Goal: Information Seeking & Learning: Learn about a topic

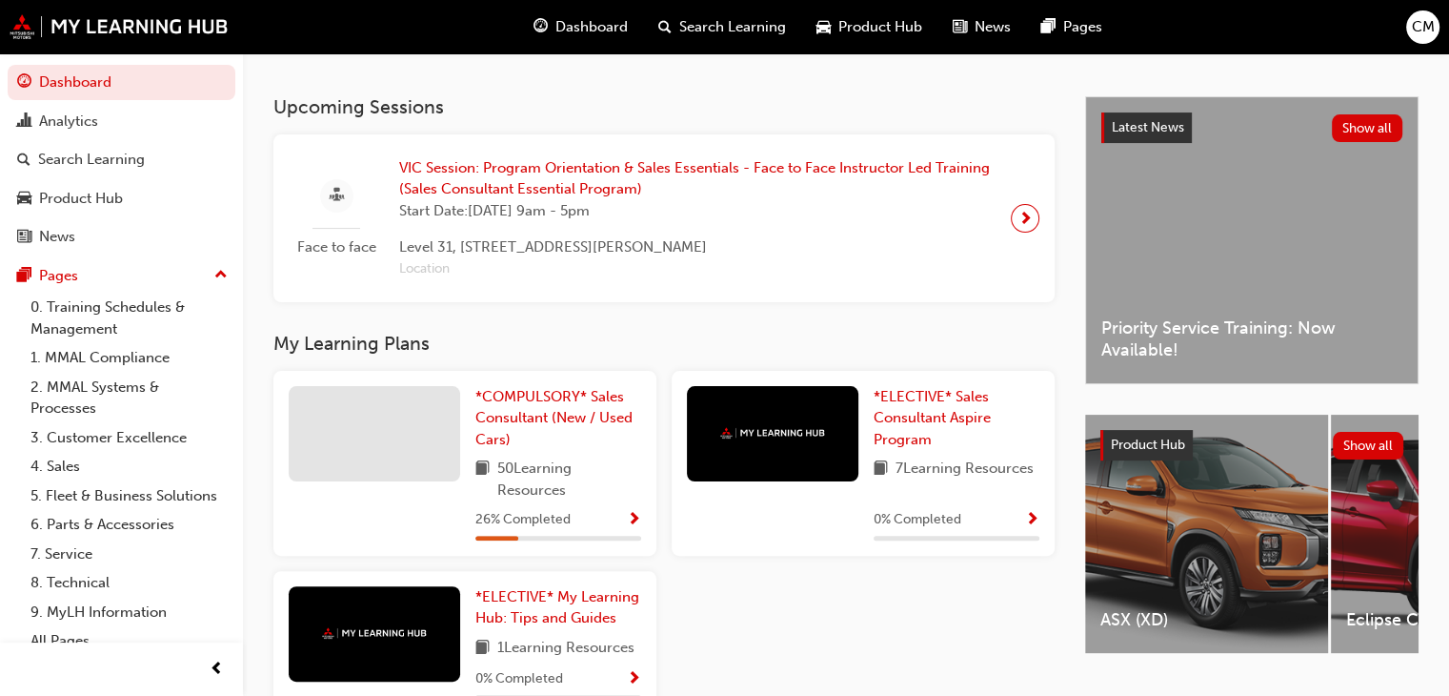
scroll to position [508, 0]
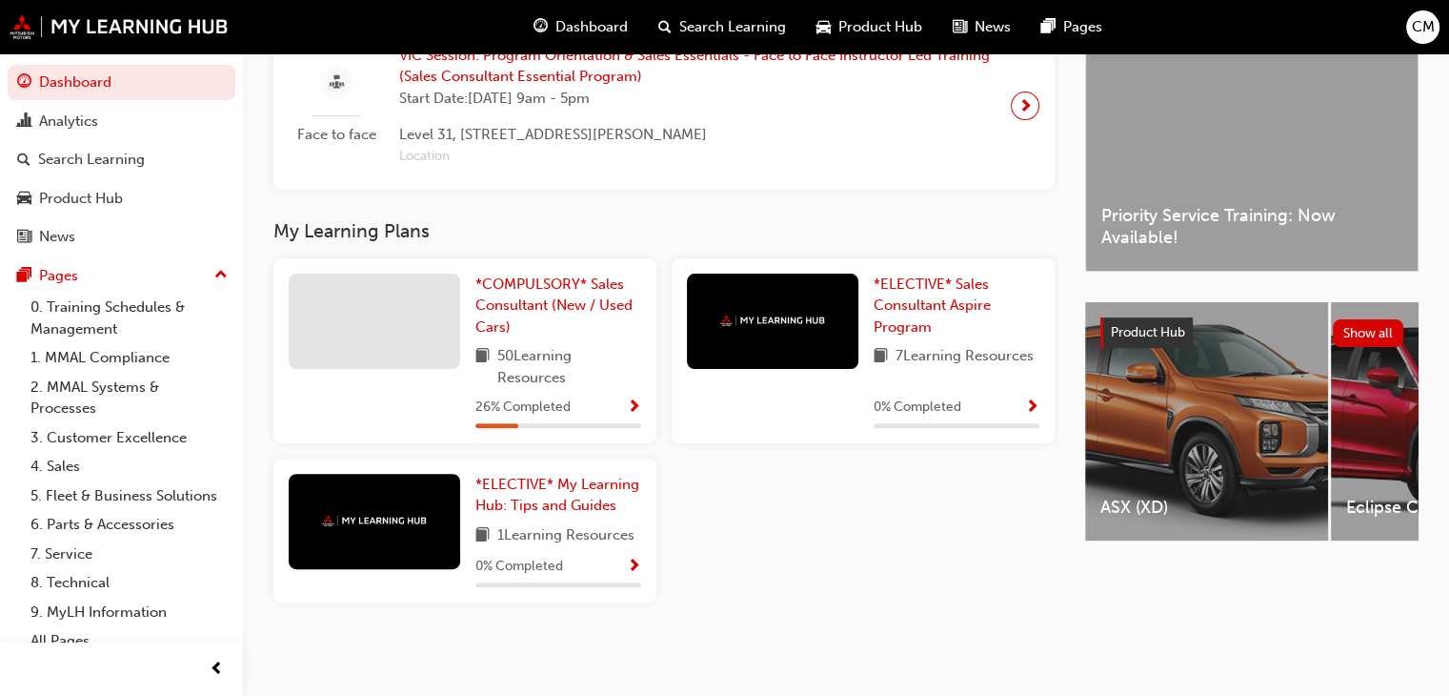
click at [591, 413] on div "26 % Completed" at bounding box center [559, 407] width 166 height 24
click at [606, 412] on div "26 % Completed" at bounding box center [559, 407] width 166 height 24
click at [526, 363] on span "50 Learning Resources" at bounding box center [569, 366] width 144 height 43
click at [640, 410] on button "button" at bounding box center [634, 407] width 14 height 24
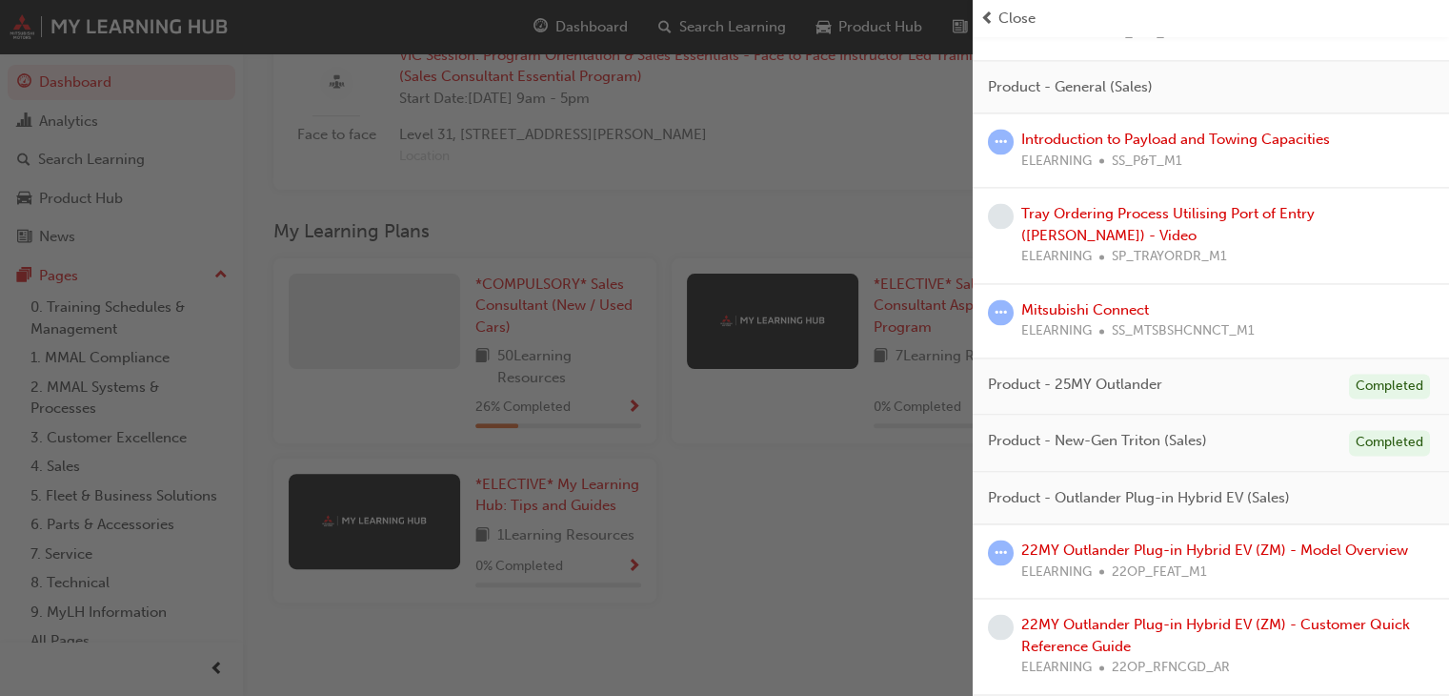
scroll to position [2954, 0]
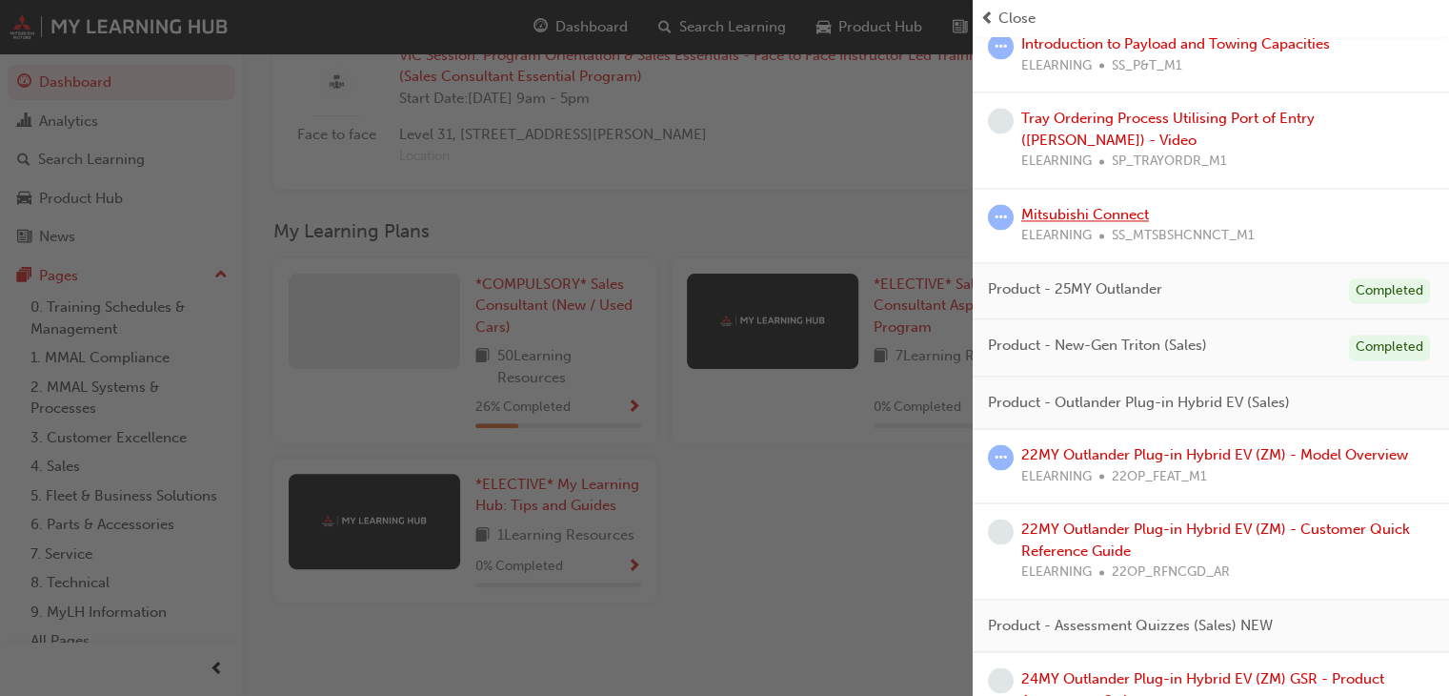
click at [1126, 223] on link "Mitsubishi Connect" at bounding box center [1086, 214] width 128 height 17
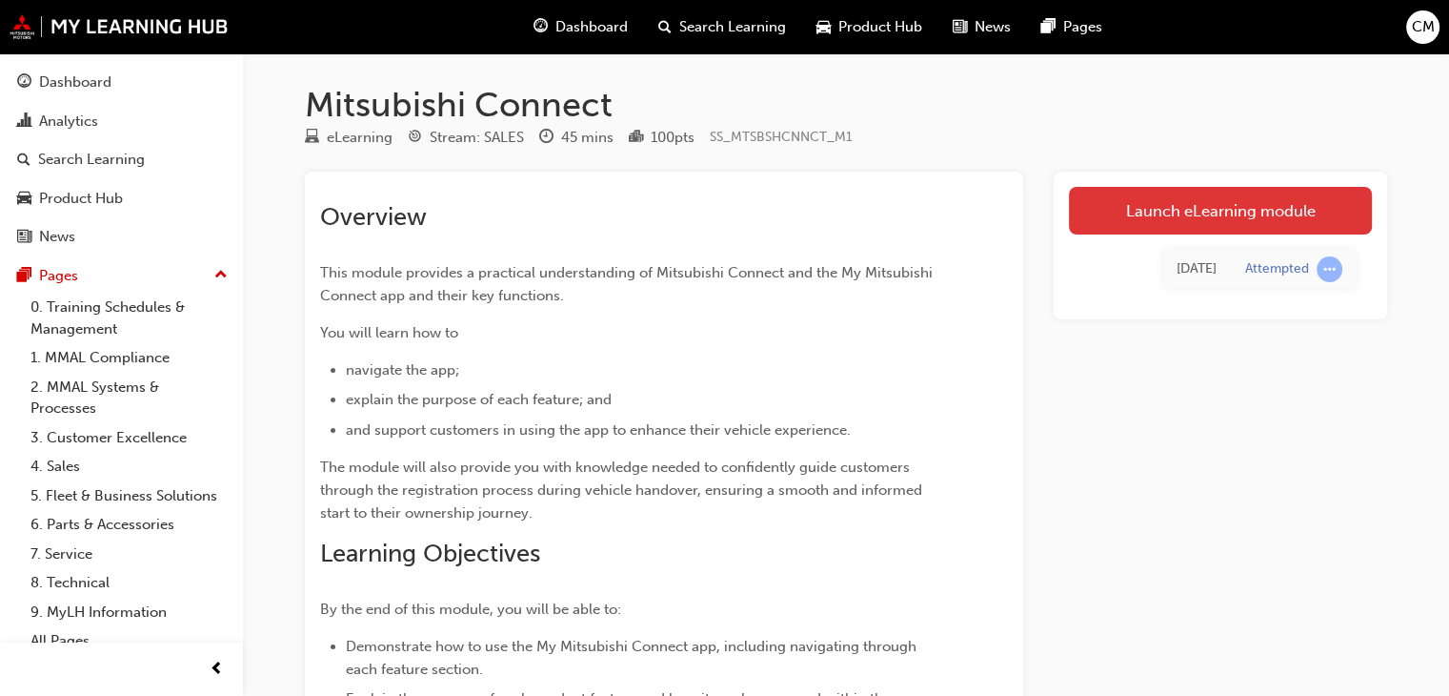
click at [1212, 224] on link "Launch eLearning module" at bounding box center [1220, 211] width 303 height 48
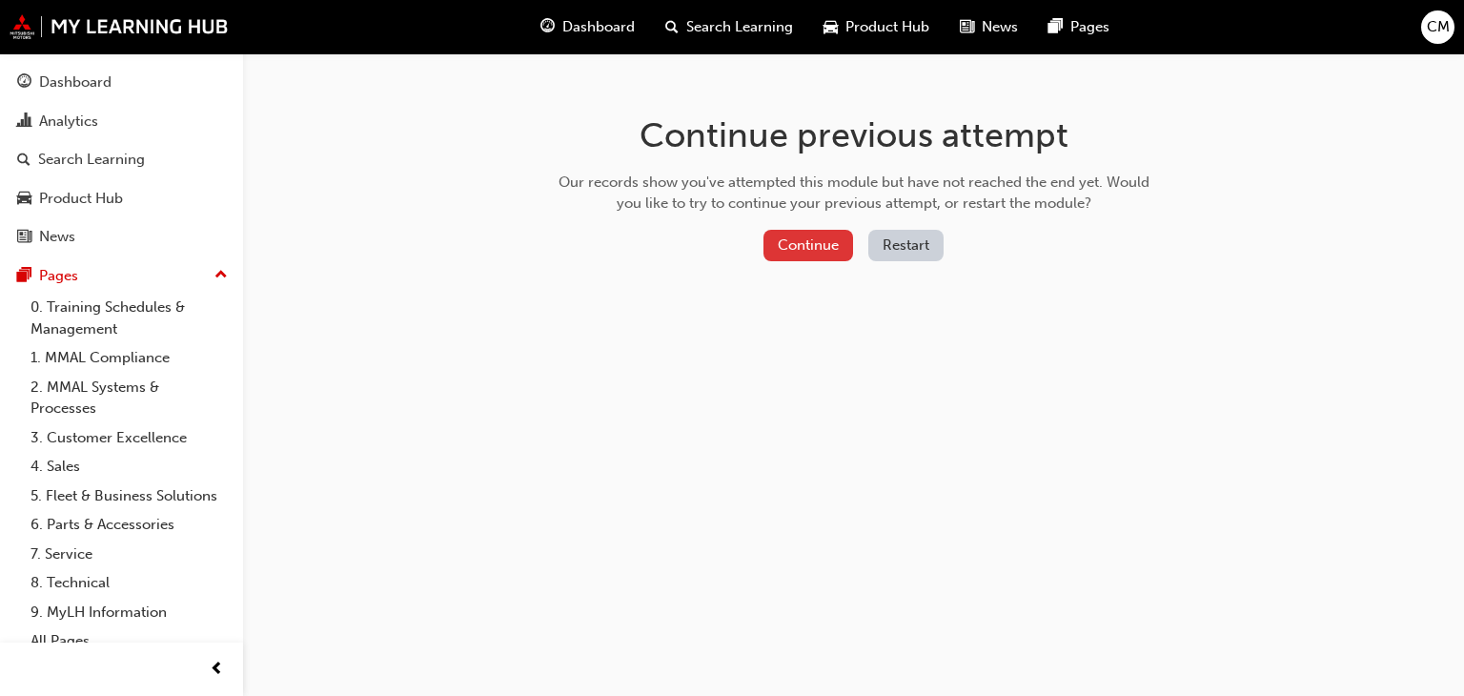
click at [774, 245] on button "Continue" at bounding box center [808, 245] width 90 height 31
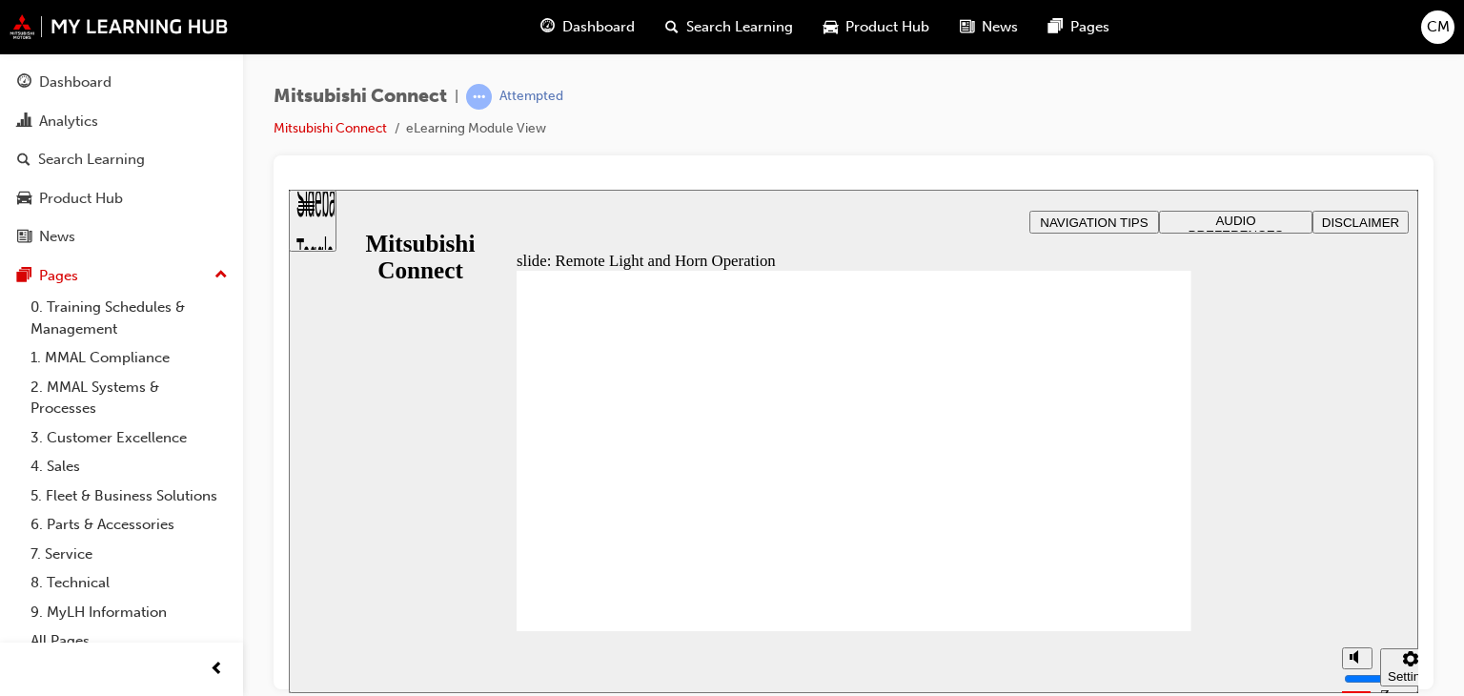
radio input "false"
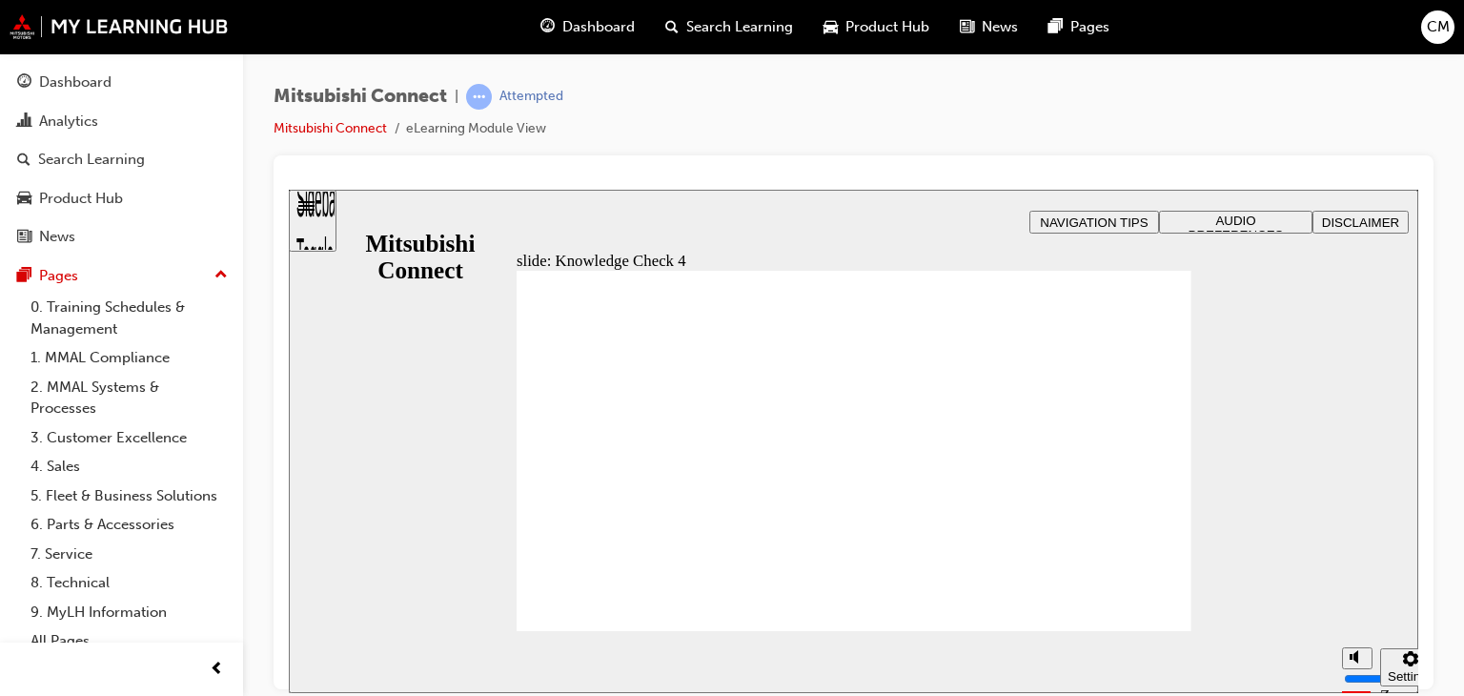
radio input "true"
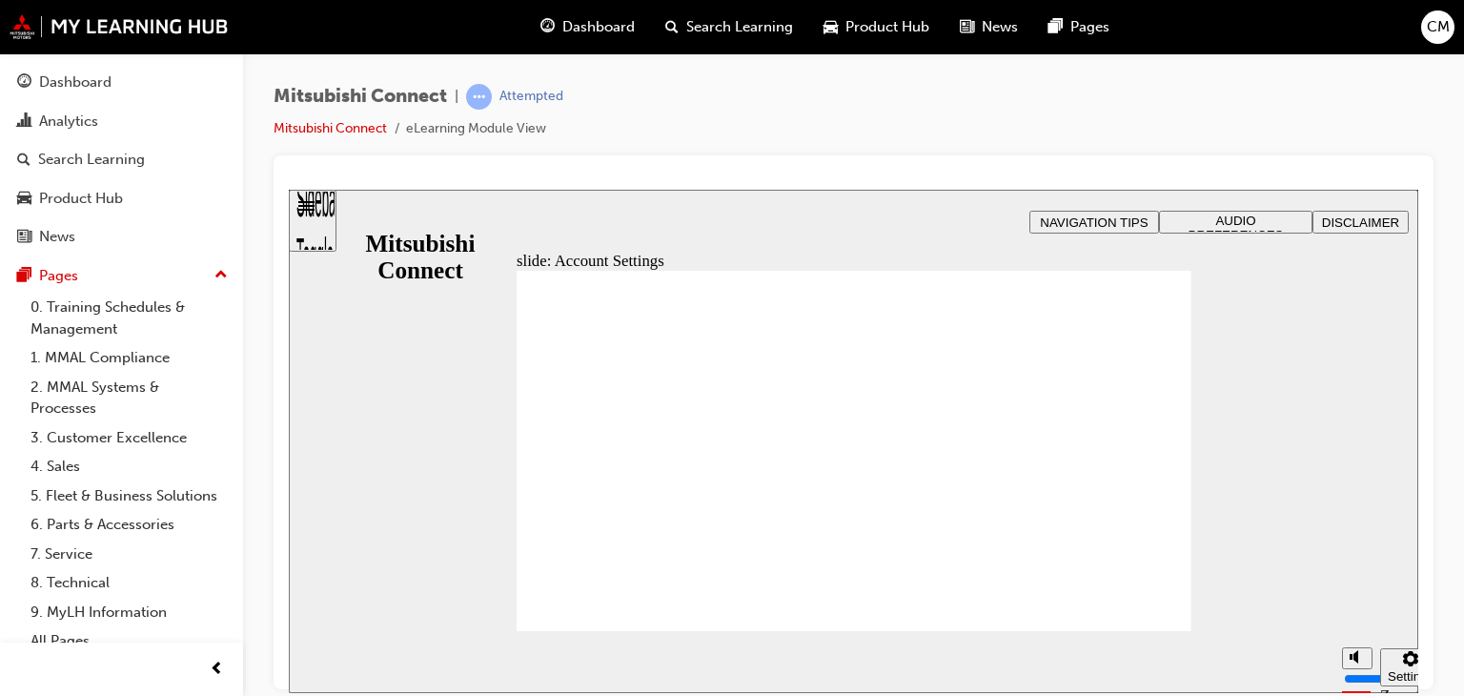
checkbox input "true"
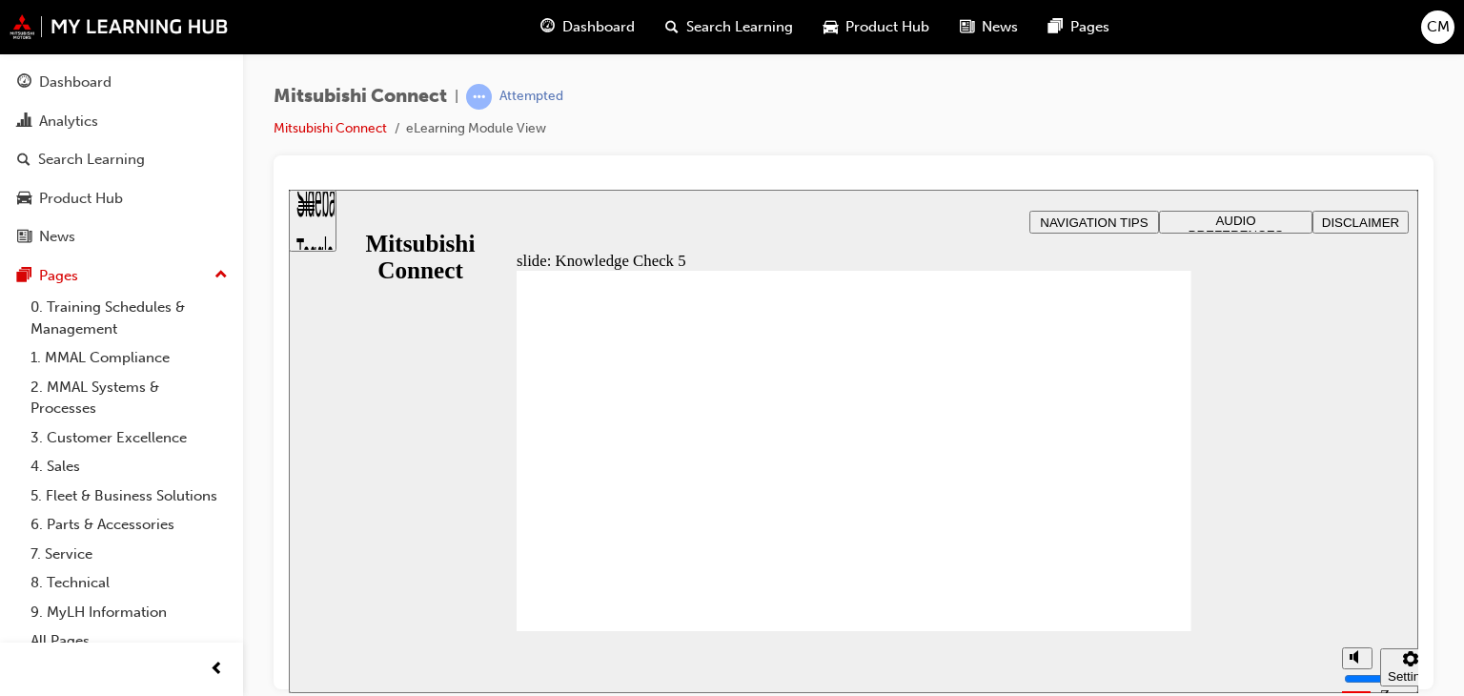
checkbox input "false"
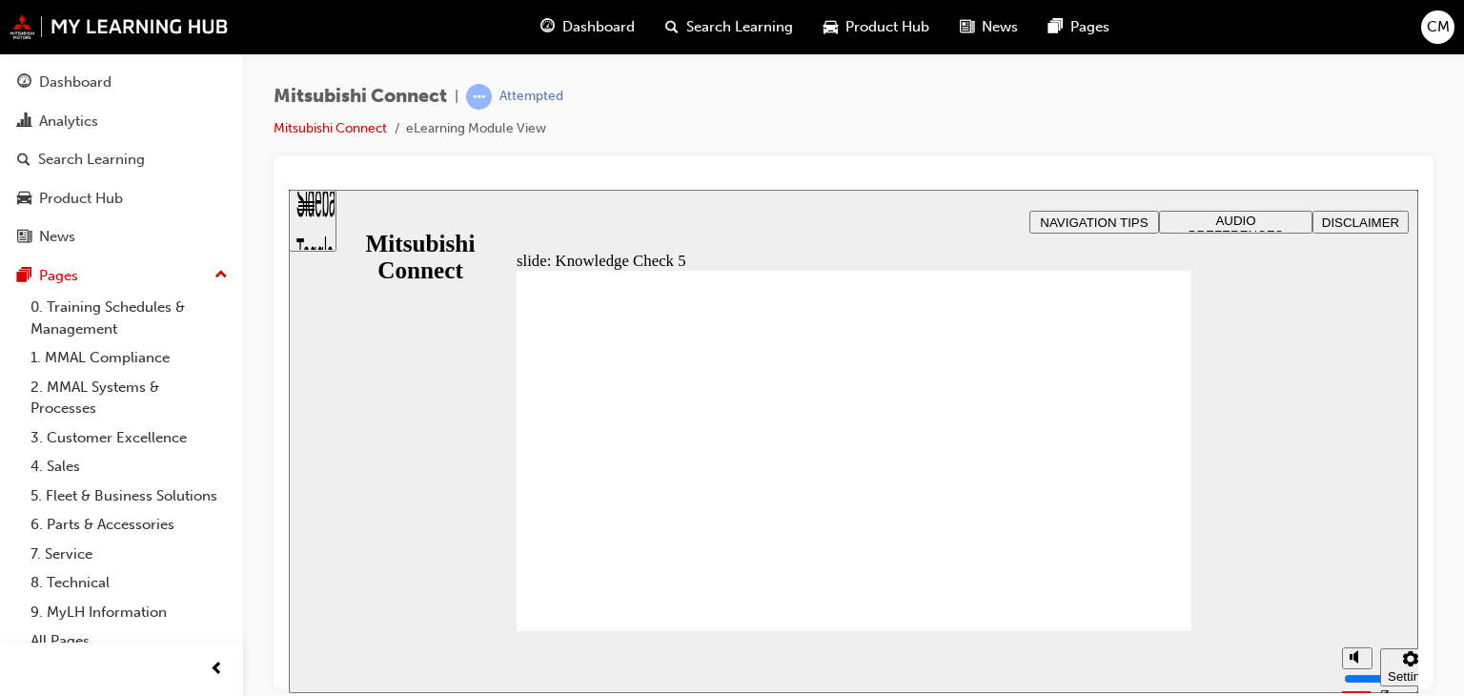
checkbox input "false"
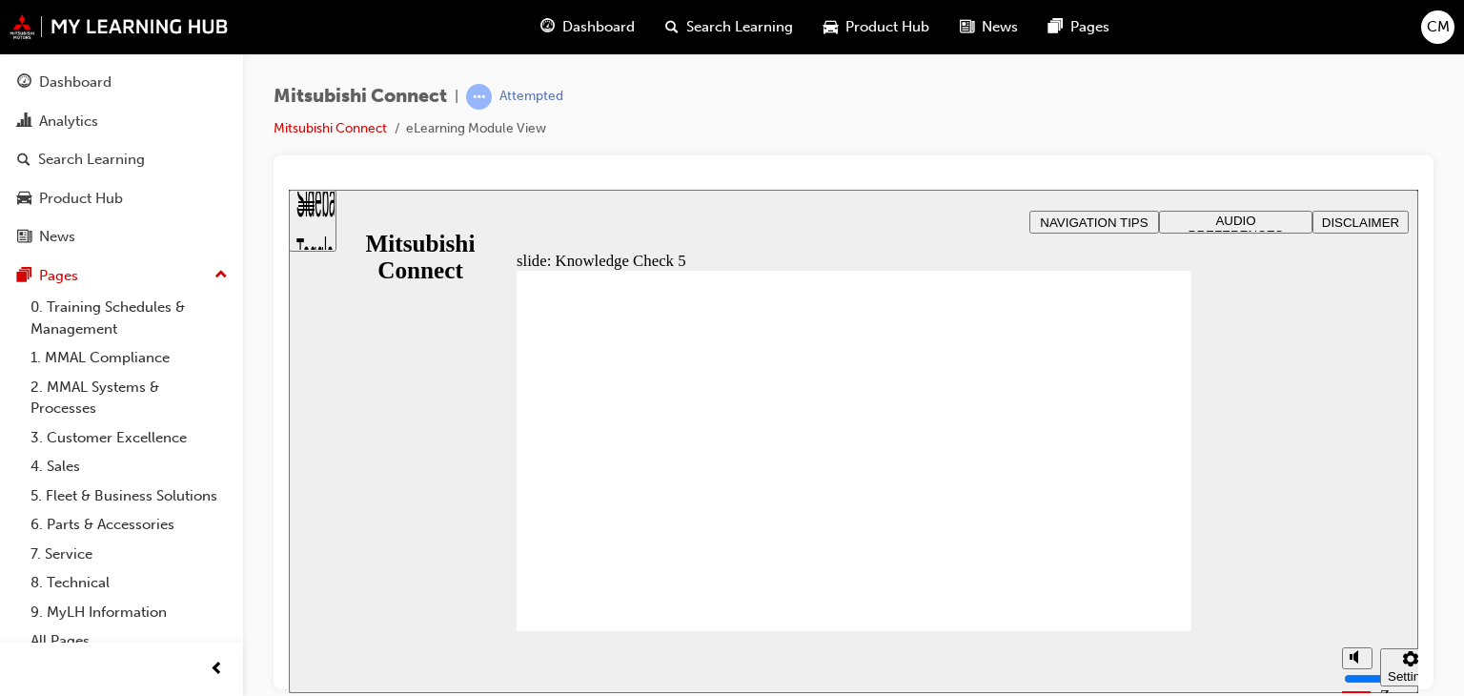
checkbox input "false"
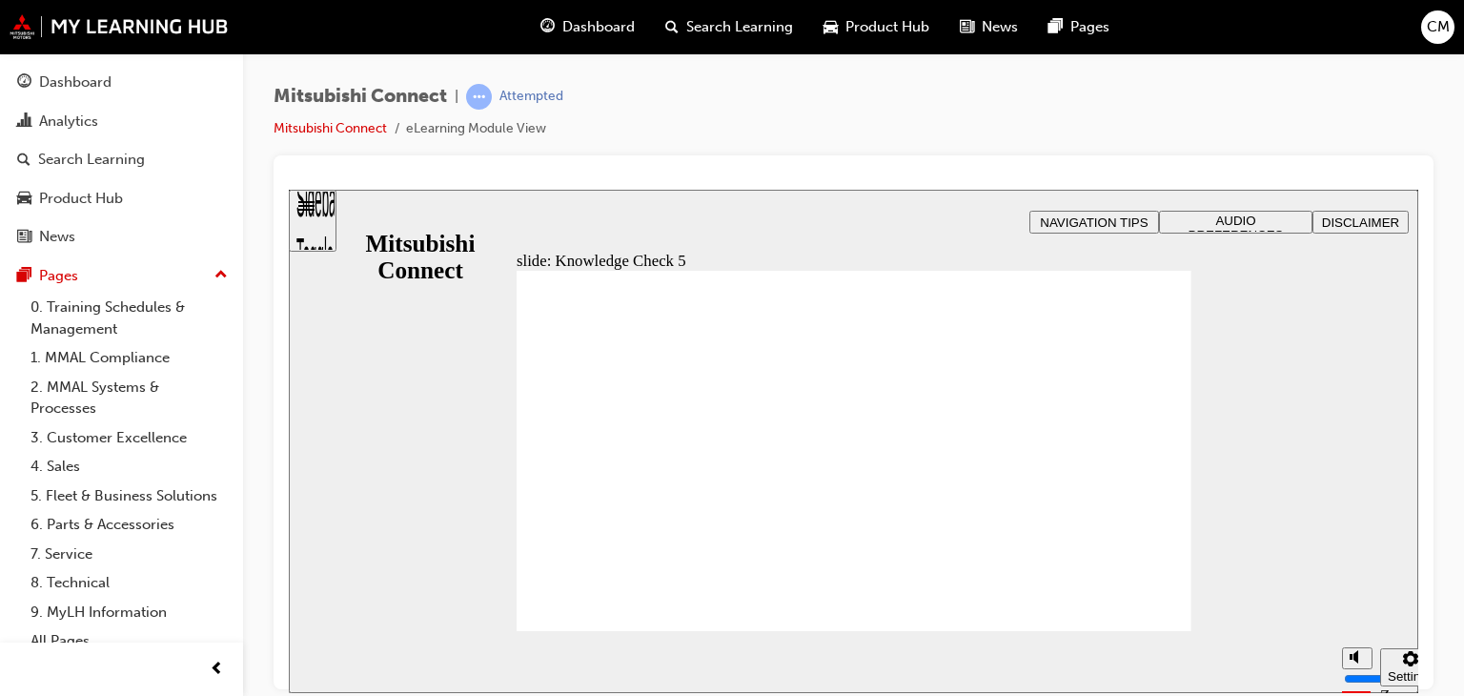
checkbox input "false"
checkbox input "true"
drag, startPoint x: 763, startPoint y: 439, endPoint x: 763, endPoint y: 428, distance: 11.4
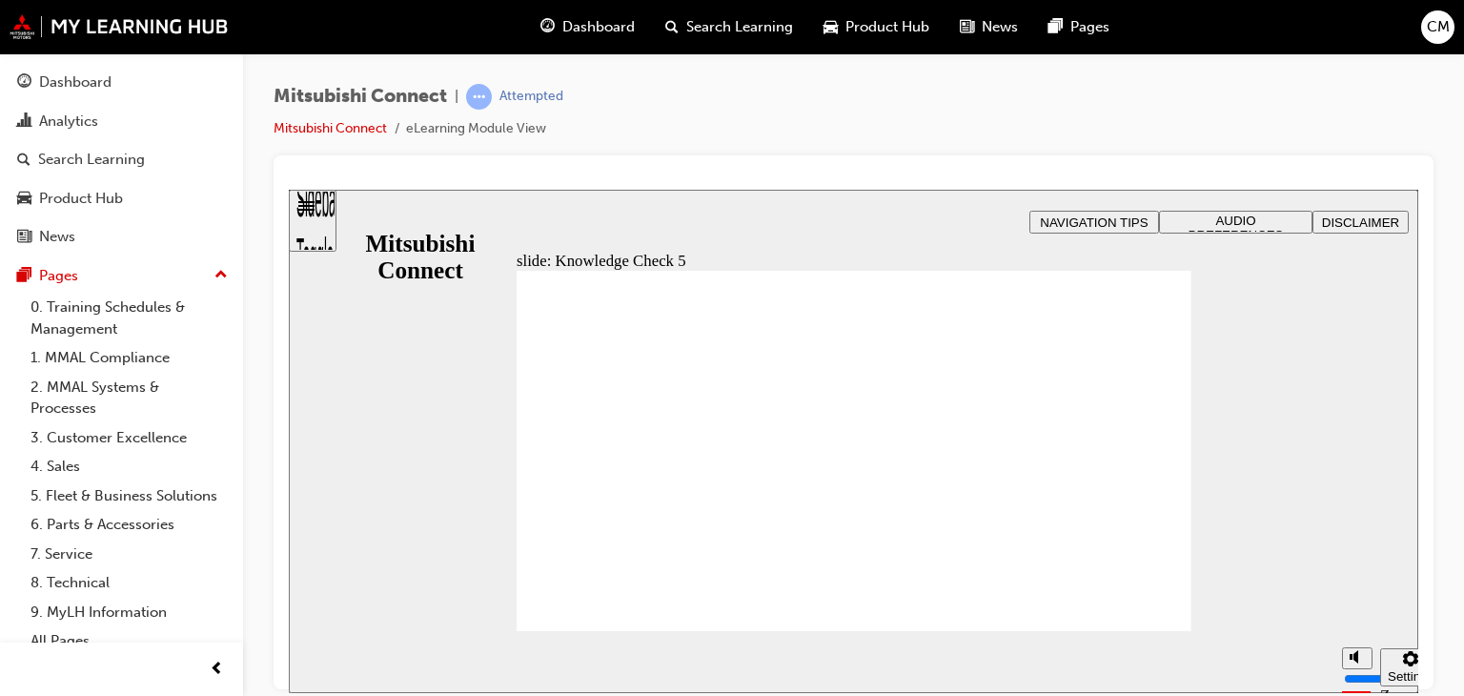
checkbox input "false"
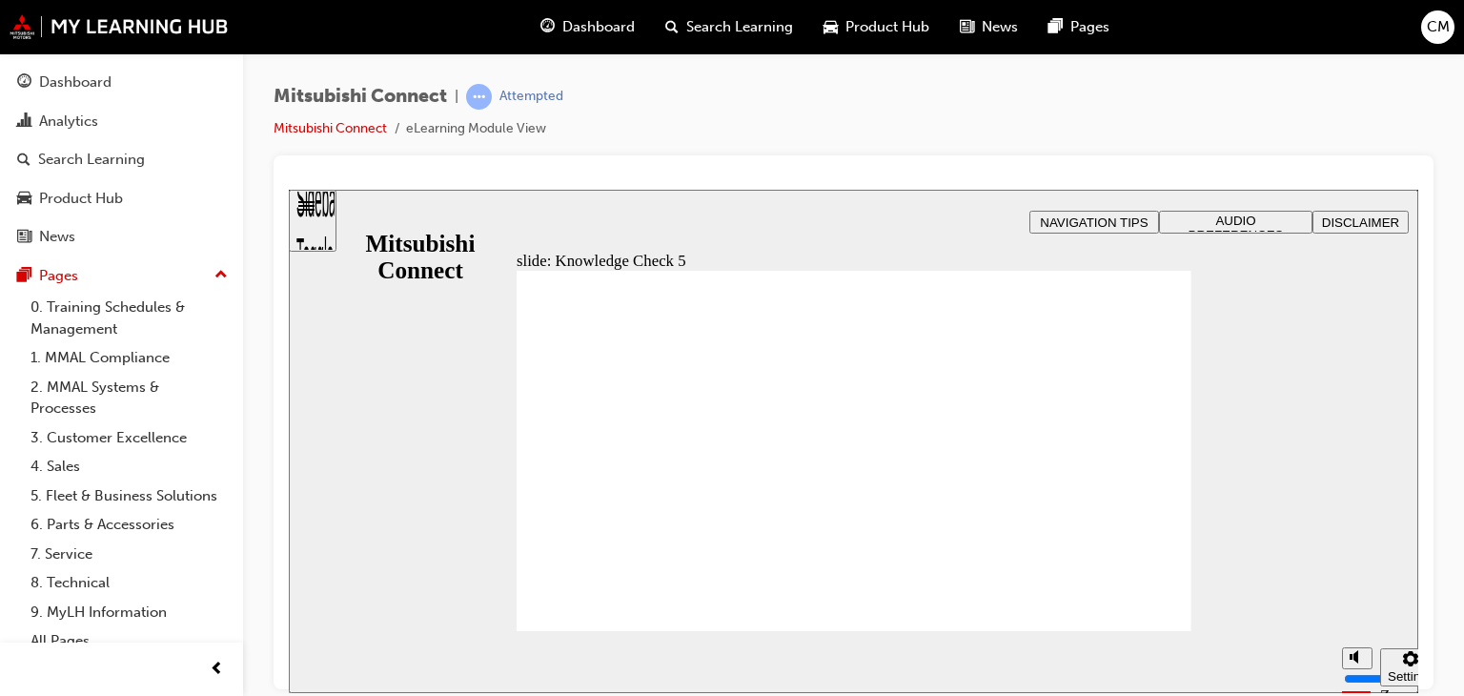
checkbox input "false"
drag, startPoint x: 644, startPoint y: 430, endPoint x: 648, endPoint y: 445, distance: 15.7
checkbox input "true"
drag, startPoint x: 648, startPoint y: 445, endPoint x: 658, endPoint y: 476, distance: 32.9
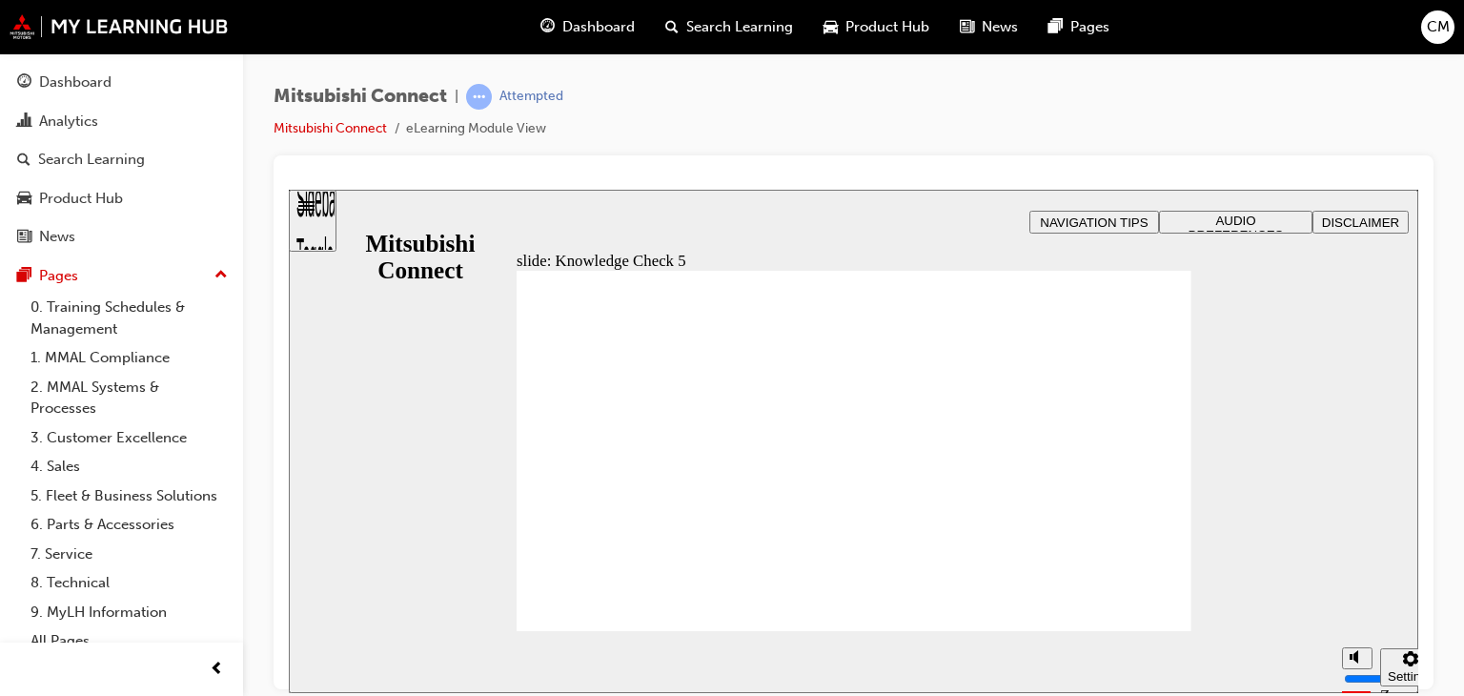
checkbox input "true"
checkbox input "false"
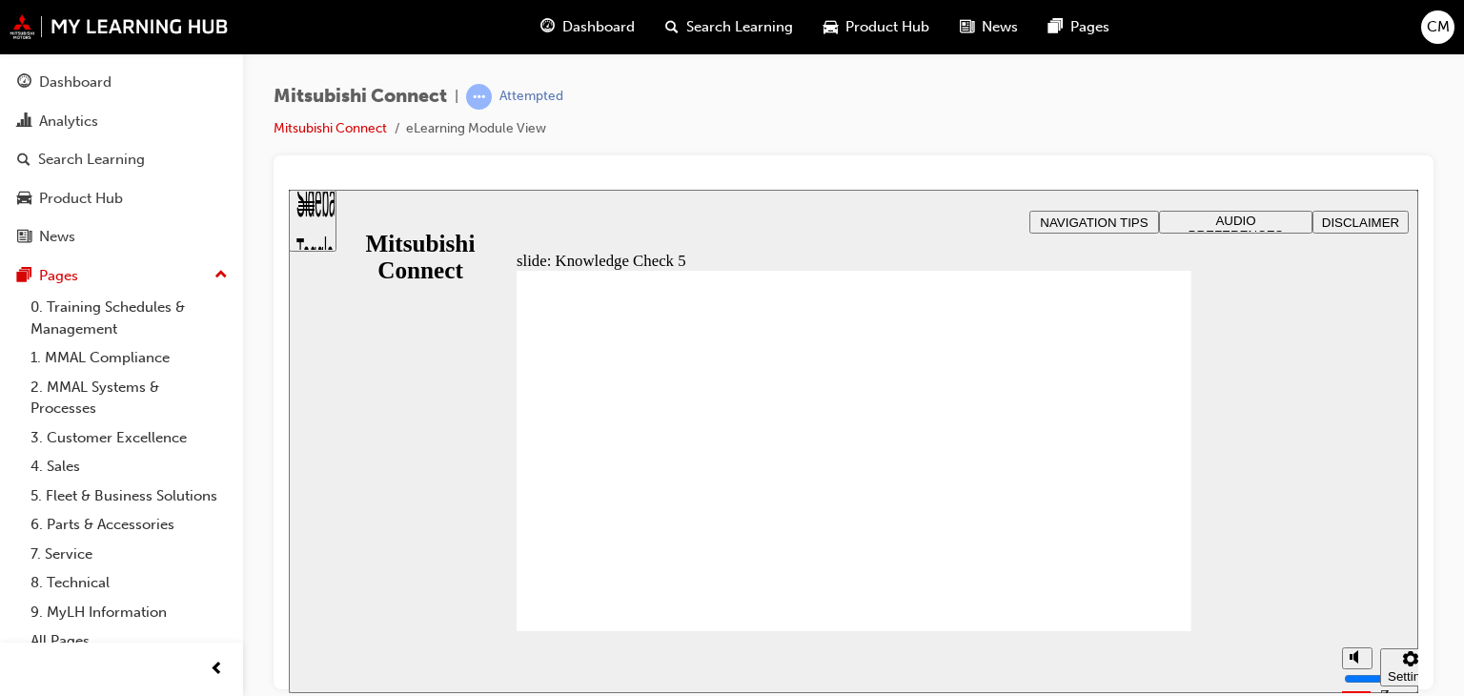
checkbox input "false"
drag, startPoint x: 665, startPoint y: 427, endPoint x: 667, endPoint y: 446, distance: 19.2
checkbox input "true"
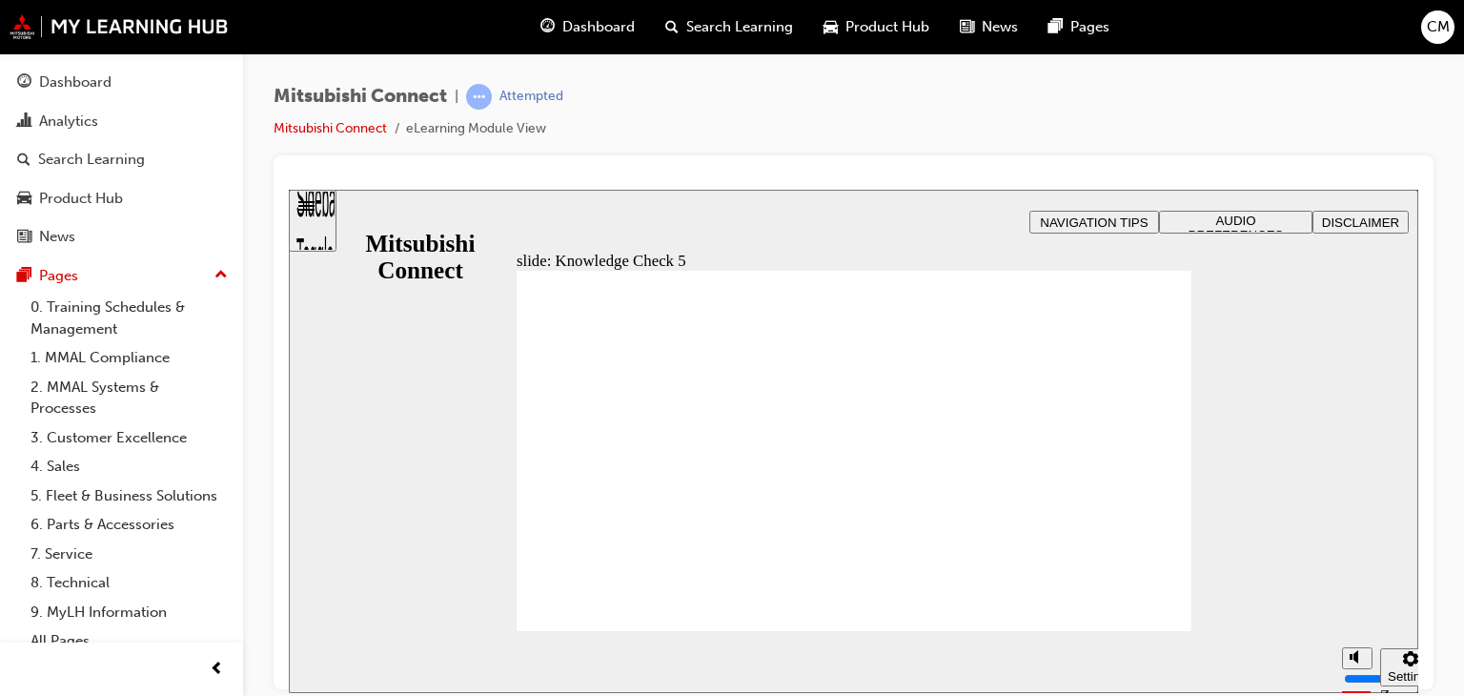
drag, startPoint x: 717, startPoint y: 611, endPoint x: 713, endPoint y: 571, distance: 40.2
checkbox input "false"
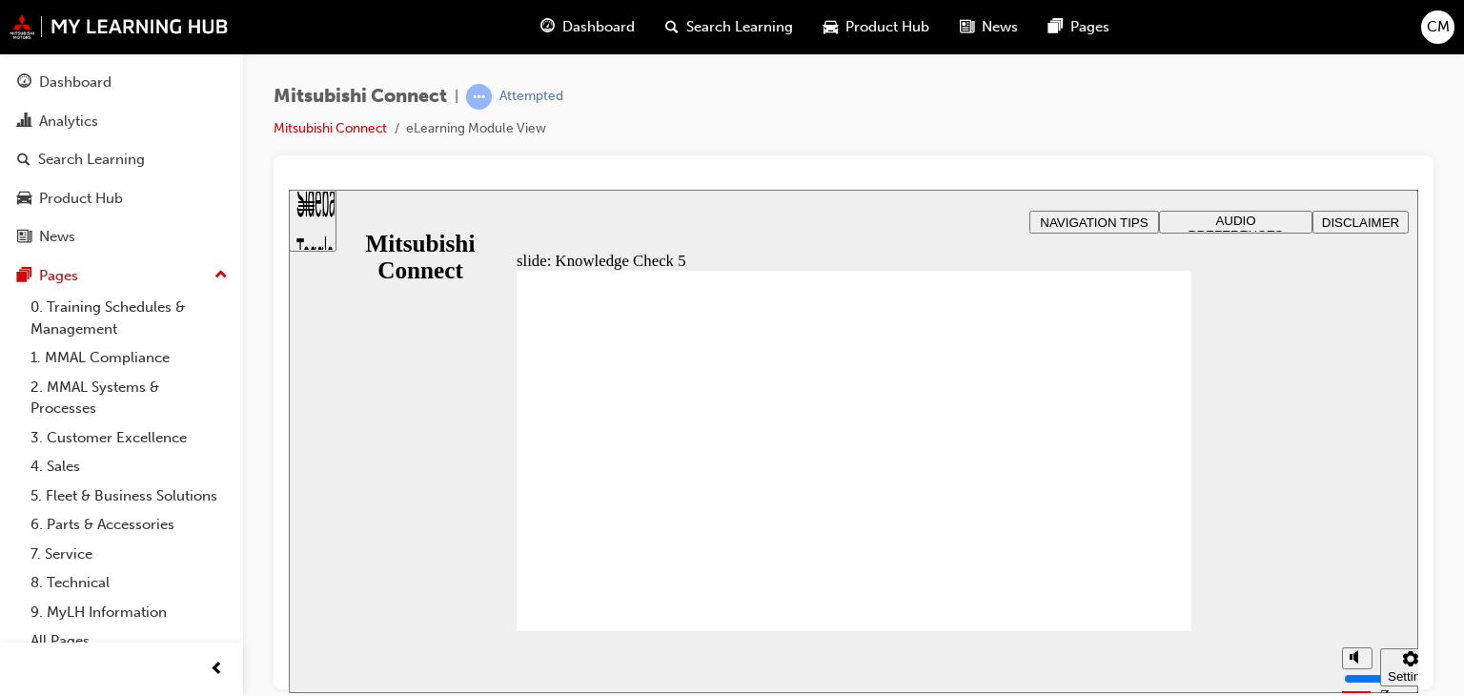
checkbox input "false"
checkbox input "true"
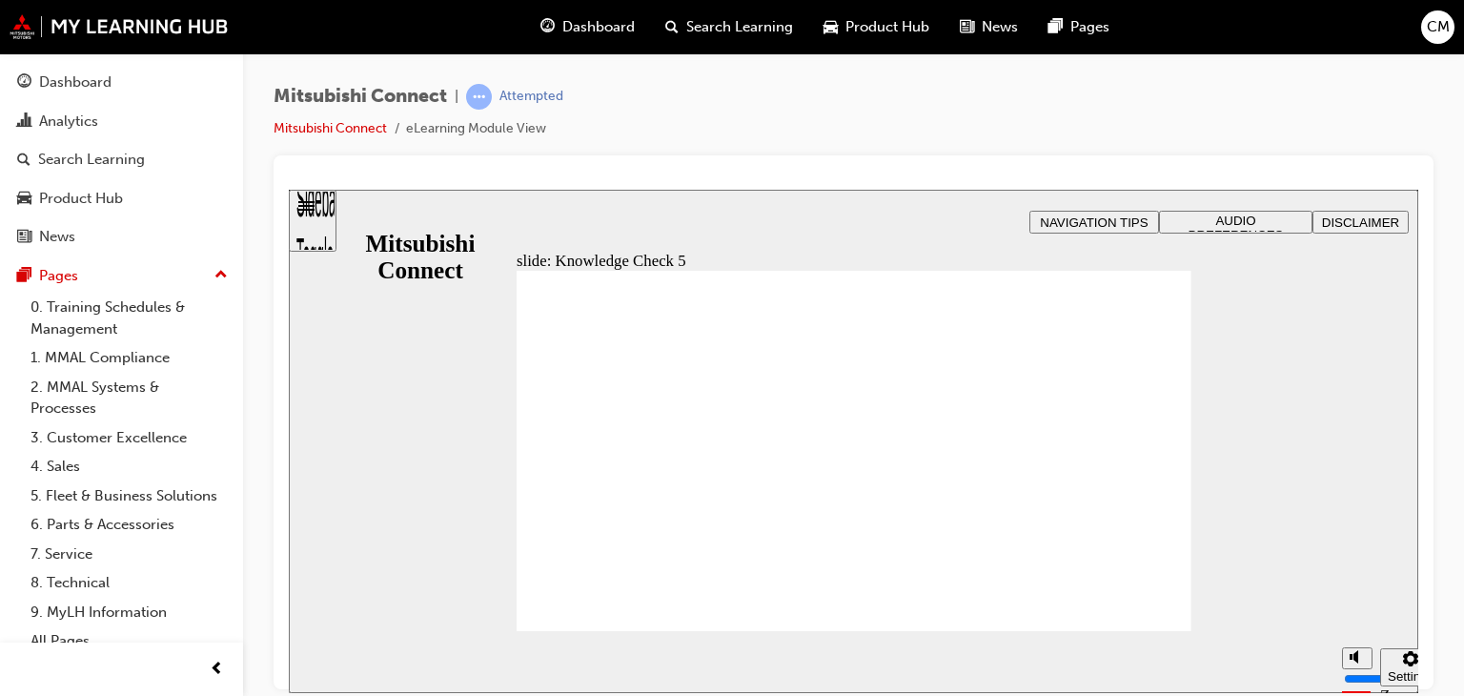
checkbox input "false"
drag, startPoint x: 723, startPoint y: 449, endPoint x: 723, endPoint y: 474, distance: 24.8
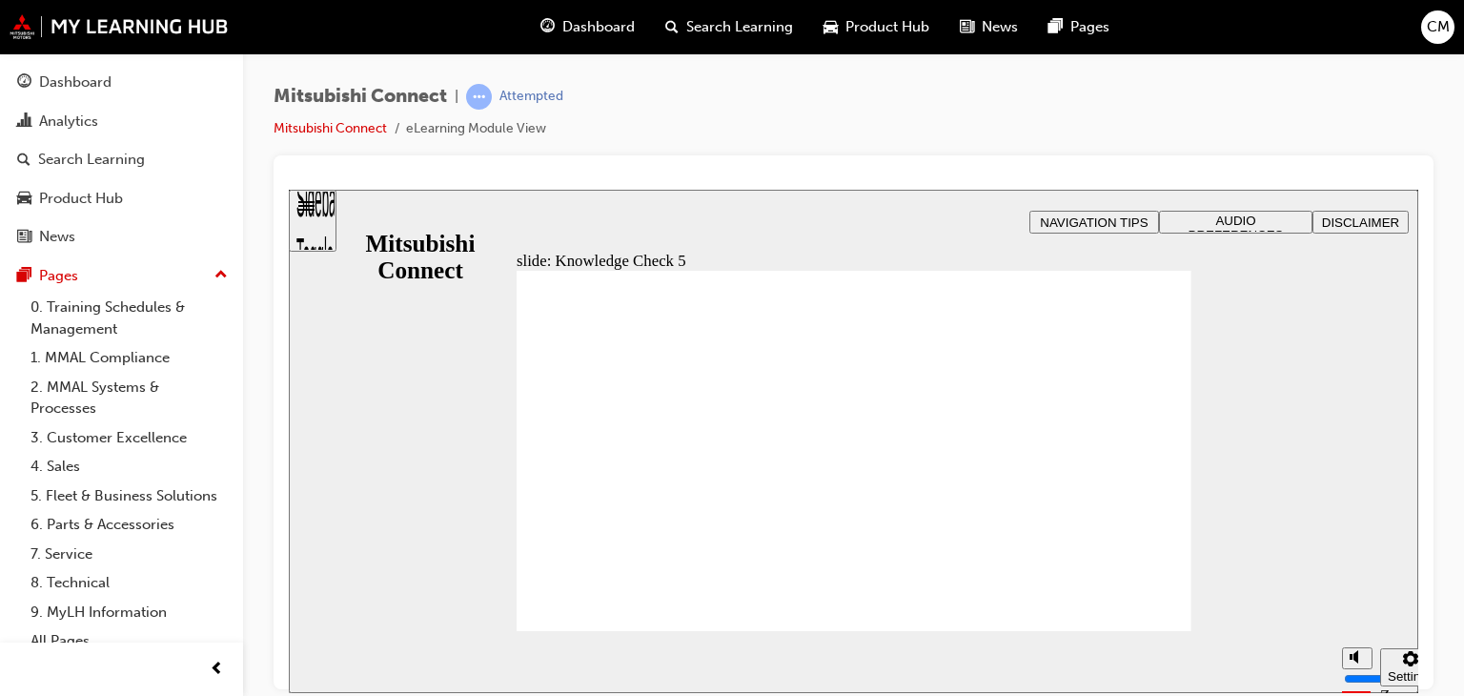
checkbox input "true"
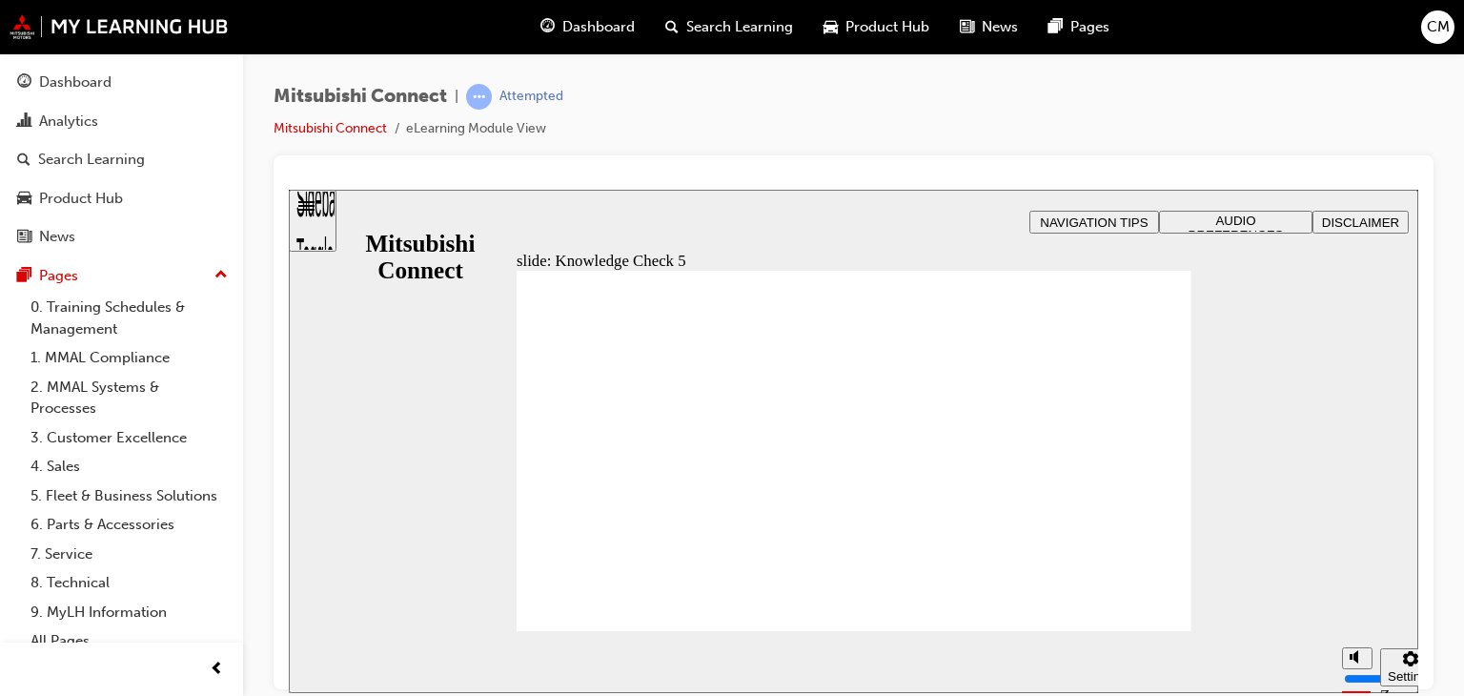
checkbox input "false"
checkbox input "true"
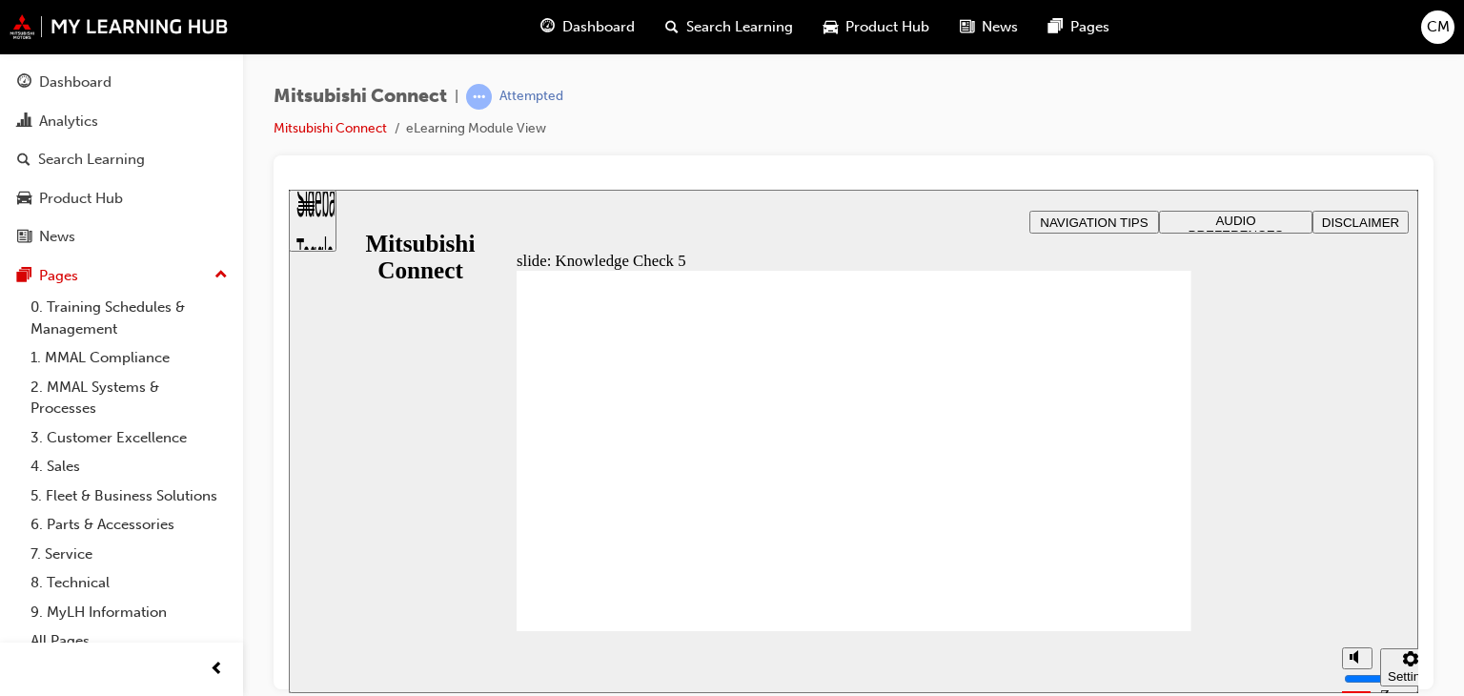
drag, startPoint x: 703, startPoint y: 497, endPoint x: 711, endPoint y: 469, distance: 29.6
checkbox input "true"
drag, startPoint x: 863, startPoint y: 563, endPoint x: 869, endPoint y: 548, distance: 16.3
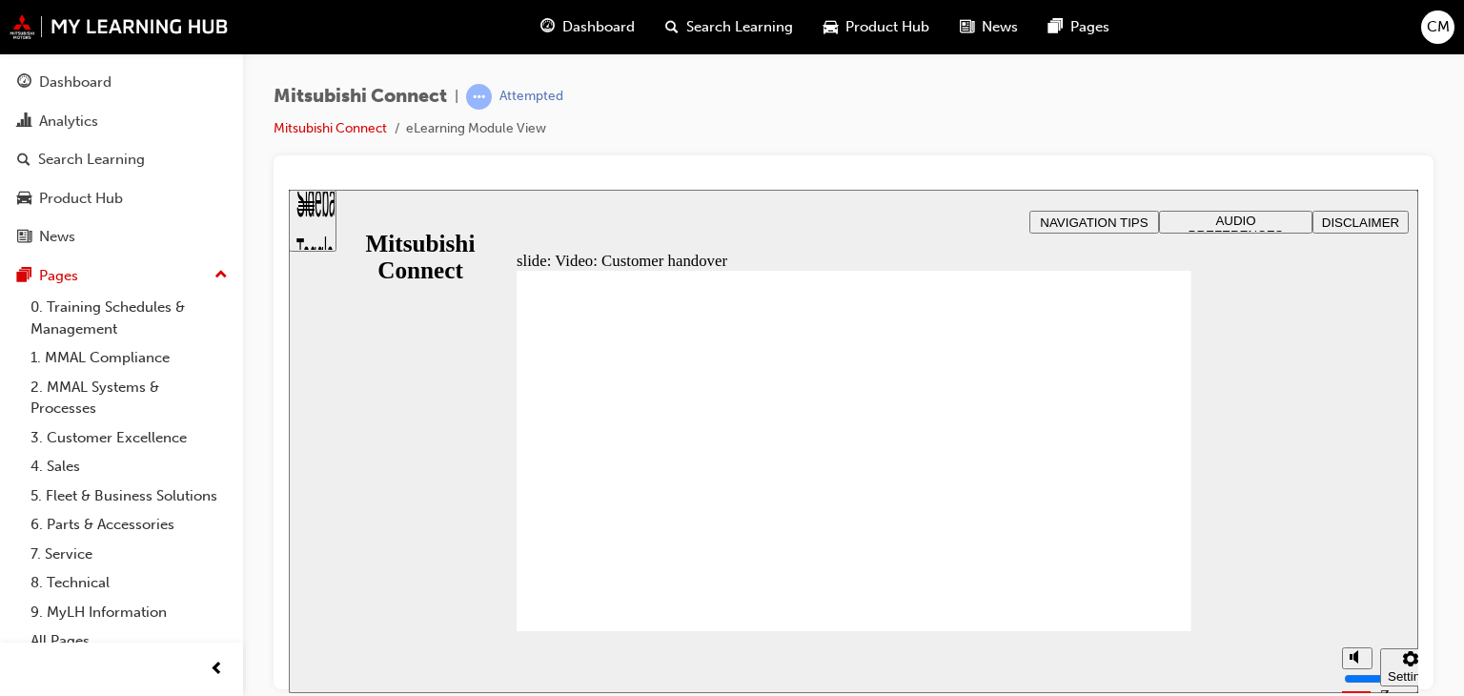
radio input "true"
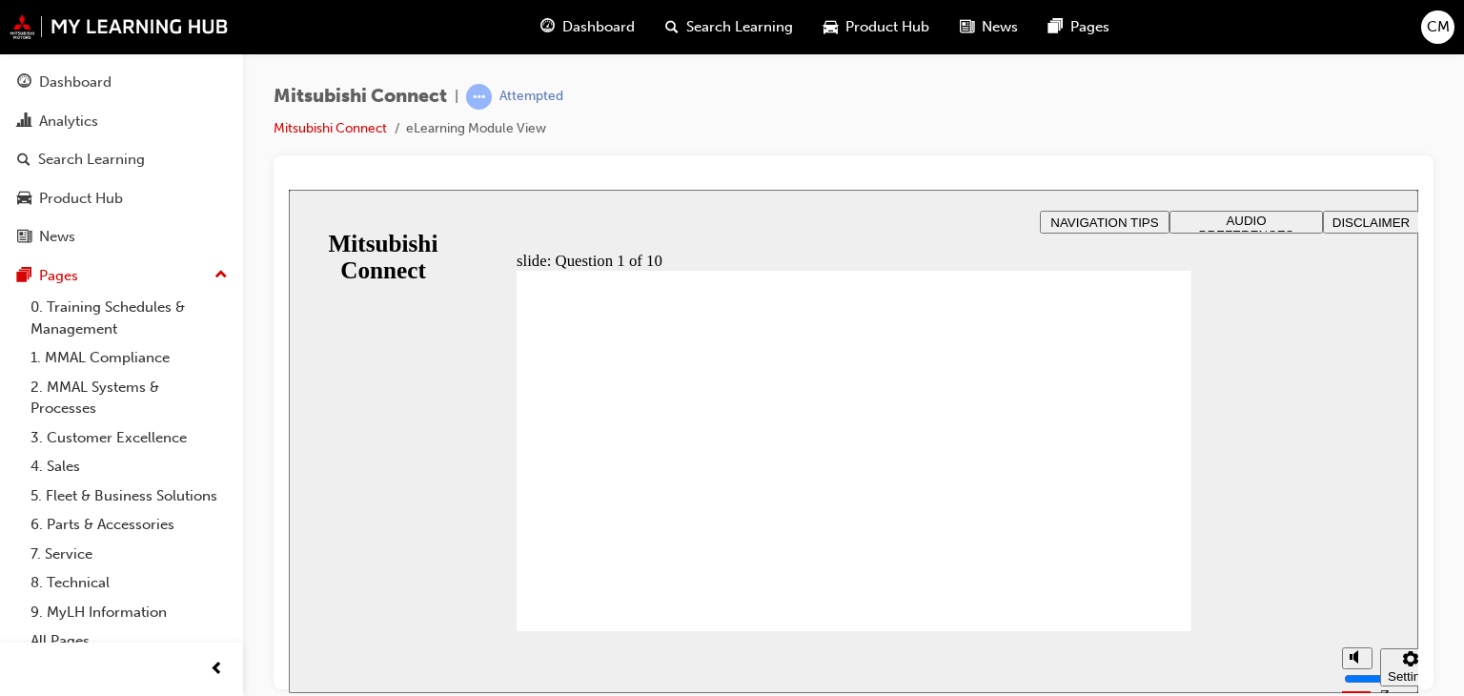
checkbox input "true"
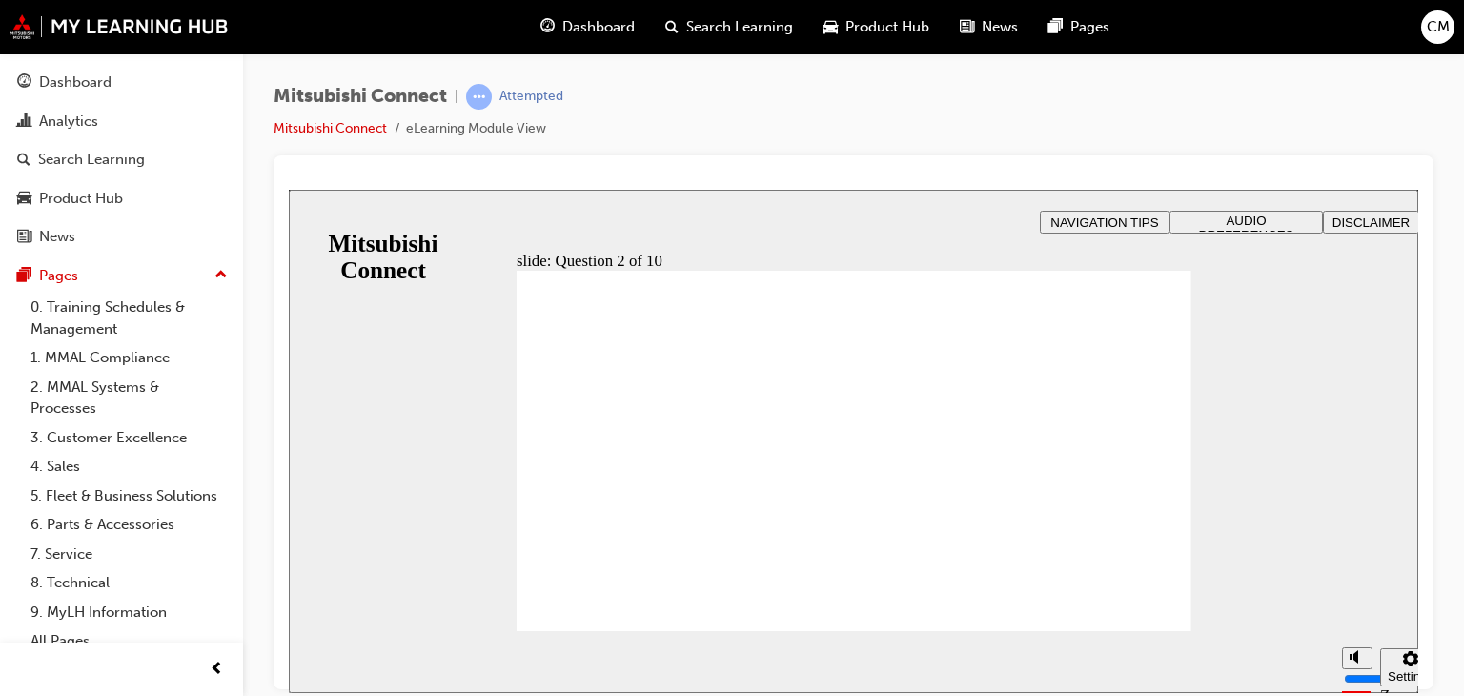
checkbox input "true"
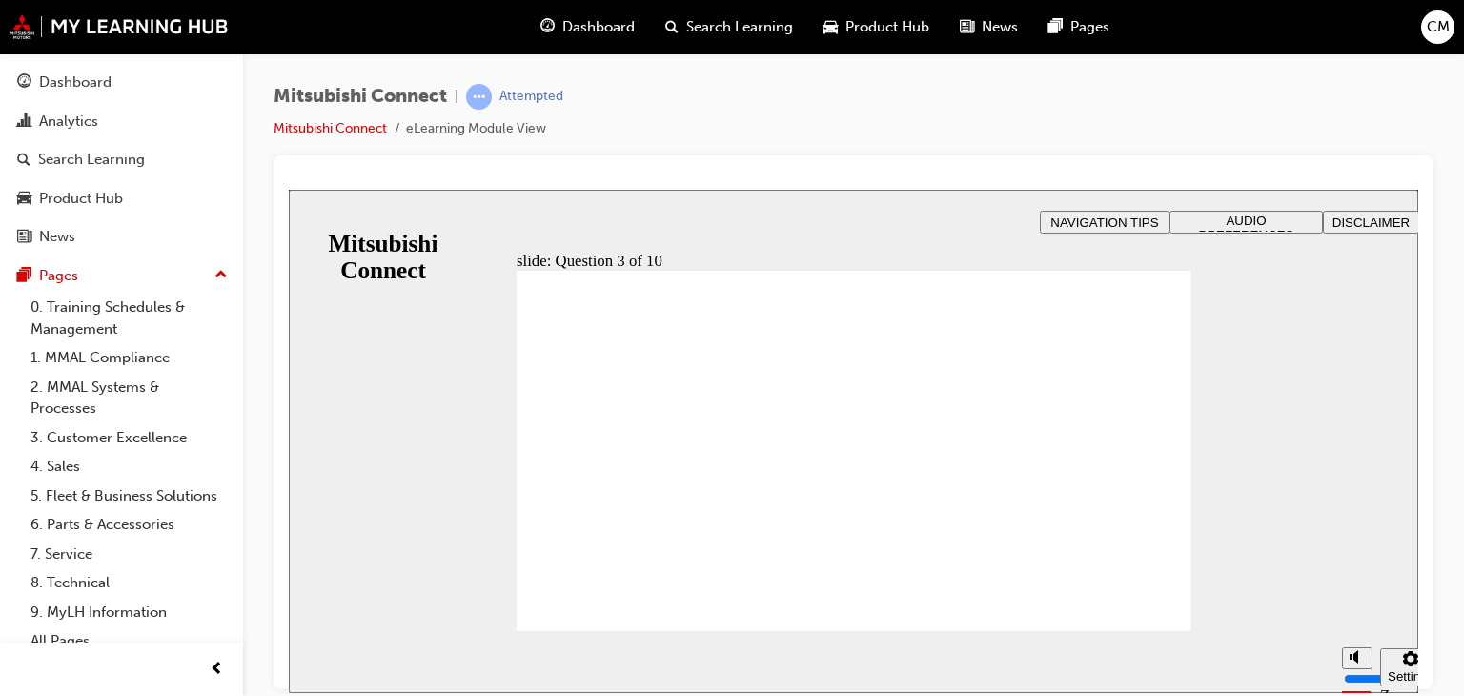
drag, startPoint x: 720, startPoint y: 403, endPoint x: 686, endPoint y: 469, distance: 74.2
checkbox input "true"
checkbox input "false"
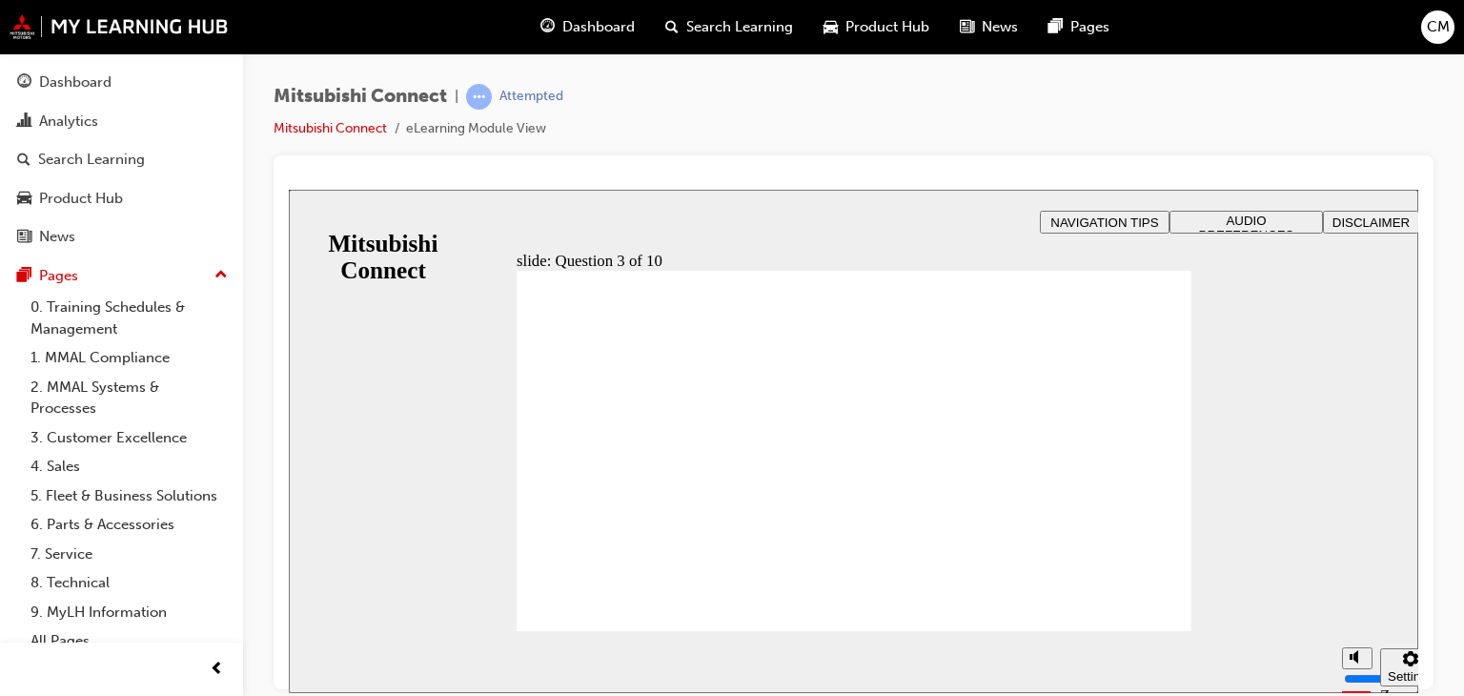
radio input "true"
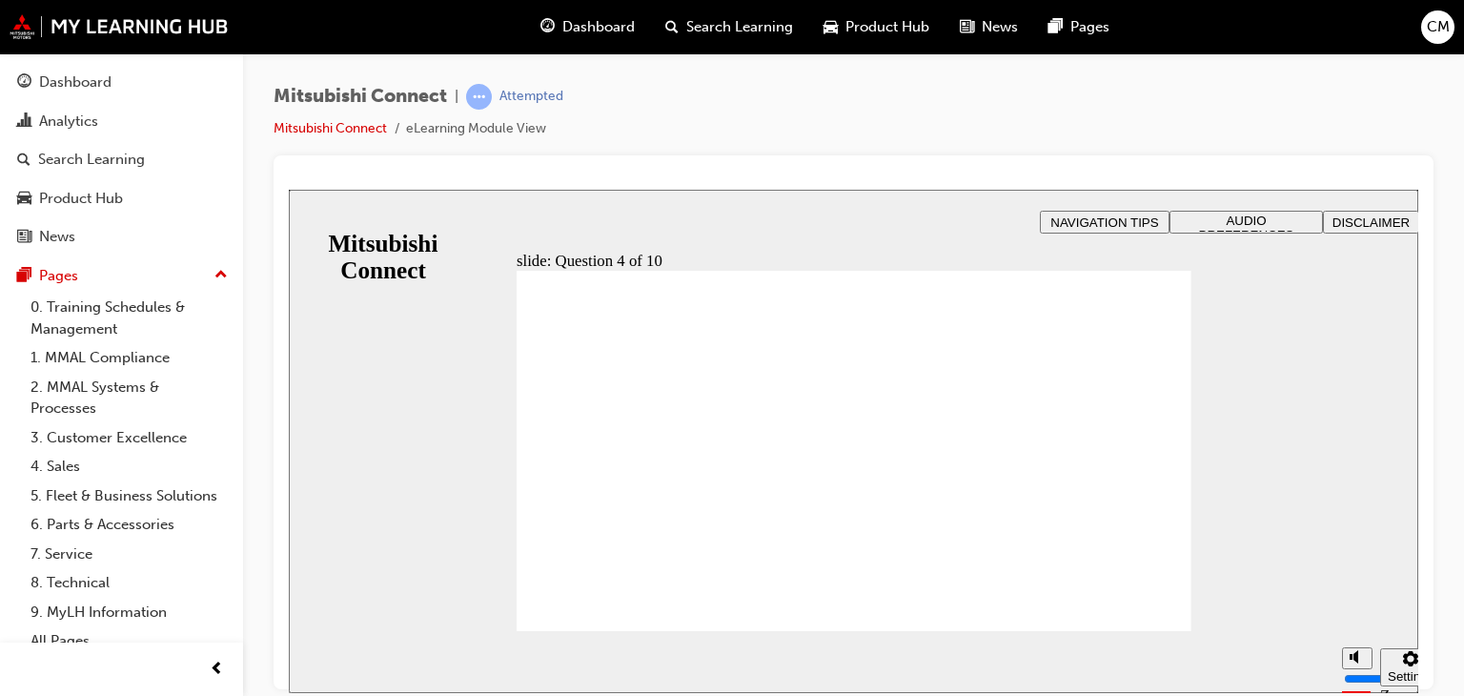
checkbox input "true"
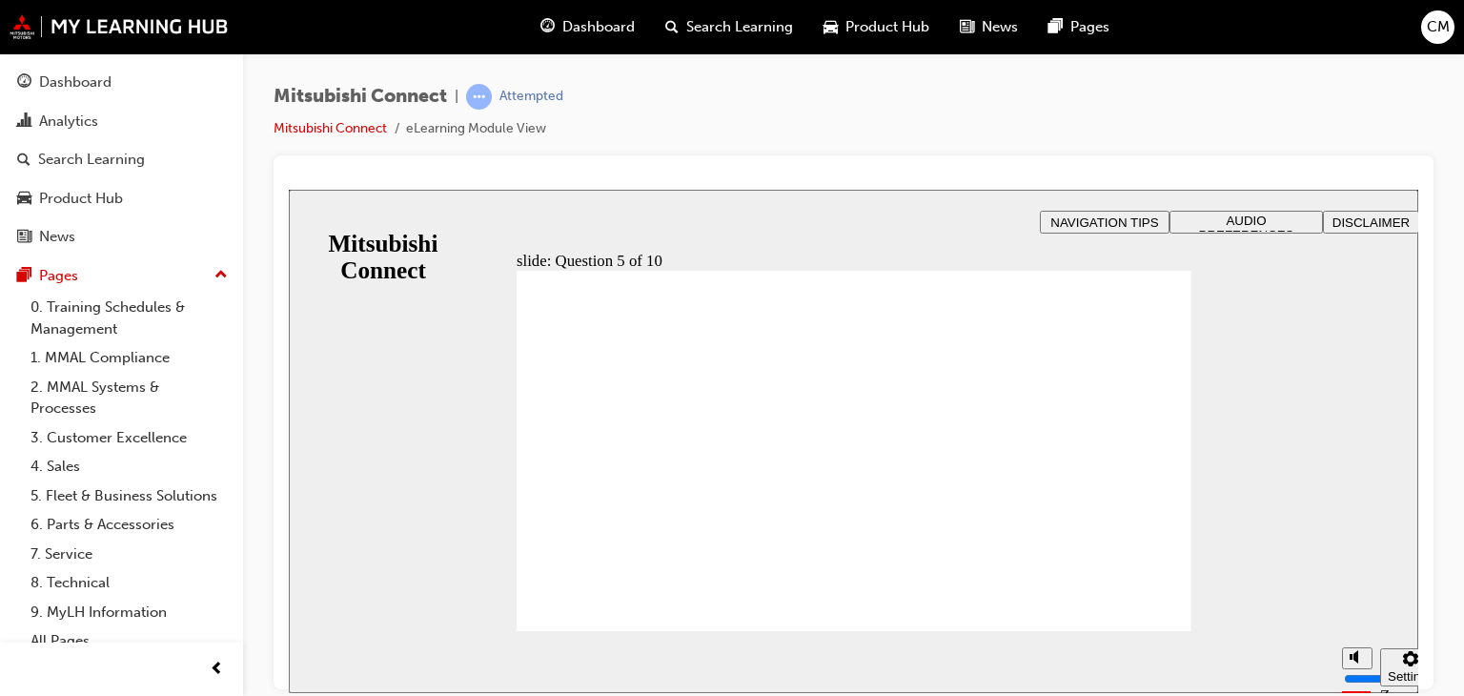
checkbox input "true"
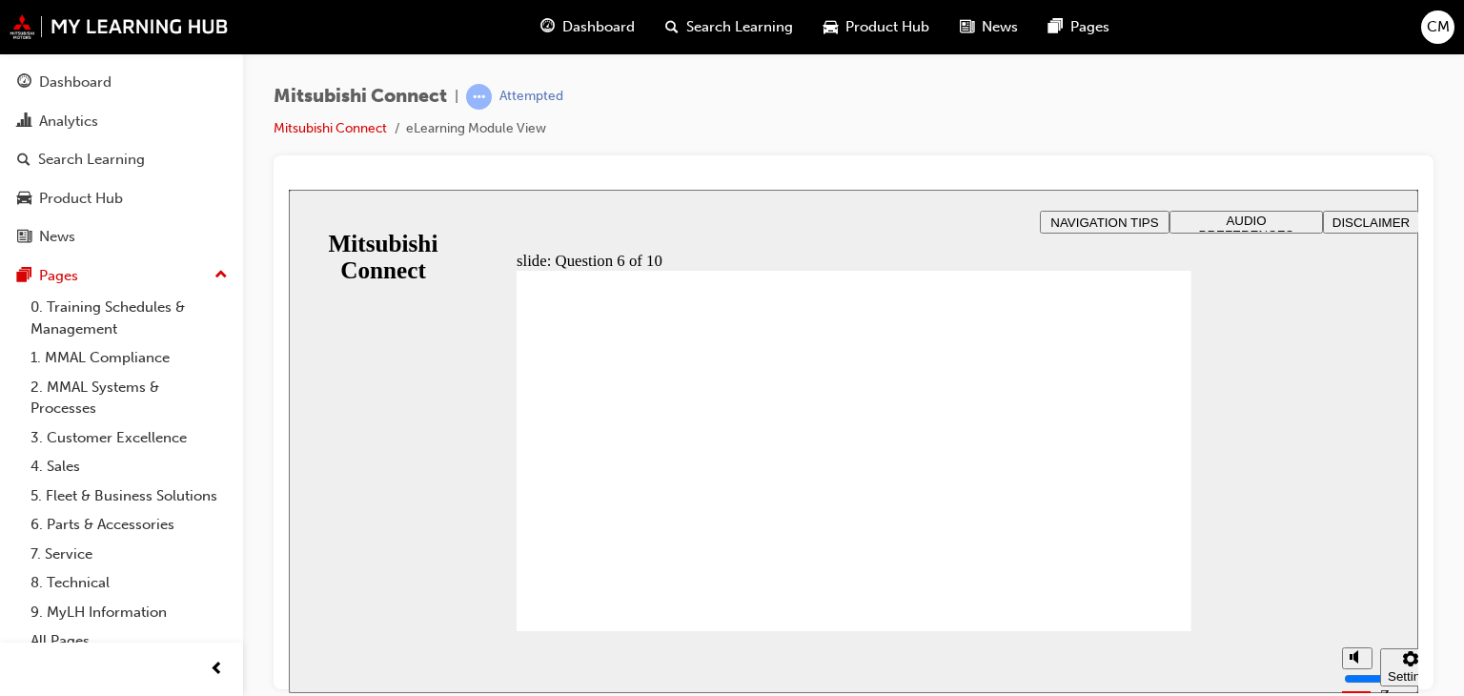
checkbox input "true"
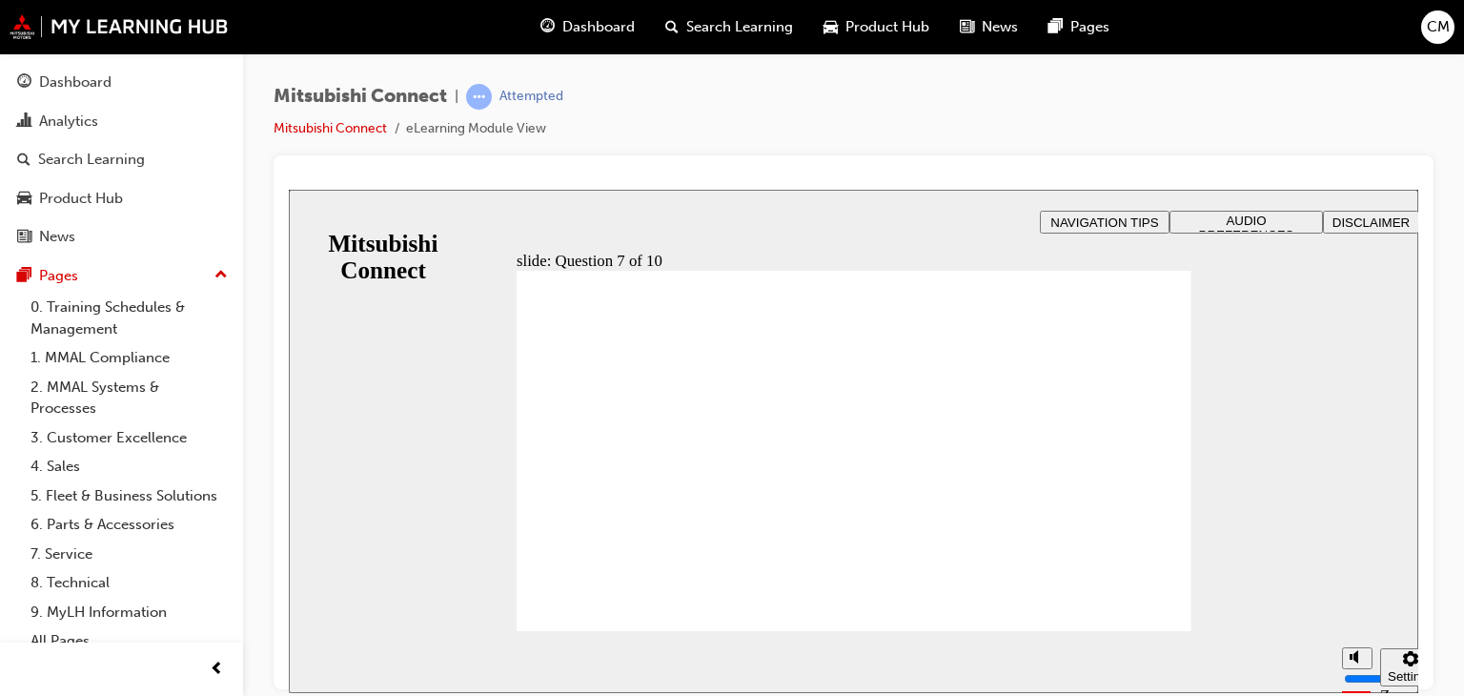
radio input "true"
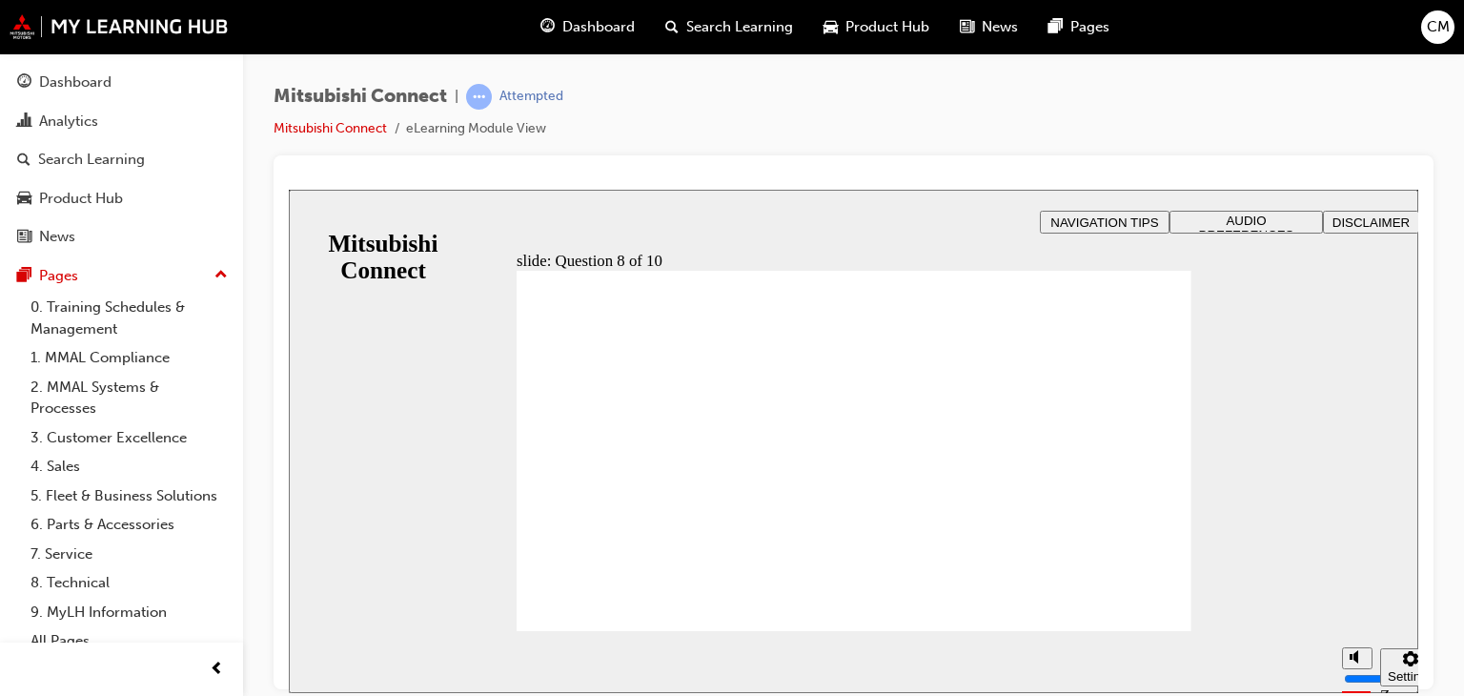
radio input "true"
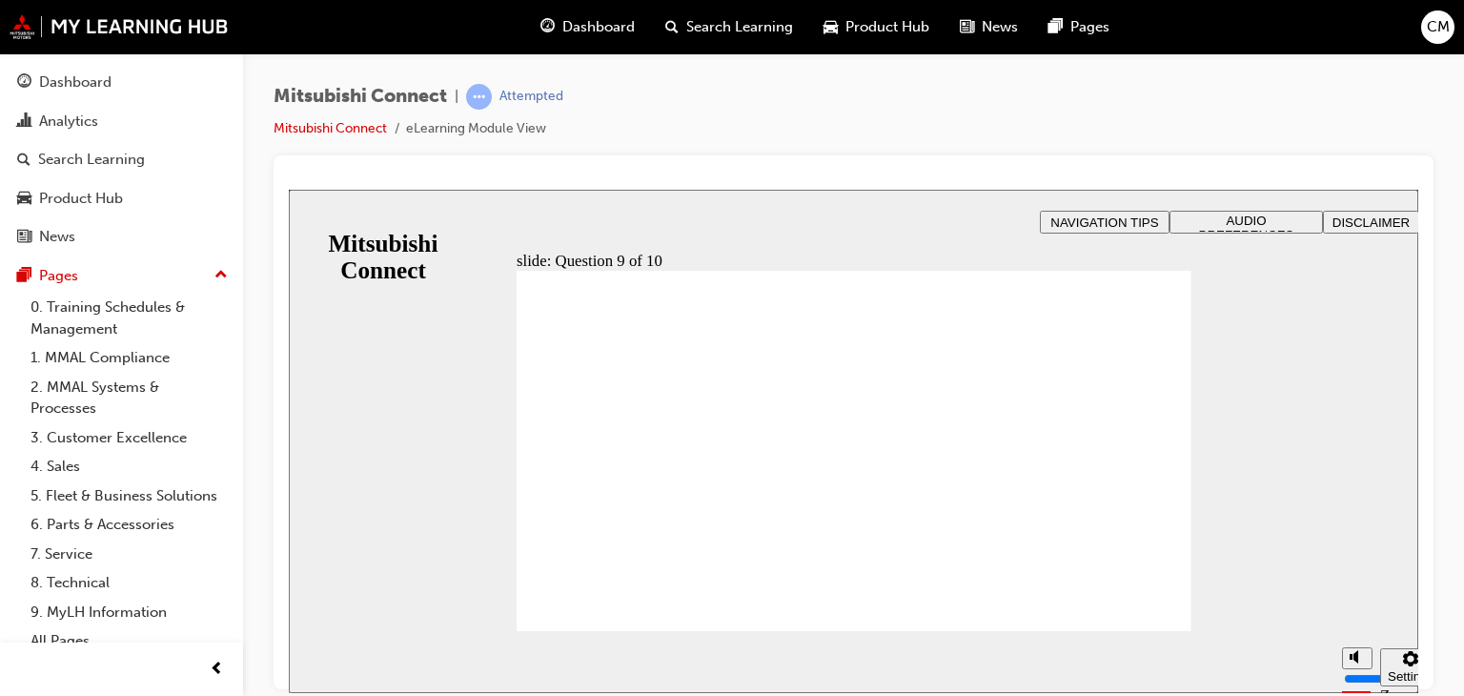
checkbox input "true"
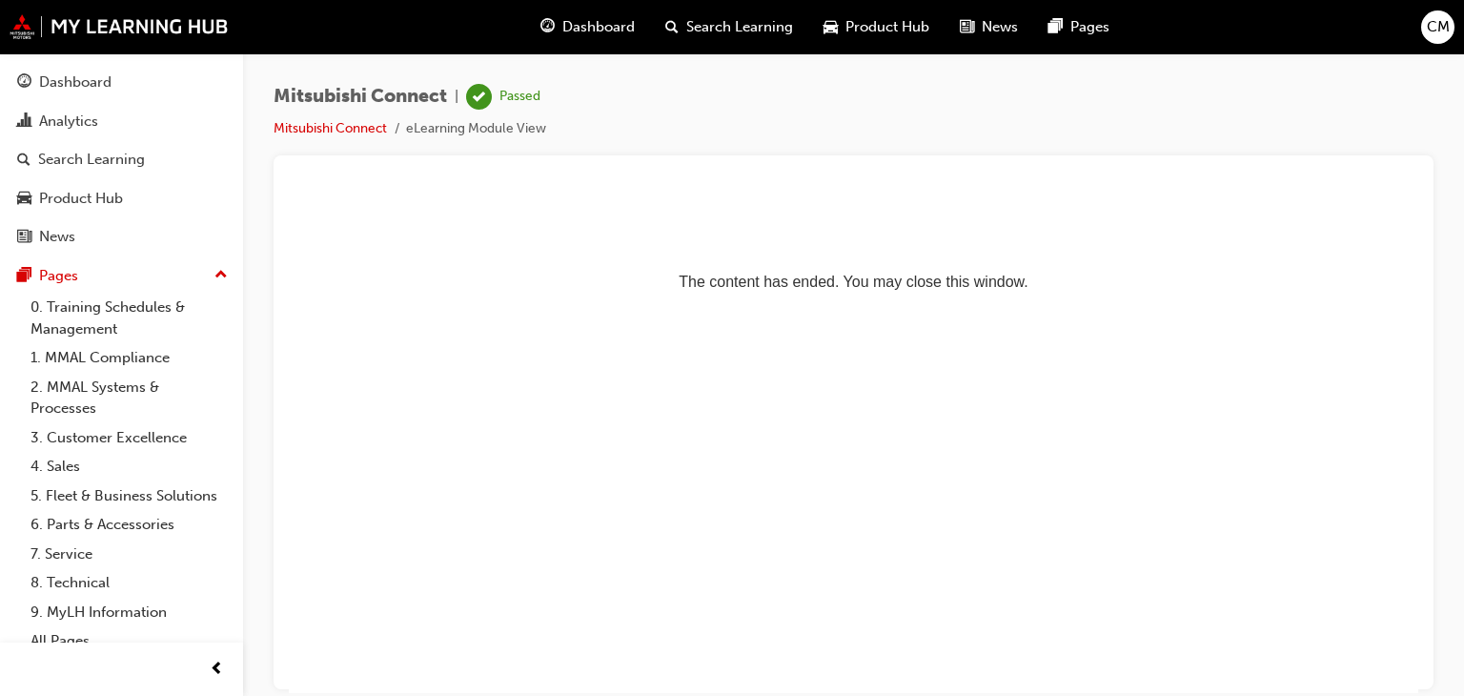
click at [564, 16] on span "Dashboard" at bounding box center [598, 27] width 72 height 22
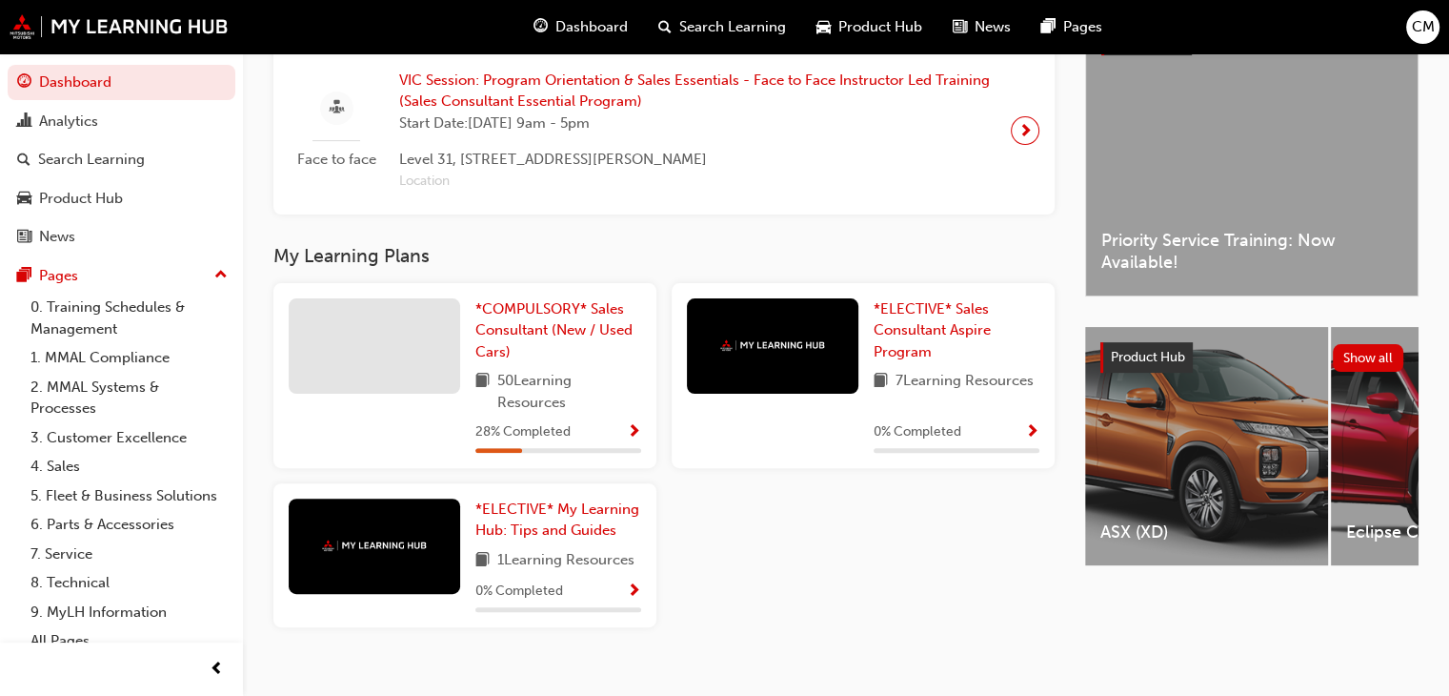
scroll to position [508, 0]
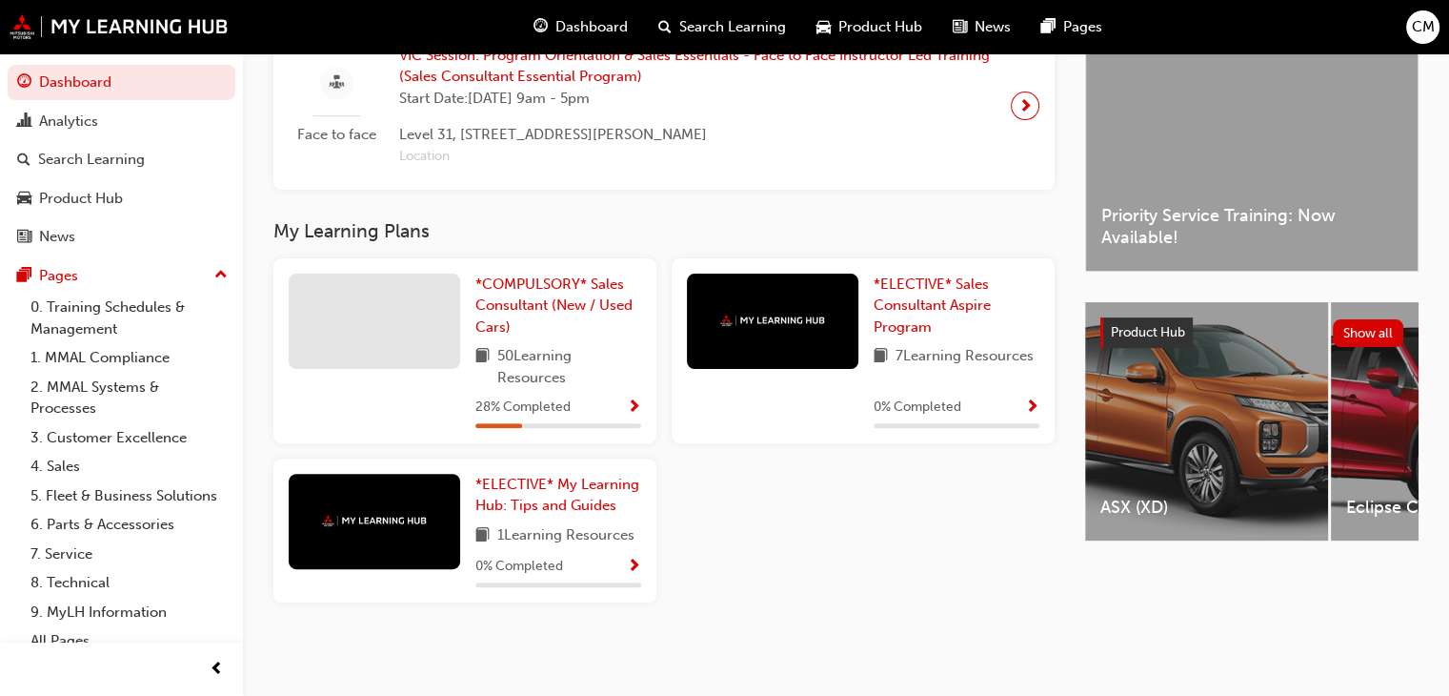
click at [582, 416] on div "28 % Completed" at bounding box center [559, 407] width 166 height 24
click at [627, 409] on span "Show Progress" at bounding box center [634, 407] width 14 height 17
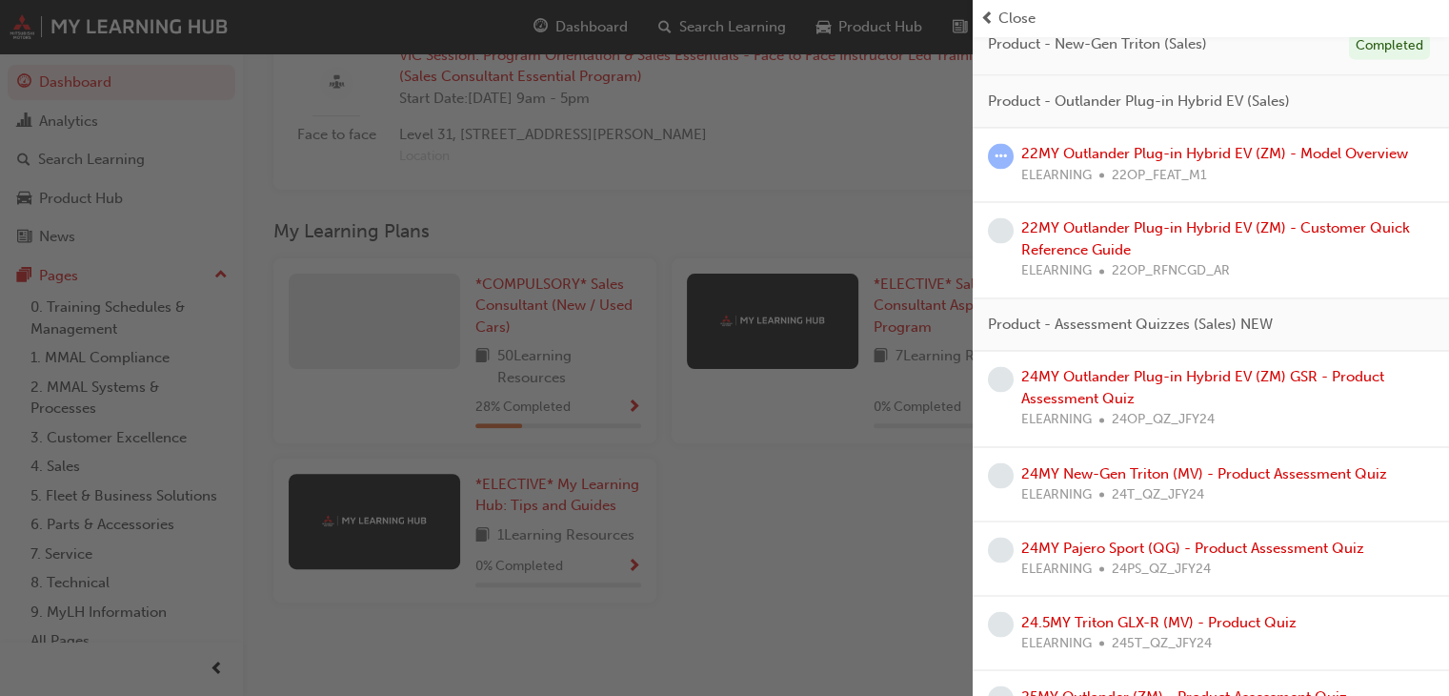
scroll to position [3263, 0]
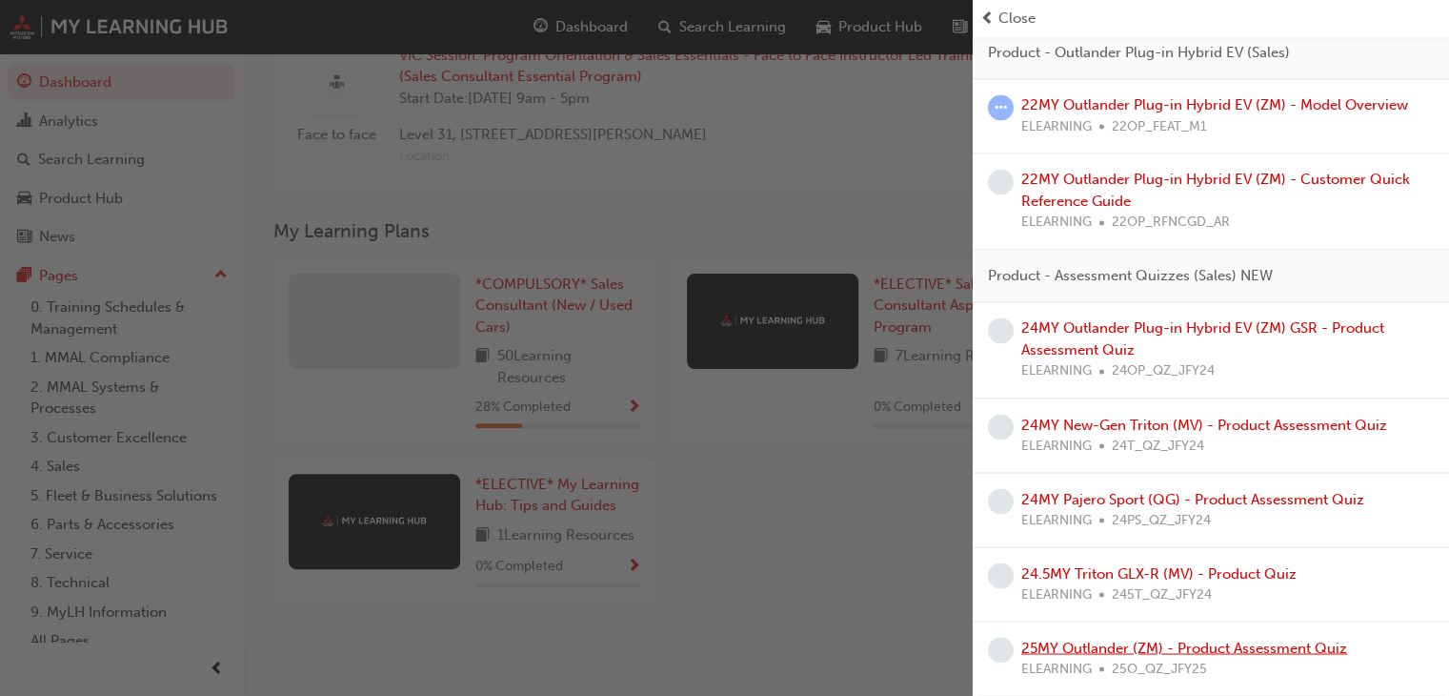
click at [1202, 644] on link "25MY Outlander (ZM) - Product Assessment Quiz" at bounding box center [1185, 647] width 326 height 17
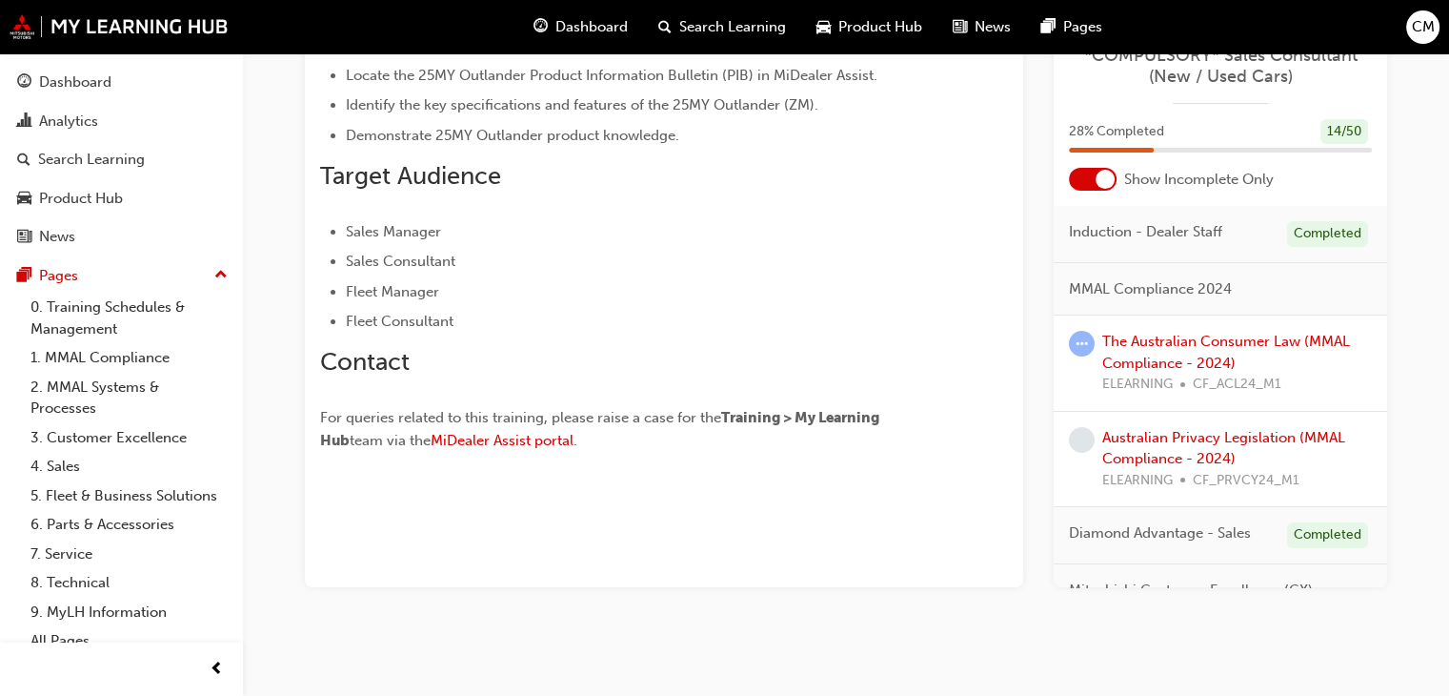
scroll to position [126, 0]
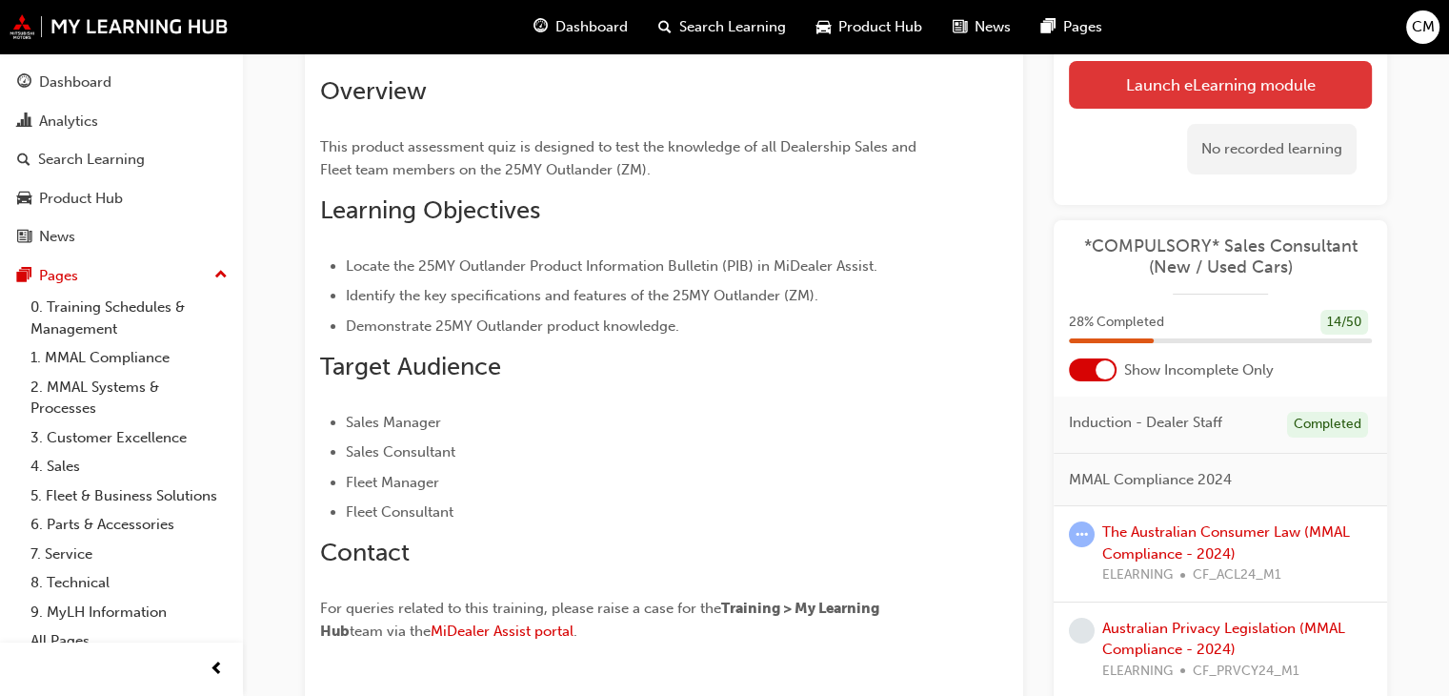
click at [1285, 91] on link "Launch eLearning module" at bounding box center [1220, 85] width 303 height 48
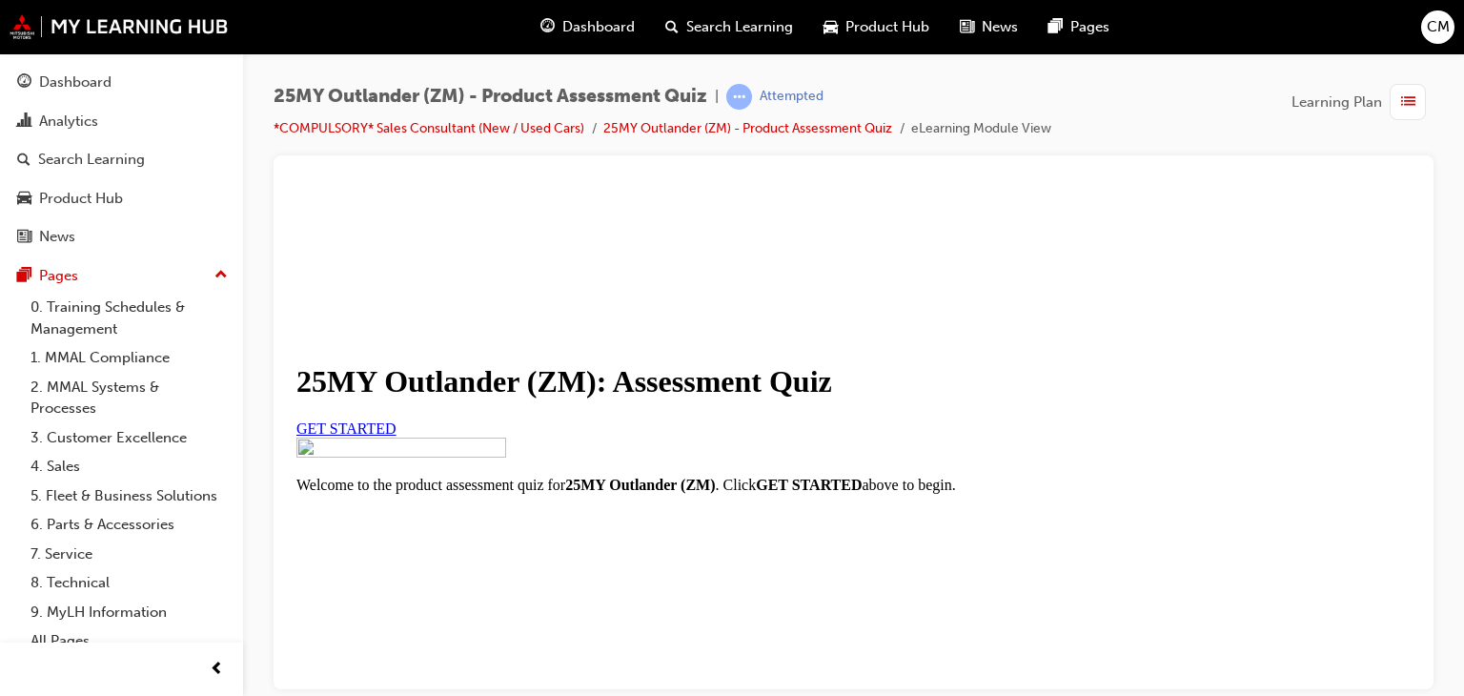
scroll to position [286, 0]
click at [396, 419] on link "GET STARTED" at bounding box center [346, 427] width 100 height 16
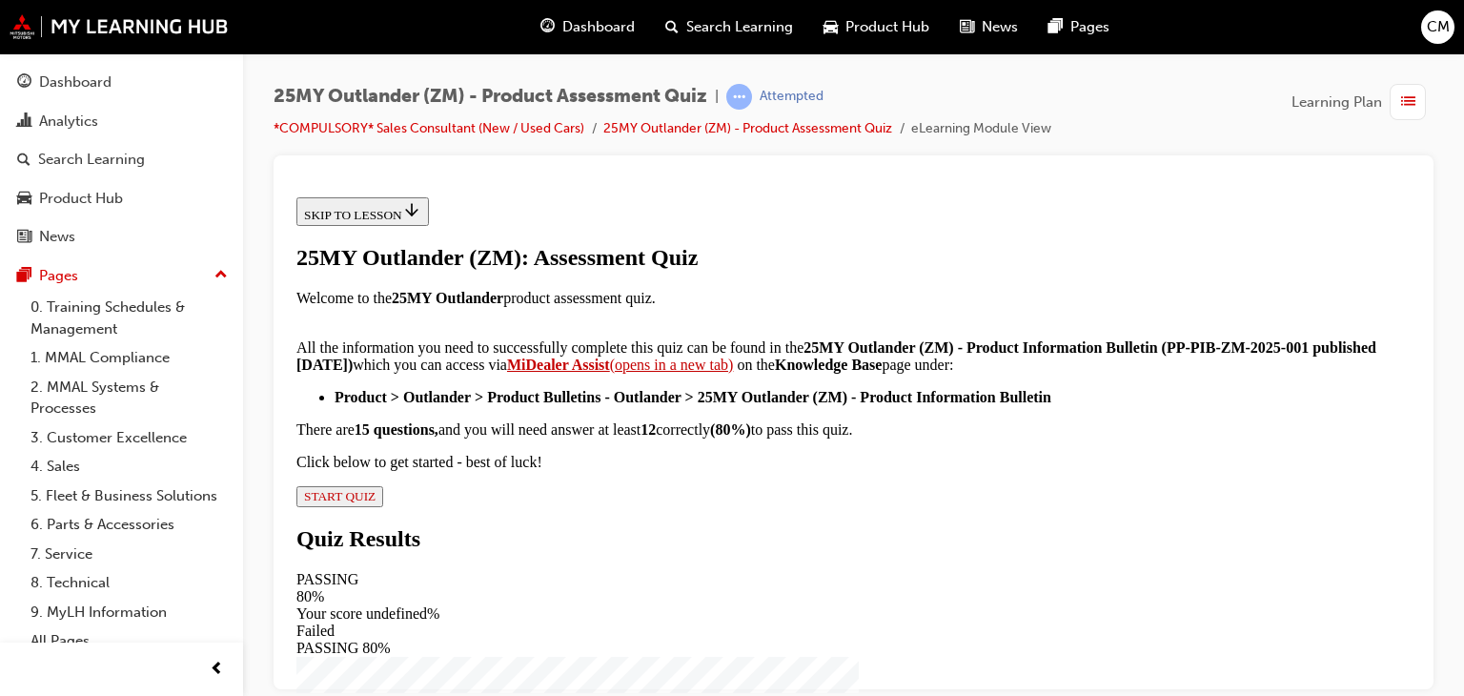
scroll to position [490, 0]
click at [375, 502] on span "START QUIZ" at bounding box center [339, 495] width 71 height 14
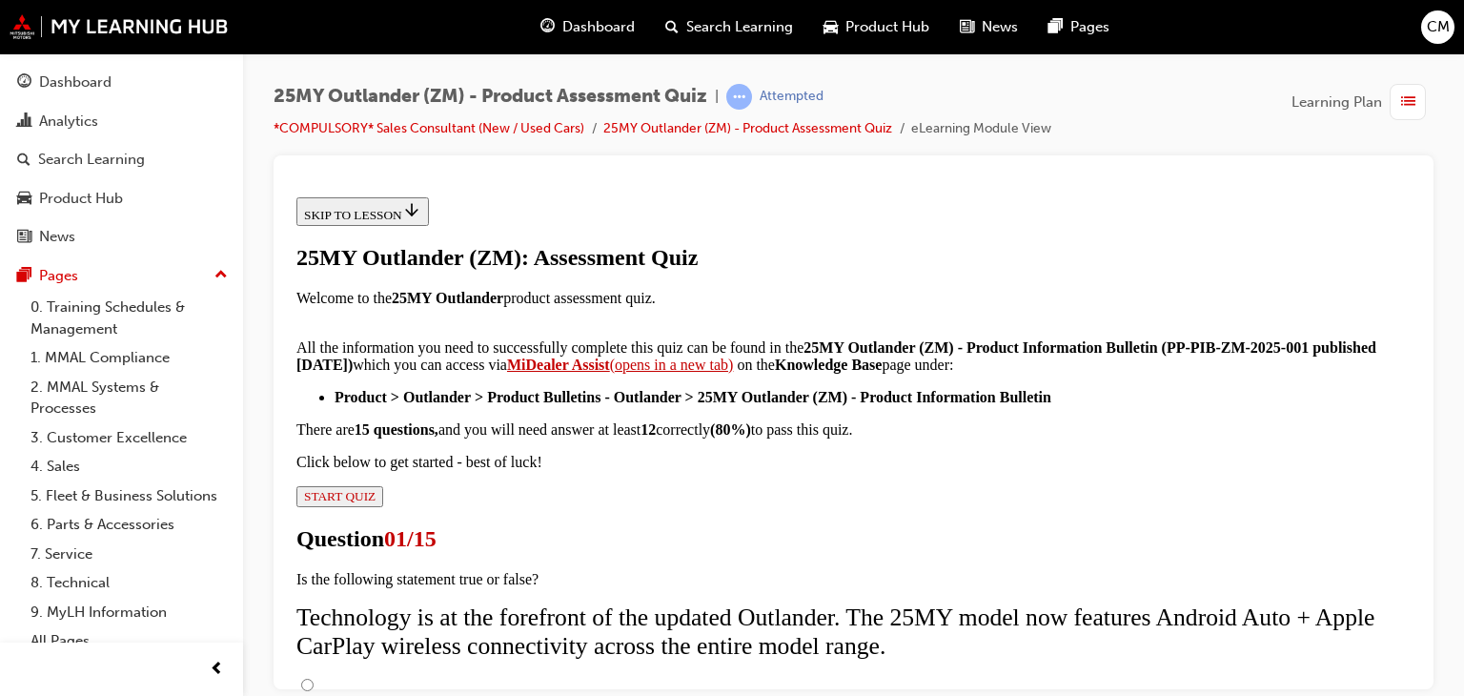
scroll to position [191, 0]
click at [314, 678] on input "True" at bounding box center [307, 684] width 12 height 12
radio input "true"
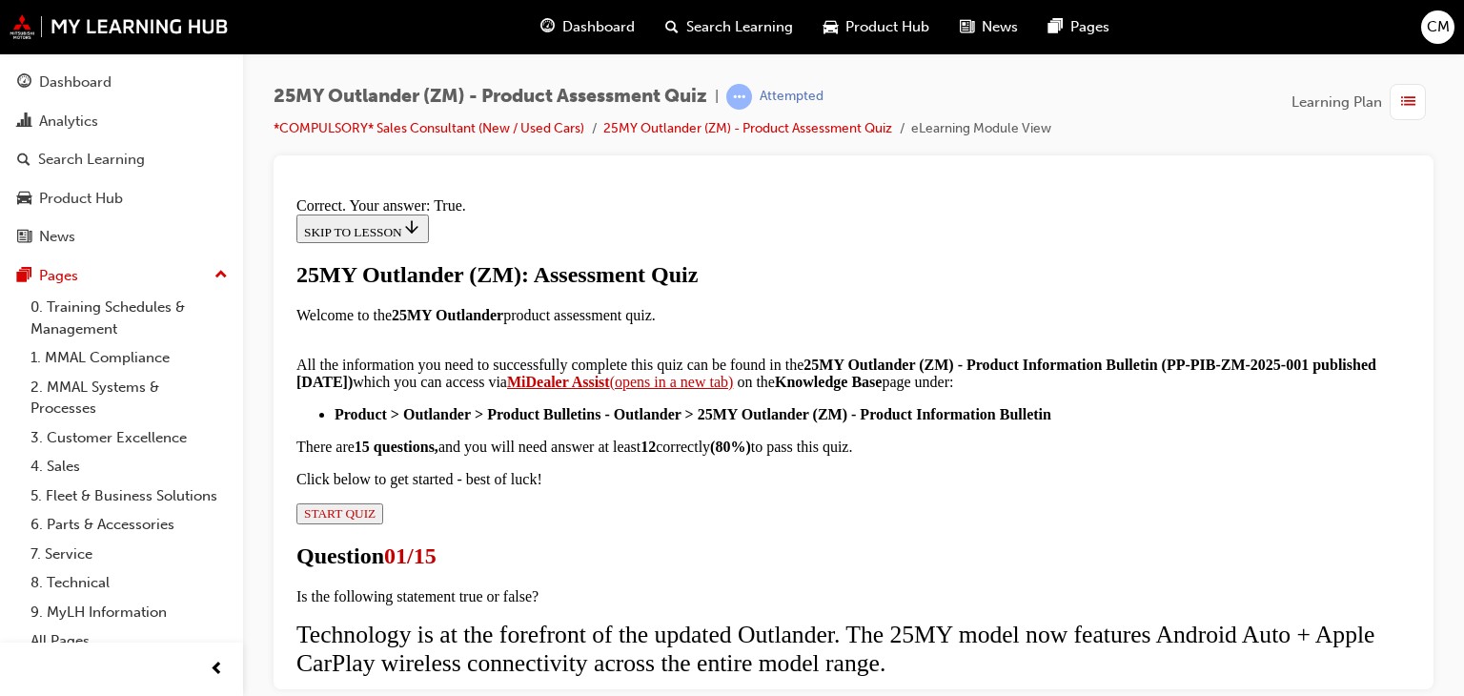
scroll to position [403, 0]
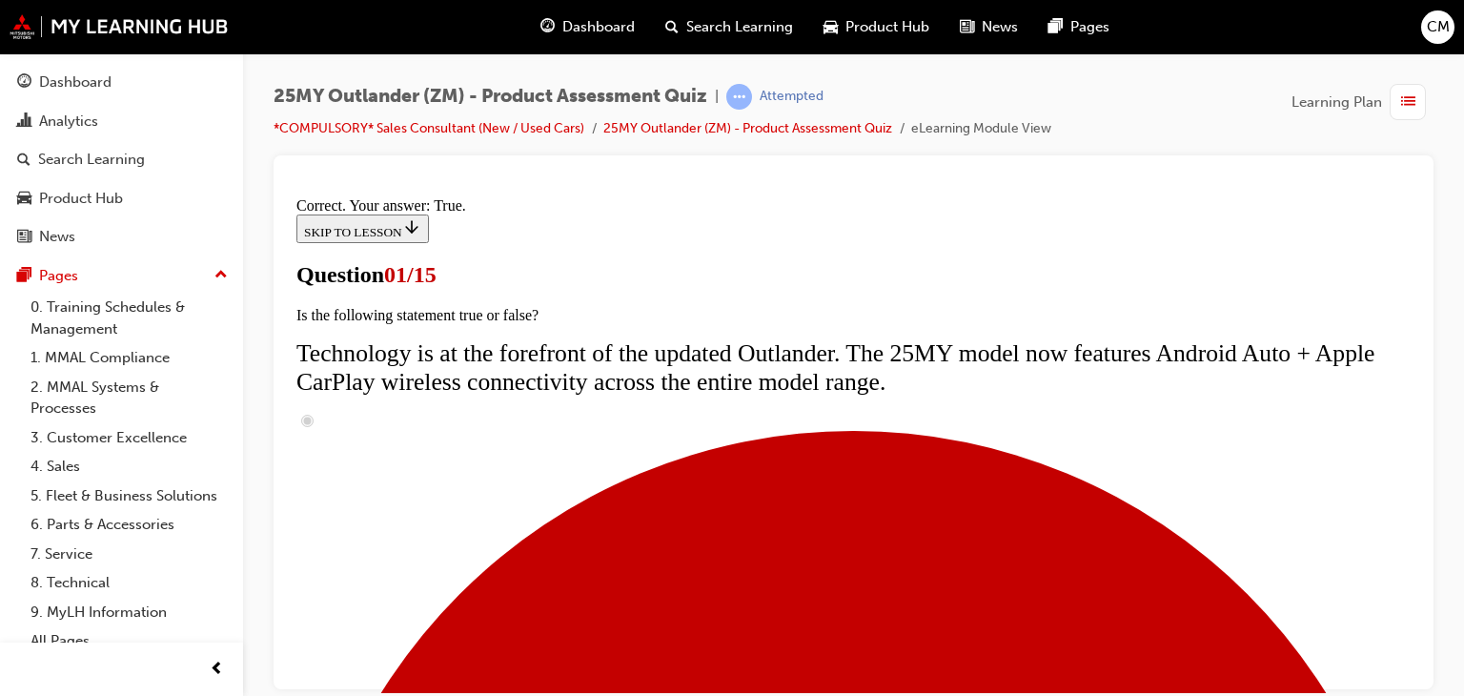
scroll to position [286, 0]
radio input "true"
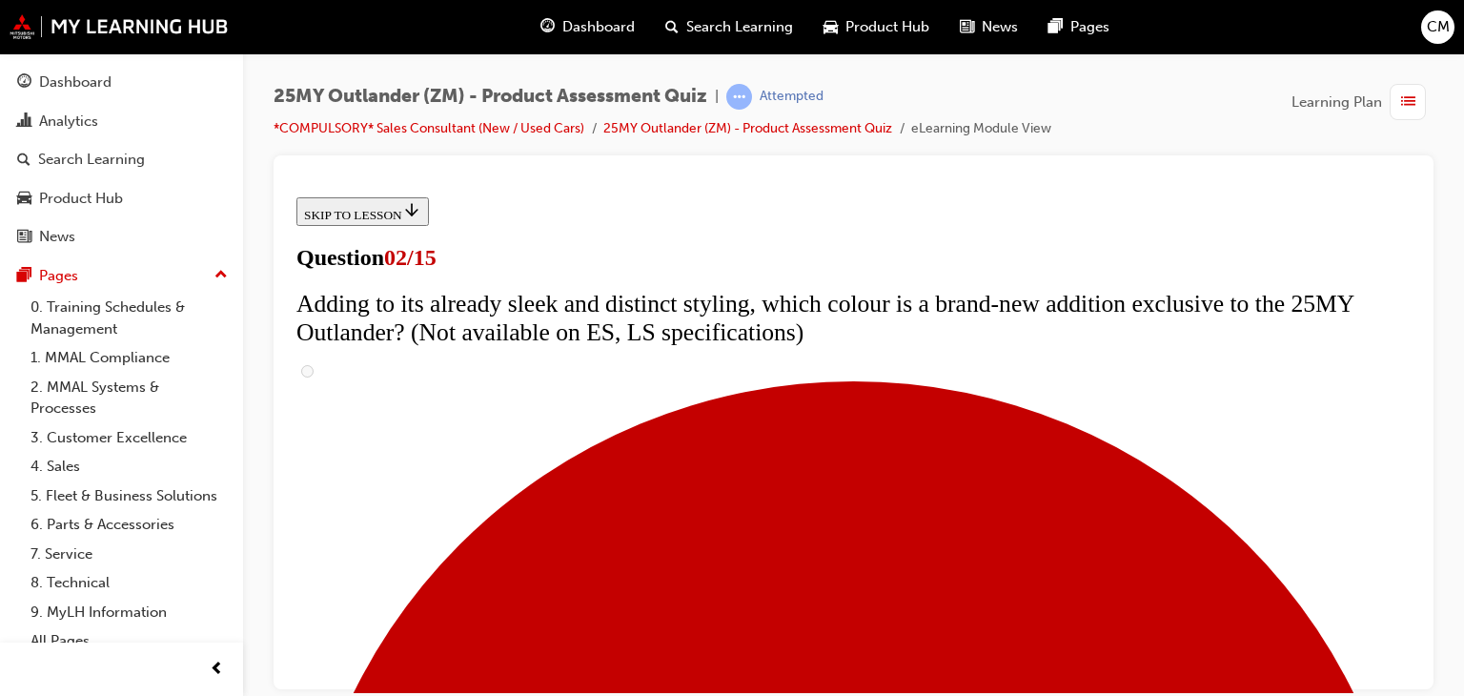
scroll to position [381, 0]
checkbox input "true"
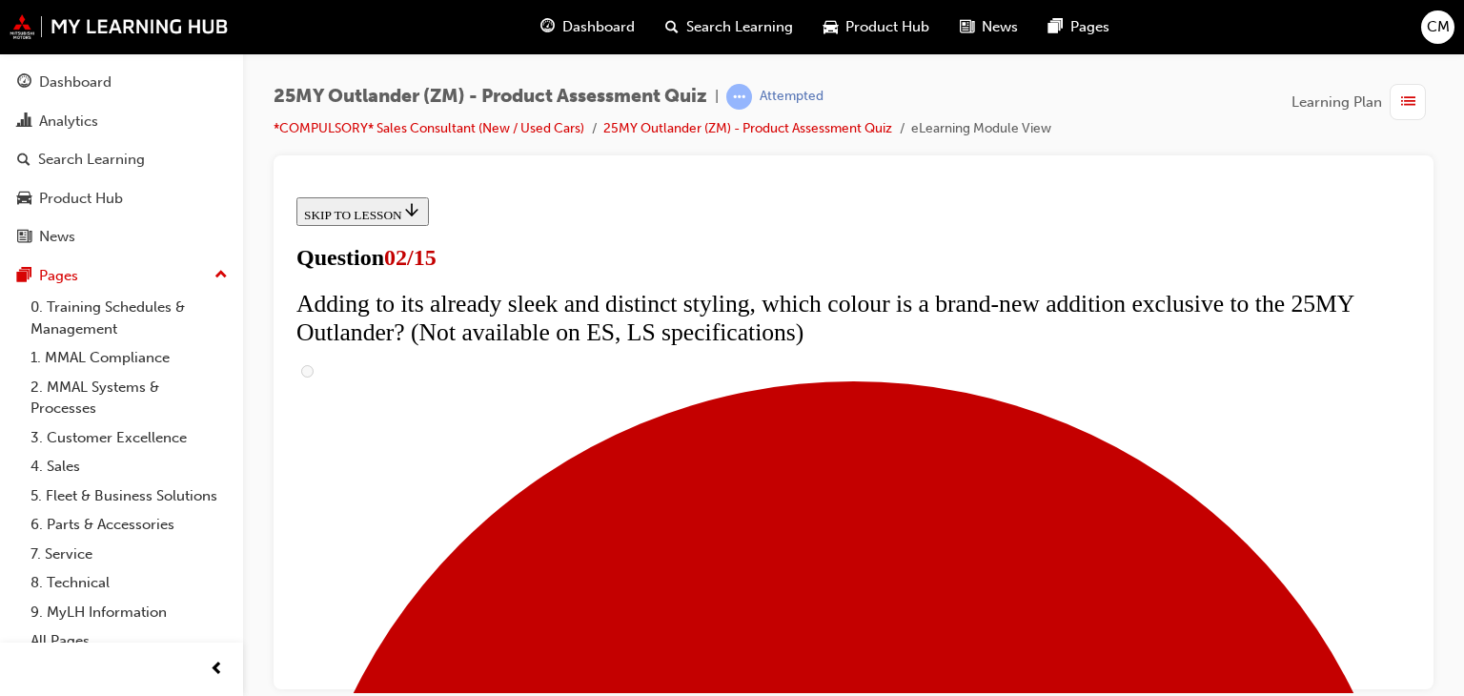
checkbox input "true"
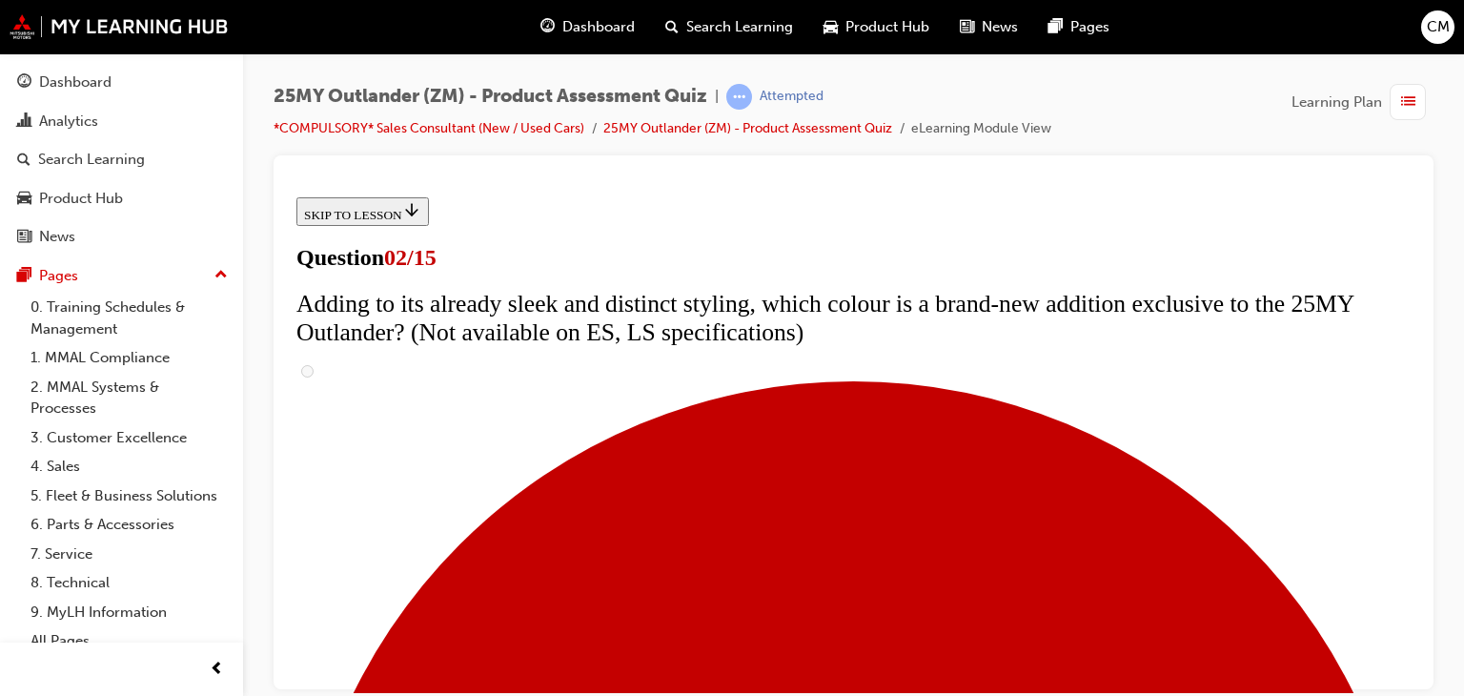
checkbox input "true"
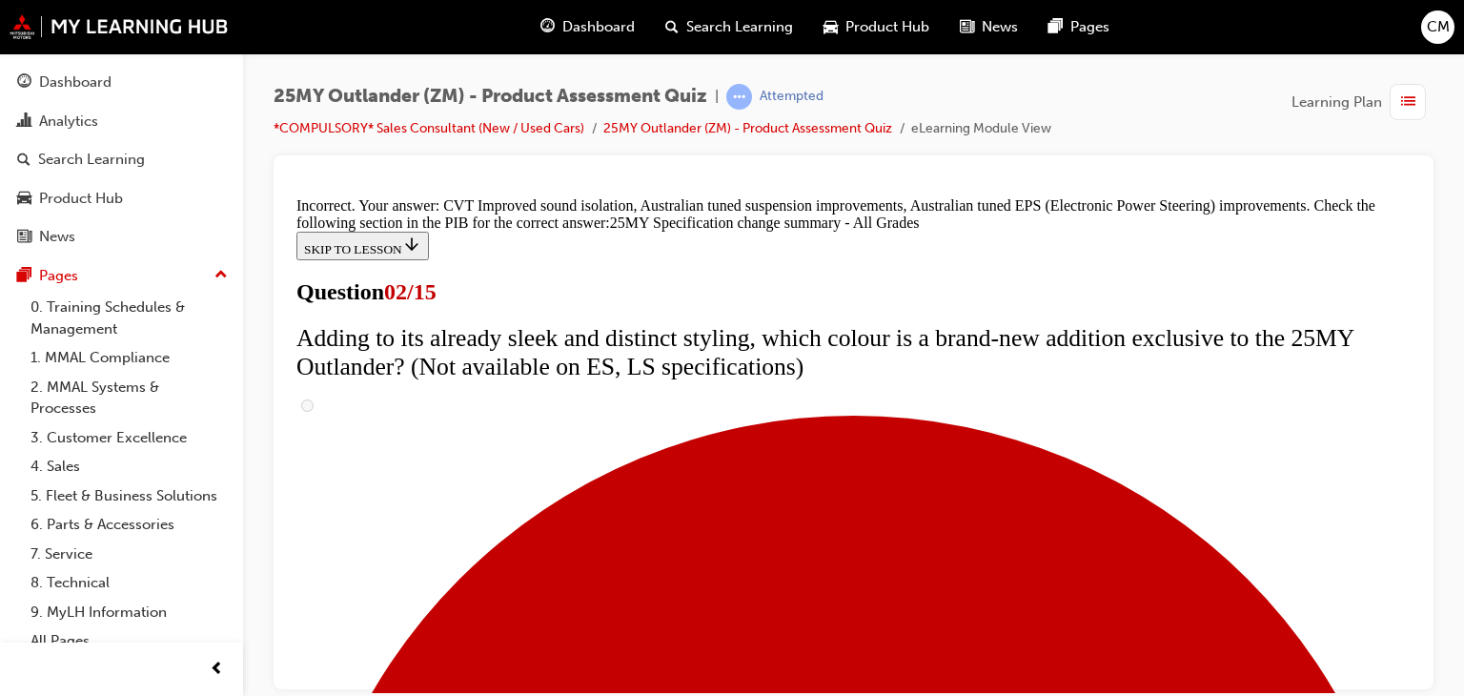
scroll to position [824, 0]
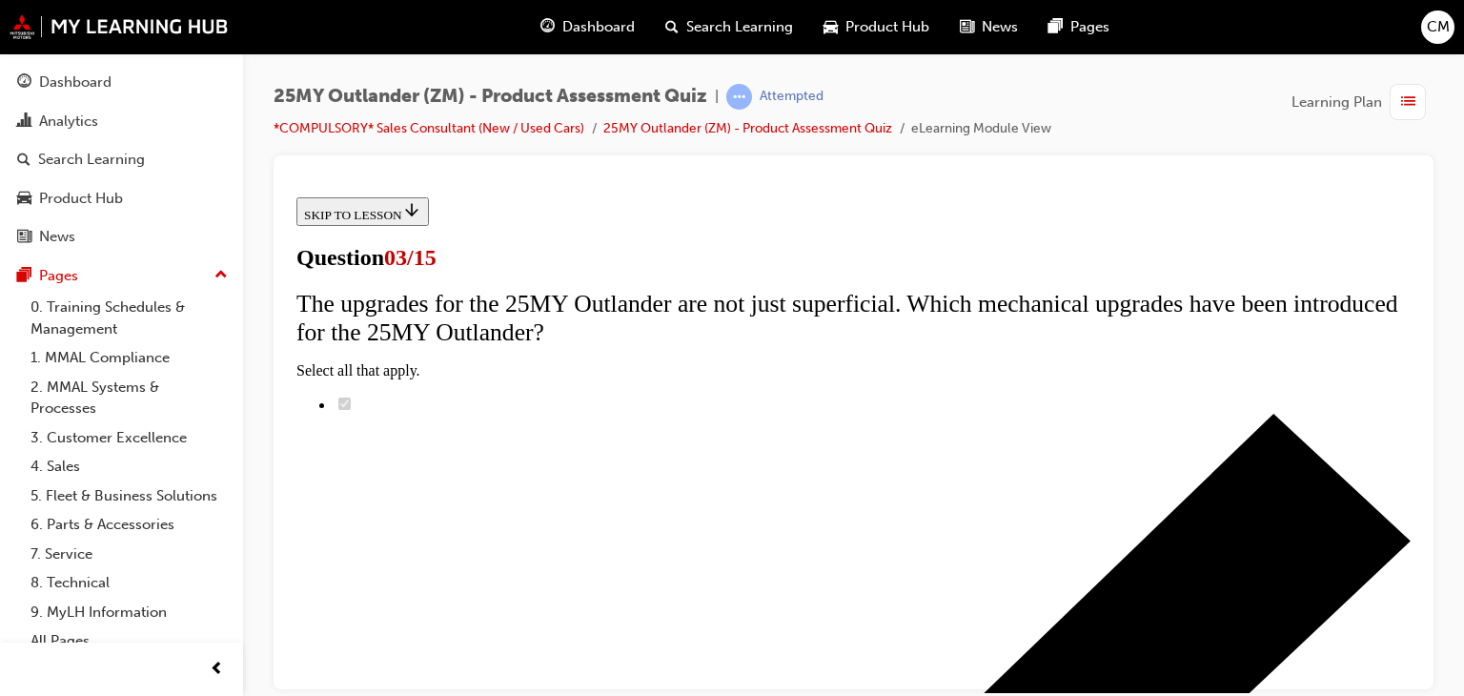
scroll to position [286, 0]
radio input "true"
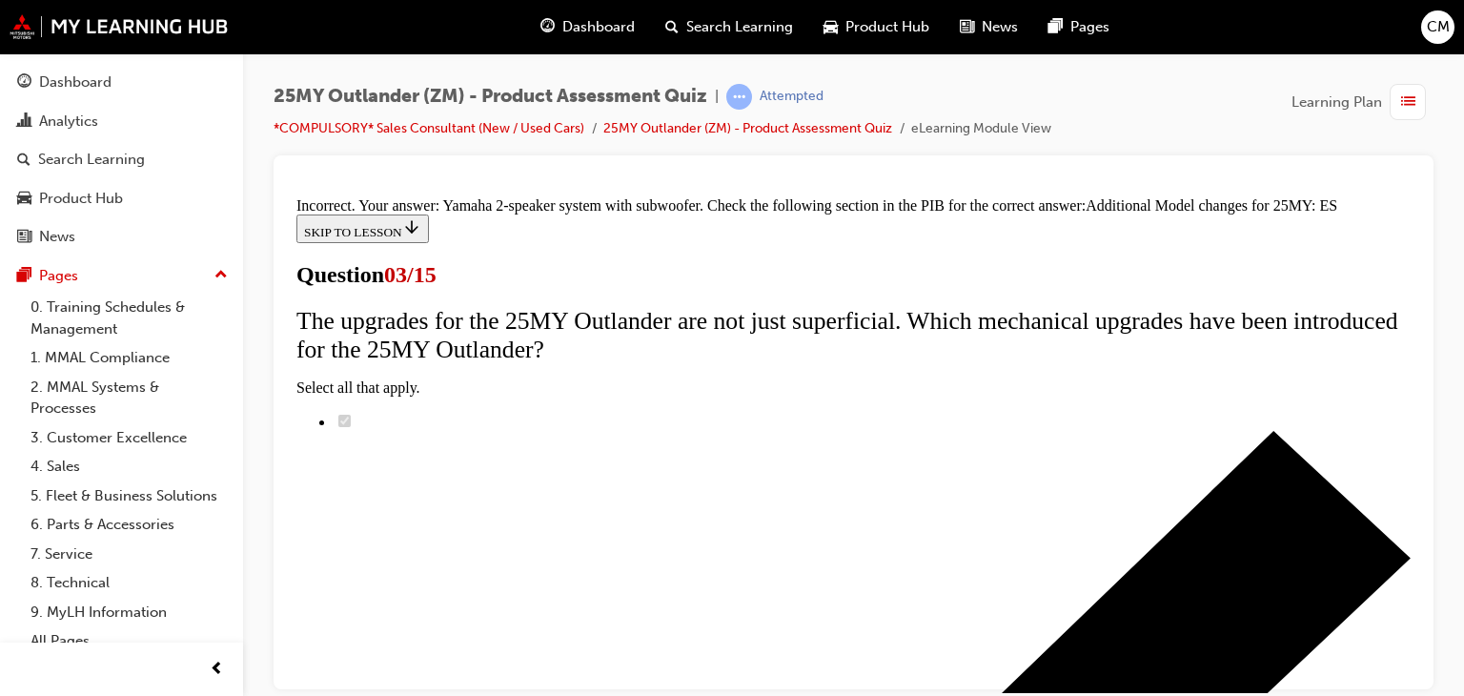
scroll to position [607, 0]
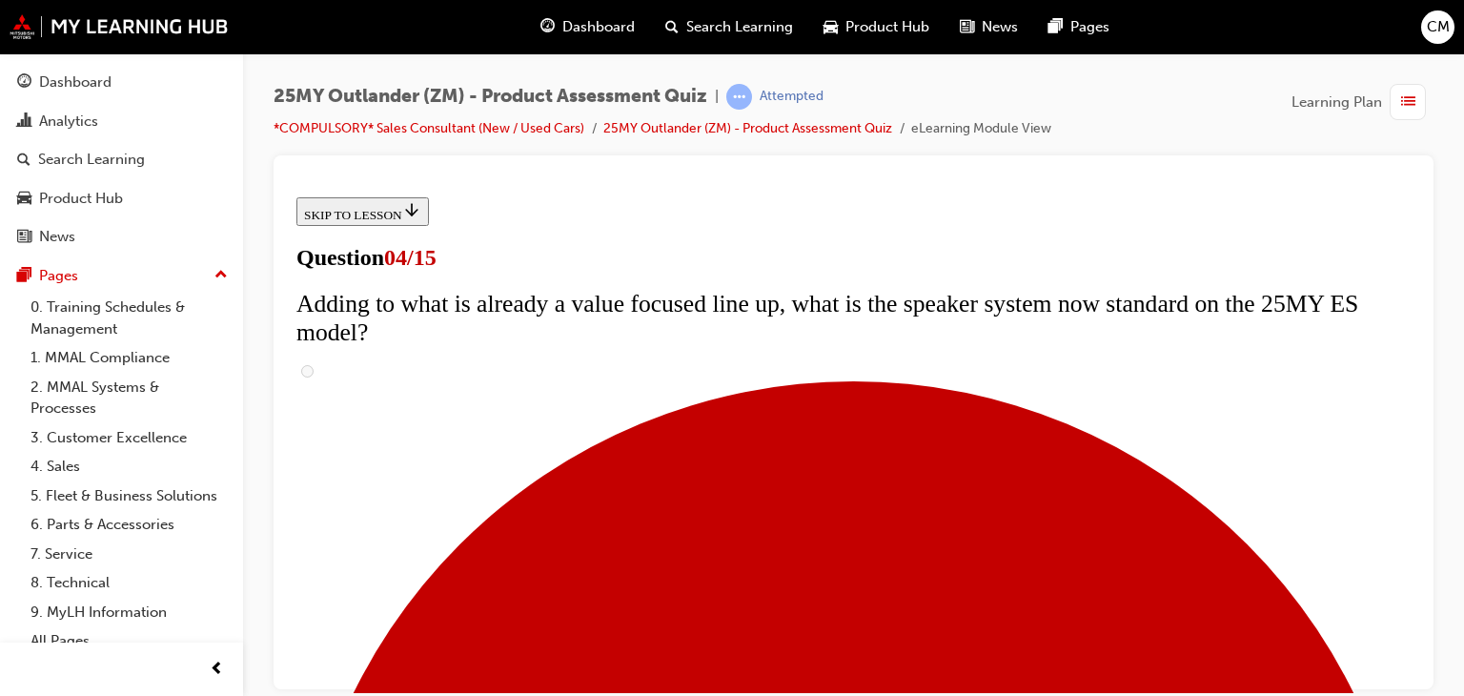
scroll to position [381, 0]
checkbox input "true"
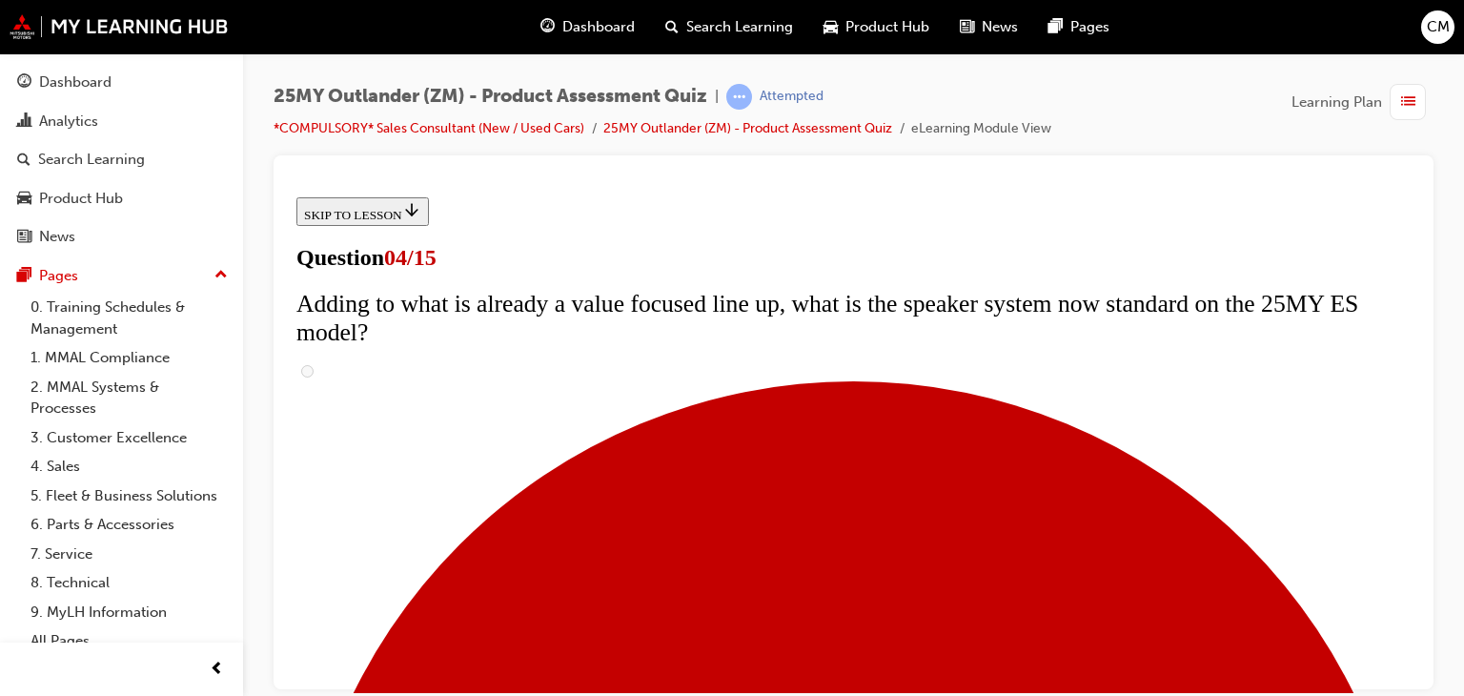
checkbox input "true"
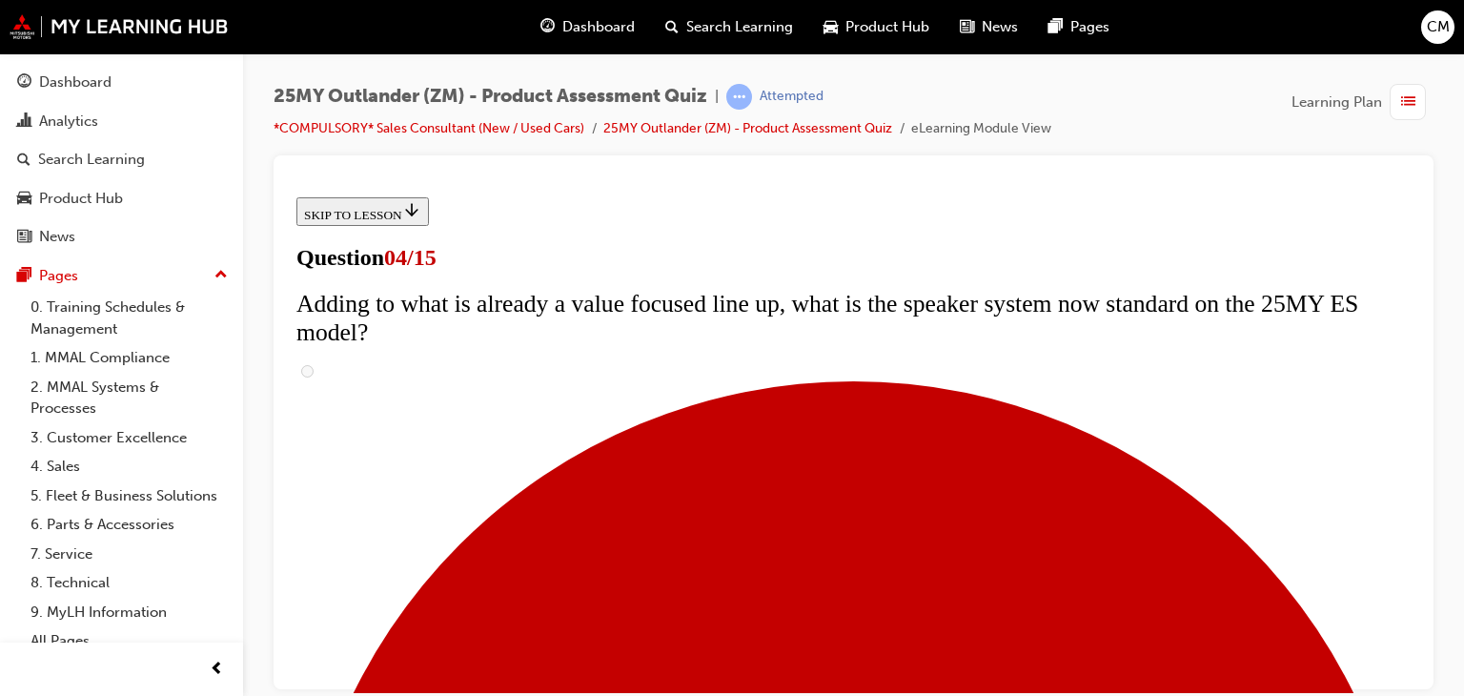
checkbox input "true"
drag, startPoint x: 724, startPoint y: 432, endPoint x: 709, endPoint y: 407, distance: 29.1
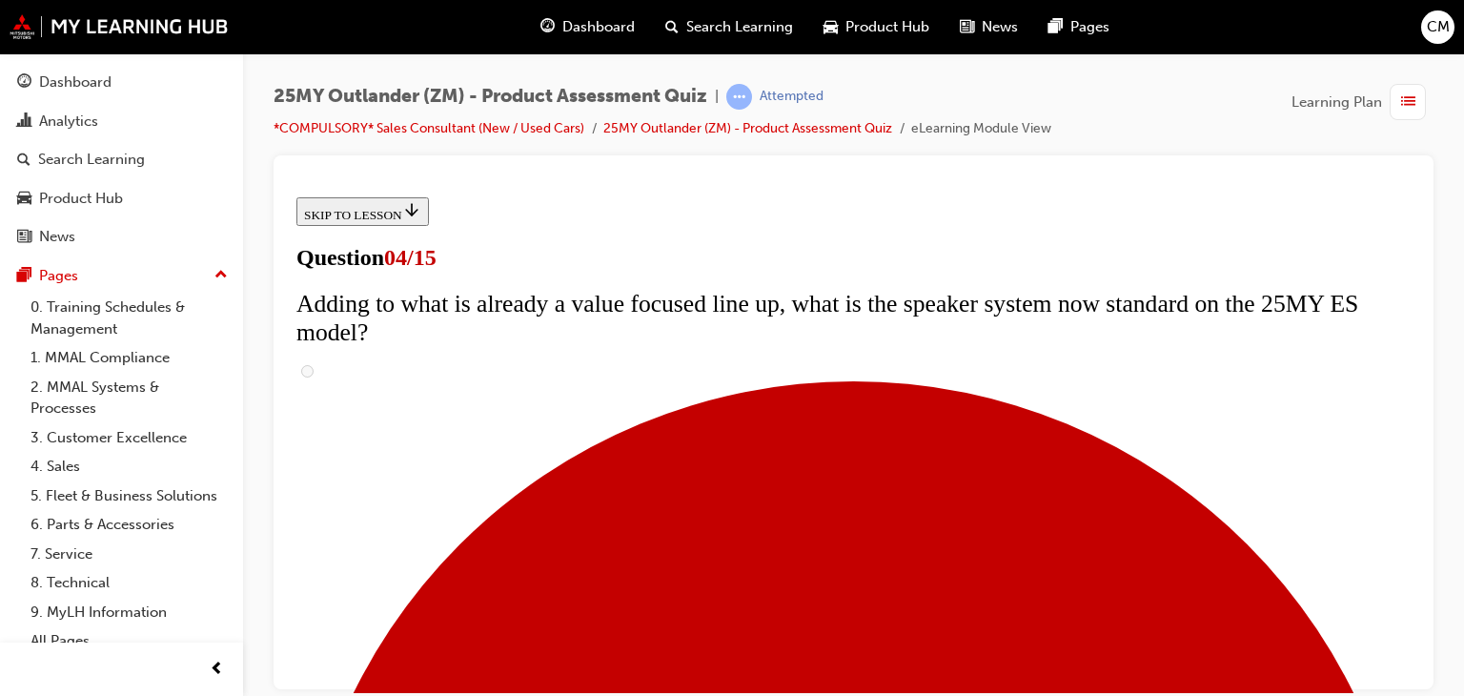
checkbox input "true"
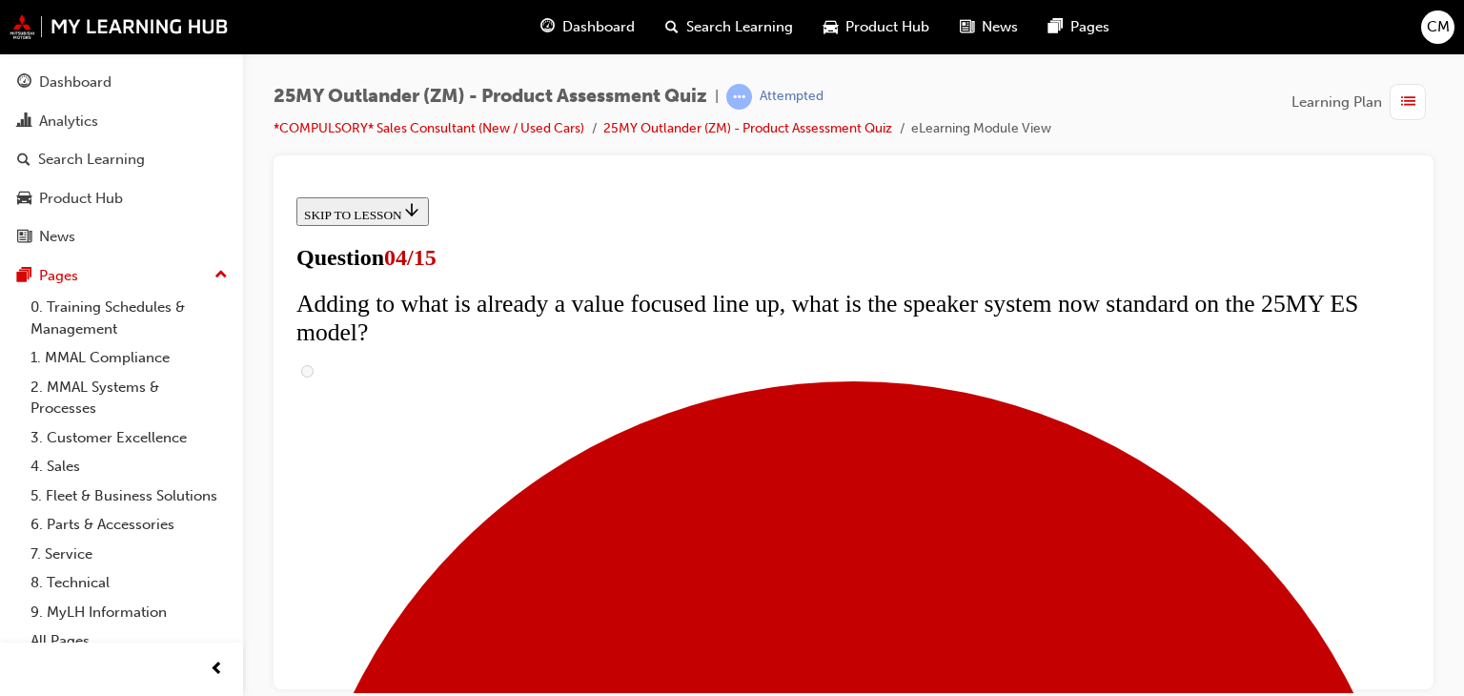
checkbox input "true"
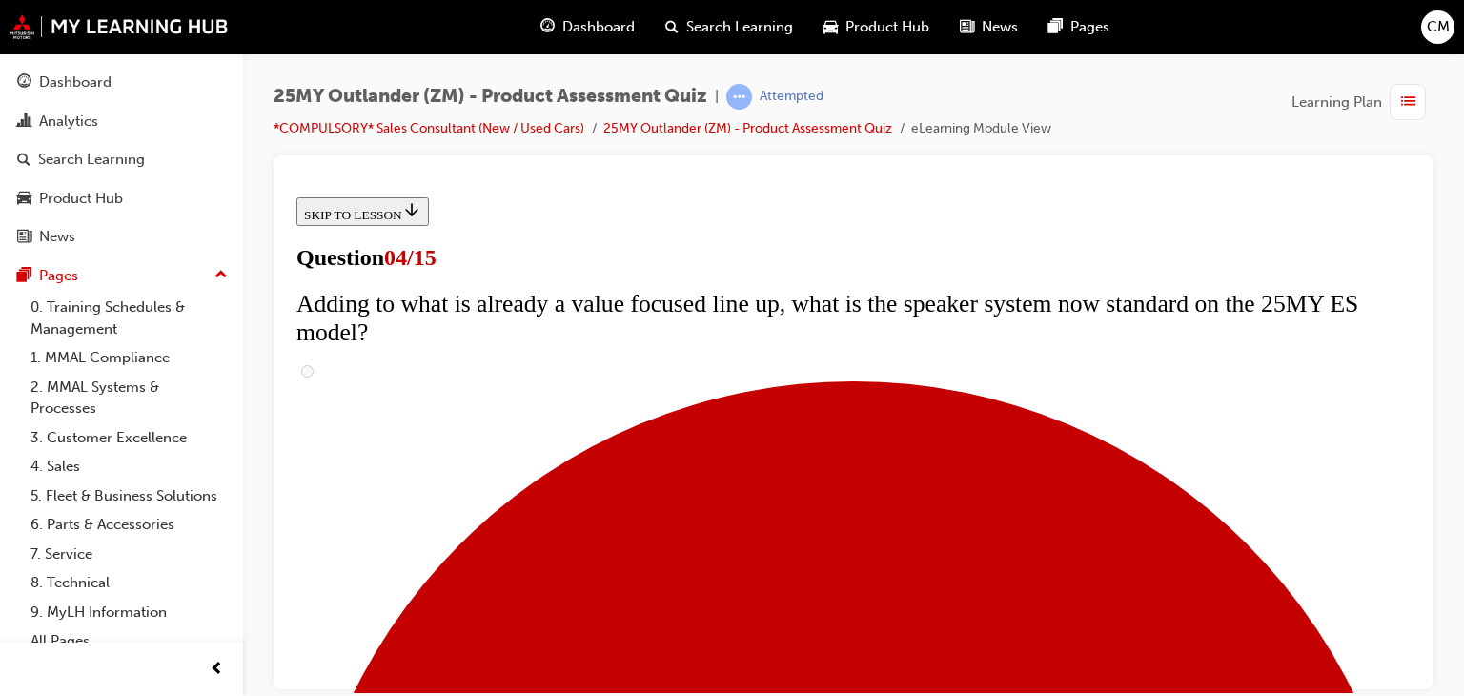
checkbox input "true"
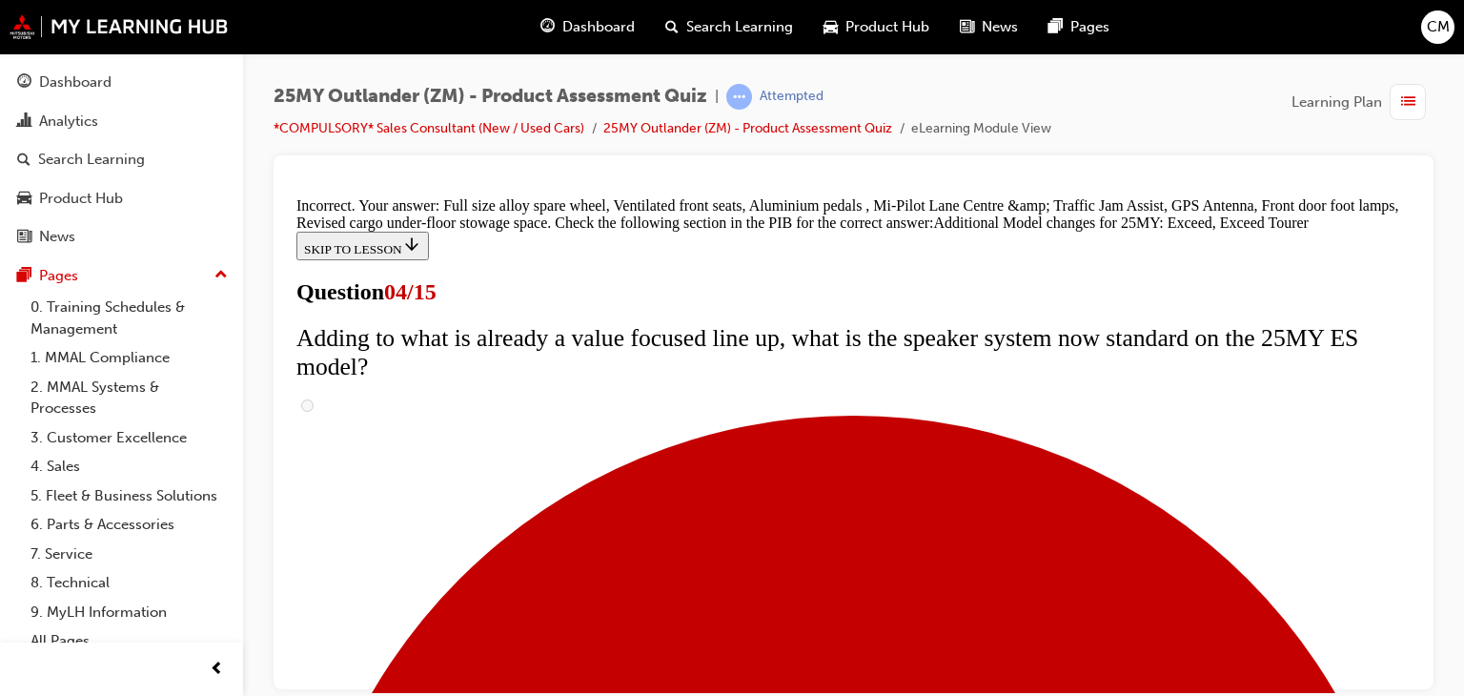
scroll to position [901, 0]
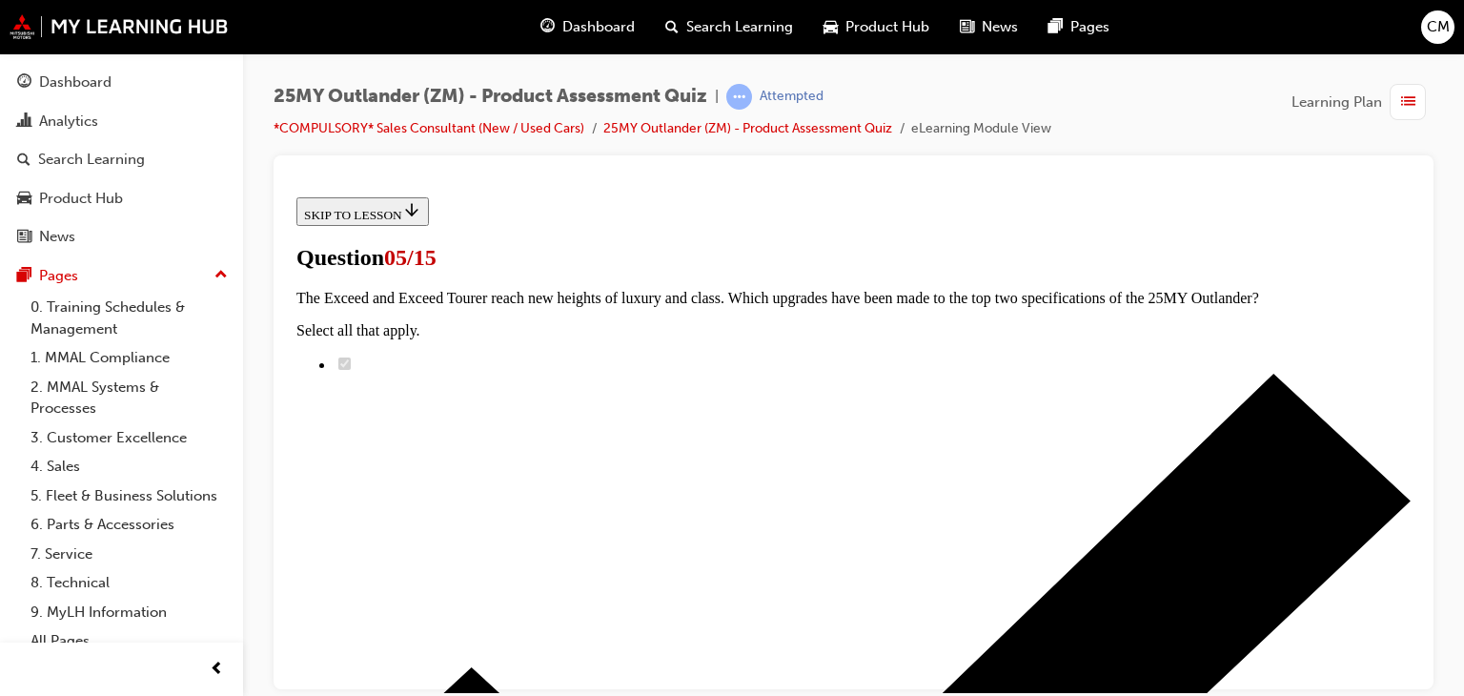
scroll to position [381, 0]
drag, startPoint x: 659, startPoint y: 601, endPoint x: 746, endPoint y: 601, distance: 86.7
radio input "true"
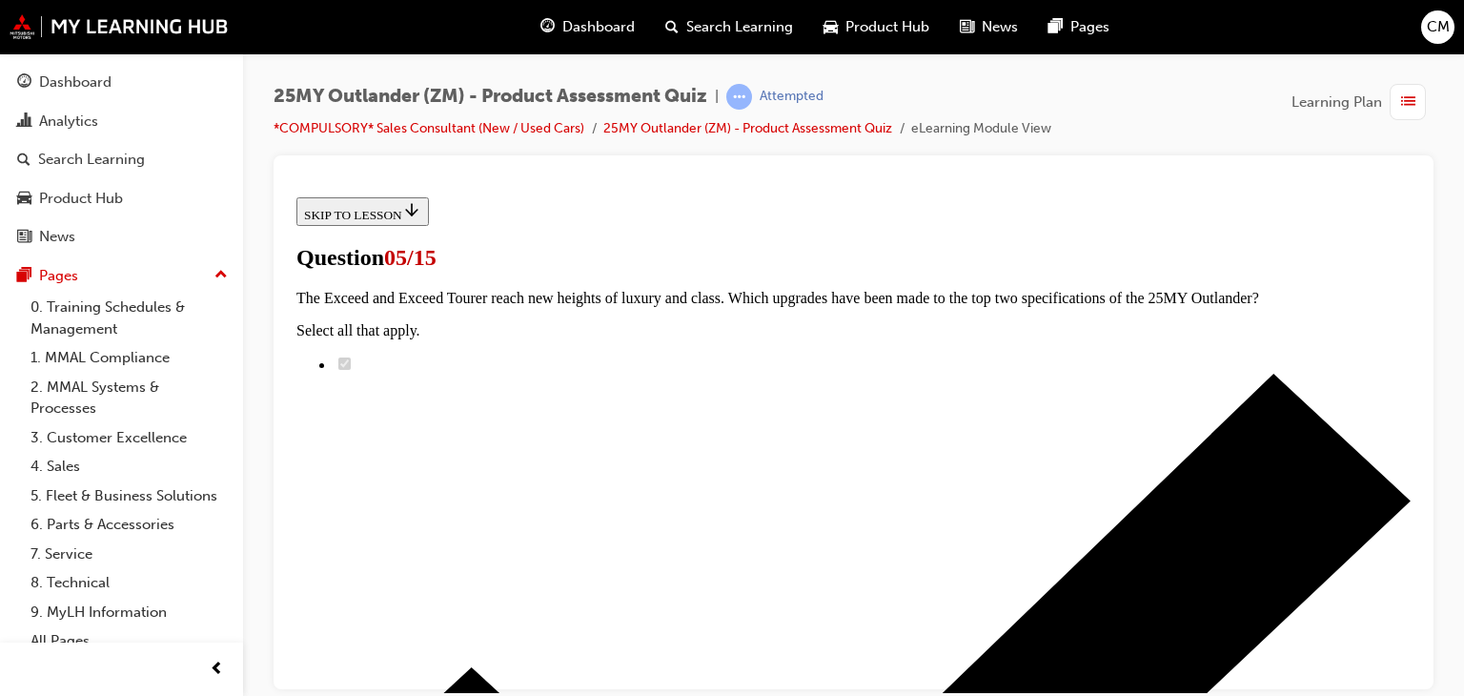
scroll to position [476, 0]
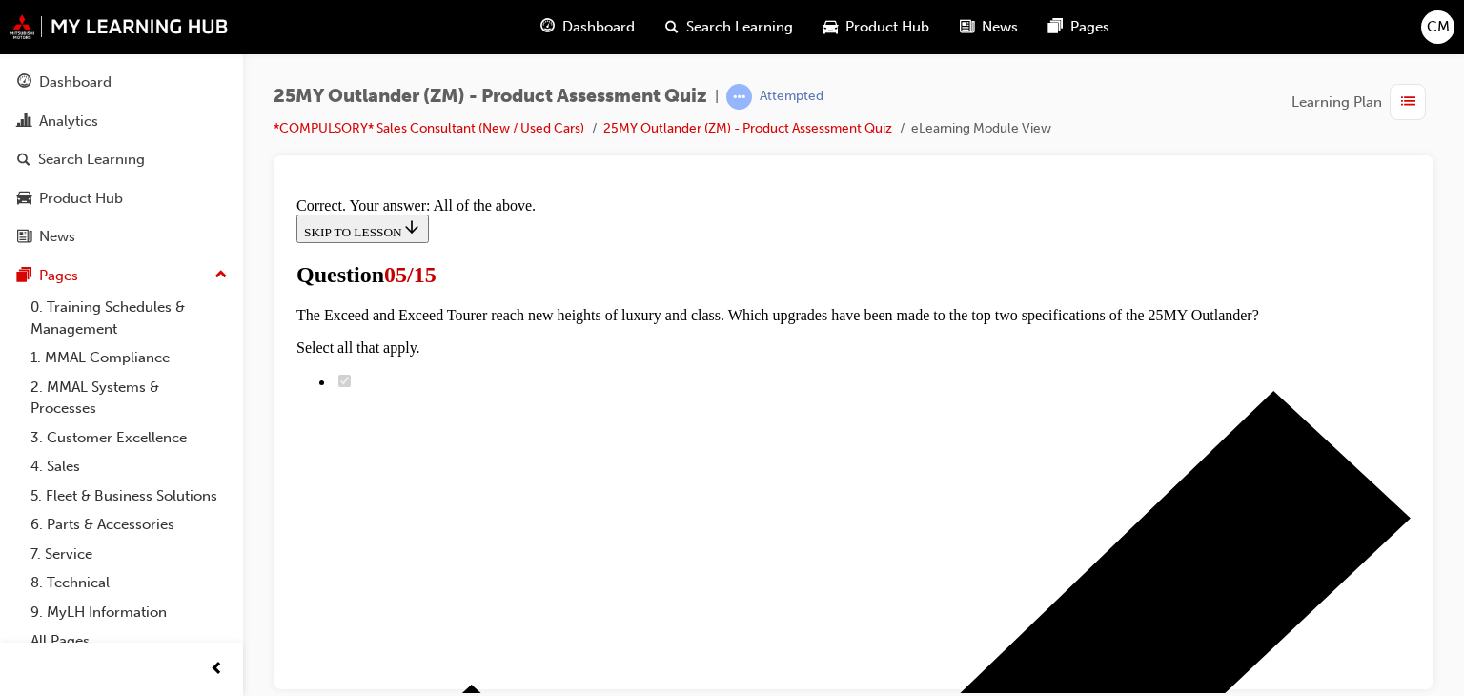
scroll to position [643, 0]
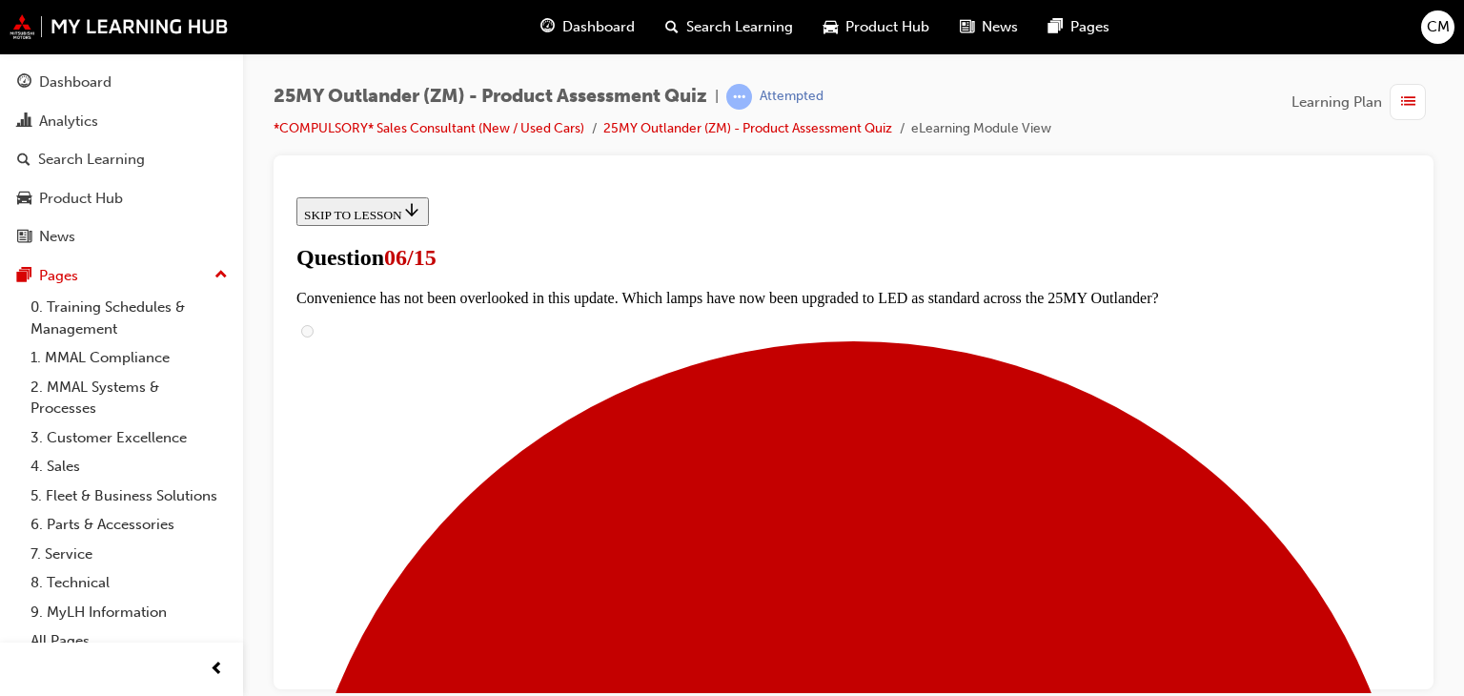
scroll to position [572, 0]
radio input "true"
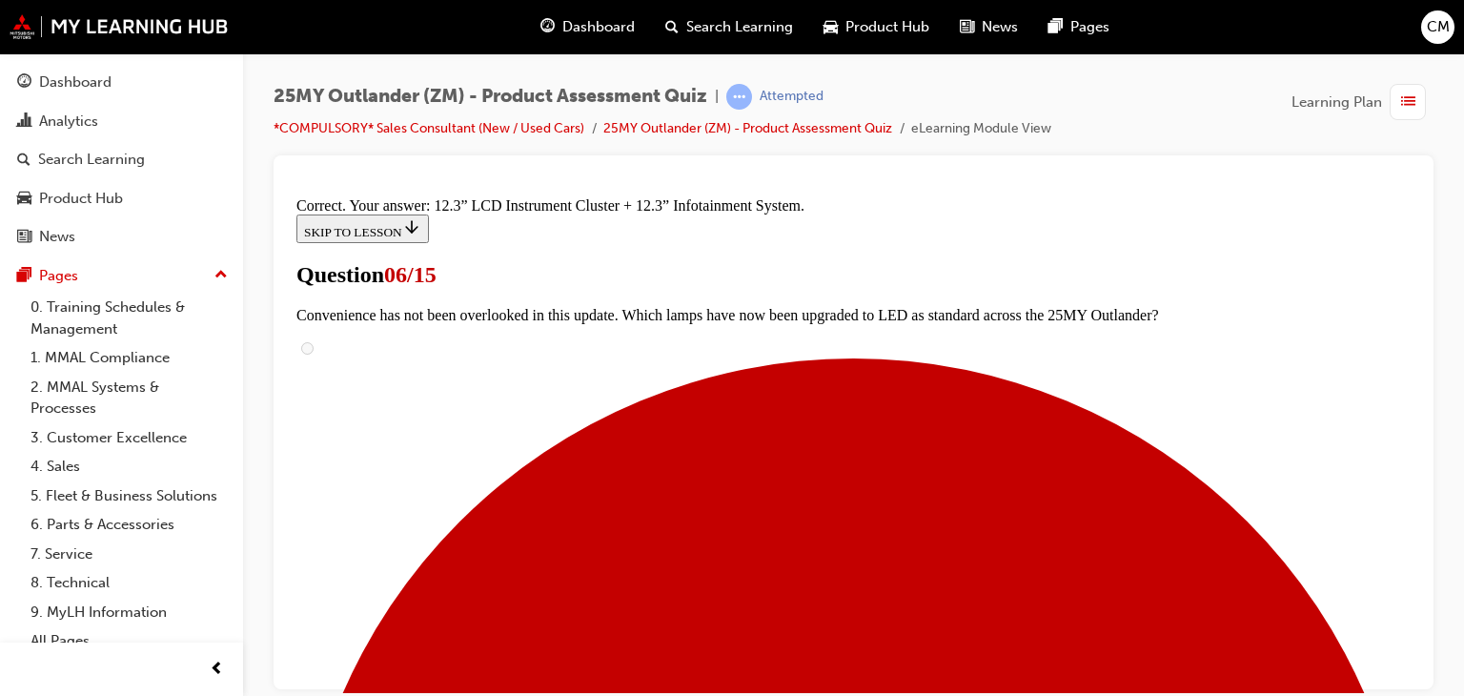
scroll to position [823, 0]
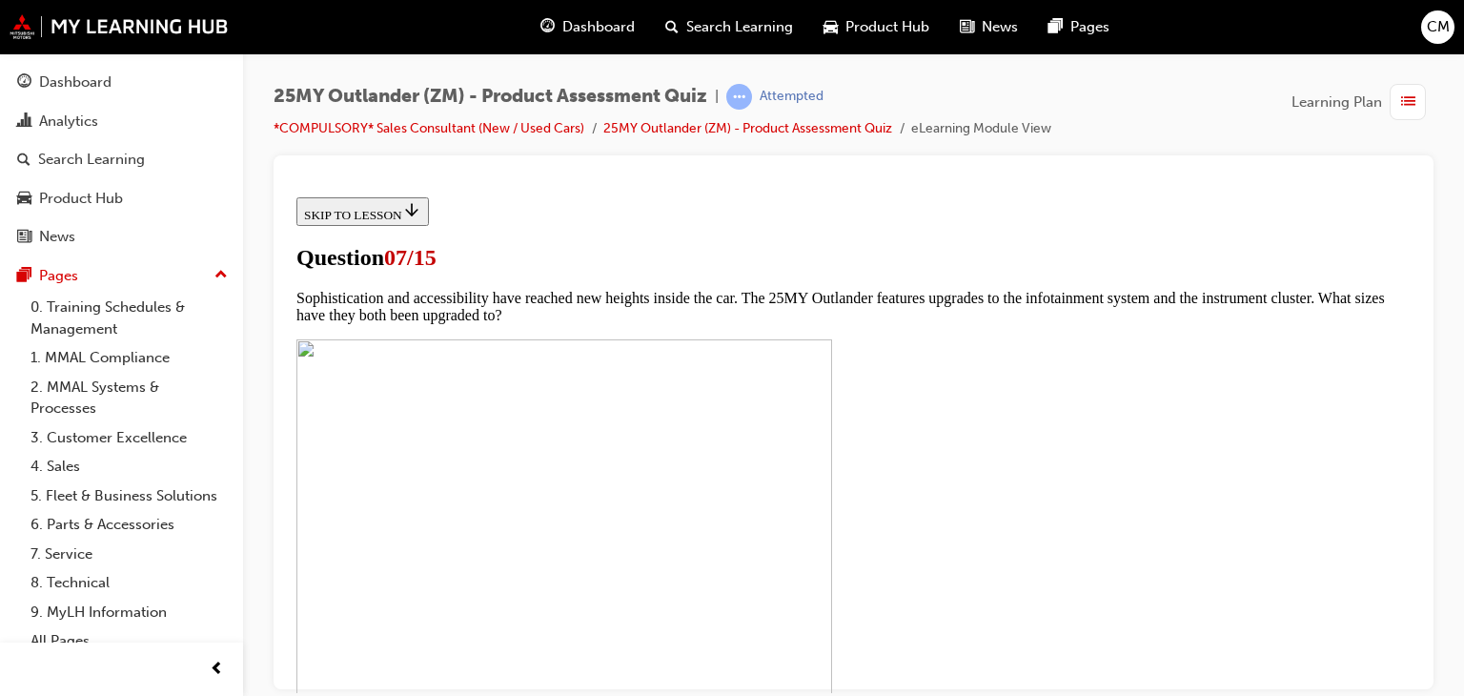
scroll to position [762, 0]
checkbox input "true"
drag, startPoint x: 561, startPoint y: 395, endPoint x: 566, endPoint y: 387, distance: 9.8
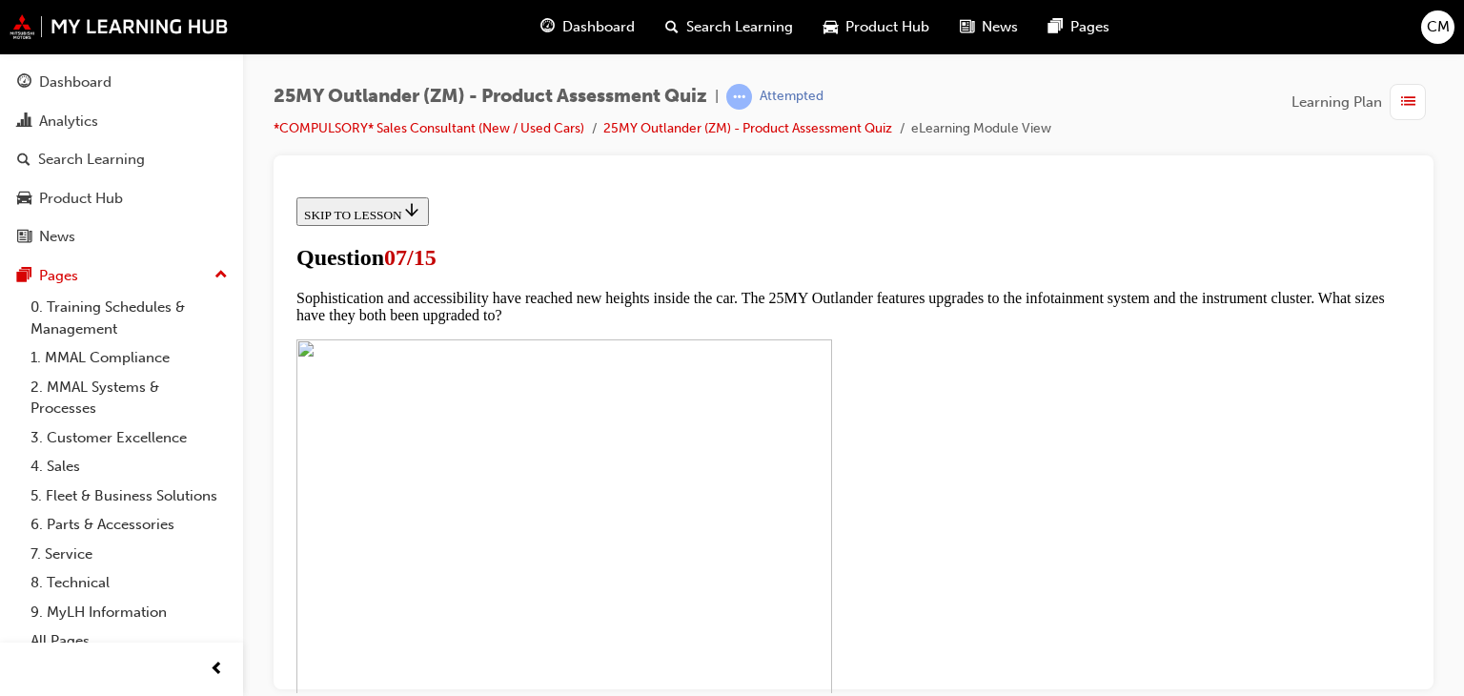
checkbox input "true"
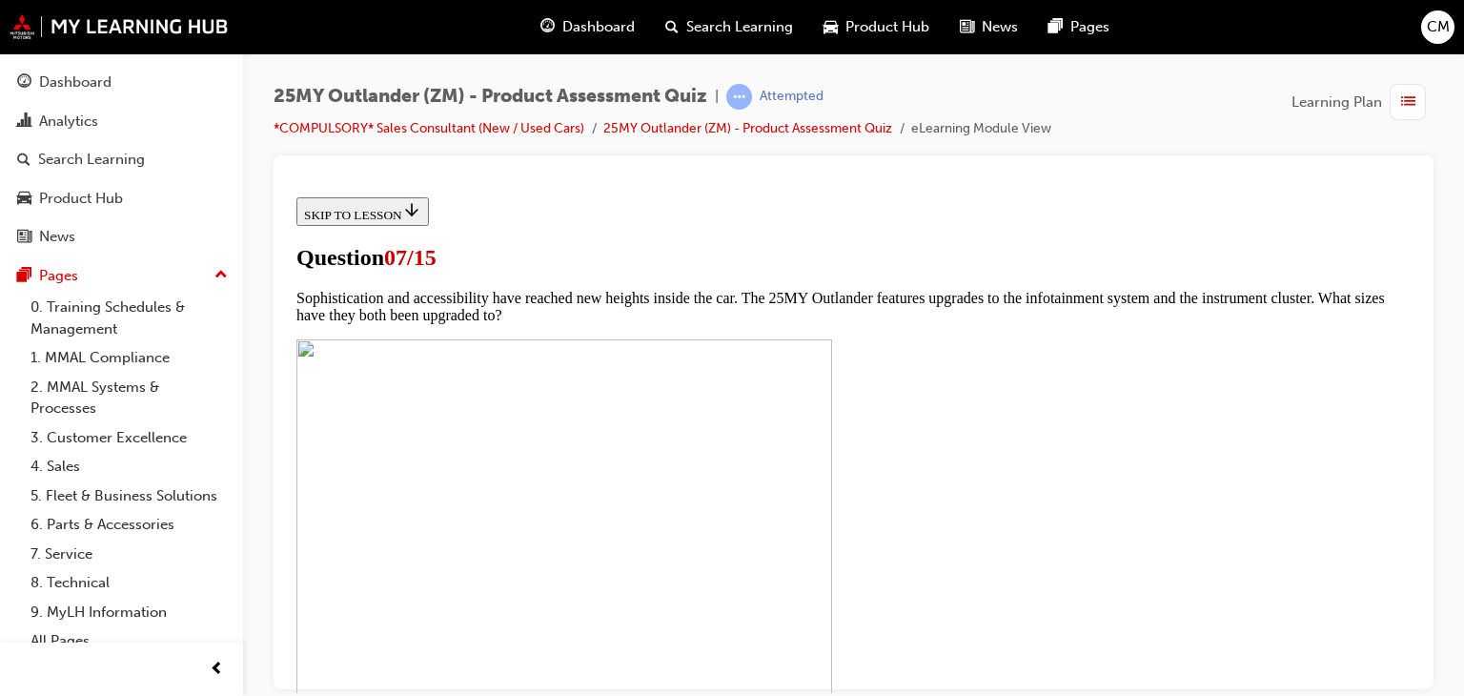
checkbox input "true"
drag, startPoint x: 612, startPoint y: 498, endPoint x: 622, endPoint y: 537, distance: 39.5
checkbox input "true"
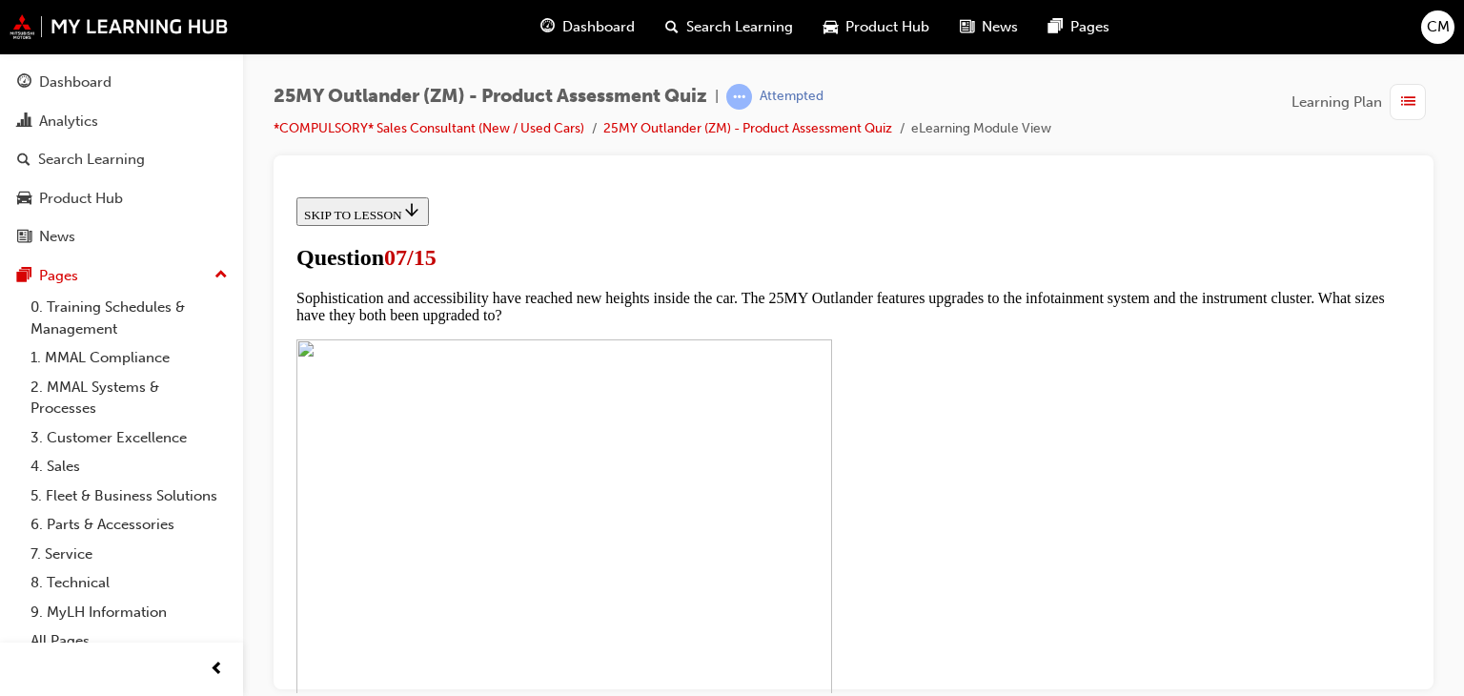
checkbox input "true"
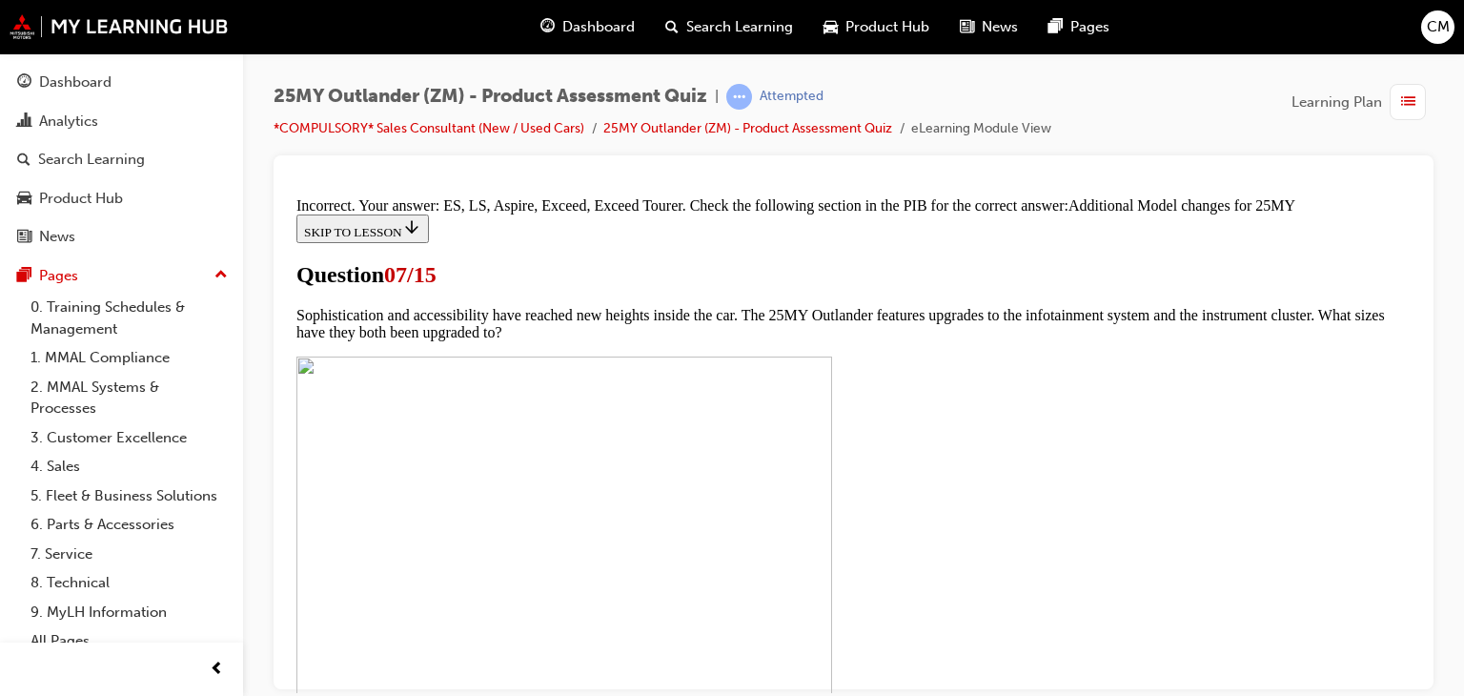
scroll to position [1157, 0]
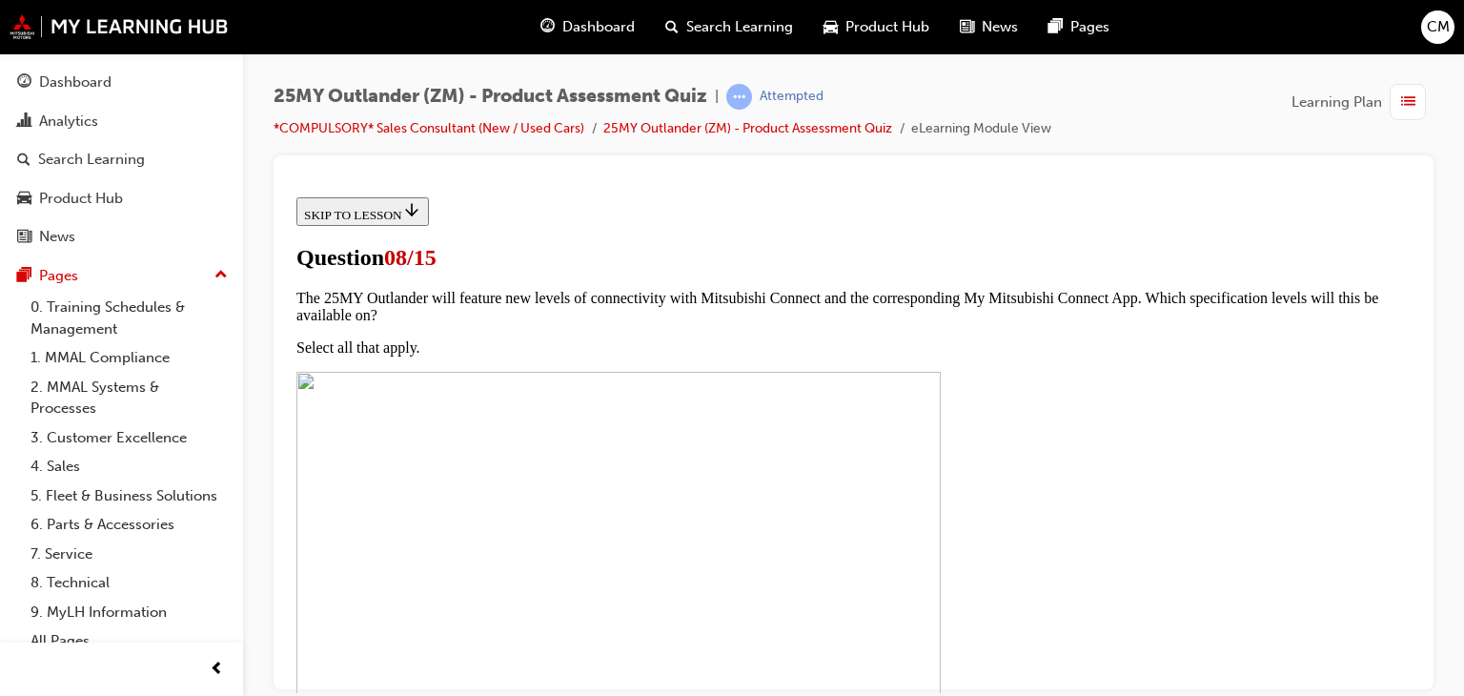
scroll to position [286, 0]
radio input "true"
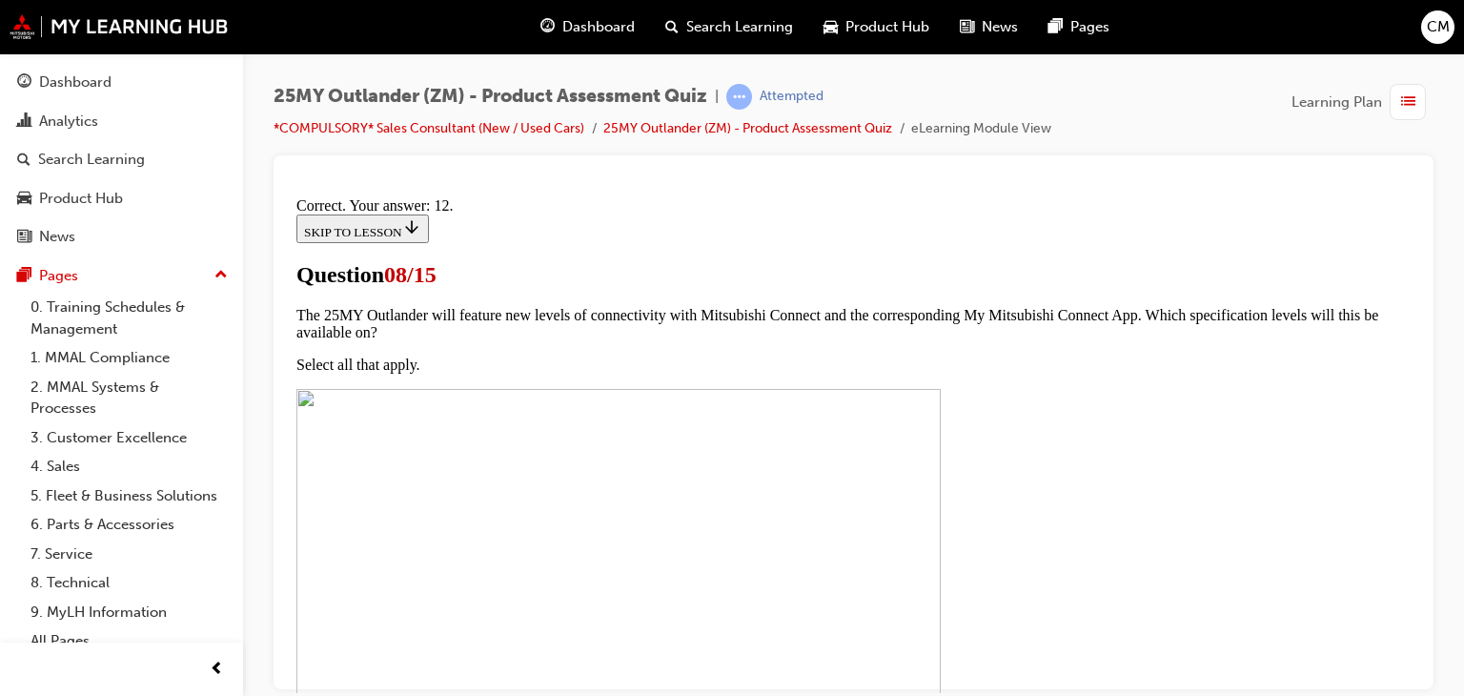
scroll to position [491, 0]
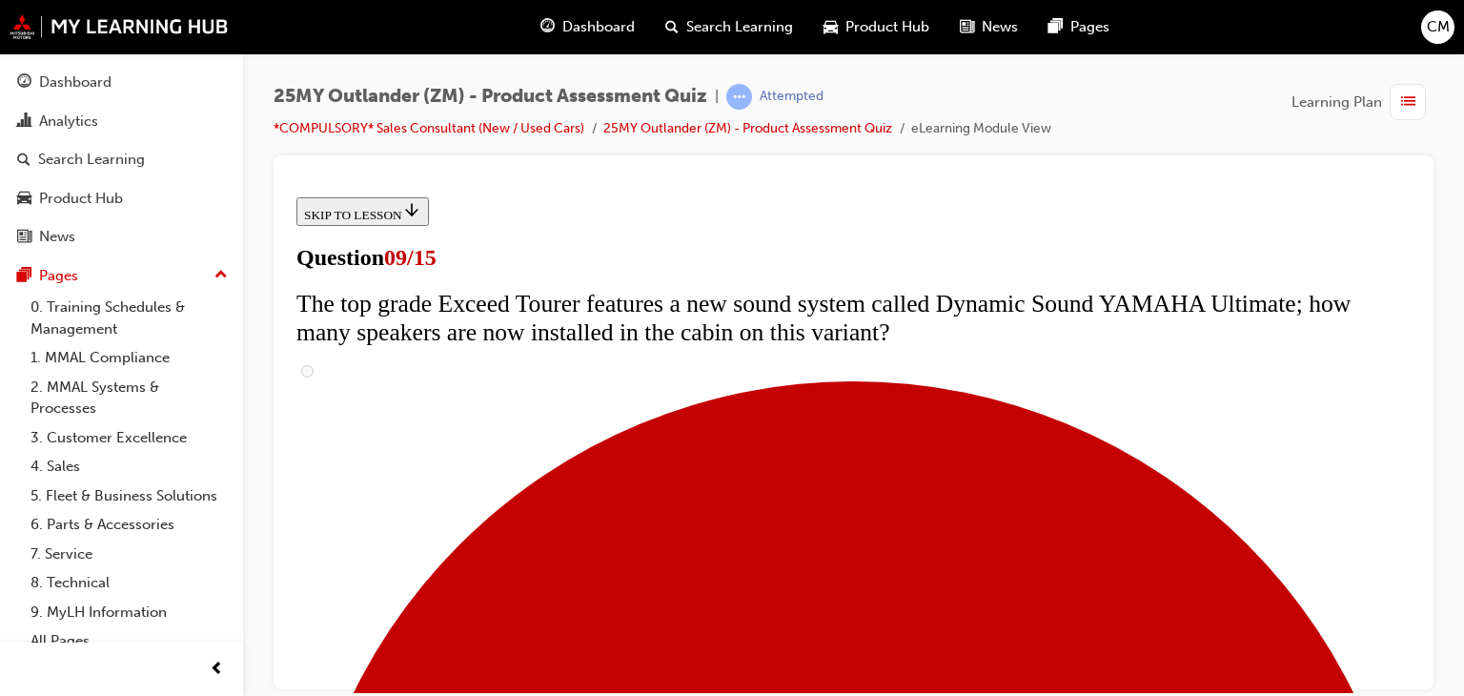
scroll to position [667, 0]
radio input "true"
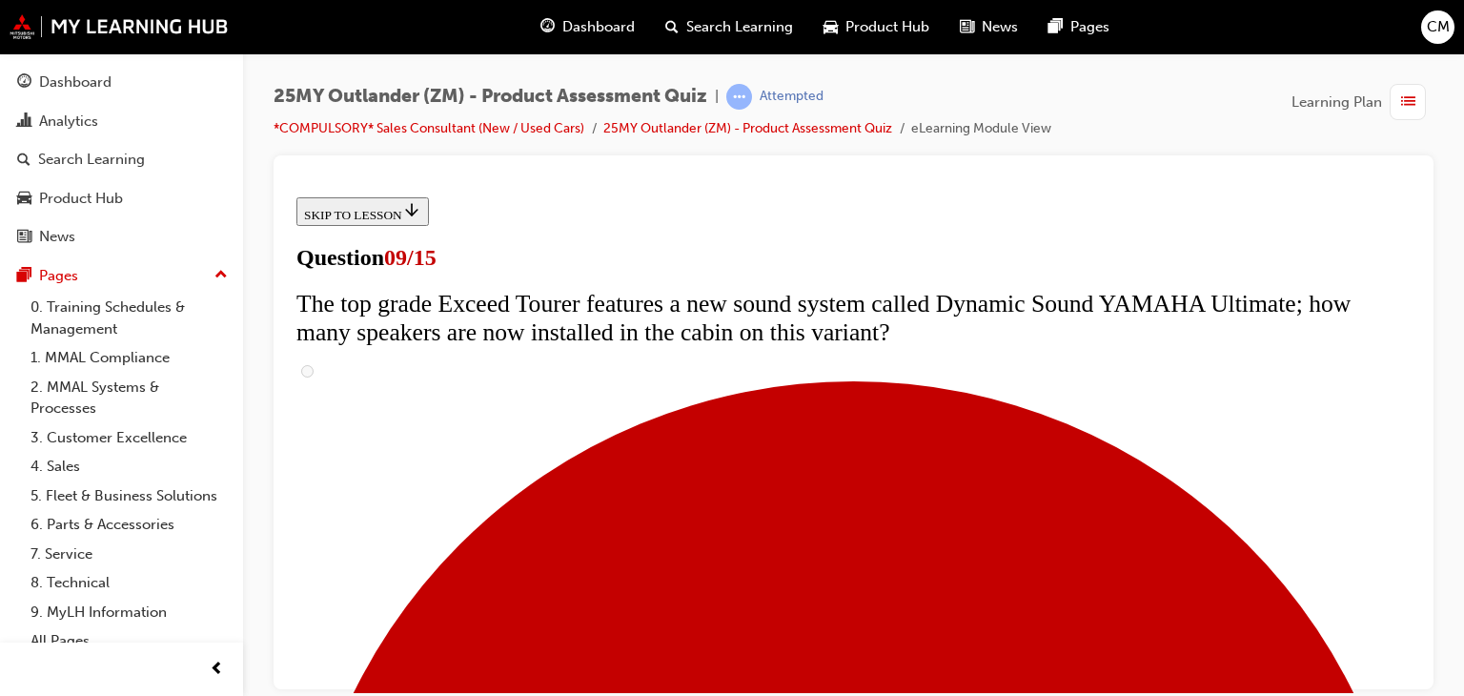
radio input "true"
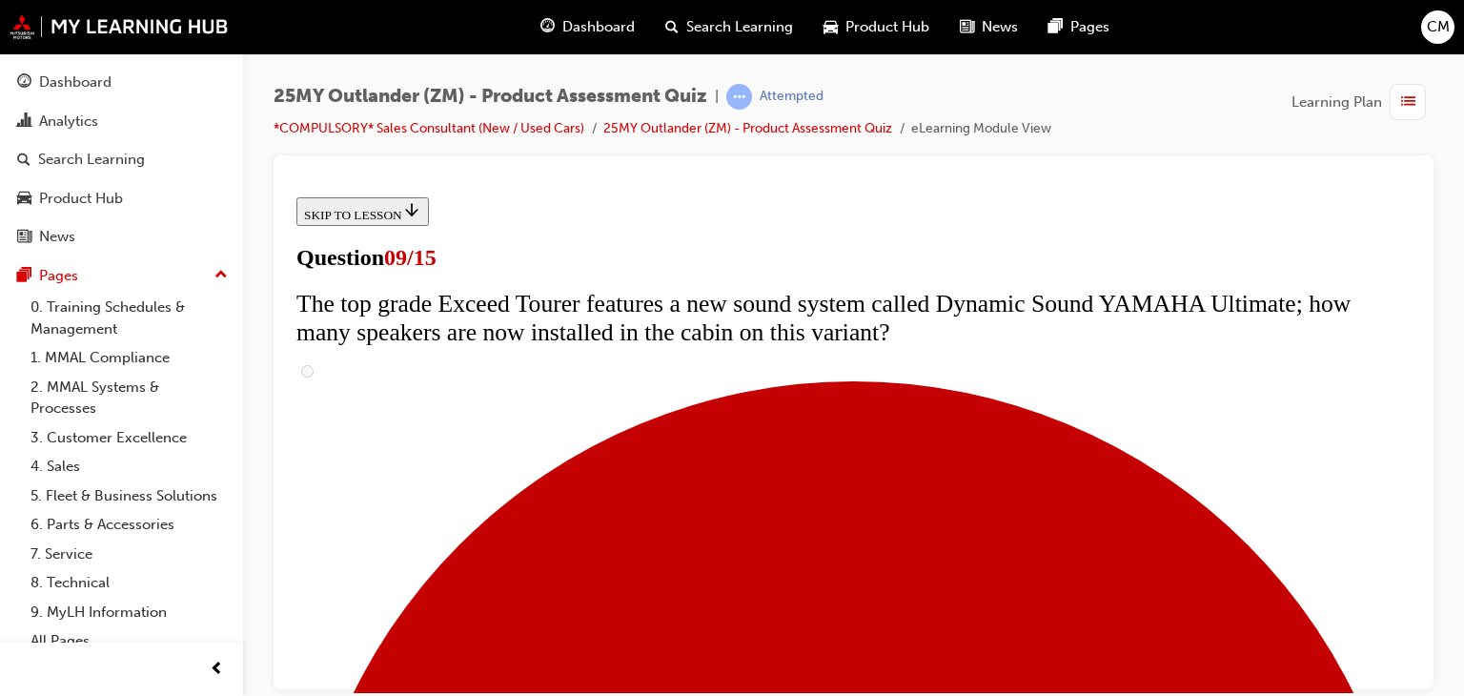
radio input "true"
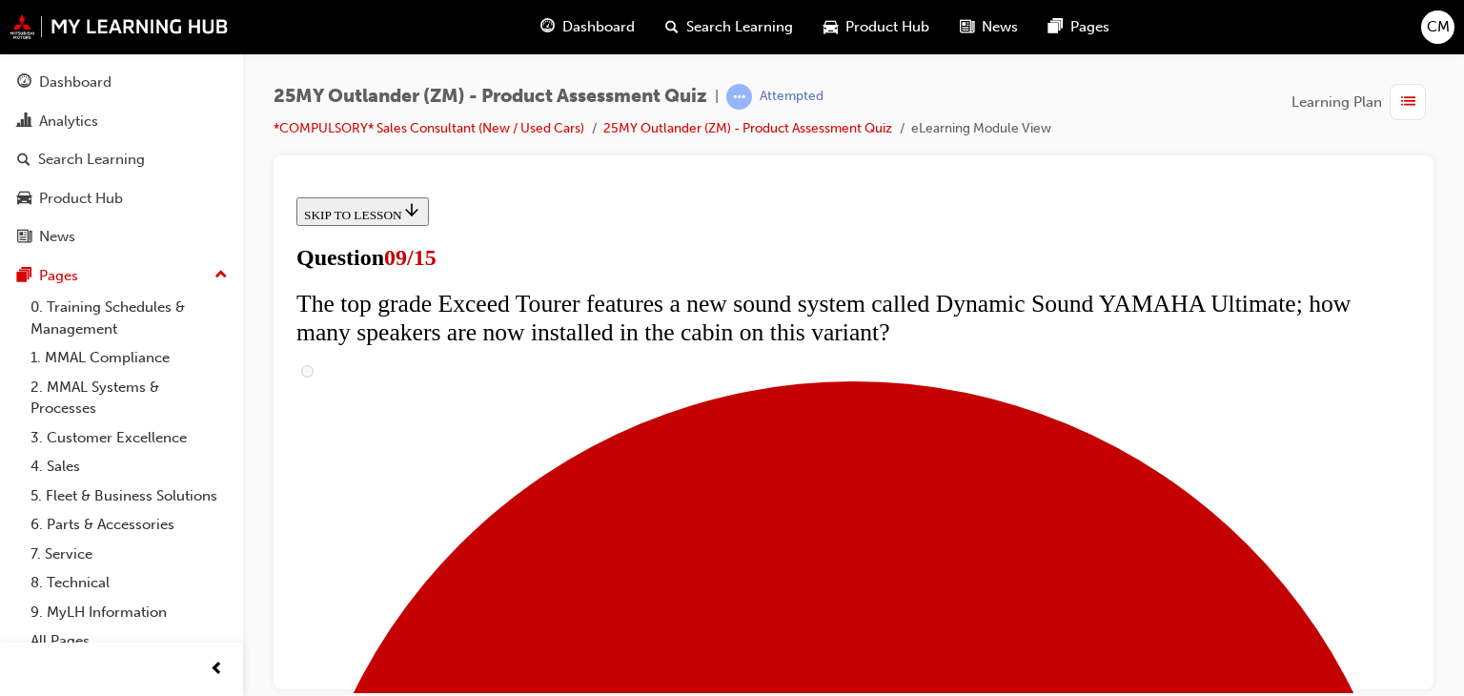
radio input "true"
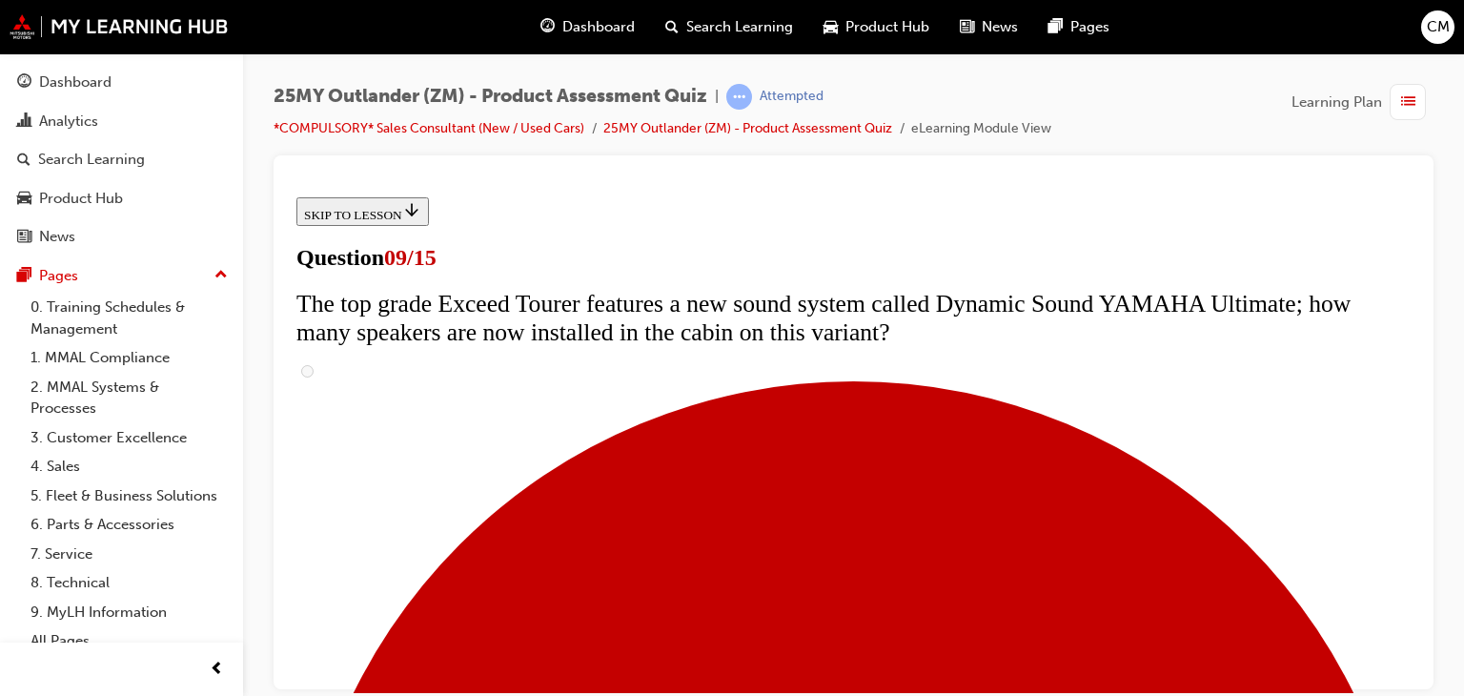
radio input "true"
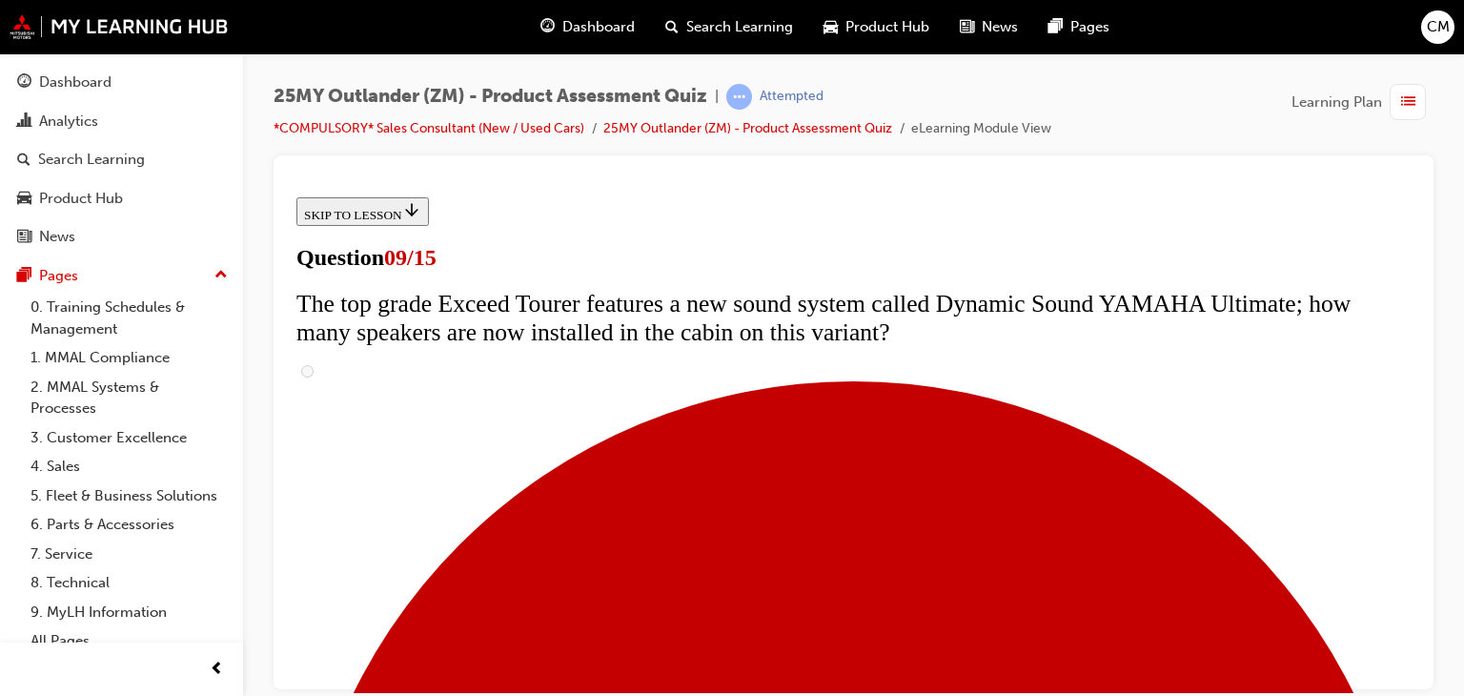
radio input "true"
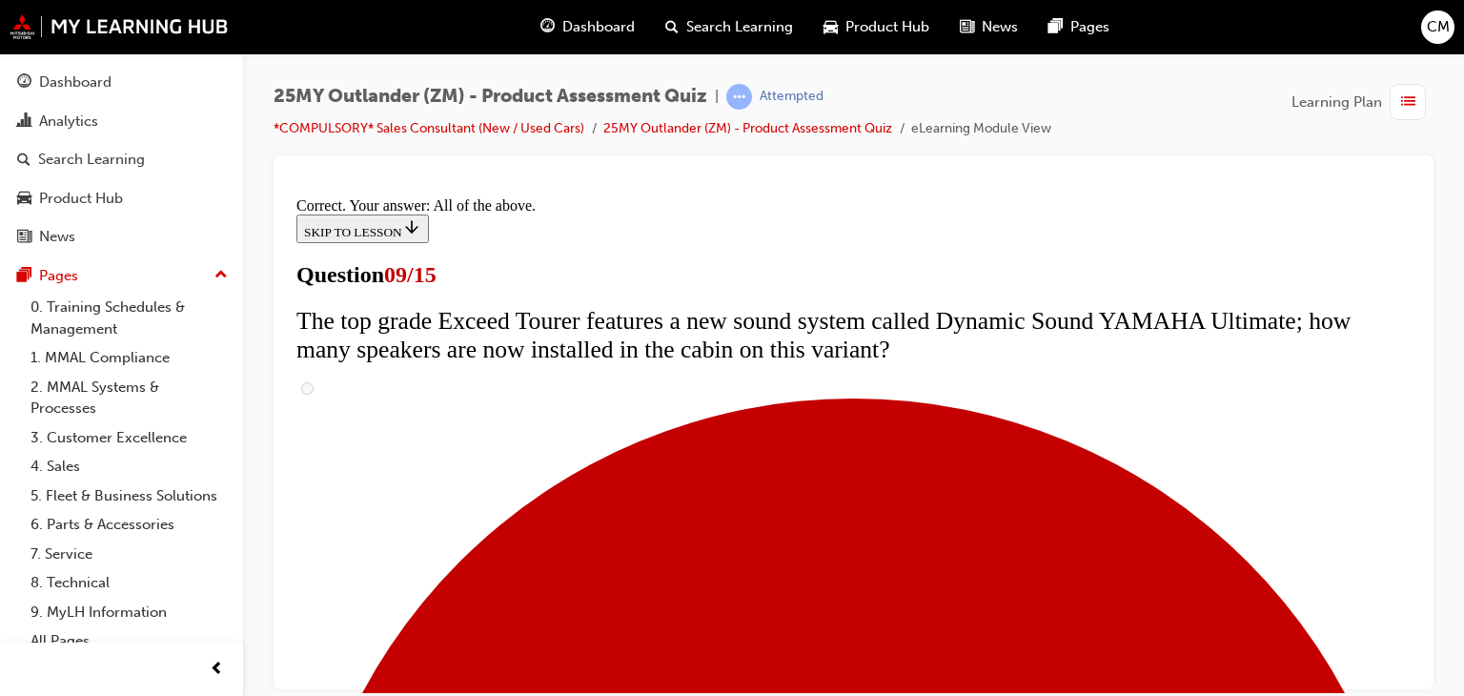
scroll to position [1171, 0]
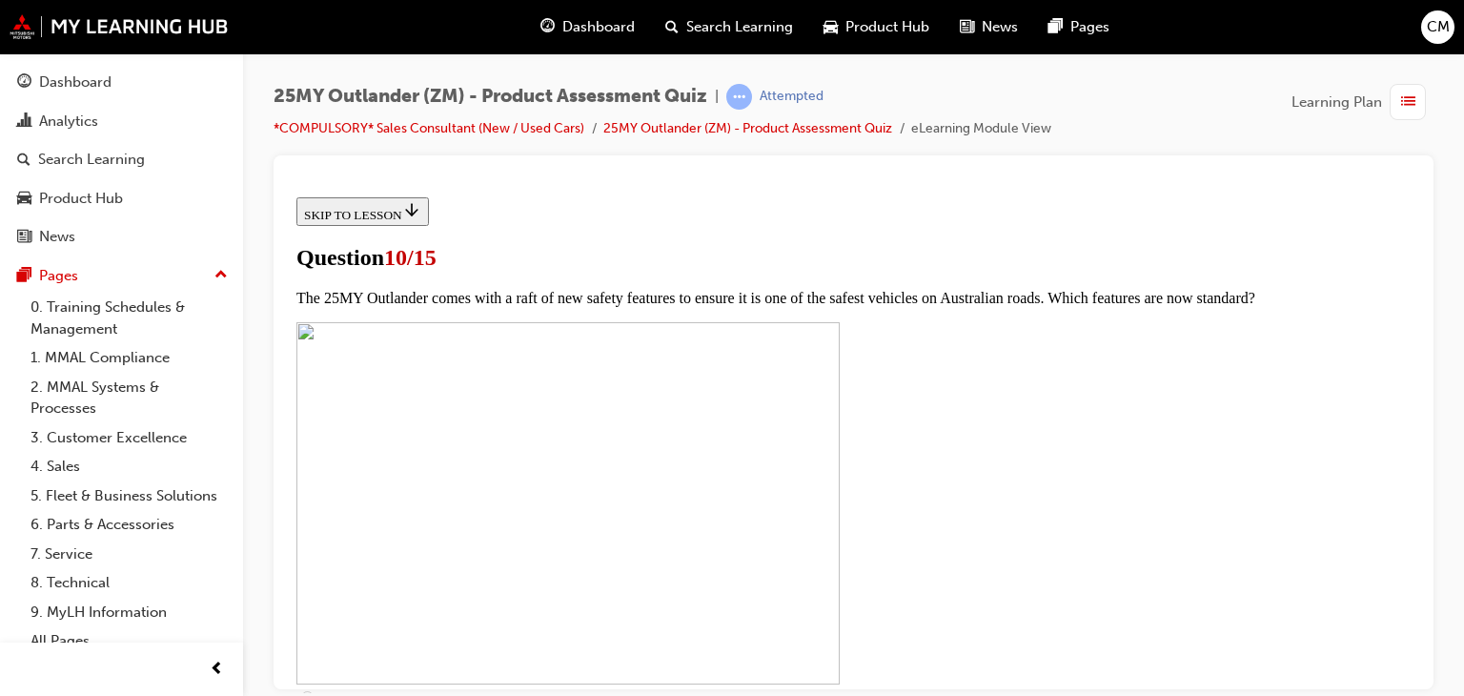
scroll to position [762, 0]
checkbox input "true"
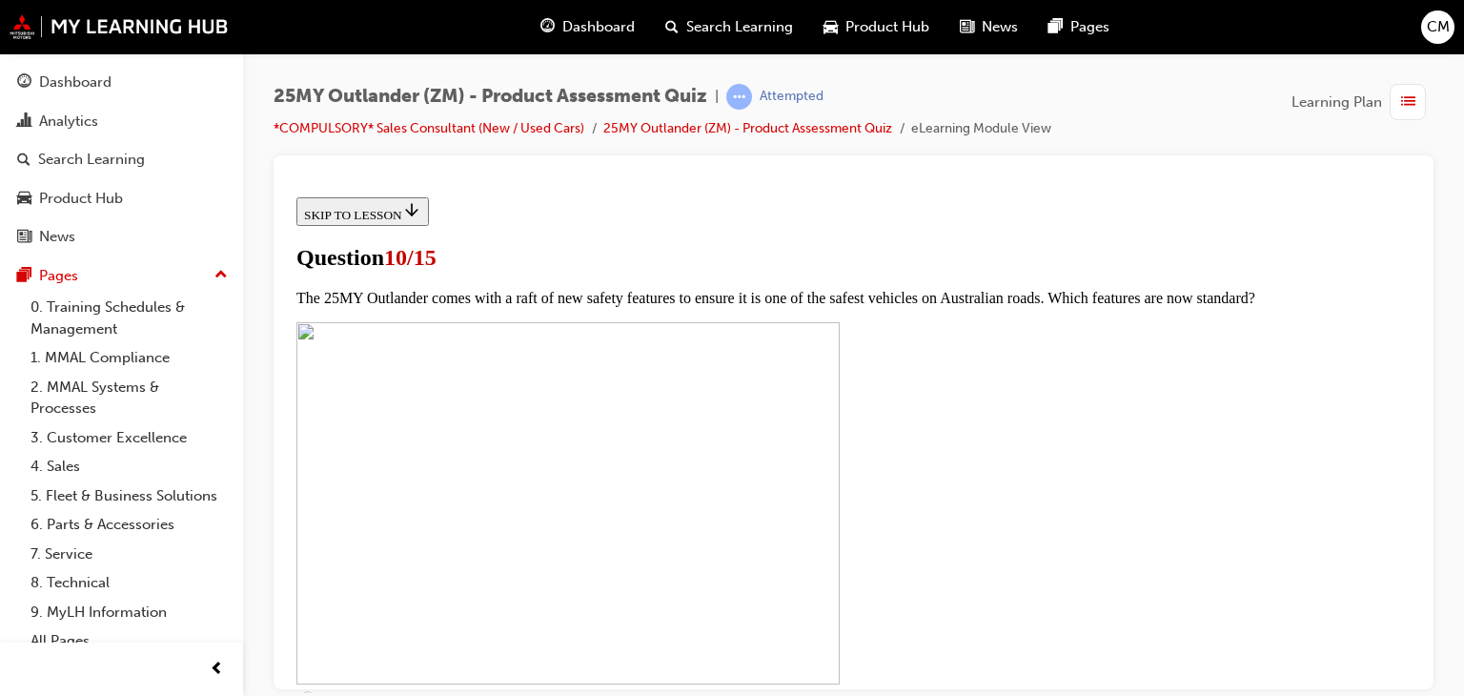
checkbox input "true"
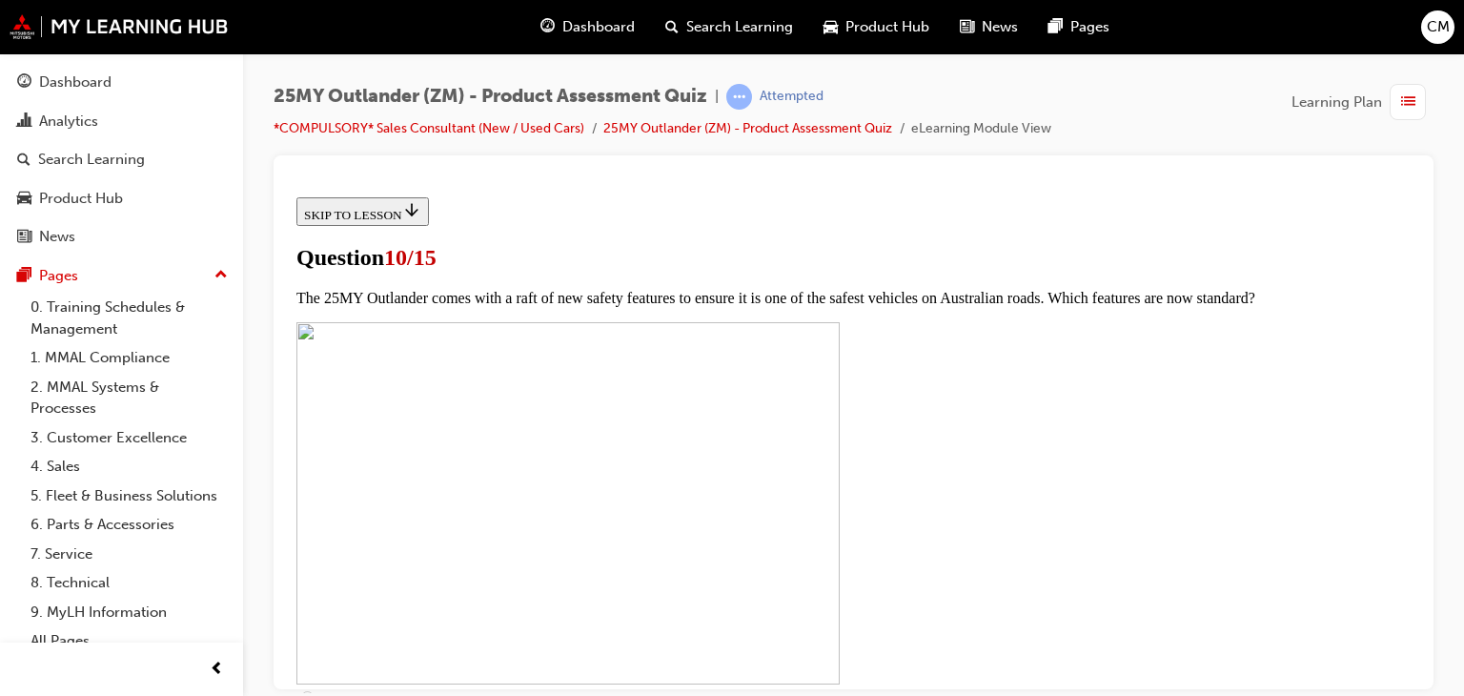
checkbox input "true"
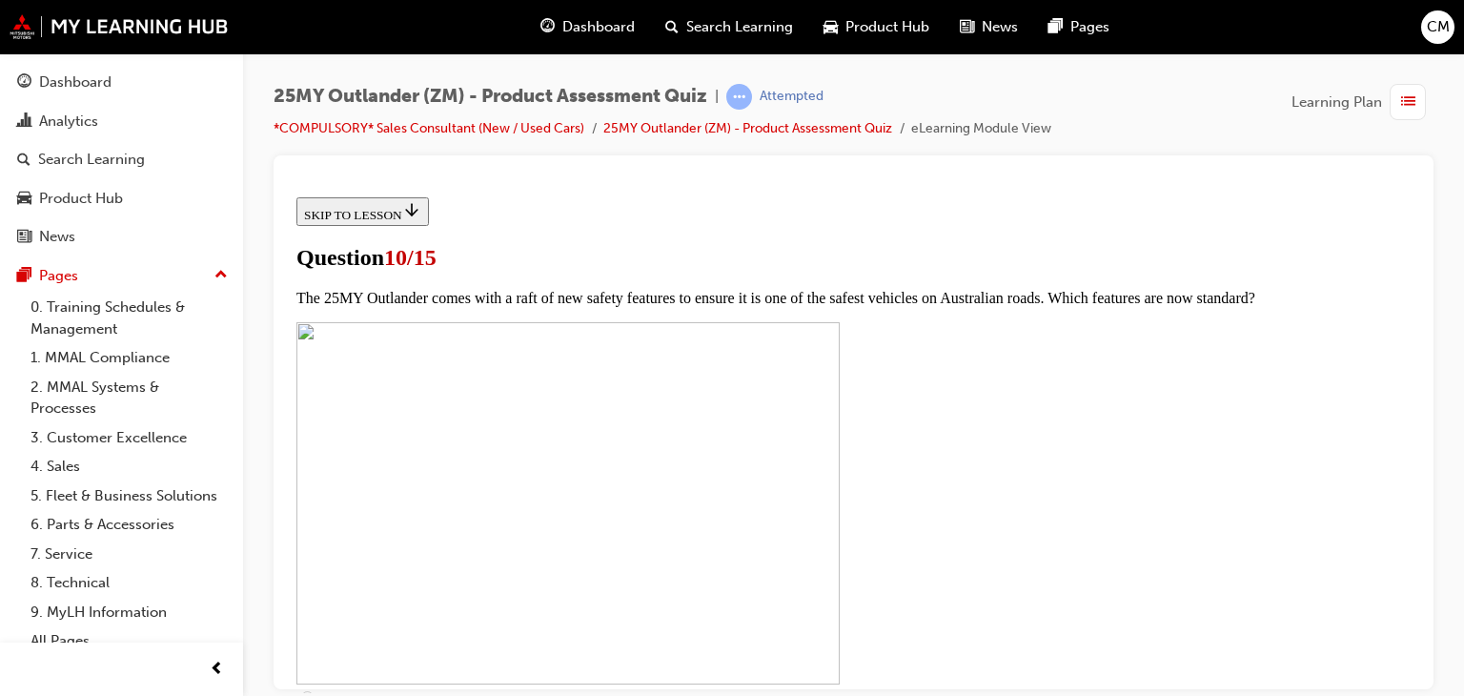
checkbox input "true"
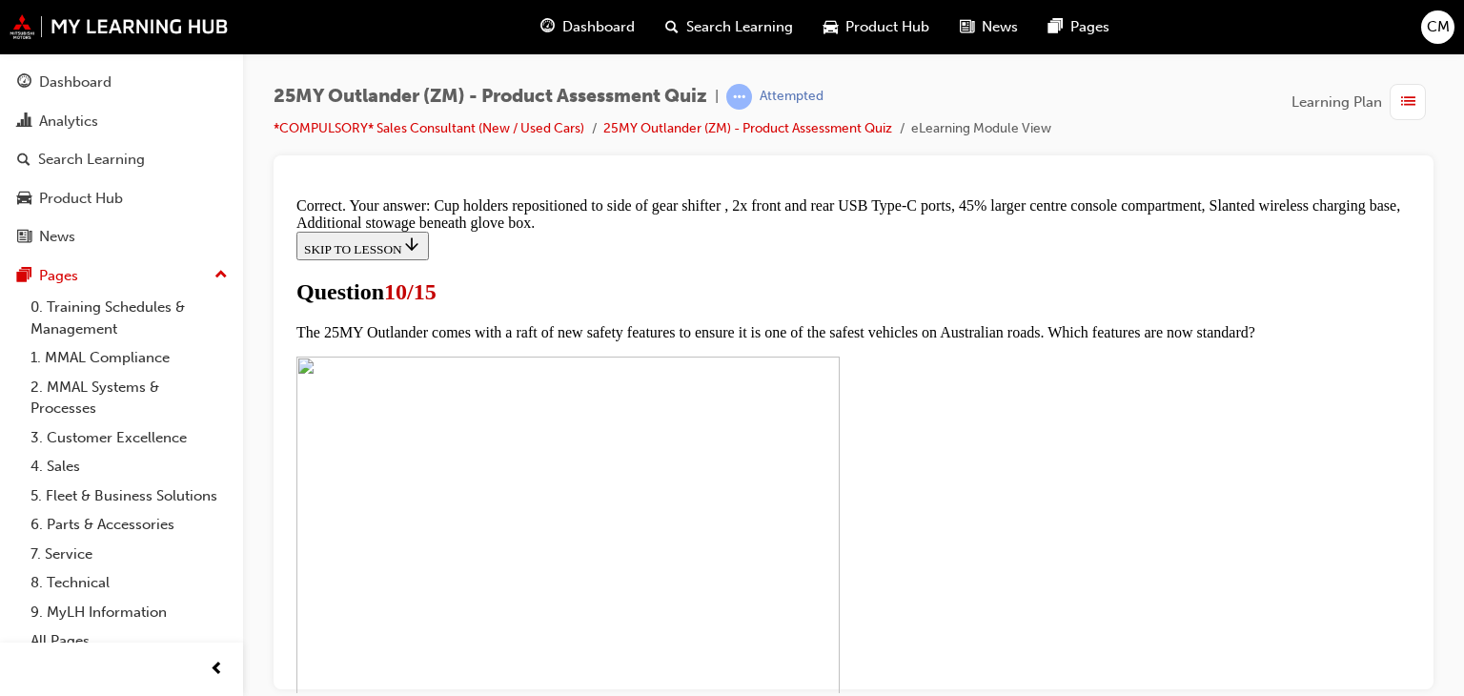
scroll to position [994, 0]
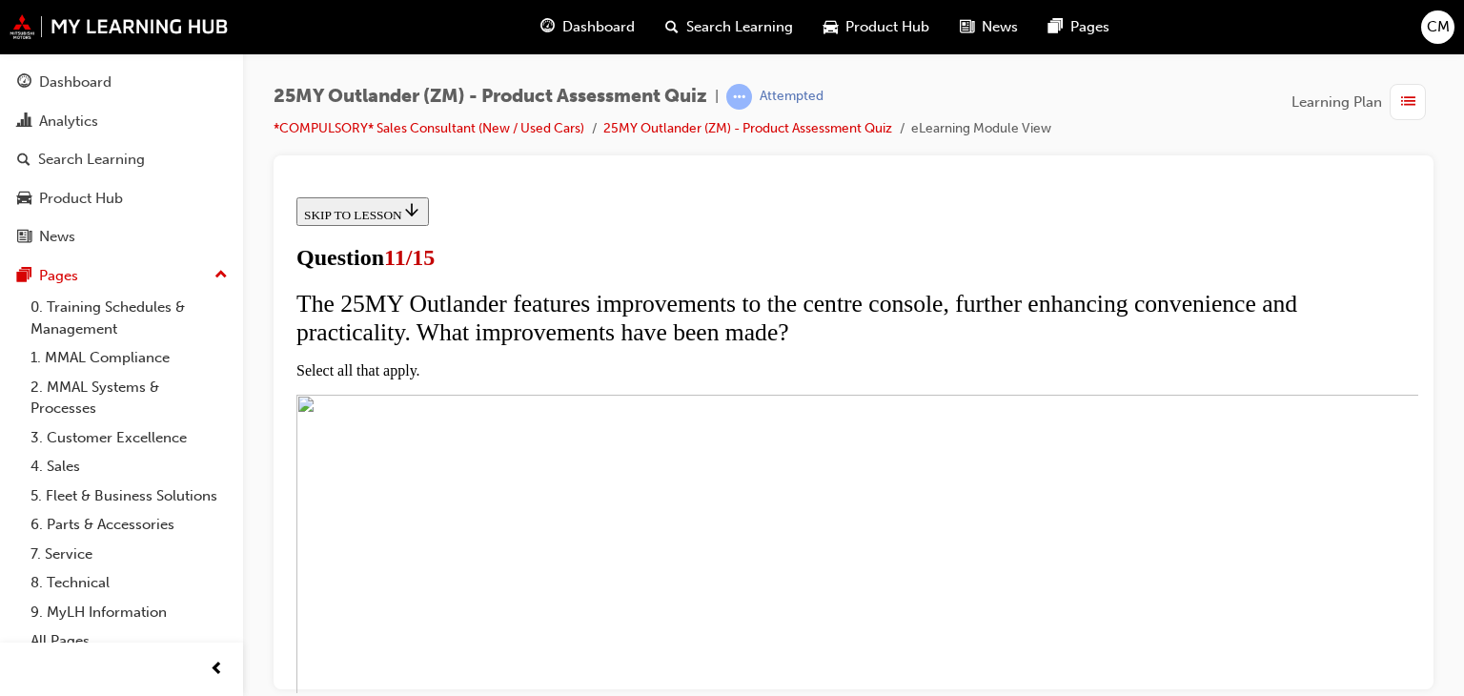
scroll to position [476, 0]
checkbox input "true"
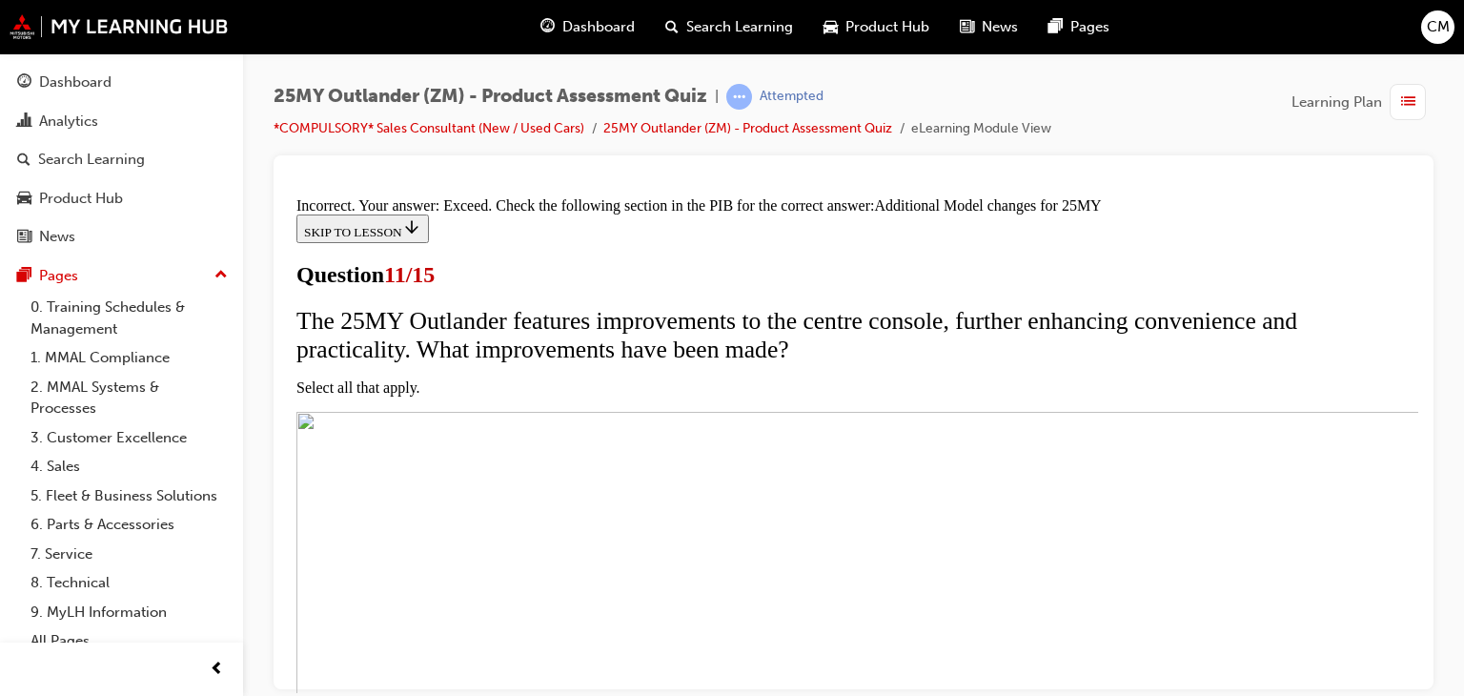
scroll to position [748, 0]
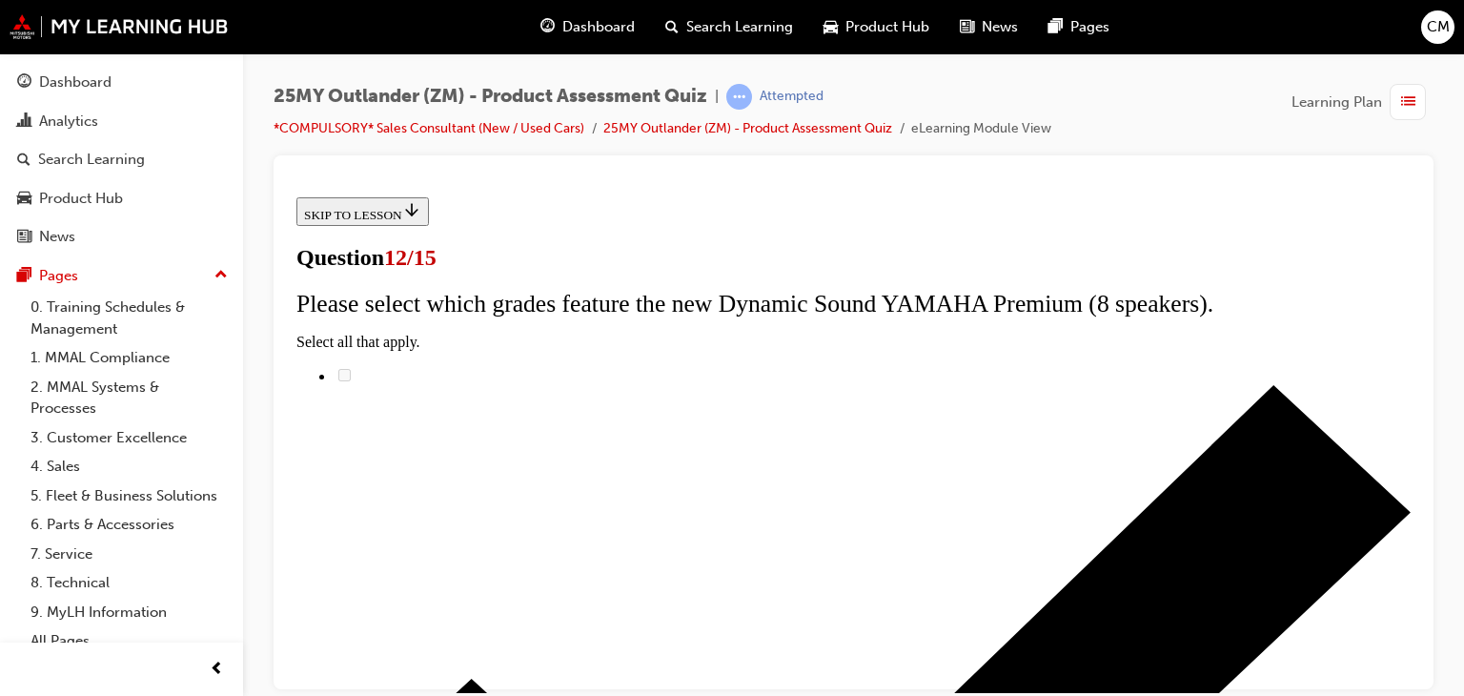
scroll to position [191, 0]
radio input "true"
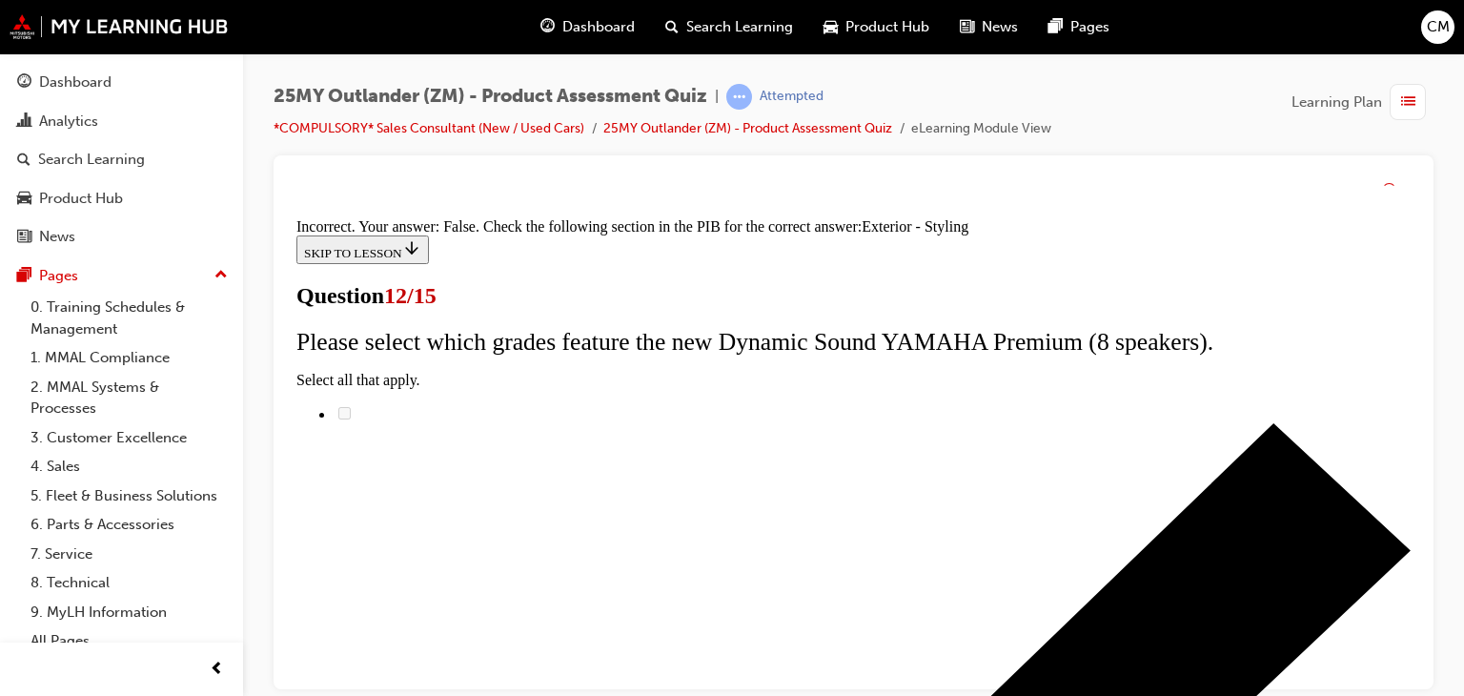
scroll to position [519, 0]
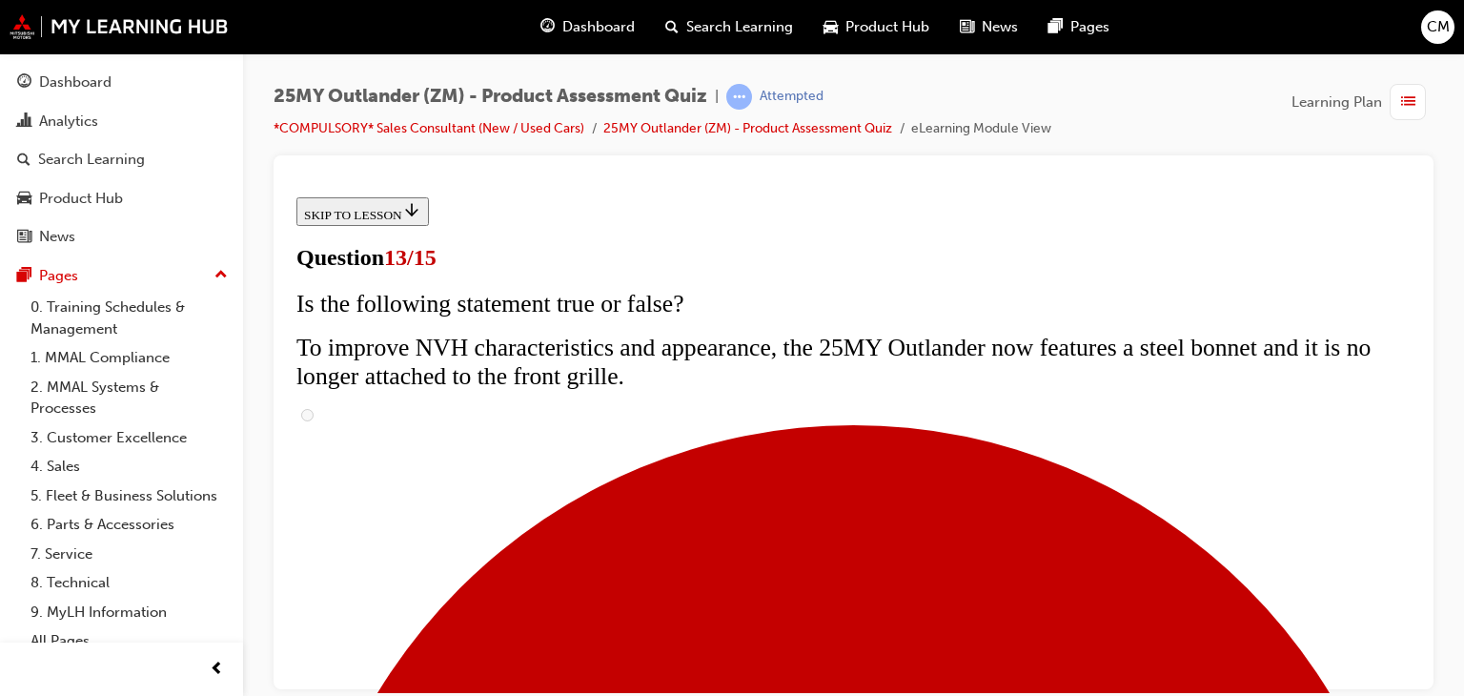
scroll to position [476, 0]
radio input "true"
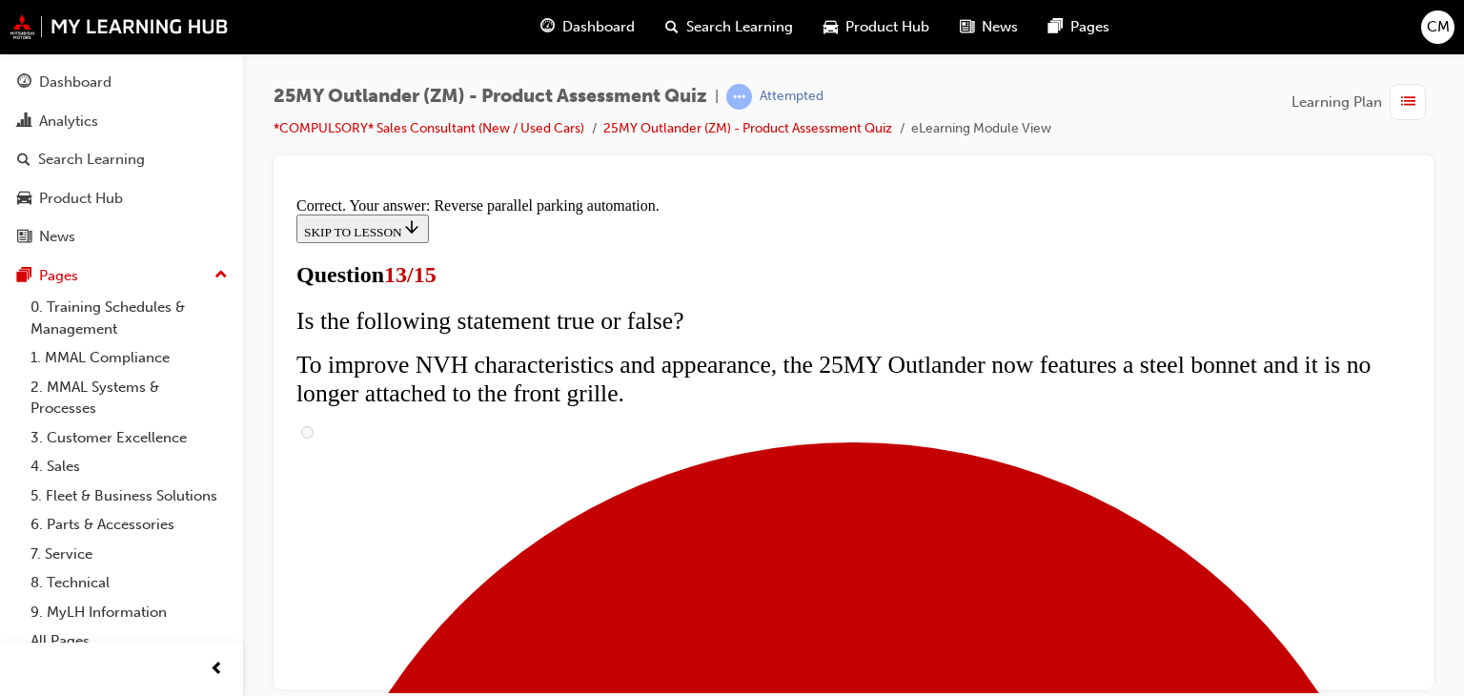
scroll to position [675, 0]
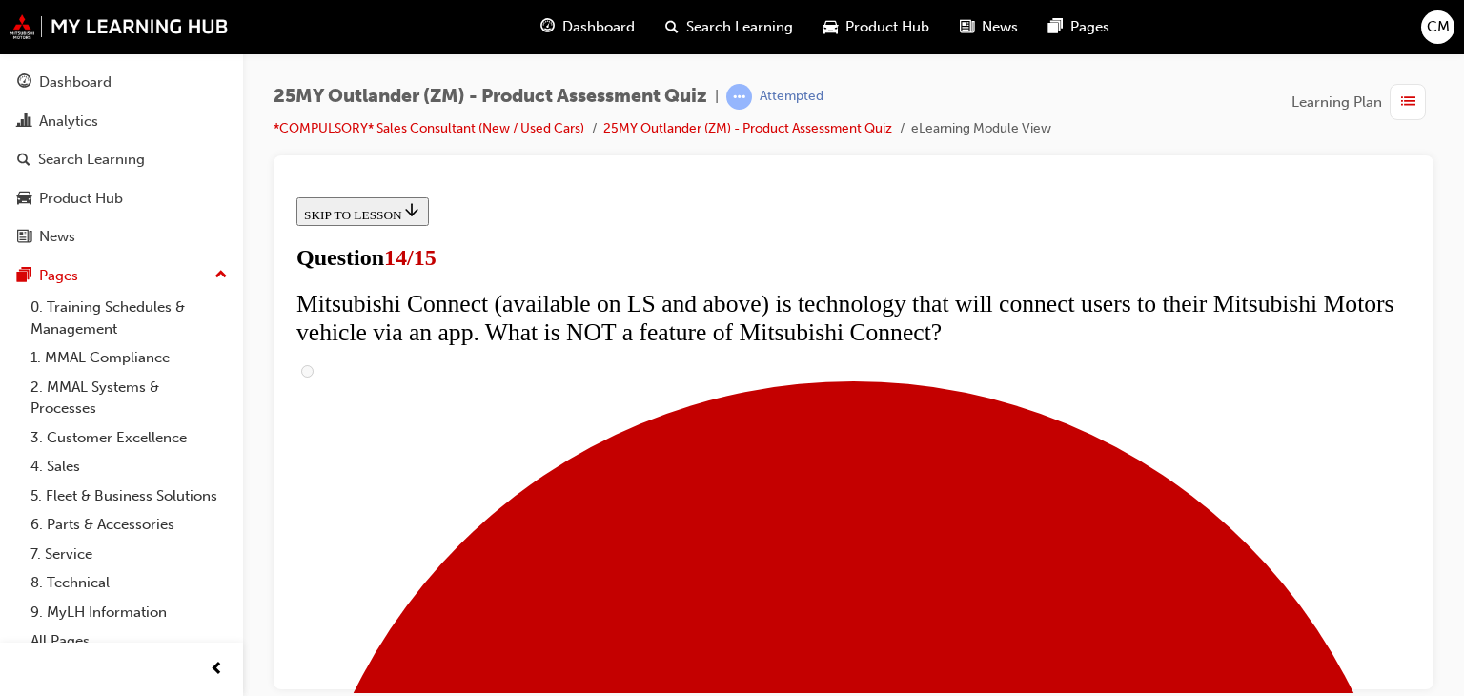
scroll to position [762, 0]
radio input "true"
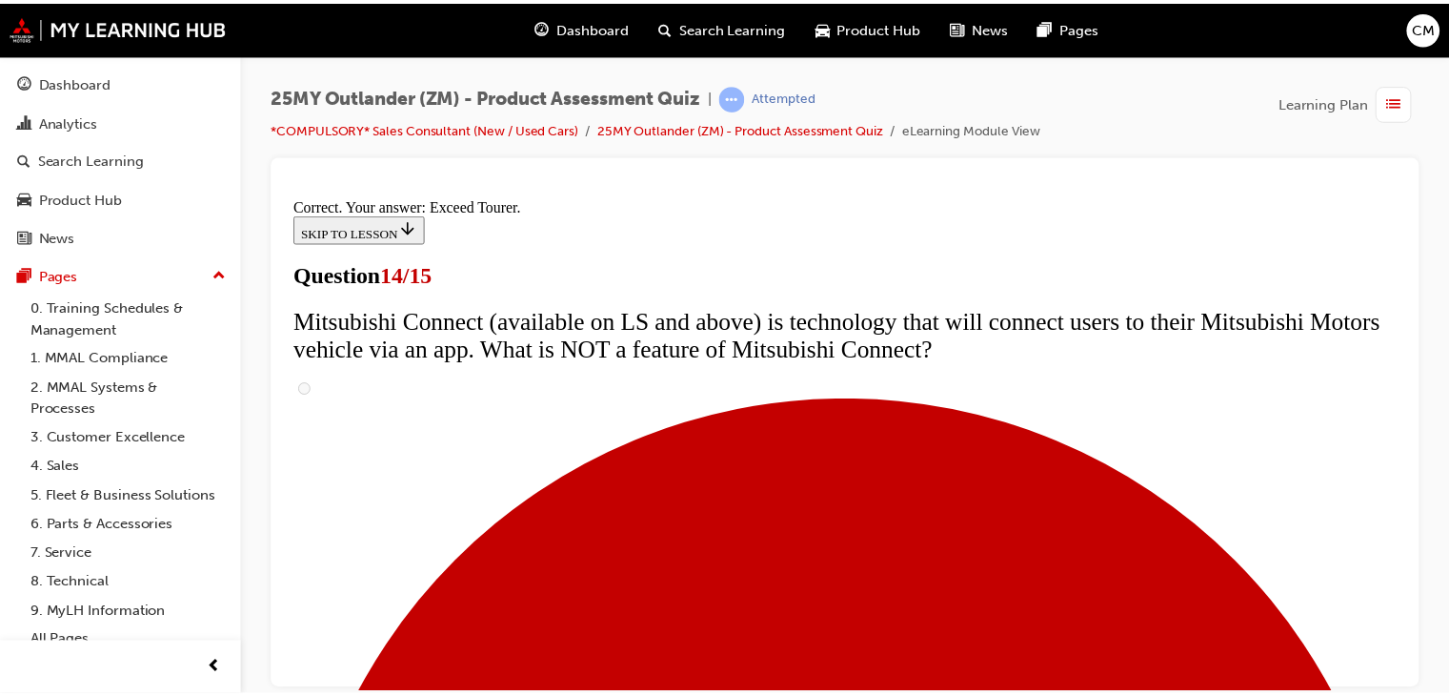
scroll to position [976, 0]
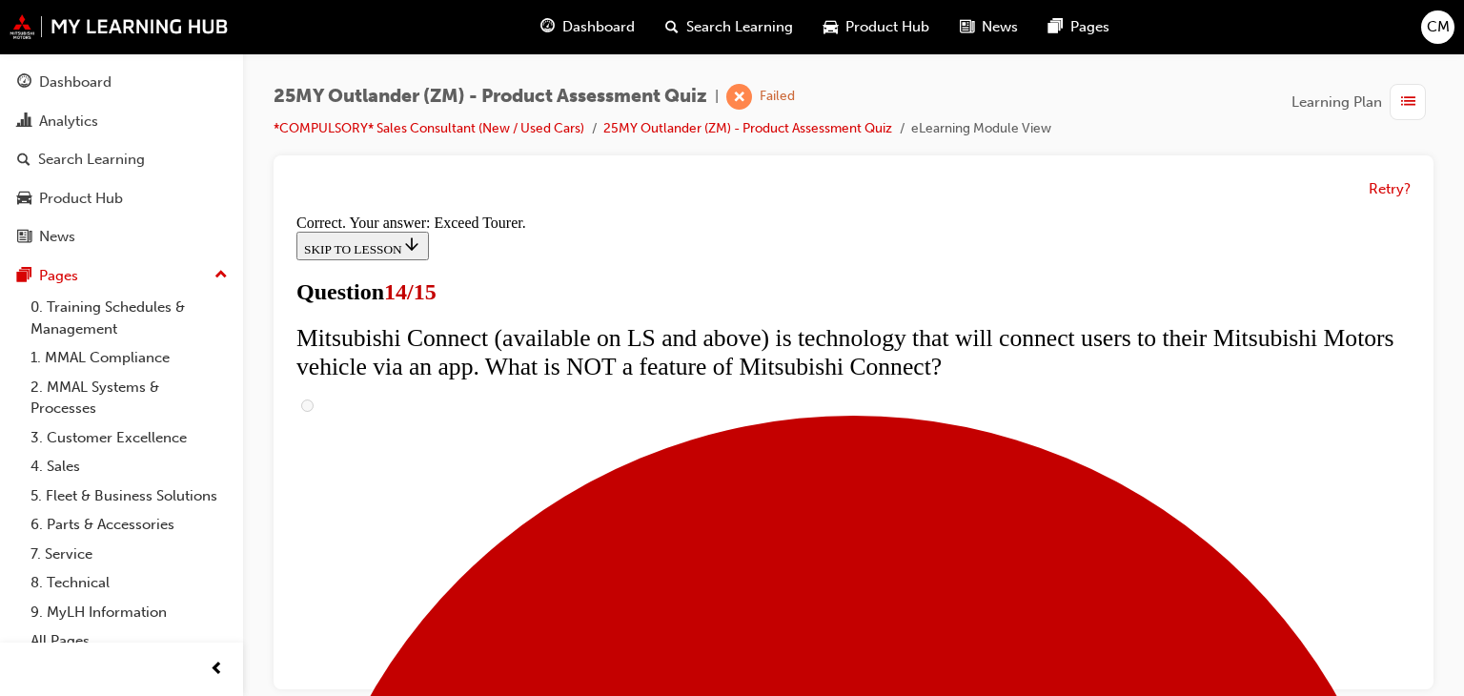
drag, startPoint x: 852, startPoint y: 662, endPoint x: 849, endPoint y: 618, distance: 43.9
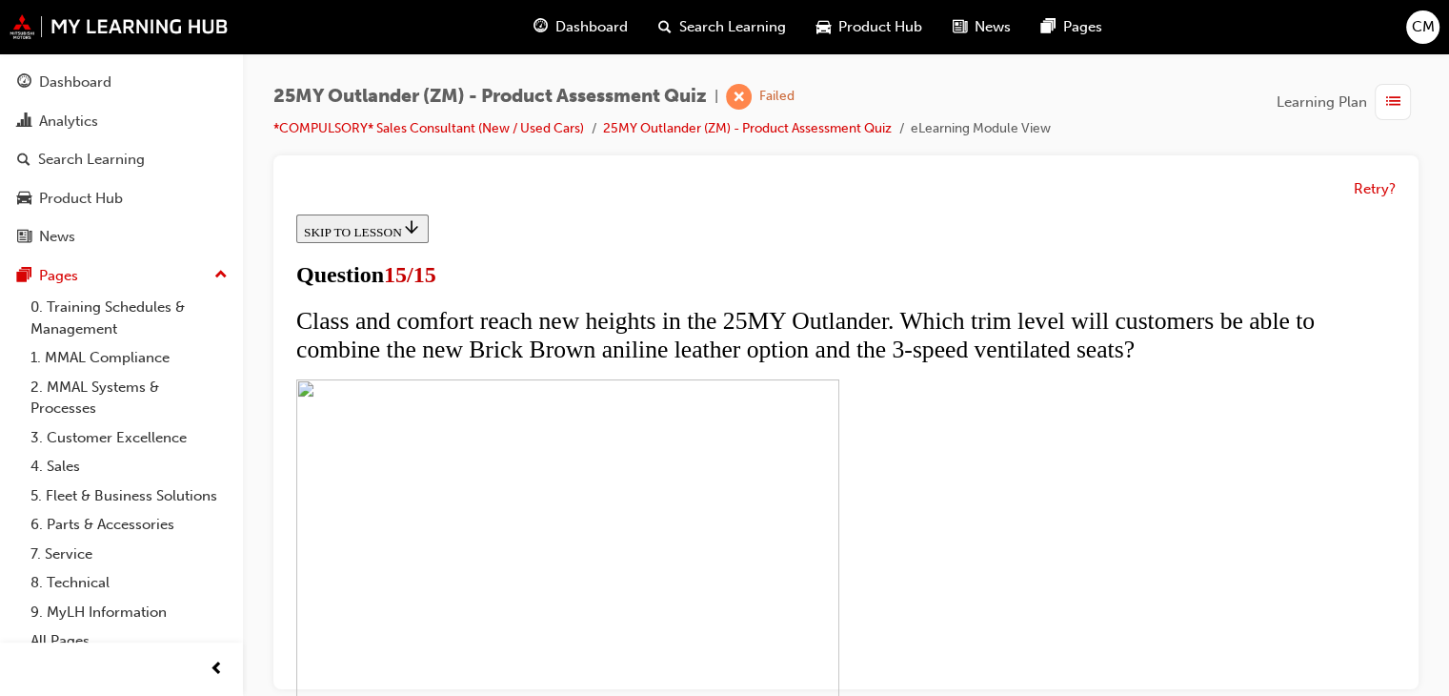
scroll to position [13, 0]
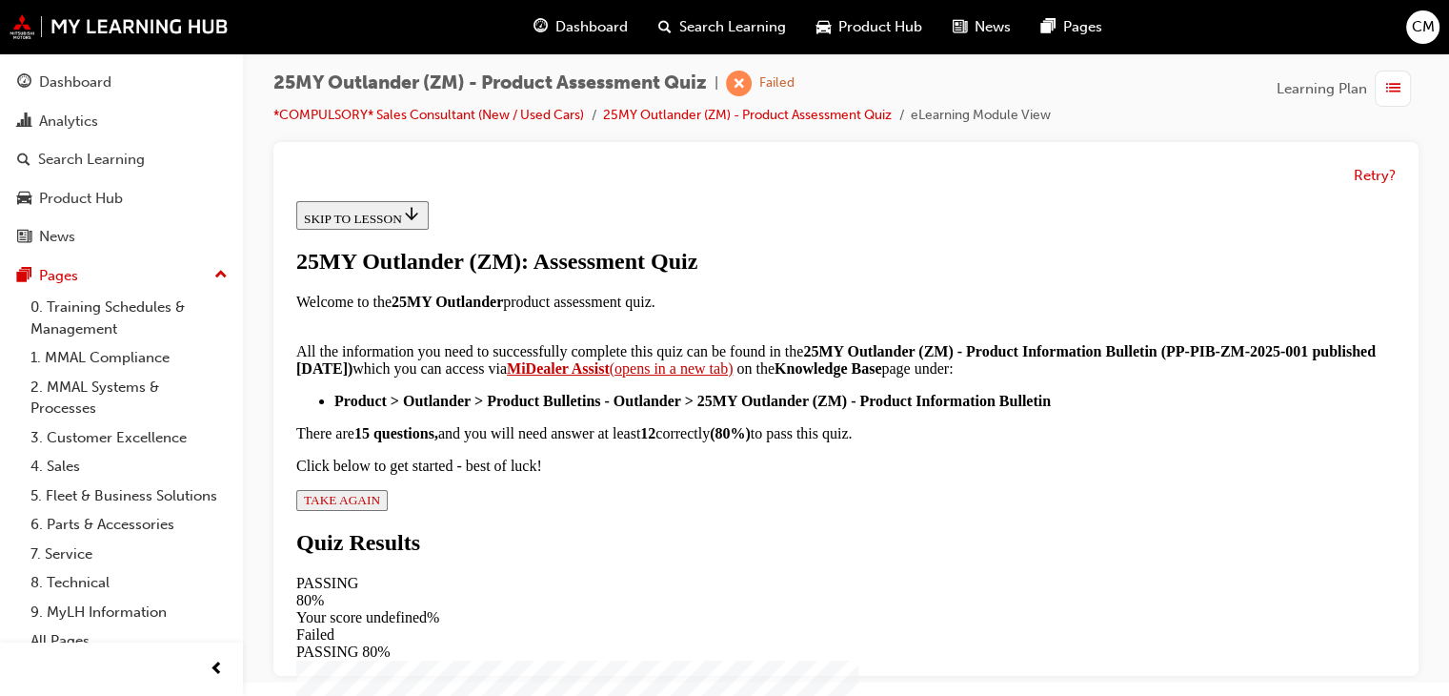
scroll to position [490, 0]
click at [380, 507] on span "TAKE AGAIN" at bounding box center [342, 500] width 76 height 14
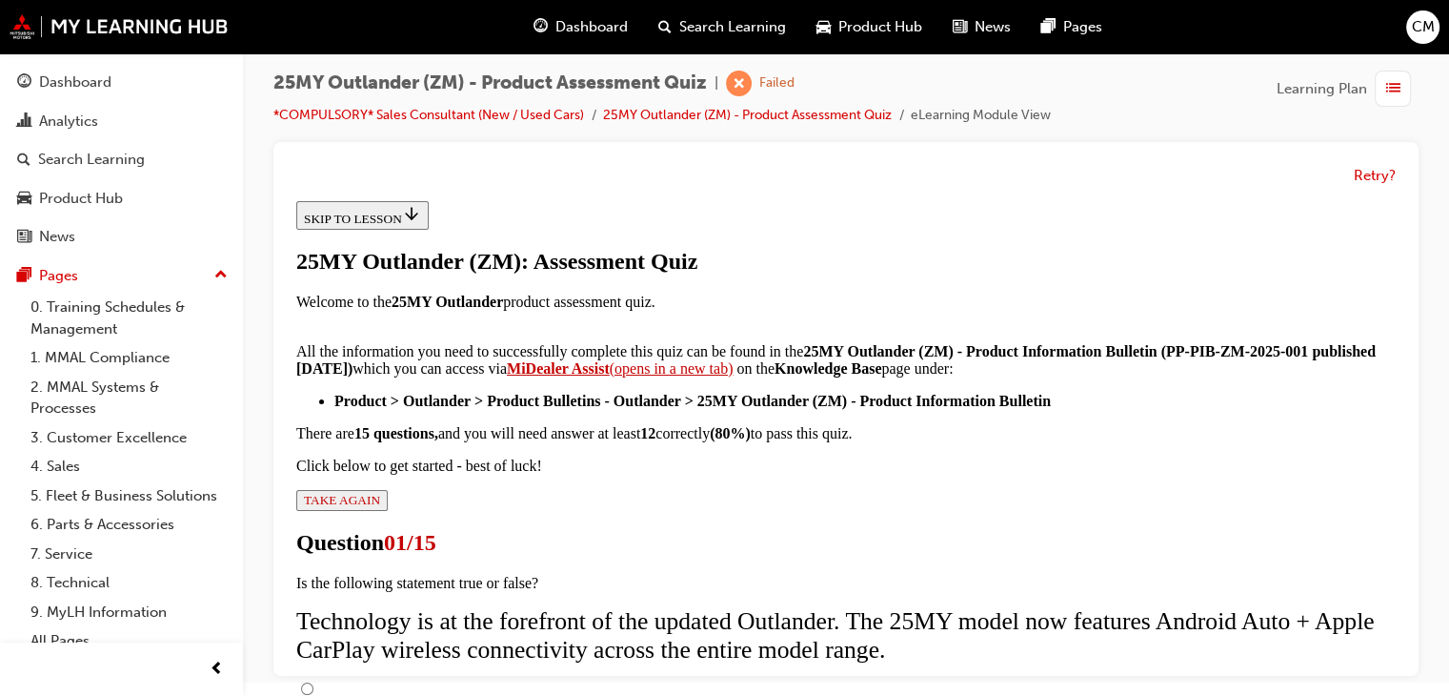
scroll to position [95, 0]
click at [314, 682] on input "True" at bounding box center [307, 688] width 12 height 12
radio input "true"
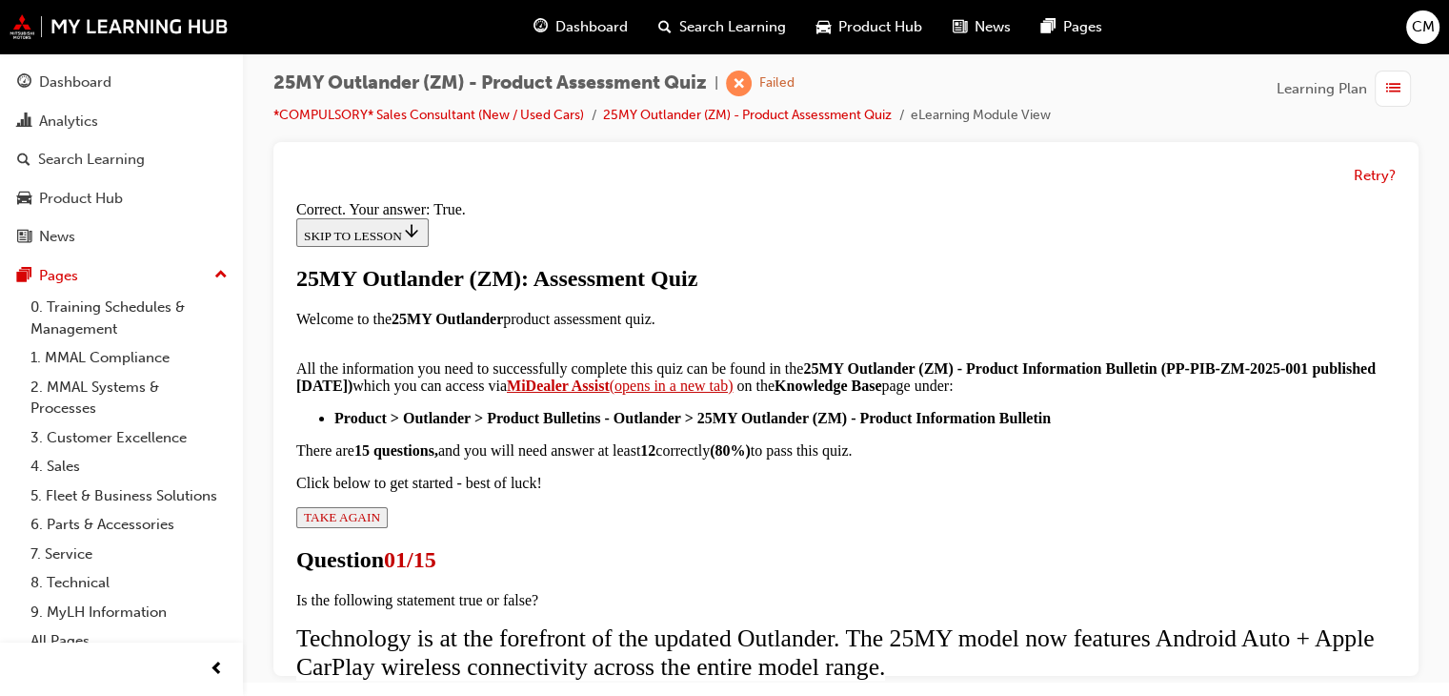
scroll to position [403, 0]
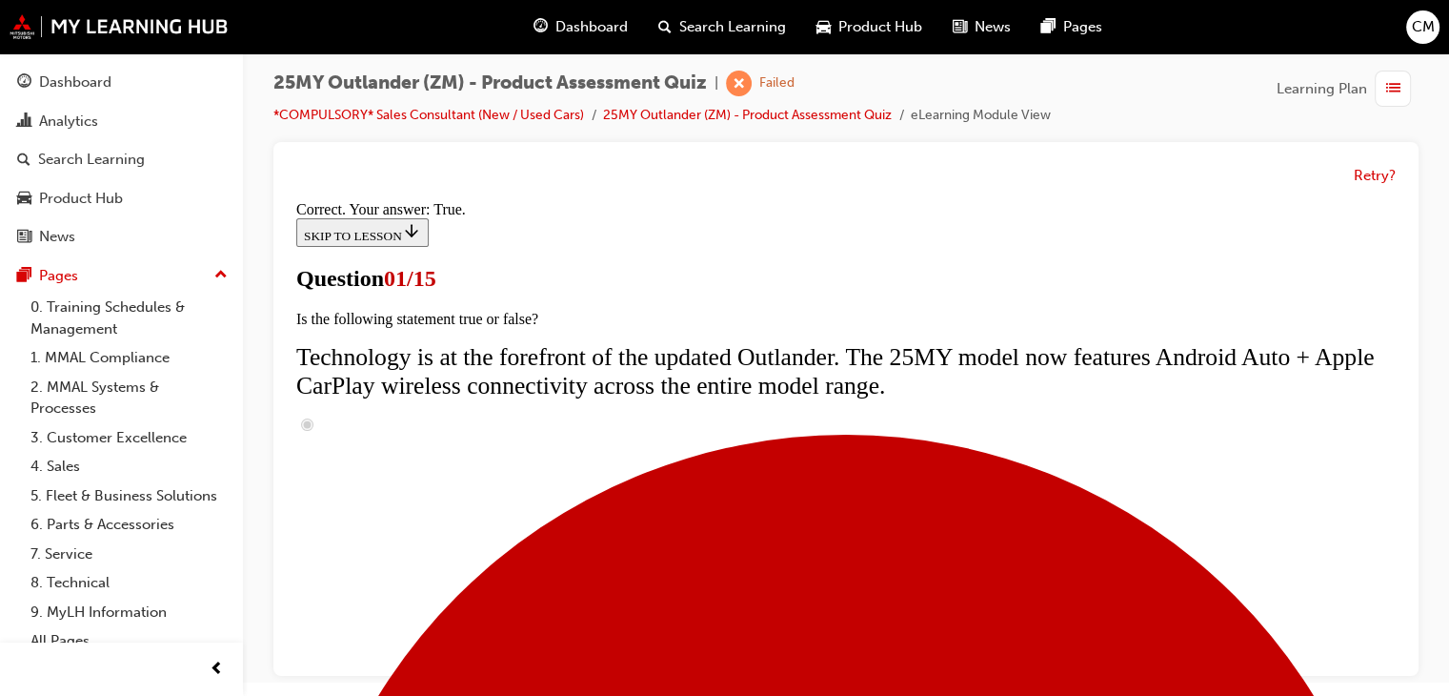
scroll to position [381, 0]
radio input "true"
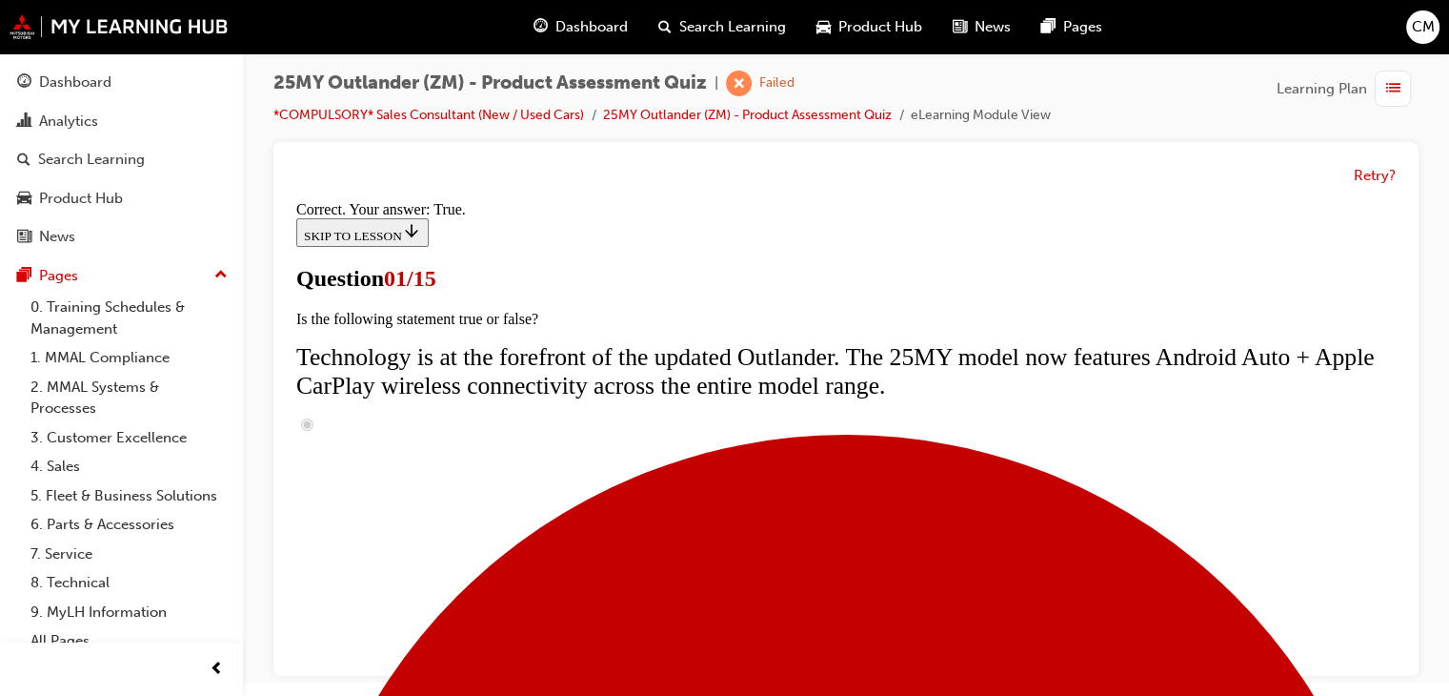
radio input "true"
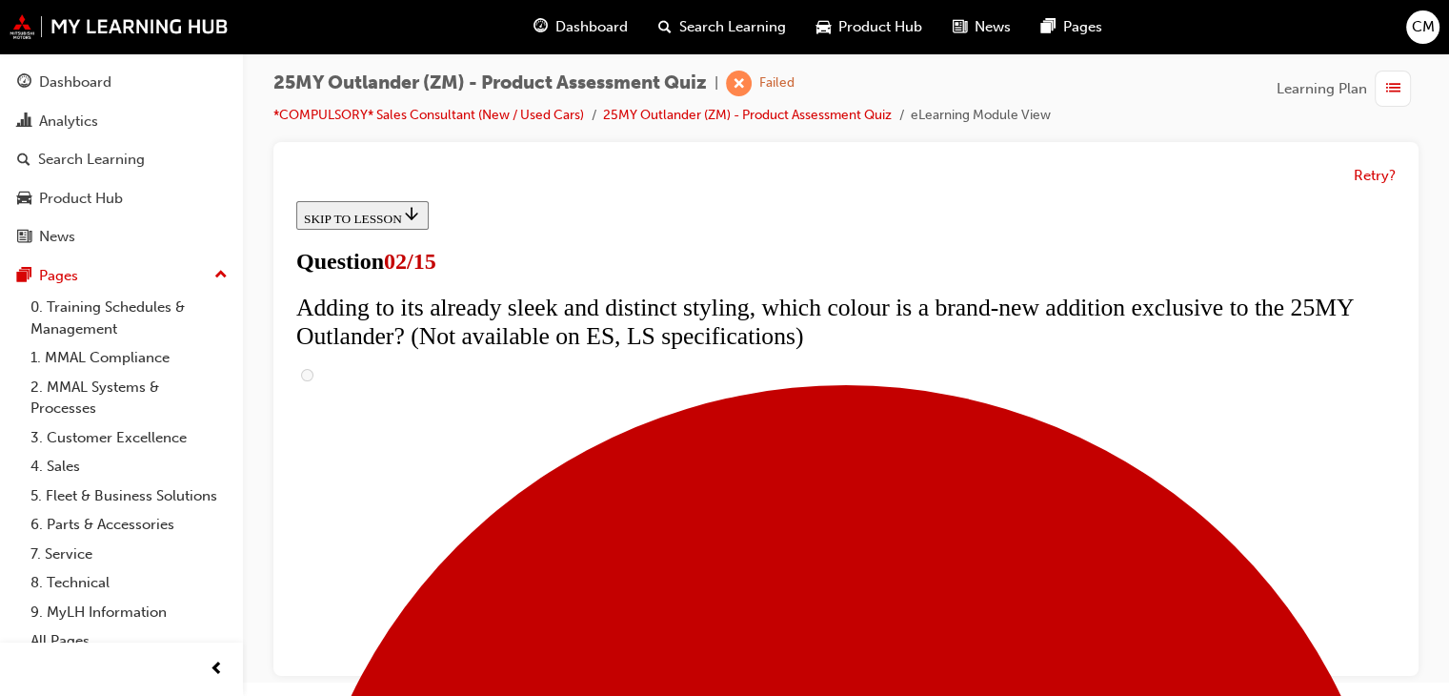
scroll to position [191, 0]
checkbox input "true"
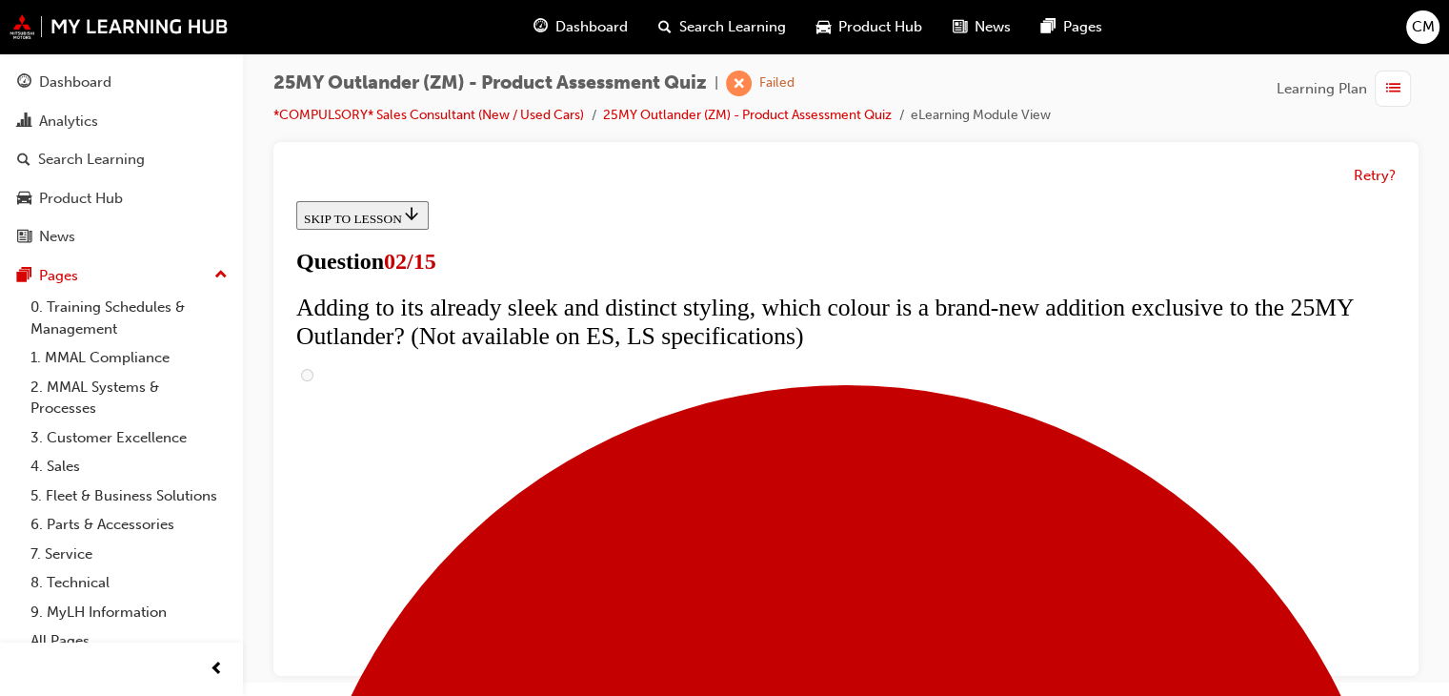
checkbox input "true"
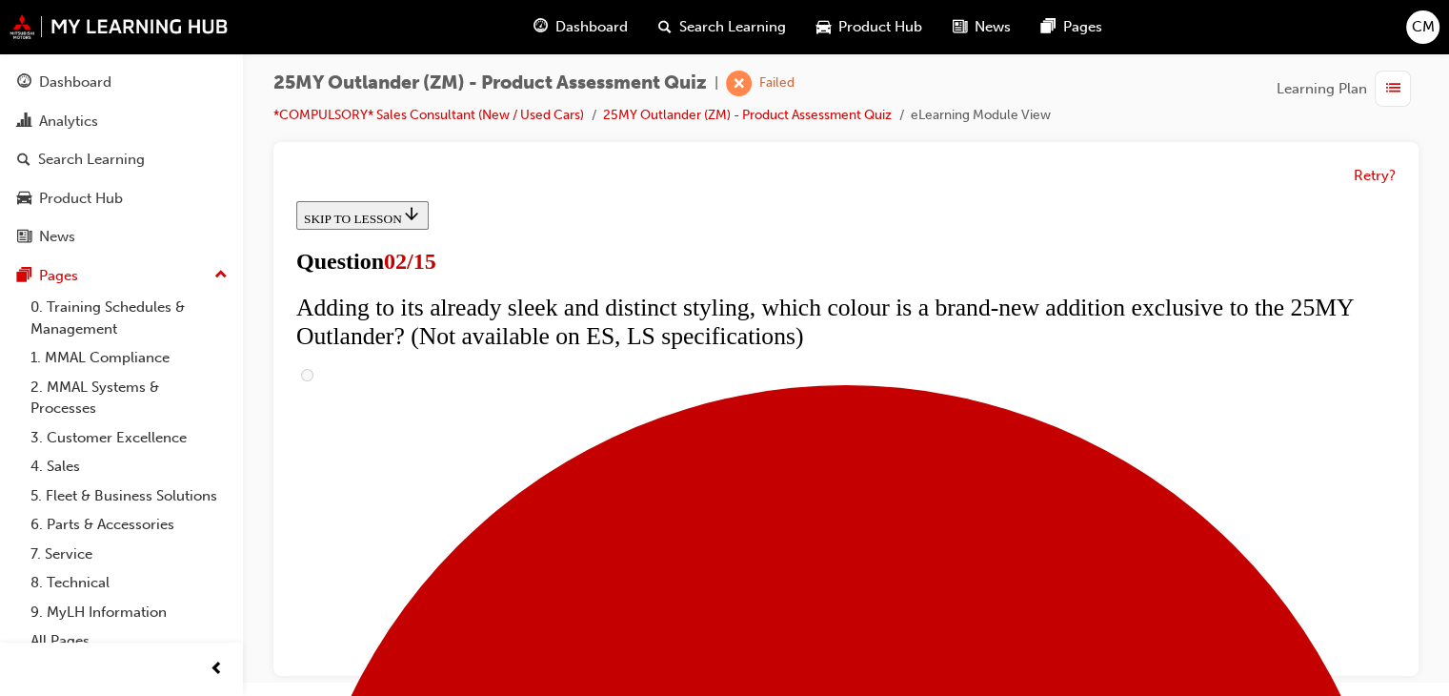
checkbox input "true"
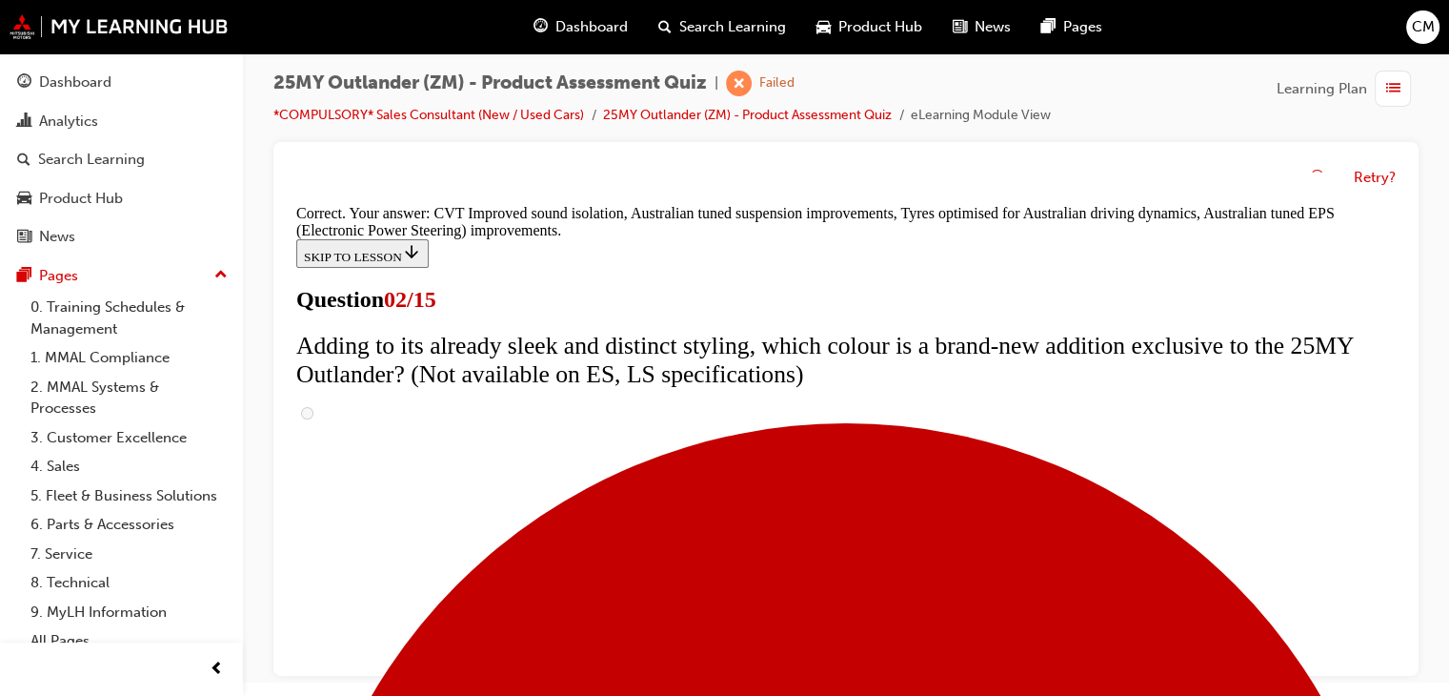
scroll to position [708, 0]
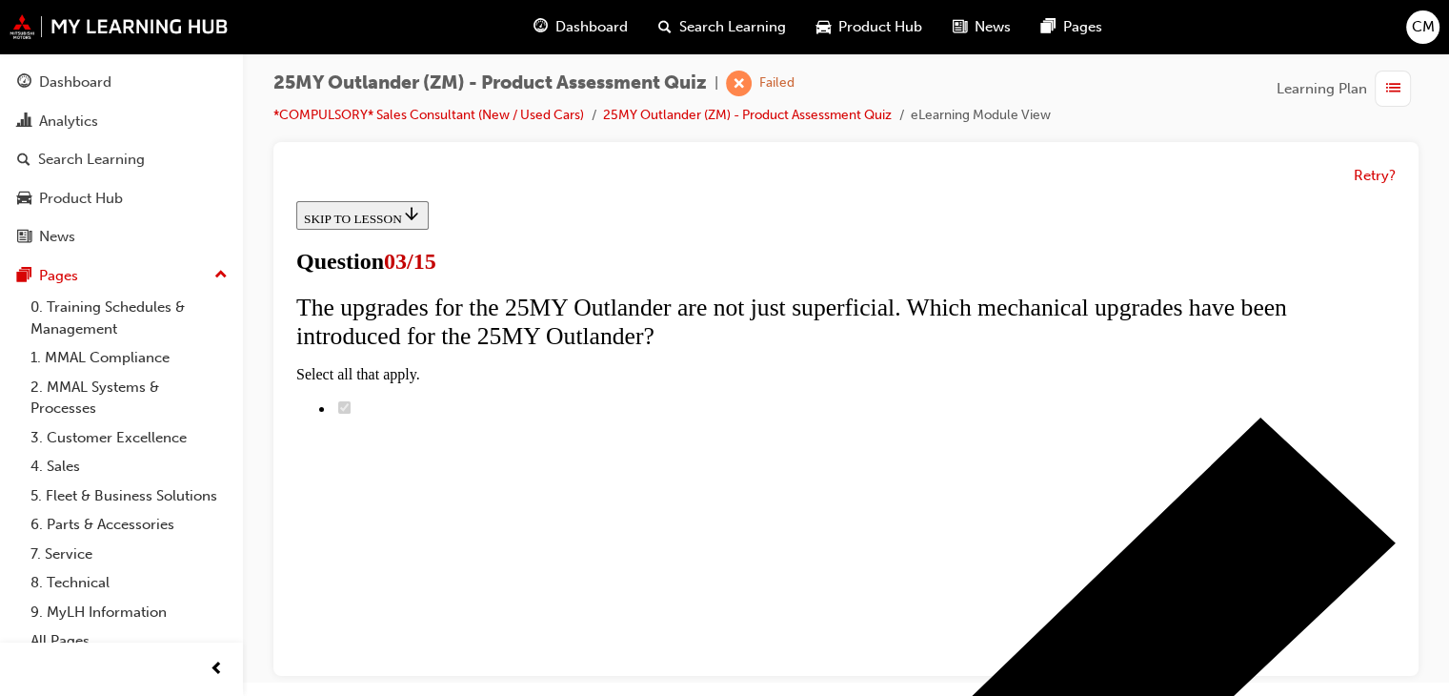
scroll to position [286, 0]
radio input "true"
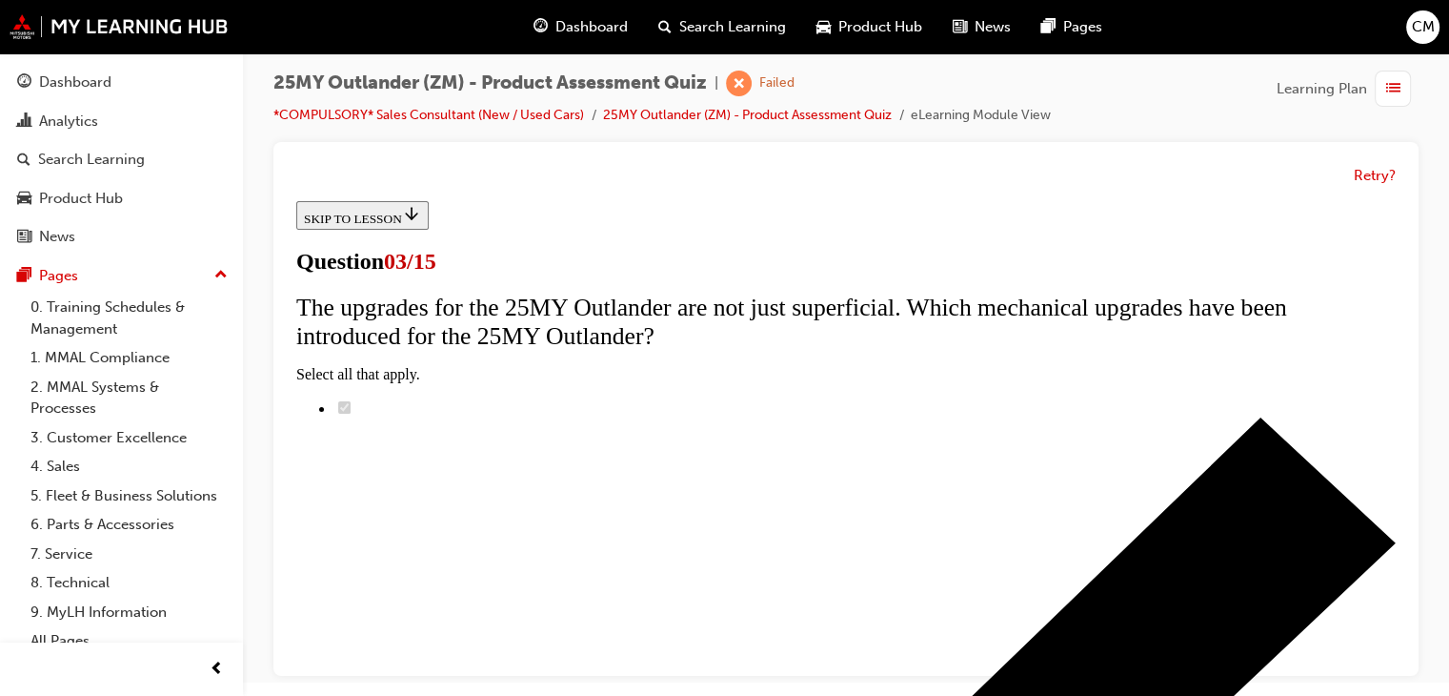
radio input "true"
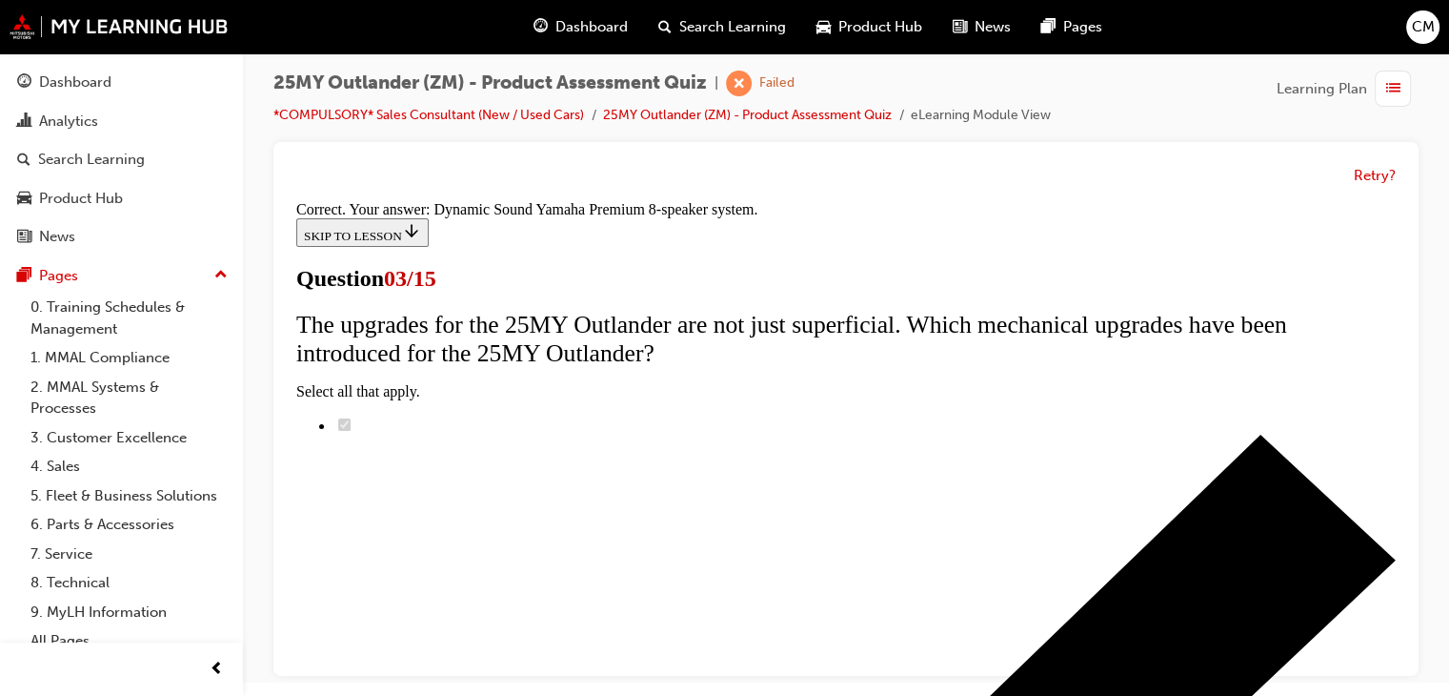
scroll to position [491, 0]
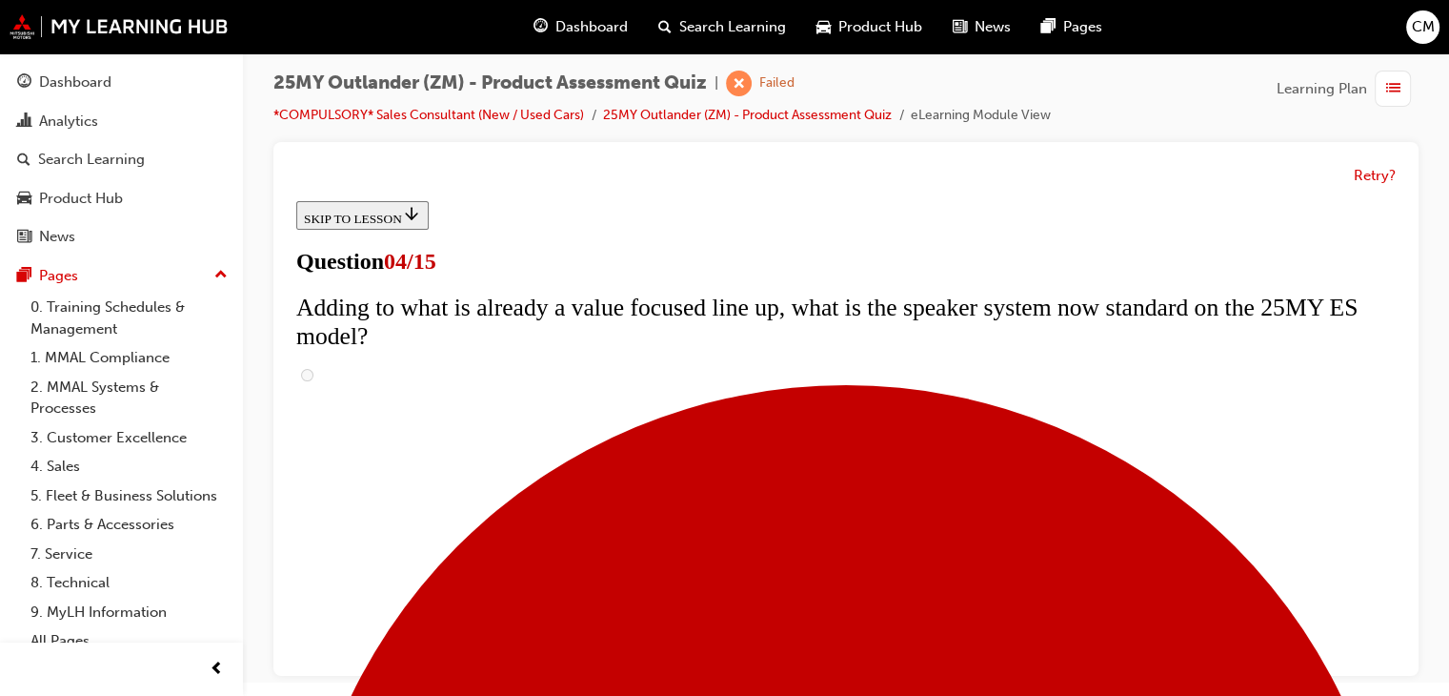
scroll to position [286, 0]
checkbox input "true"
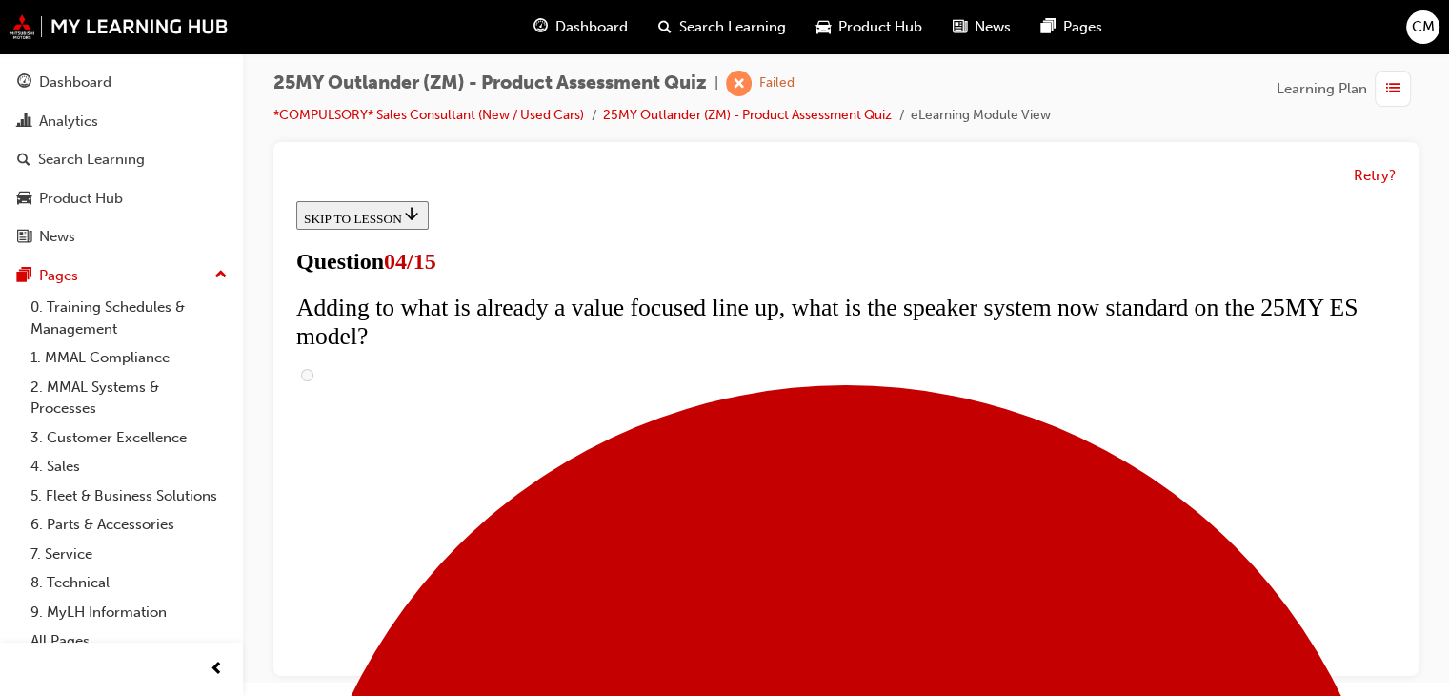
checkbox input "true"
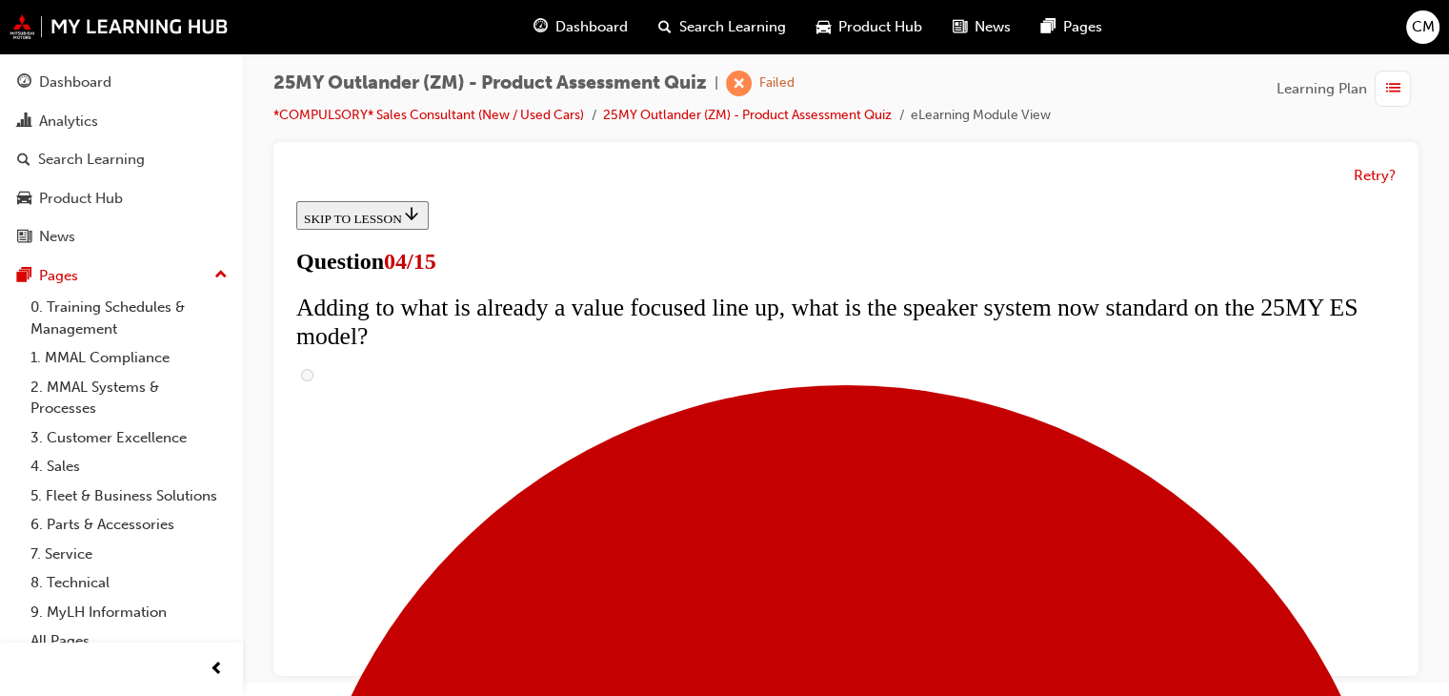
checkbox input "true"
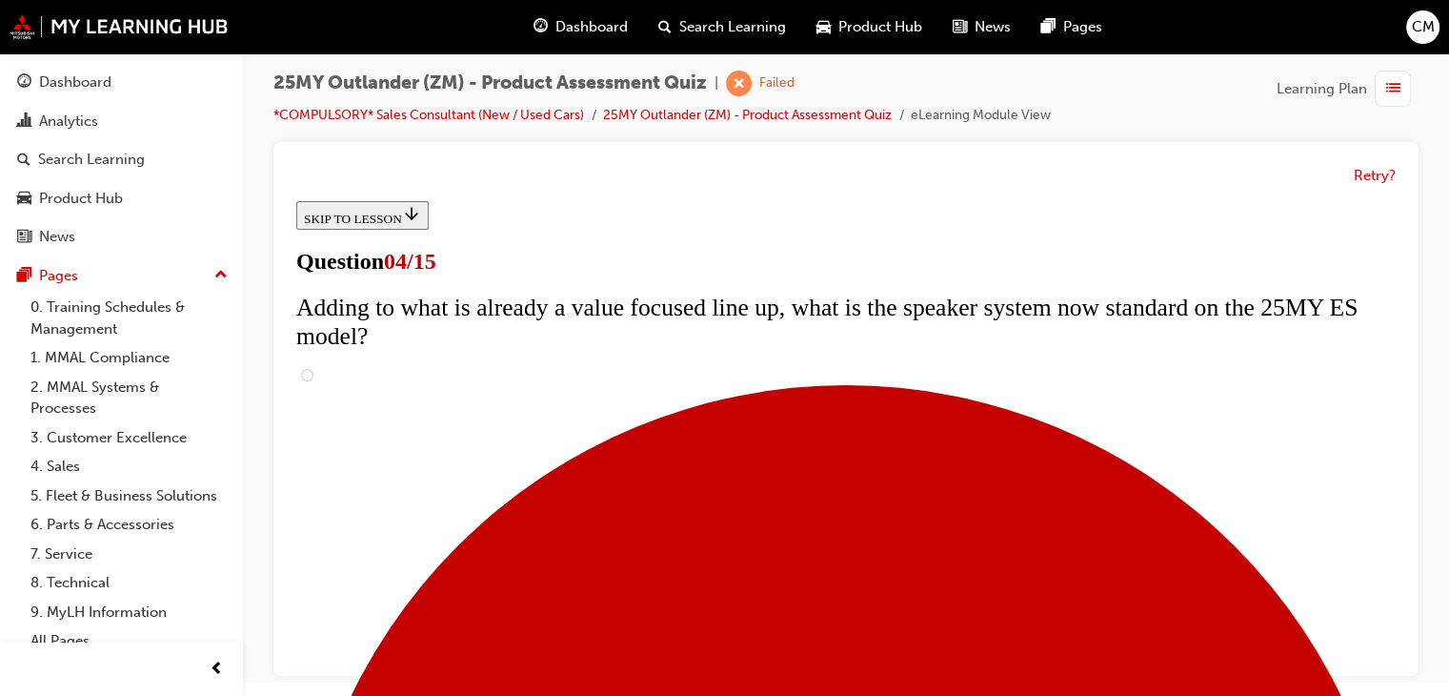
checkbox input "true"
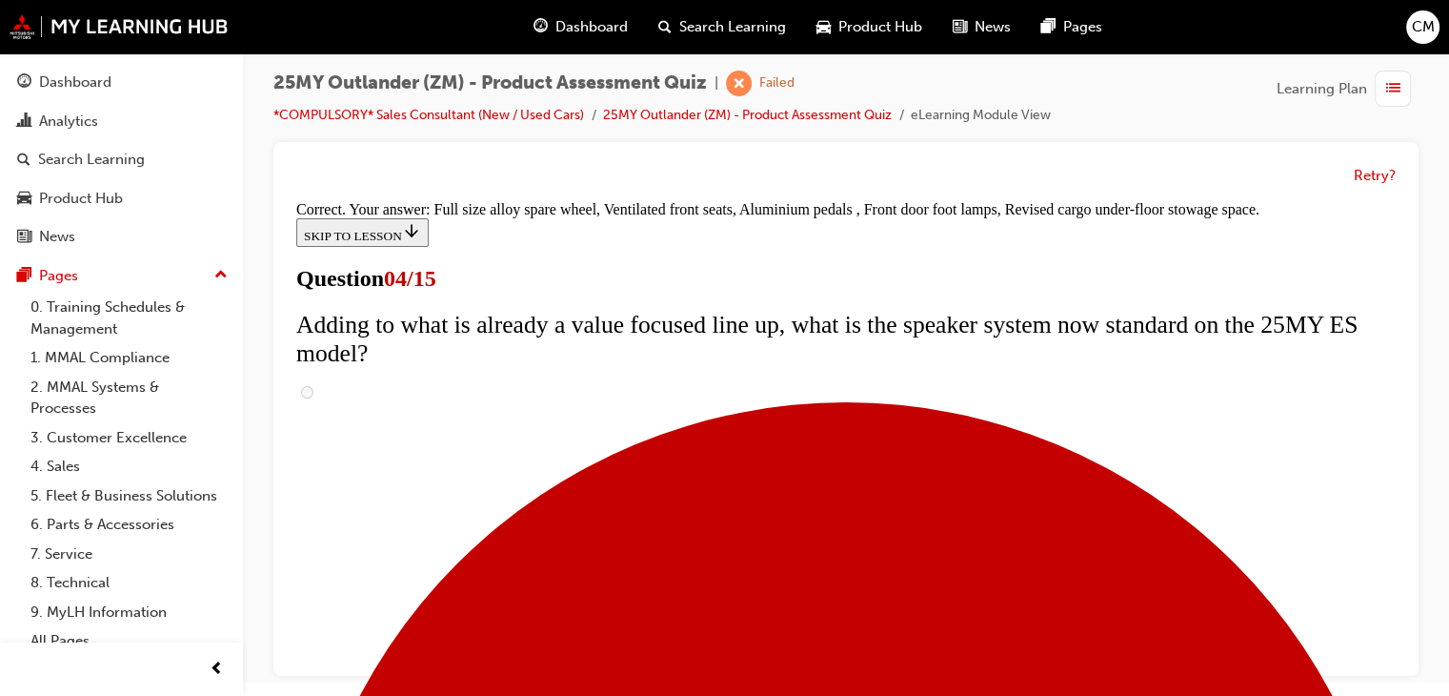
scroll to position [784, 0]
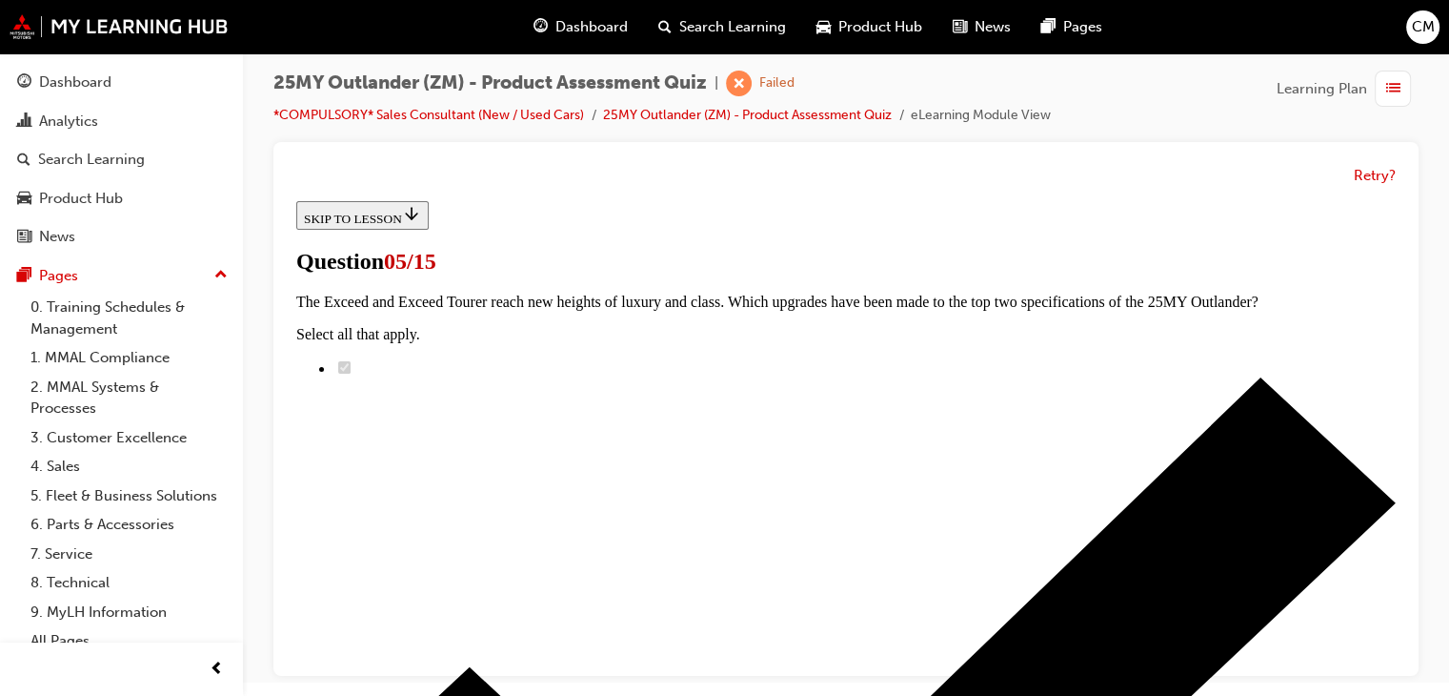
scroll to position [476, 0]
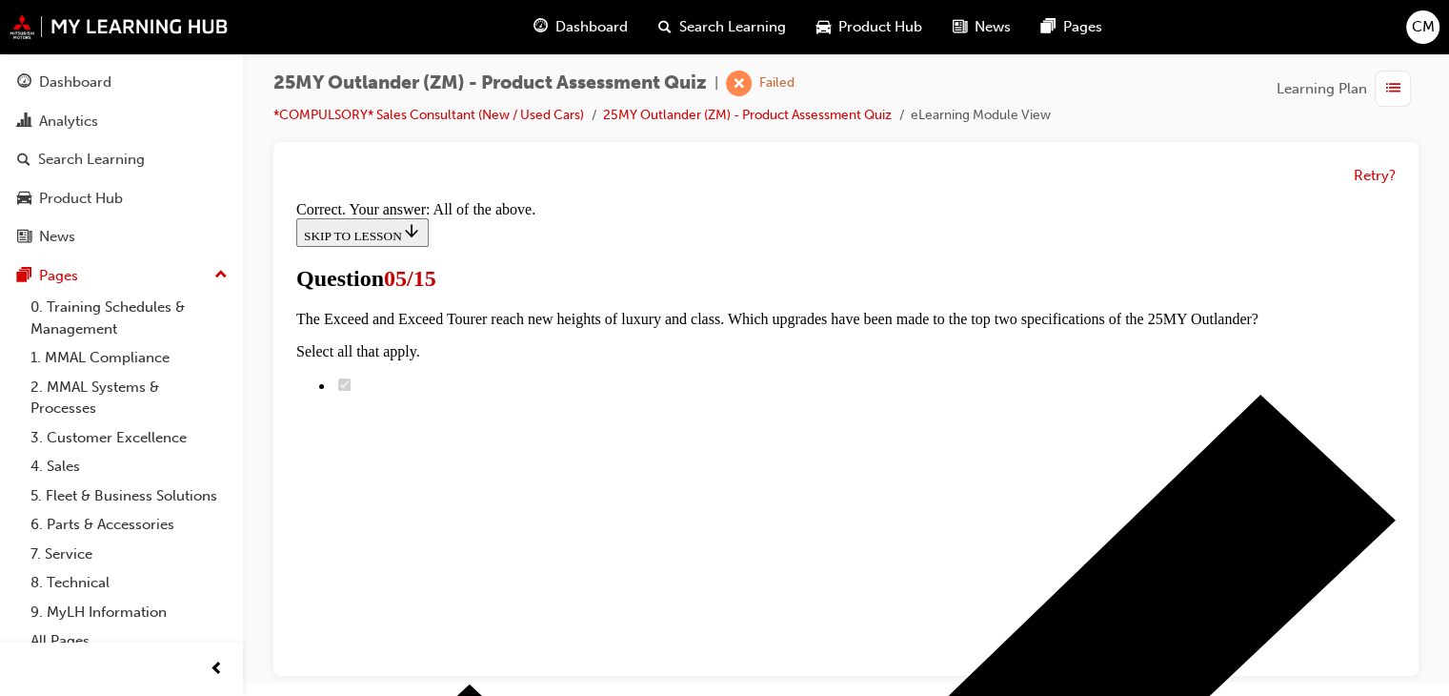
scroll to position [643, 0]
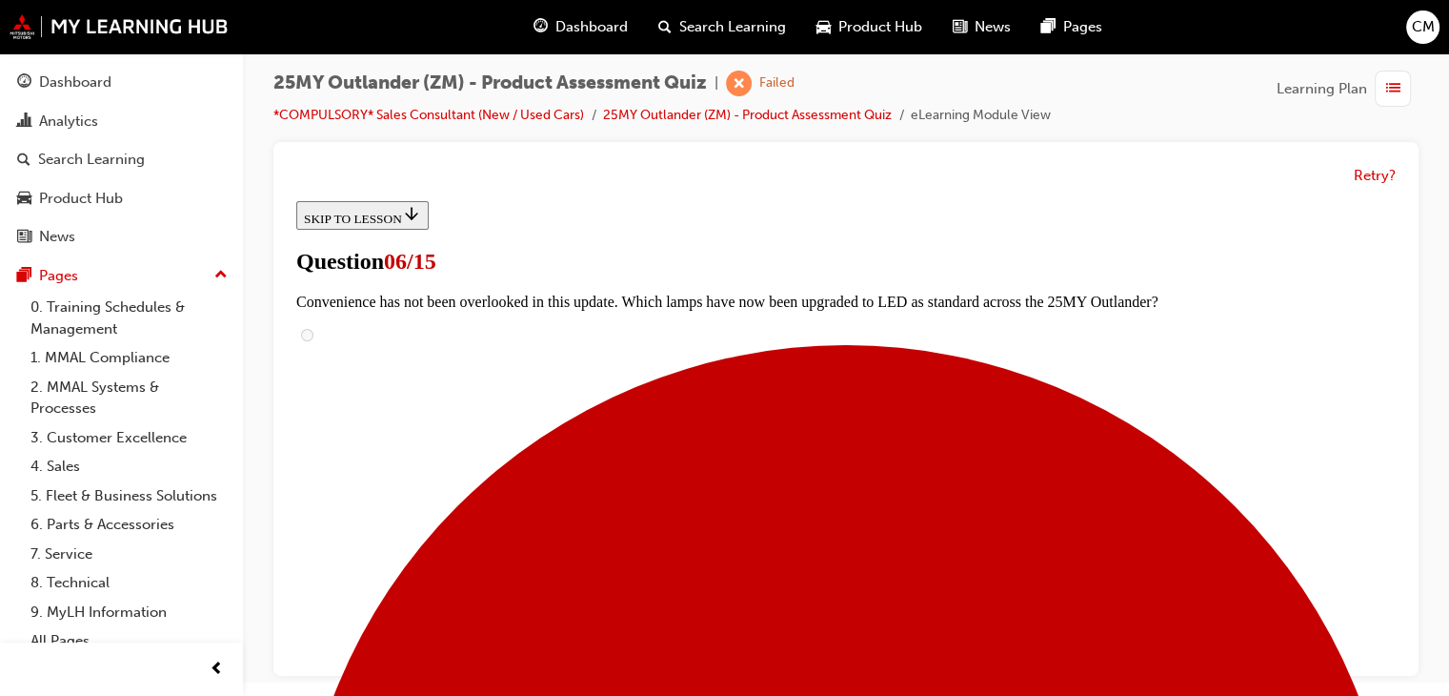
scroll to position [476, 0]
radio input "true"
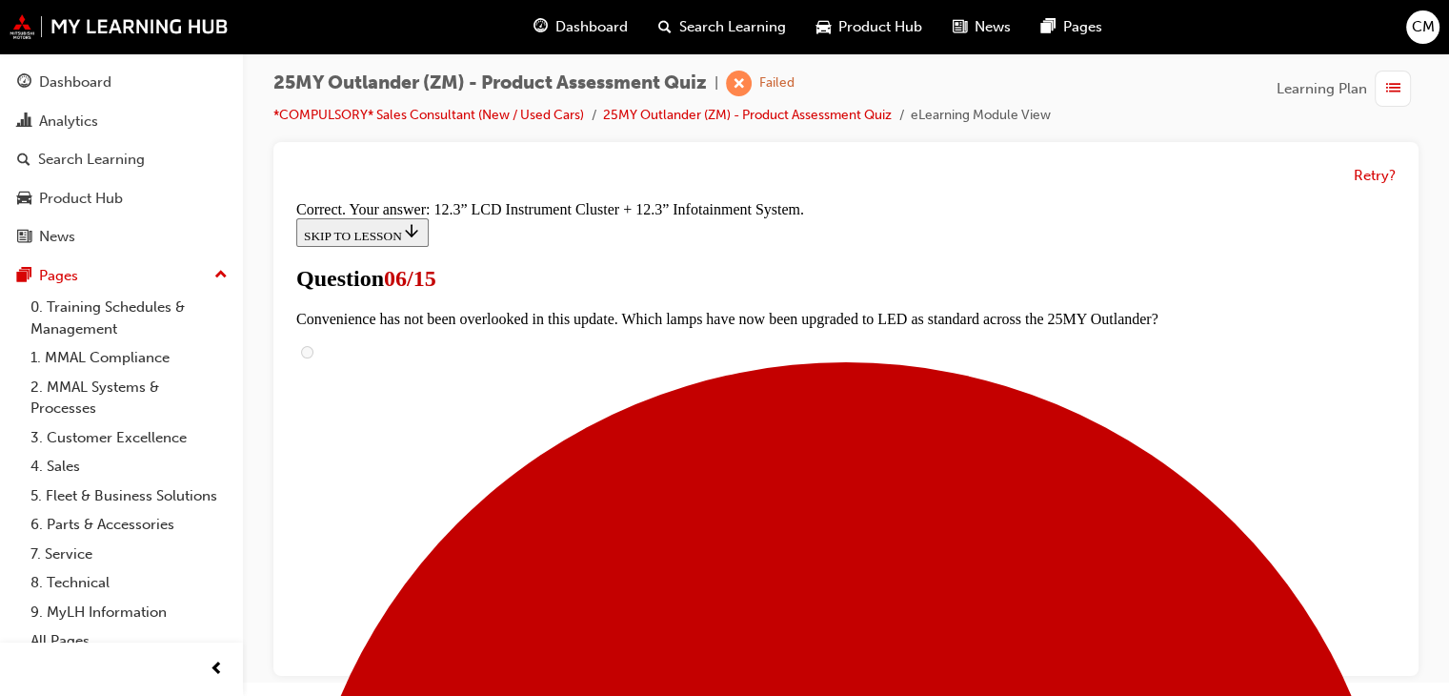
scroll to position [823, 0]
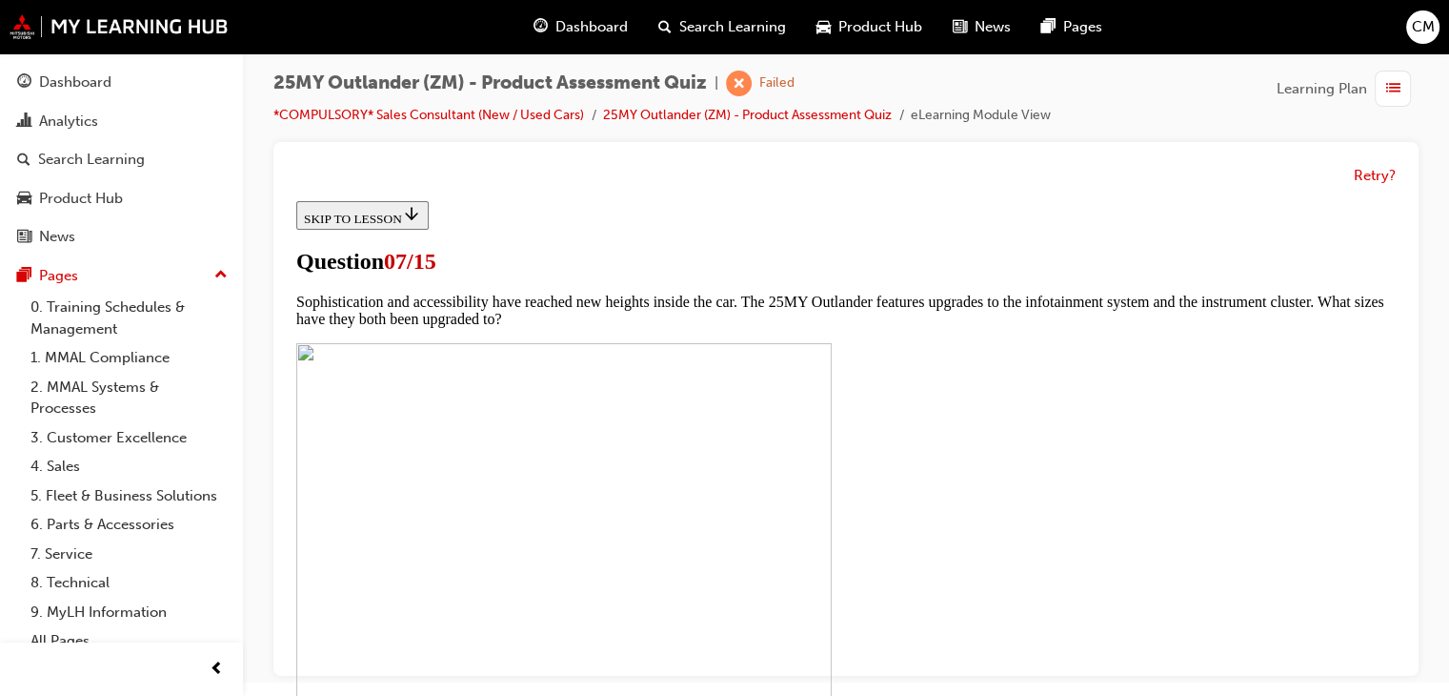
scroll to position [858, 0]
checkbox input "true"
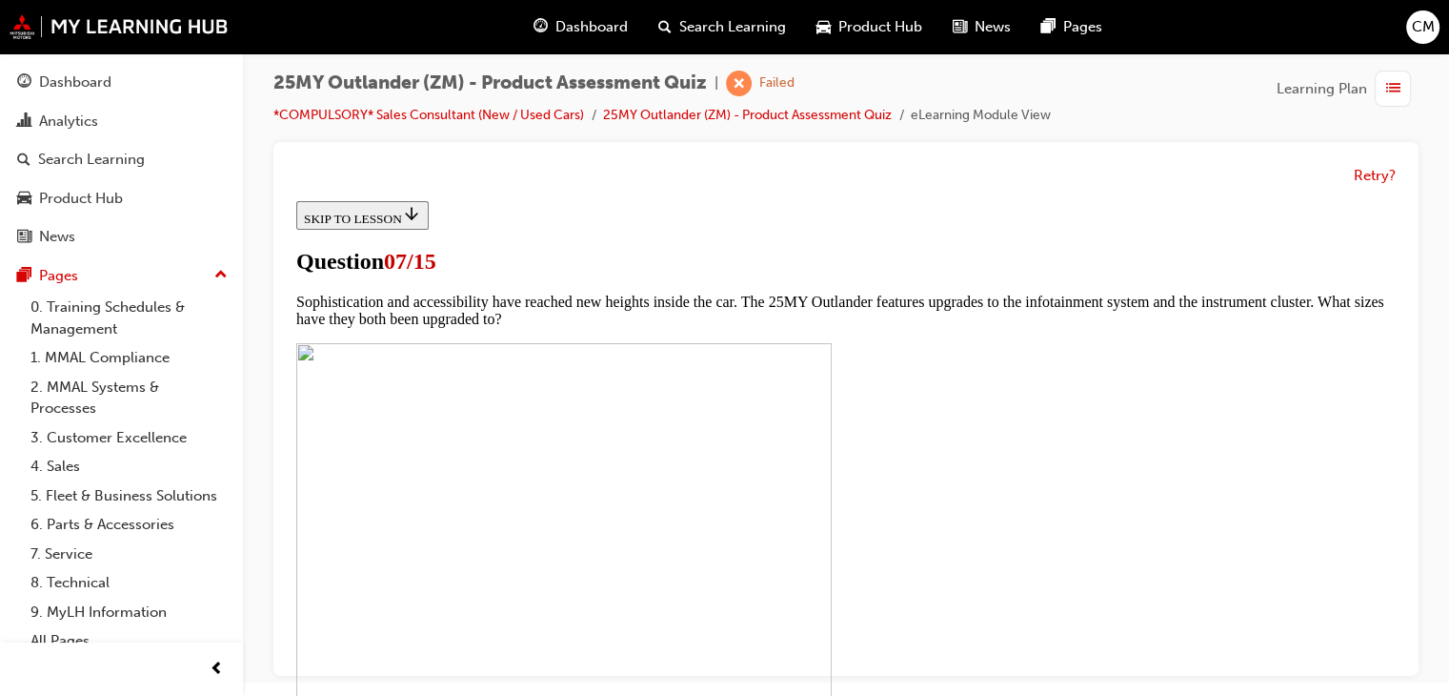
checkbox input "true"
drag, startPoint x: 621, startPoint y: 421, endPoint x: 624, endPoint y: 435, distance: 13.6
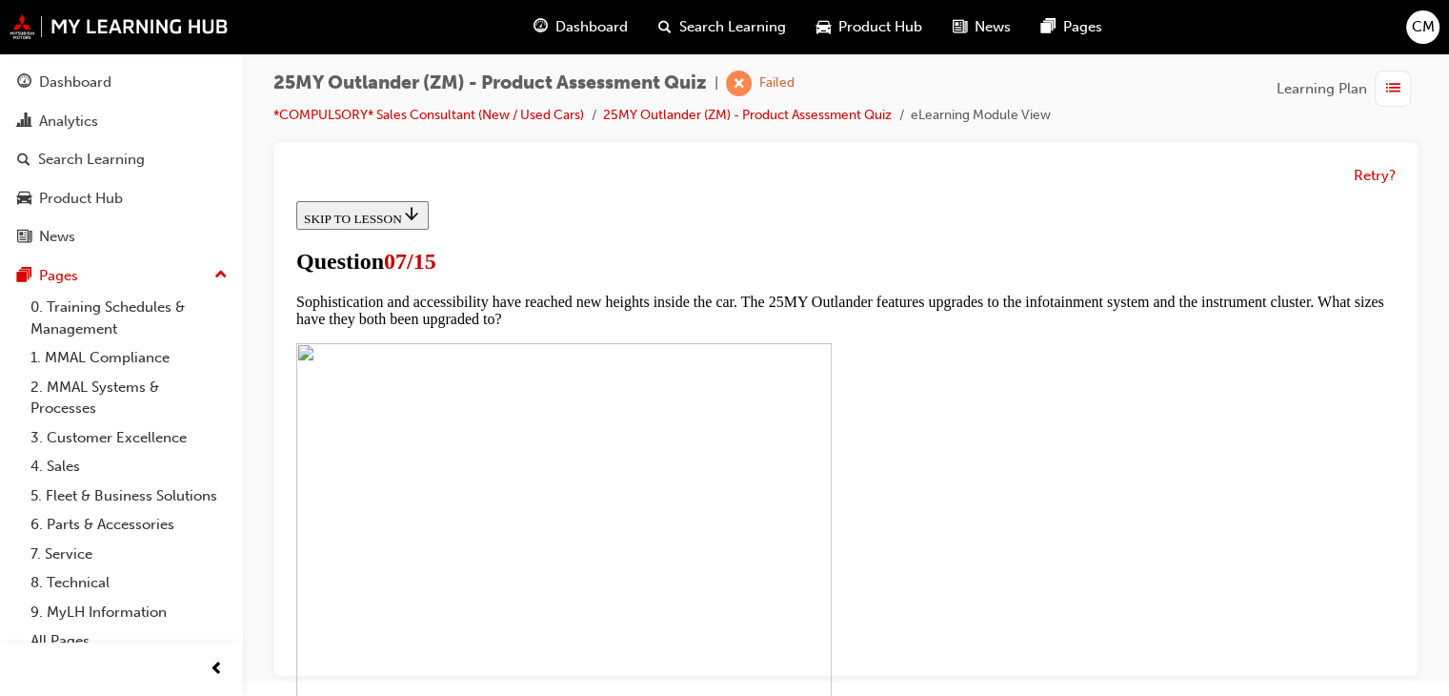
checkbox input "true"
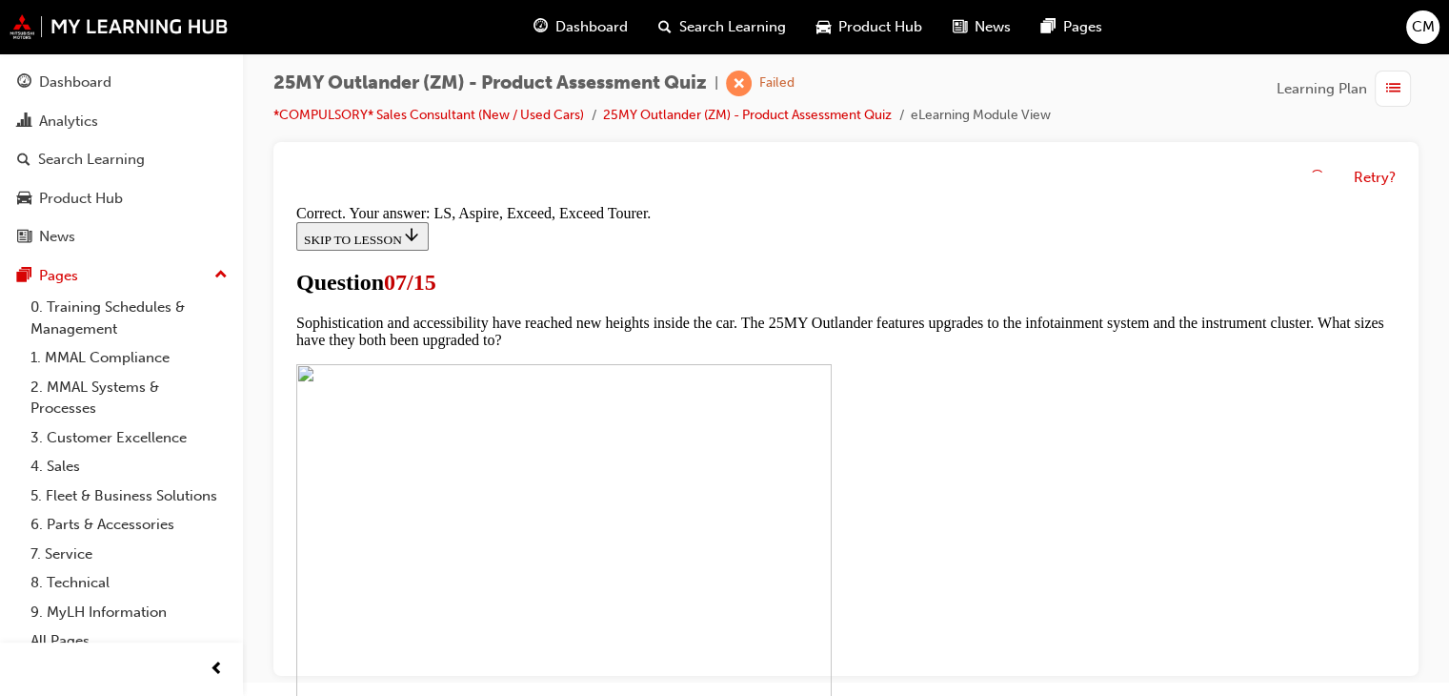
scroll to position [1041, 0]
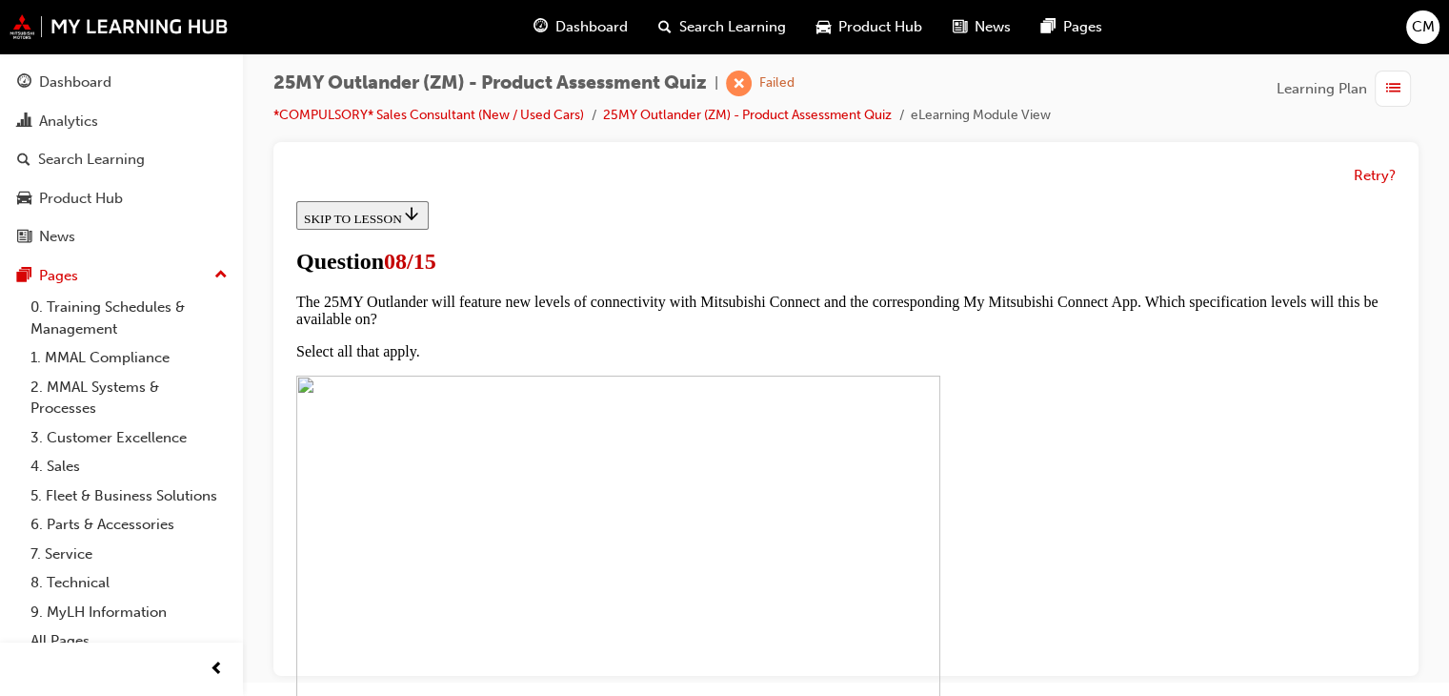
scroll to position [191, 0]
radio input "true"
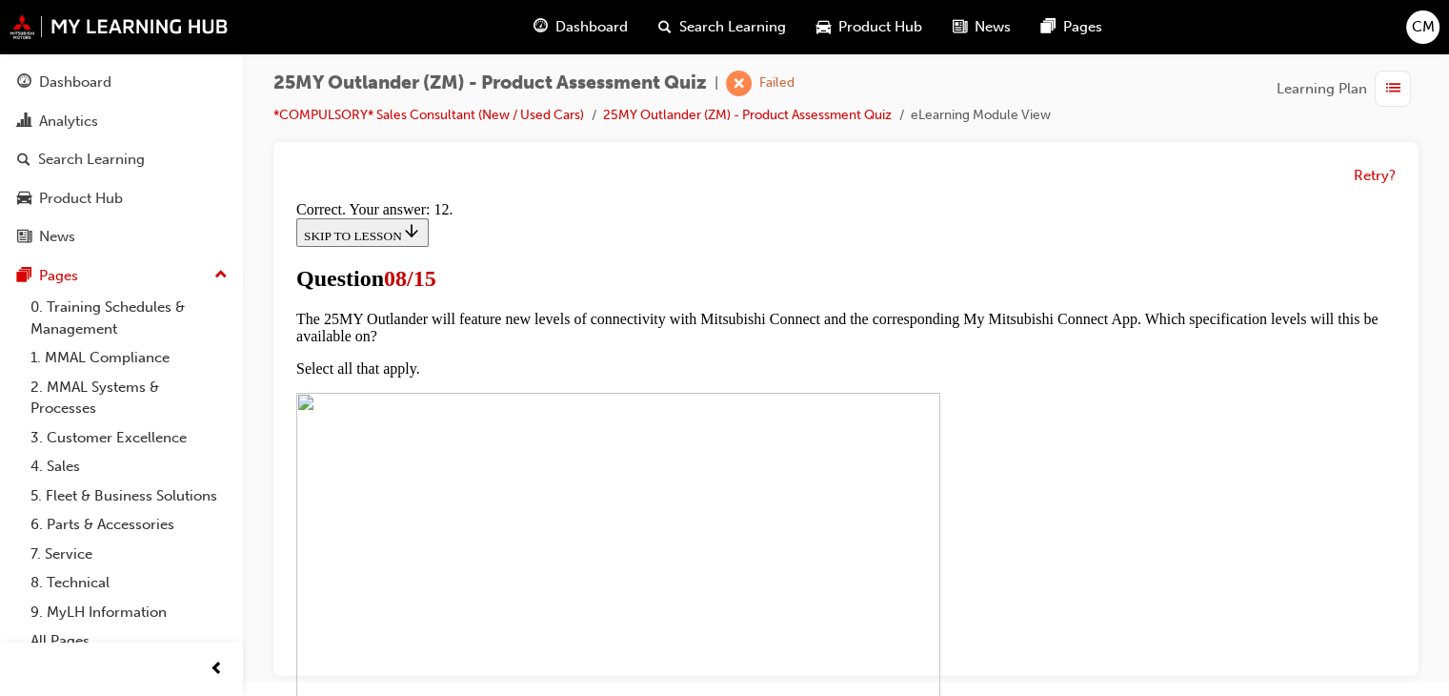
scroll to position [491, 0]
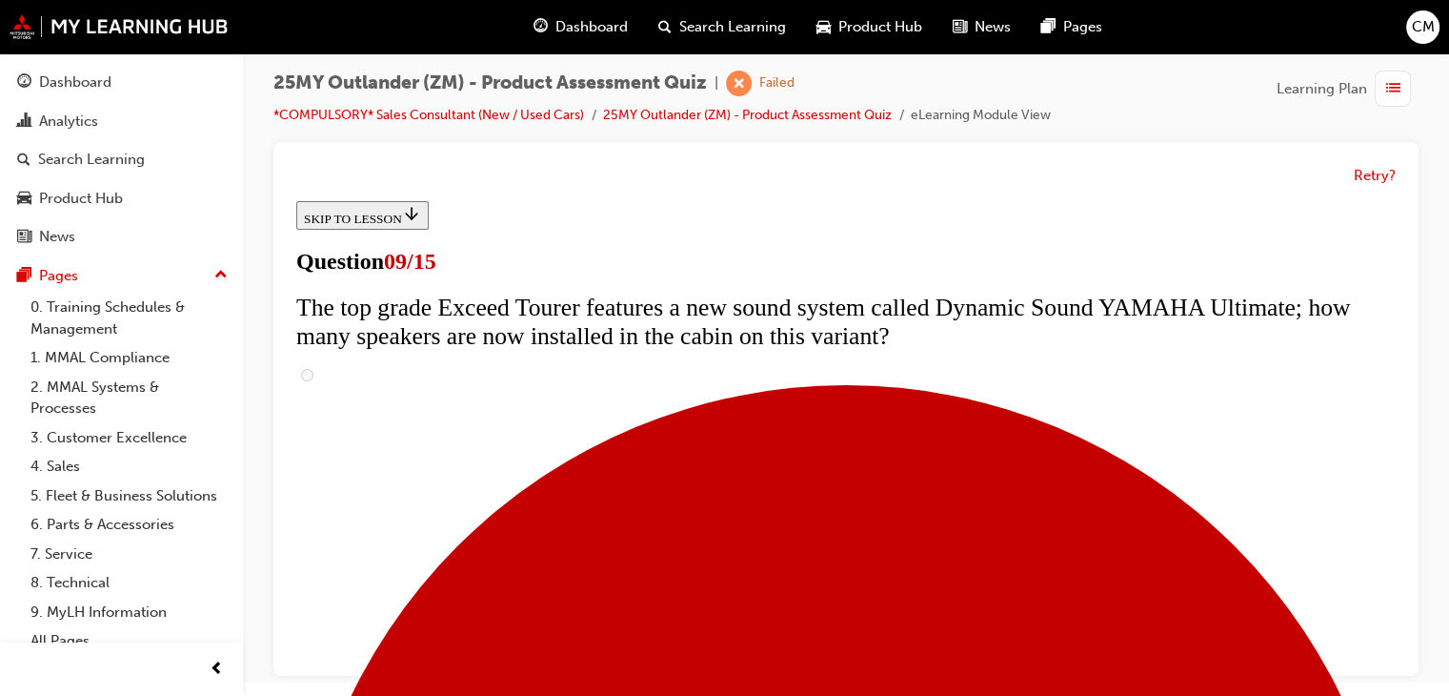
scroll to position [953, 0]
radio input "true"
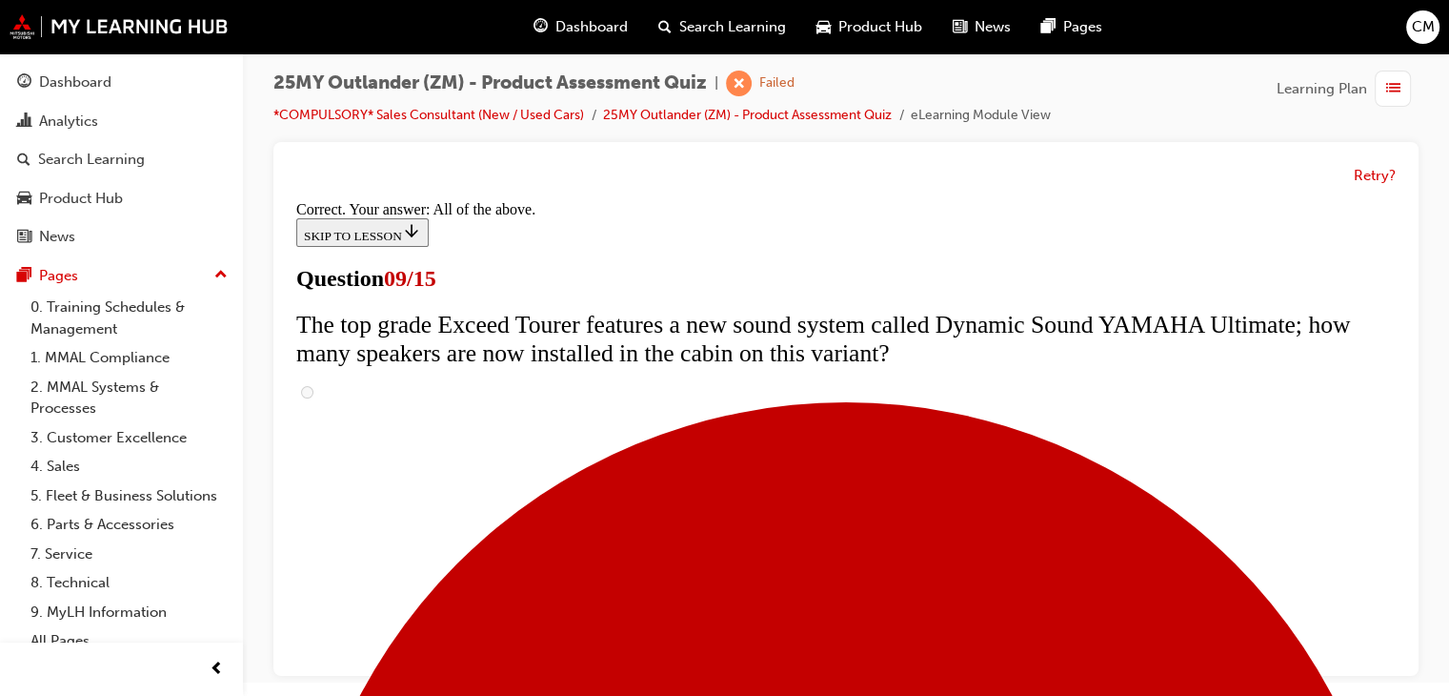
scroll to position [1171, 0]
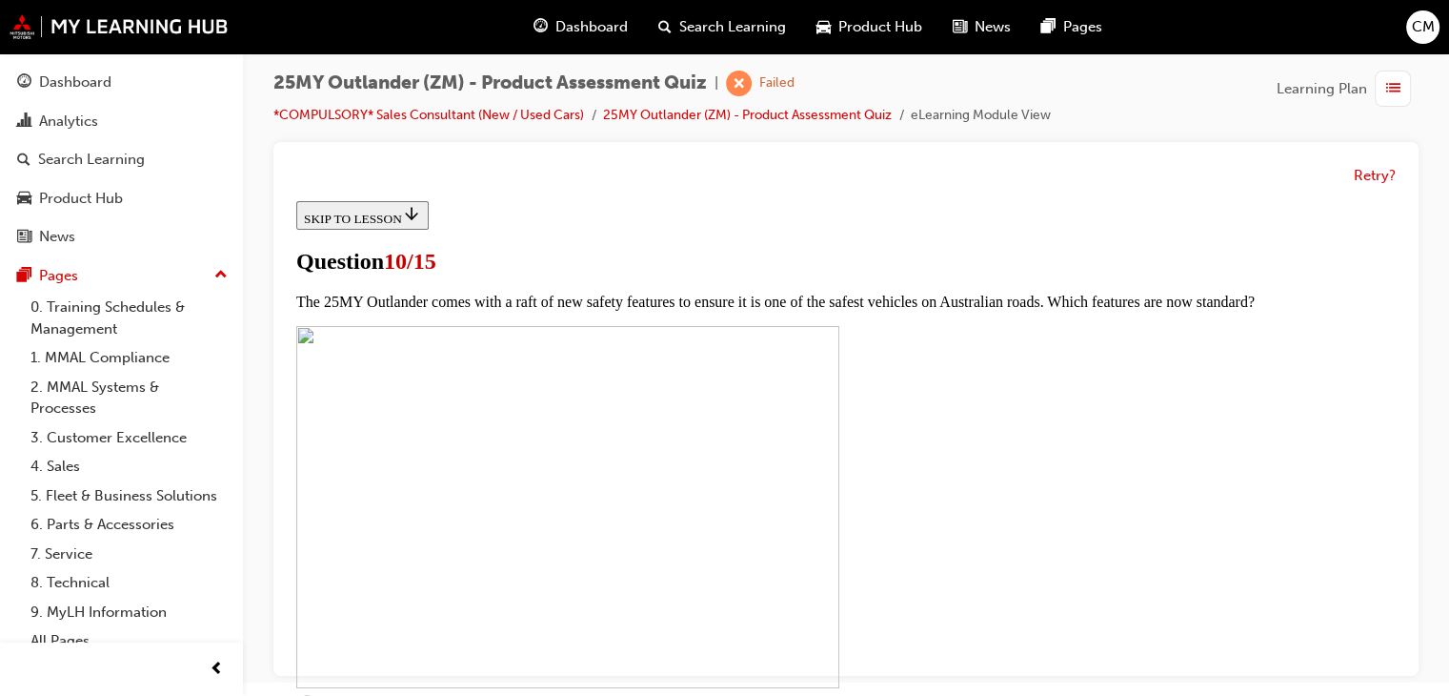
scroll to position [572, 0]
checkbox input "true"
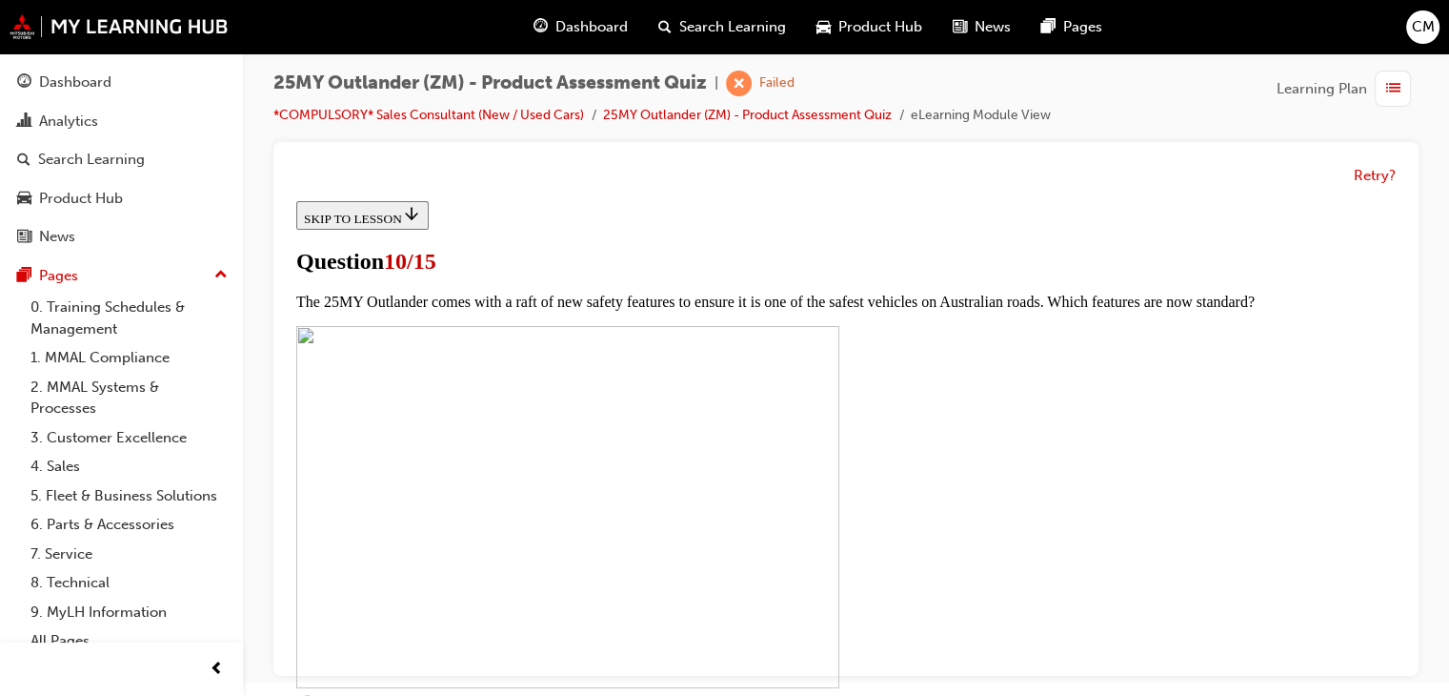
checkbox input "true"
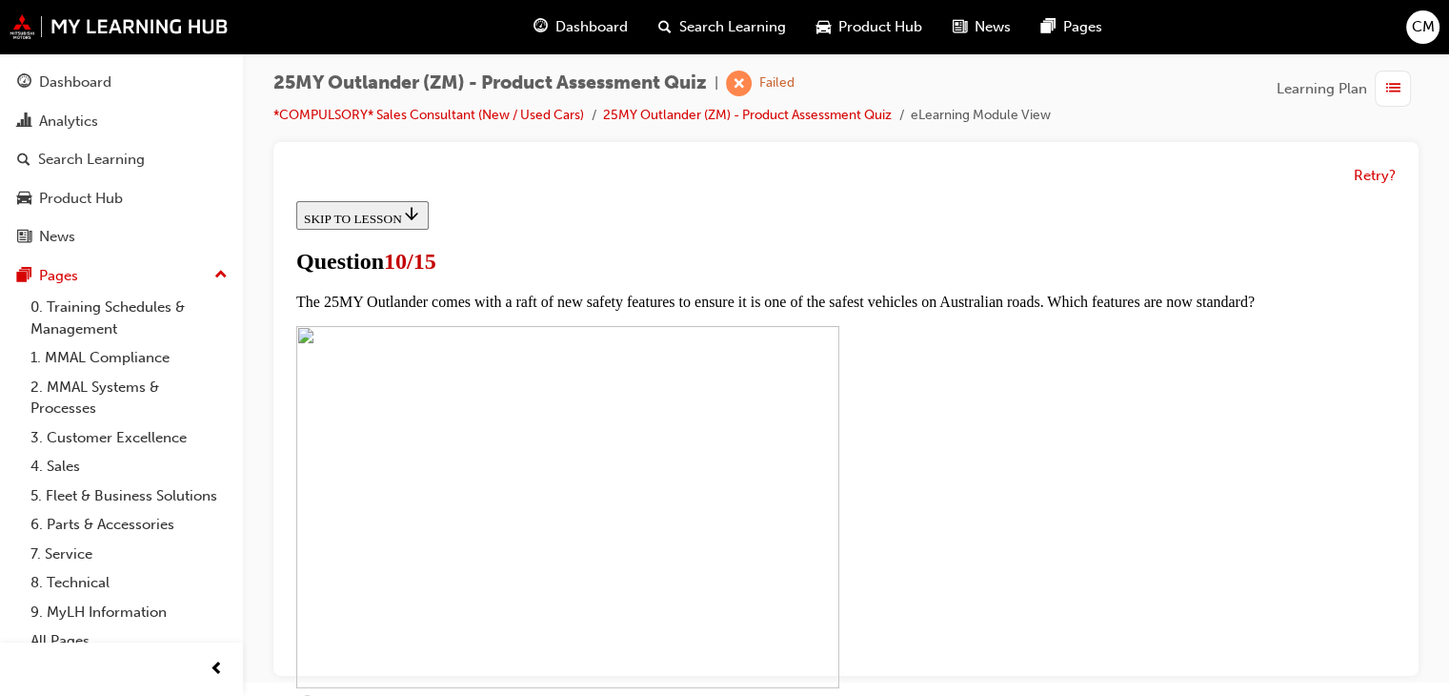
scroll to position [762, 0]
checkbox input "true"
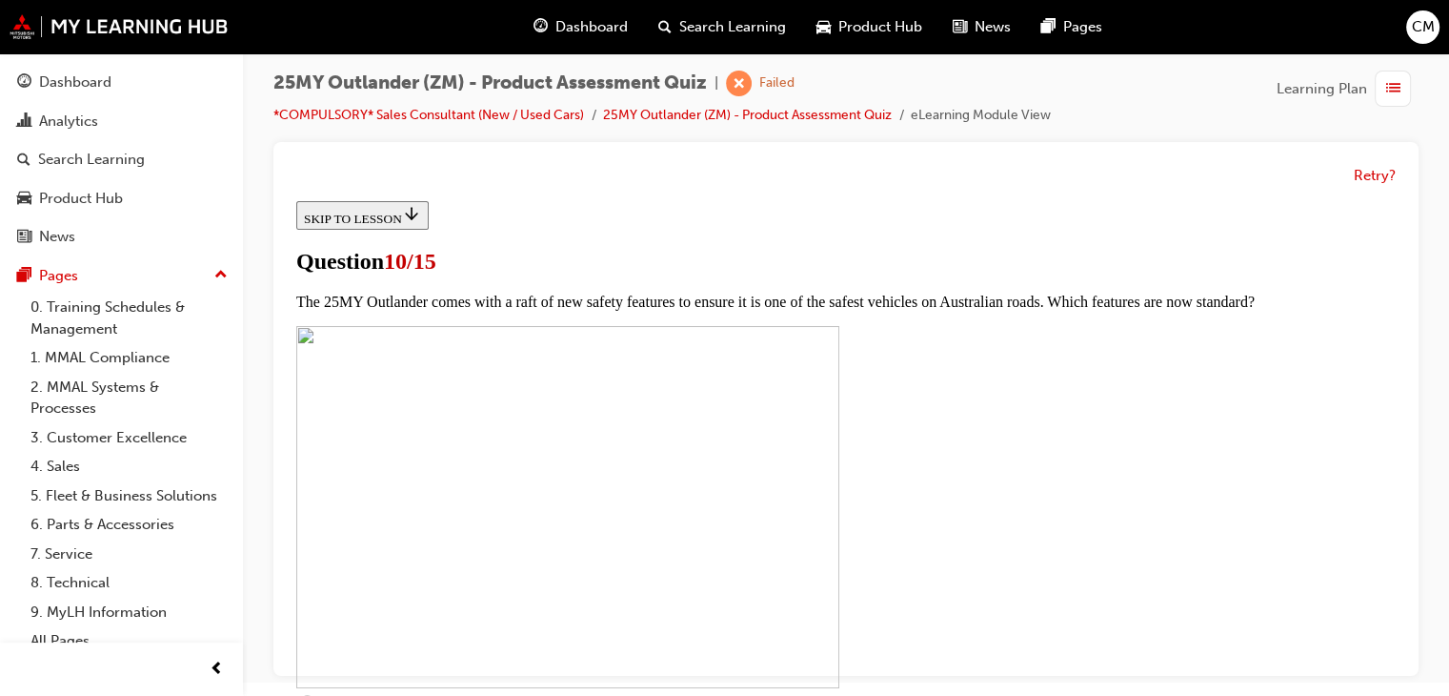
checkbox input "true"
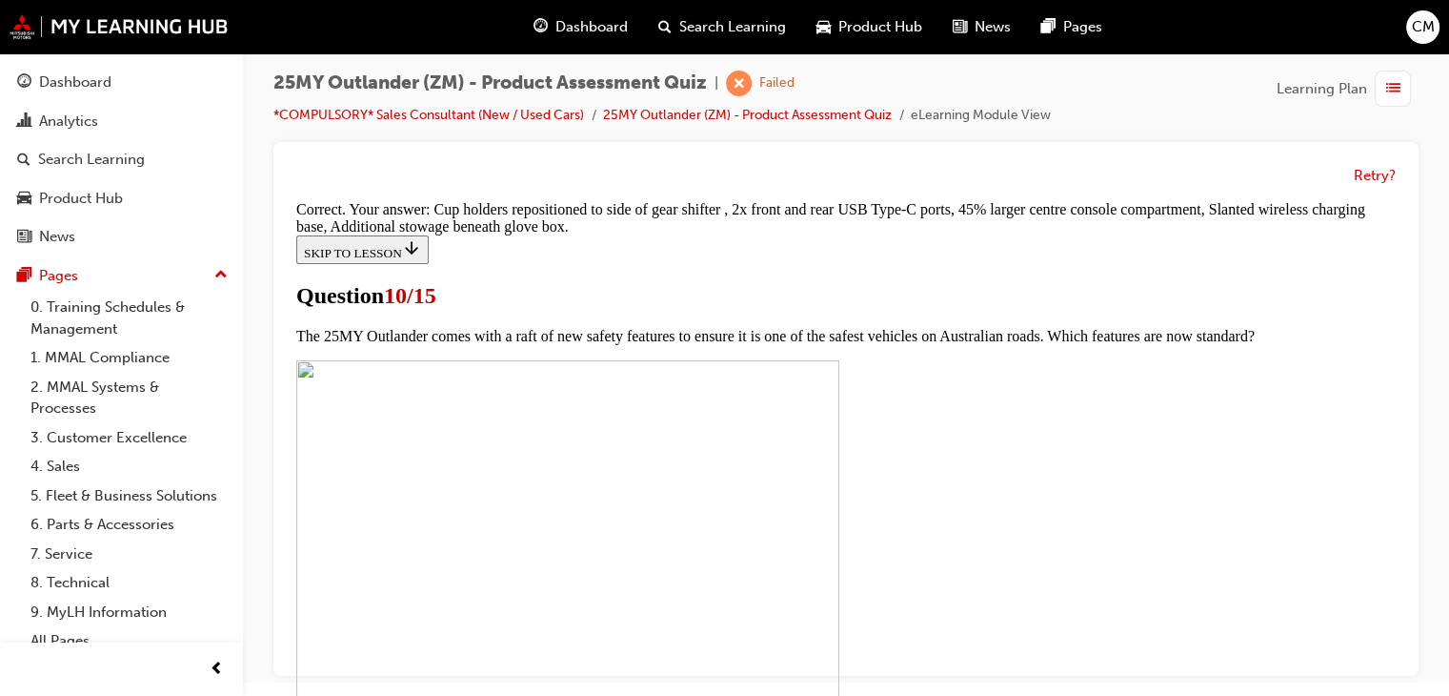
scroll to position [994, 0]
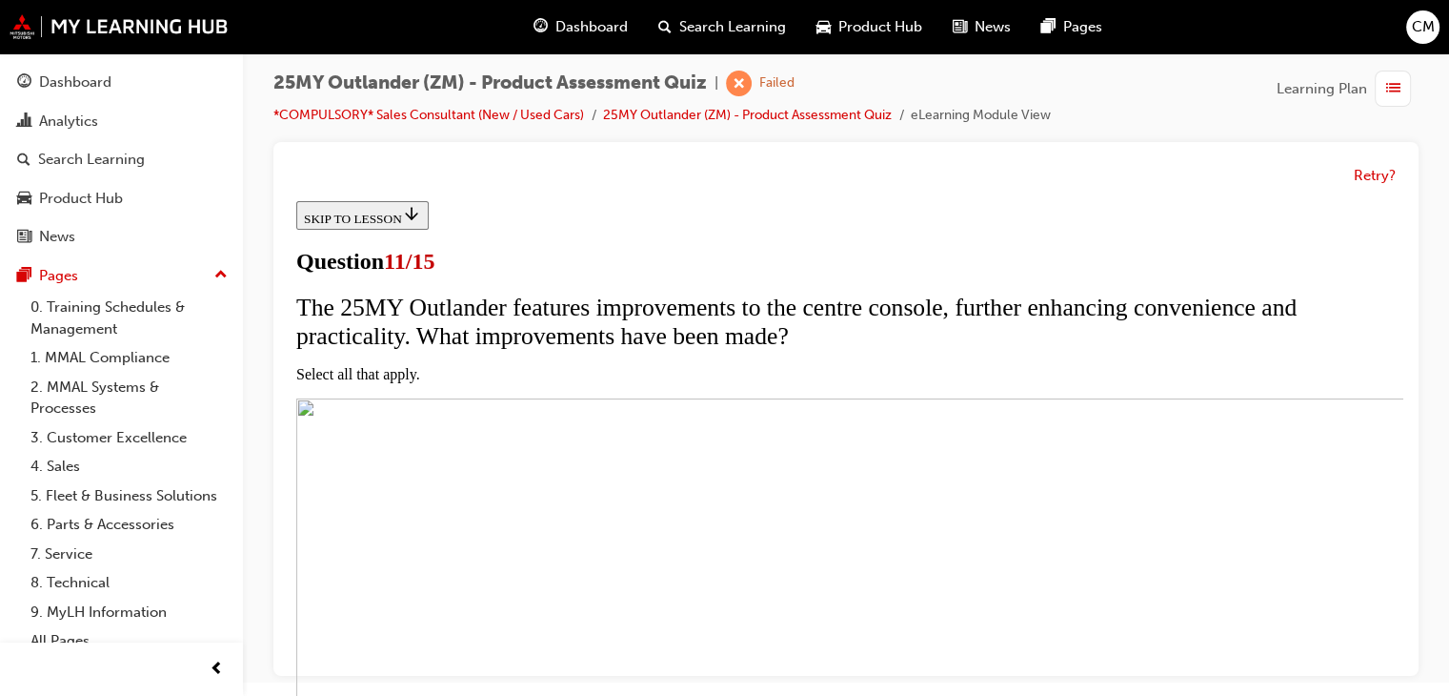
scroll to position [286, 0]
checkbox input "true"
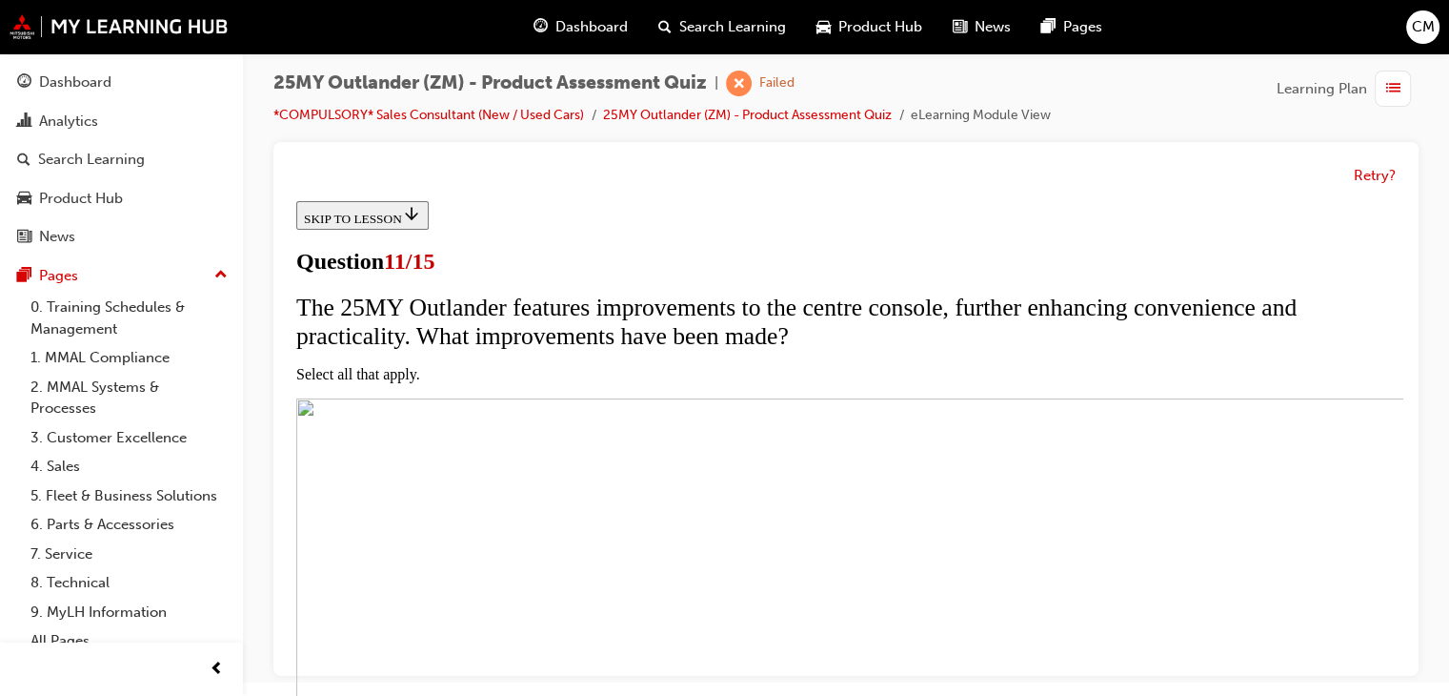
checkbox input "true"
drag, startPoint x: 651, startPoint y: 524, endPoint x: 652, endPoint y: 551, distance: 26.7
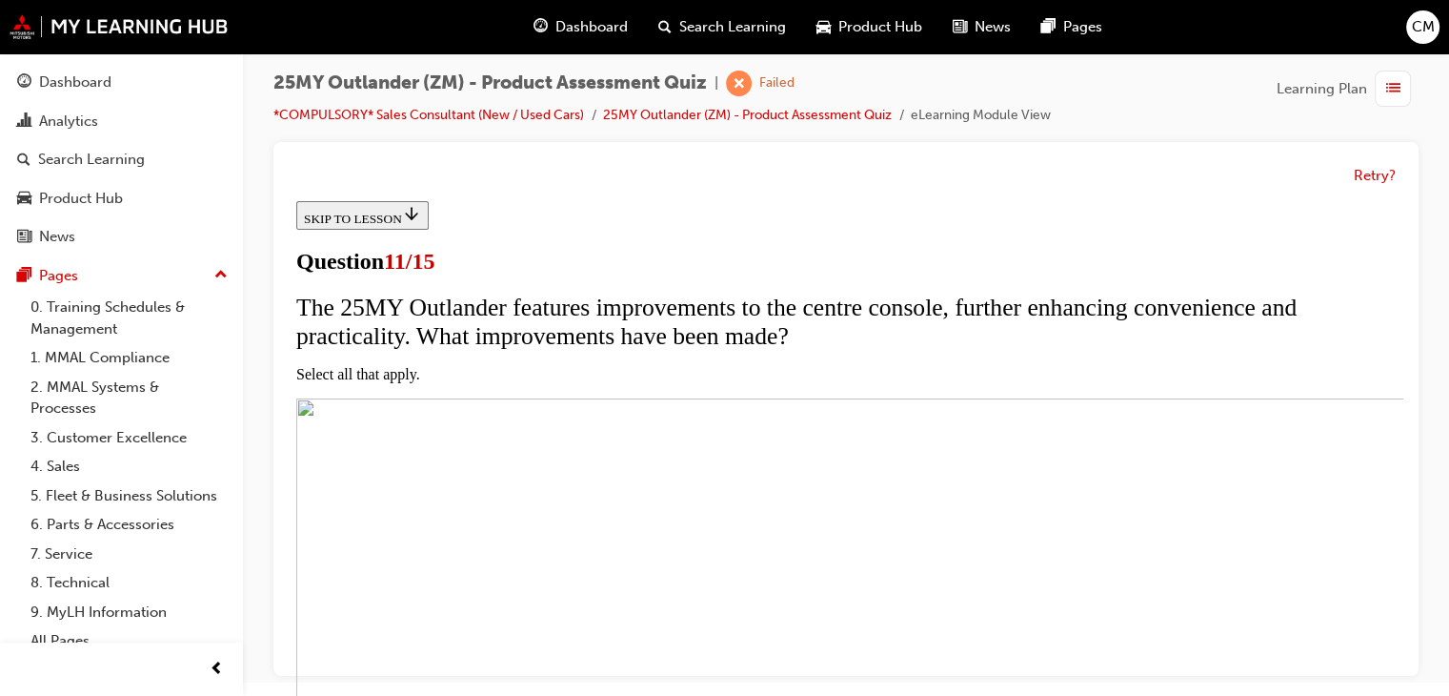
checkbox input "true"
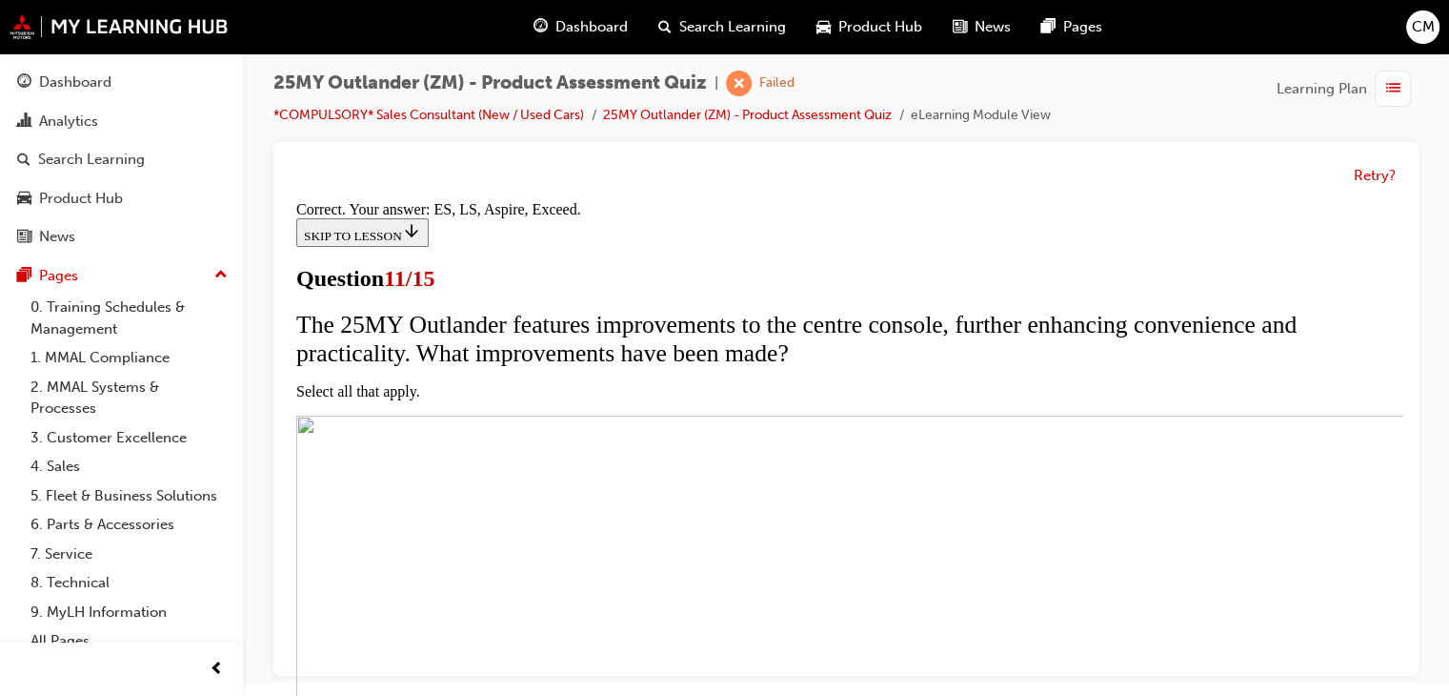
scroll to position [632, 0]
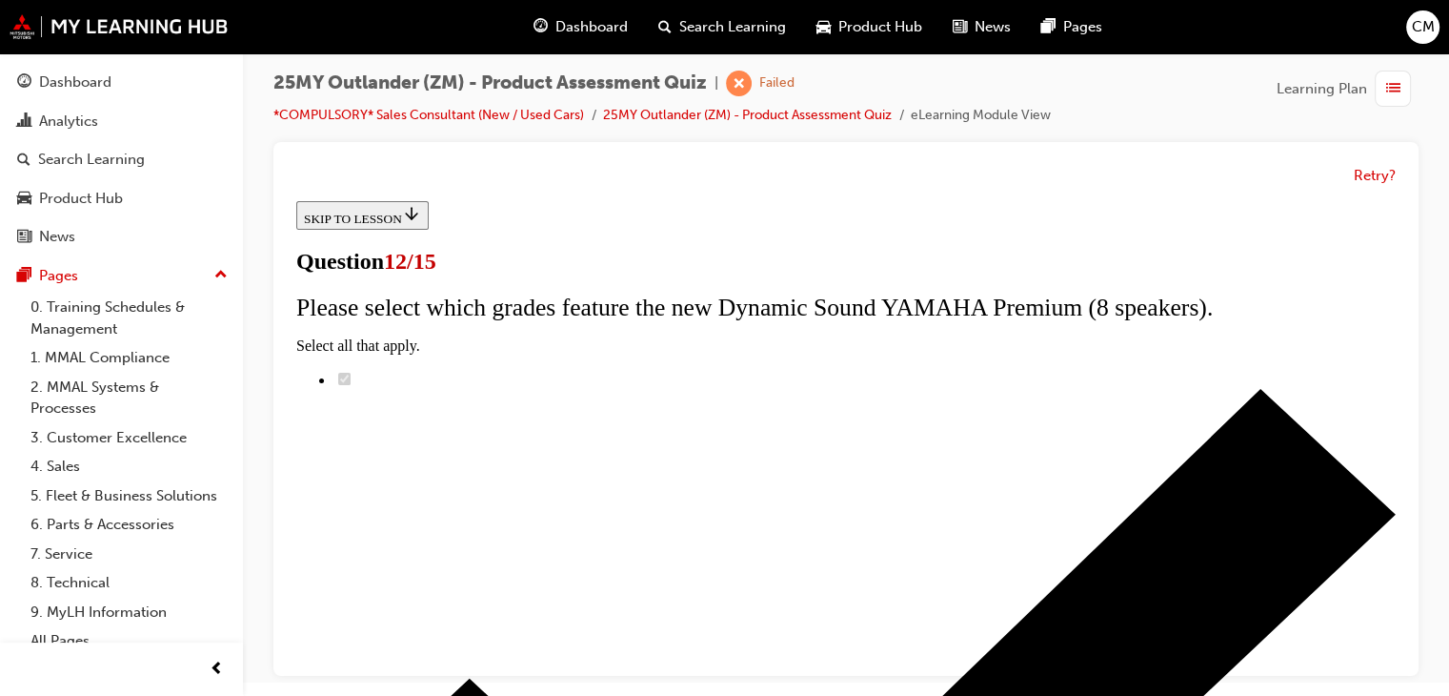
scroll to position [95, 0]
radio input "true"
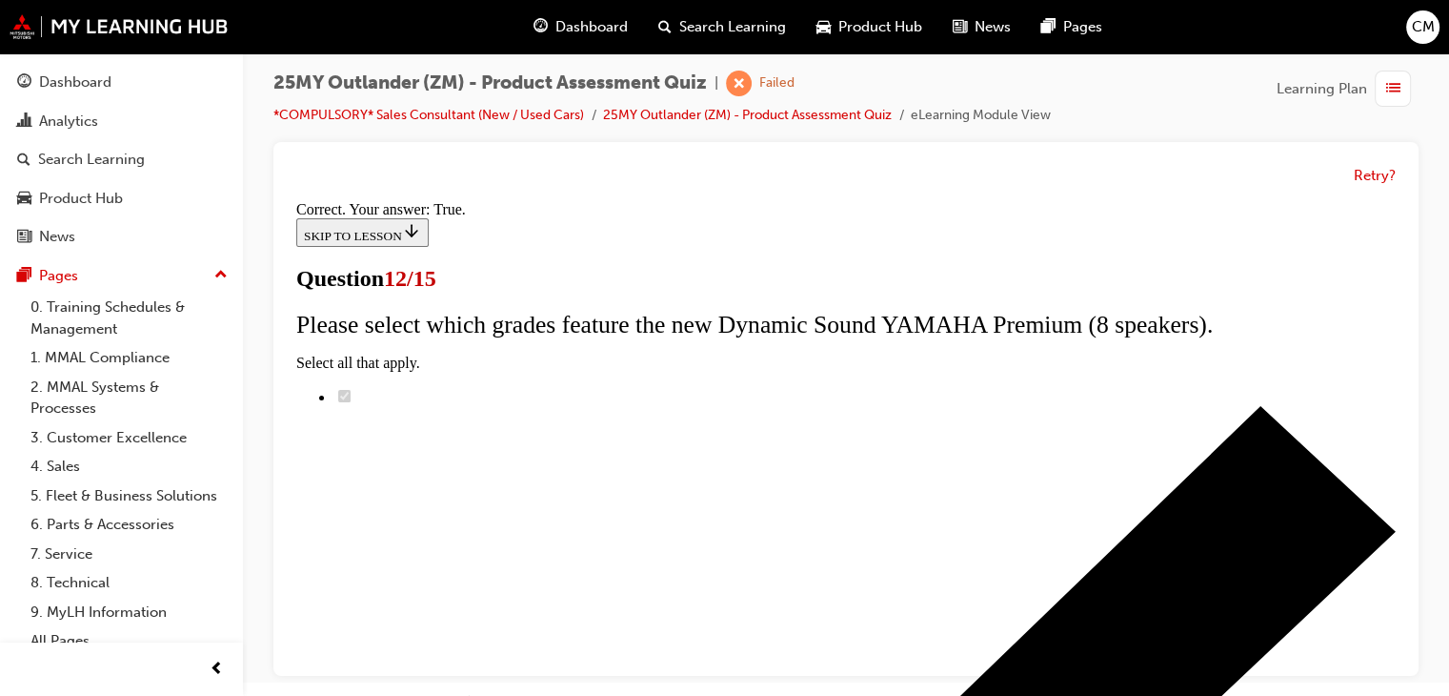
scroll to position [403, 0]
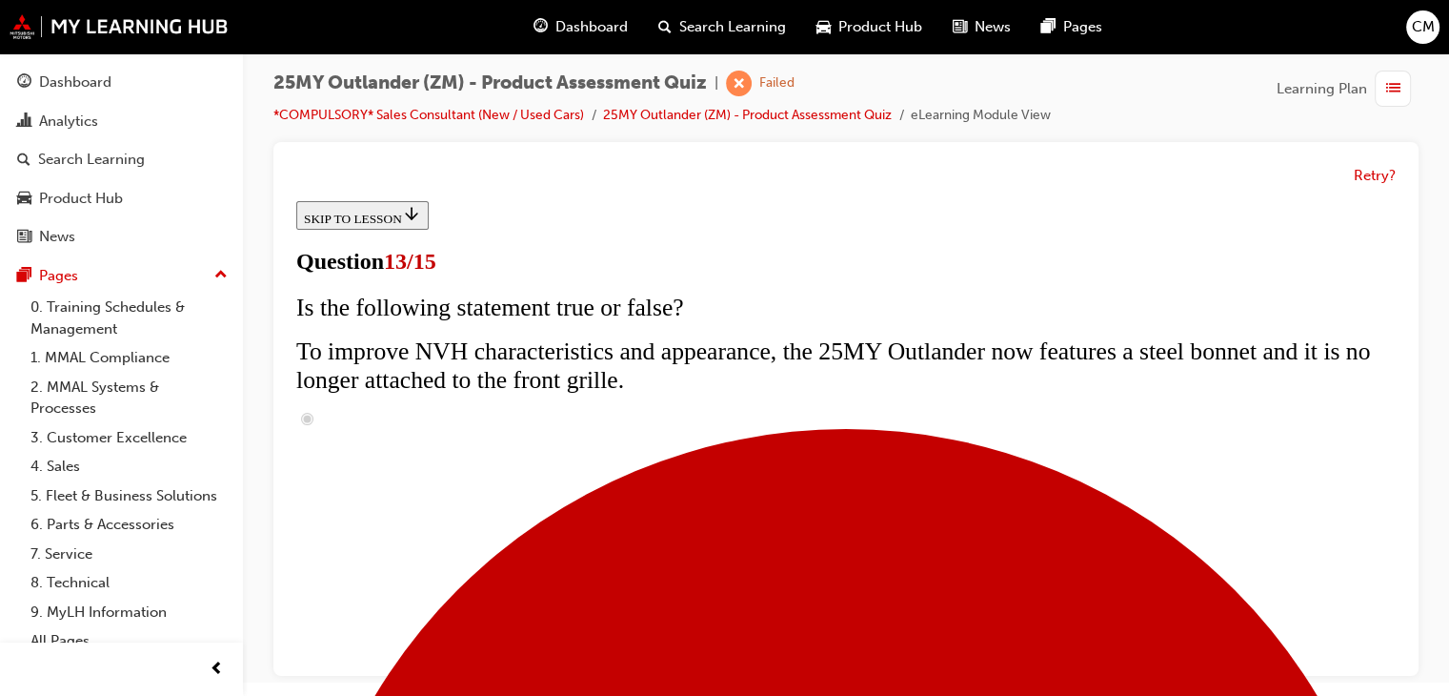
scroll to position [572, 0]
radio input "true"
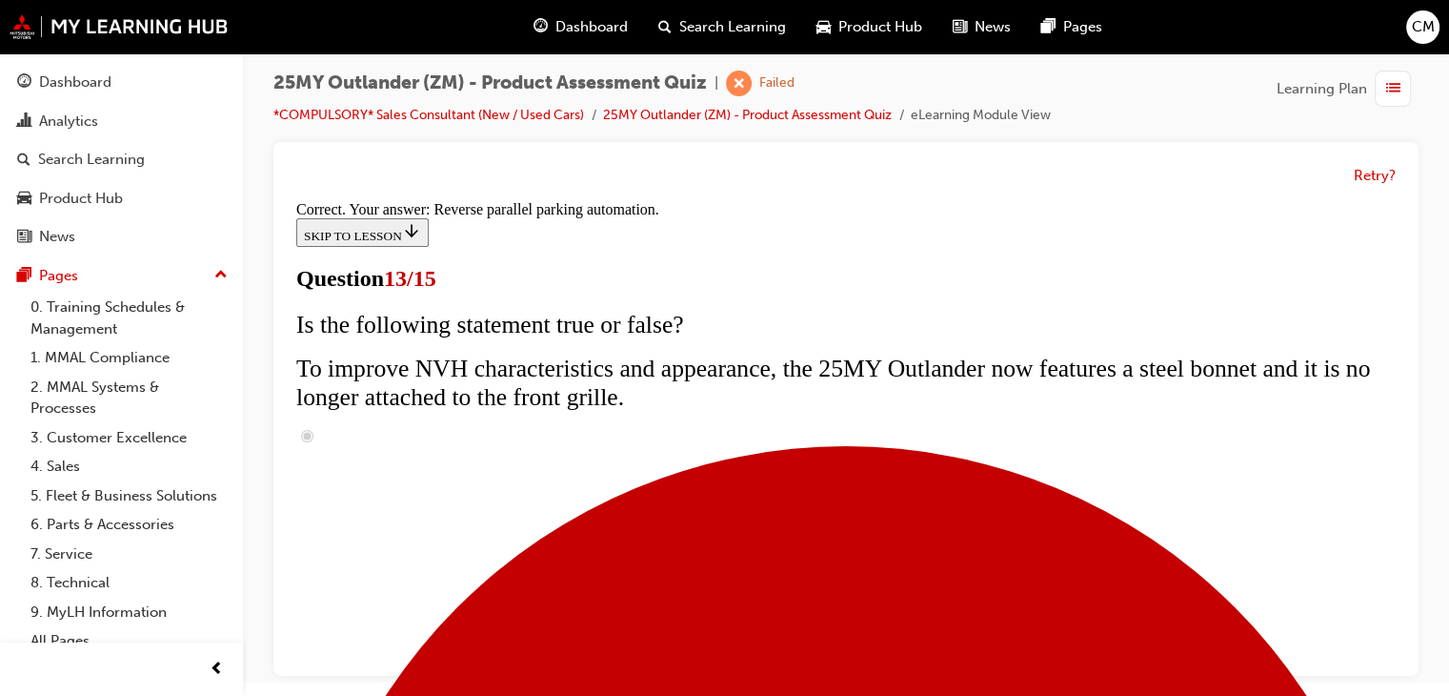
scroll to position [675, 0]
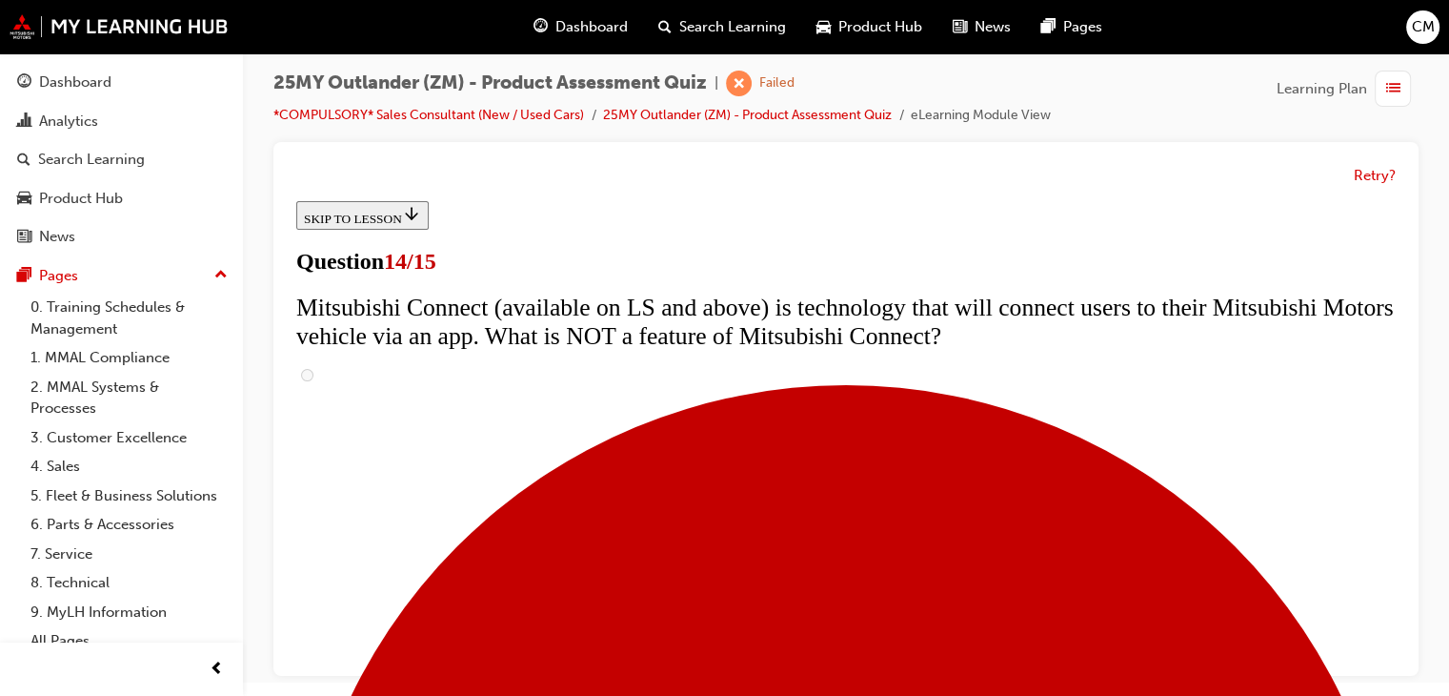
scroll to position [858, 0]
radio input "true"
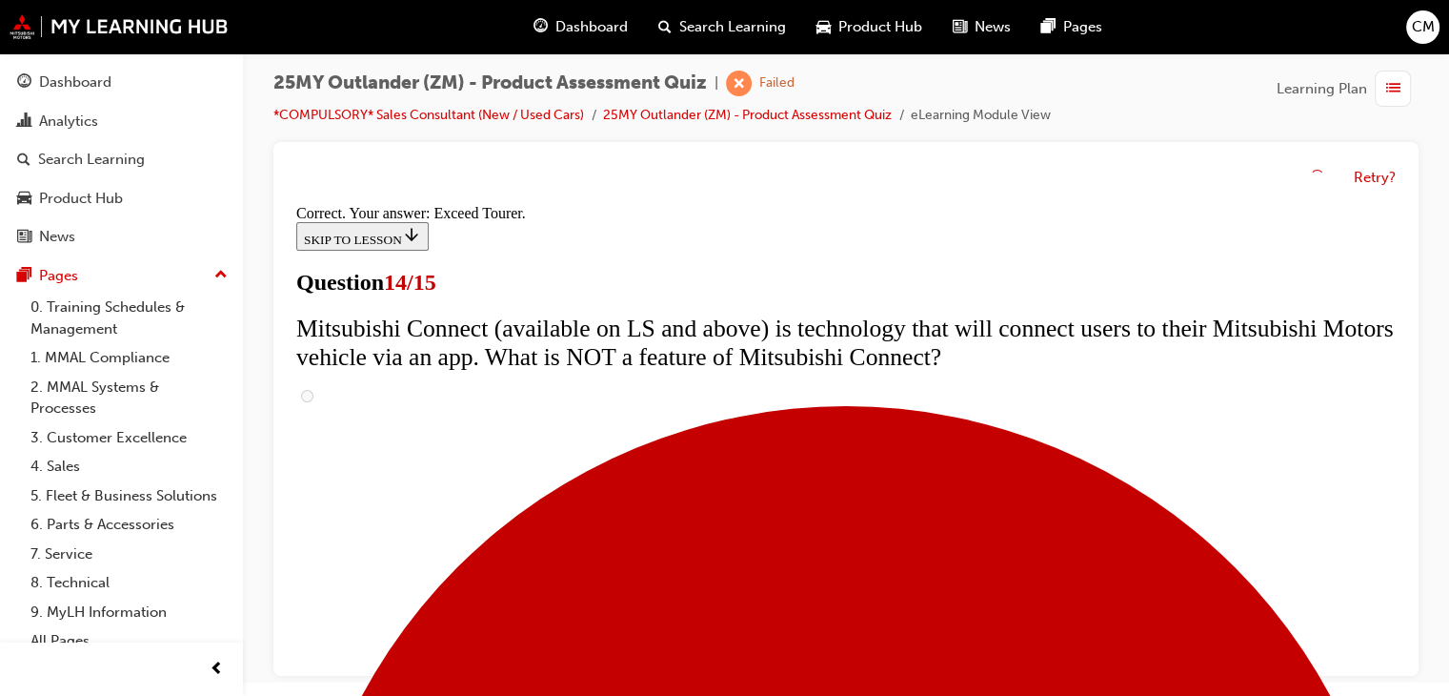
scroll to position [976, 0]
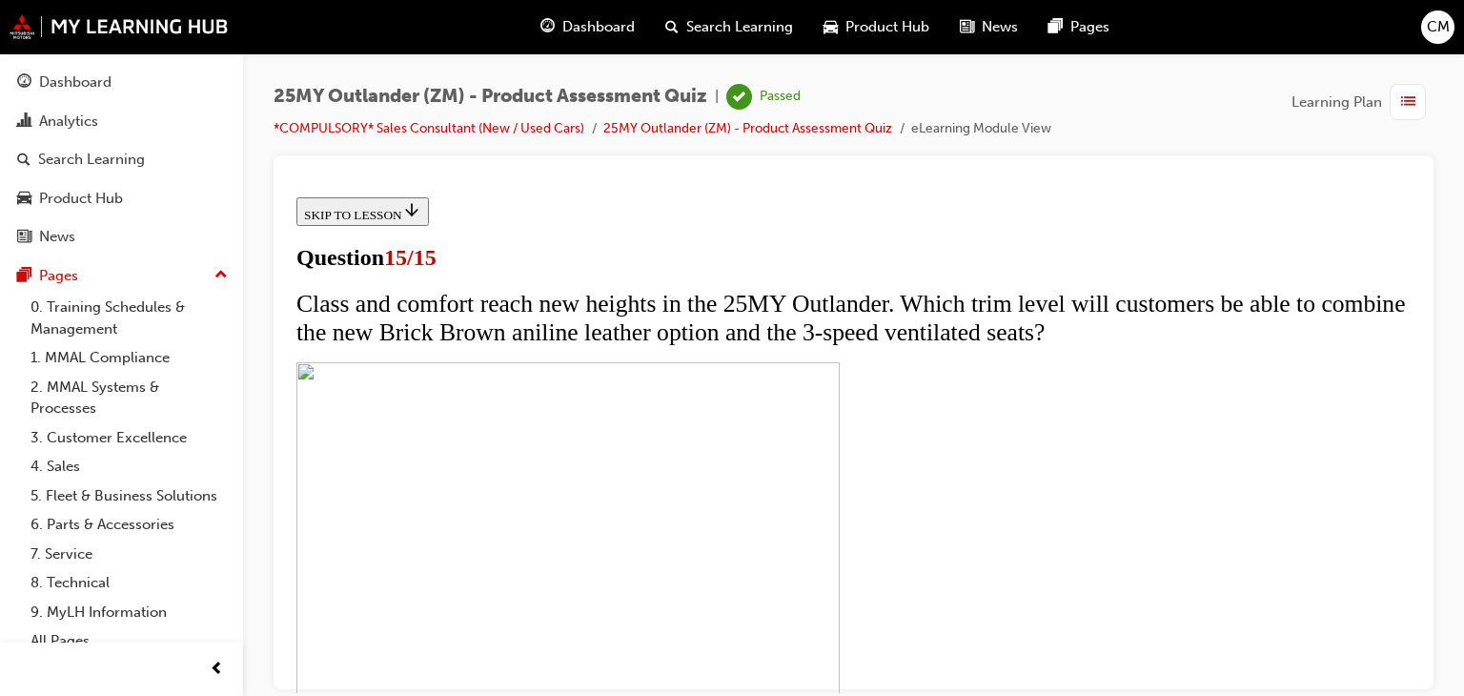
scroll to position [467, 0]
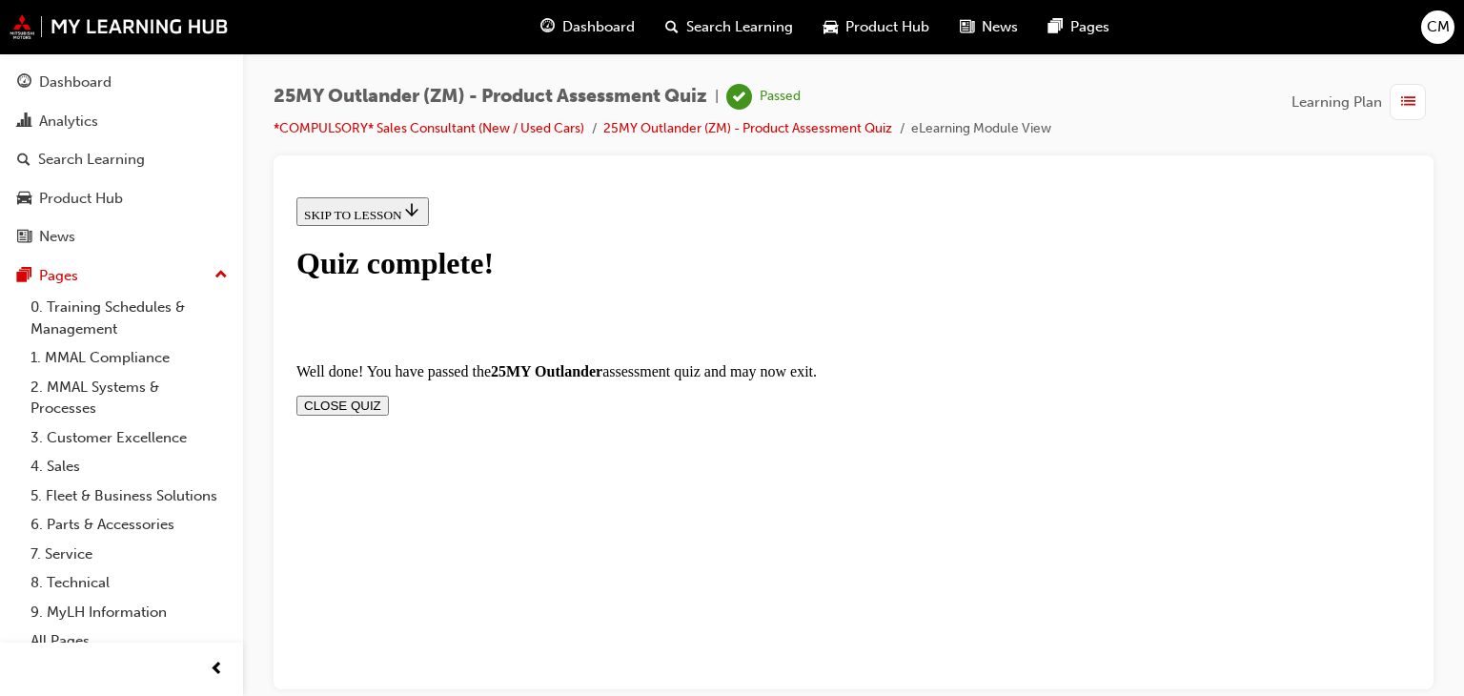
click at [389, 395] on button "CLOSE QUIZ" at bounding box center [342, 405] width 92 height 20
click at [615, 28] on span "Dashboard" at bounding box center [598, 27] width 72 height 22
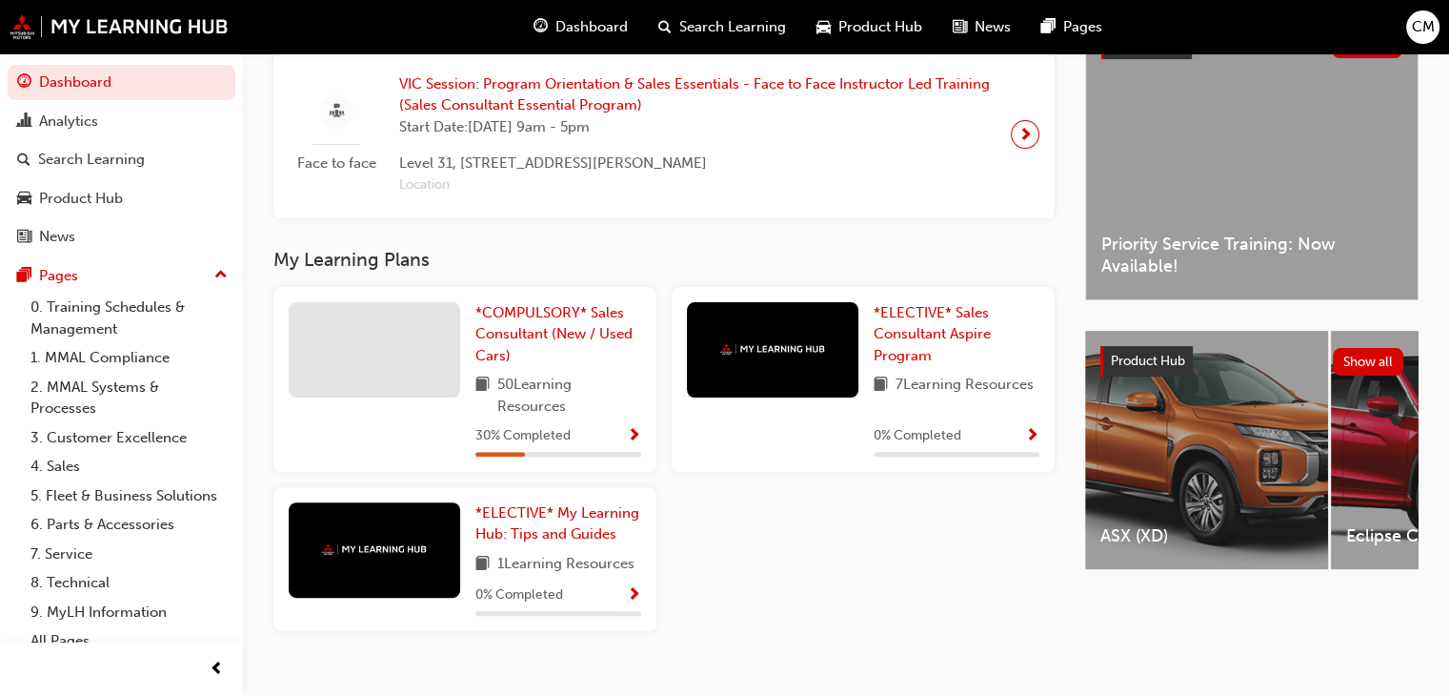
scroll to position [476, 0]
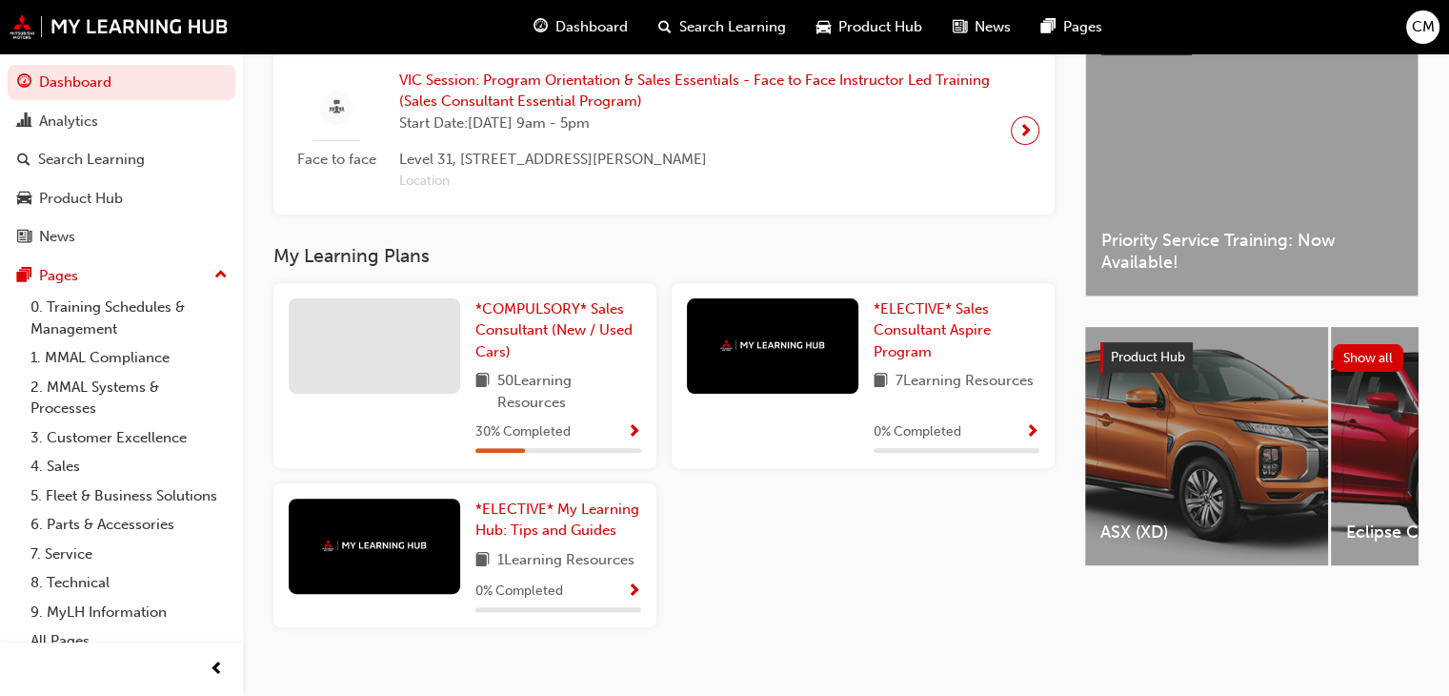
click at [623, 453] on div at bounding box center [559, 450] width 166 height 5
click at [624, 435] on div "30 % Completed" at bounding box center [559, 432] width 166 height 24
click at [629, 431] on span "Show Progress" at bounding box center [634, 432] width 14 height 17
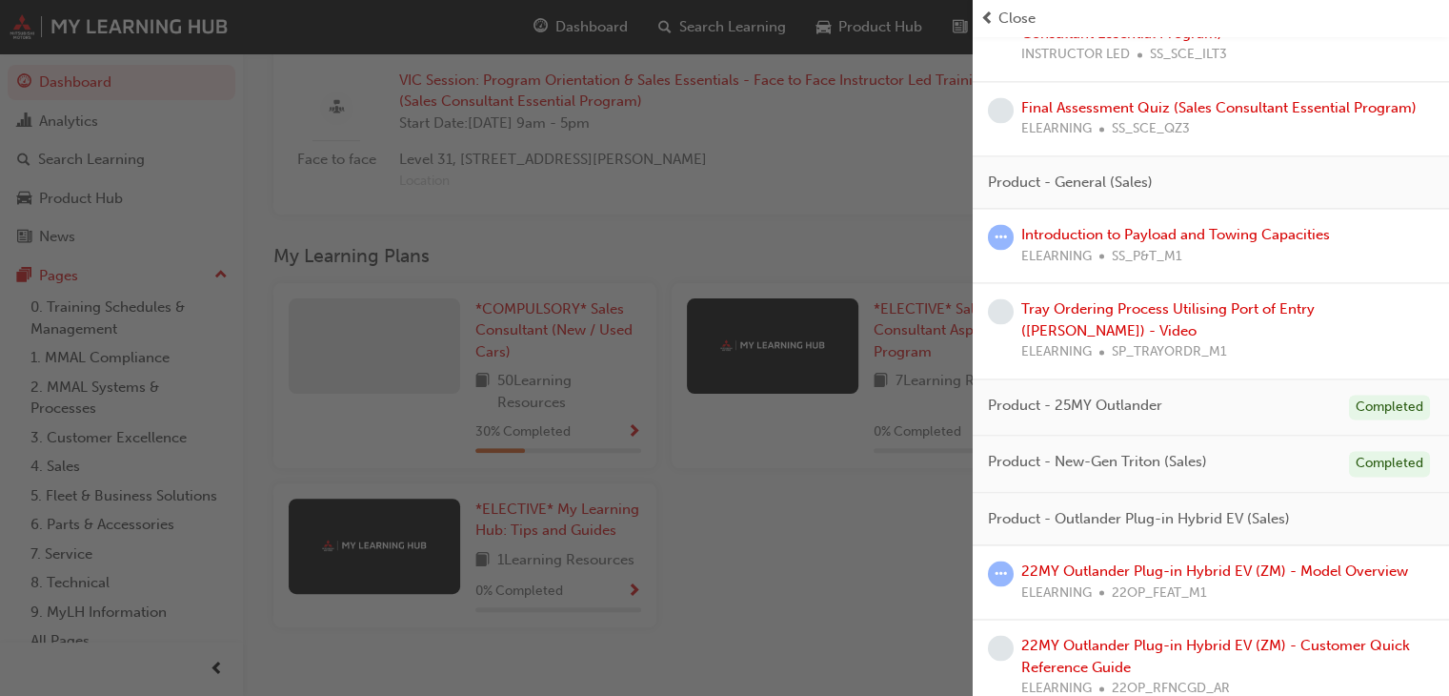
scroll to position [2954, 0]
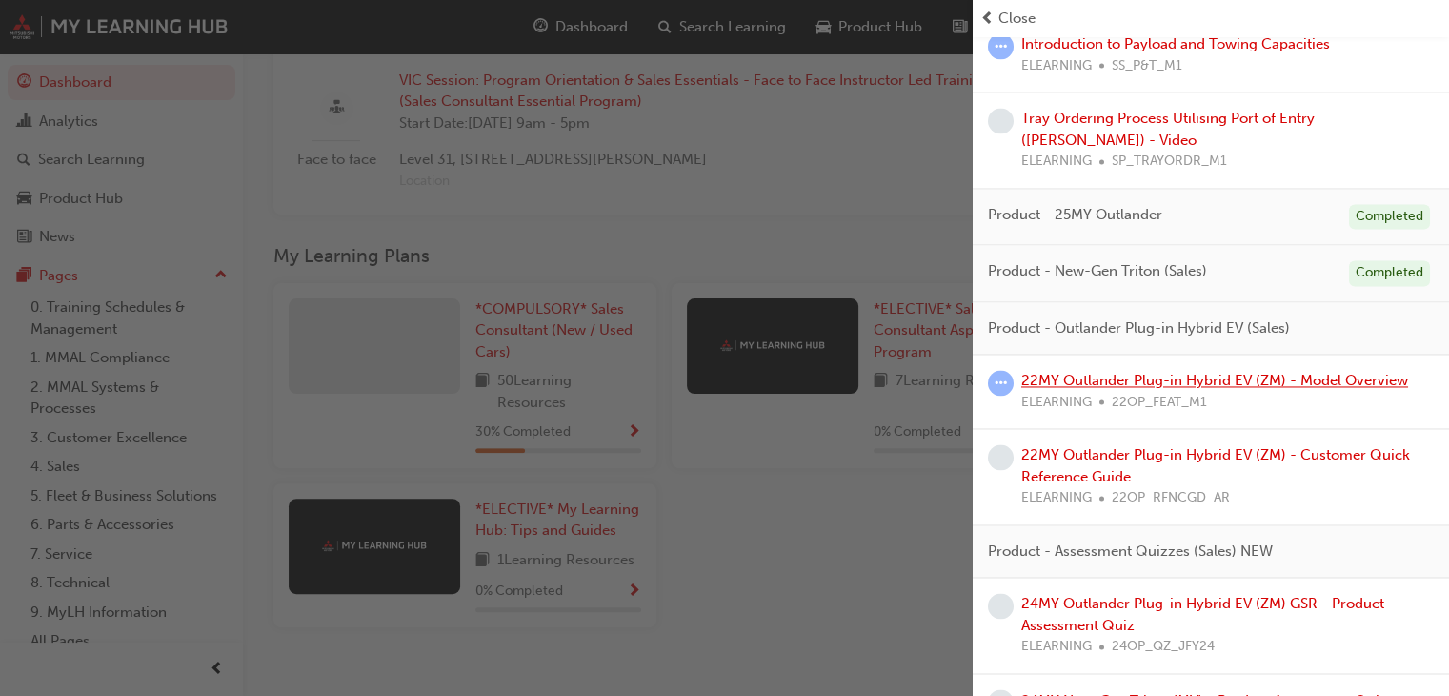
click at [1247, 389] on link "22MY Outlander Plug-in Hybrid EV (ZM) - Model Overview" at bounding box center [1215, 380] width 387 height 17
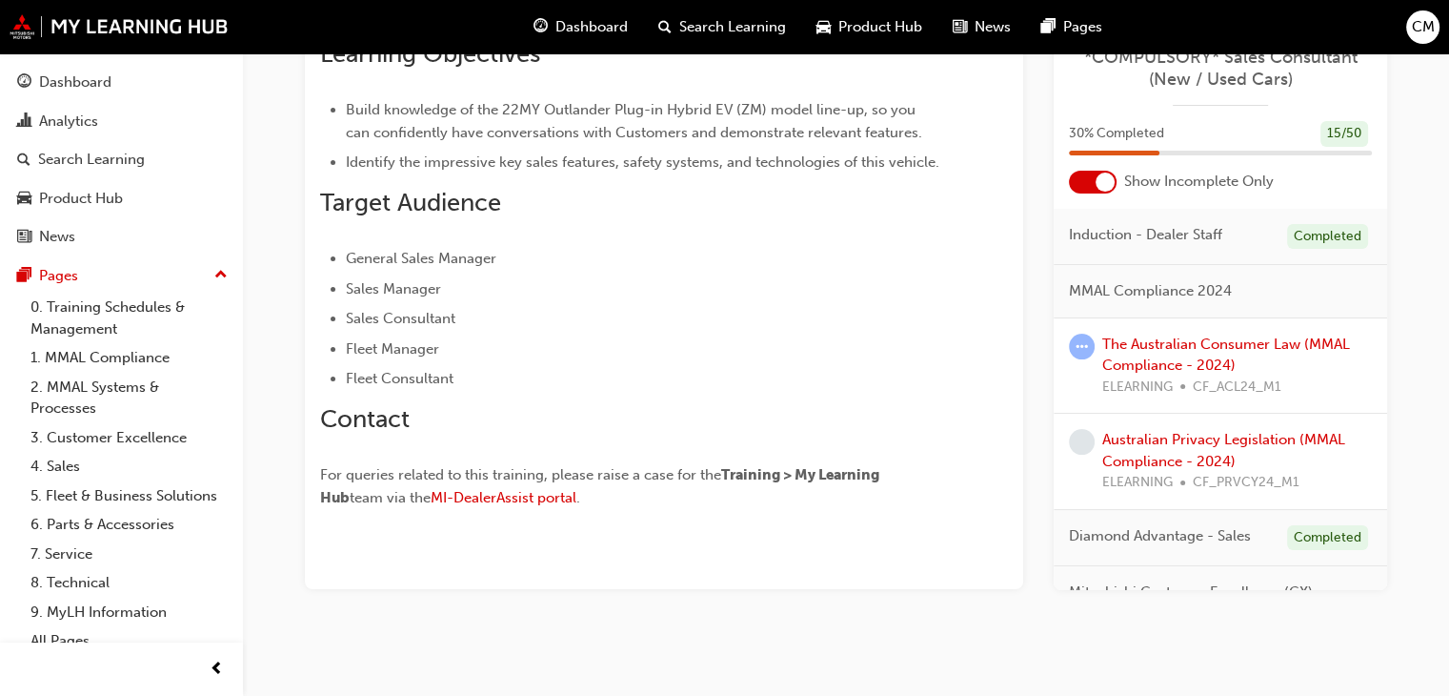
scroll to position [21, 0]
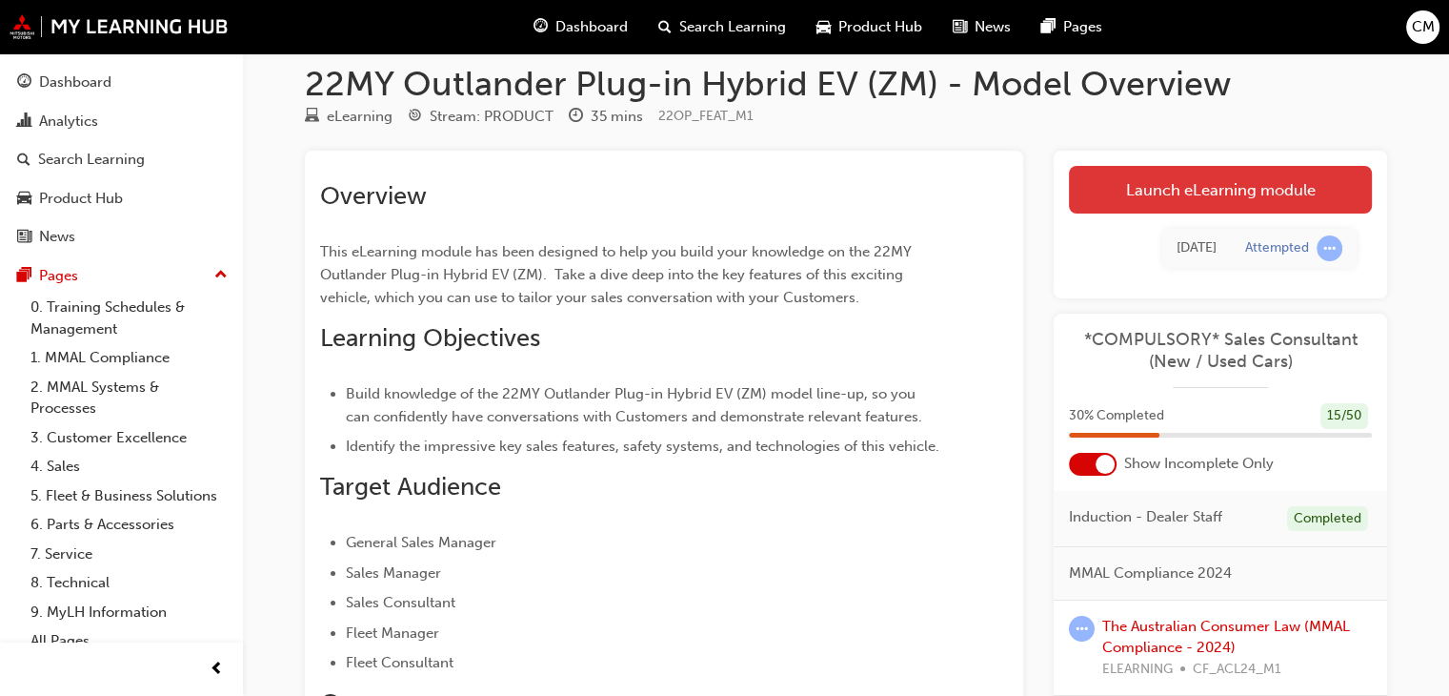
click at [1240, 188] on link "Launch eLearning module" at bounding box center [1220, 190] width 303 height 48
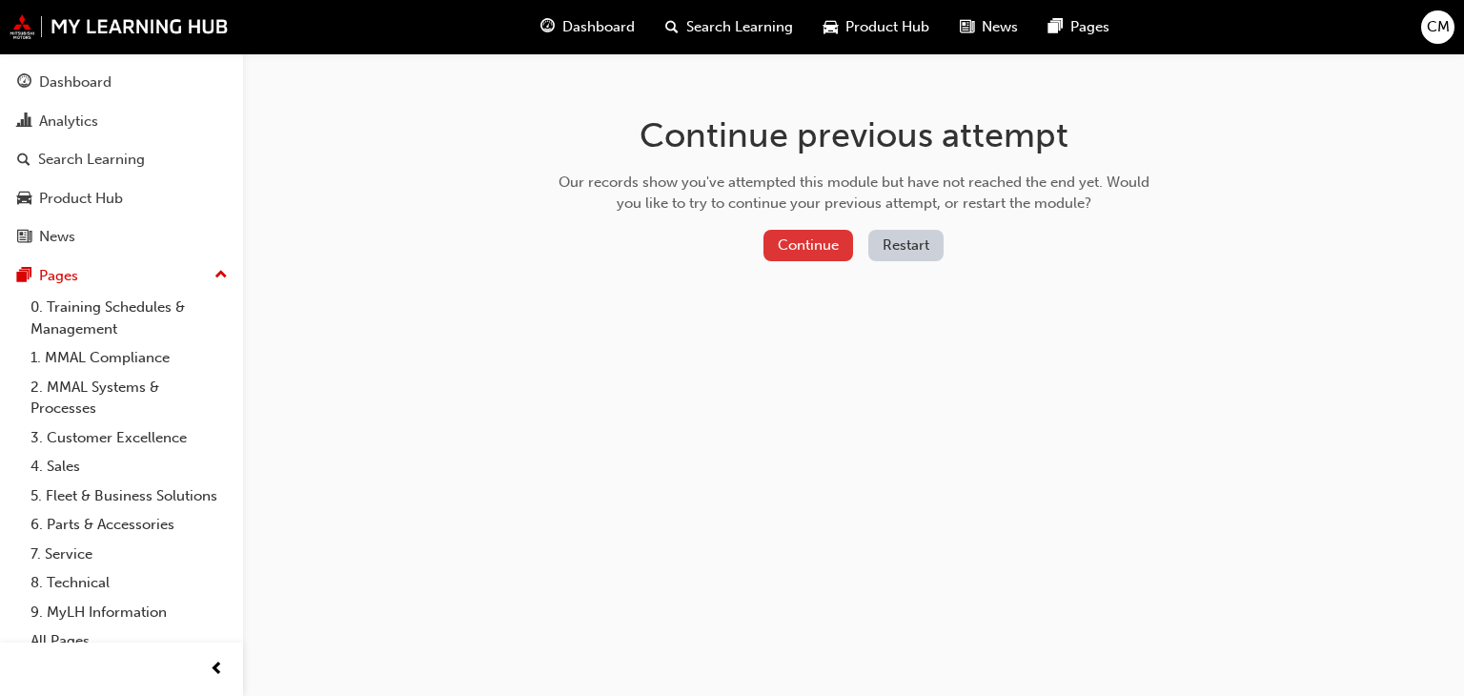
click at [809, 241] on button "Continue" at bounding box center [808, 245] width 90 height 31
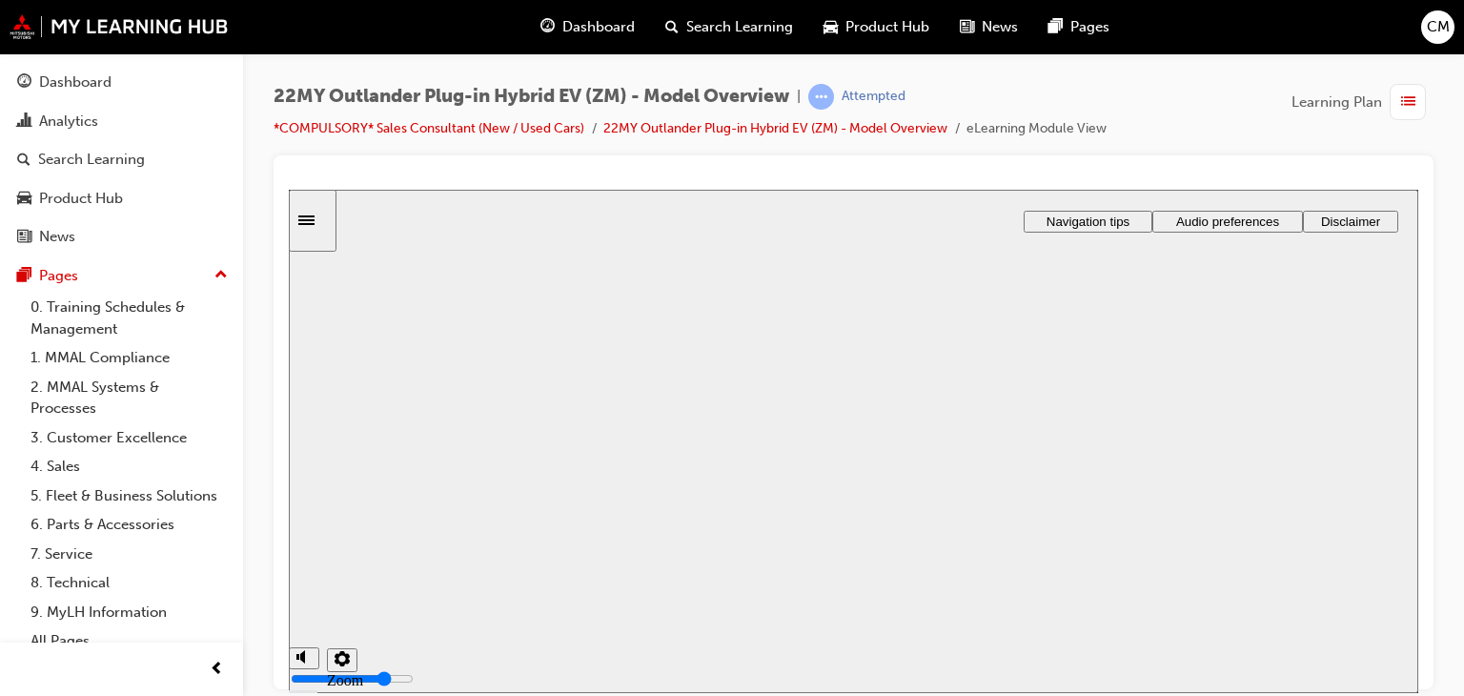
drag, startPoint x: 887, startPoint y: 501, endPoint x: 873, endPoint y: 477, distance: 27.8
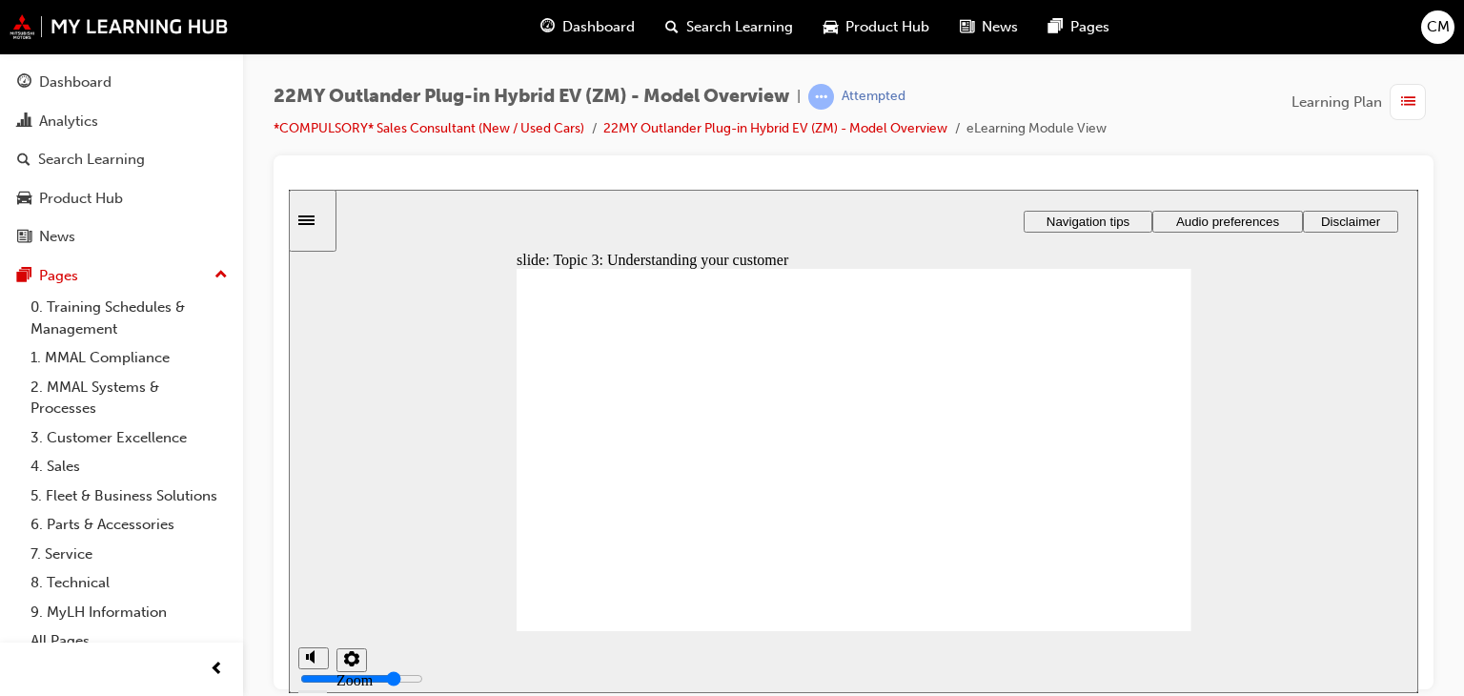
drag, startPoint x: 1150, startPoint y: 586, endPoint x: 1155, endPoint y: 605, distance: 19.6
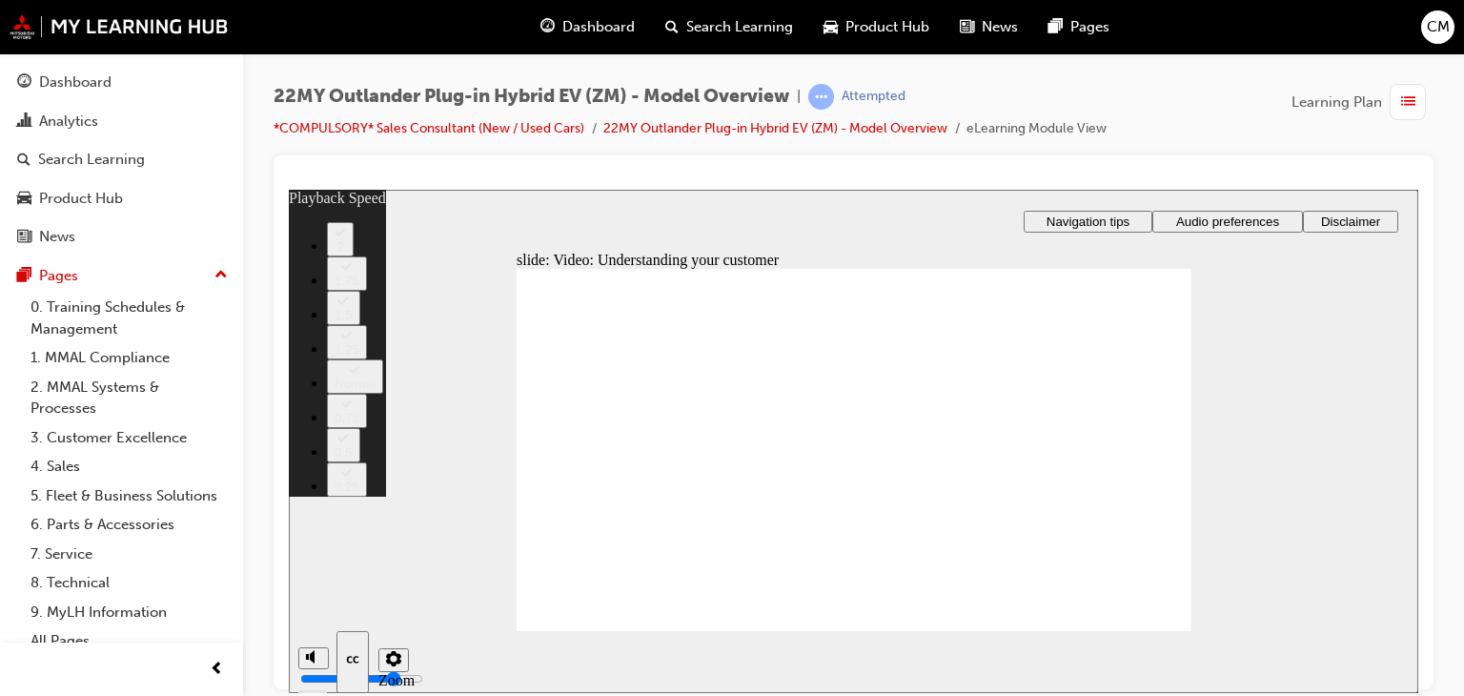
type input "91"
drag, startPoint x: 1132, startPoint y: 597, endPoint x: 1141, endPoint y: 621, distance: 26.2
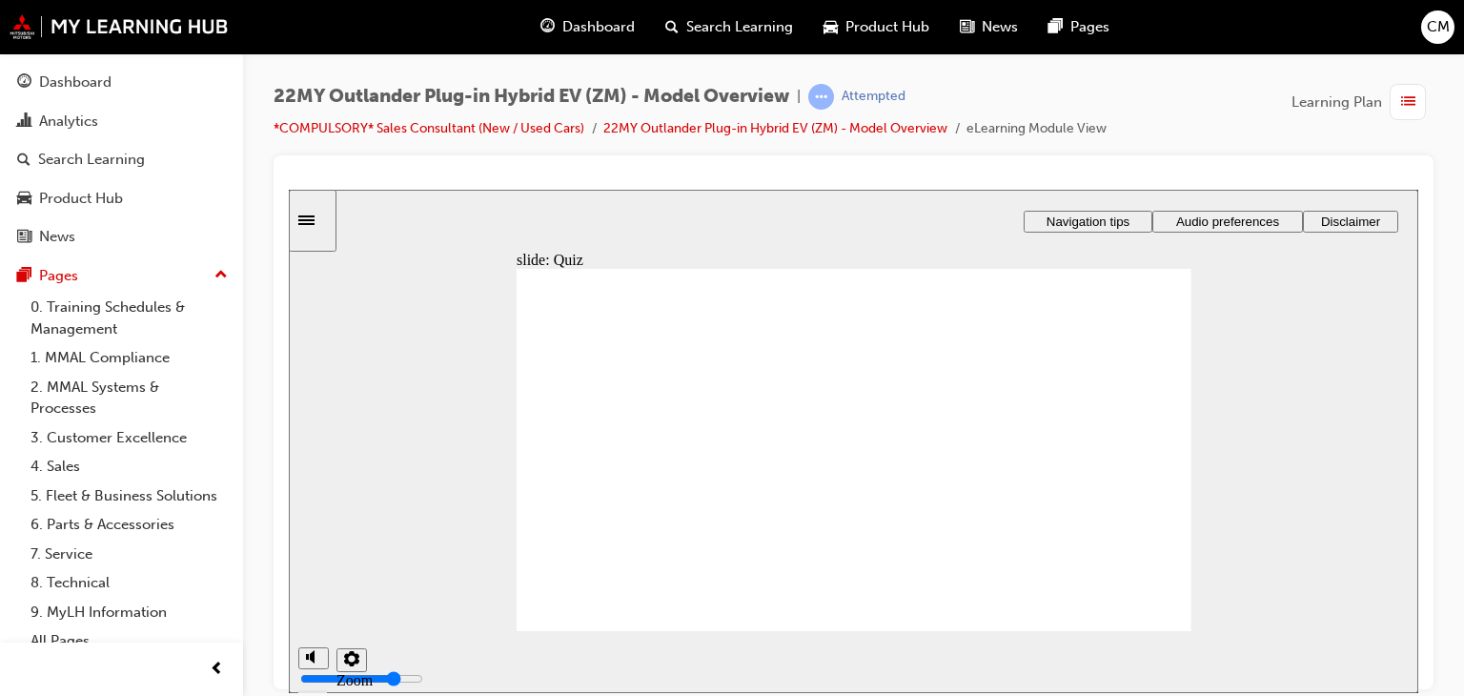
radio input "true"
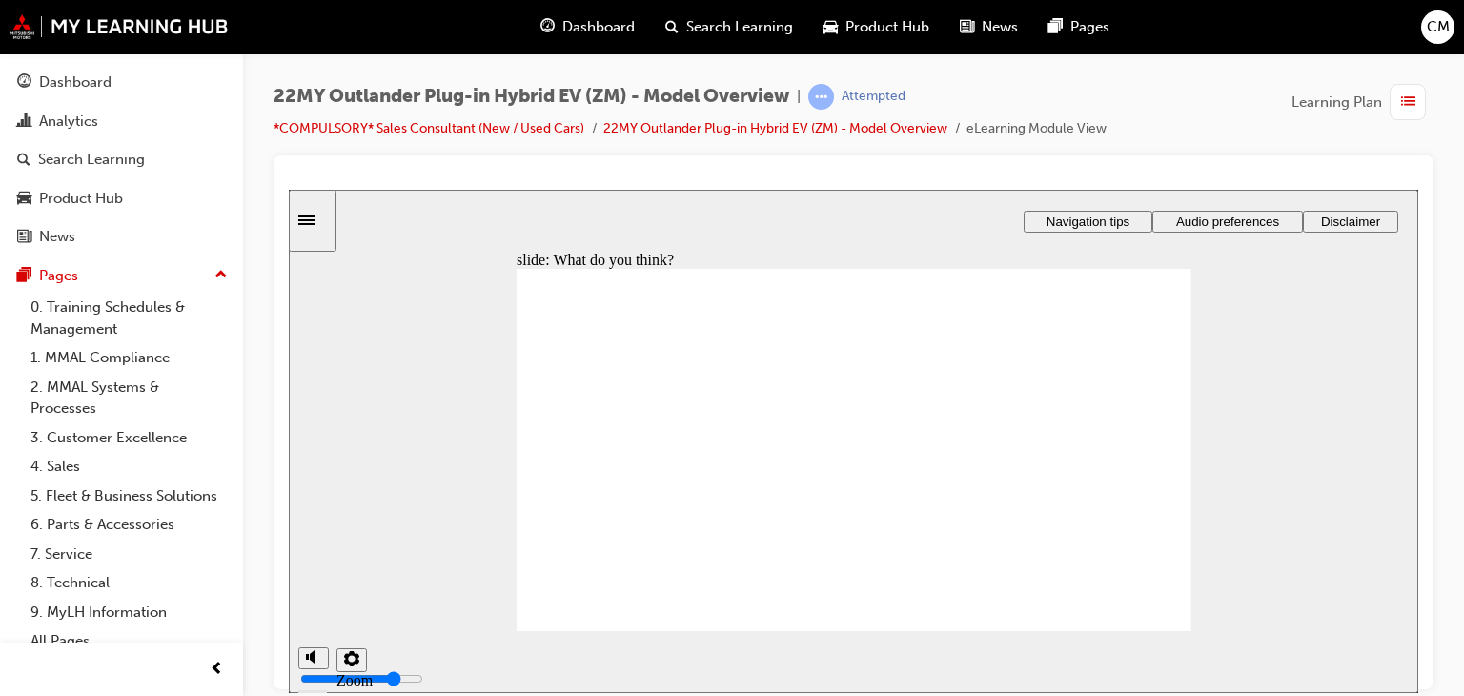
radio input "true"
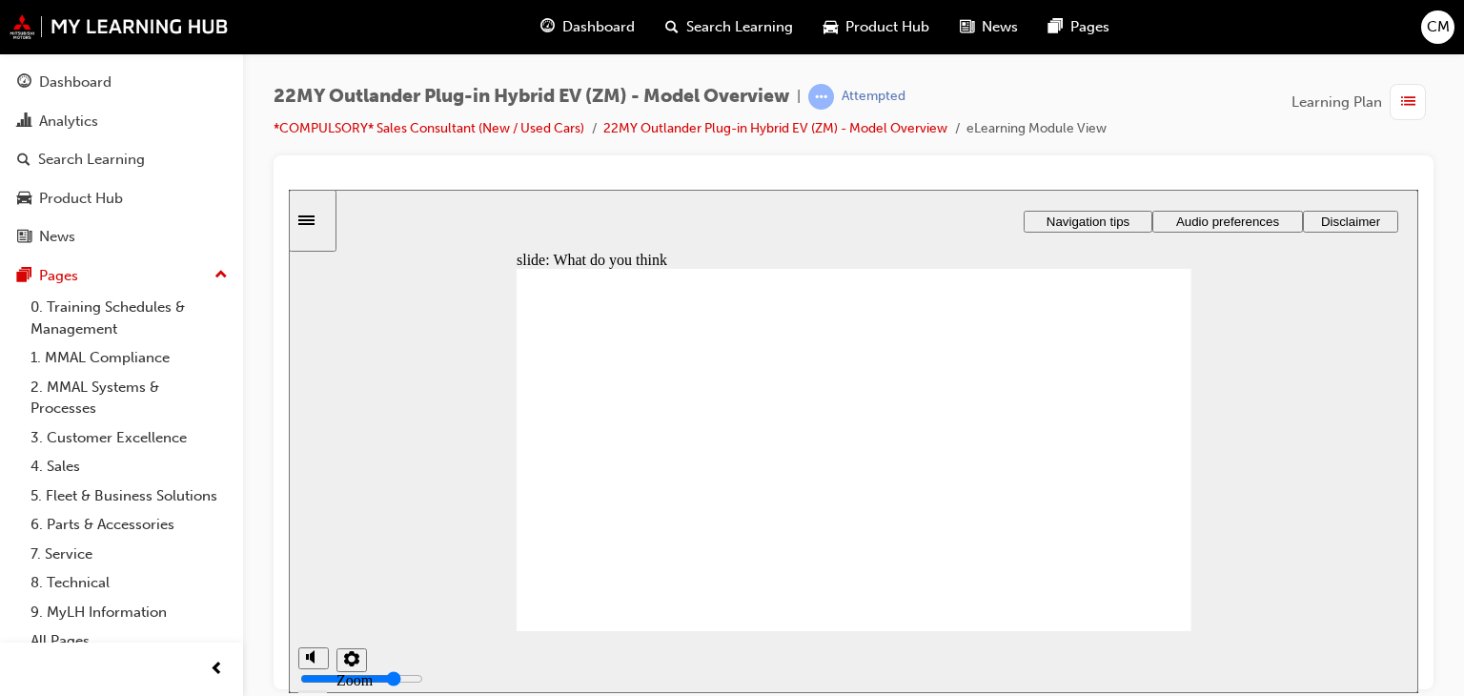
radio input "false"
radio input "true"
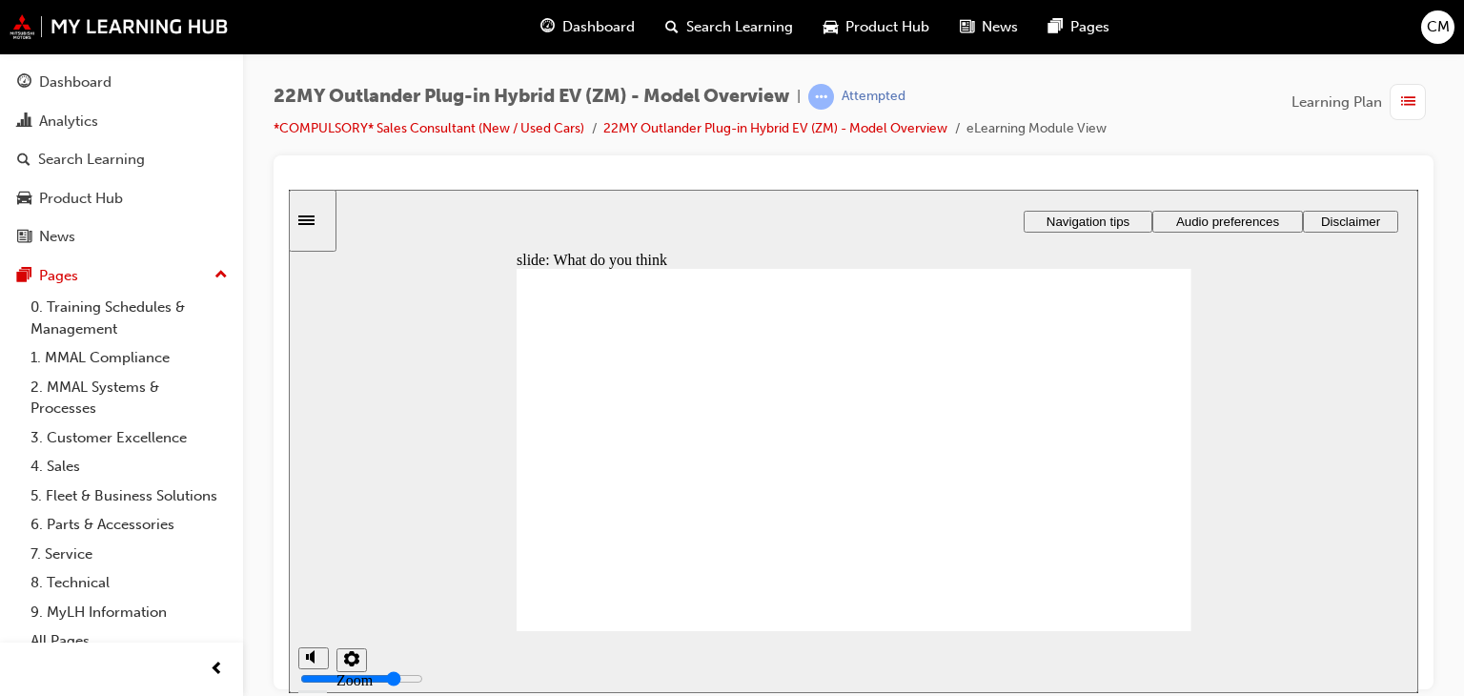
radio input "true"
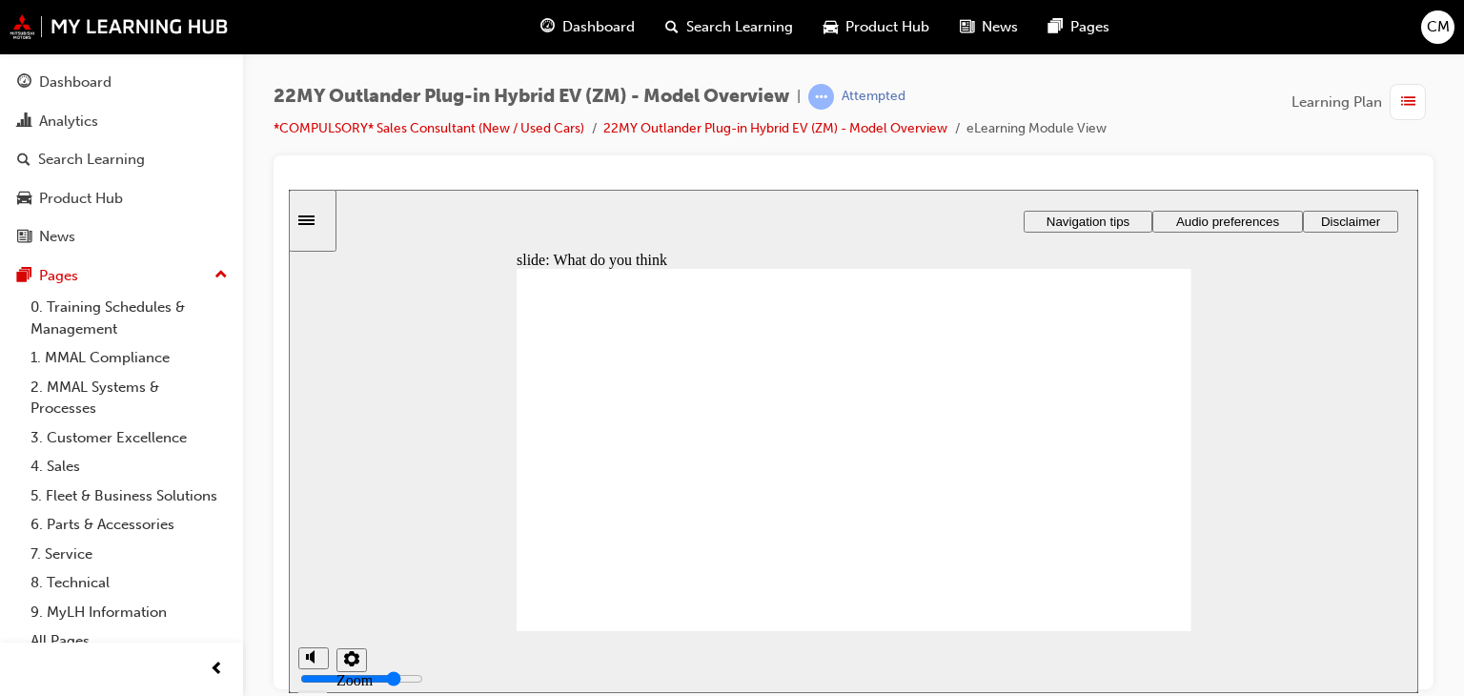
radio input "true"
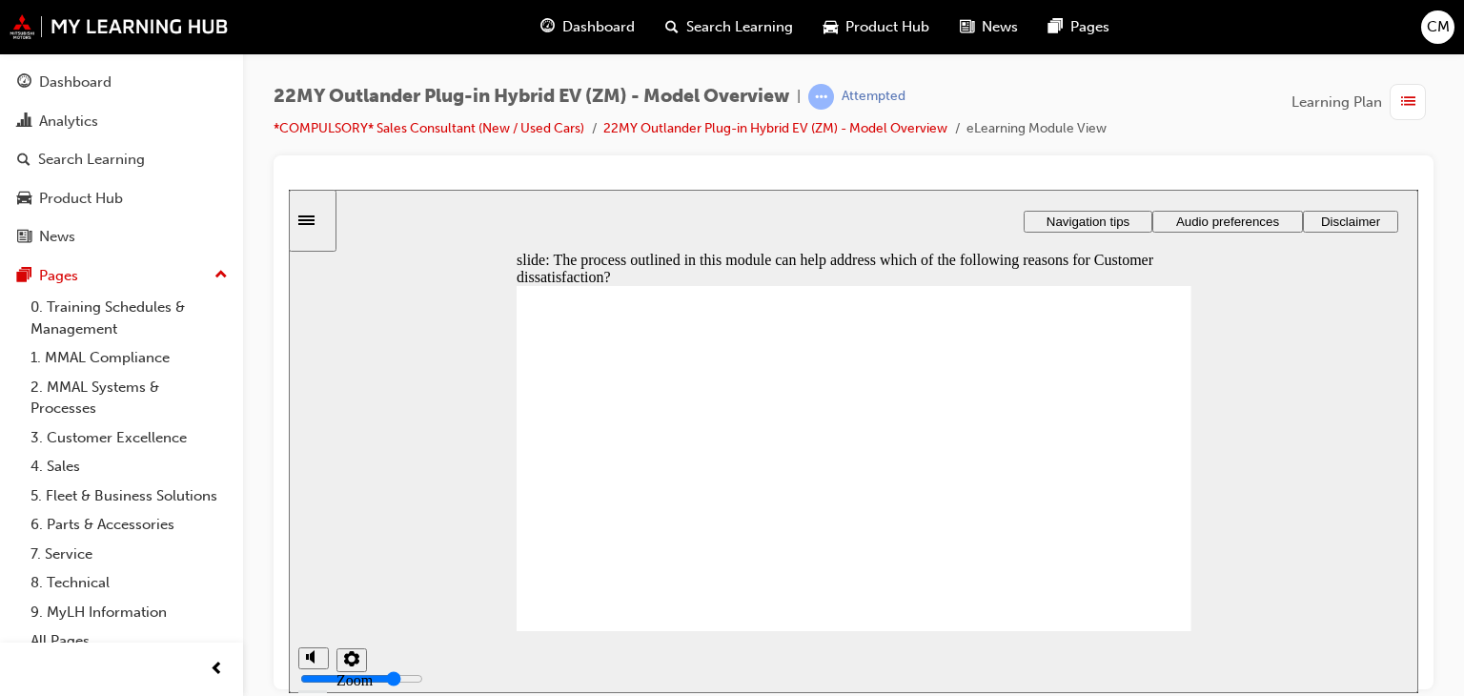
checkbox input "true"
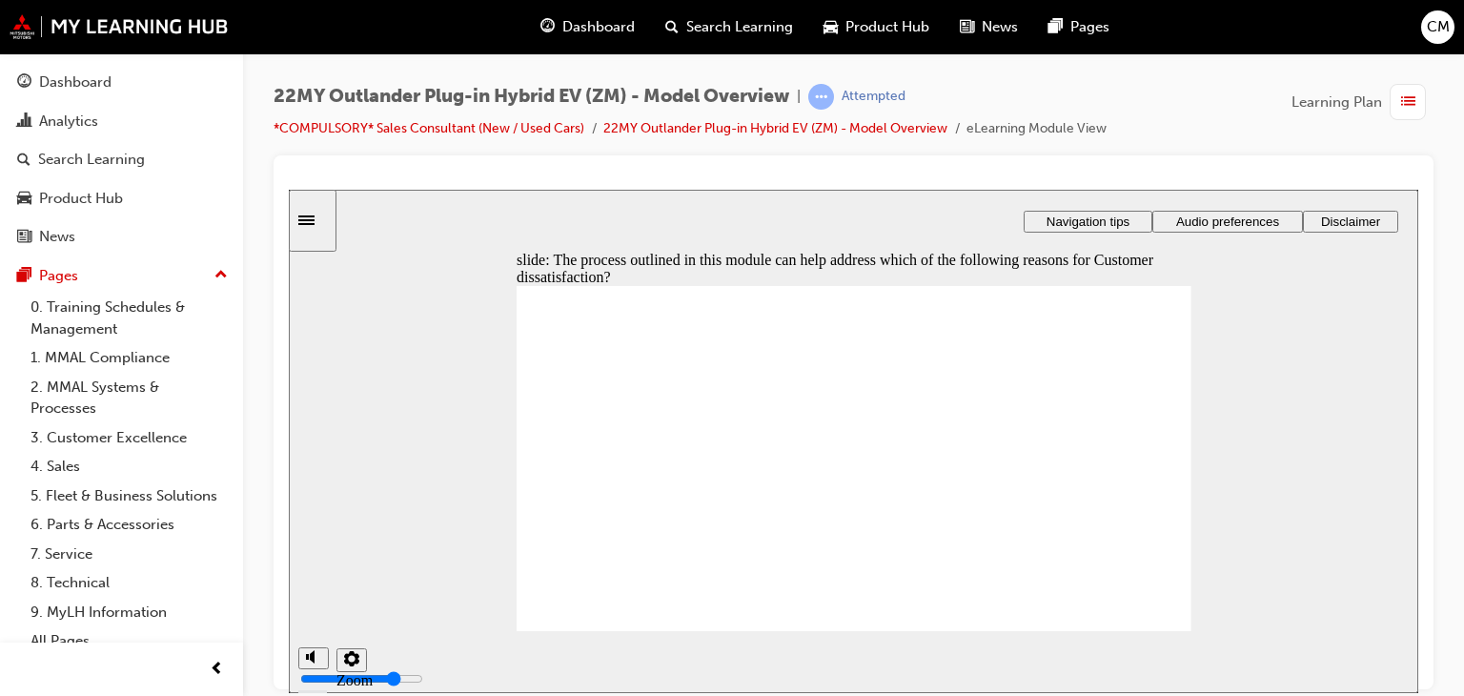
checkbox input "true"
drag, startPoint x: 667, startPoint y: 429, endPoint x: 897, endPoint y: 498, distance: 240.0
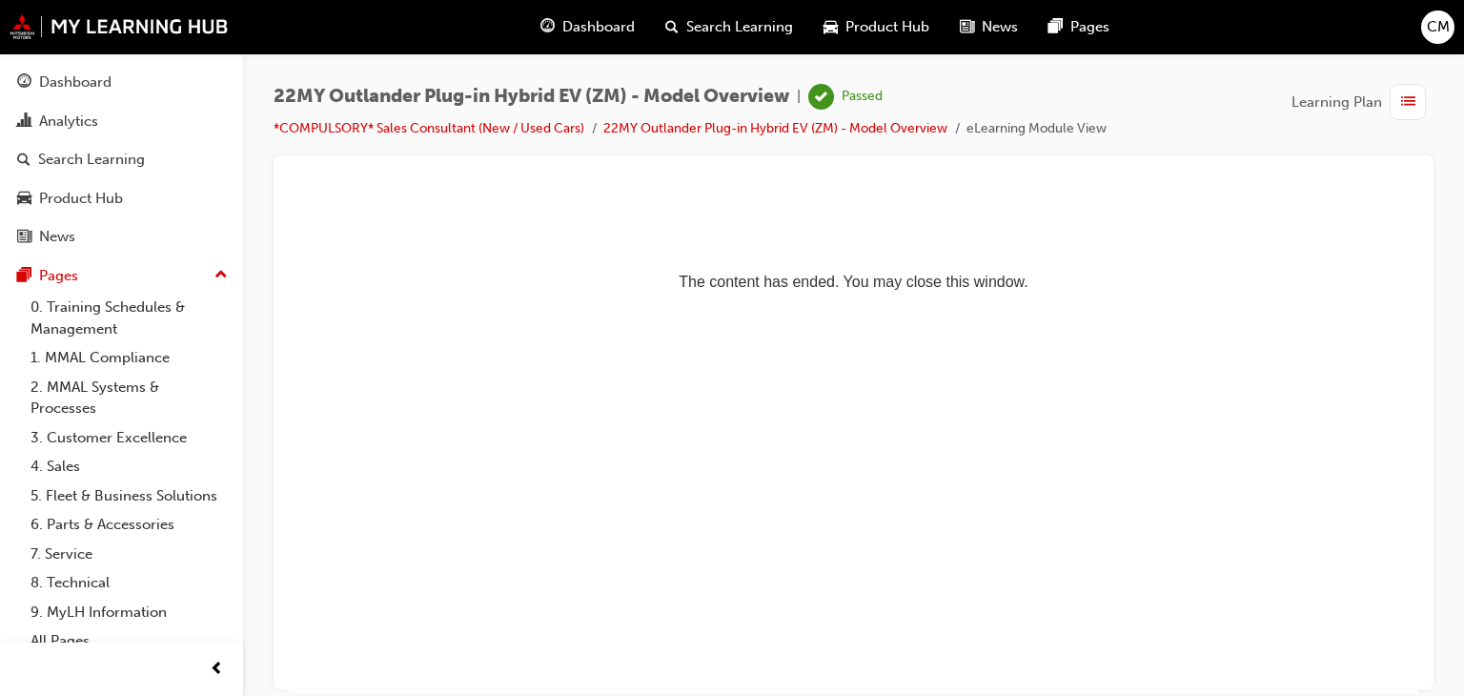
click at [617, 20] on span "Dashboard" at bounding box center [598, 27] width 72 height 22
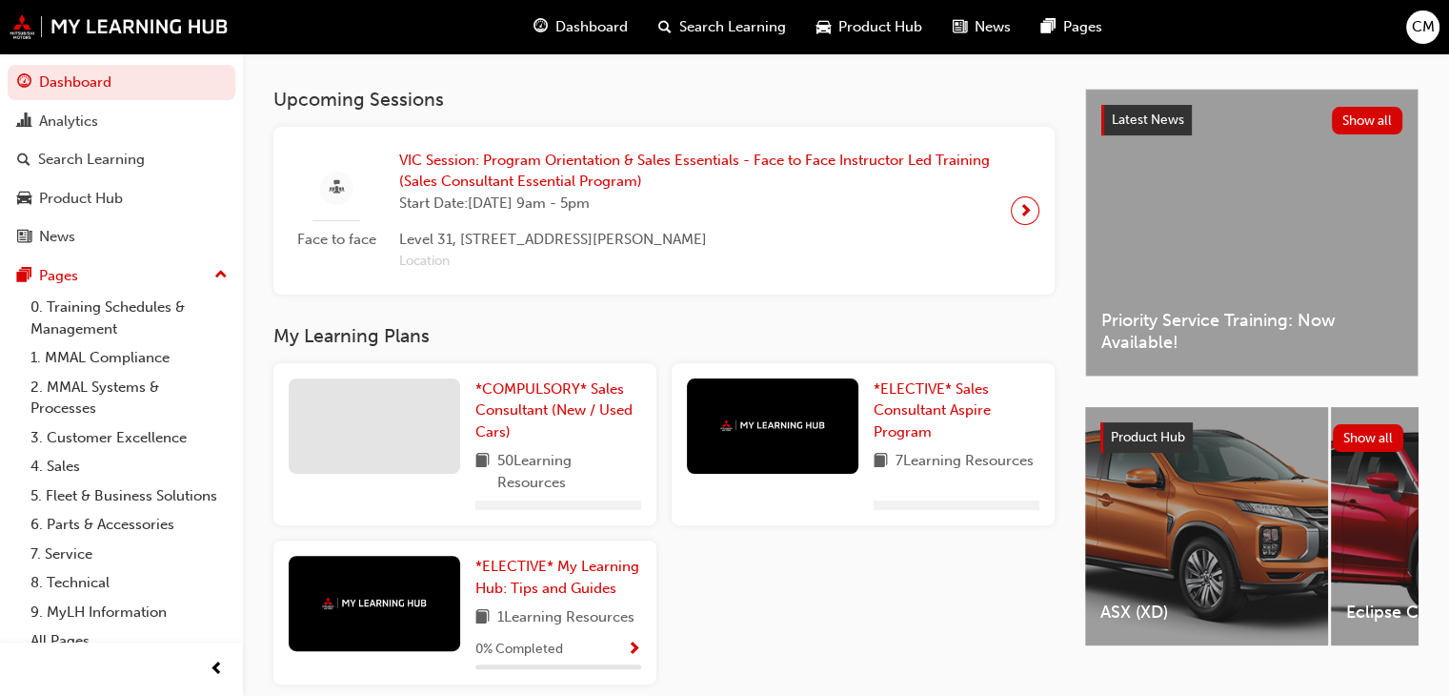
scroll to position [476, 0]
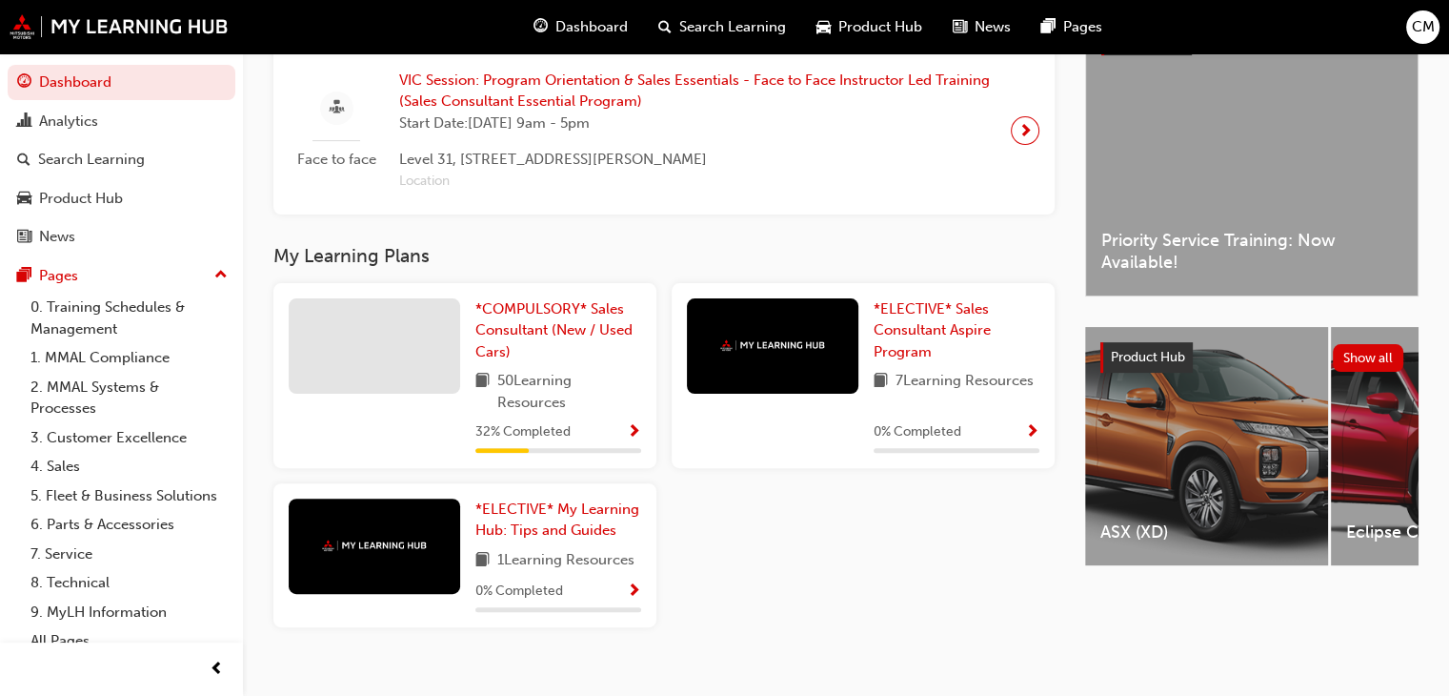
click at [584, 442] on div "32 % Completed" at bounding box center [559, 432] width 166 height 24
click at [629, 436] on span "Show Progress" at bounding box center [634, 432] width 14 height 17
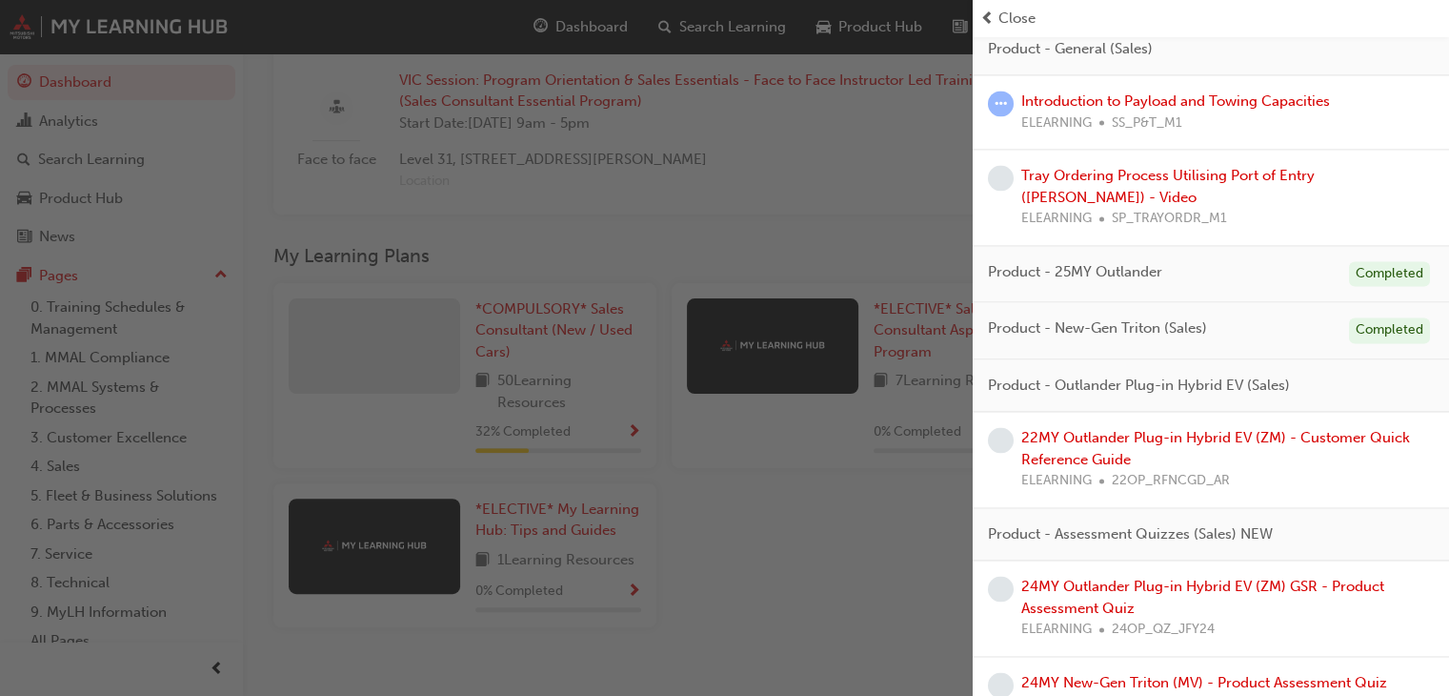
scroll to position [3050, 0]
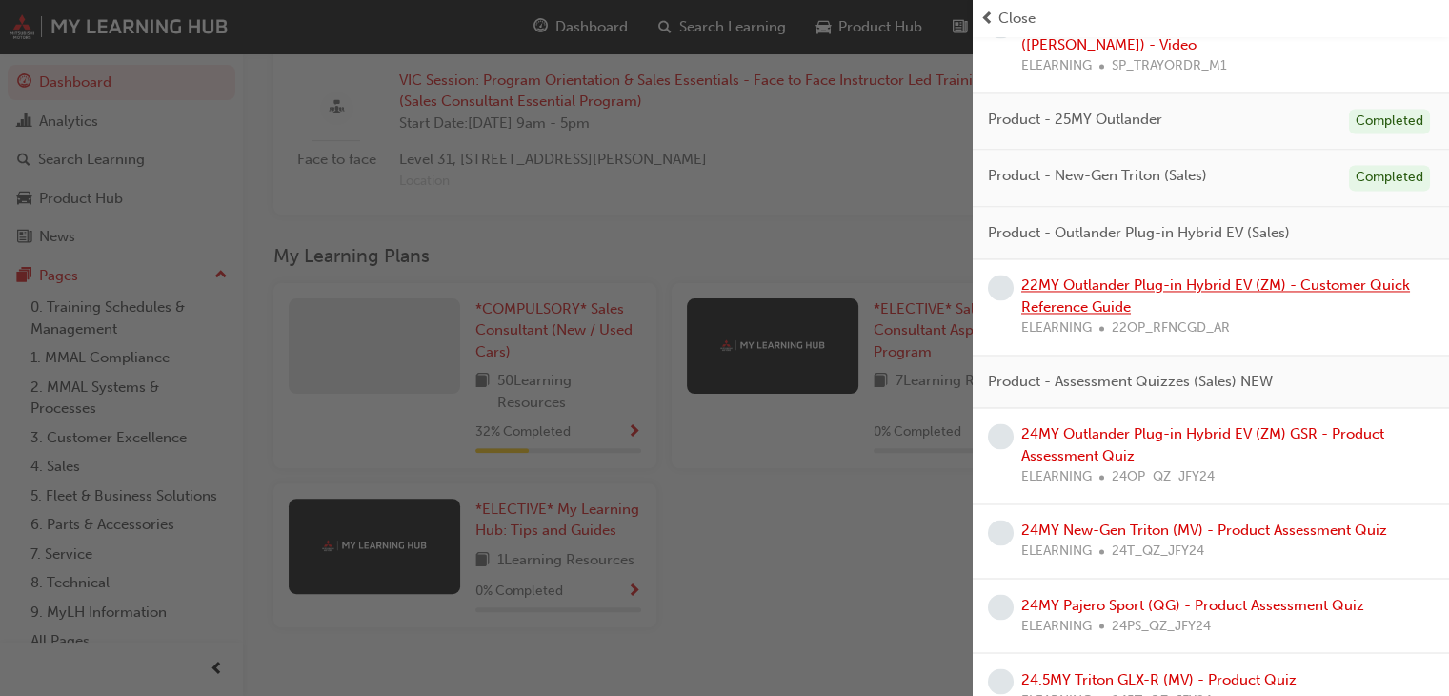
click at [1273, 314] on link "22MY Outlander Plug-in Hybrid EV (ZM) - Customer Quick Reference Guide" at bounding box center [1216, 295] width 389 height 39
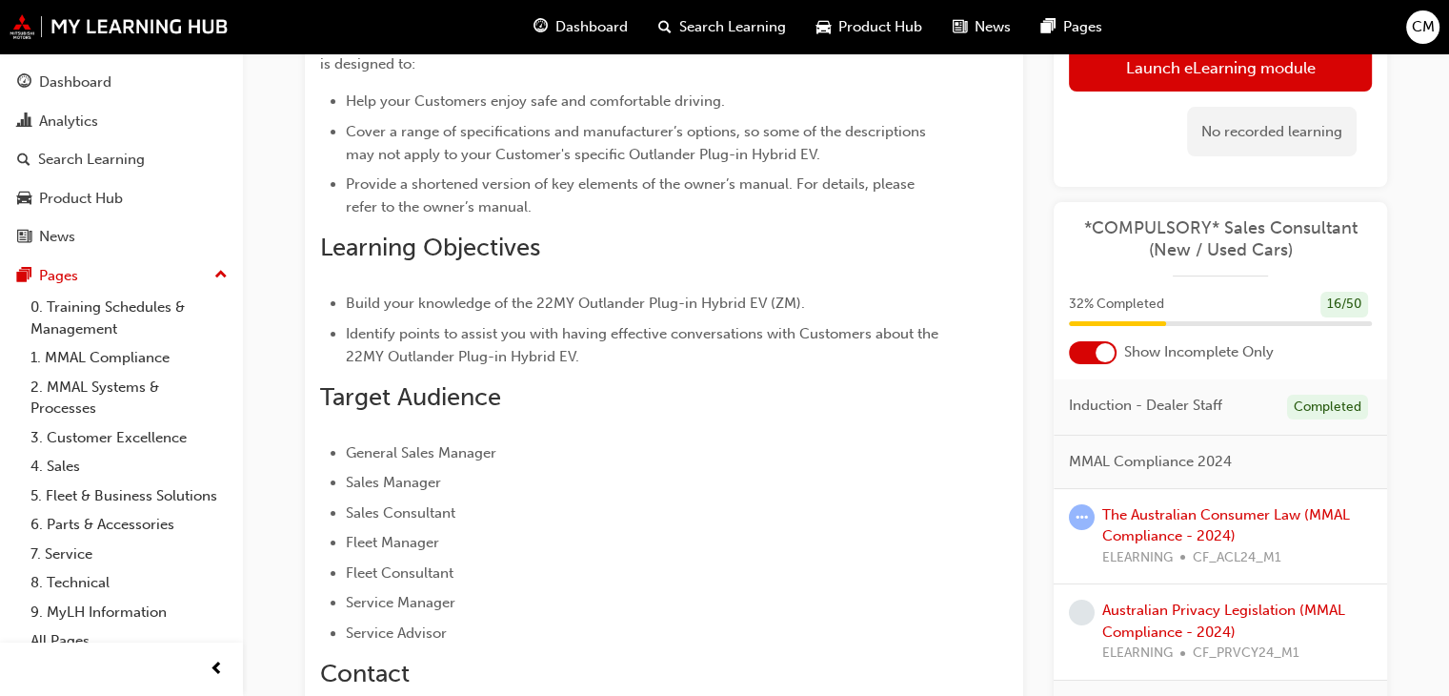
scroll to position [191, 0]
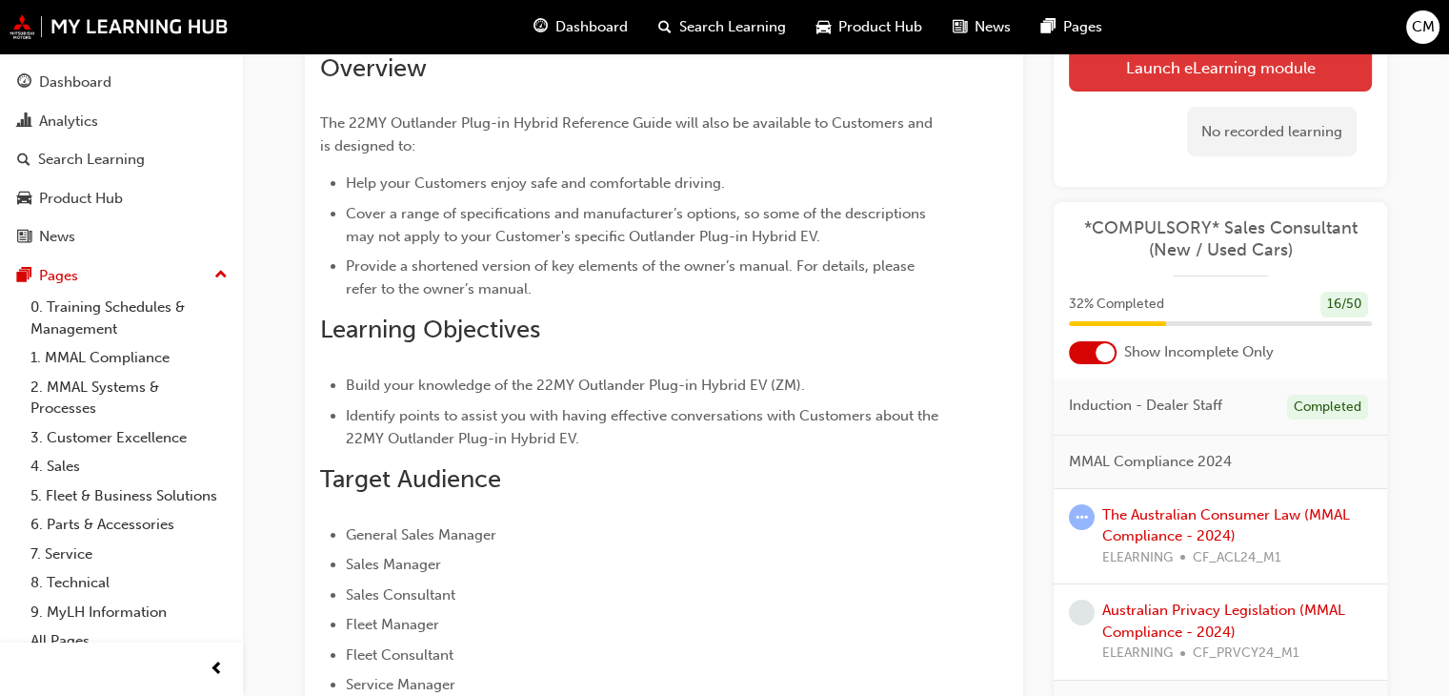
click at [1258, 77] on link "Launch eLearning module" at bounding box center [1220, 68] width 303 height 48
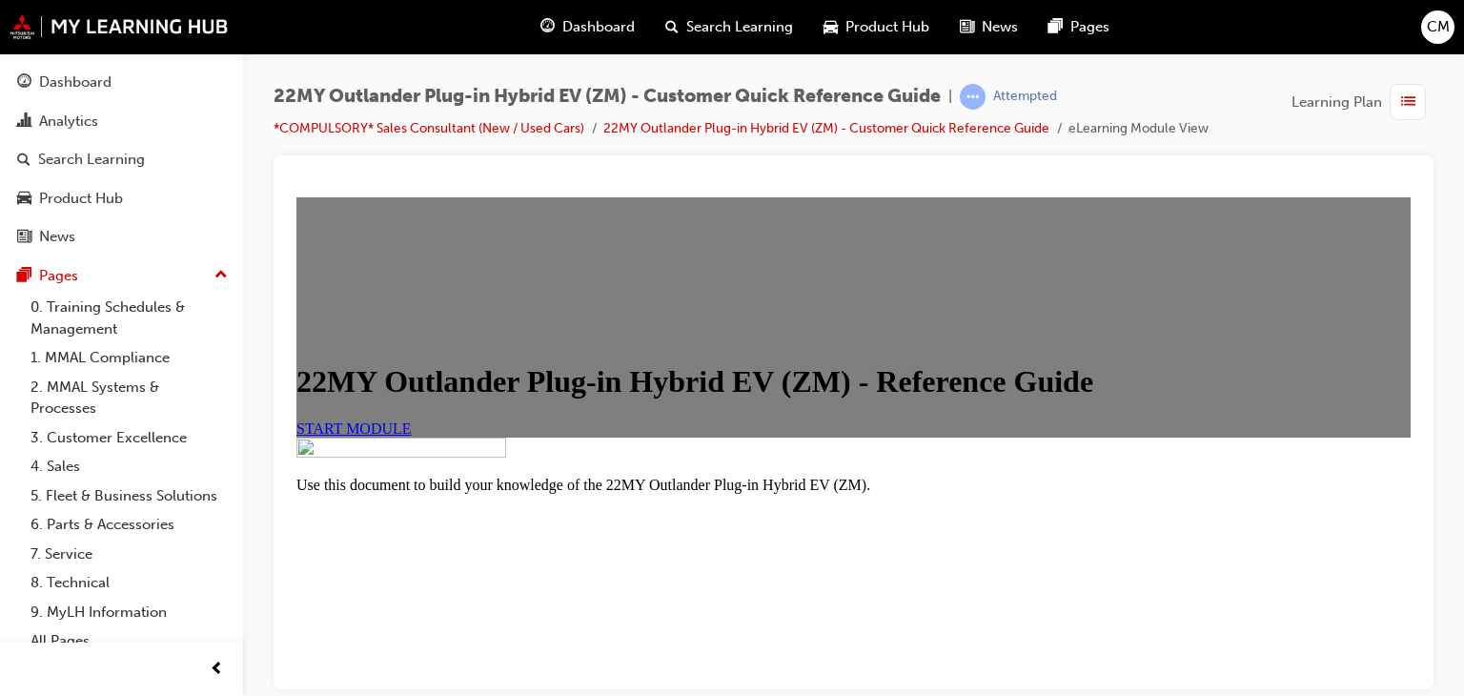
scroll to position [95, 0]
click at [412, 436] on span "START MODULE" at bounding box center [353, 427] width 115 height 16
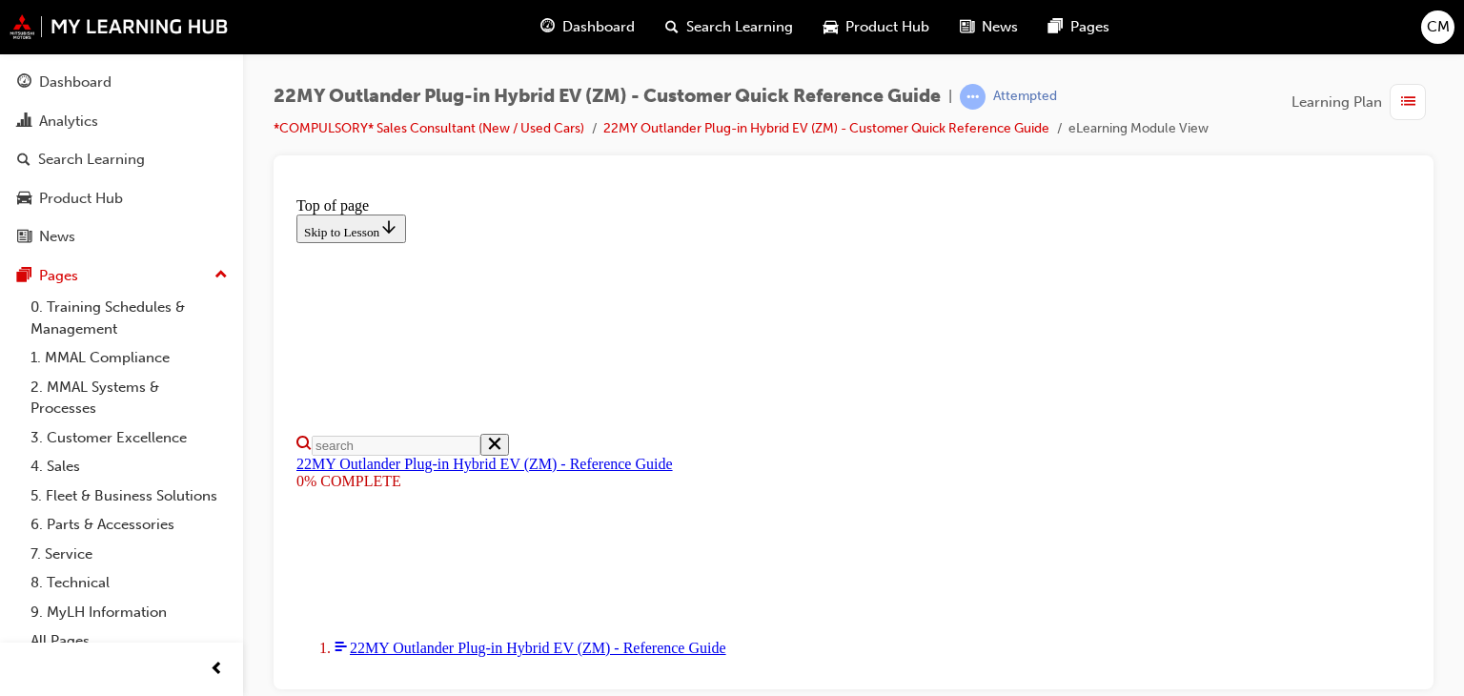
scroll to position [953, 0]
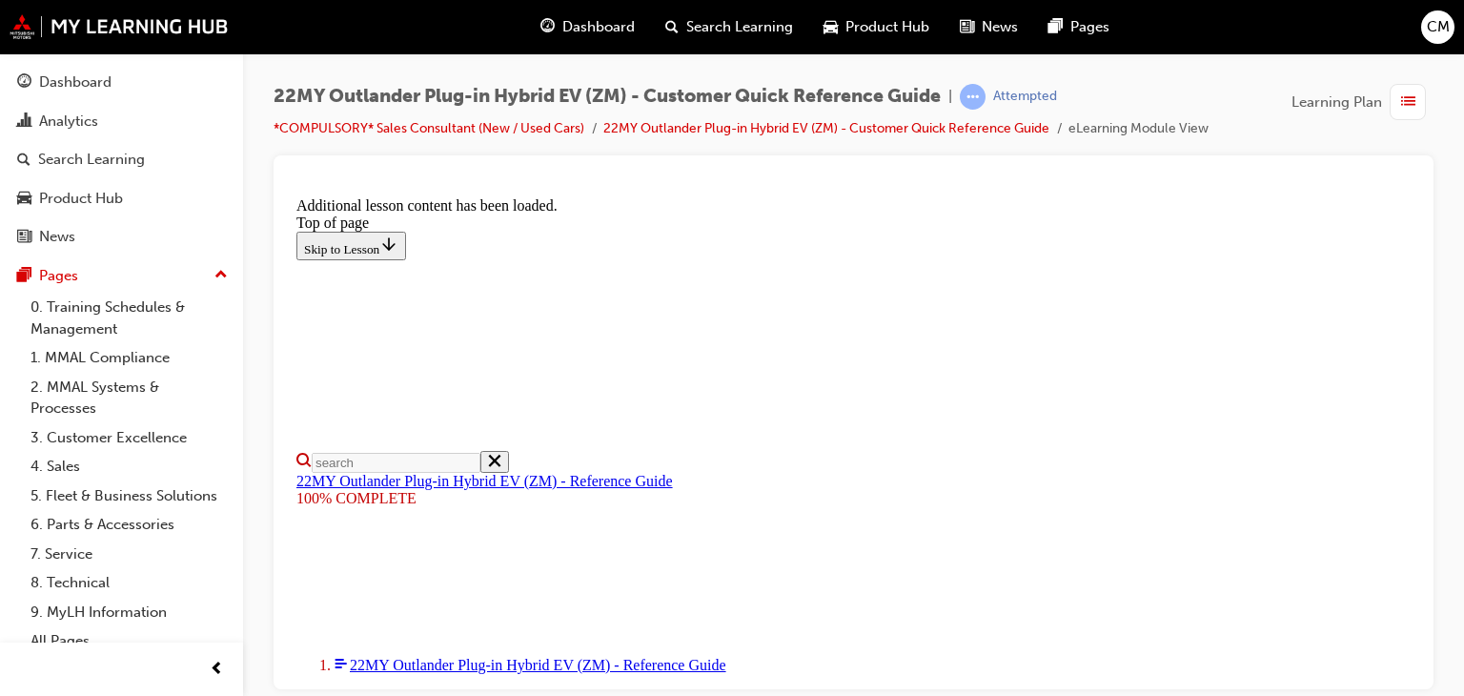
scroll to position [1162, 0]
select select "auto"
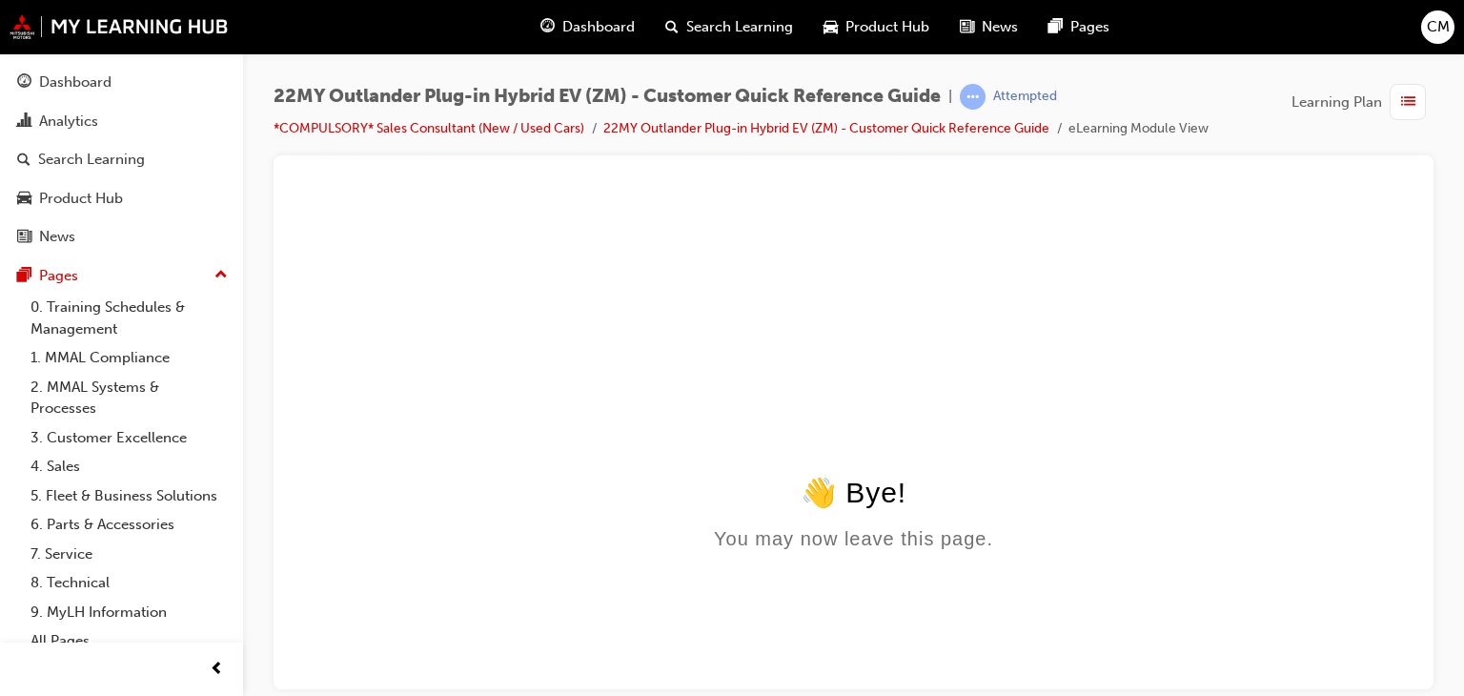
scroll to position [0, 0]
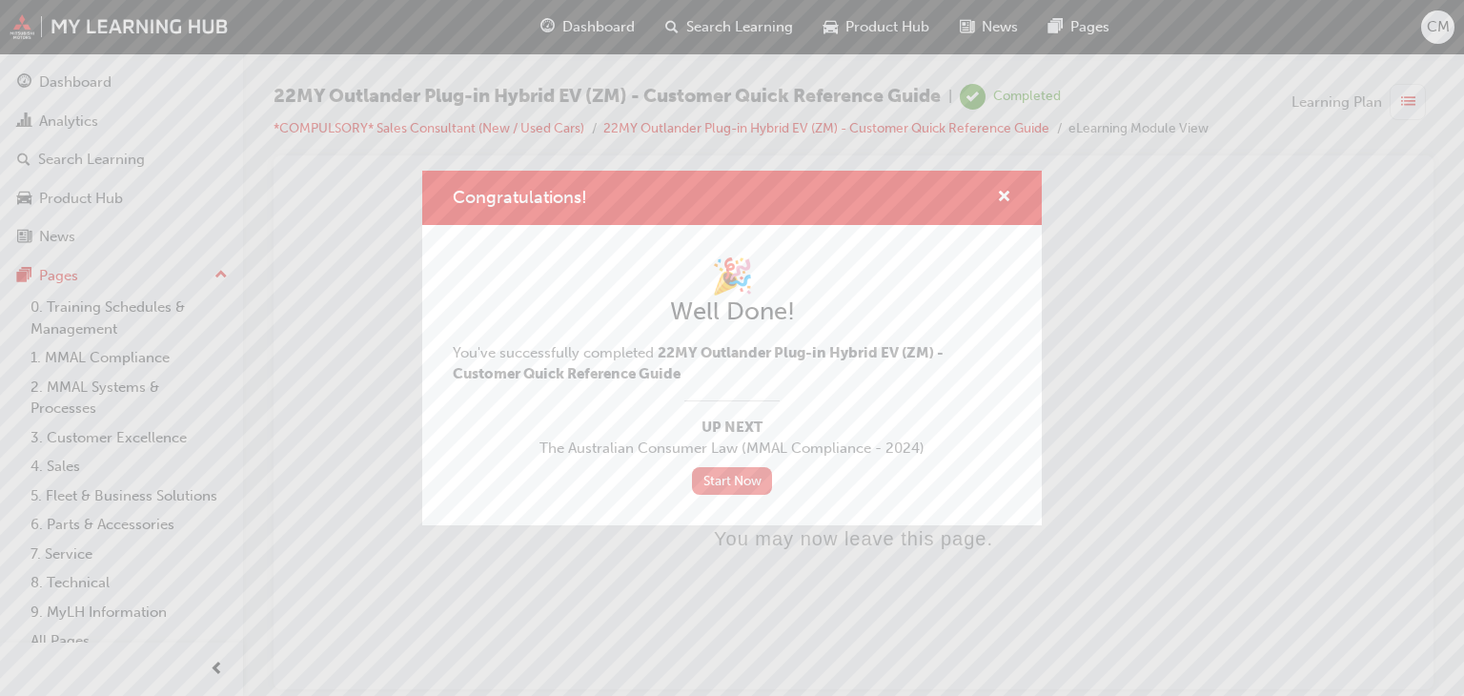
click at [744, 489] on link "Start Now" at bounding box center [732, 481] width 80 height 28
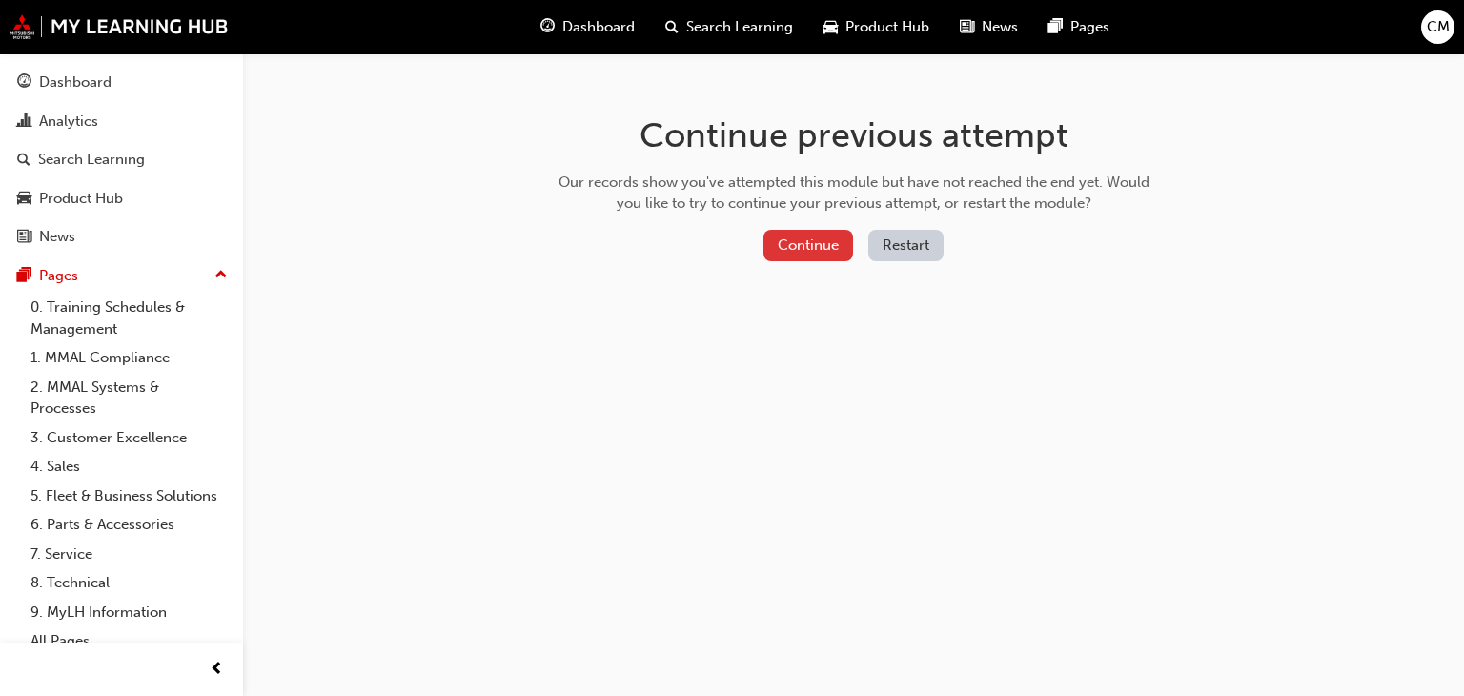
click at [828, 257] on button "Continue" at bounding box center [808, 245] width 90 height 31
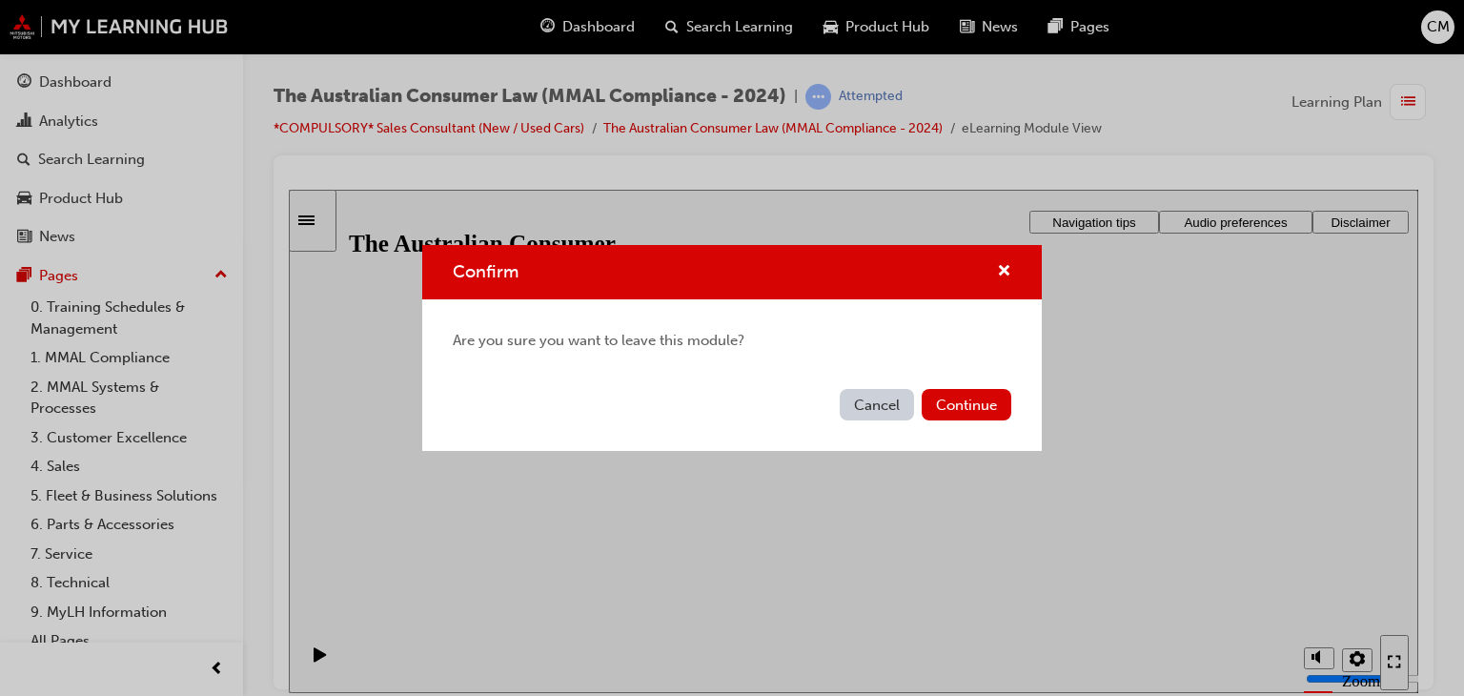
drag, startPoint x: 875, startPoint y: 398, endPoint x: 578, endPoint y: 203, distance: 355.0
click at [875, 398] on button "Cancel" at bounding box center [877, 404] width 74 height 31
click at [983, 402] on button "Continue" at bounding box center [967, 404] width 90 height 31
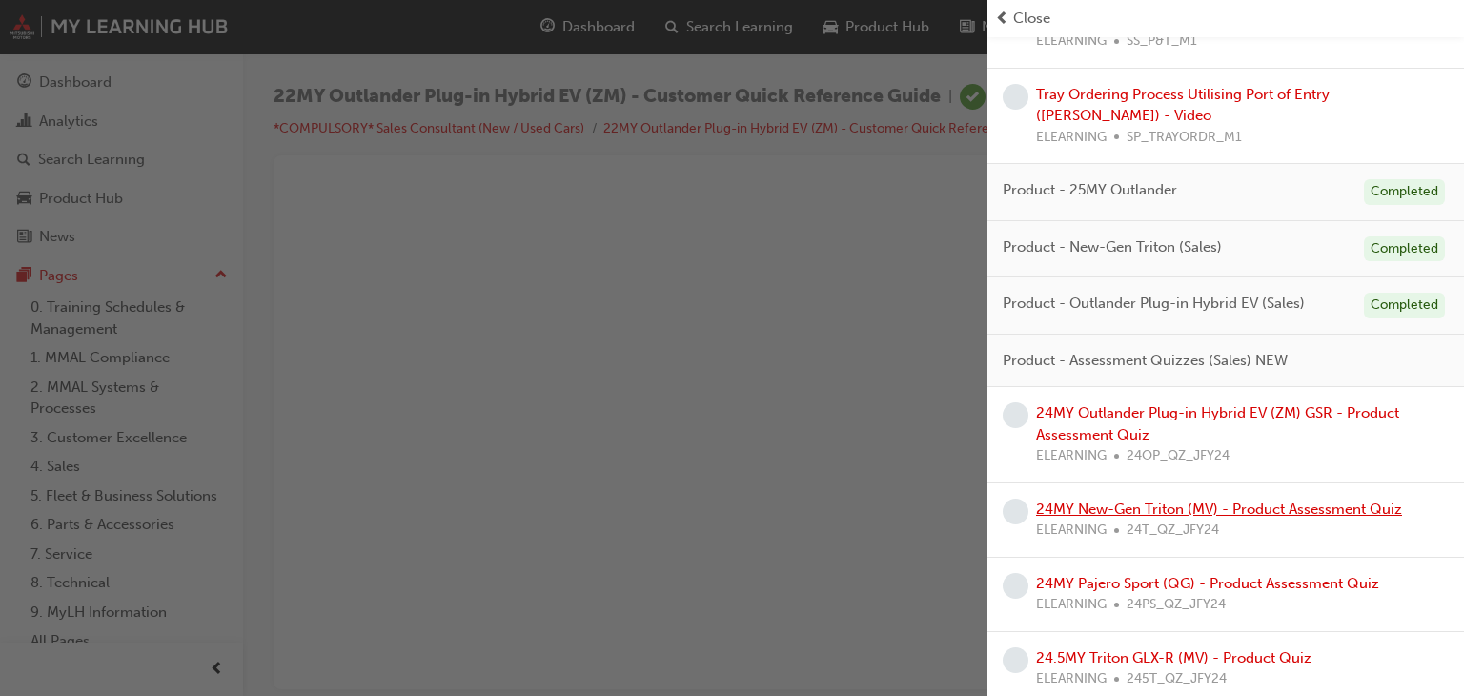
scroll to position [3093, 0]
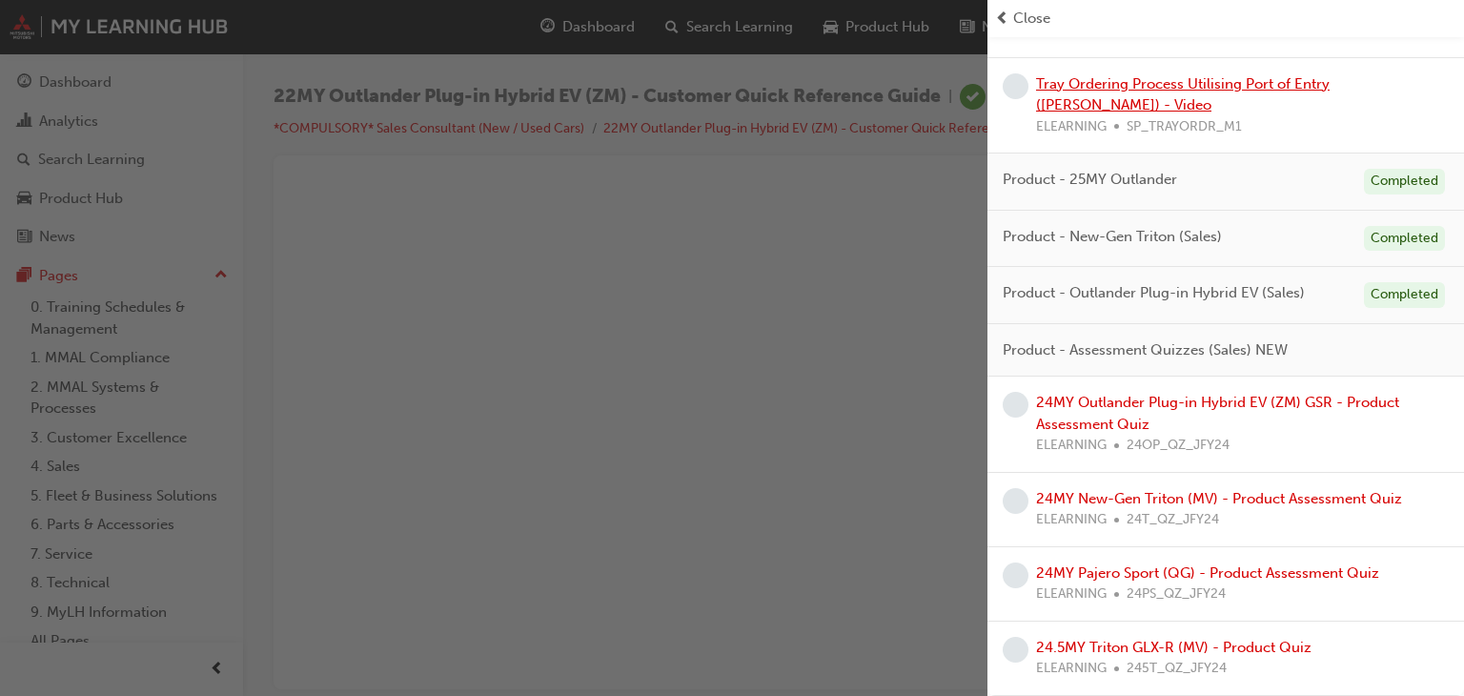
click at [1180, 111] on link "Tray Ordering Process Utilising Port of Entry ([PERSON_NAME]) - Video" at bounding box center [1183, 94] width 294 height 39
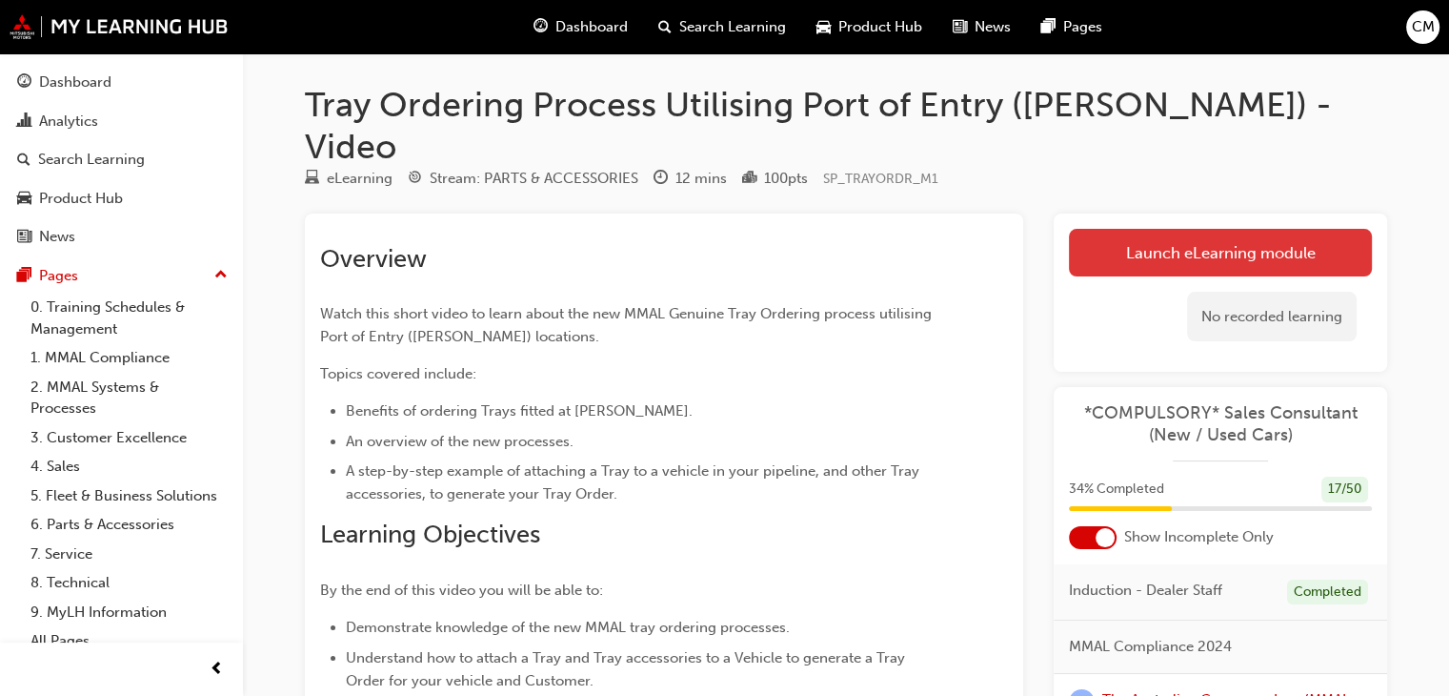
click at [1206, 229] on link "Launch eLearning module" at bounding box center [1220, 253] width 303 height 48
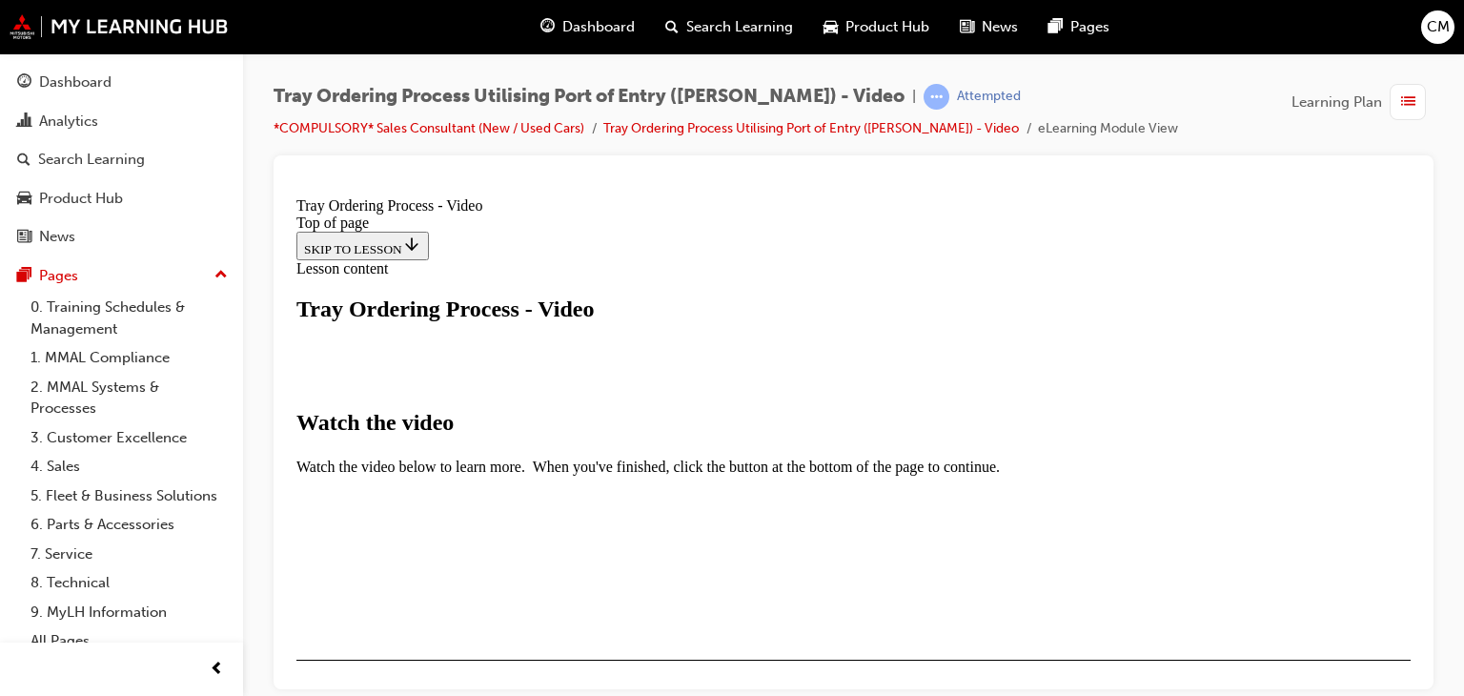
scroll to position [191, 0]
click at [620, 597] on video "Video player" at bounding box center [477, 668] width 286 height 143
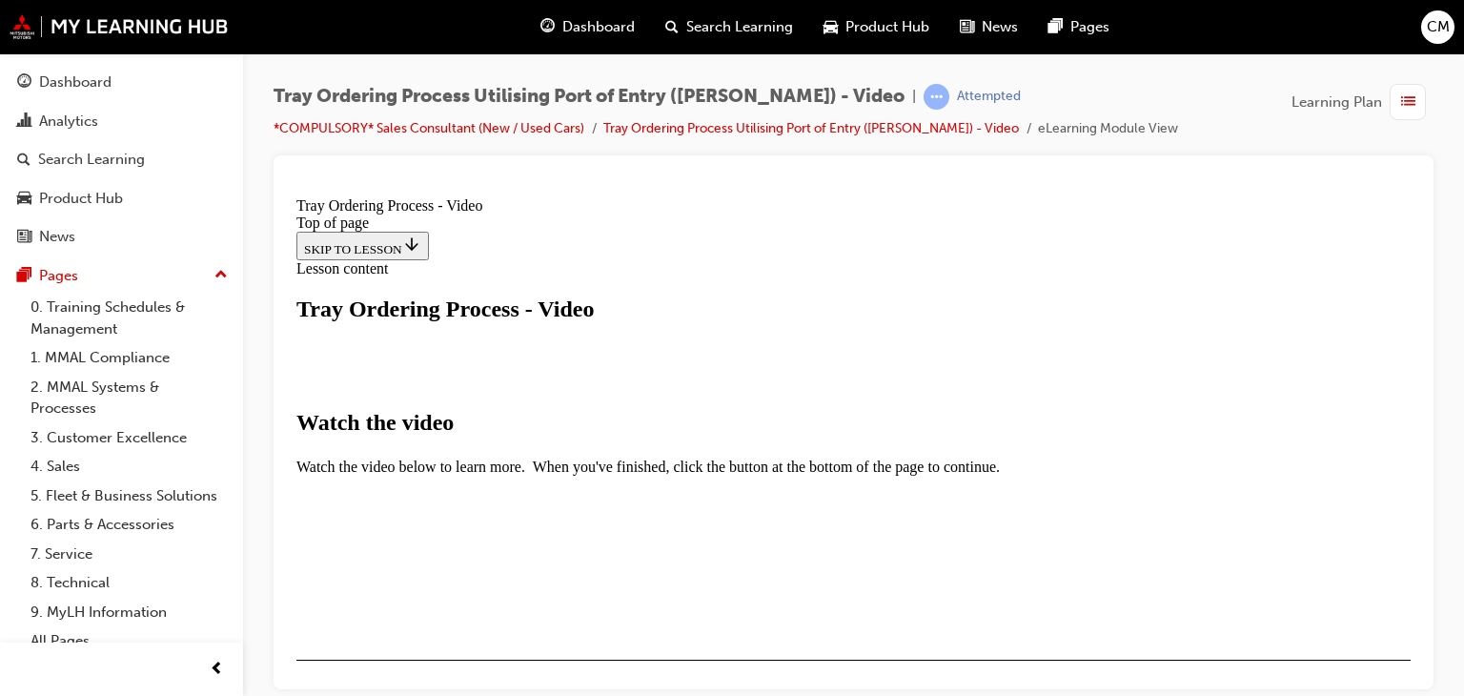
scroll to position [370, 0]
click at [620, 597] on video "Video player" at bounding box center [477, 668] width 286 height 143
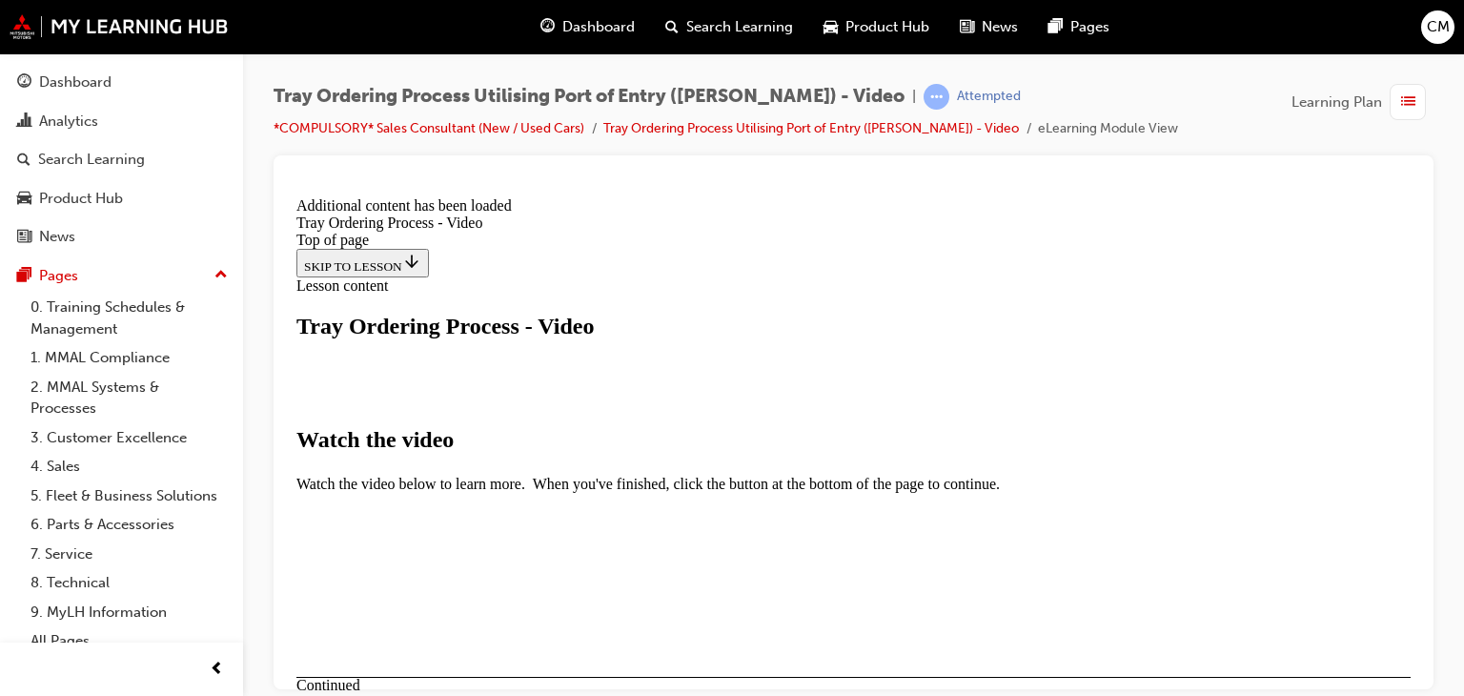
scroll to position [778, 0]
drag, startPoint x: 1041, startPoint y: 589, endPoint x: 1054, endPoint y: 552, distance: 39.5
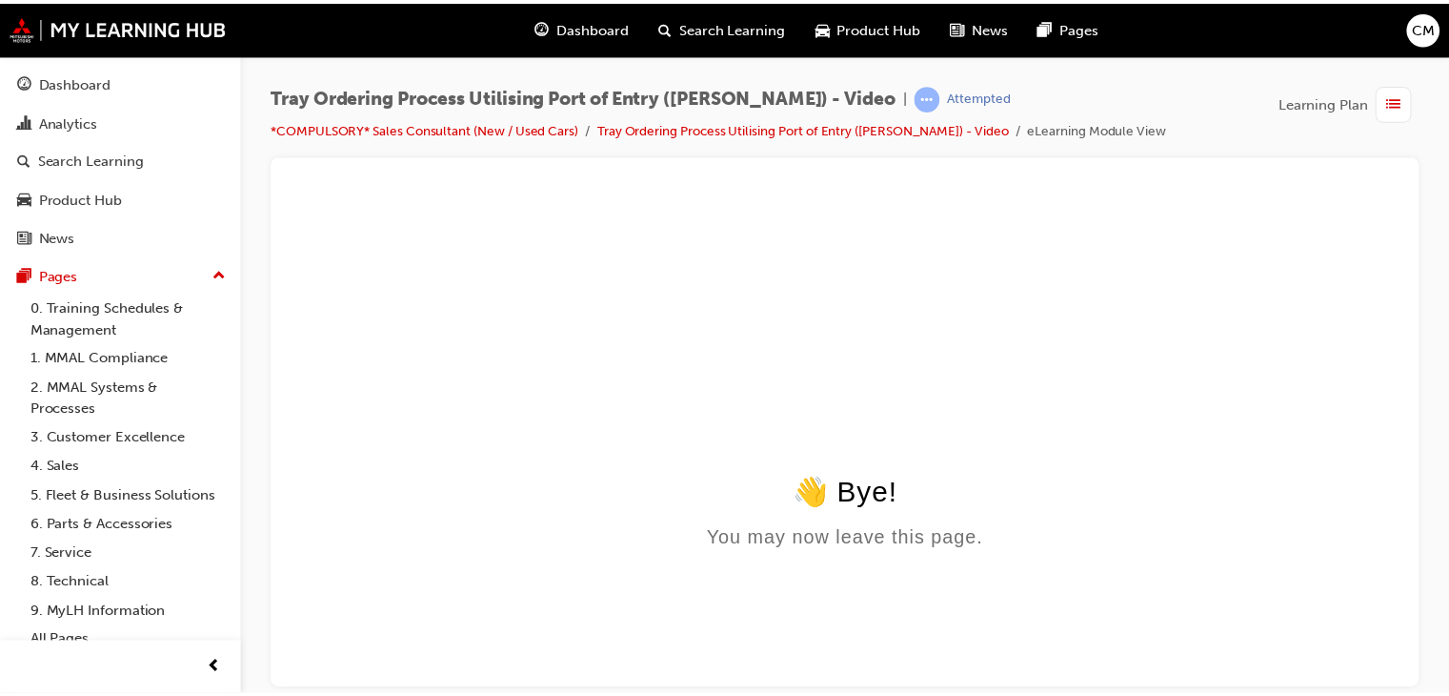
scroll to position [0, 0]
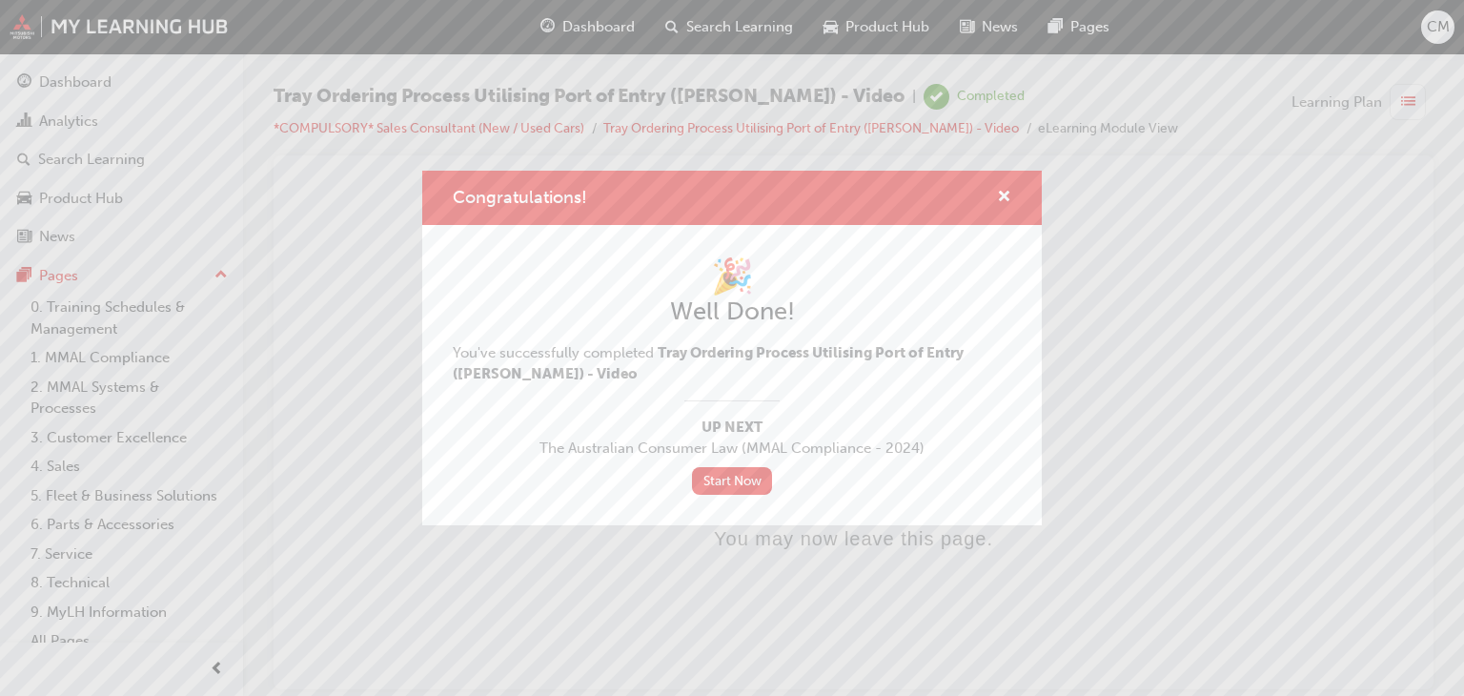
click at [1011, 190] on div "Congratulations!" at bounding box center [731, 198] width 619 height 54
click at [999, 194] on span "cross-icon" at bounding box center [1004, 198] width 14 height 17
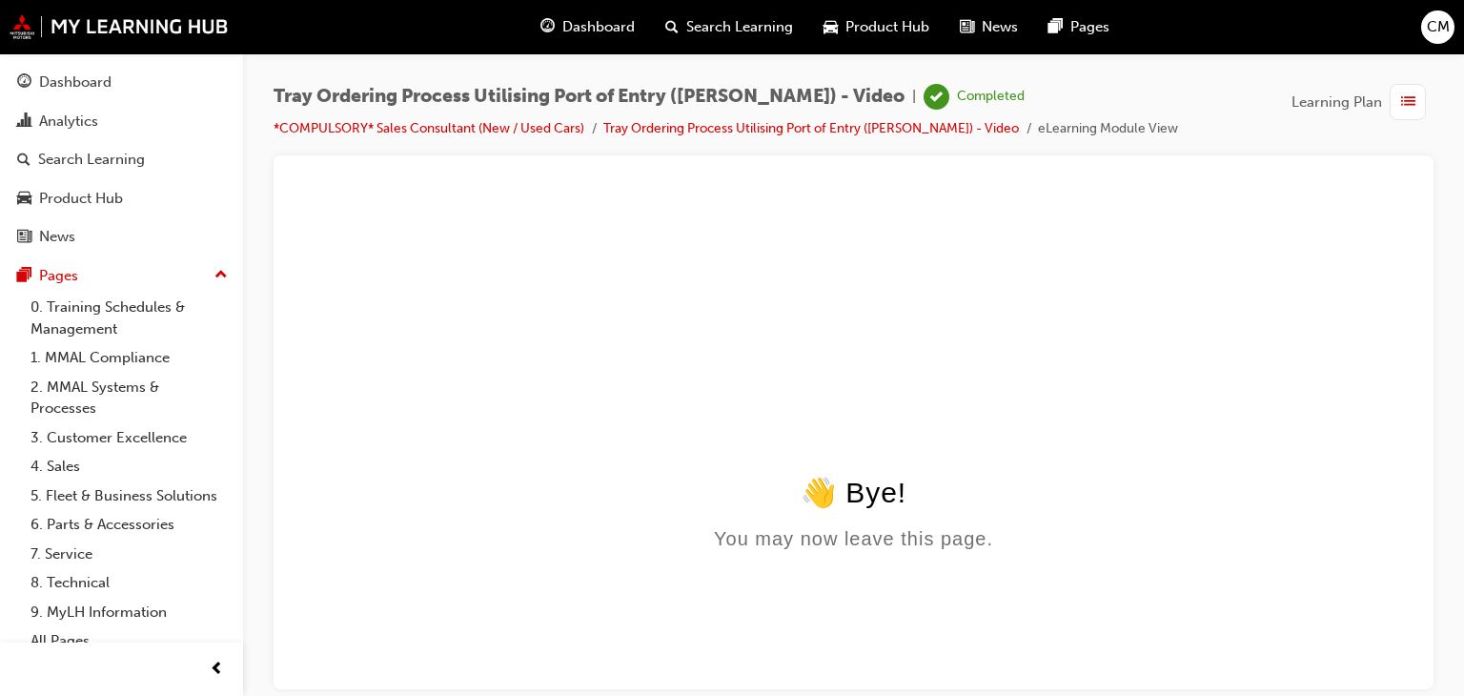
click at [617, 32] on span "Dashboard" at bounding box center [598, 27] width 72 height 22
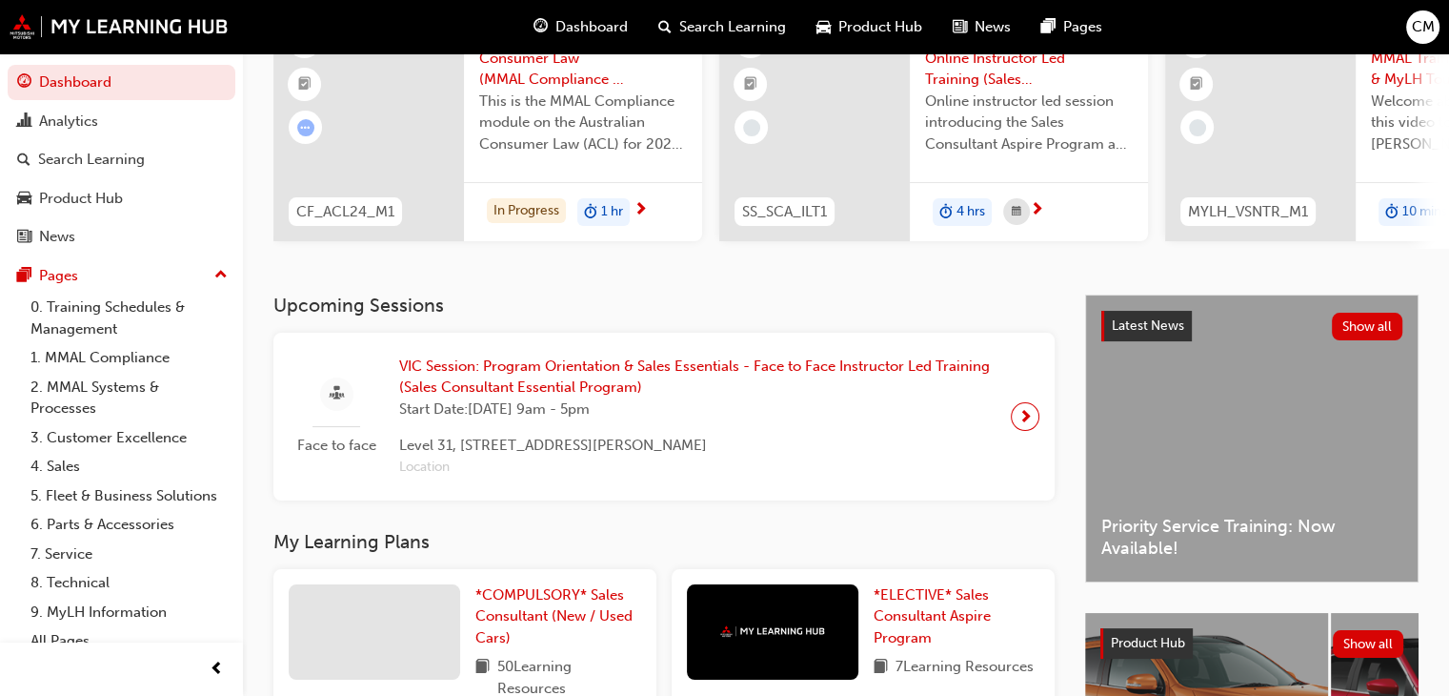
scroll to position [476, 0]
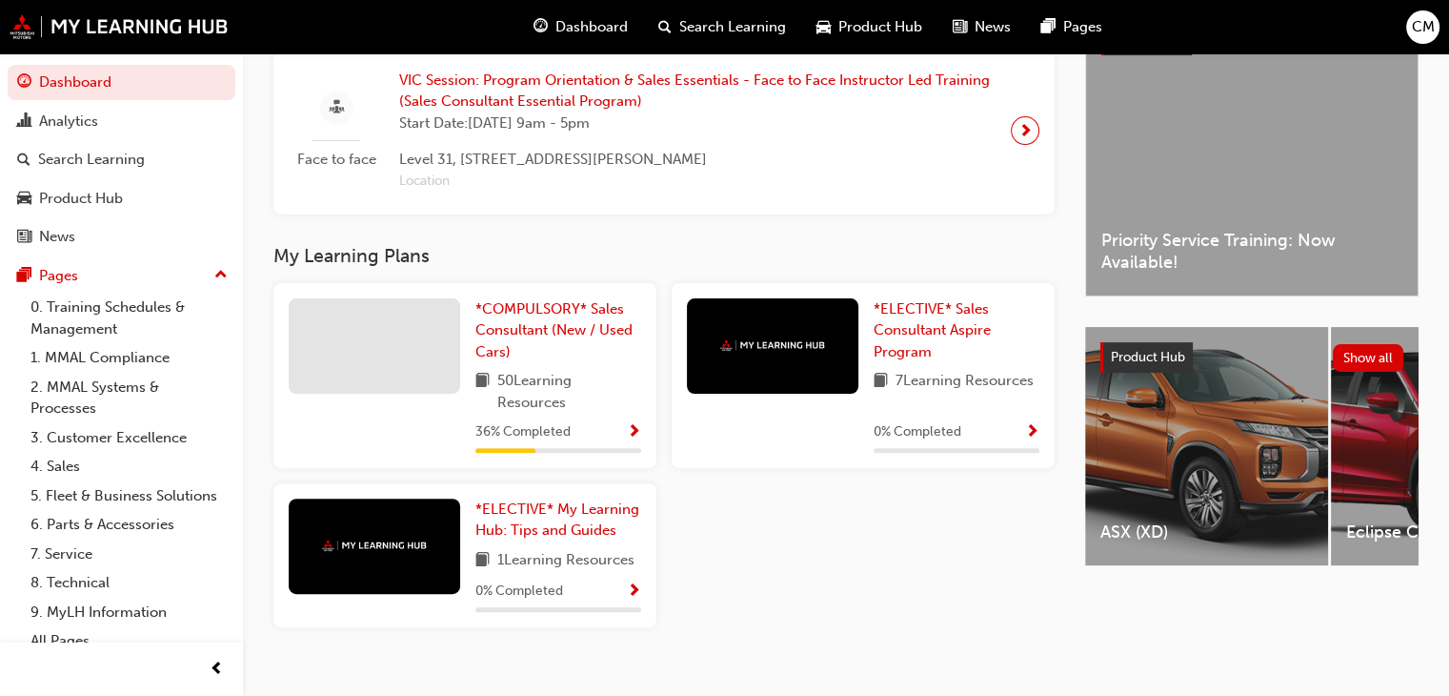
click at [605, 433] on div "36 % Completed" at bounding box center [559, 432] width 166 height 24
click at [636, 435] on span "Show Progress" at bounding box center [634, 432] width 14 height 17
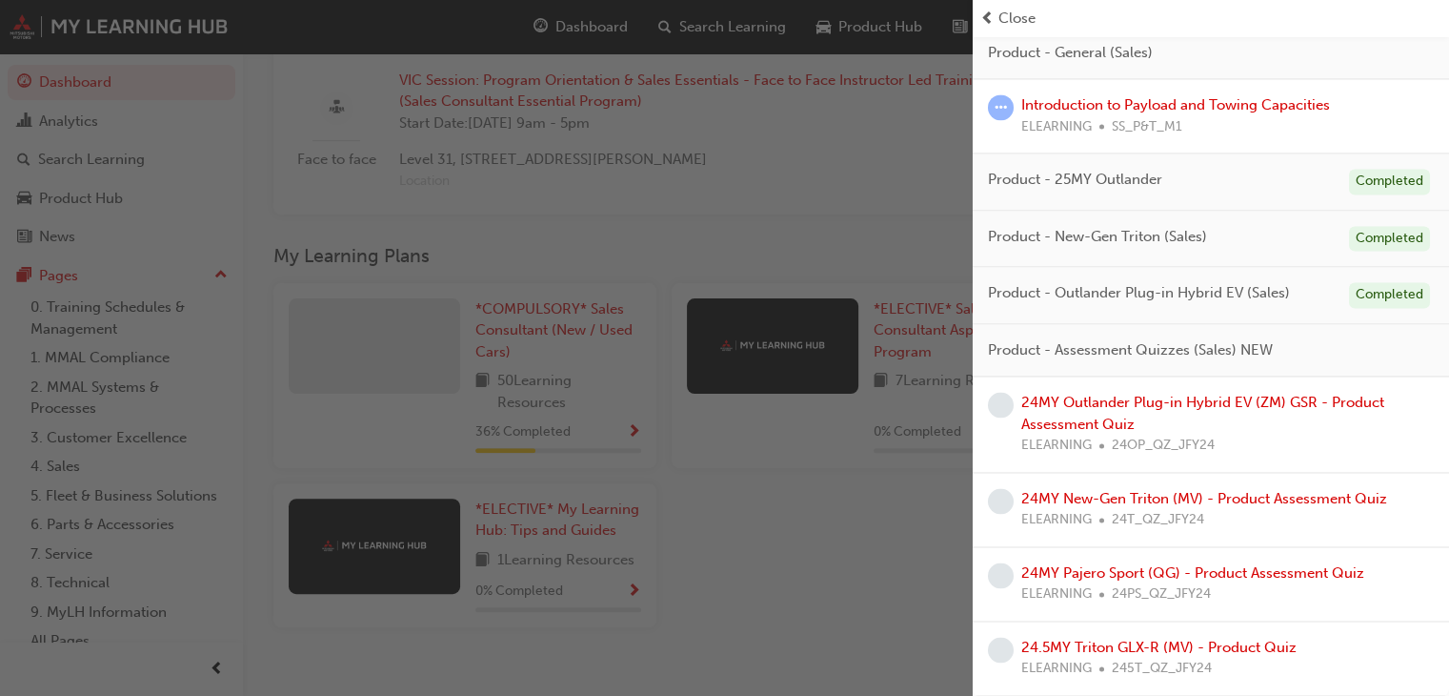
scroll to position [508, 0]
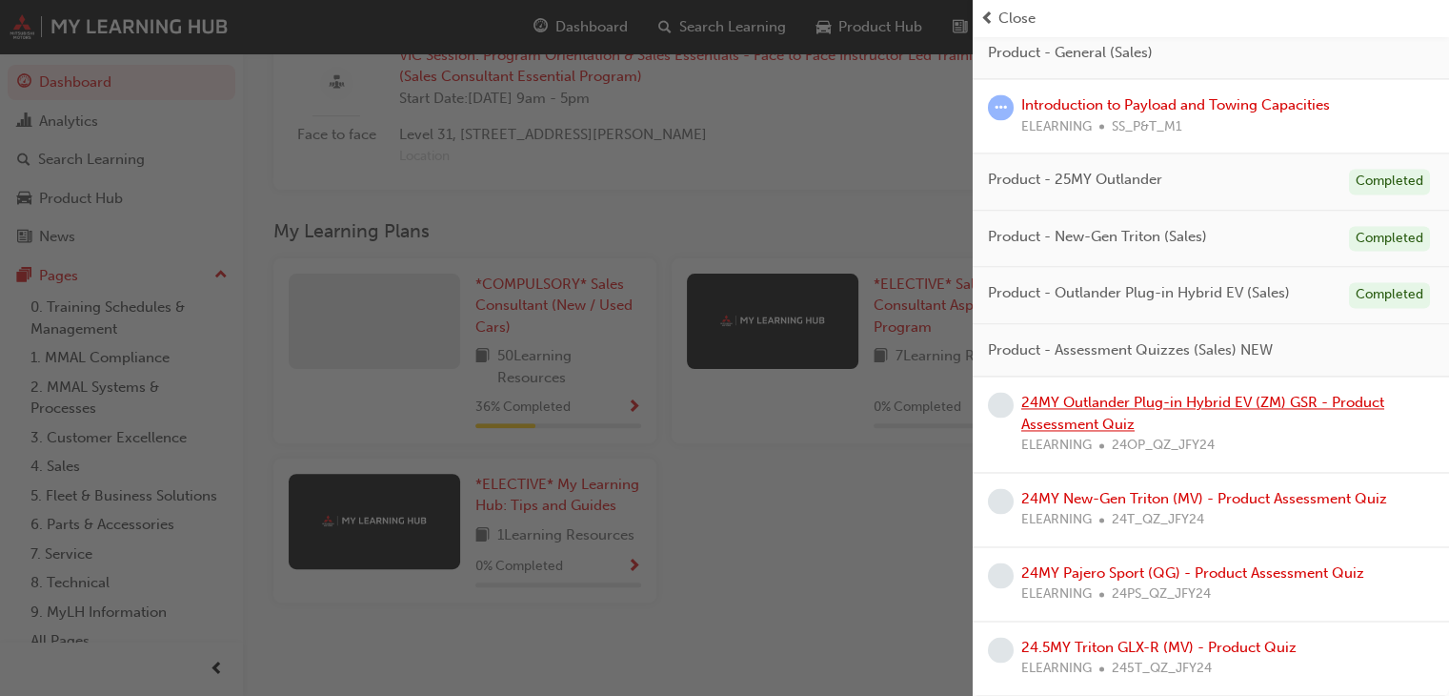
click at [1203, 403] on link "24MY Outlander Plug-in Hybrid EV (ZM) GSR - Product Assessment Quiz" at bounding box center [1203, 413] width 363 height 39
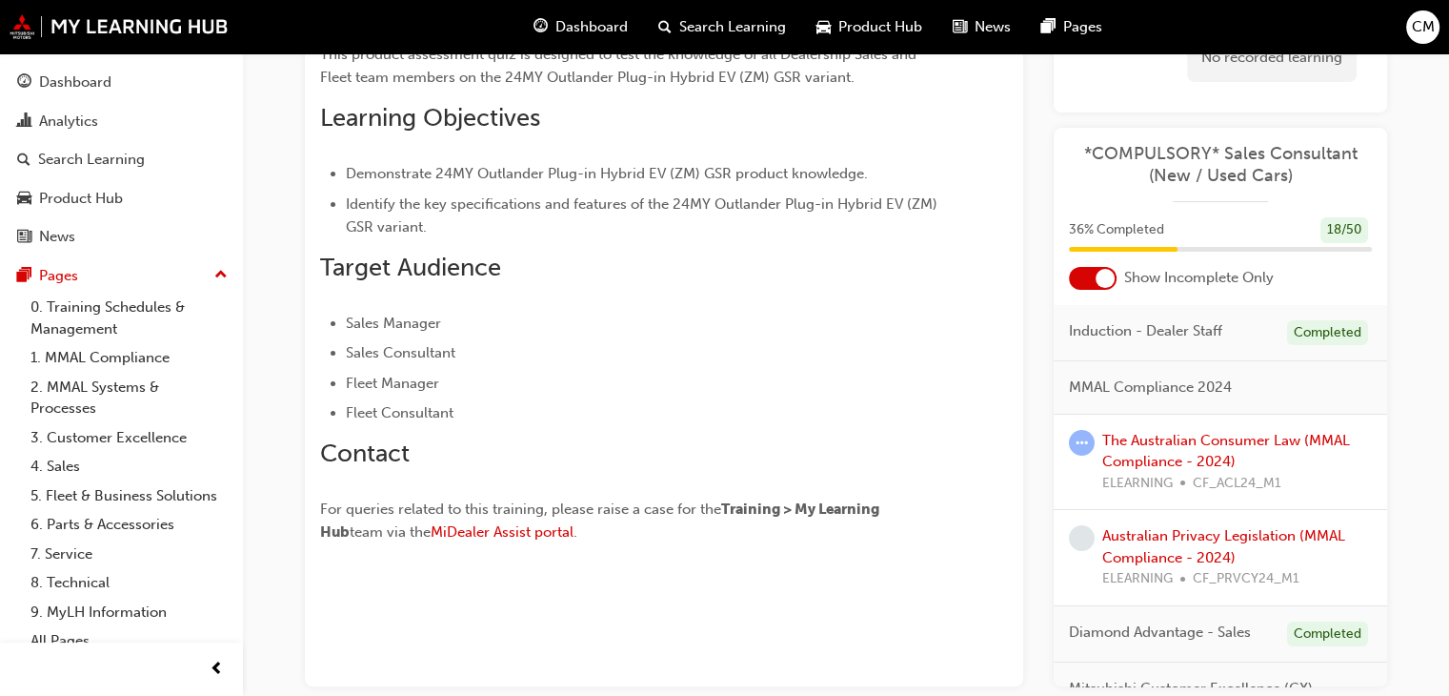
scroll to position [167, 0]
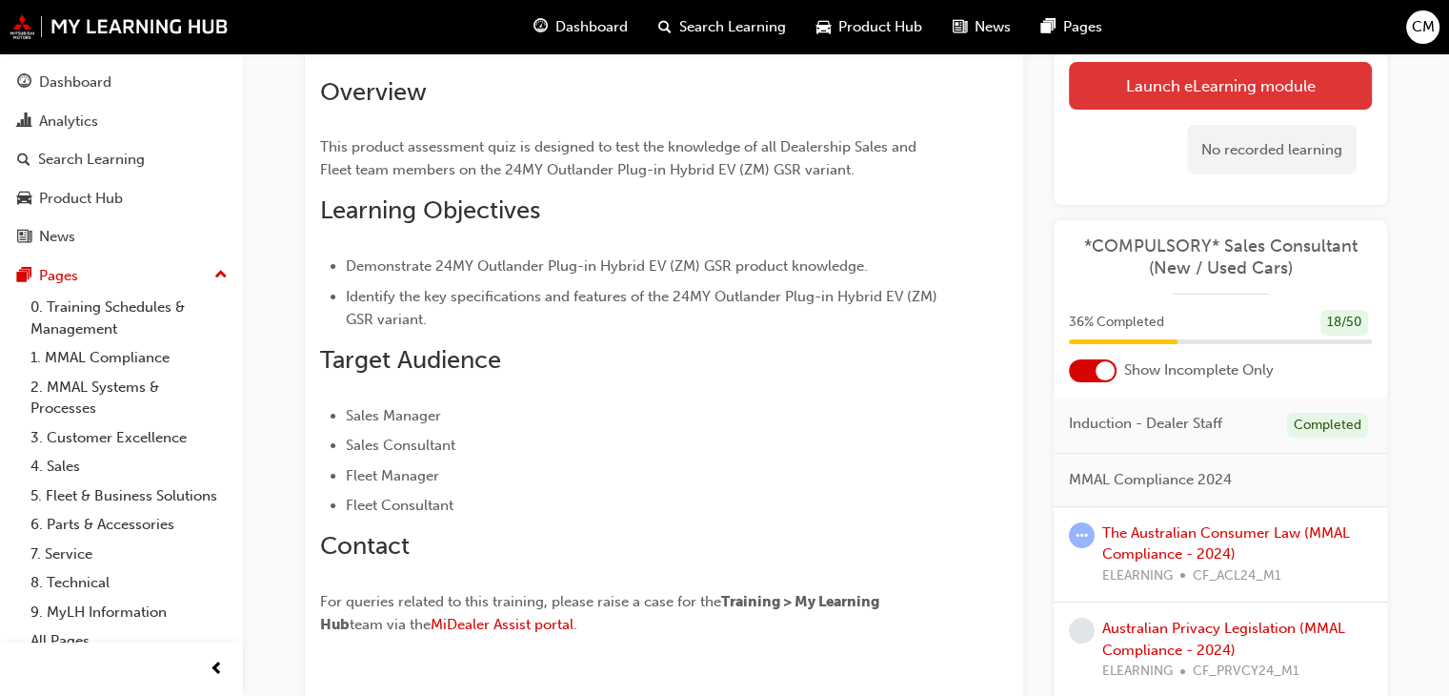
click at [1151, 92] on link "Launch eLearning module" at bounding box center [1220, 86] width 303 height 48
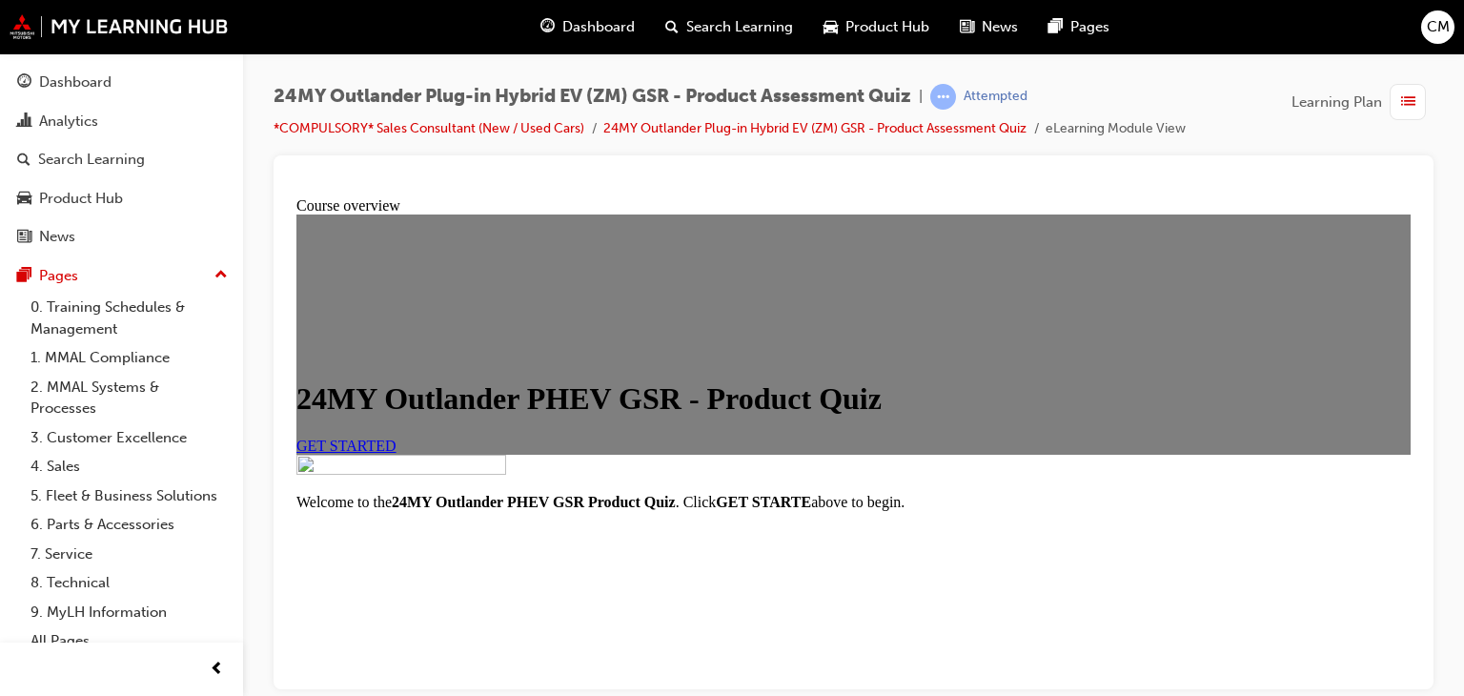
click at [396, 453] on link "GET STARTED" at bounding box center [346, 444] width 100 height 16
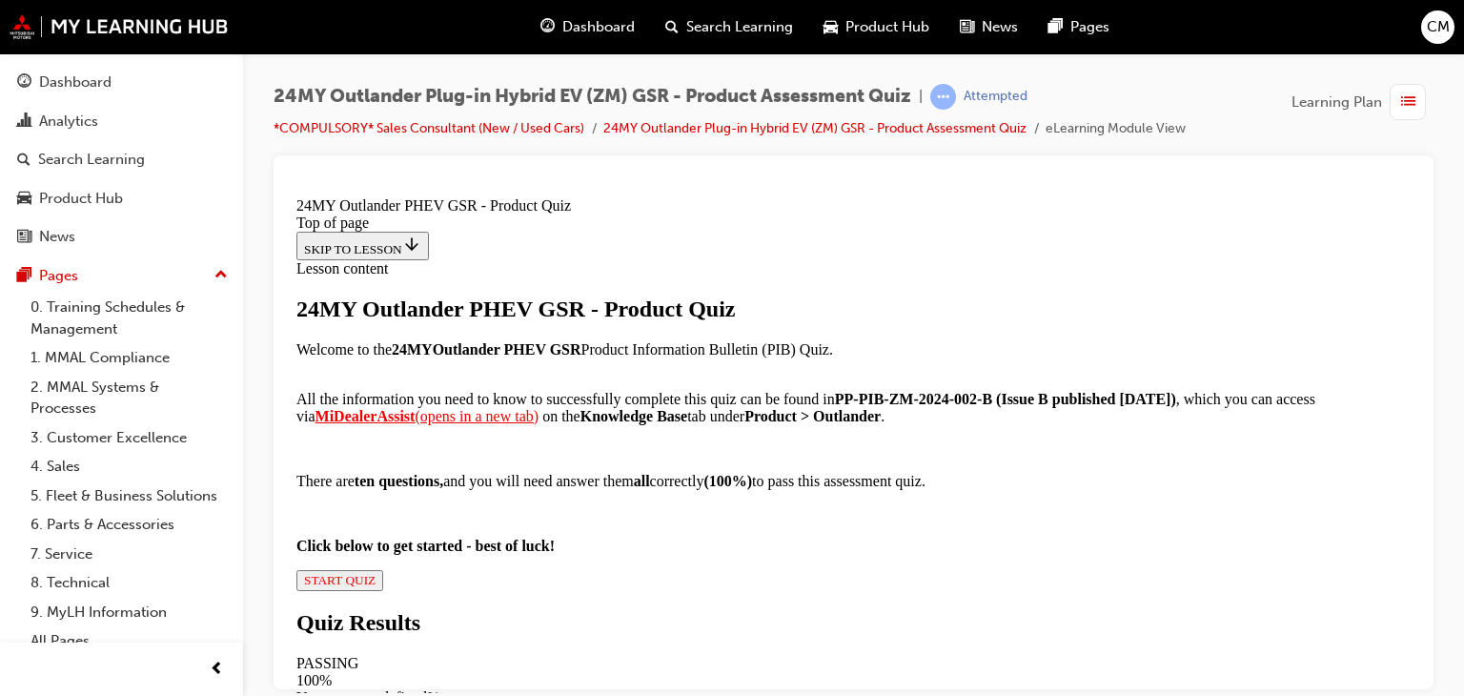
scroll to position [381, 0]
click at [375, 572] on span "START QUIZ" at bounding box center [339, 579] width 71 height 14
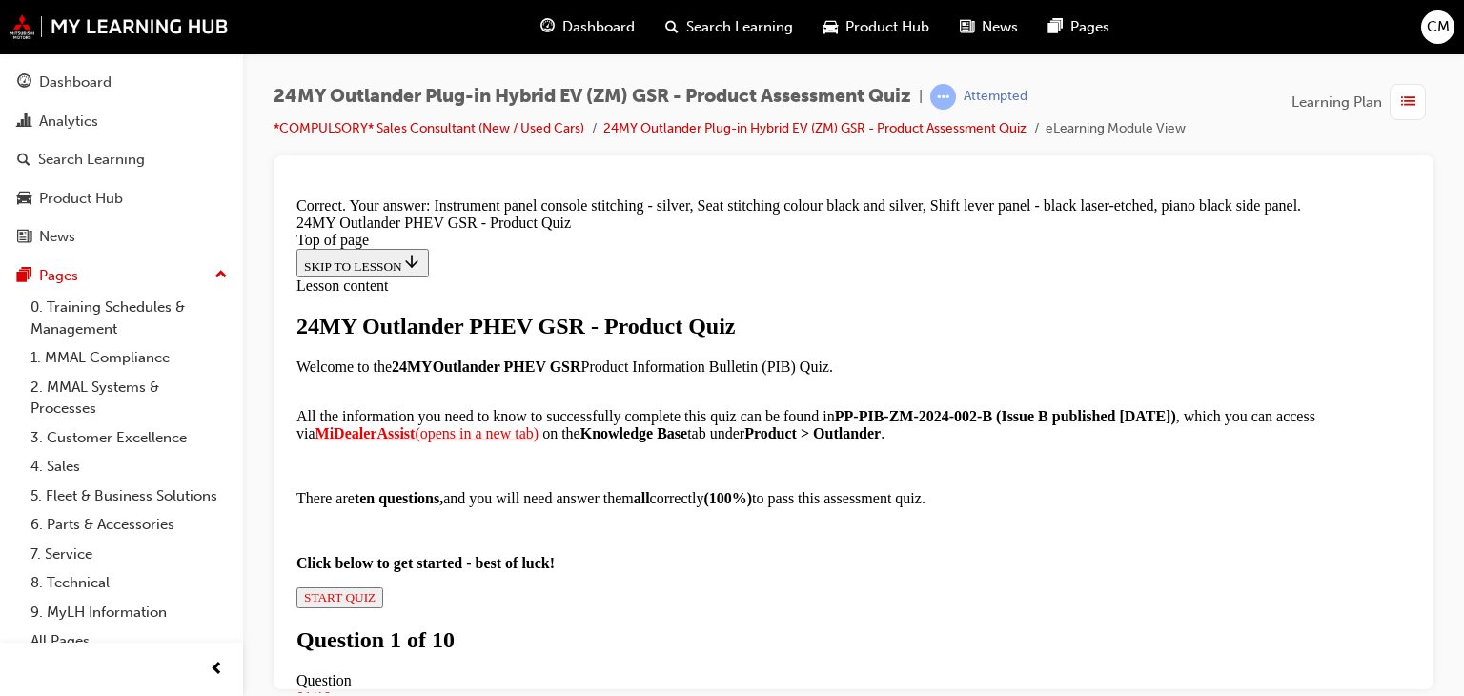
scroll to position [605, 0]
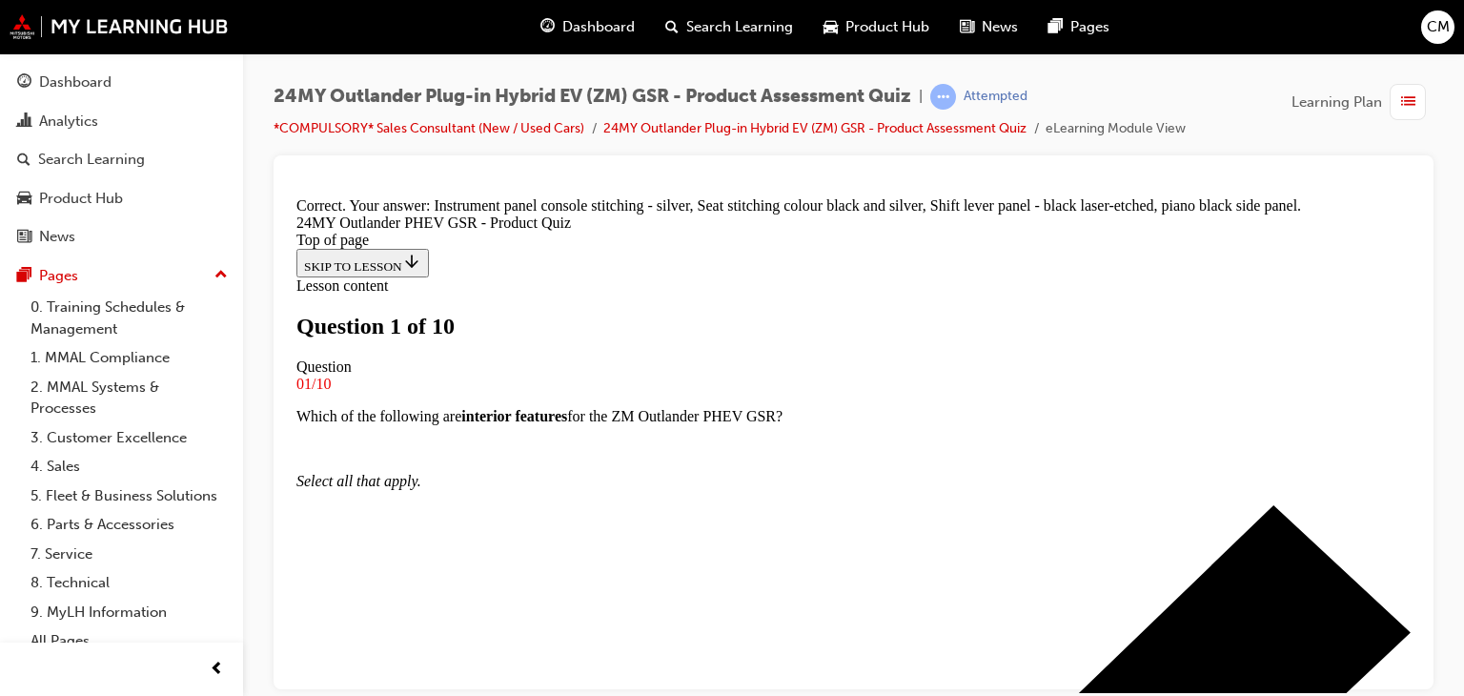
scroll to position [289, 0]
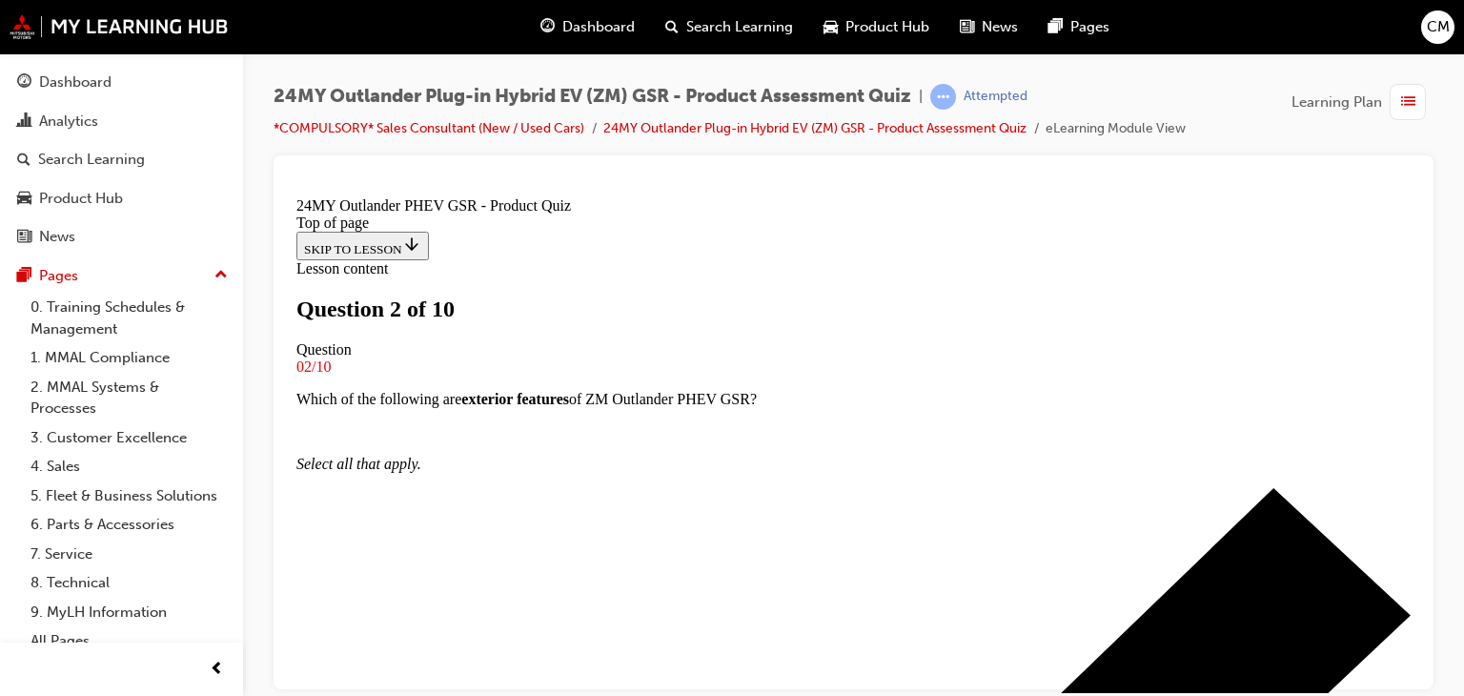
scroll to position [193, 0]
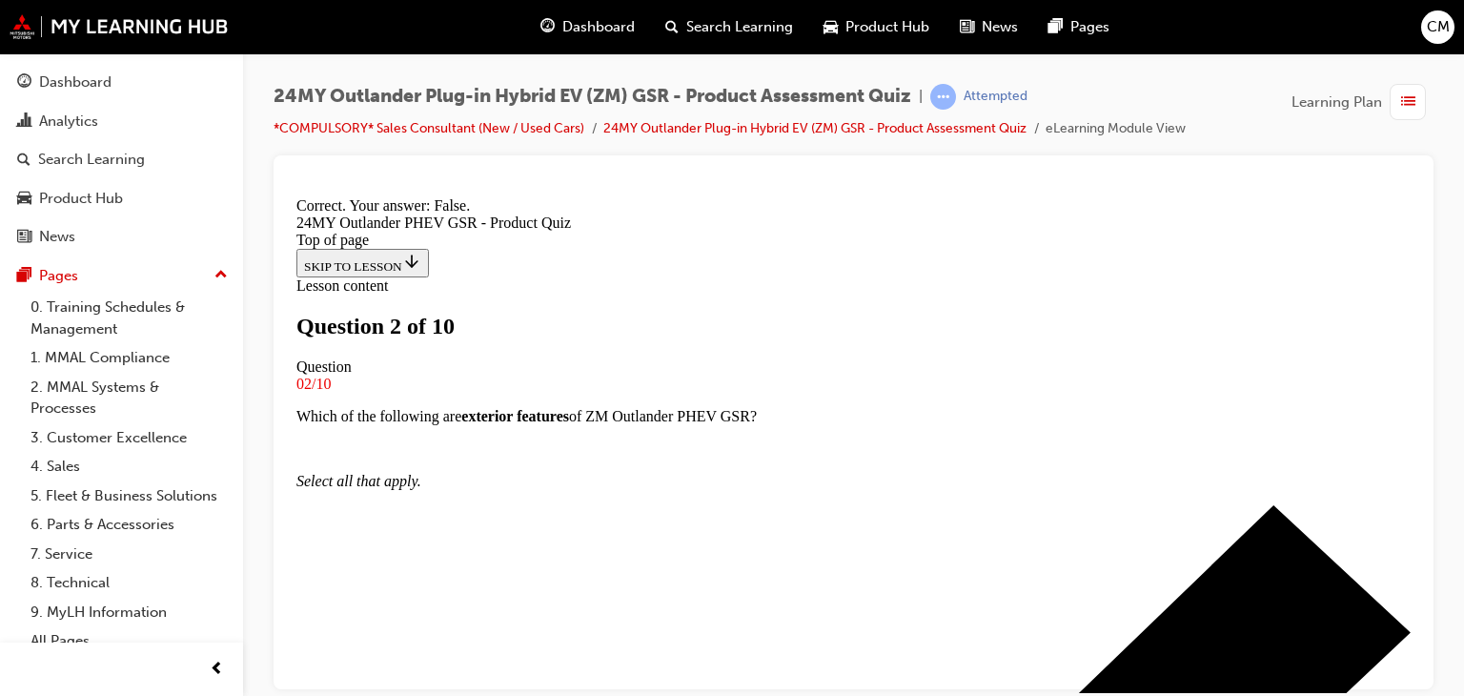
scroll to position [408, 0]
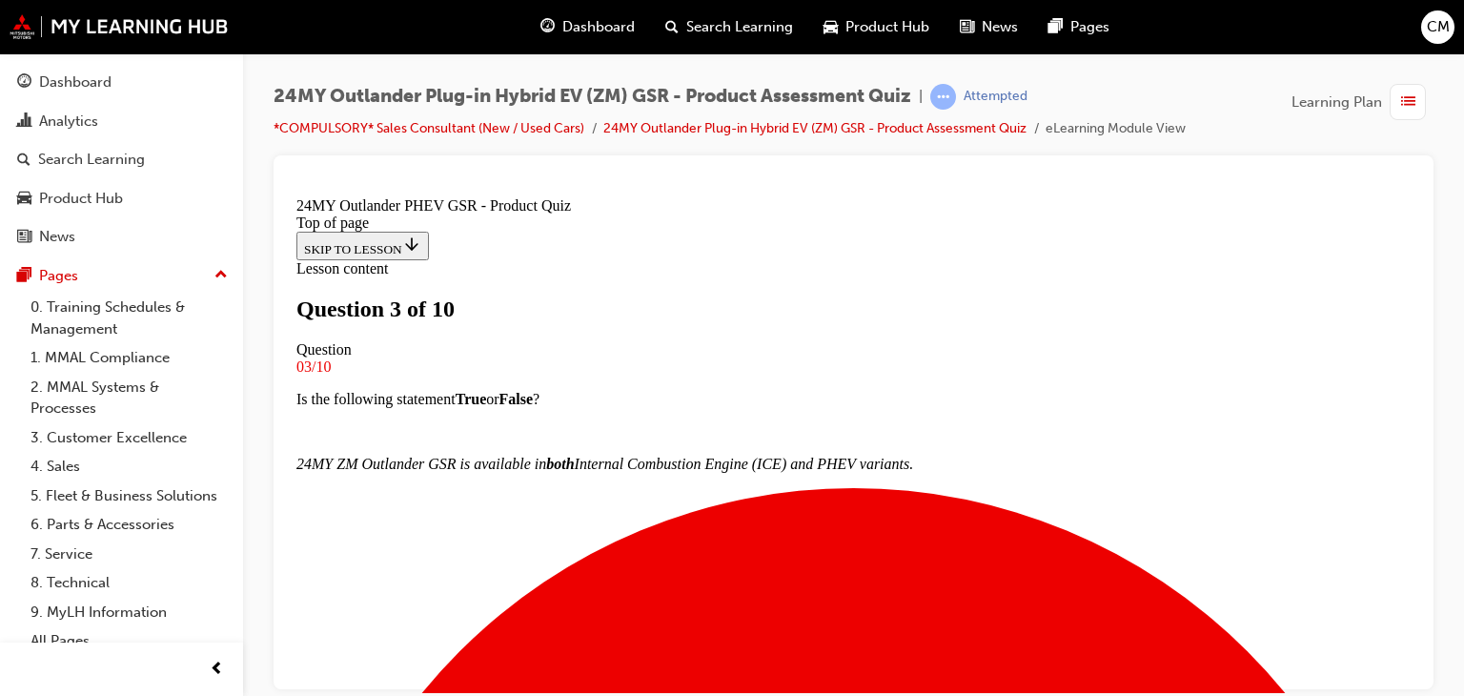
scroll to position [193, 0]
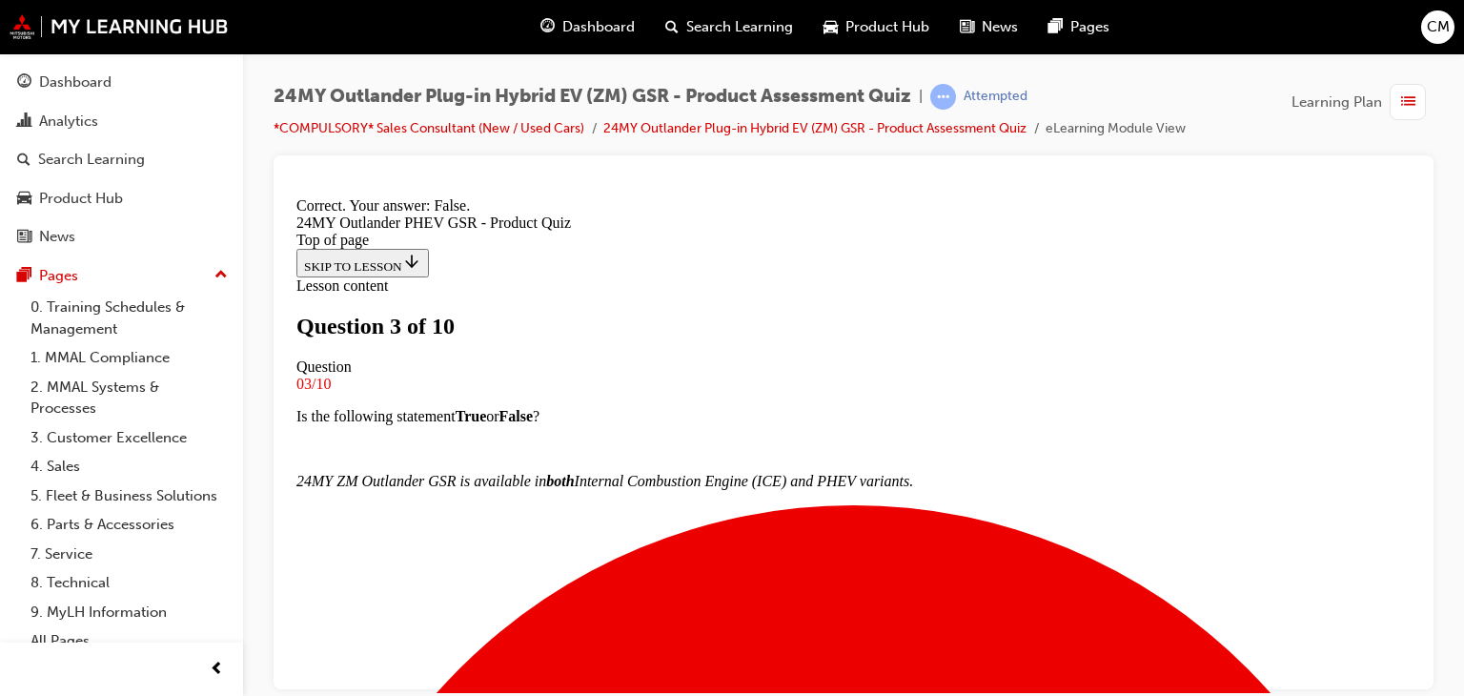
scroll to position [376, 0]
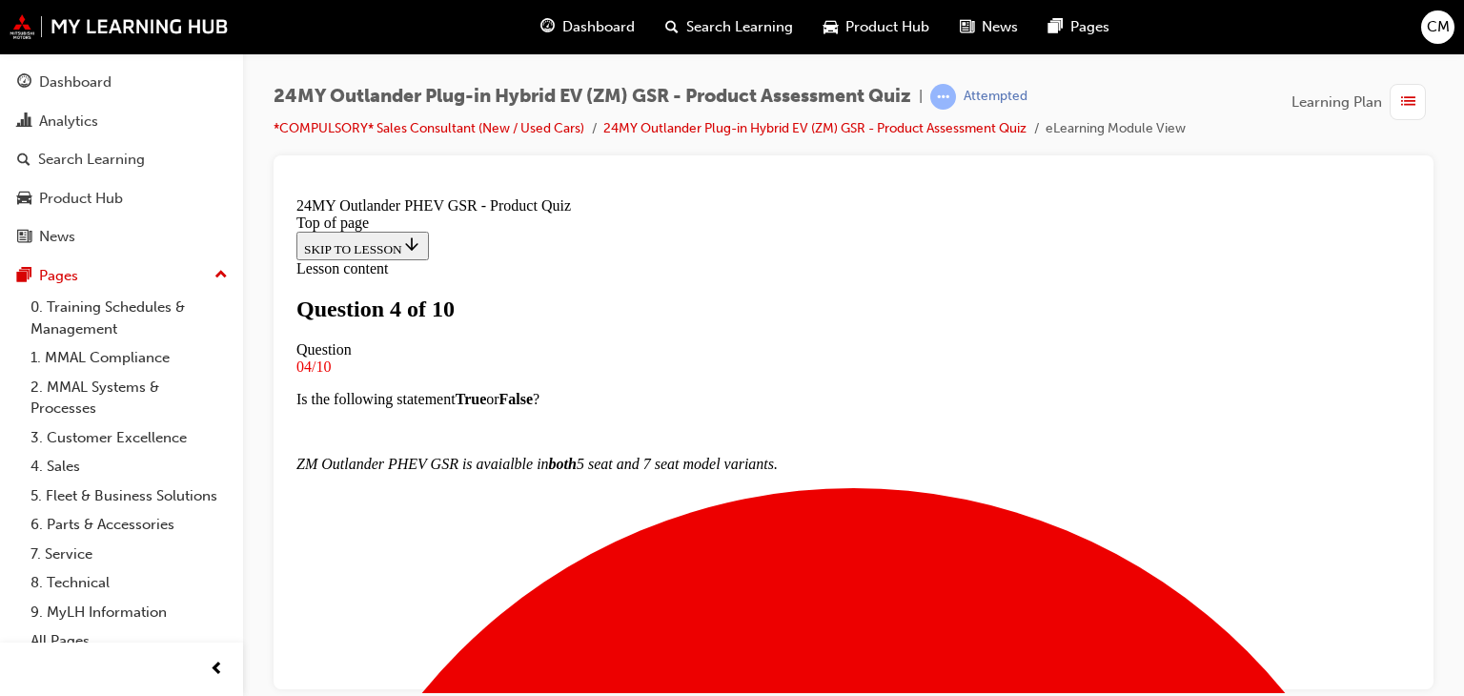
scroll to position [193, 0]
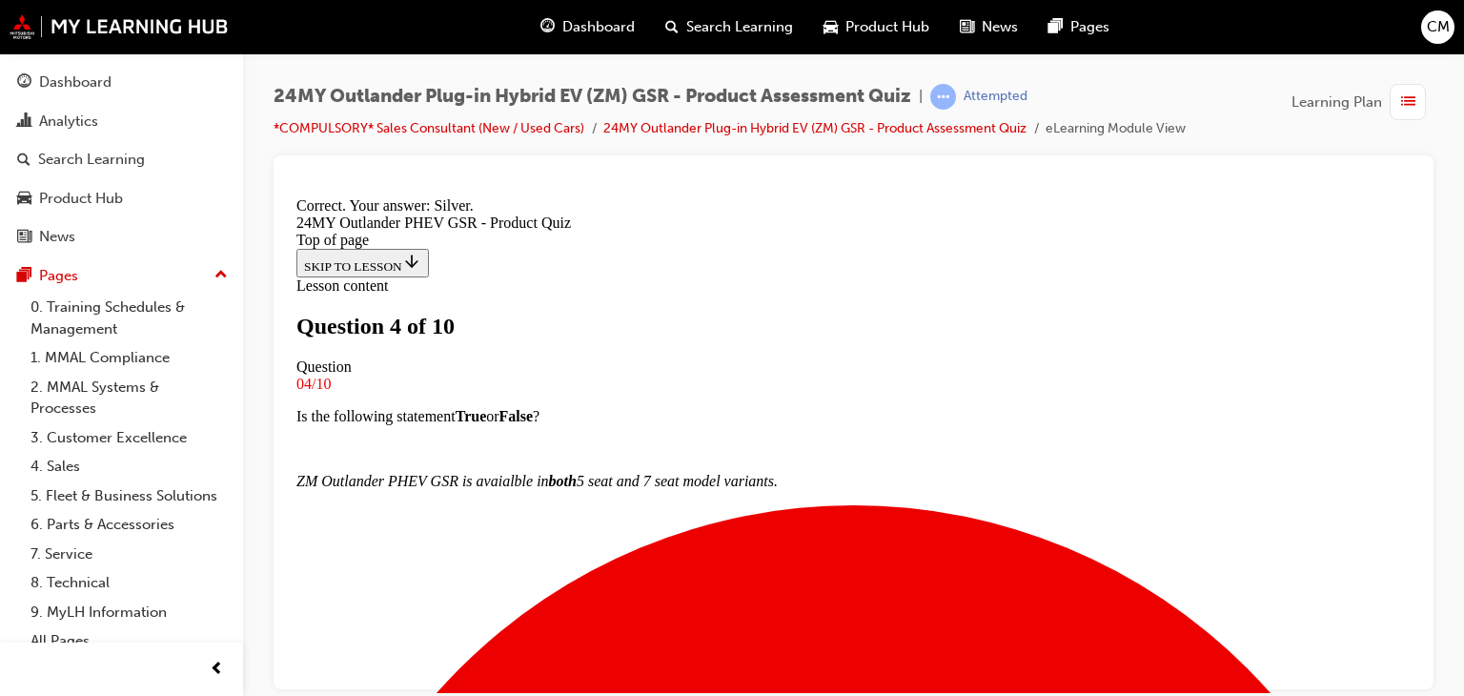
scroll to position [540, 0]
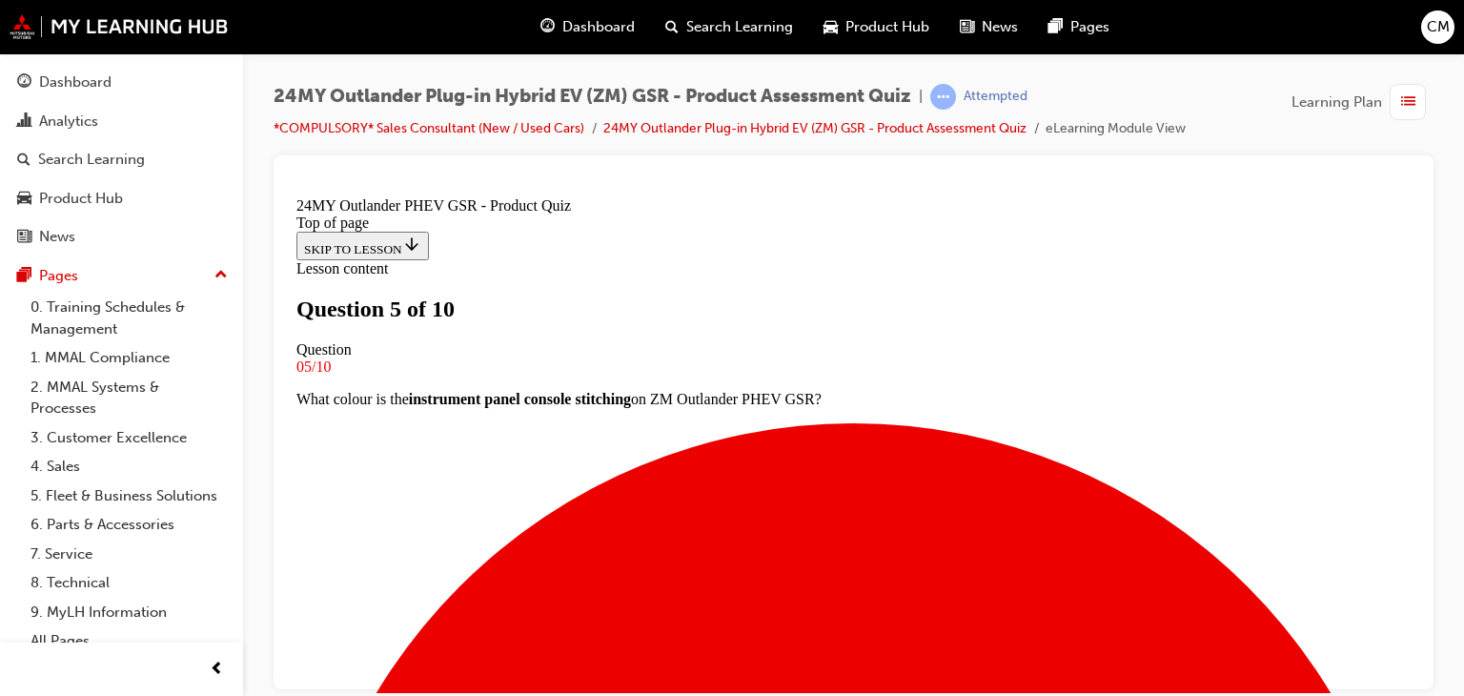
scroll to position [193, 0]
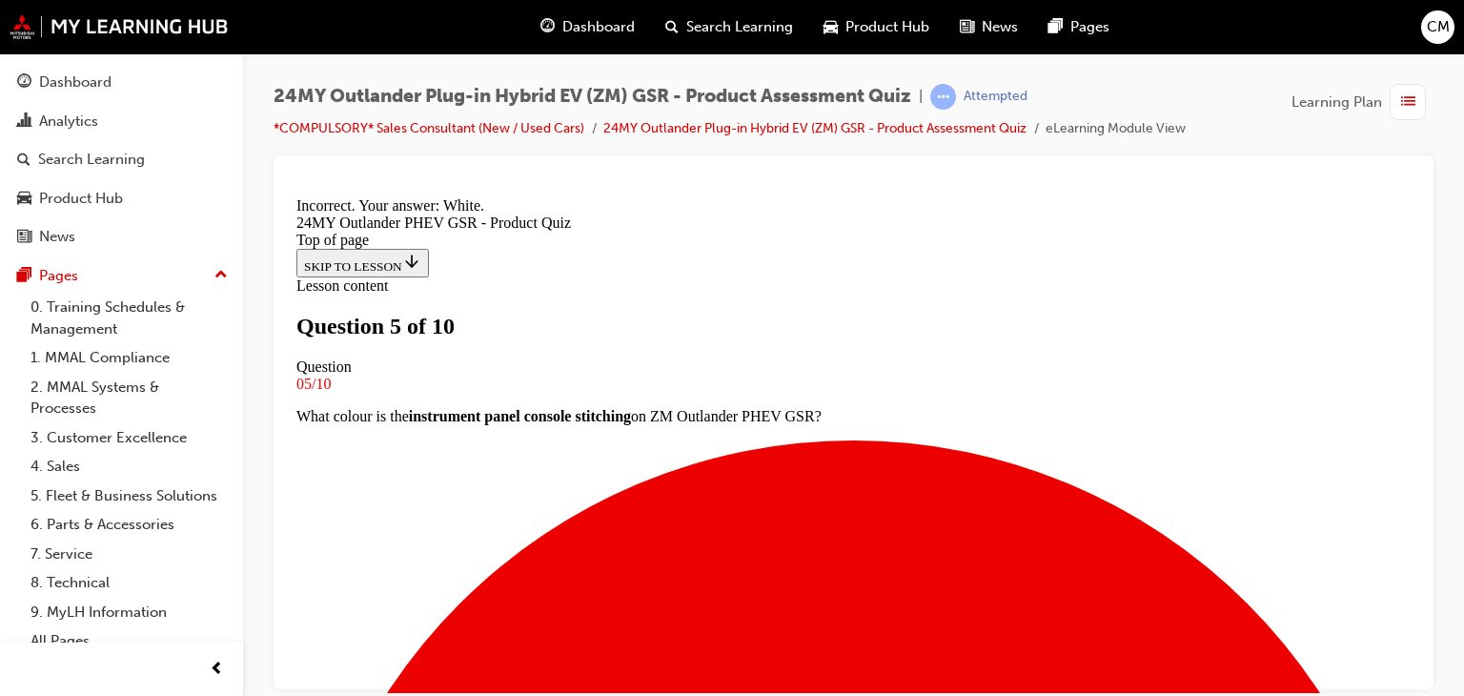
scroll to position [476, 0]
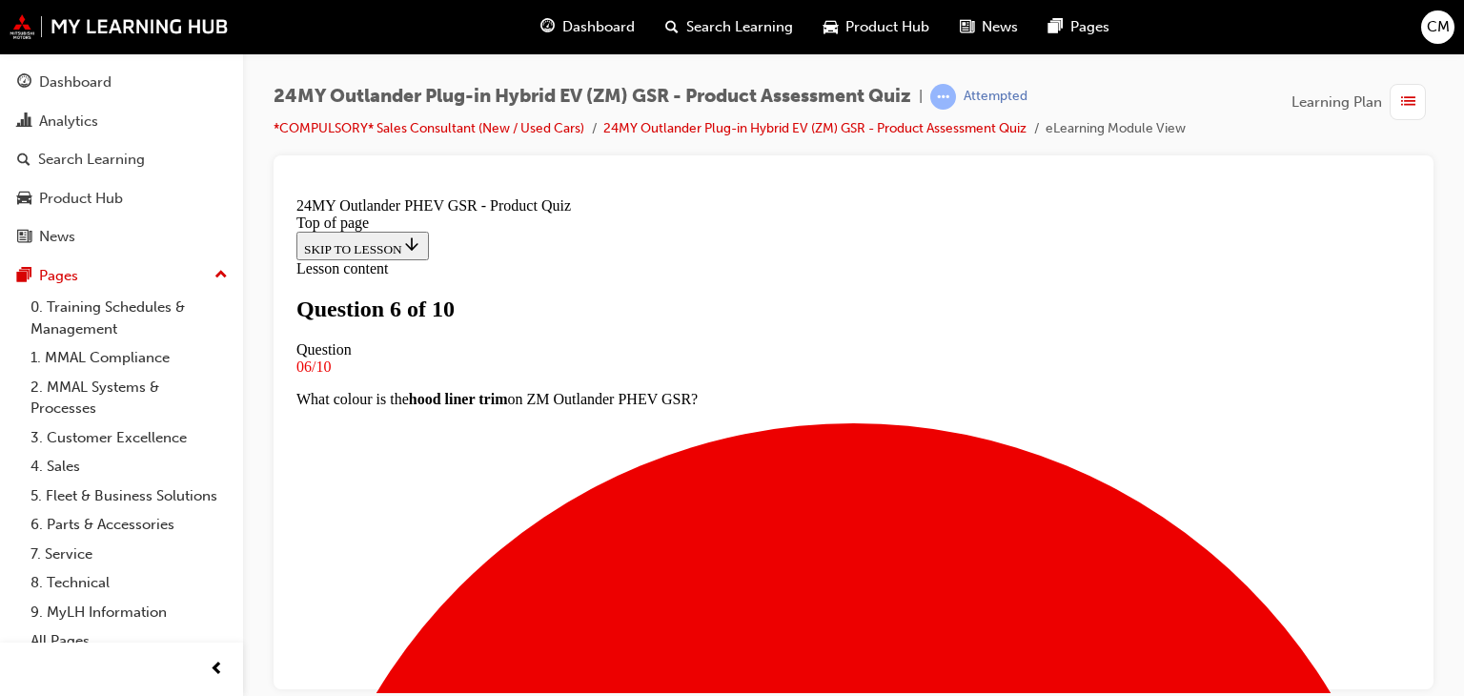
scroll to position [98, 0]
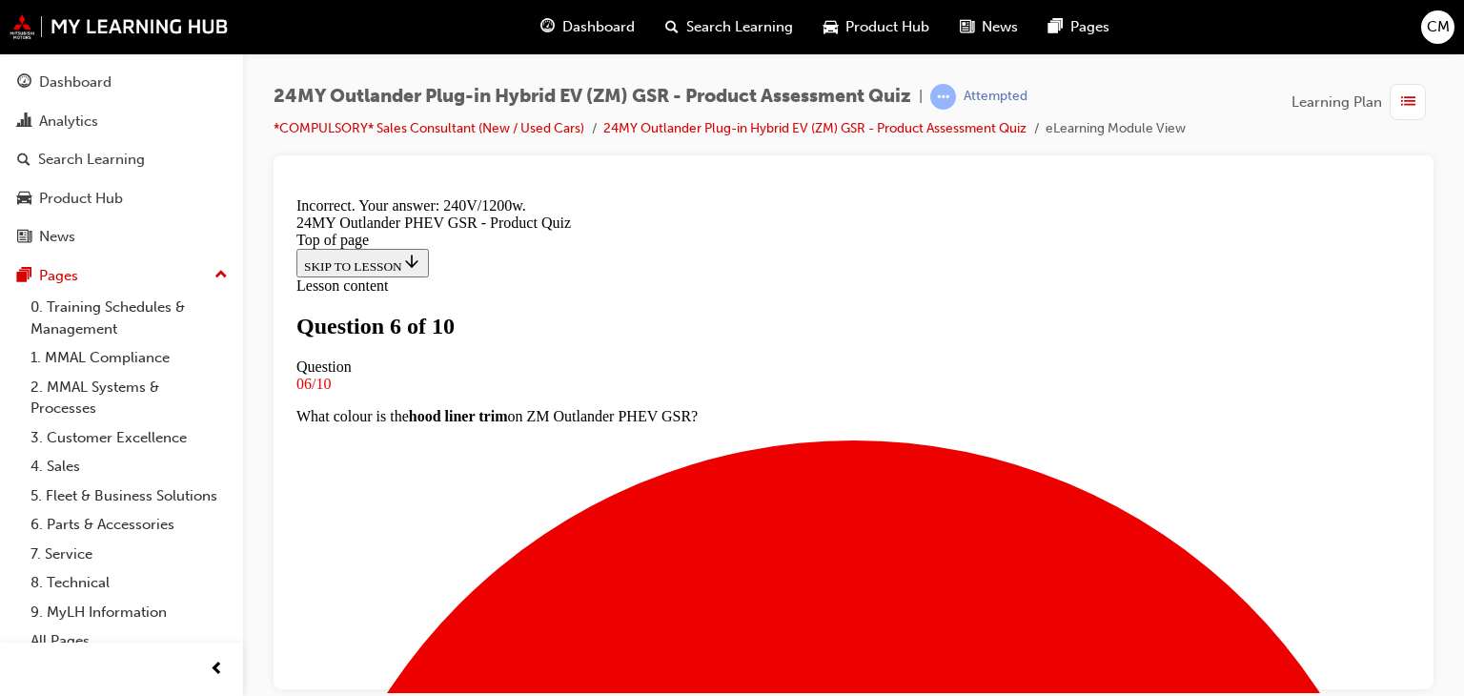
scroll to position [572, 0]
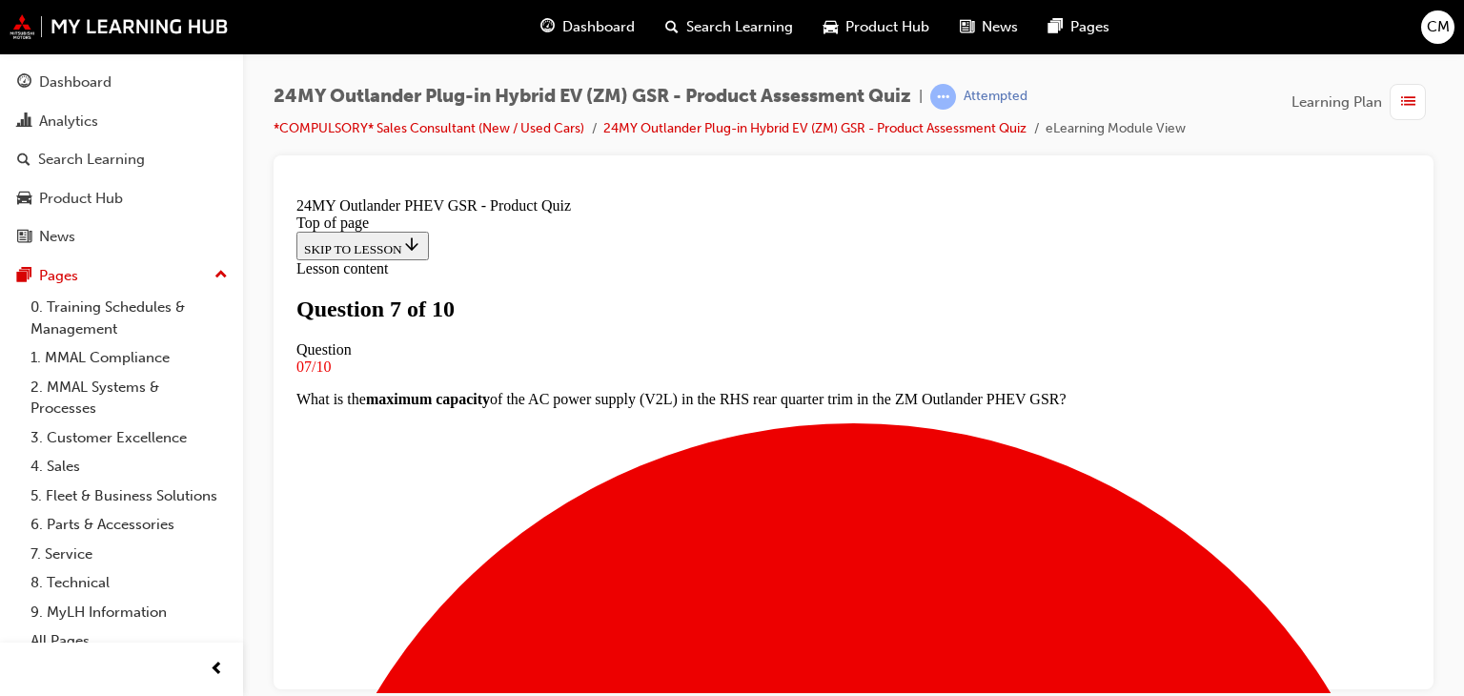
scroll to position [289, 0]
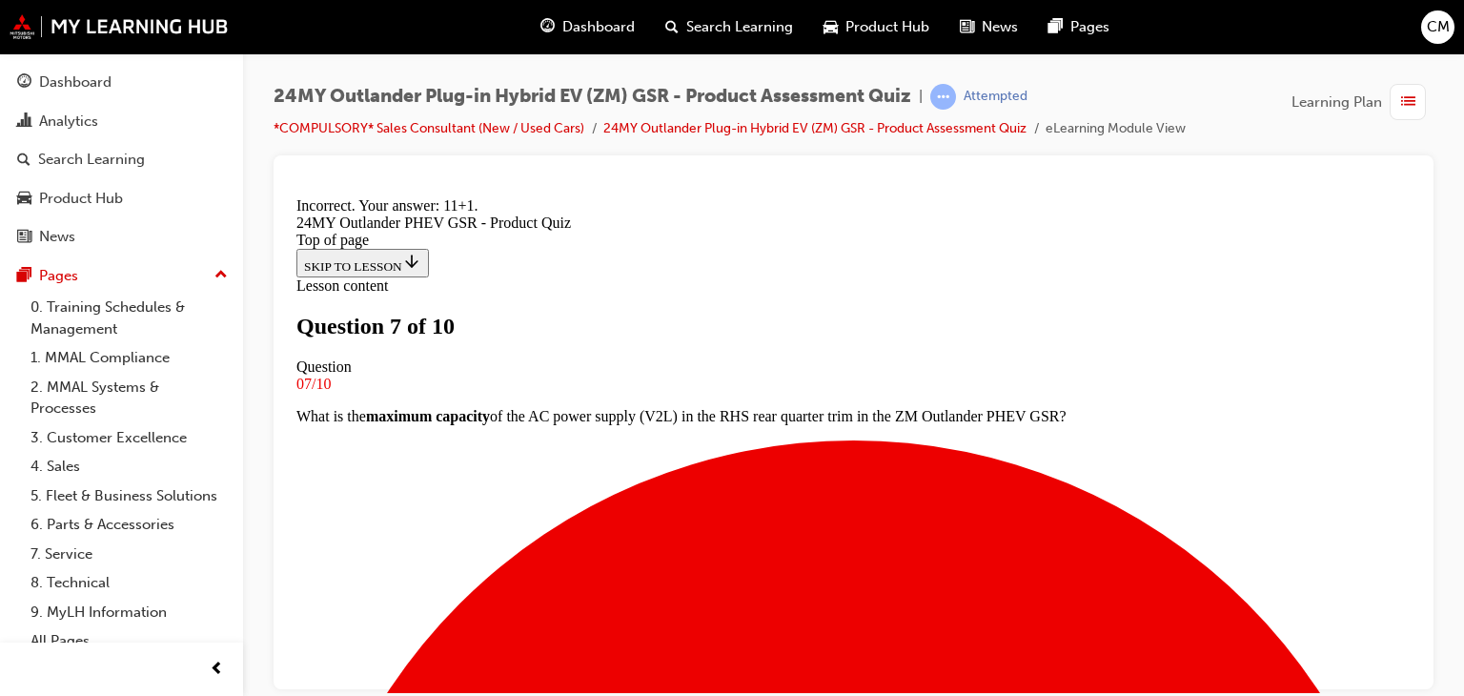
scroll to position [572, 0]
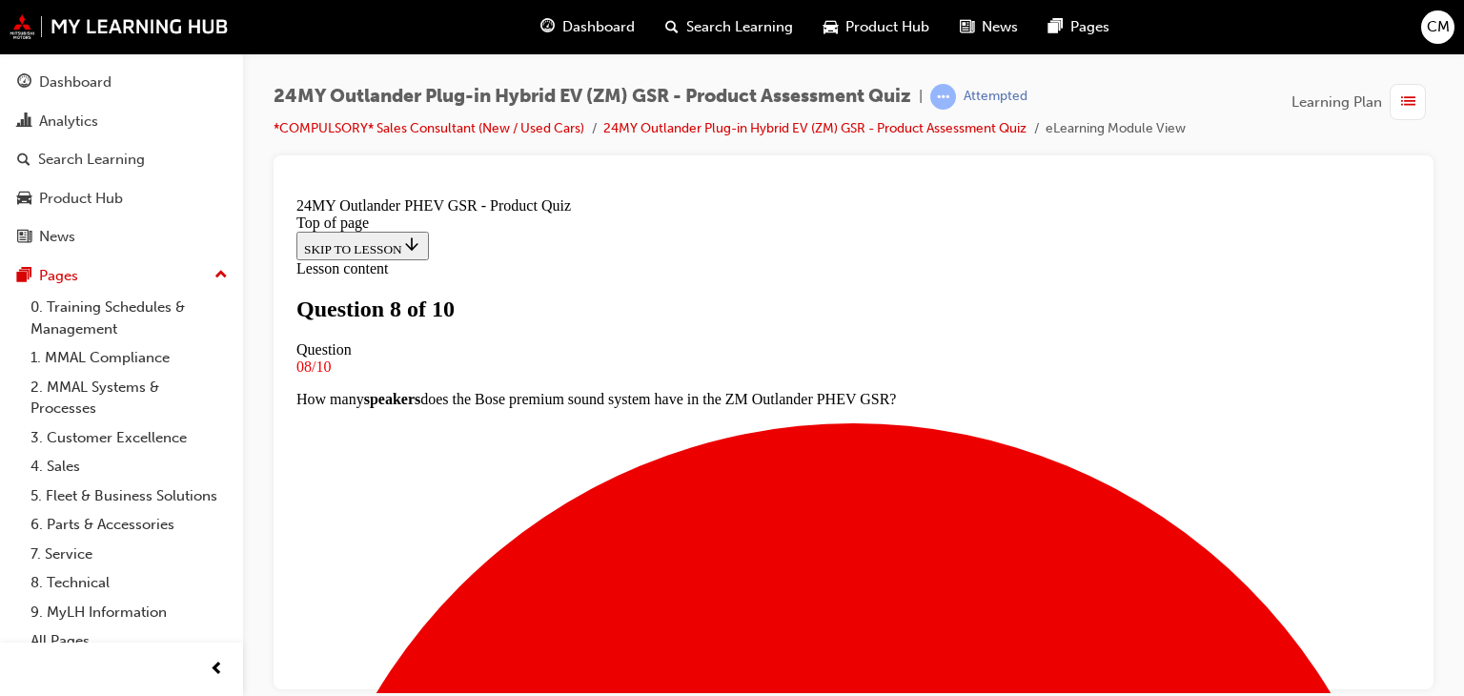
scroll to position [289, 0]
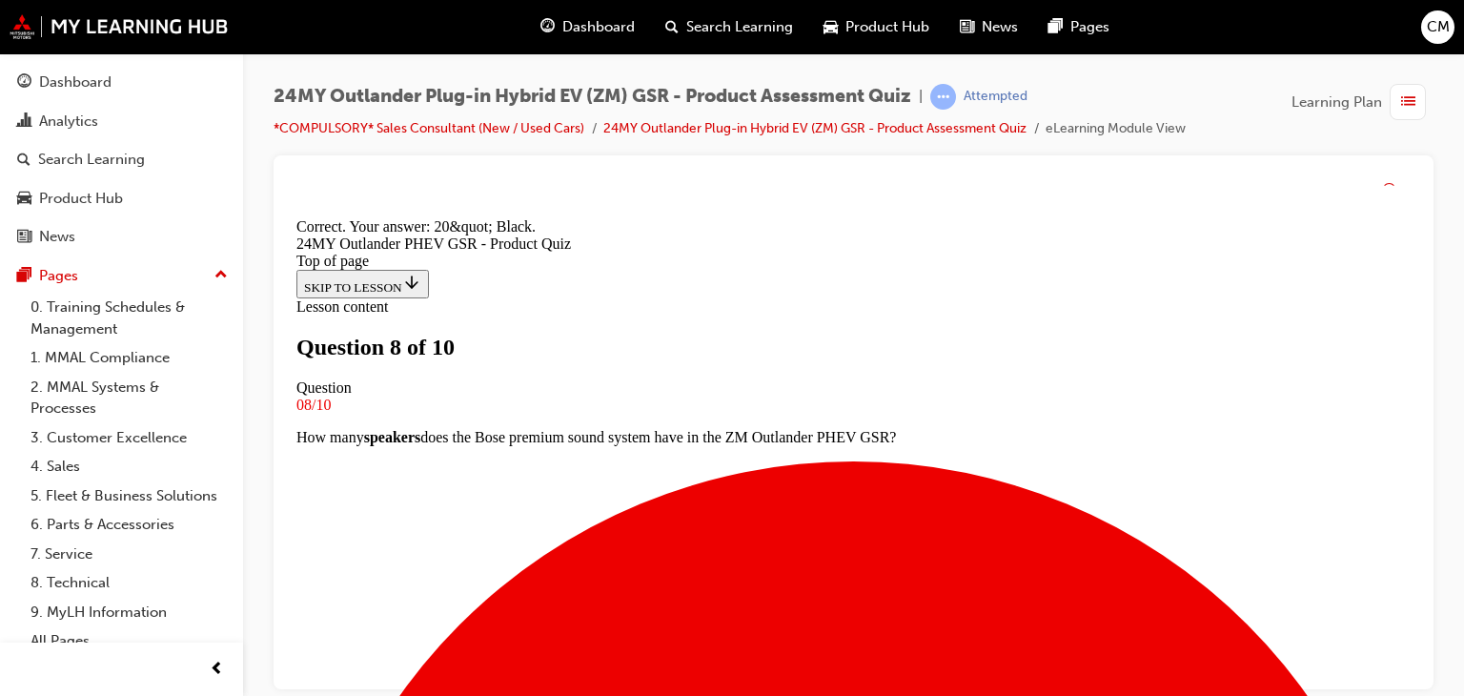
scroll to position [540, 0]
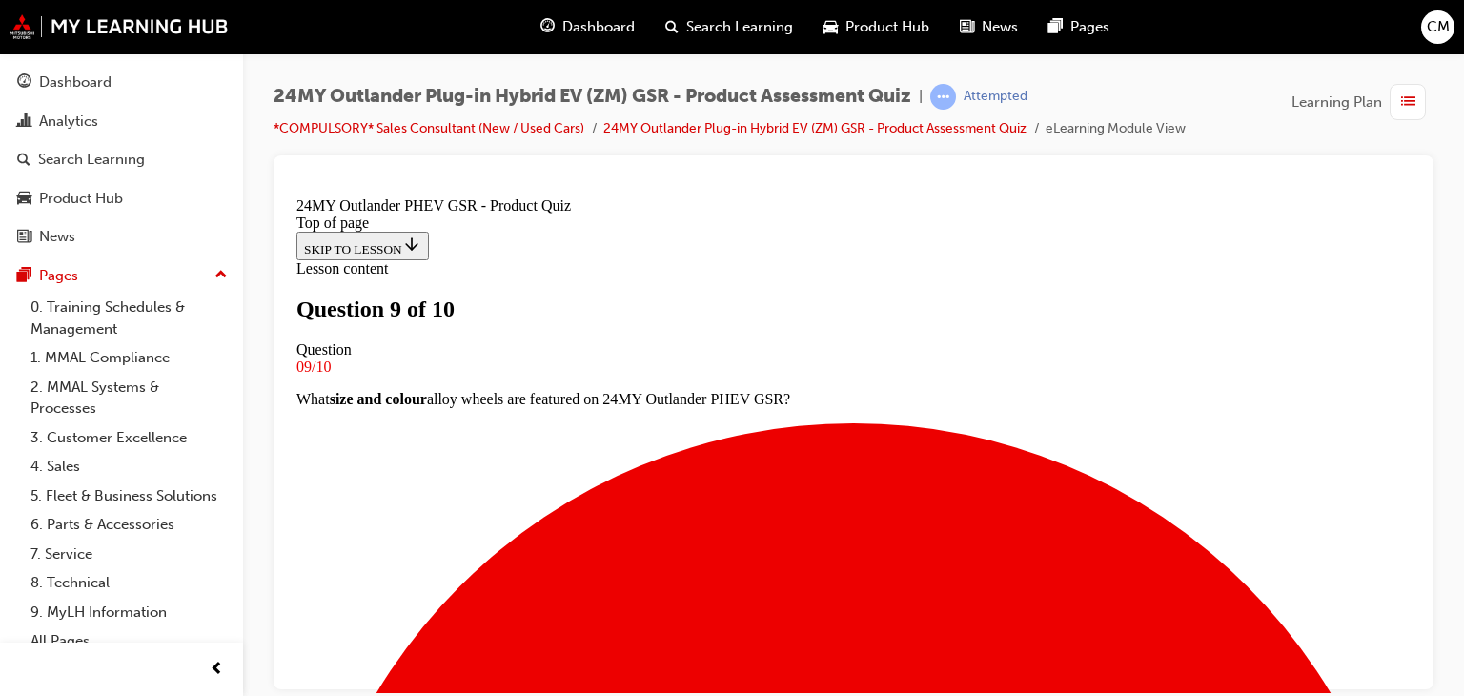
scroll to position [289, 0]
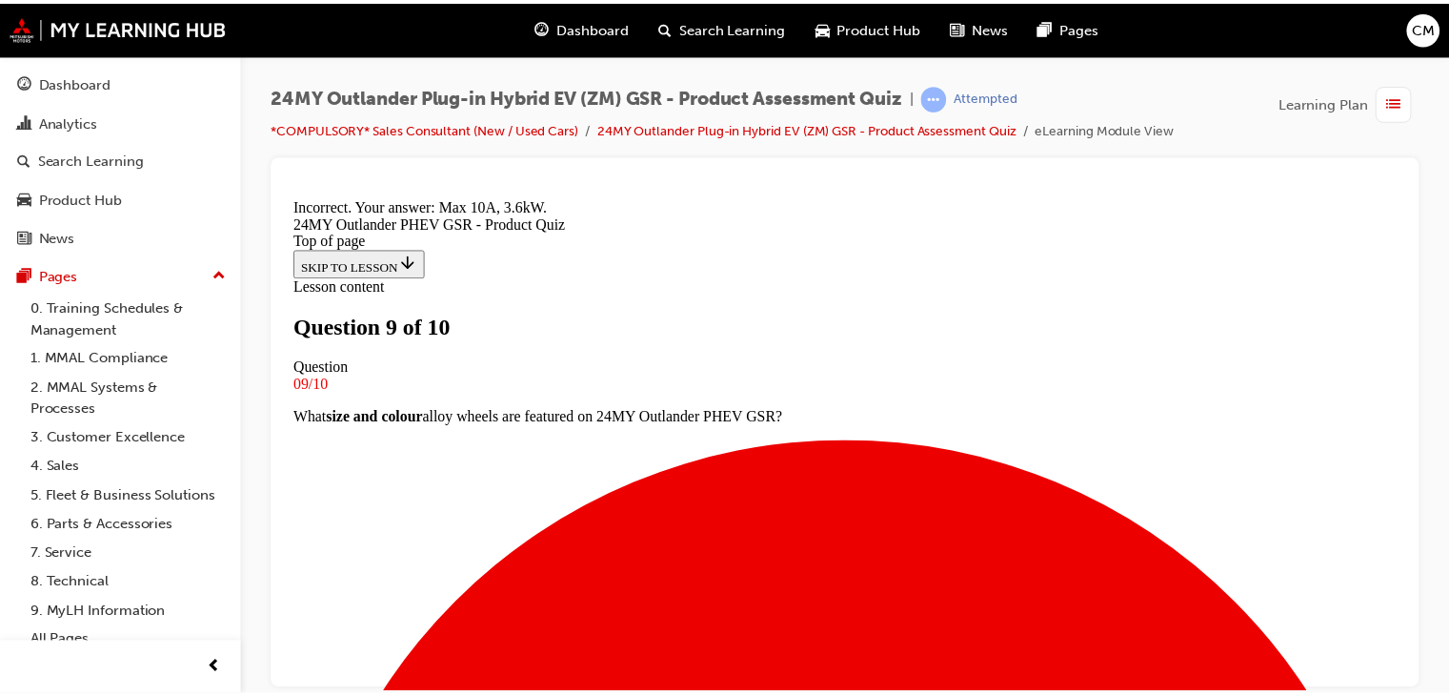
scroll to position [540, 0]
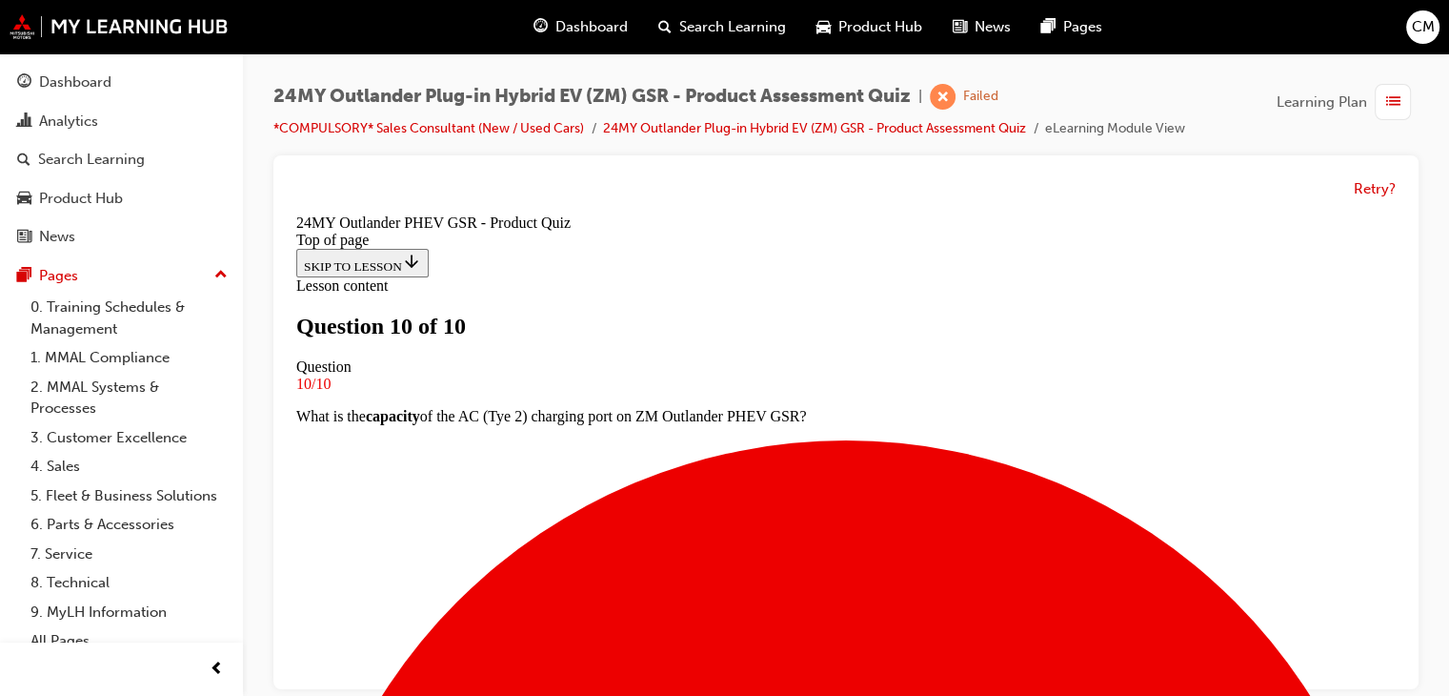
scroll to position [13, 0]
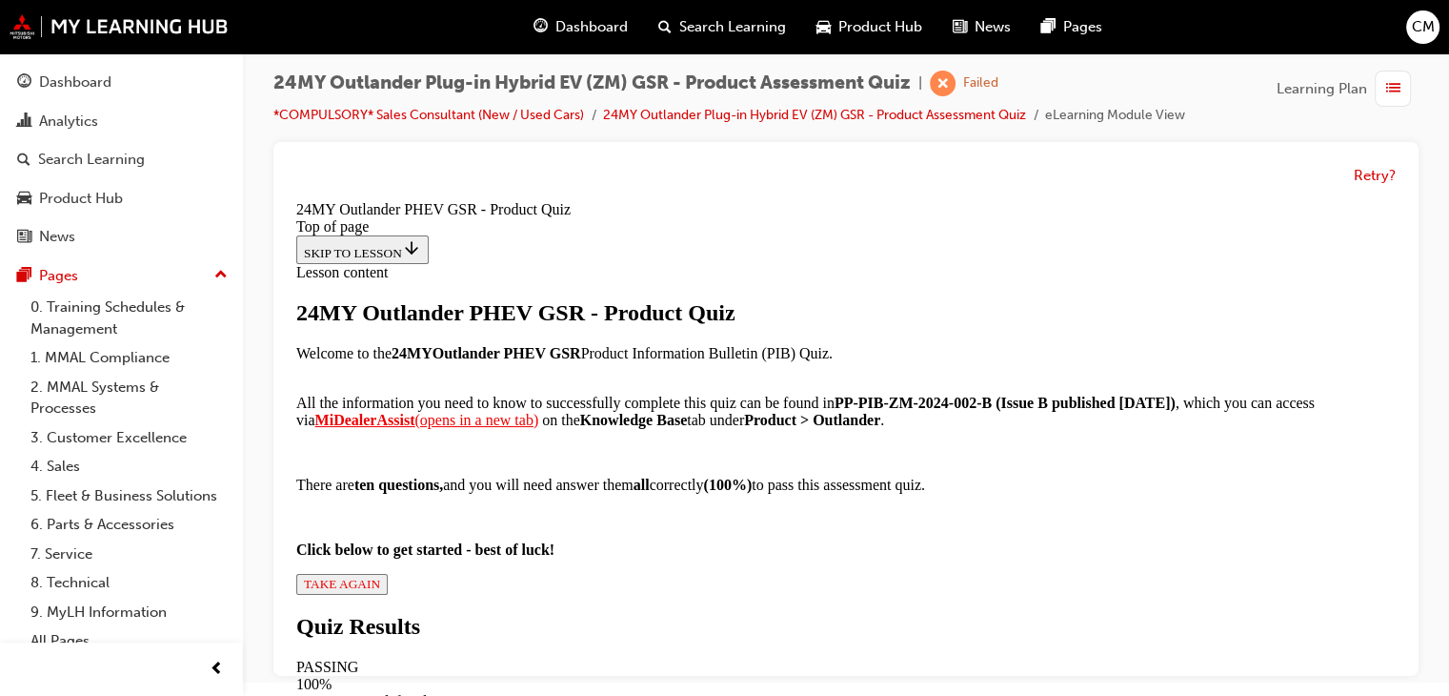
scroll to position [384, 0]
click at [380, 577] on span "TAKE AGAIN" at bounding box center [342, 584] width 76 height 14
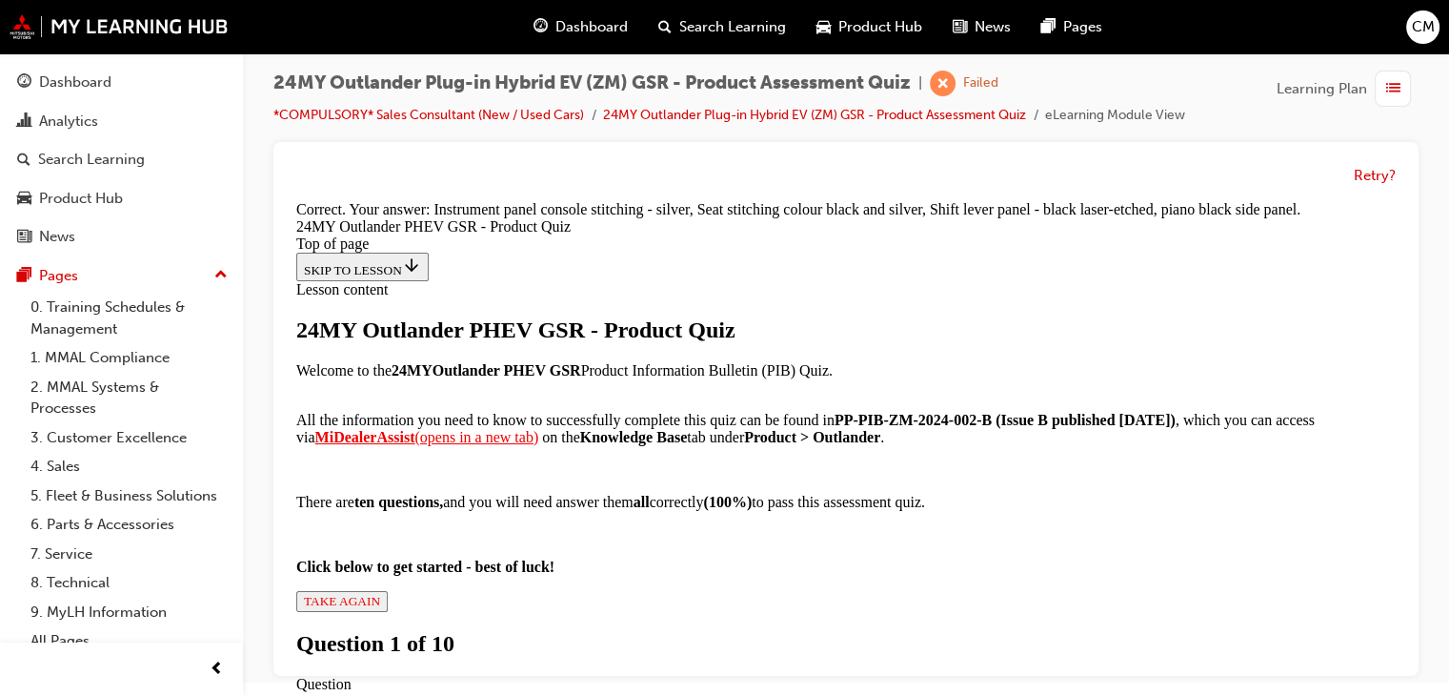
scroll to position [605, 0]
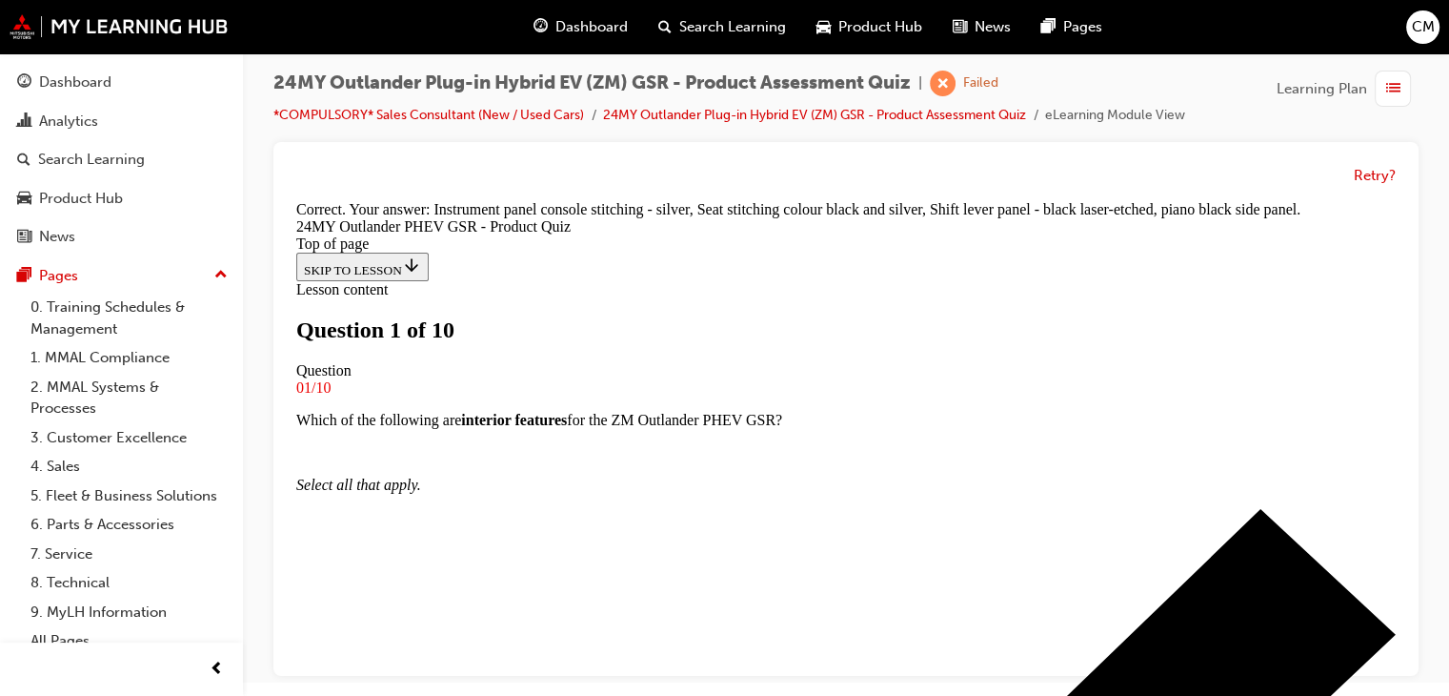
scroll to position [98, 0]
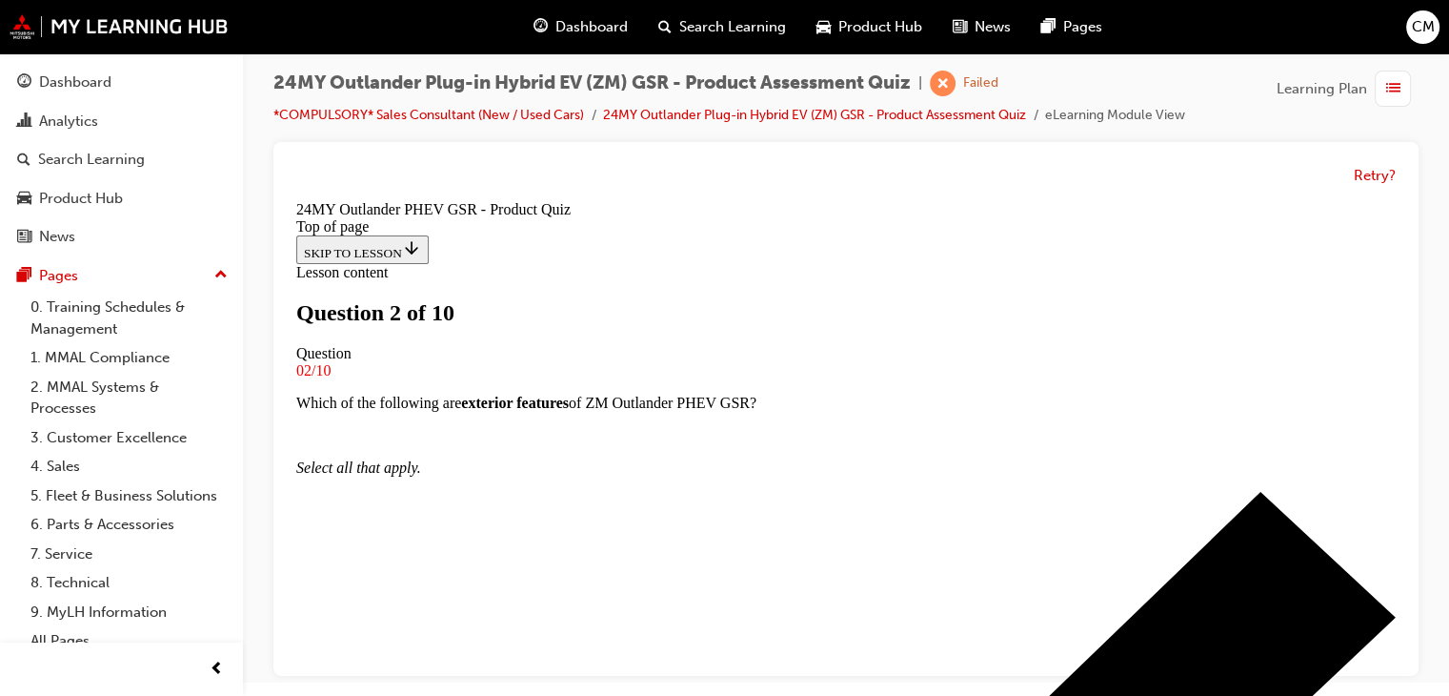
scroll to position [98, 0]
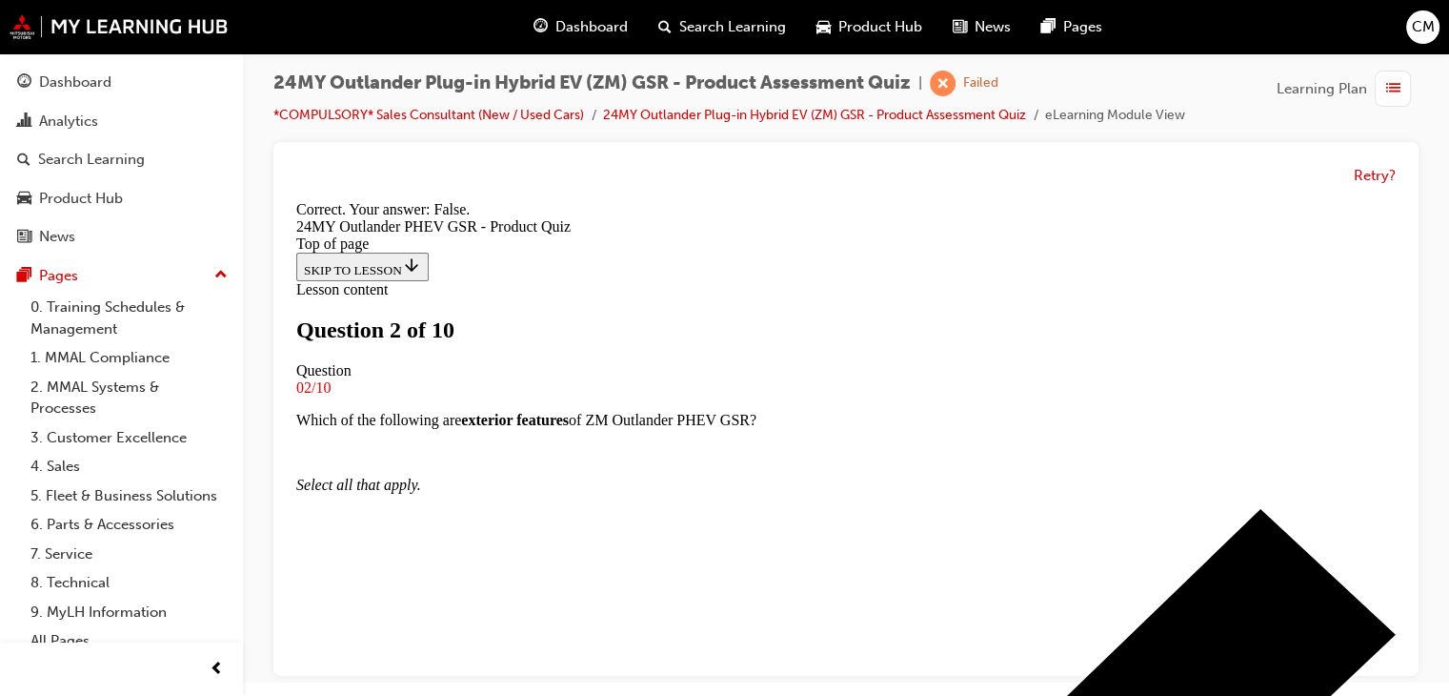
scroll to position [408, 0]
drag, startPoint x: 848, startPoint y: 626, endPoint x: 842, endPoint y: 597, distance: 30.1
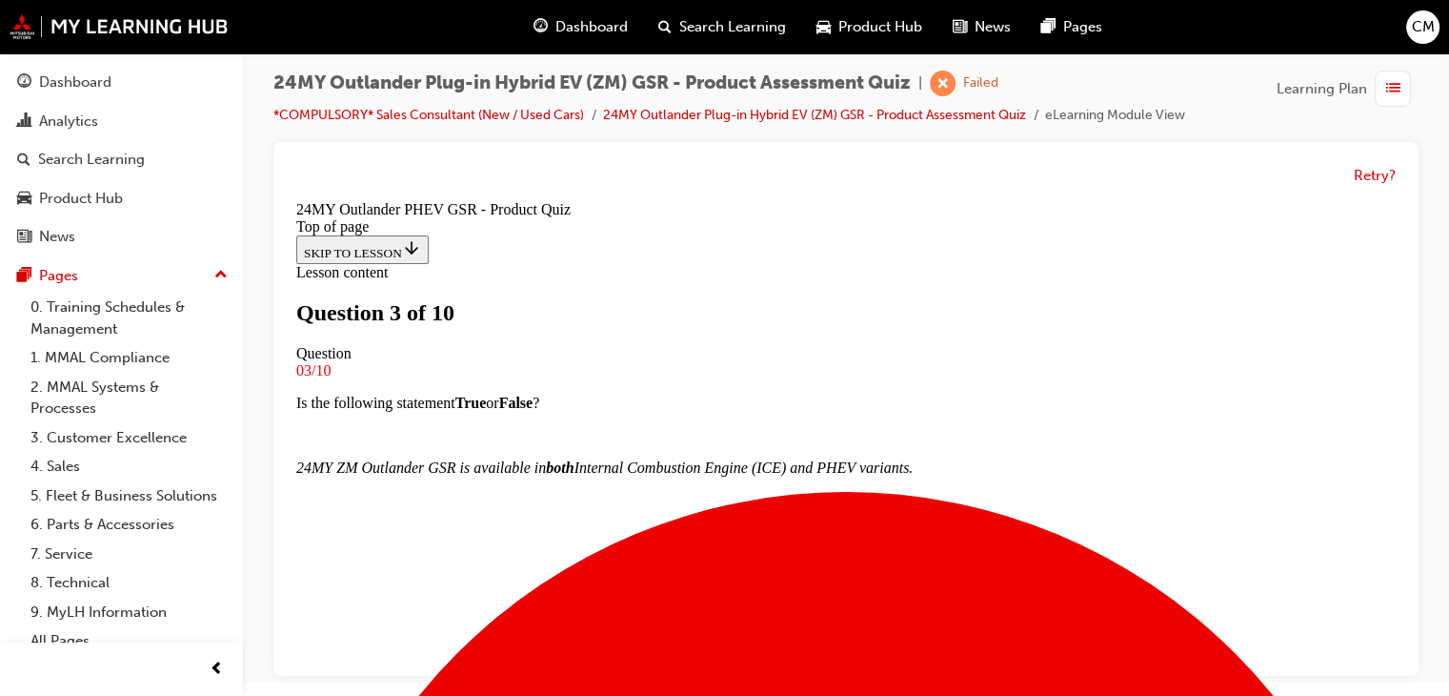
scroll to position [193, 0]
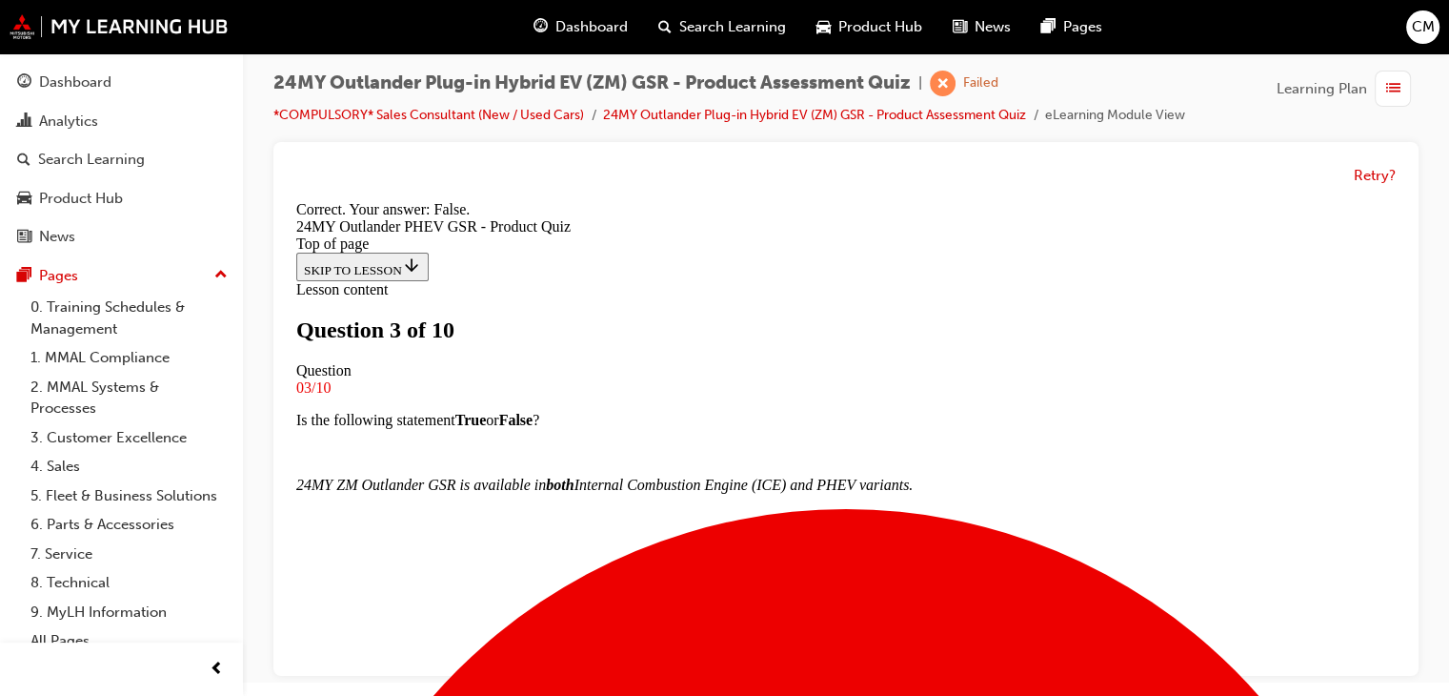
scroll to position [376, 0]
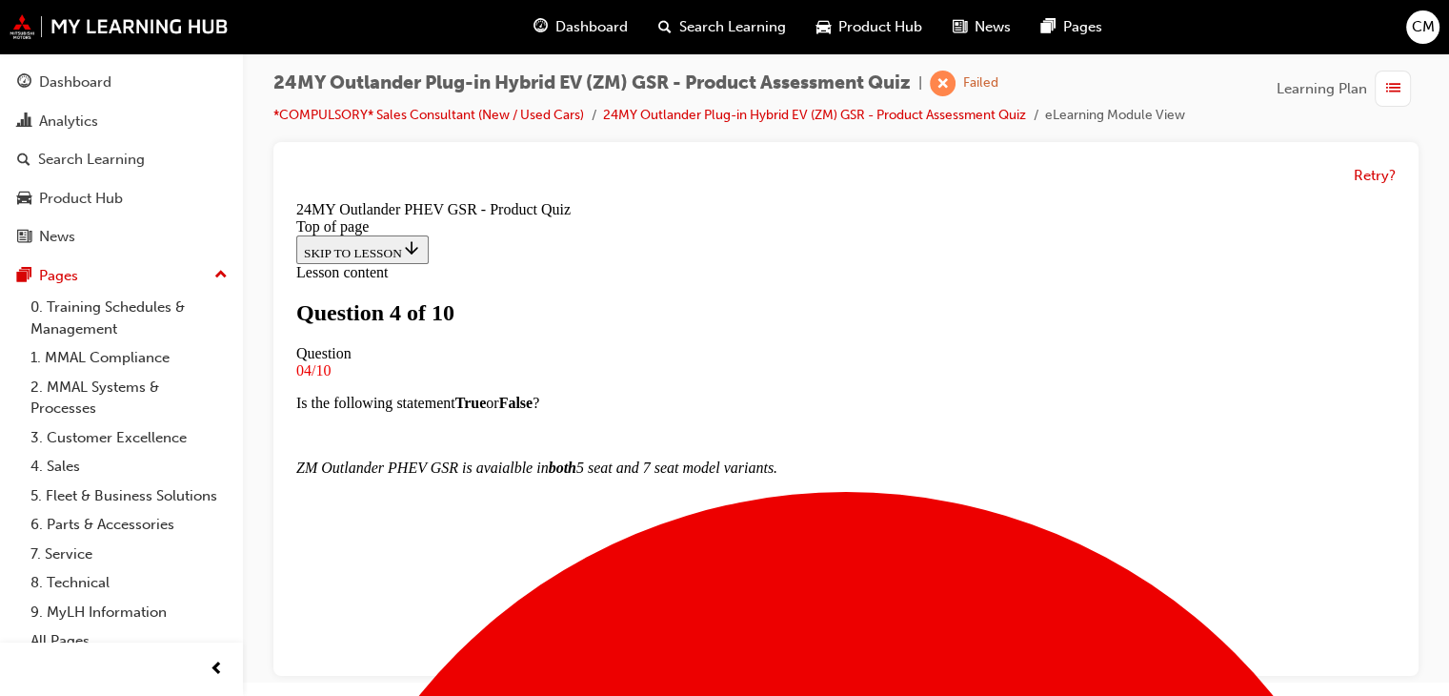
scroll to position [193, 0]
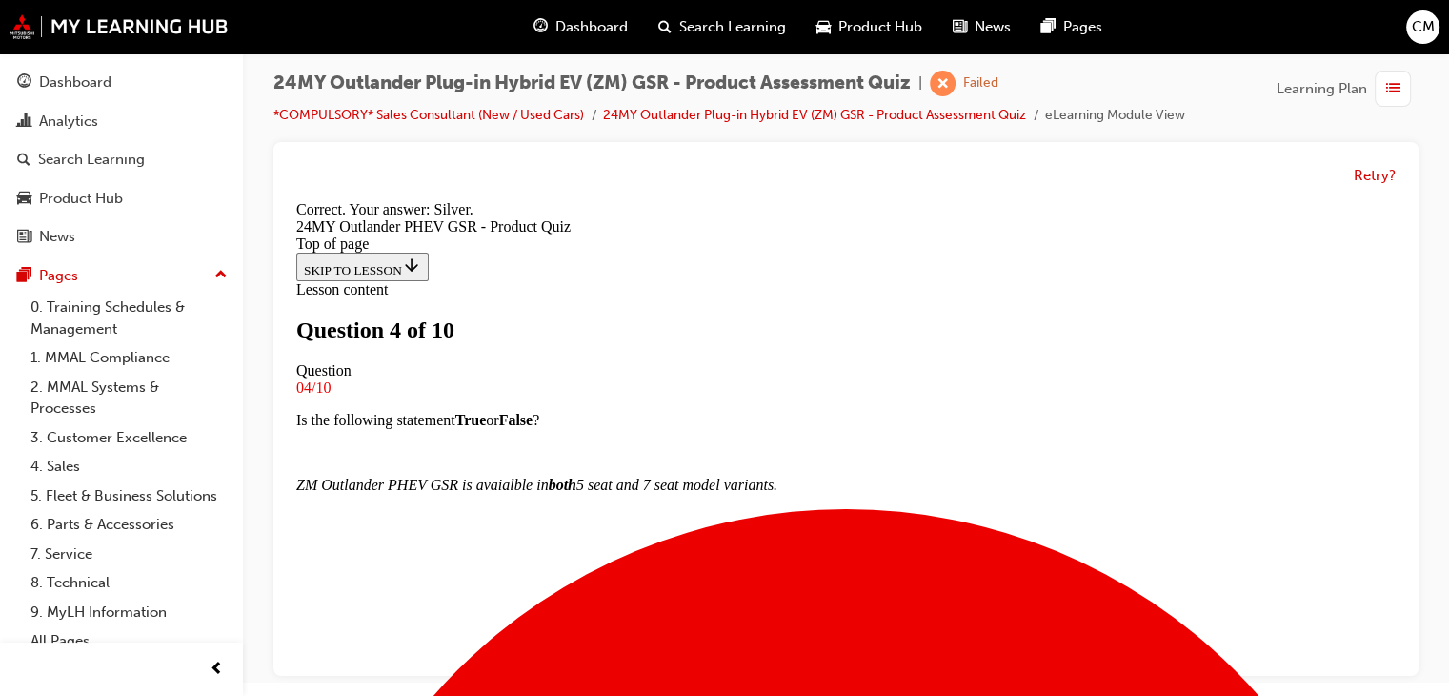
scroll to position [540, 0]
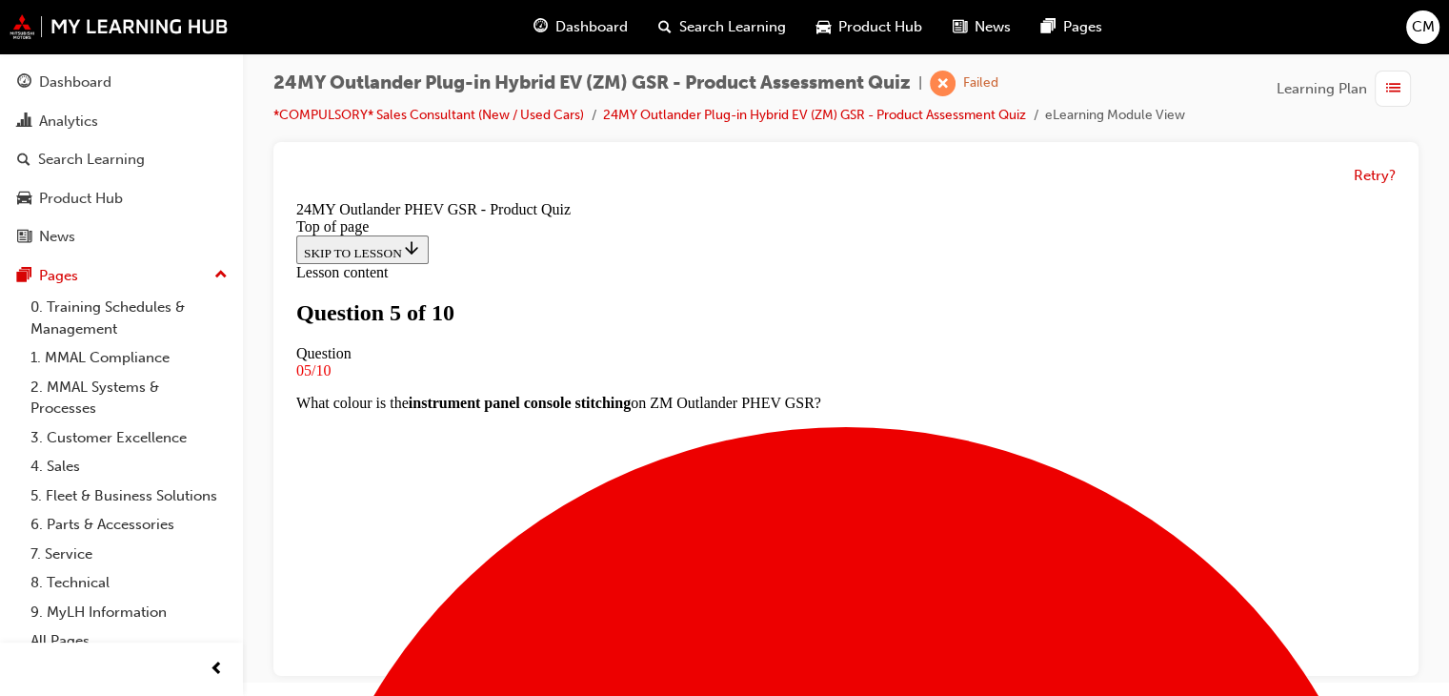
scroll to position [193, 0]
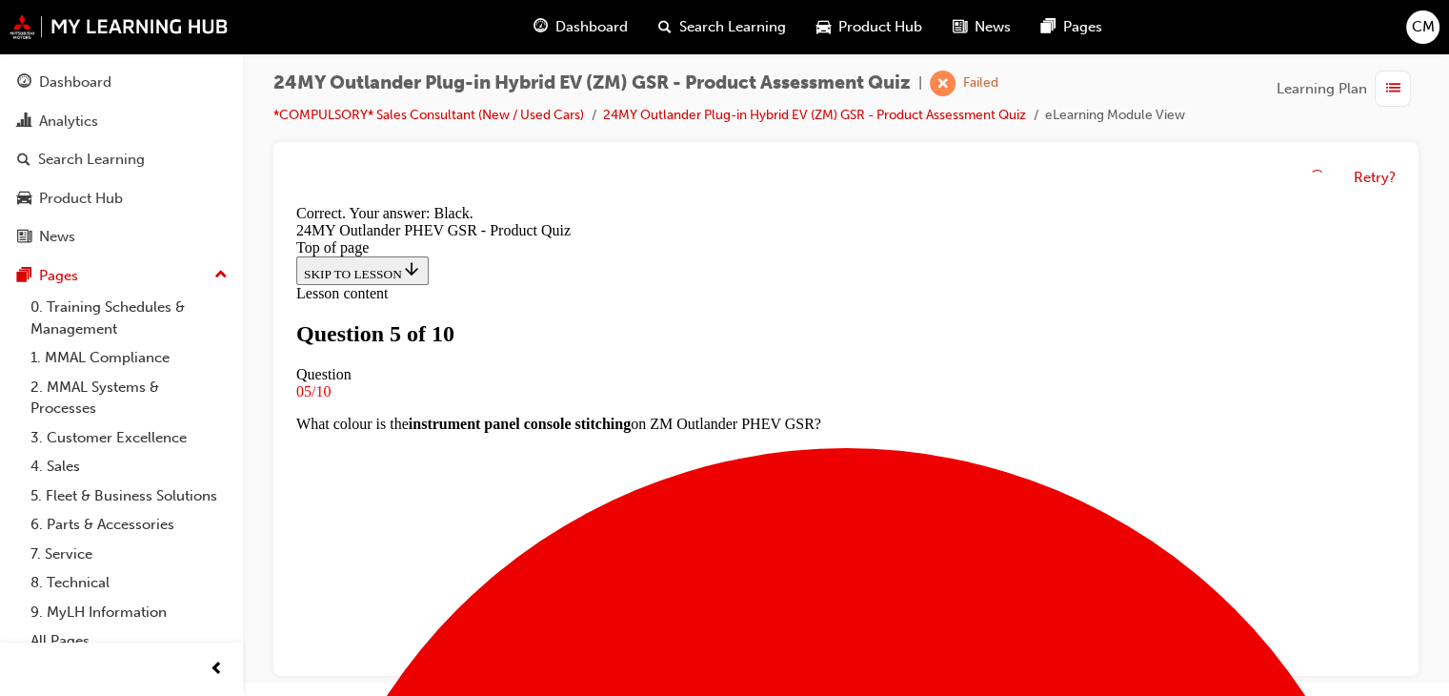
scroll to position [540, 0]
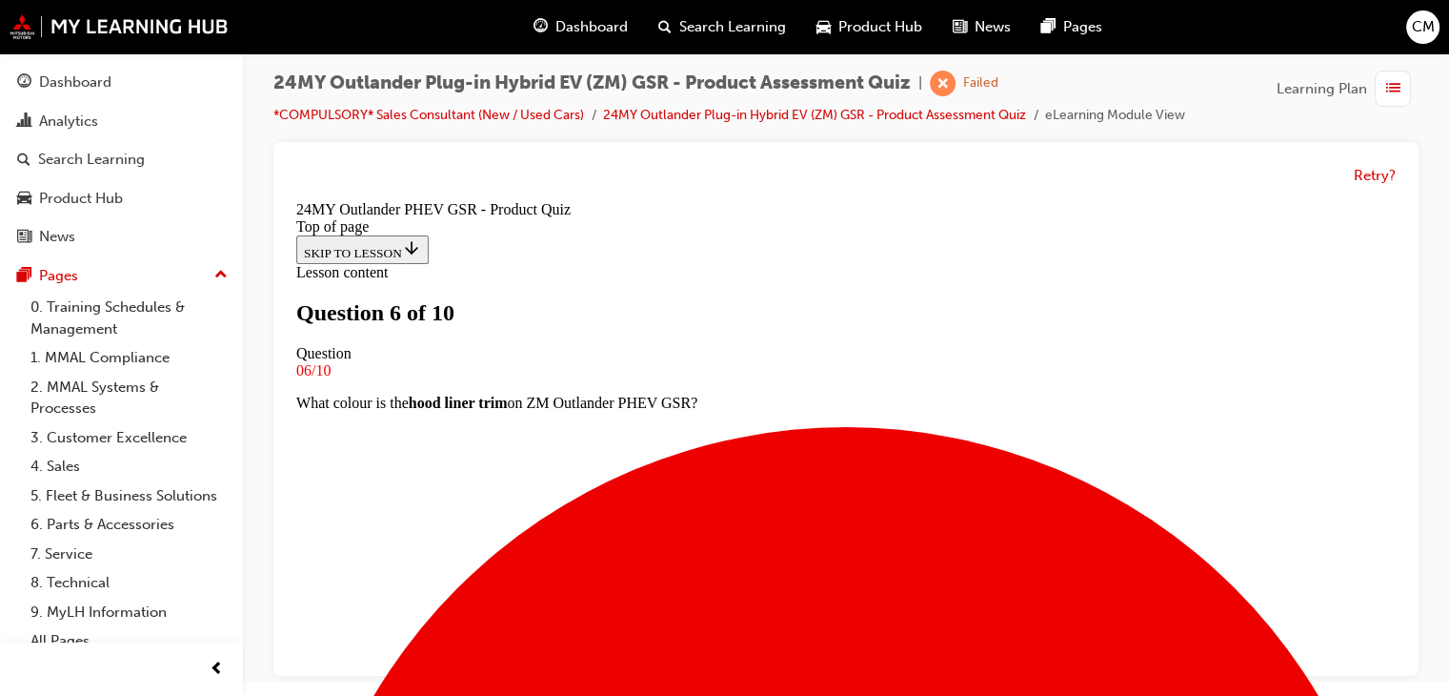
scroll to position [193, 0]
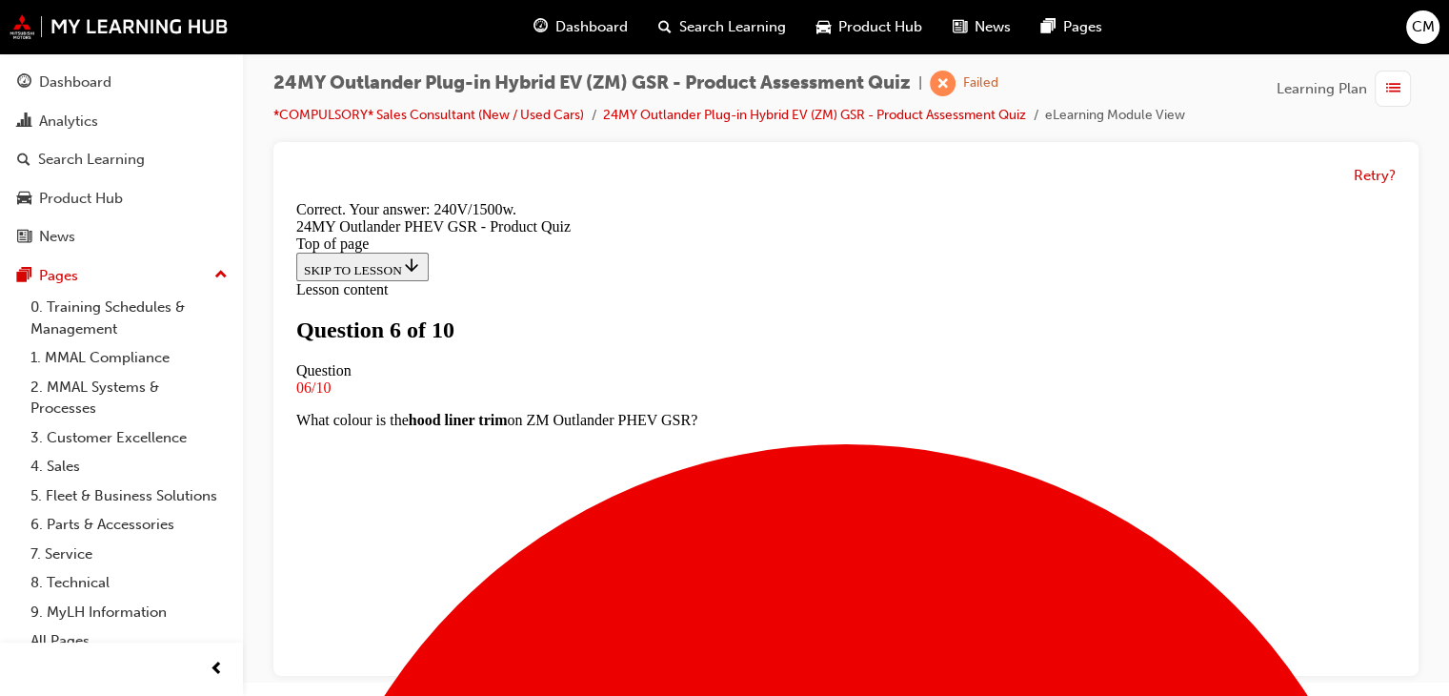
scroll to position [476, 0]
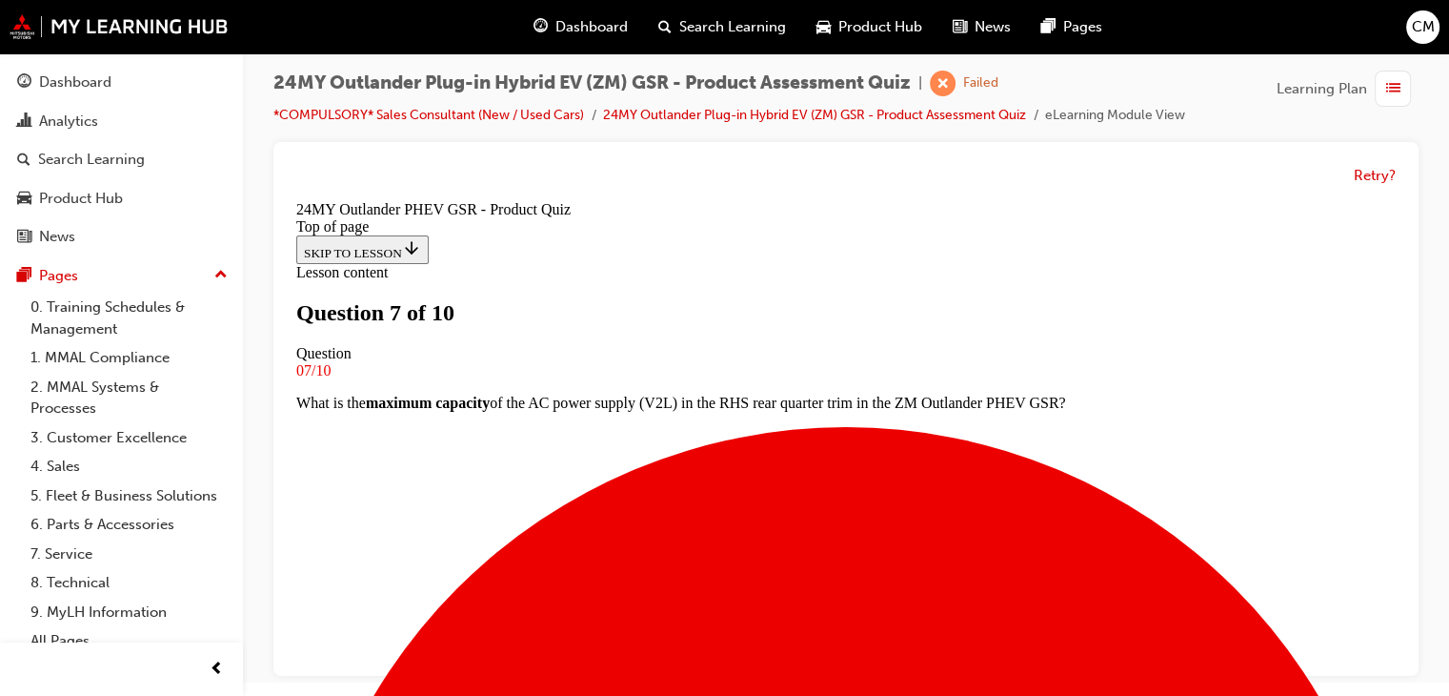
scroll to position [384, 0]
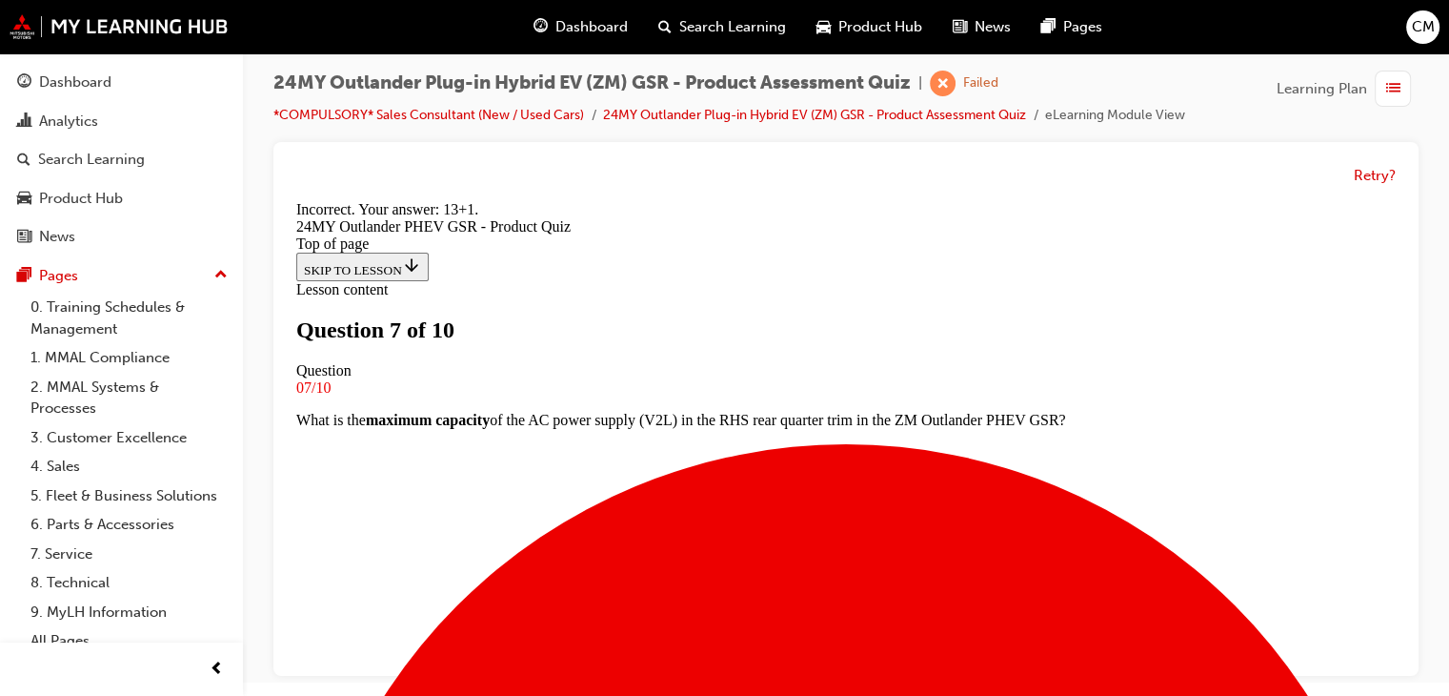
scroll to position [572, 0]
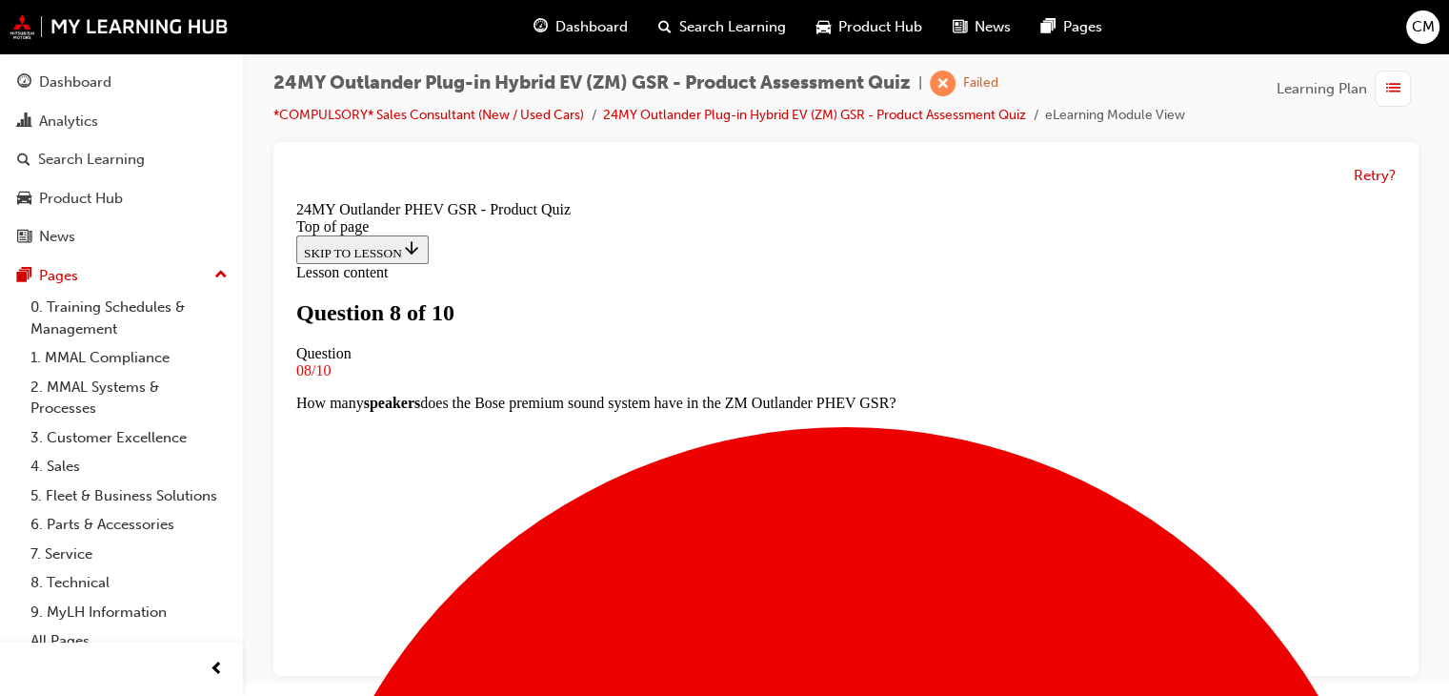
scroll to position [193, 0]
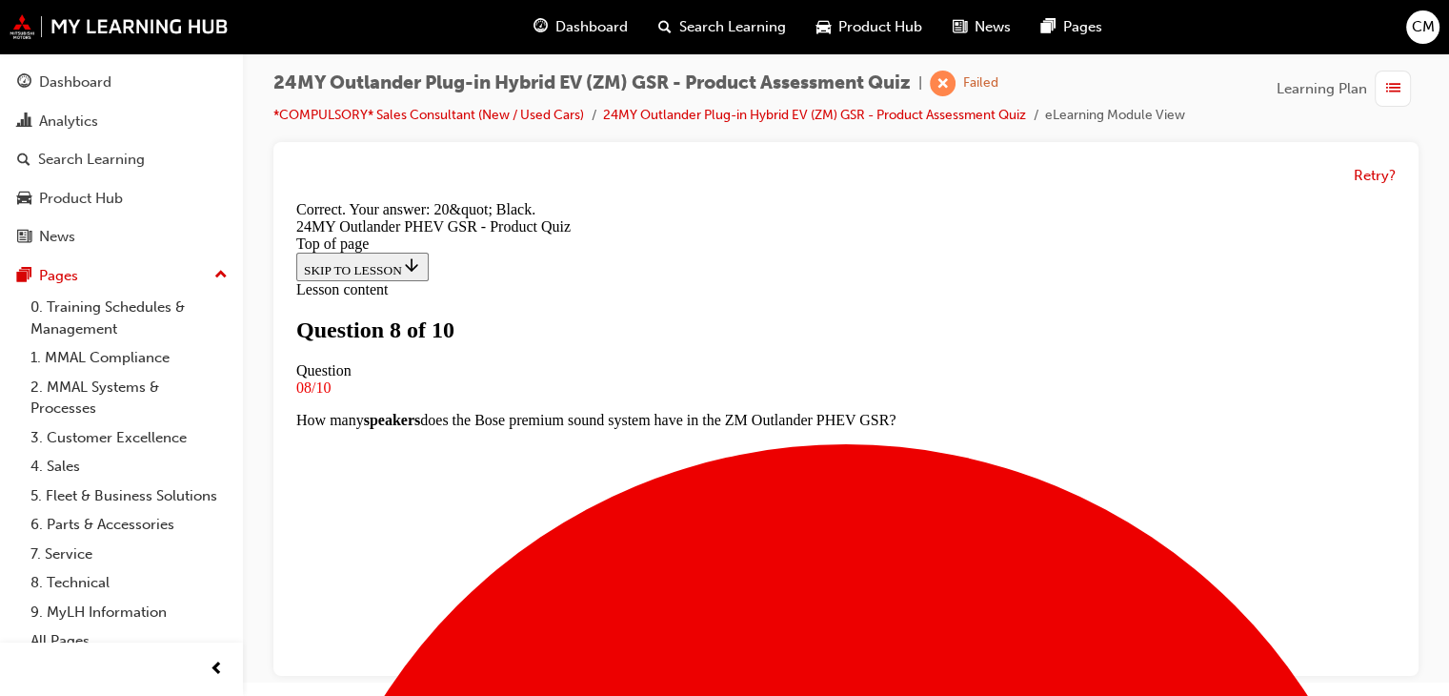
scroll to position [540, 0]
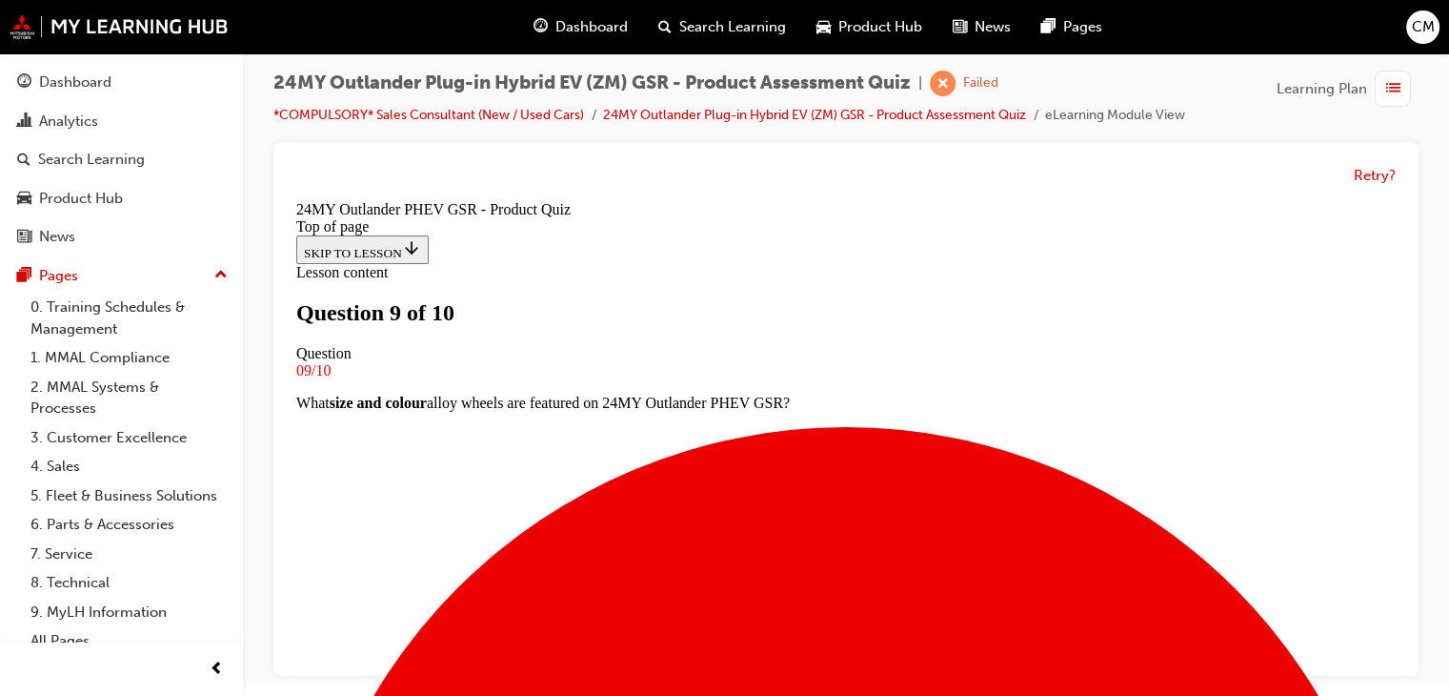
scroll to position [289, 0]
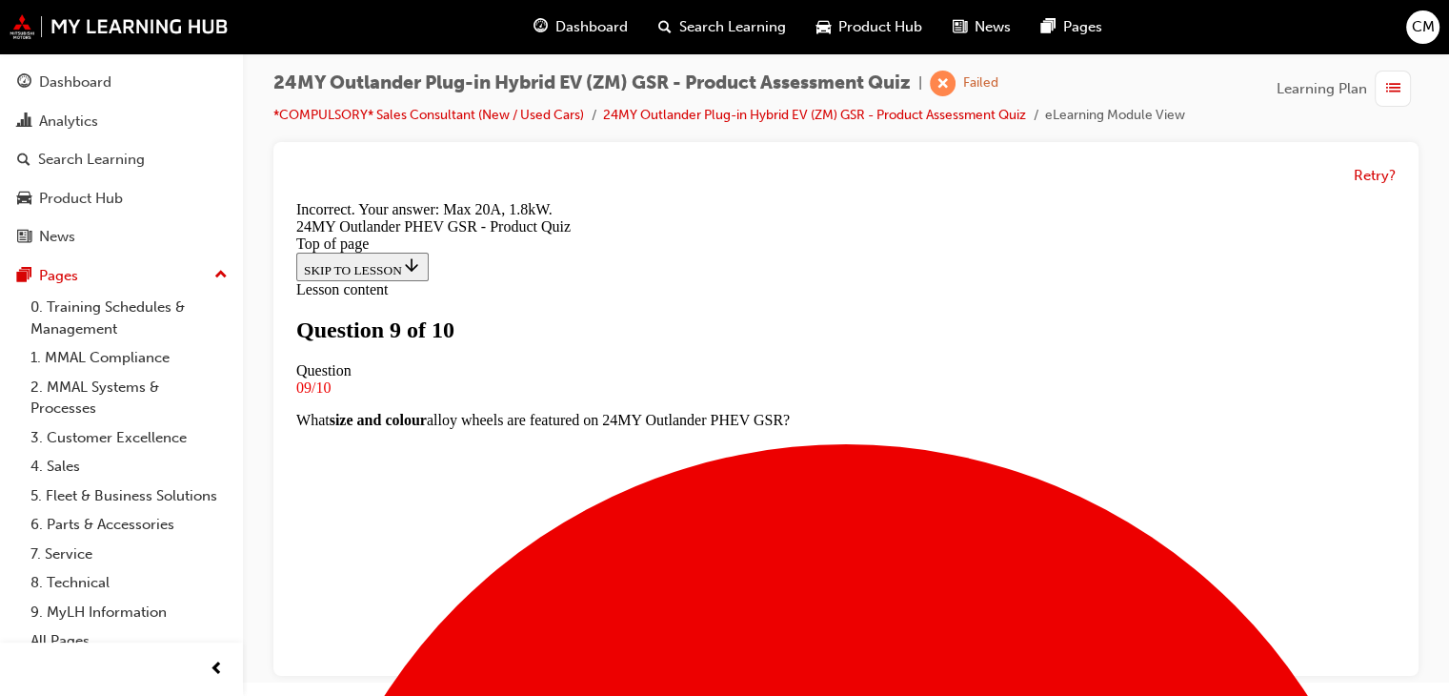
scroll to position [540, 0]
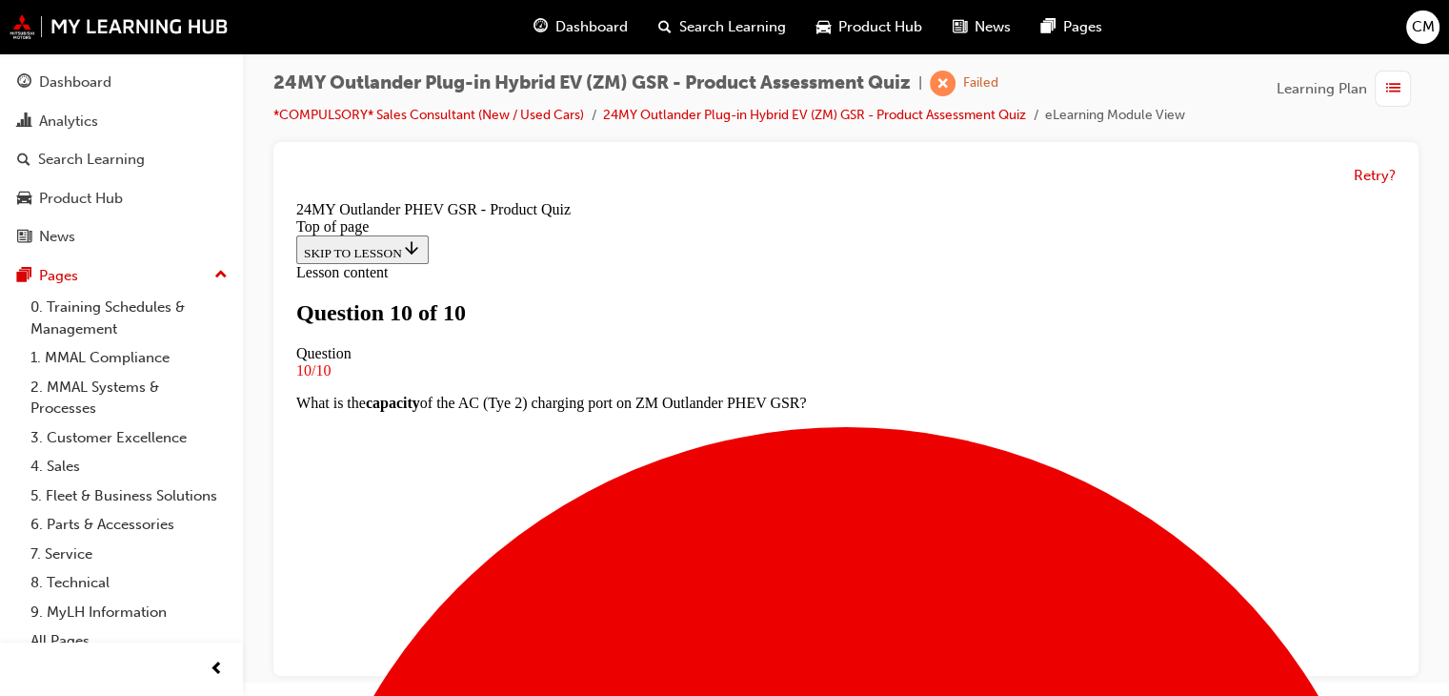
scroll to position [470, 0]
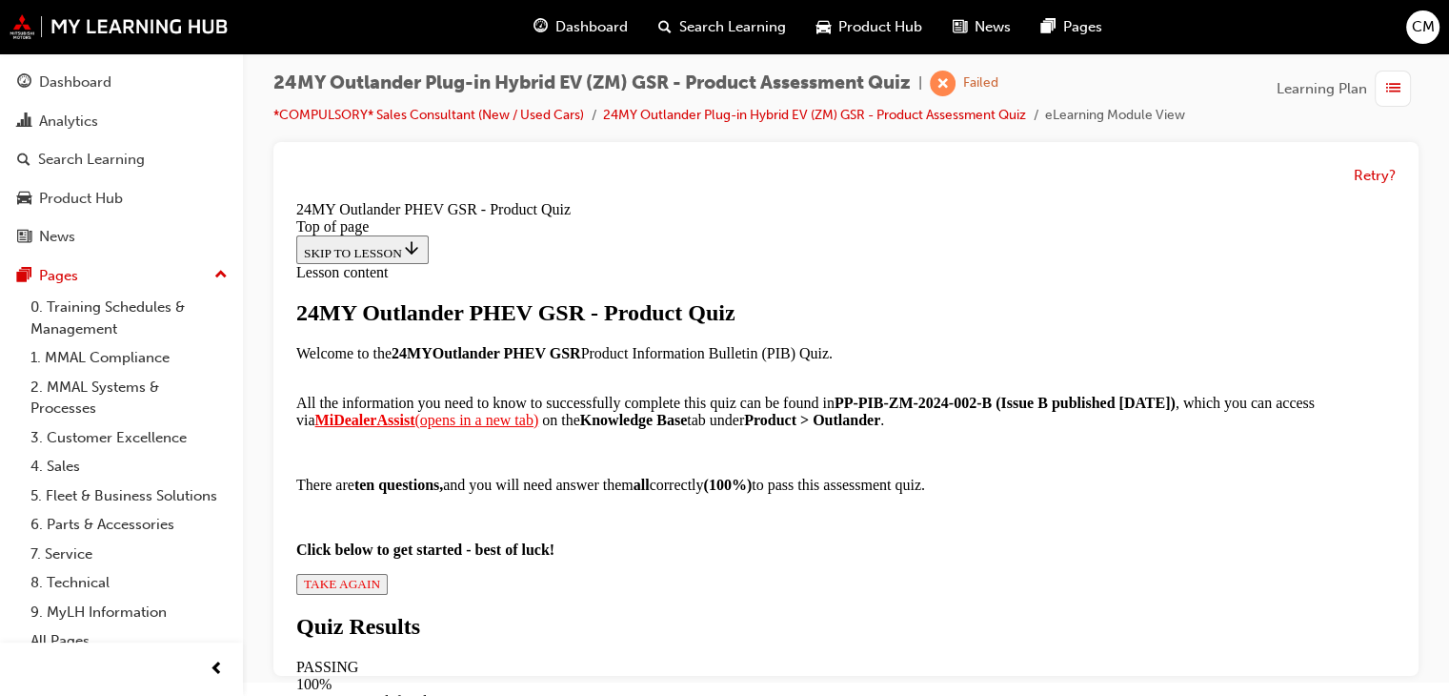
scroll to position [384, 0]
drag, startPoint x: 595, startPoint y: 584, endPoint x: 587, endPoint y: 569, distance: 17.0
click at [589, 584] on div "24MY Outlander PHEV GSR - Product Quiz Welcome to the 24MY Outlander PHEV GSR P…" at bounding box center [846, 447] width 1100 height 294
click at [380, 577] on span "TAKE AGAIN" at bounding box center [342, 584] width 76 height 14
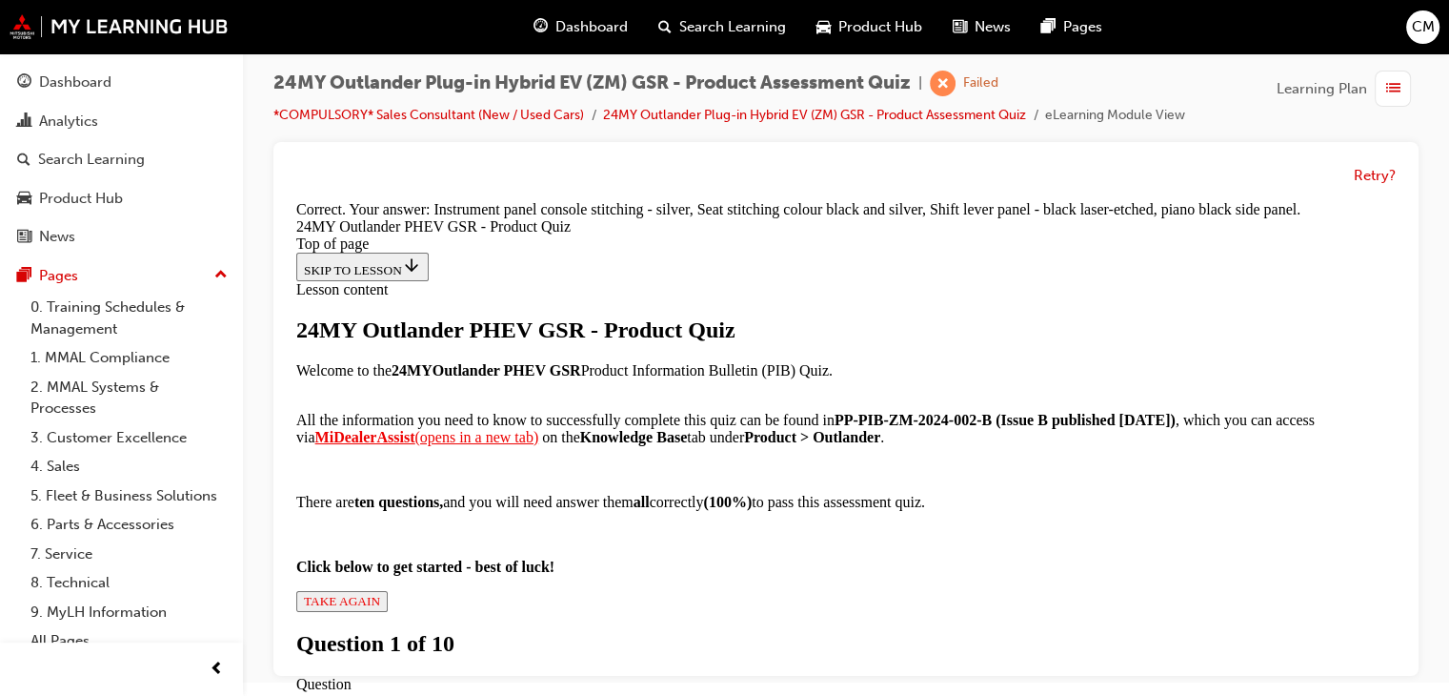
scroll to position [605, 0]
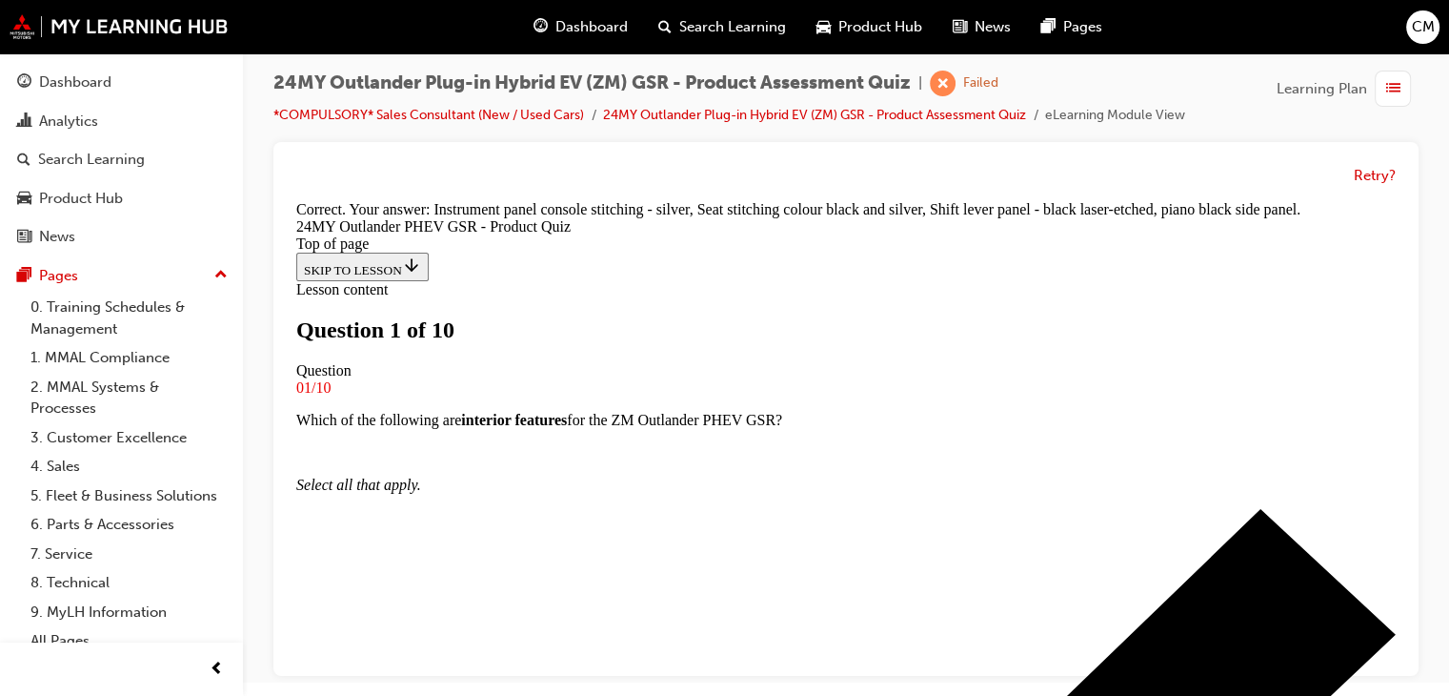
scroll to position [193, 0]
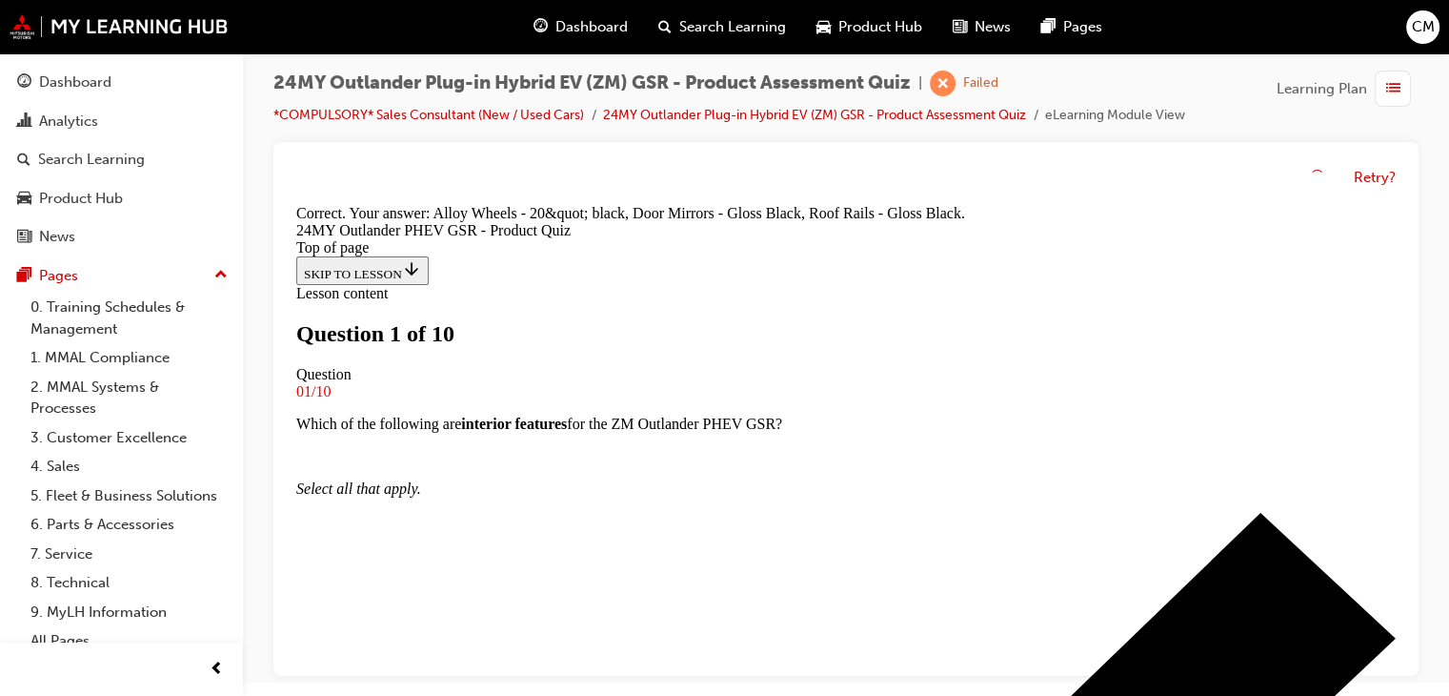
scroll to position [605, 0]
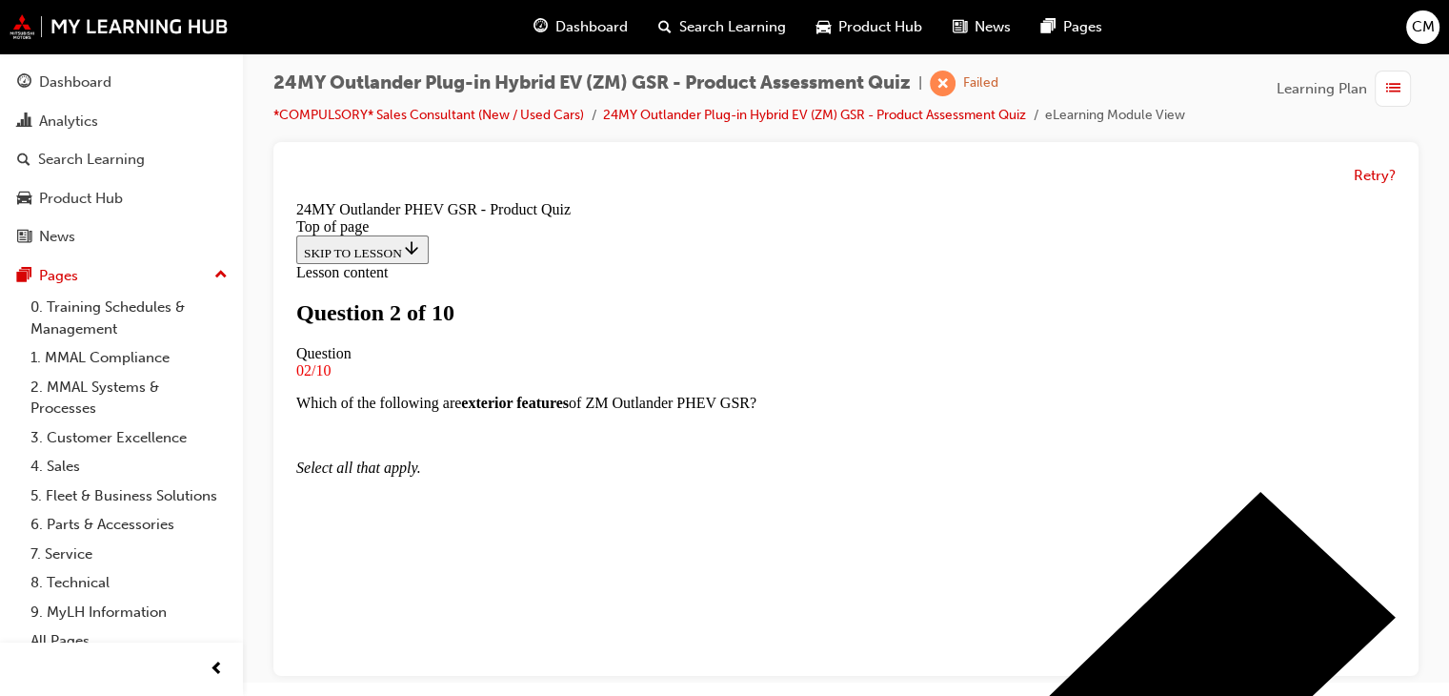
scroll to position [193, 0]
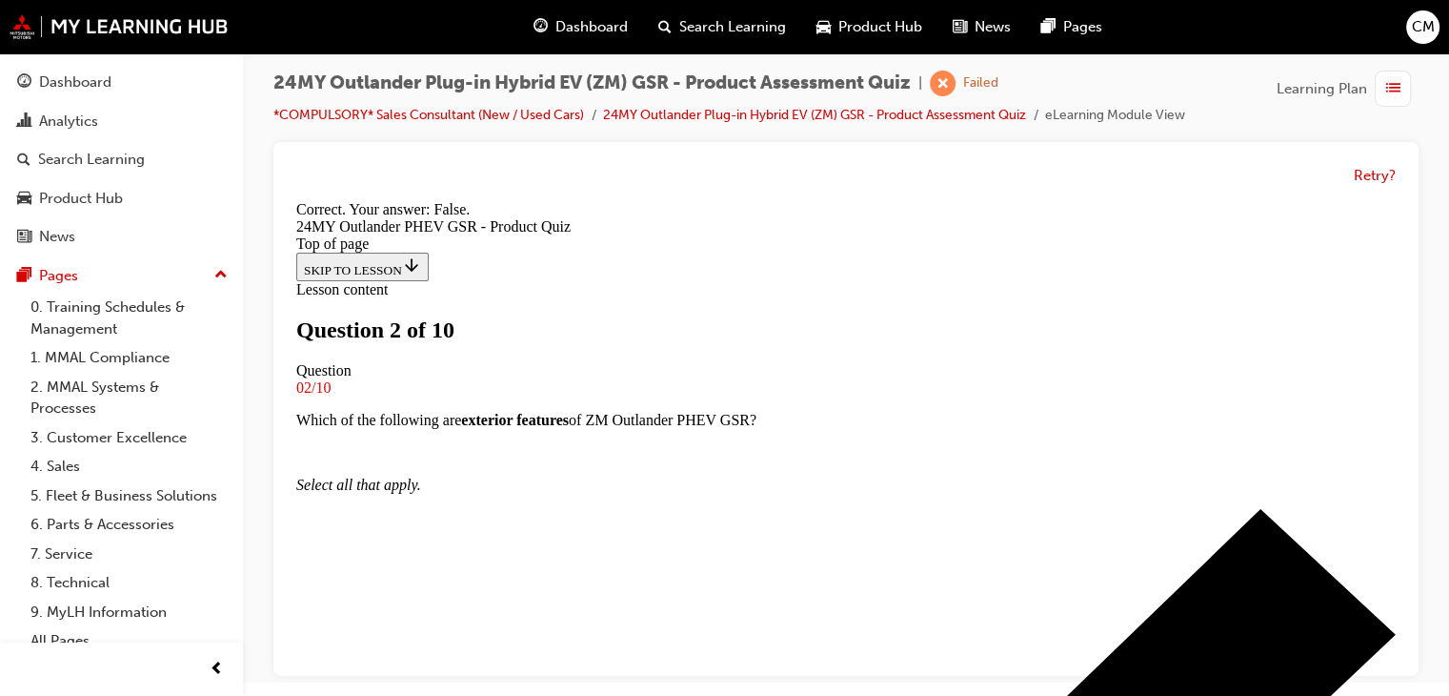
scroll to position [408, 0]
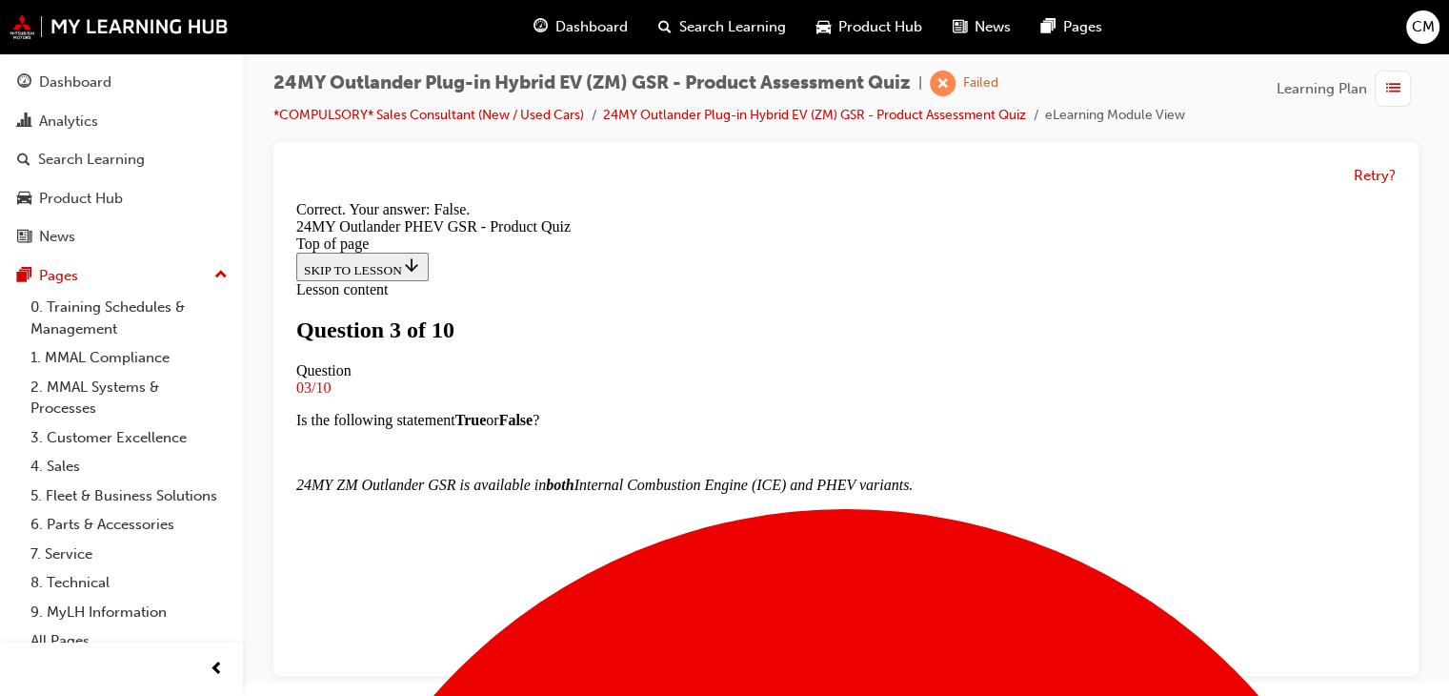
scroll to position [376, 0]
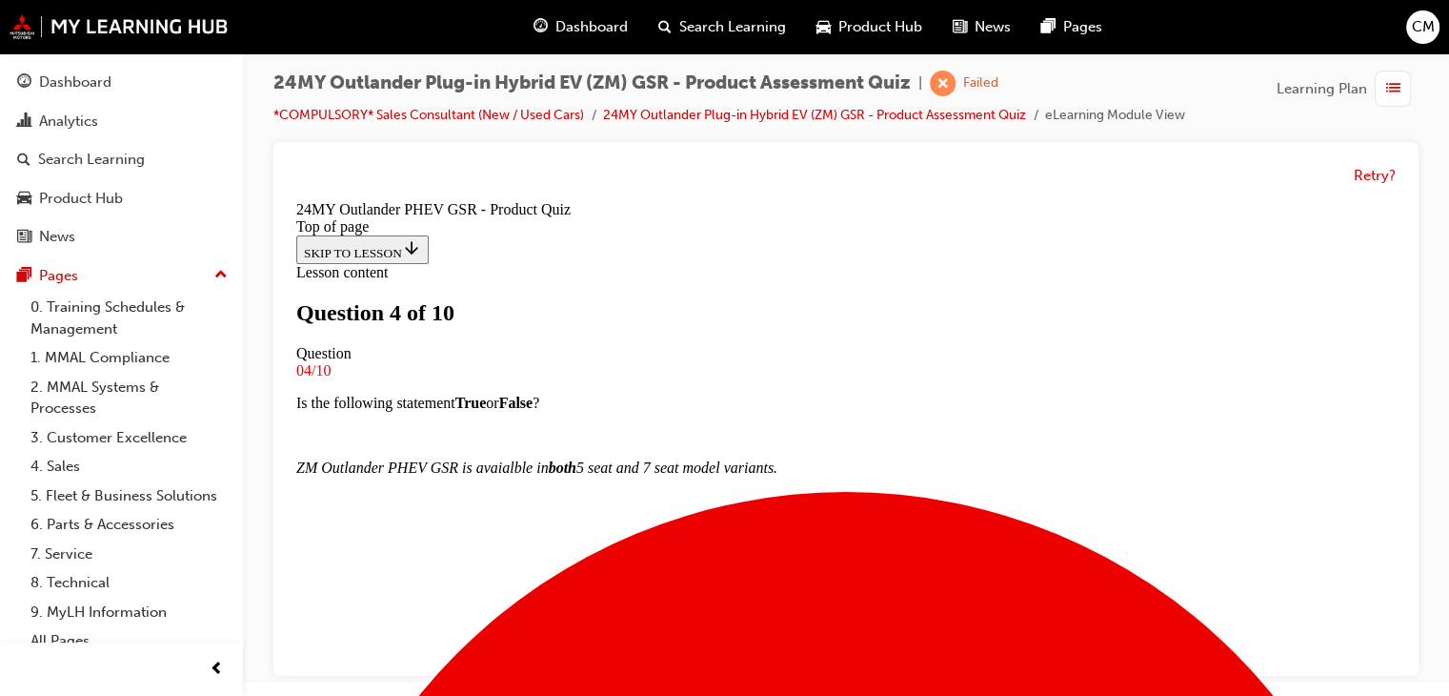
scroll to position [193, 0]
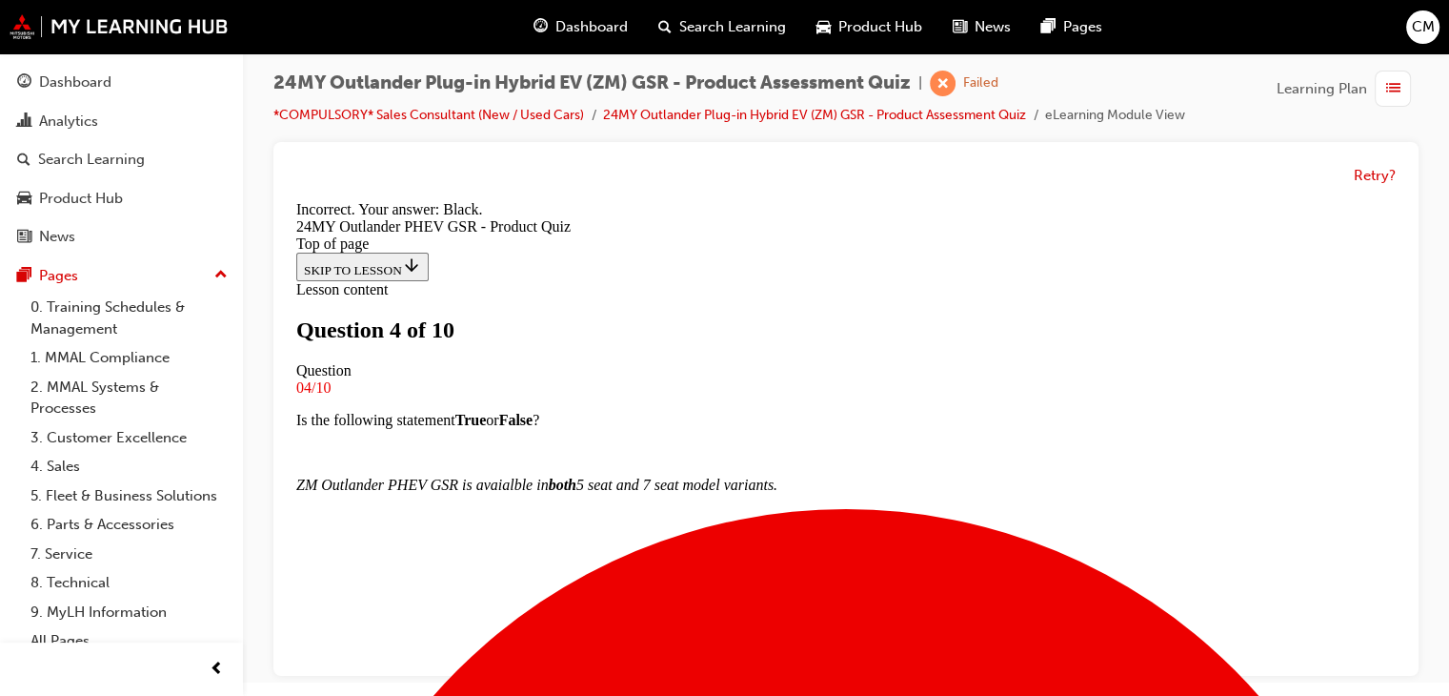
scroll to position [159, 0]
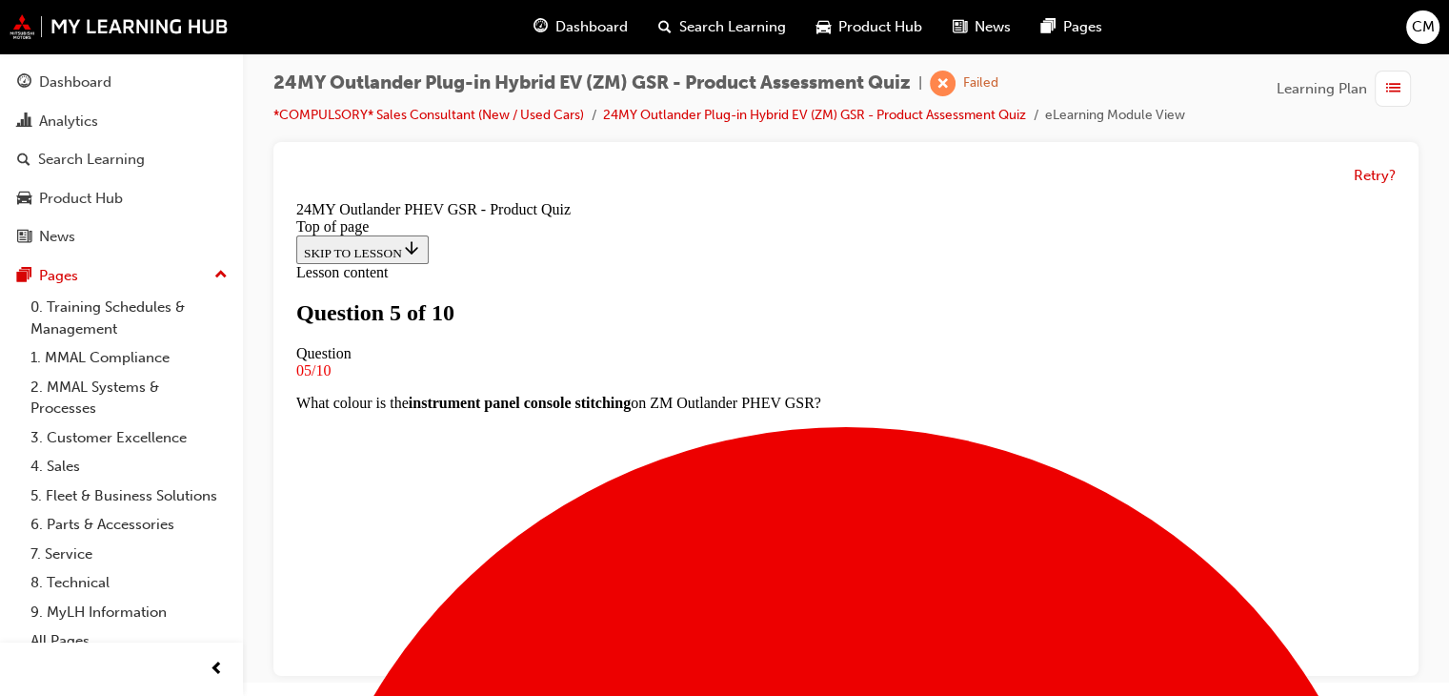
scroll to position [193, 0]
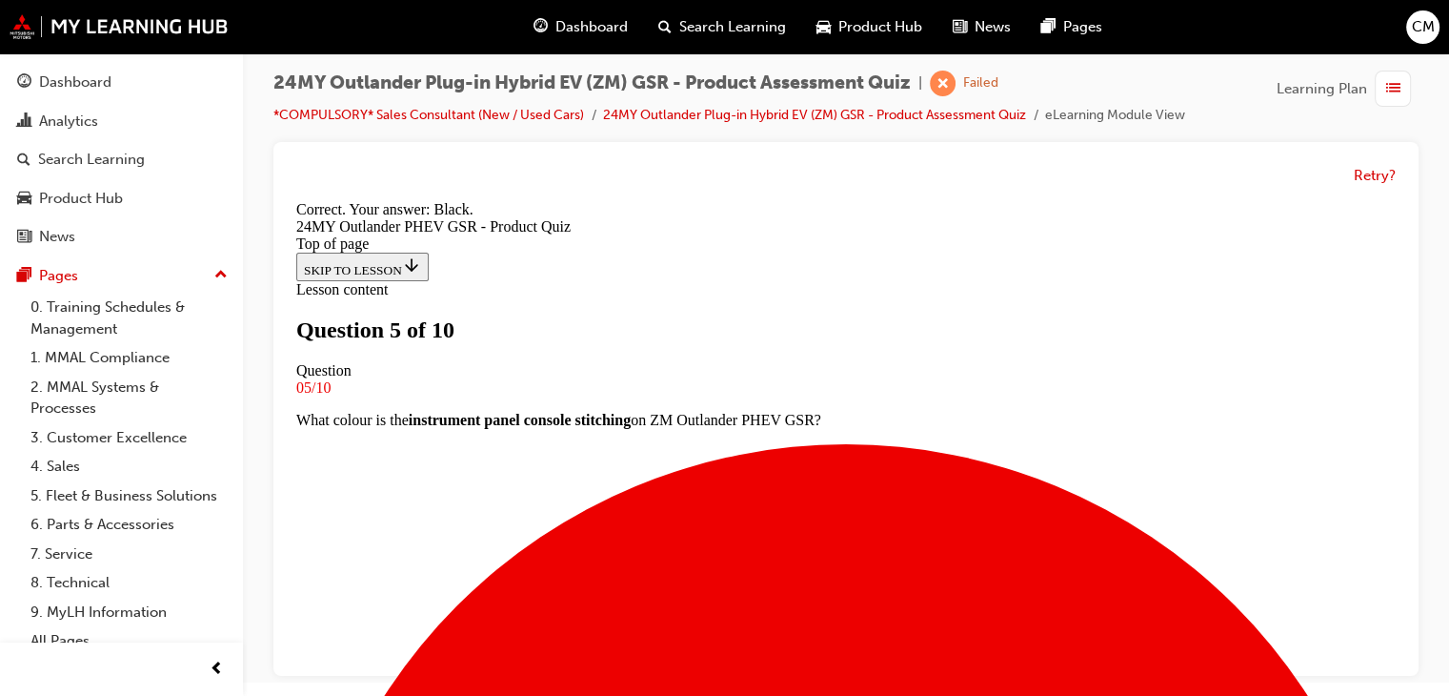
scroll to position [540, 0]
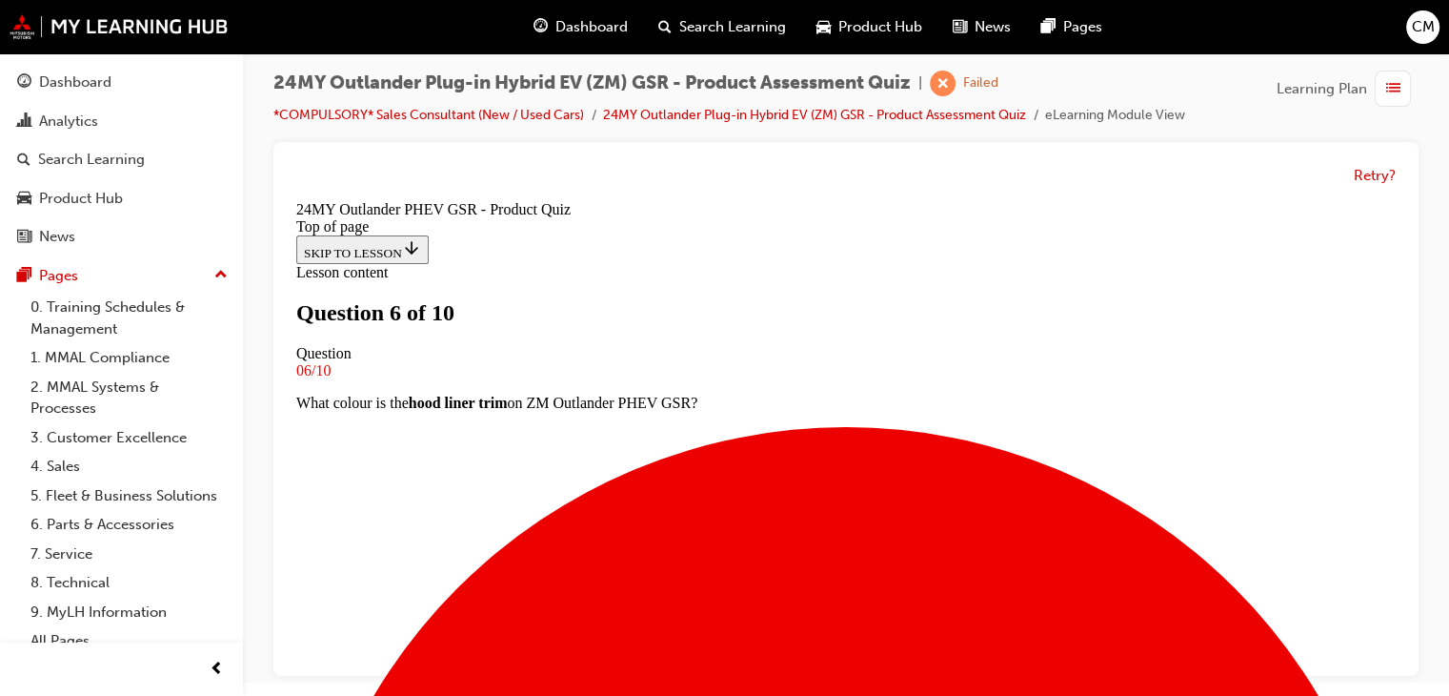
scroll to position [290, 0]
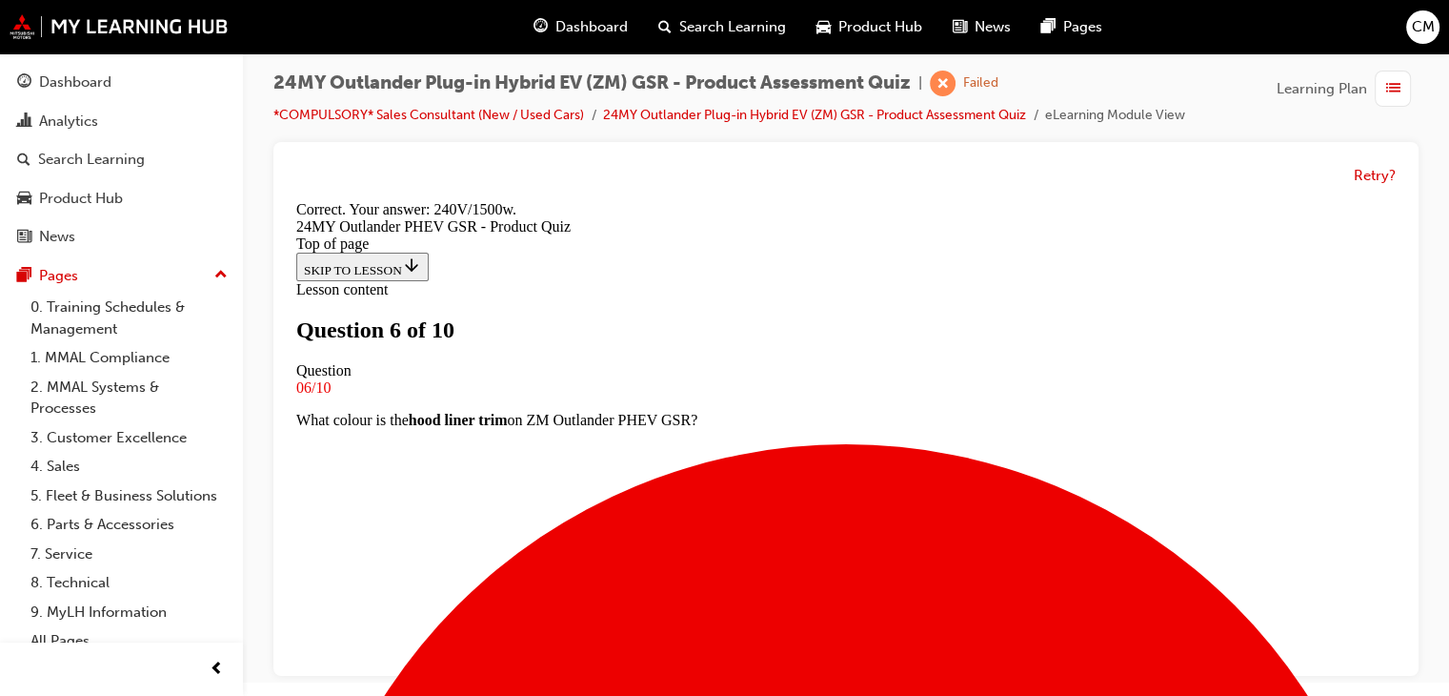
scroll to position [572, 0]
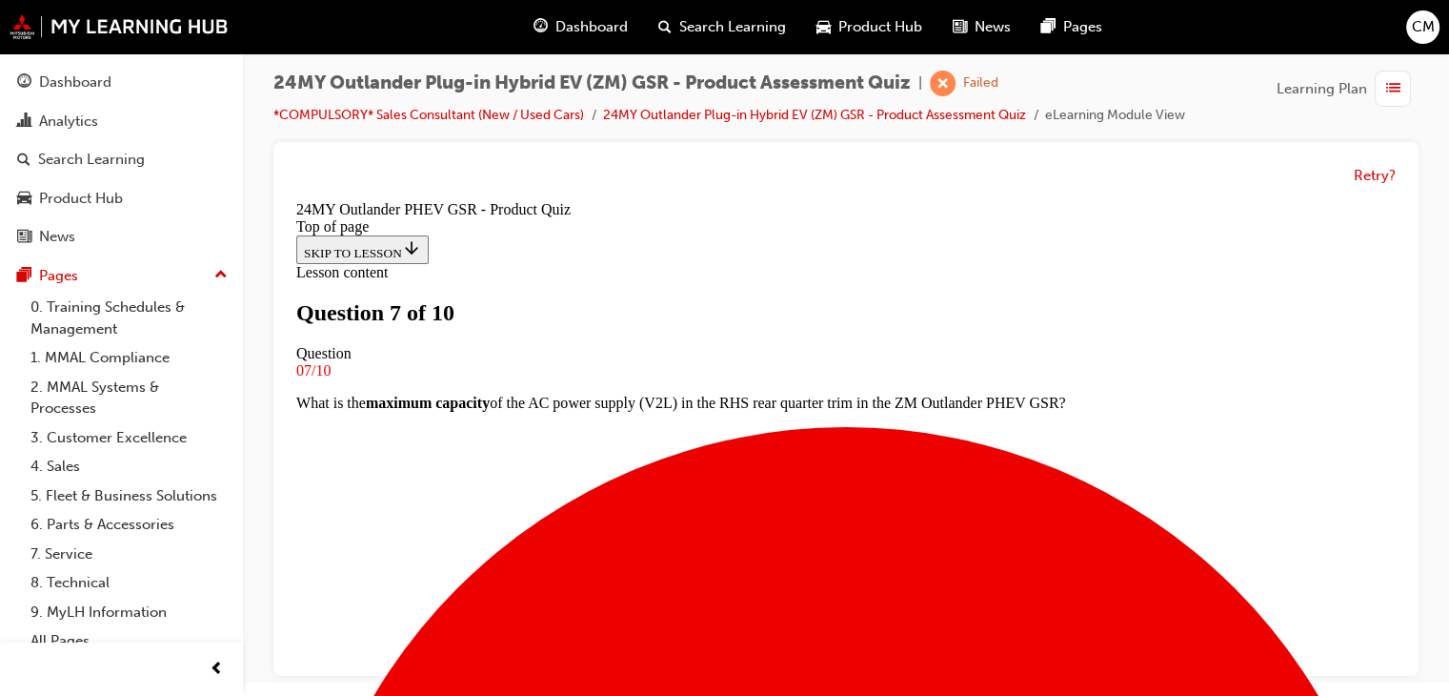
scroll to position [289, 0]
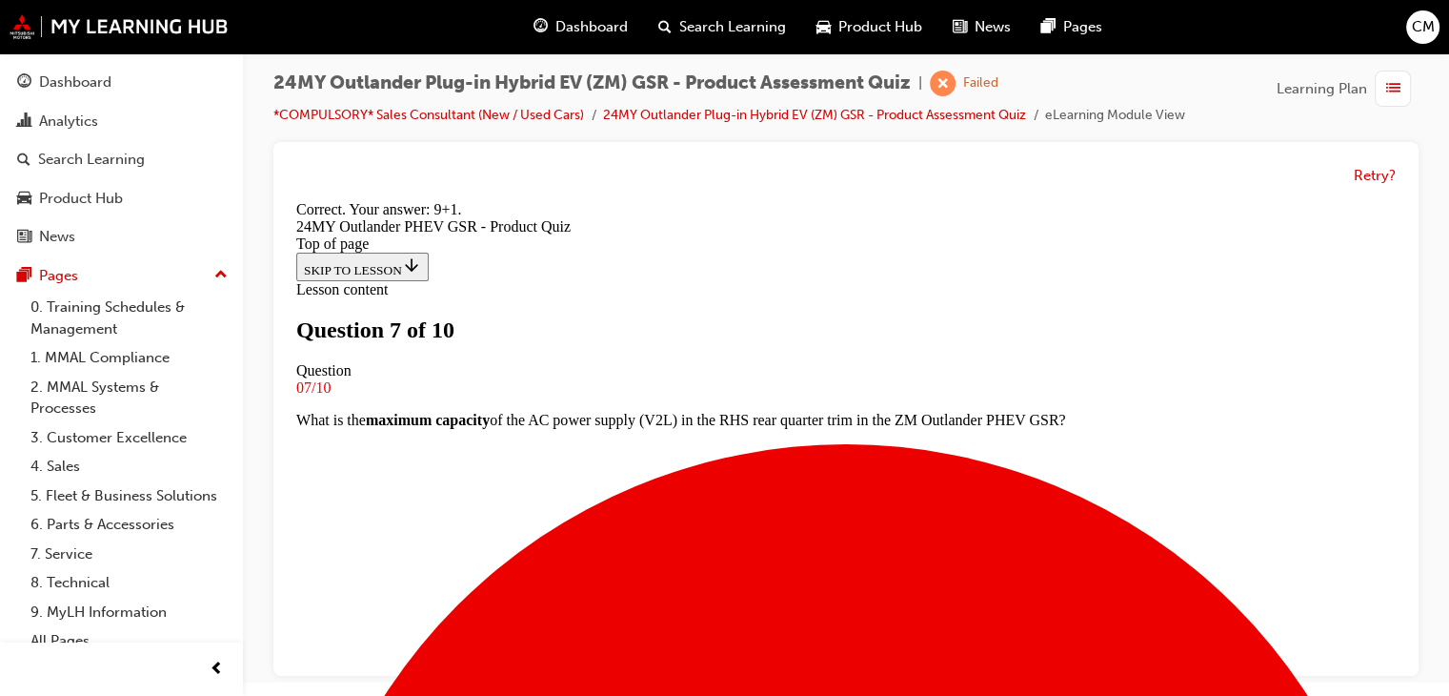
scroll to position [572, 0]
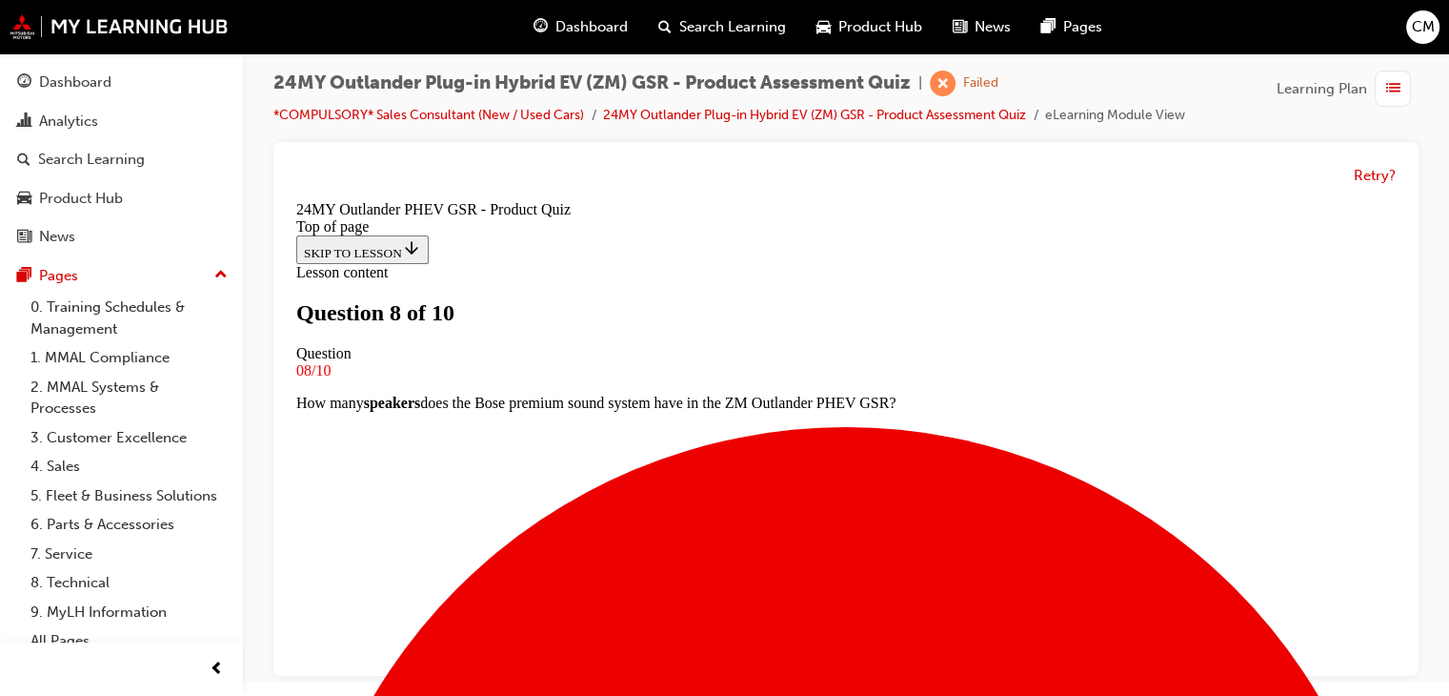
scroll to position [193, 0]
drag, startPoint x: 873, startPoint y: 608, endPoint x: 821, endPoint y: 509, distance: 111.7
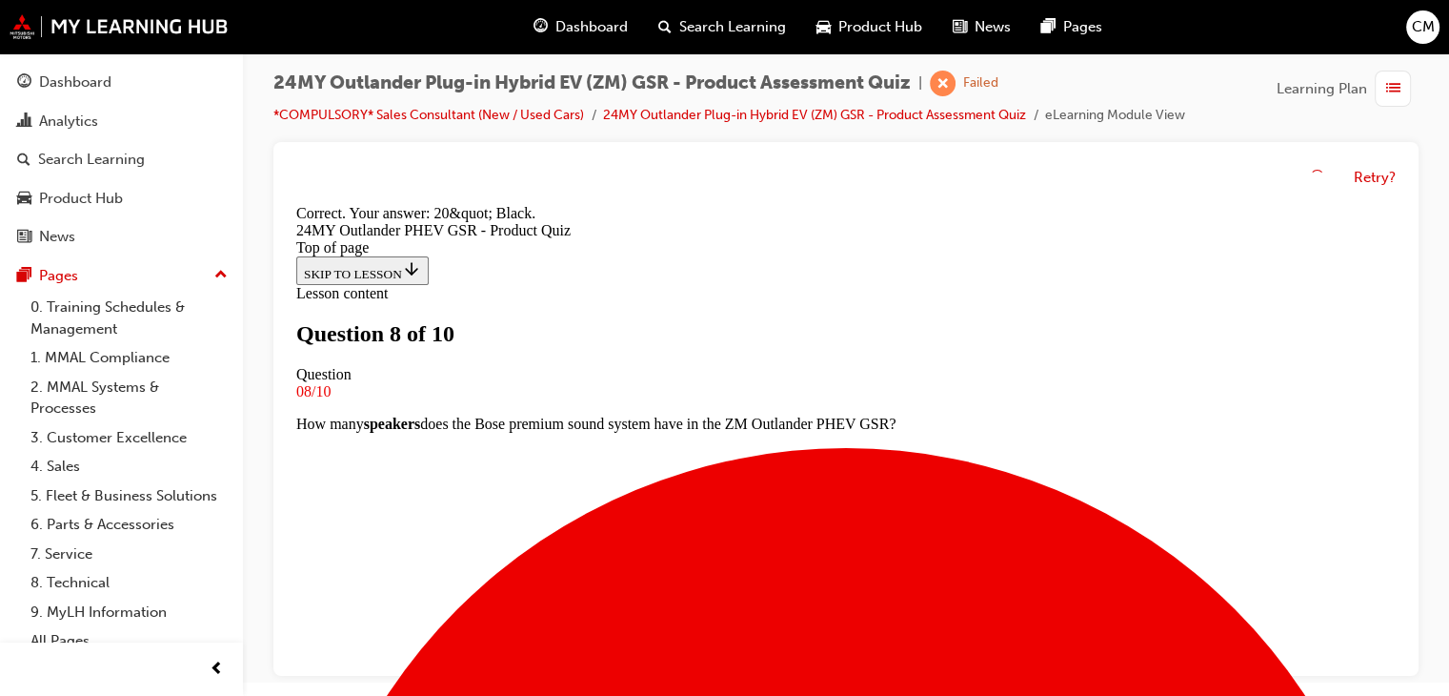
scroll to position [540, 0]
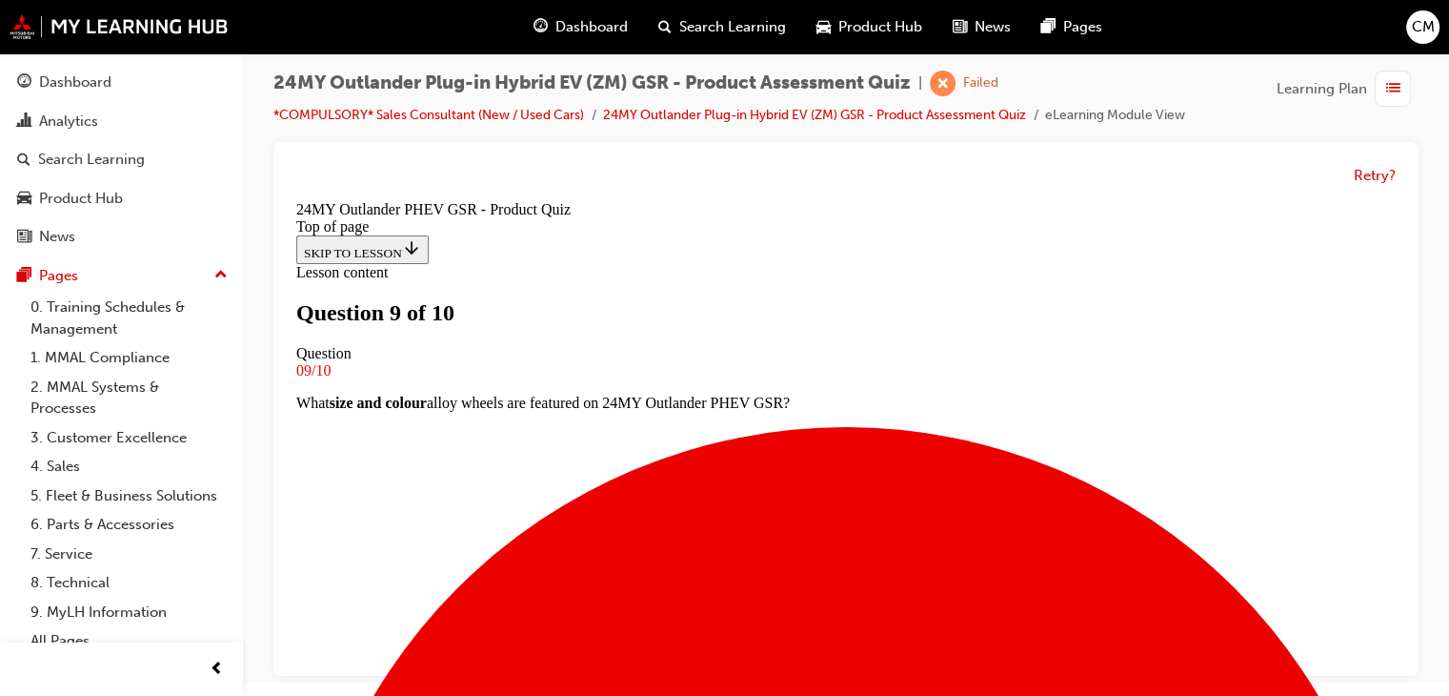
scroll to position [289, 0]
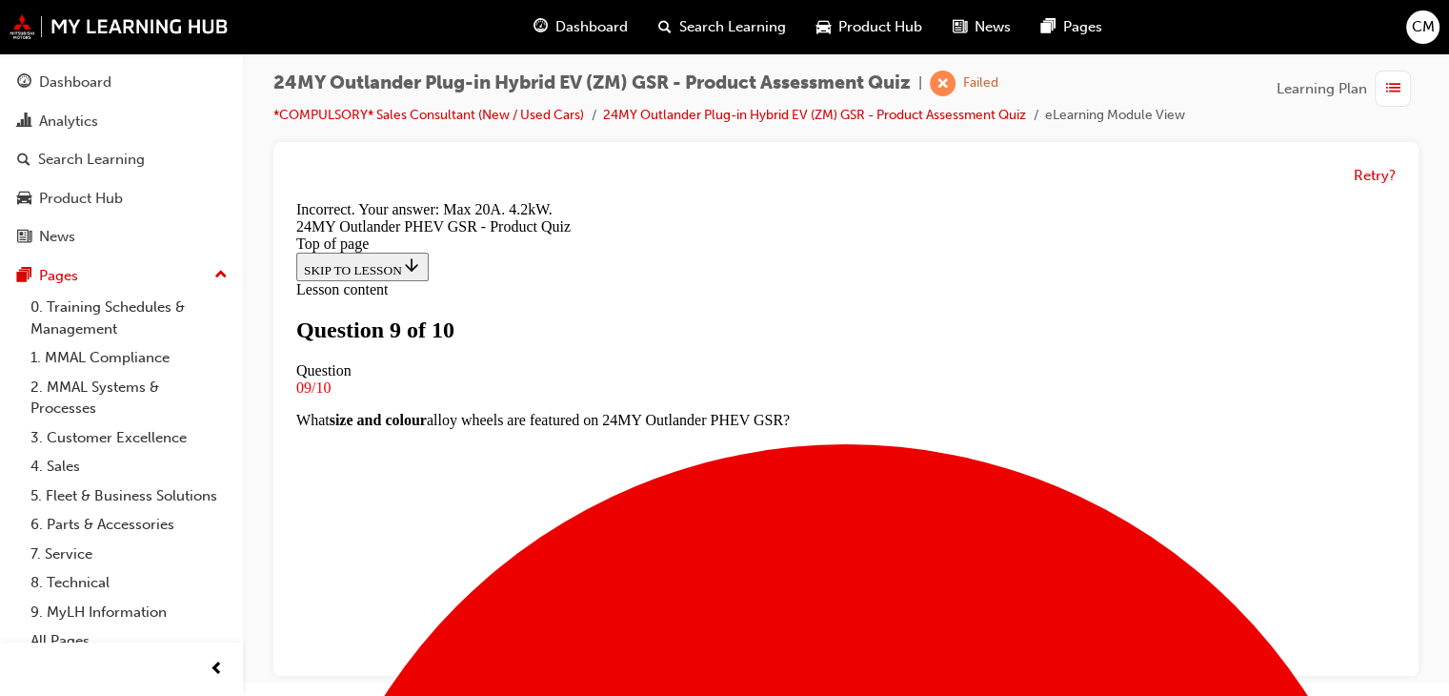
scroll to position [540, 0]
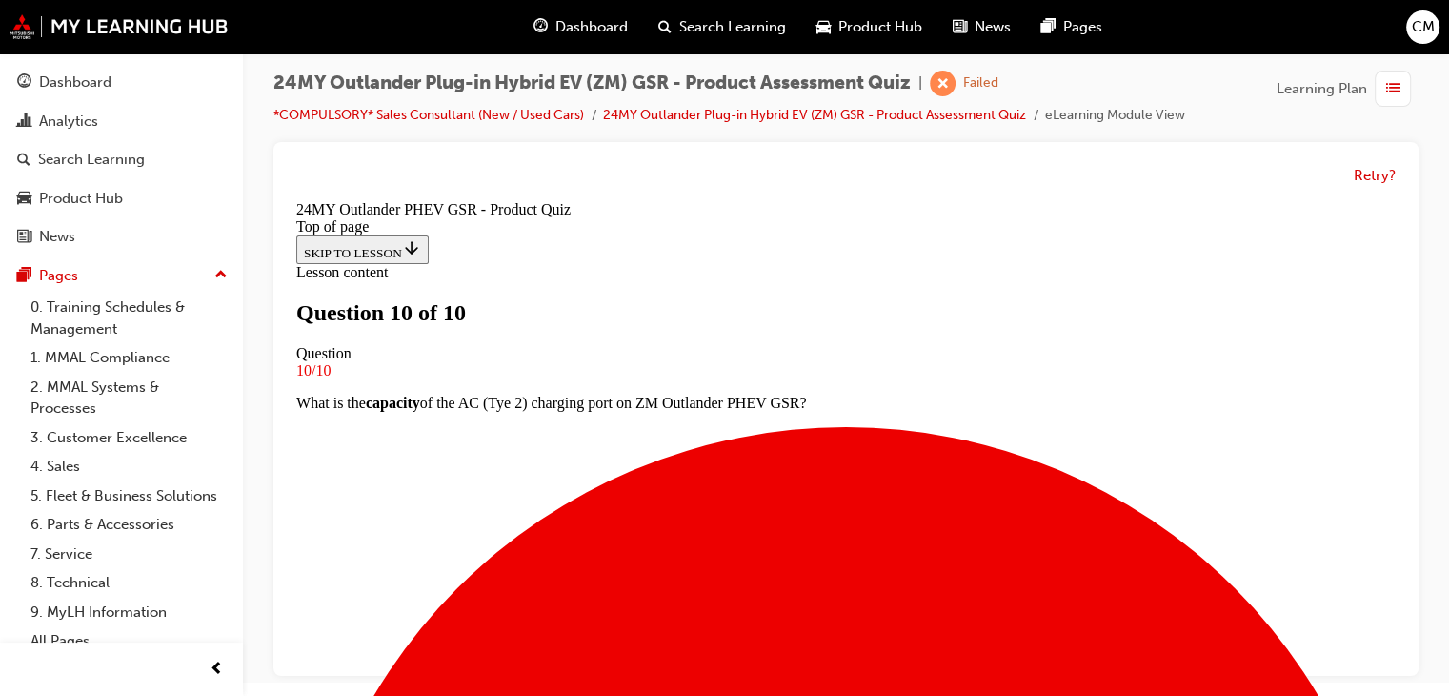
scroll to position [470, 0]
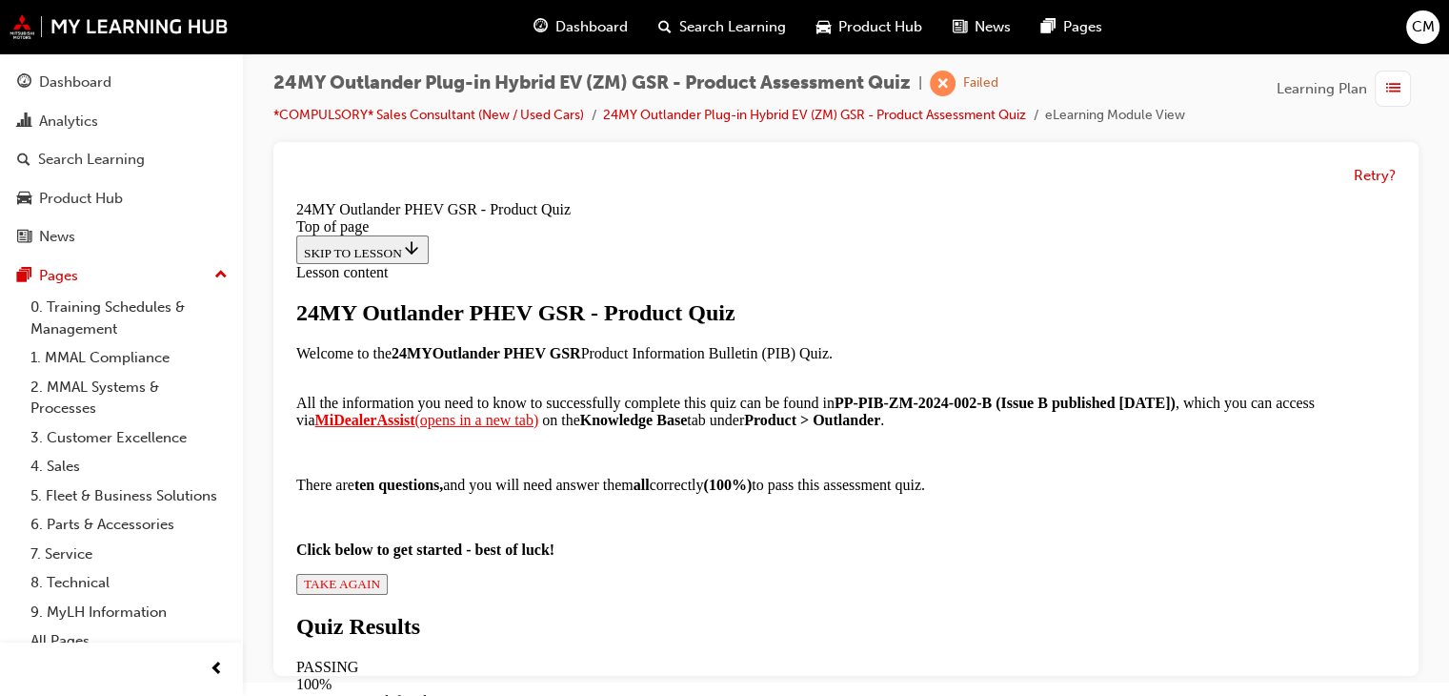
scroll to position [14, 0]
click at [380, 577] on icon "button" at bounding box center [380, 584] width 0 height 14
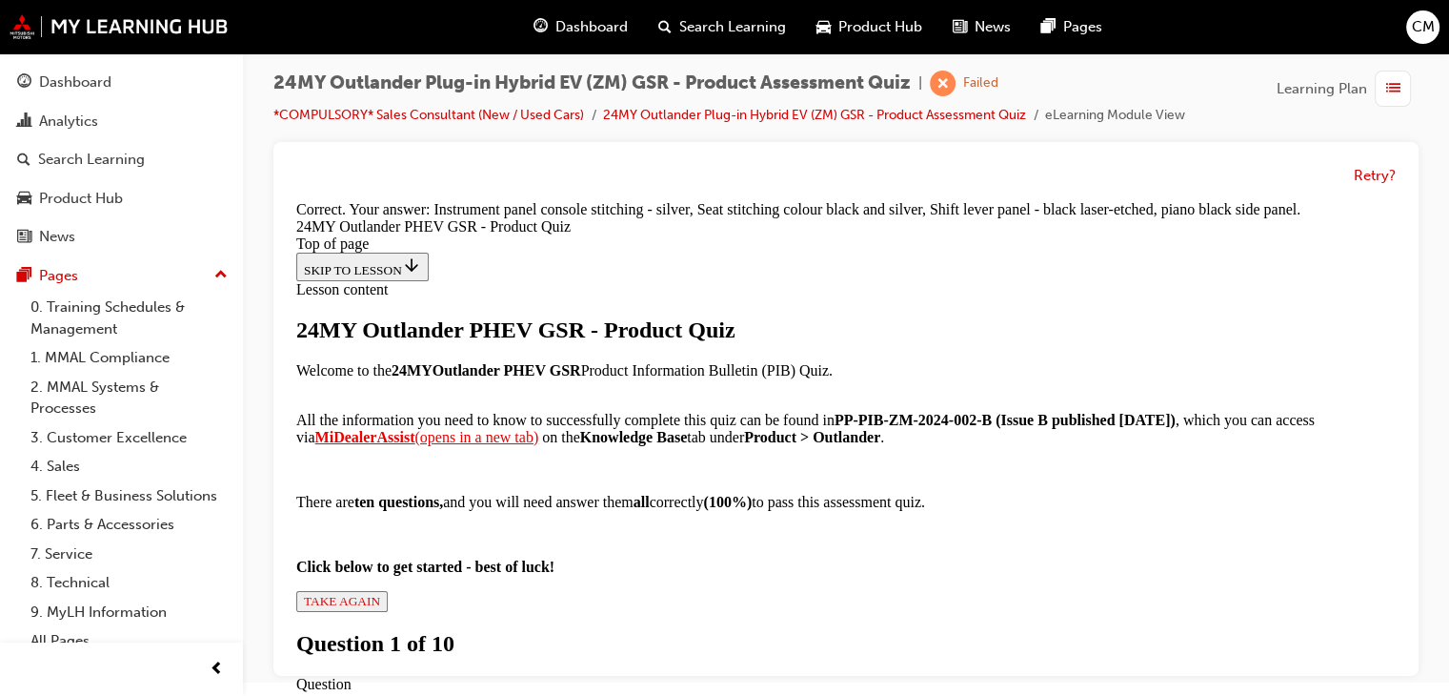
scroll to position [605, 0]
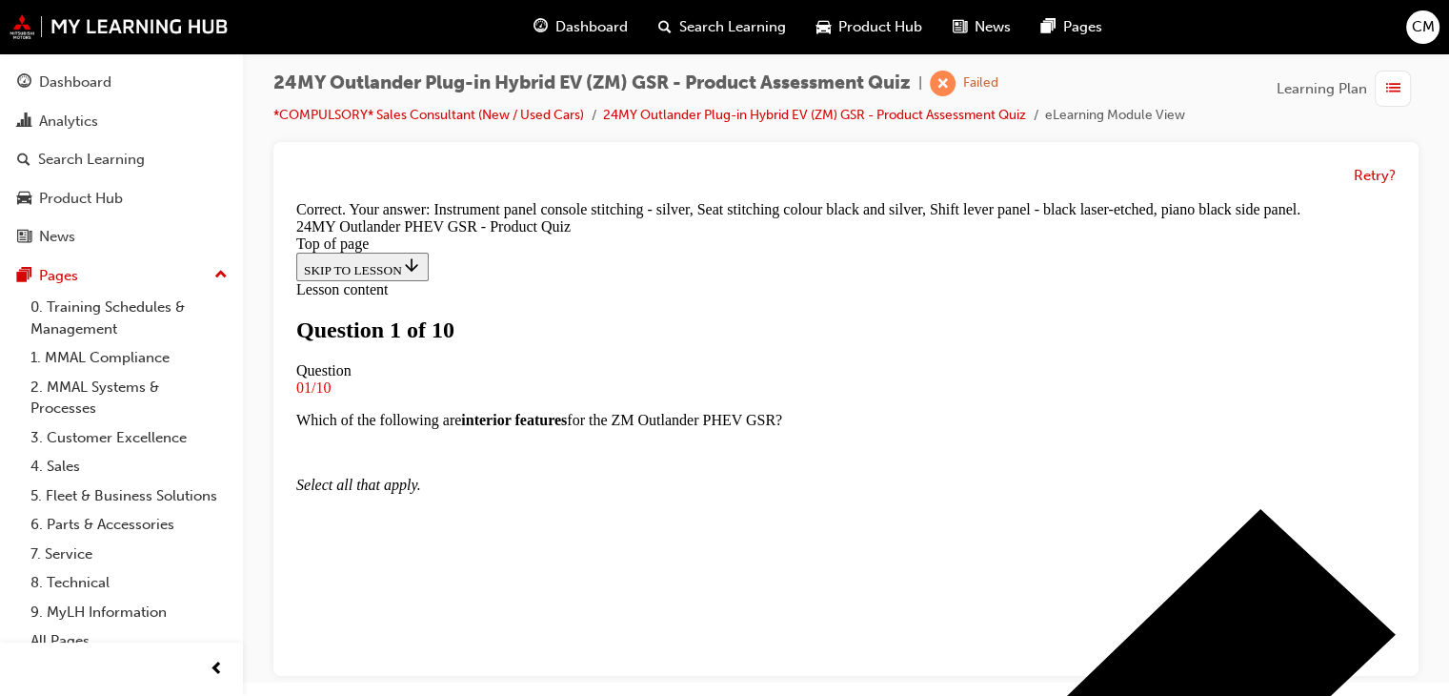
scroll to position [193, 0]
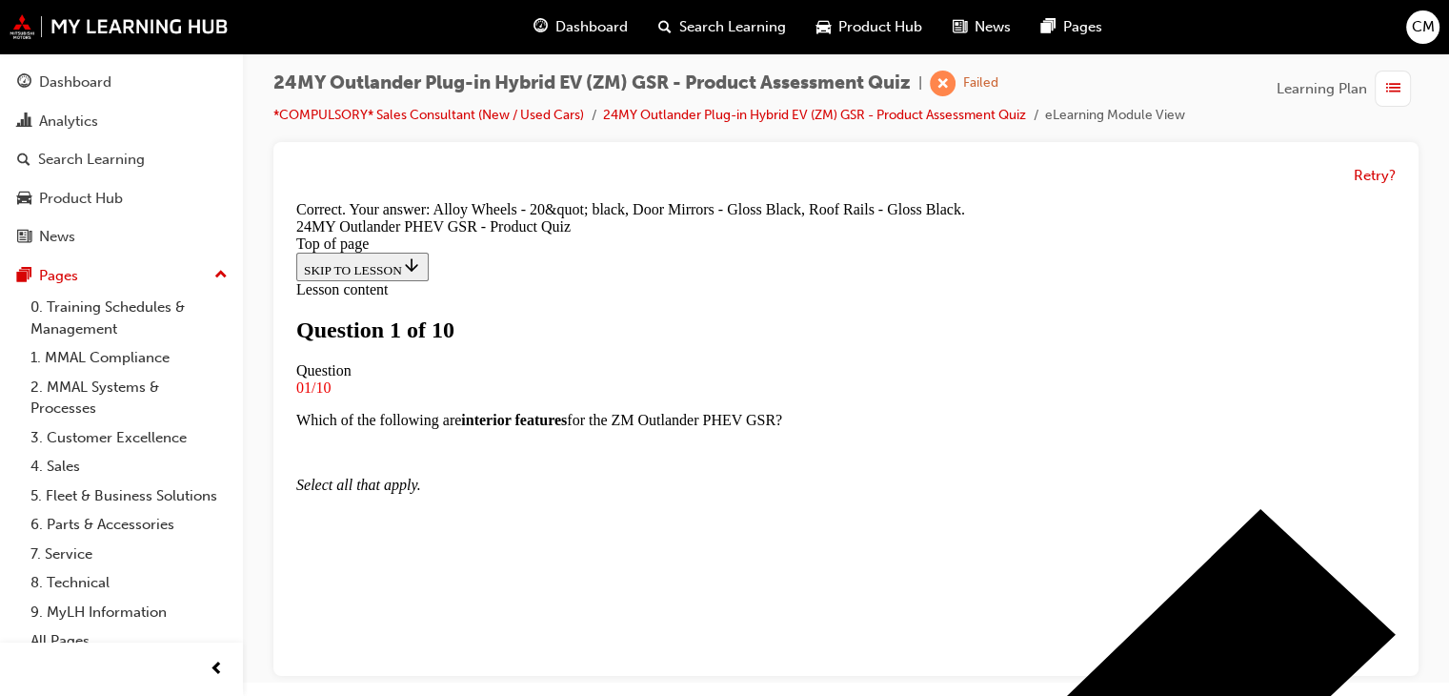
scroll to position [605, 0]
drag, startPoint x: 832, startPoint y: 611, endPoint x: 825, endPoint y: 574, distance: 37.8
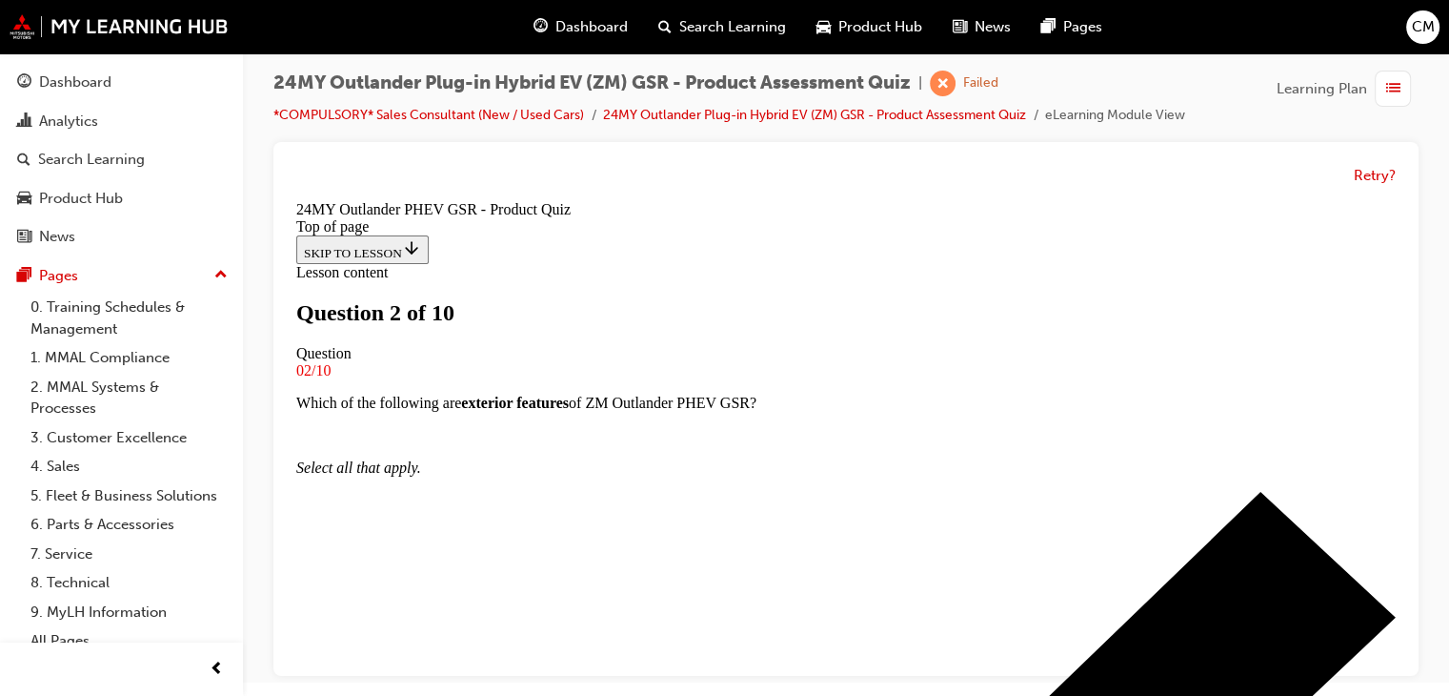
scroll to position [193, 0]
drag, startPoint x: 838, startPoint y: 672, endPoint x: 812, endPoint y: 558, distance: 116.3
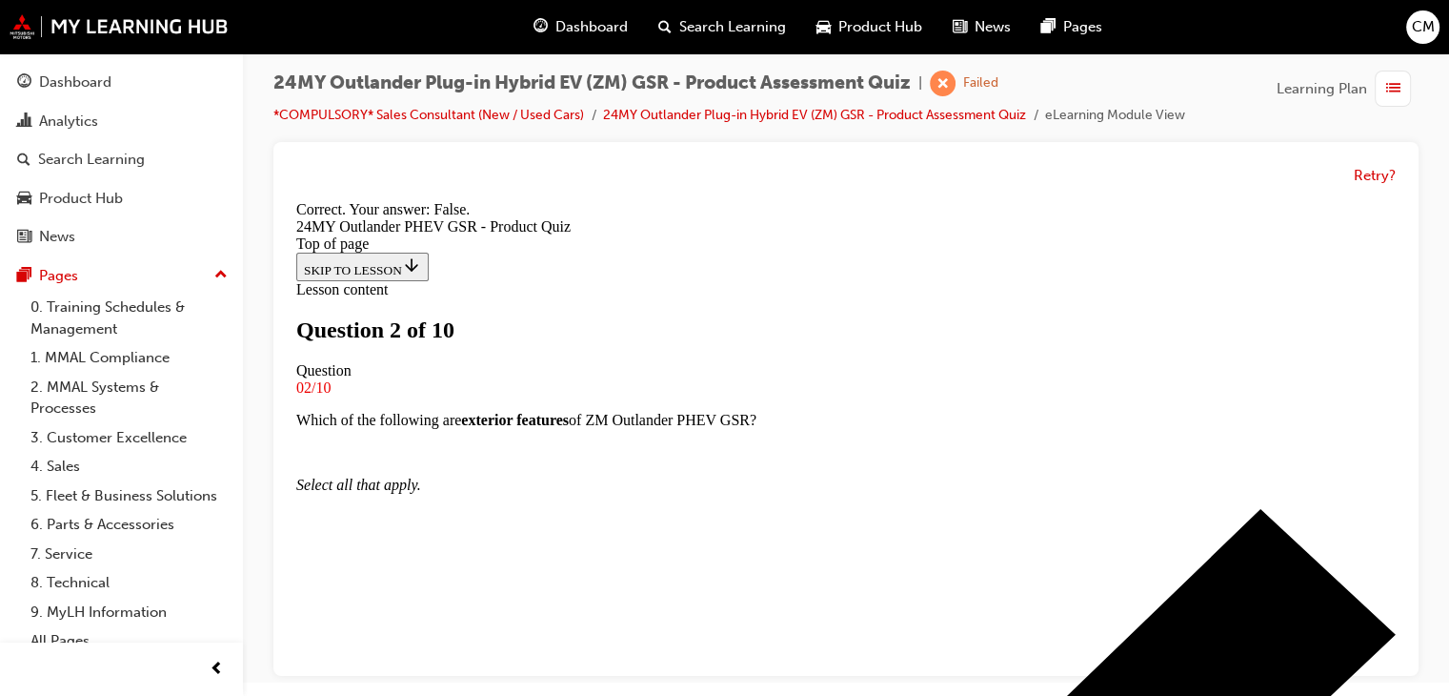
scroll to position [408, 0]
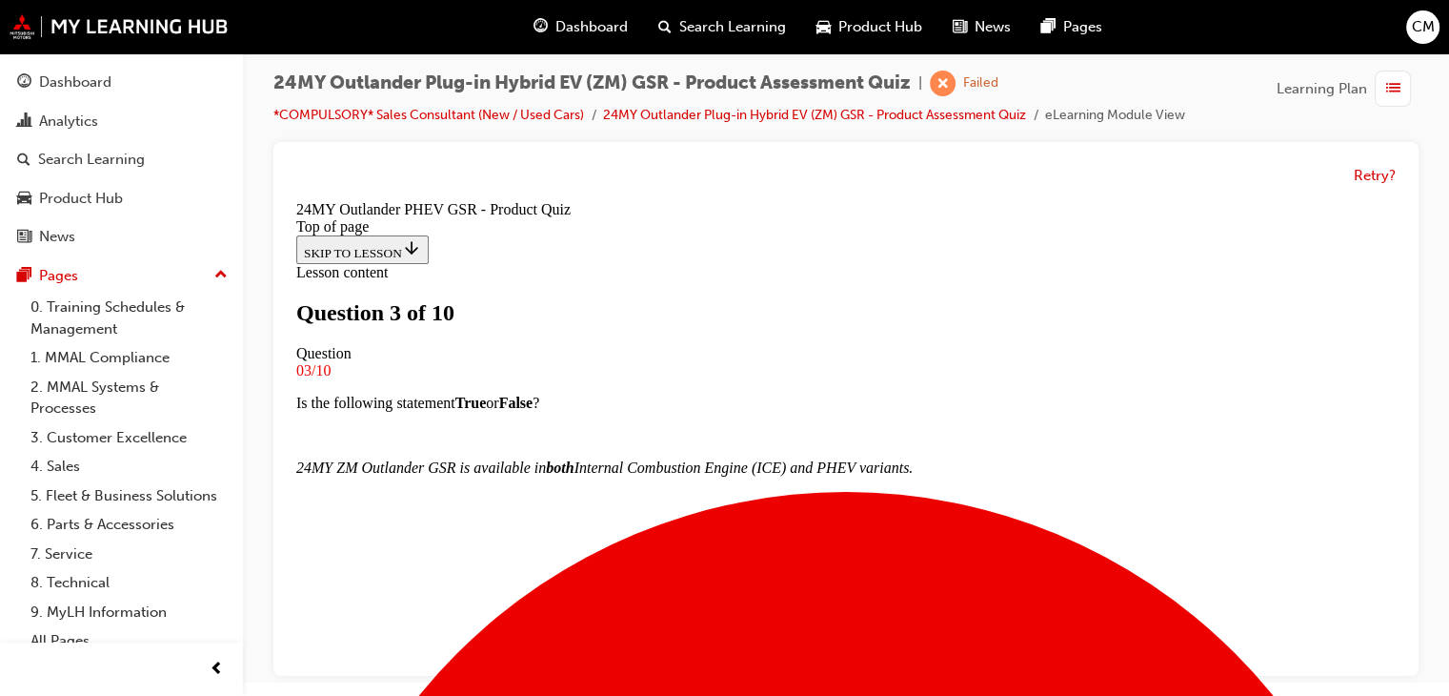
scroll to position [193, 0]
drag, startPoint x: 667, startPoint y: 496, endPoint x: 738, endPoint y: 548, distance: 87.9
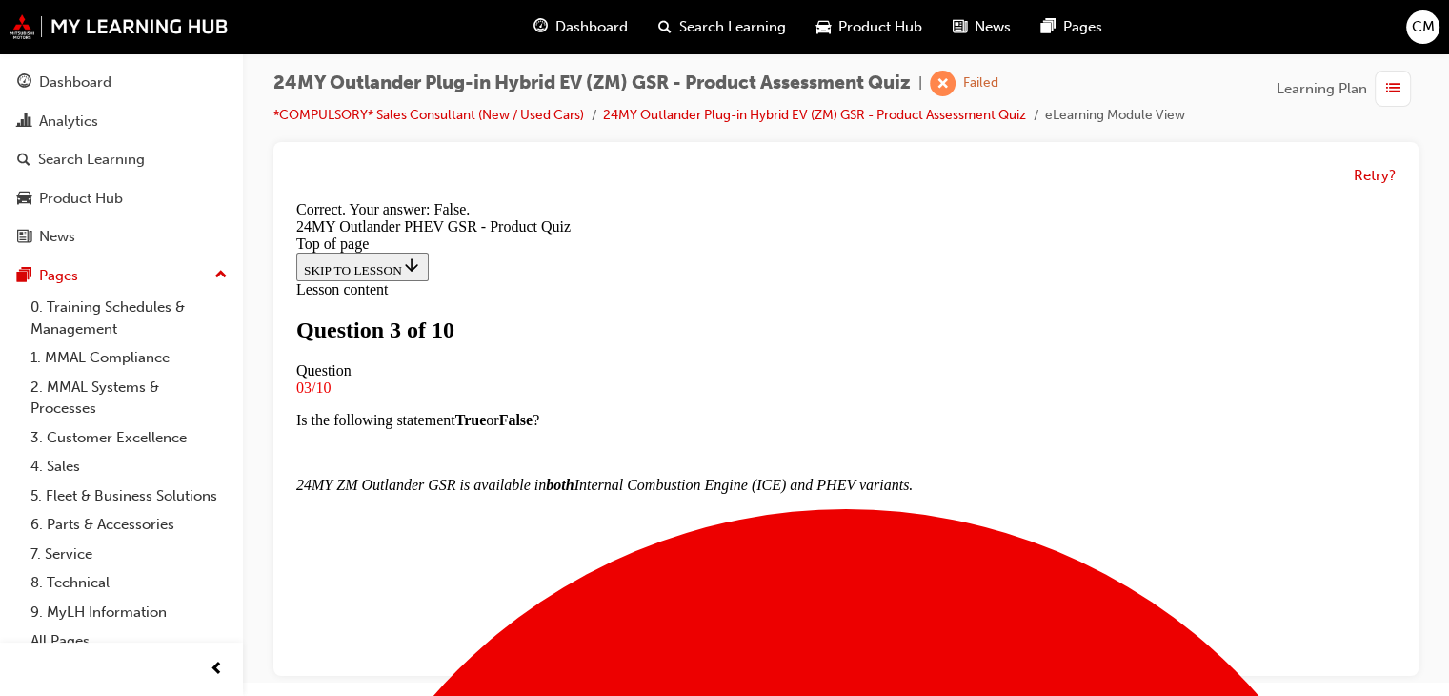
scroll to position [376, 0]
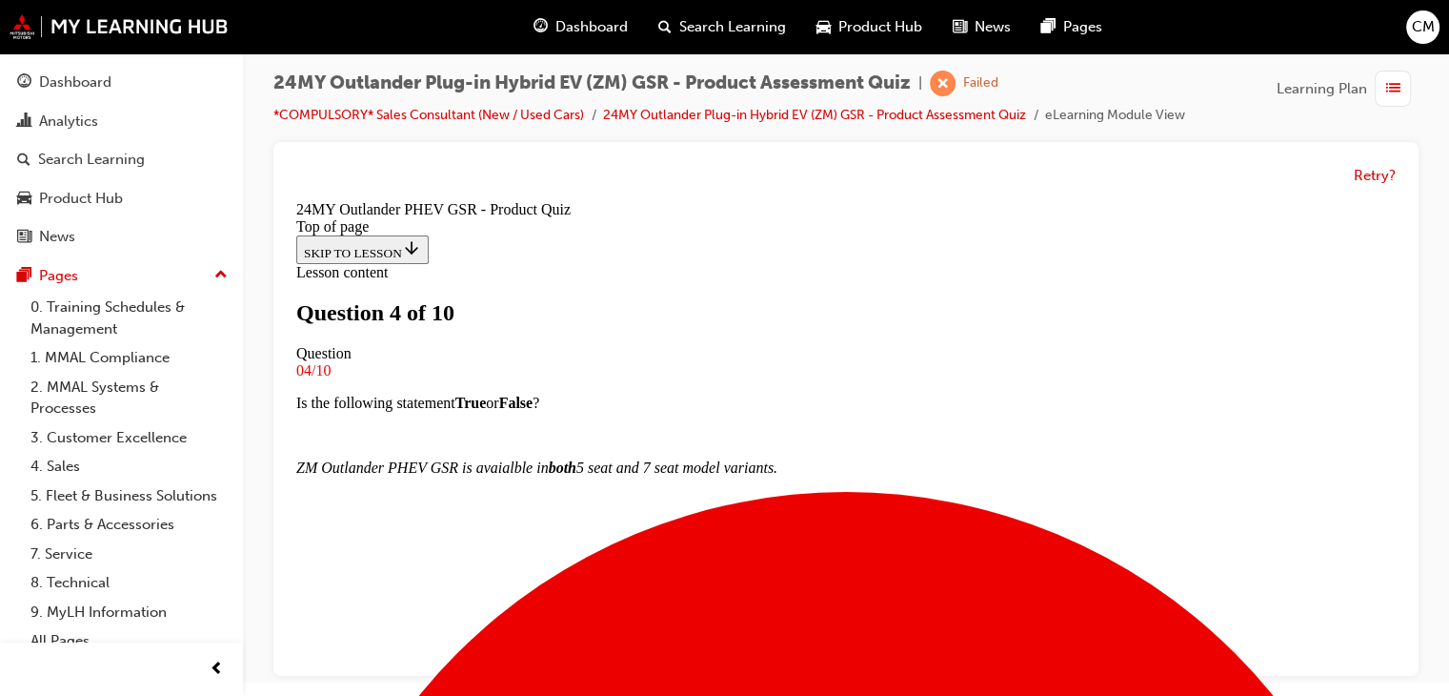
scroll to position [193, 0]
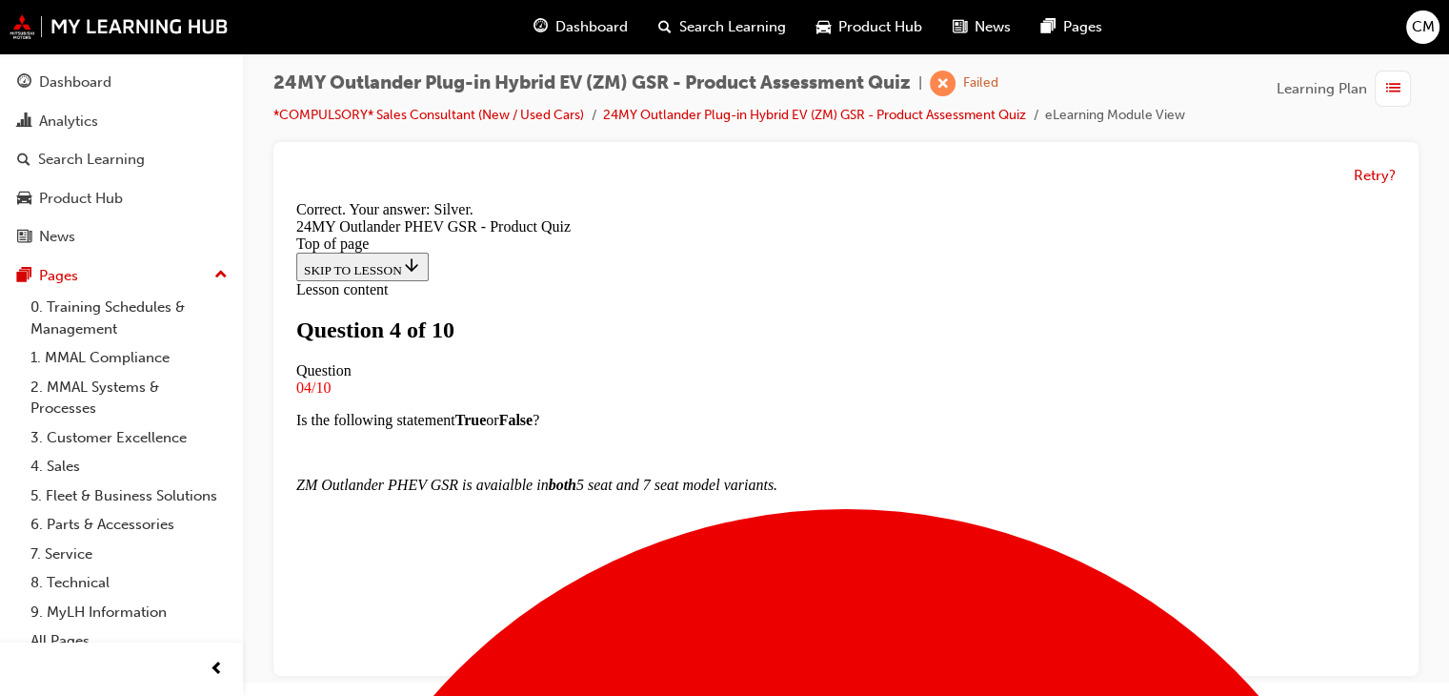
scroll to position [540, 0]
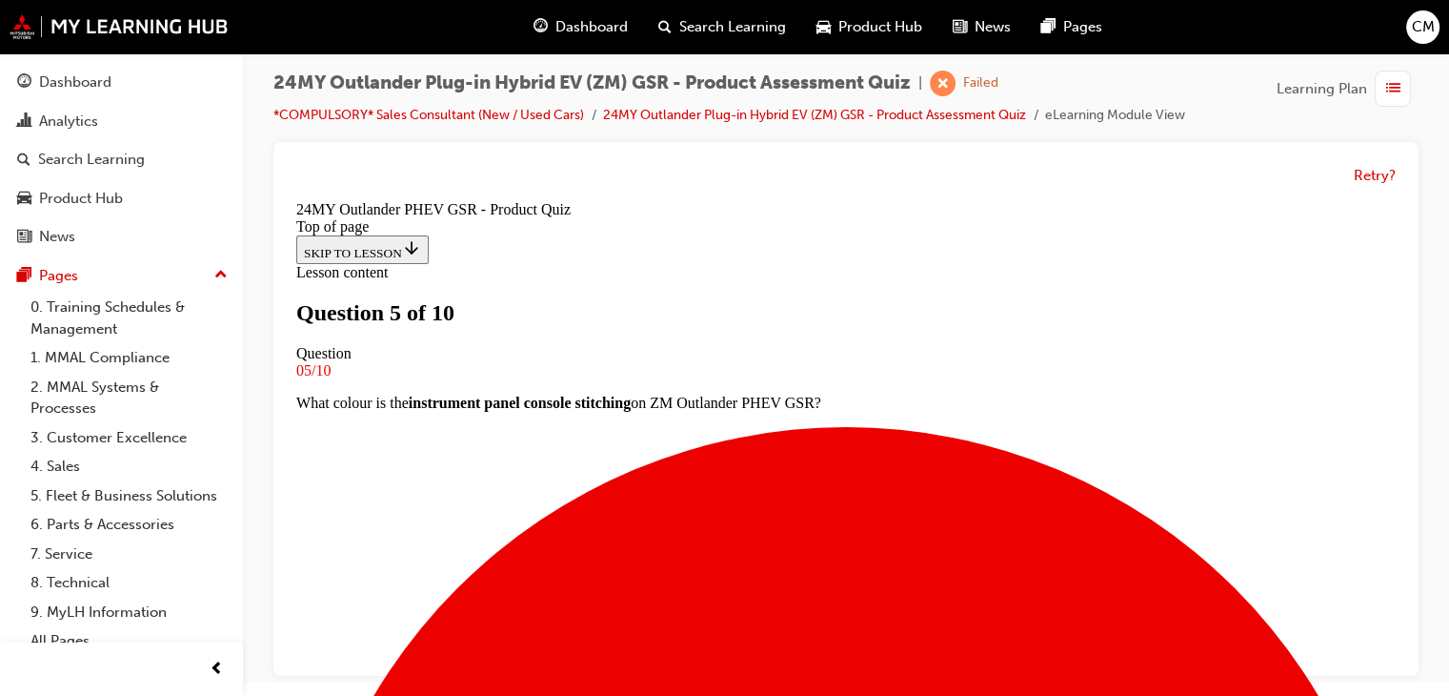
scroll to position [193, 0]
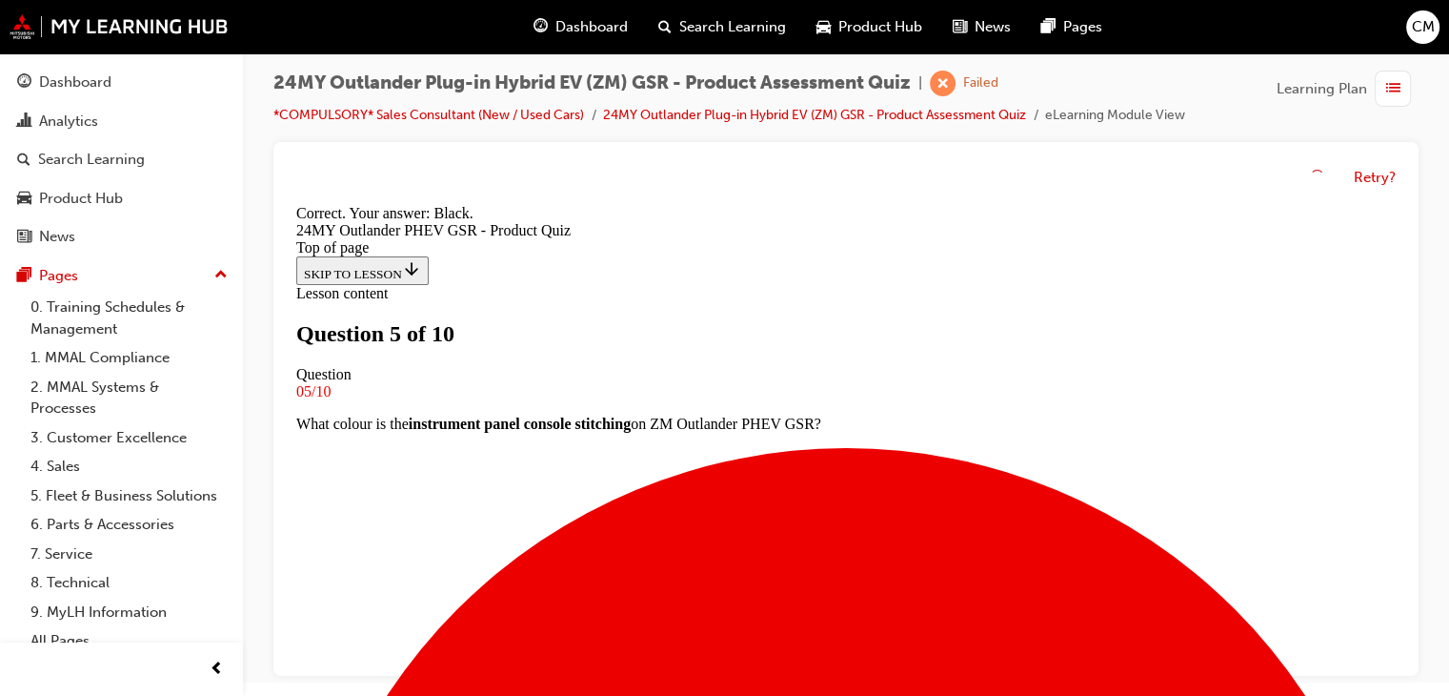
scroll to position [540, 0]
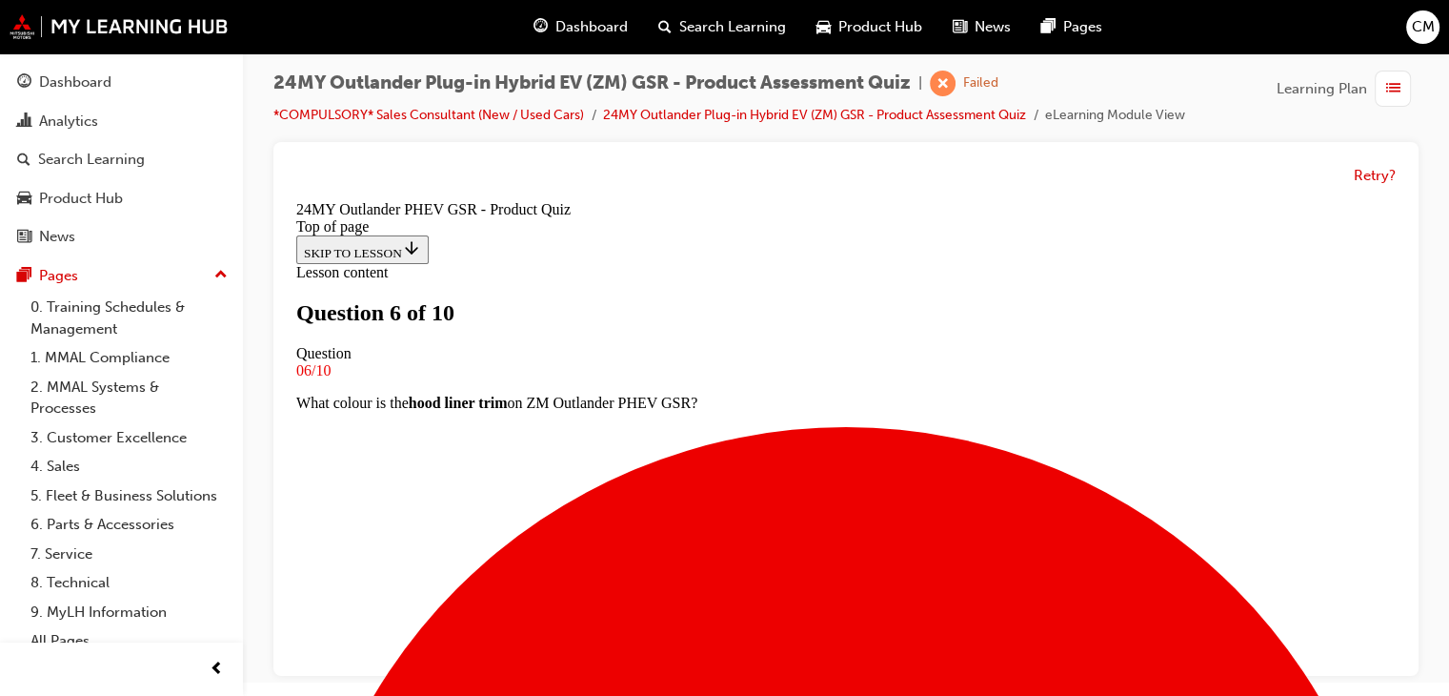
scroll to position [289, 0]
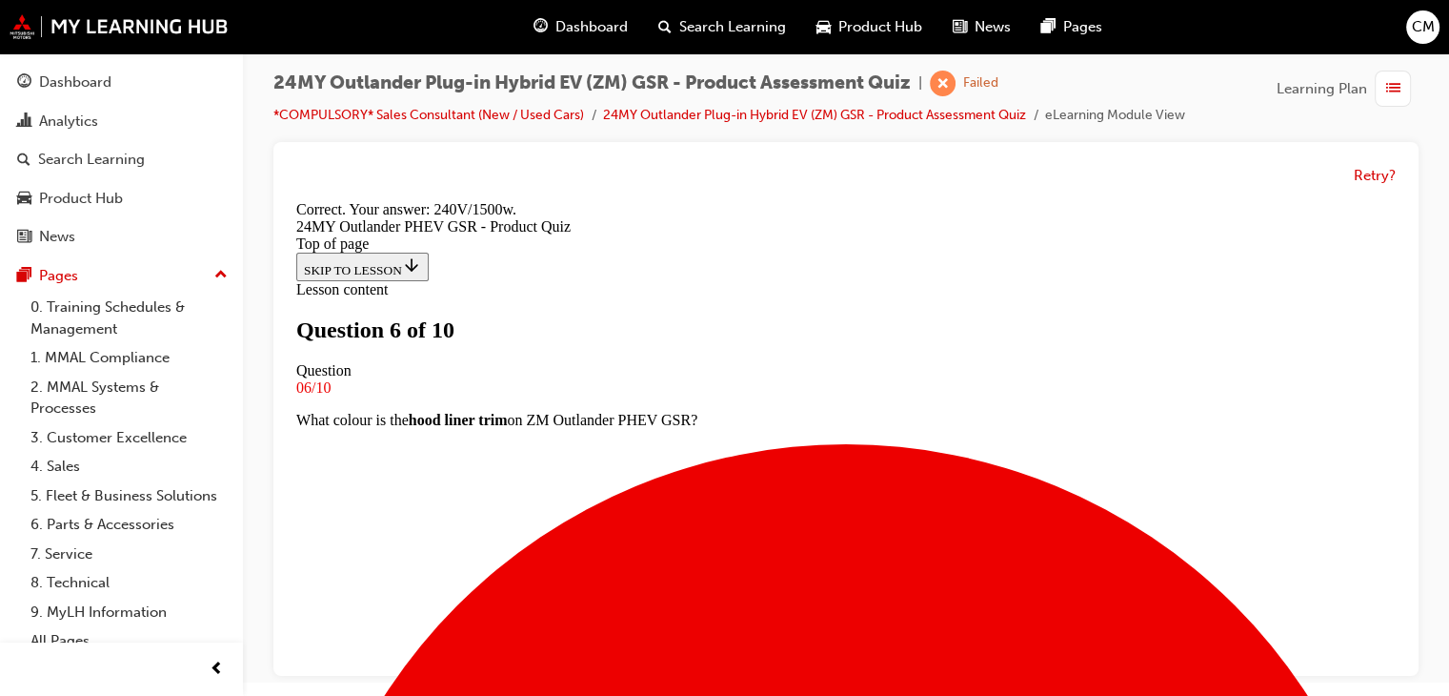
scroll to position [572, 0]
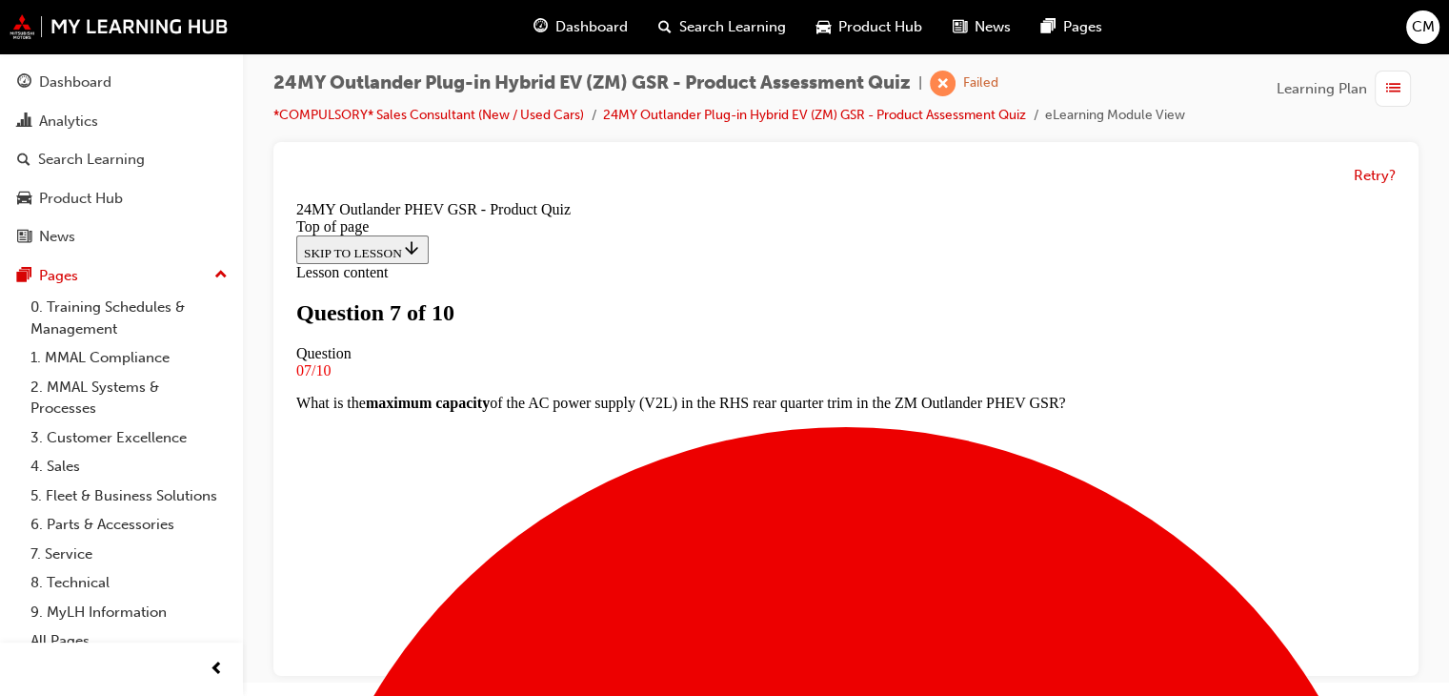
scroll to position [193, 0]
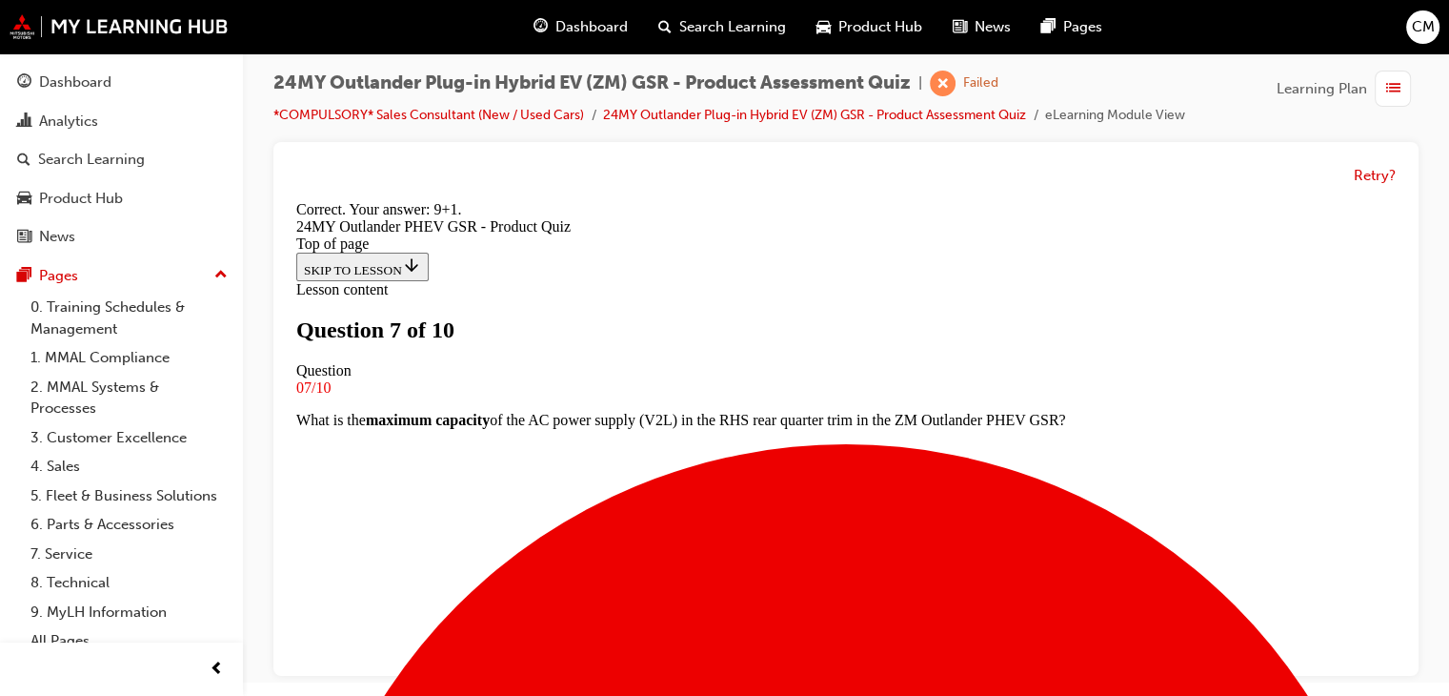
scroll to position [572, 0]
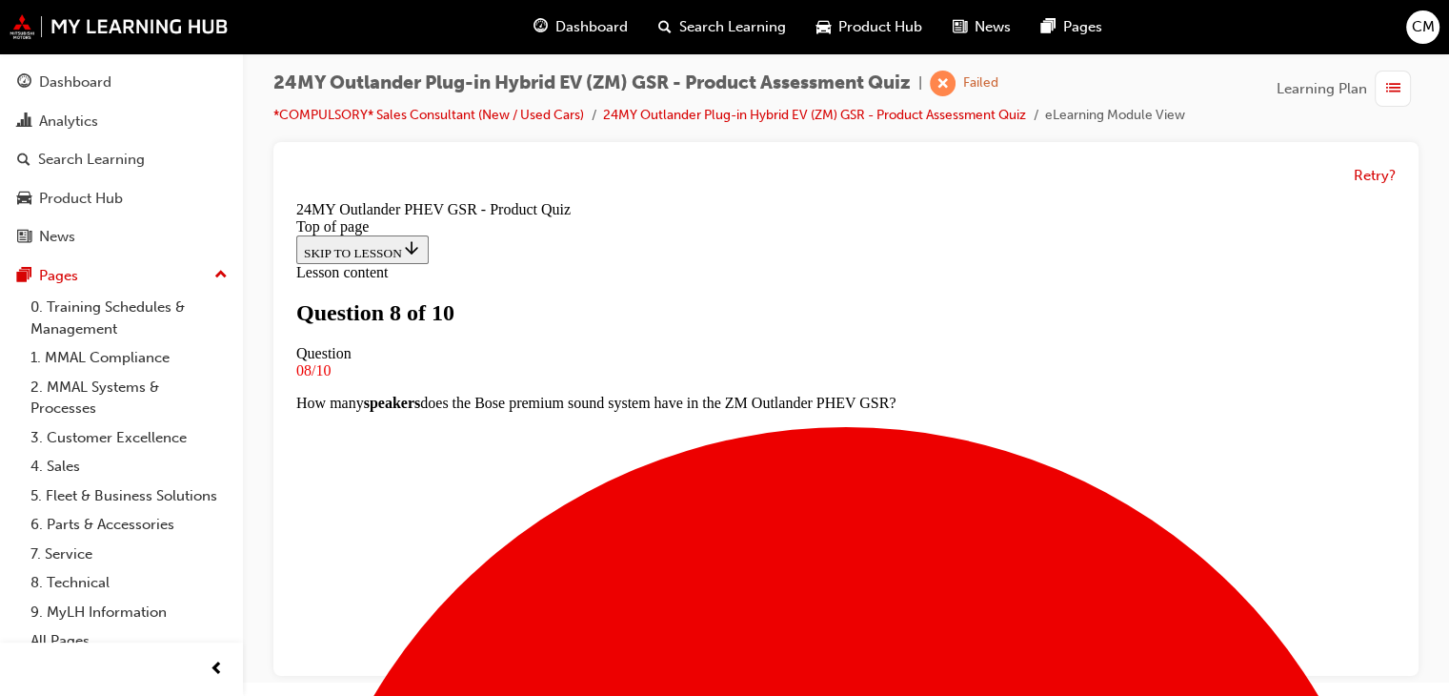
scroll to position [193, 0]
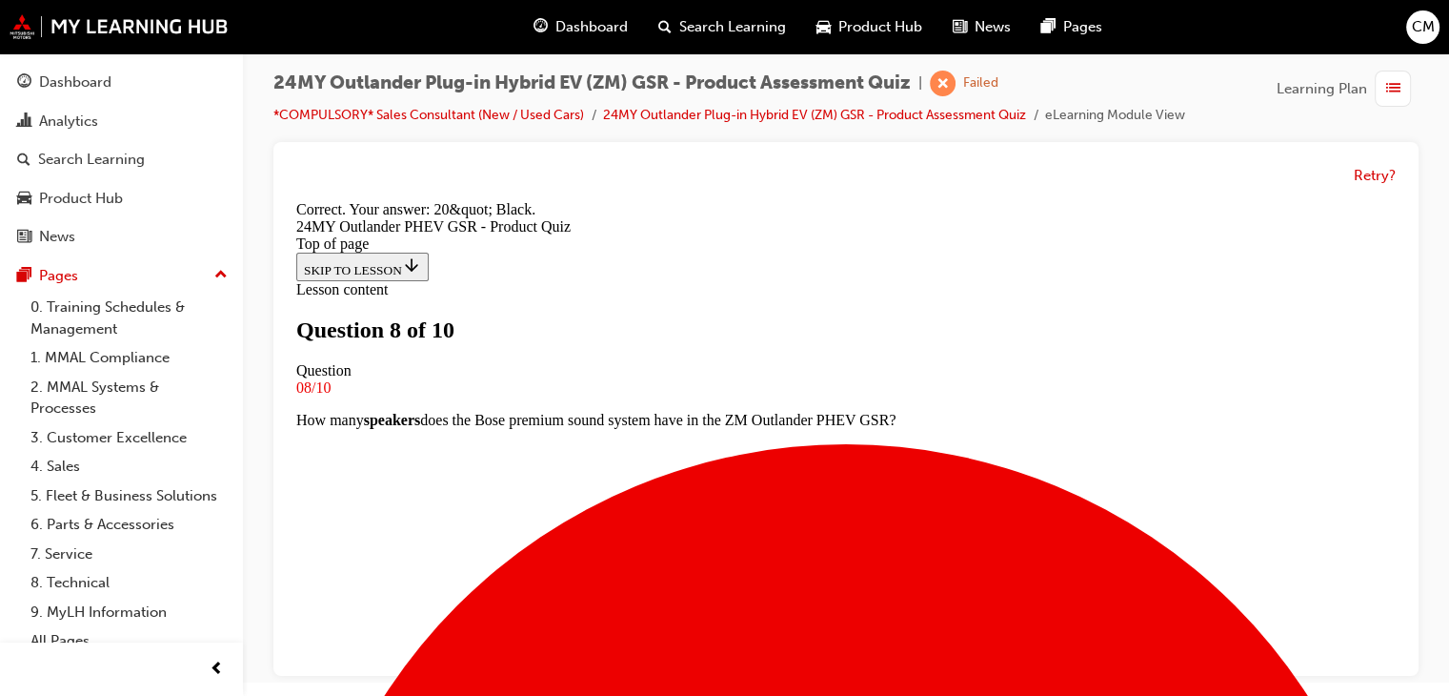
scroll to position [540, 0]
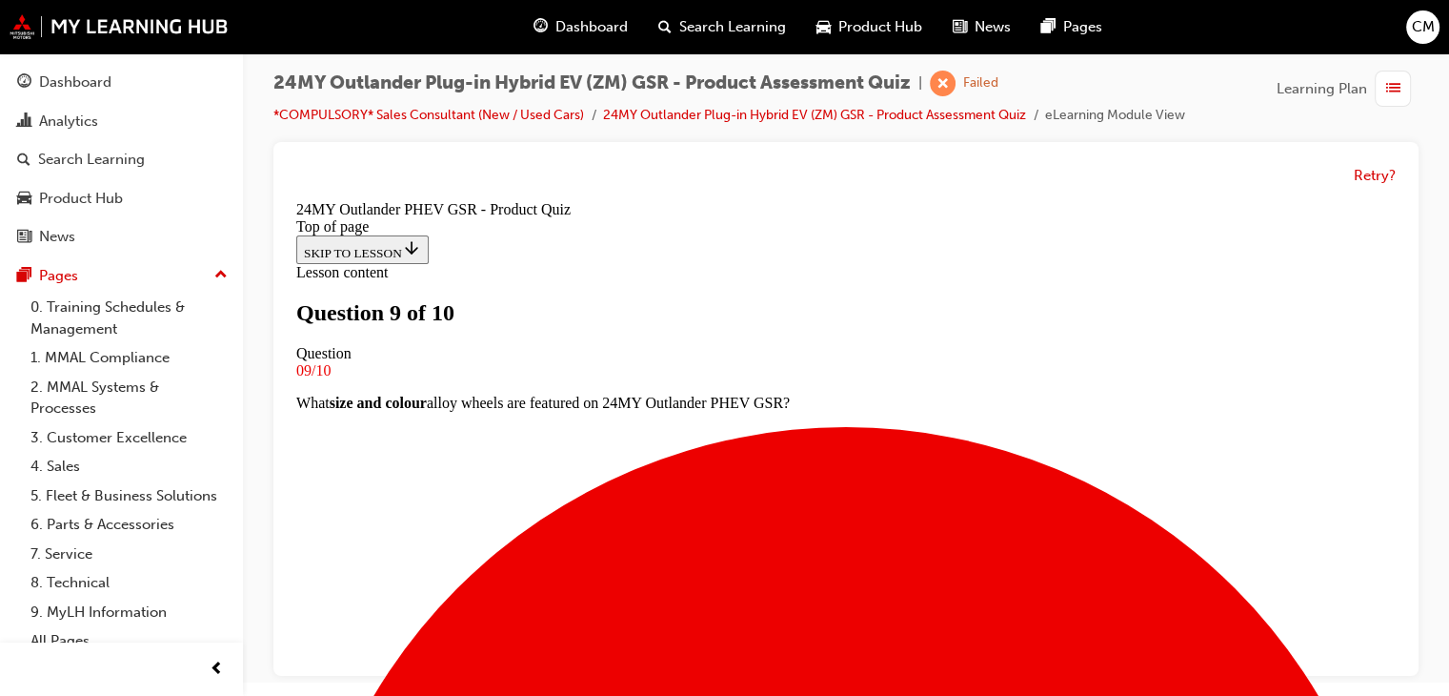
scroll to position [193, 0]
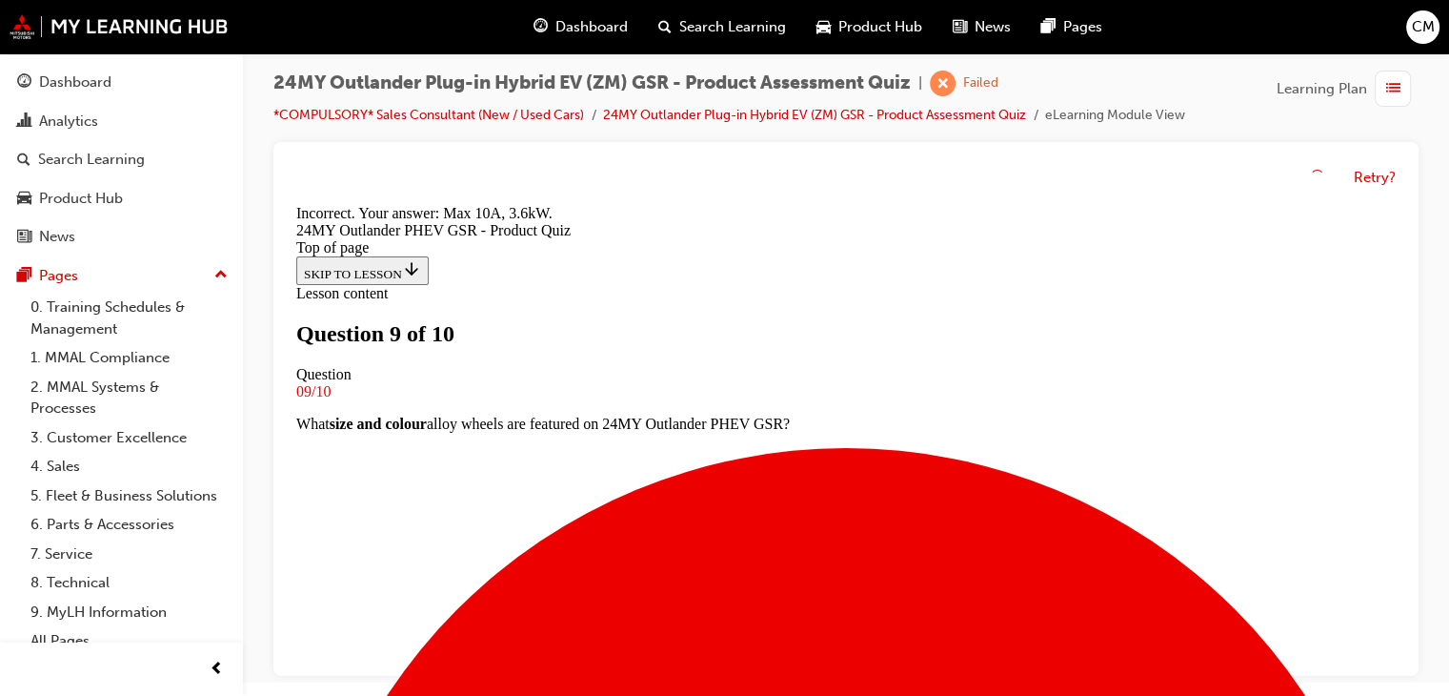
scroll to position [540, 0]
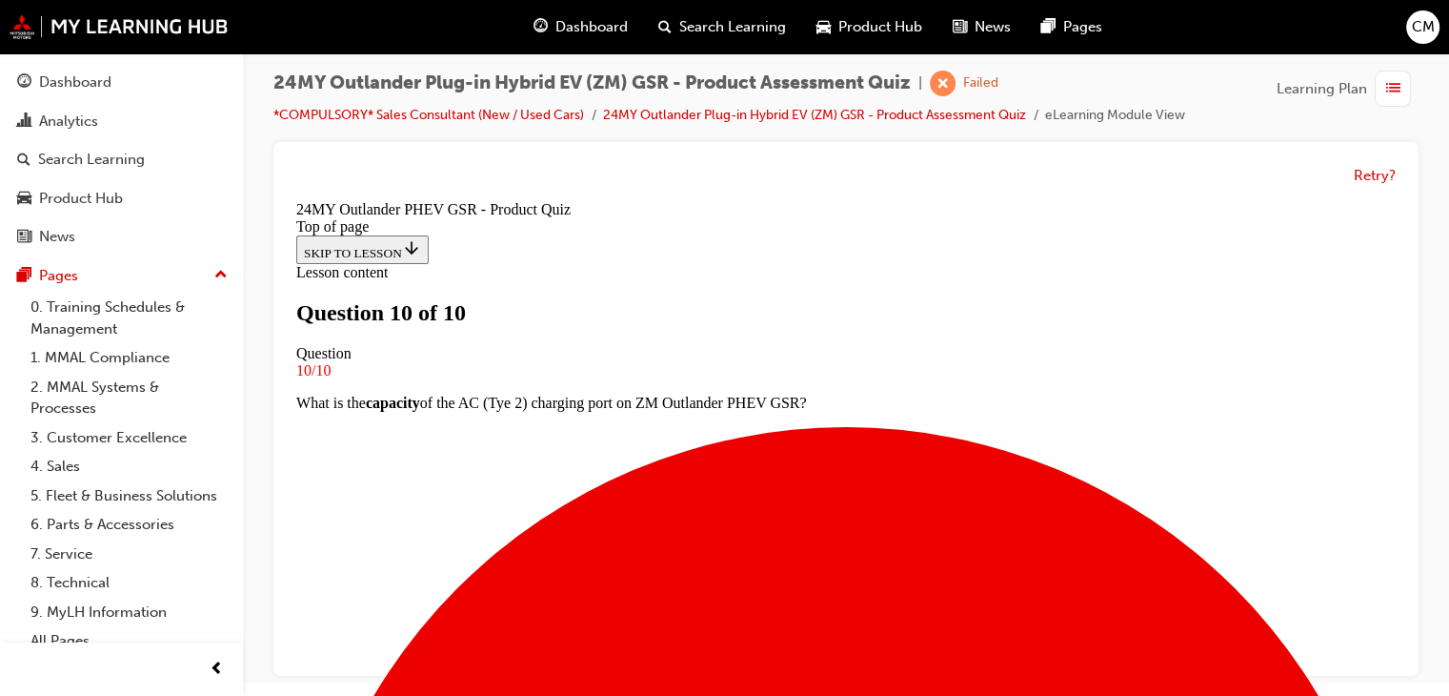
scroll to position [470, 0]
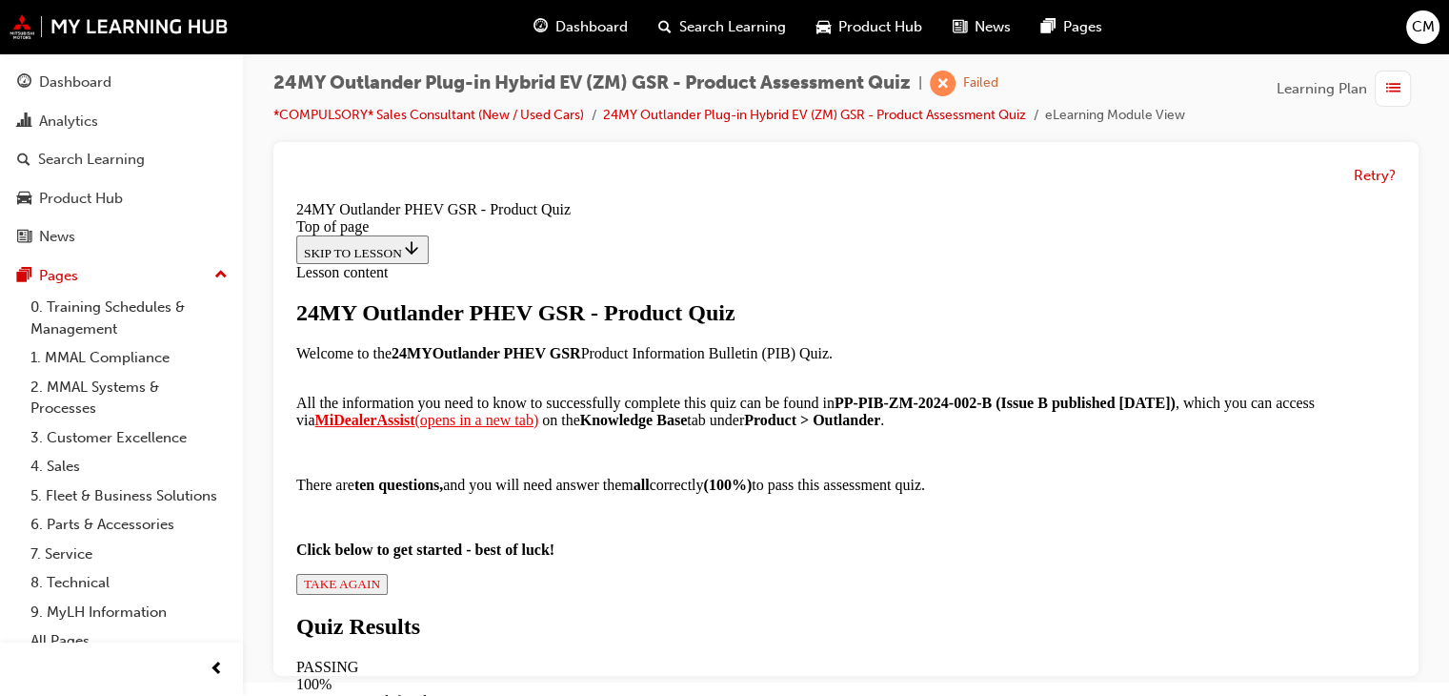
click at [380, 577] on span "TAKE AGAIN" at bounding box center [342, 584] width 76 height 14
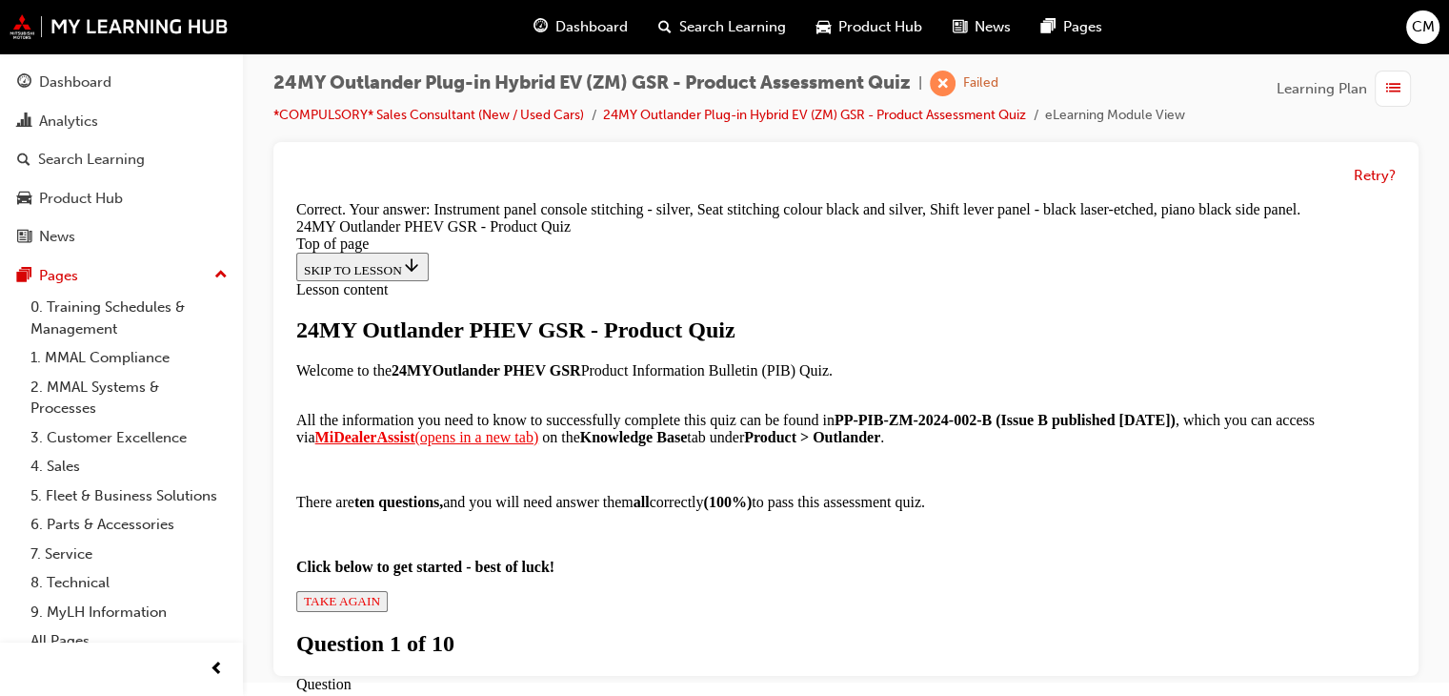
scroll to position [605, 0]
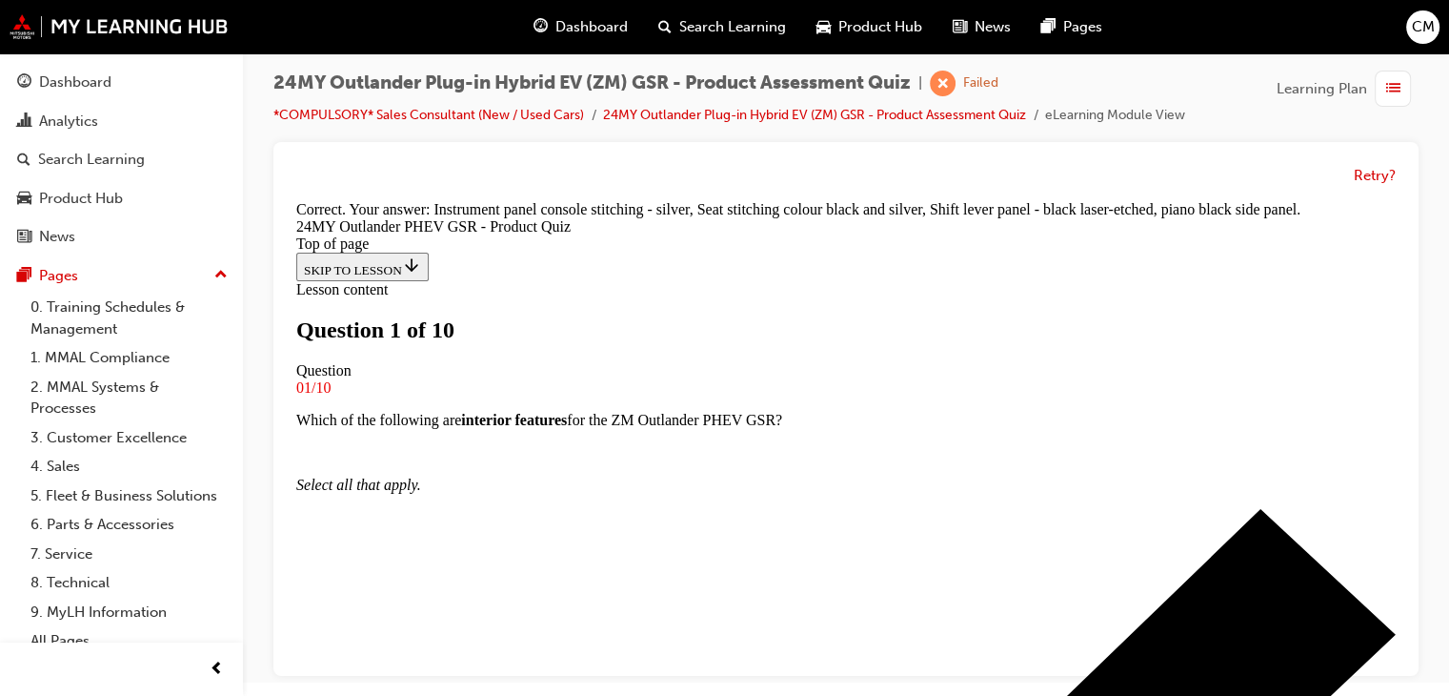
scroll to position [193, 0]
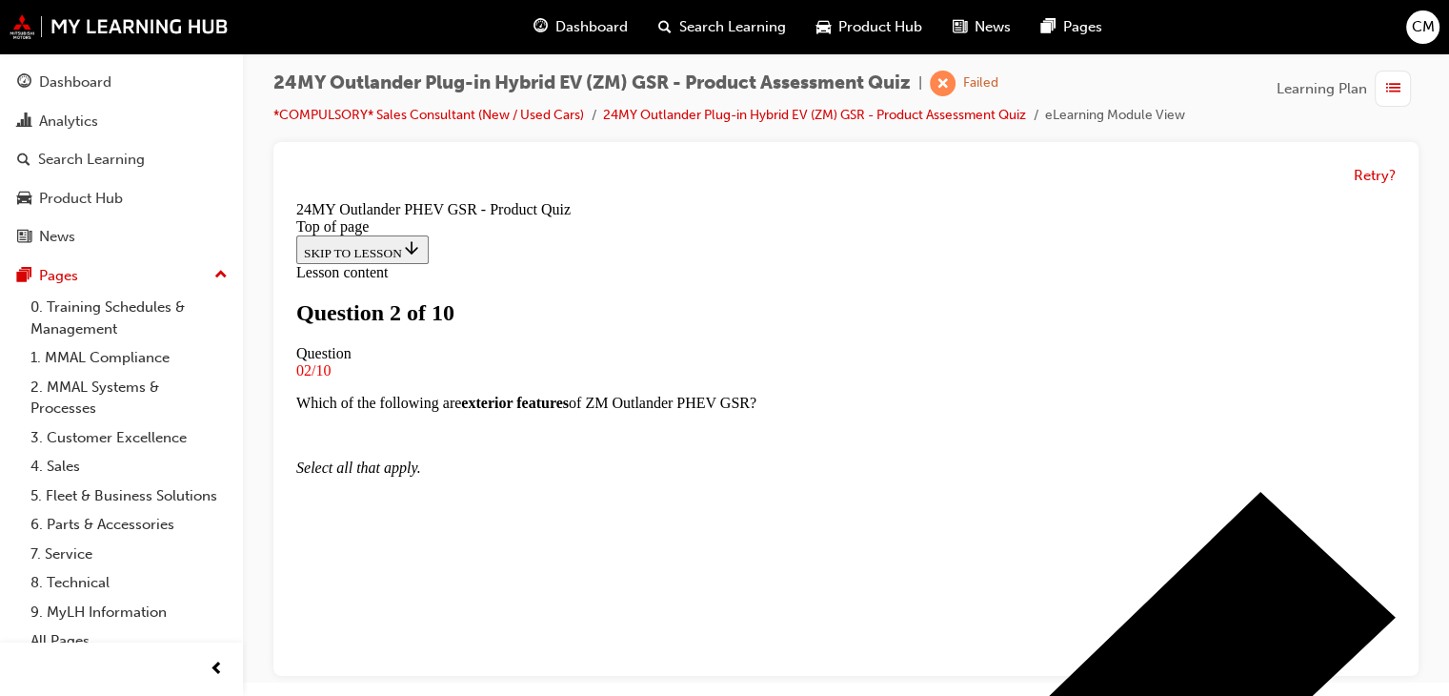
scroll to position [193, 0]
drag, startPoint x: 656, startPoint y: 530, endPoint x: 745, endPoint y: 587, distance: 106.3
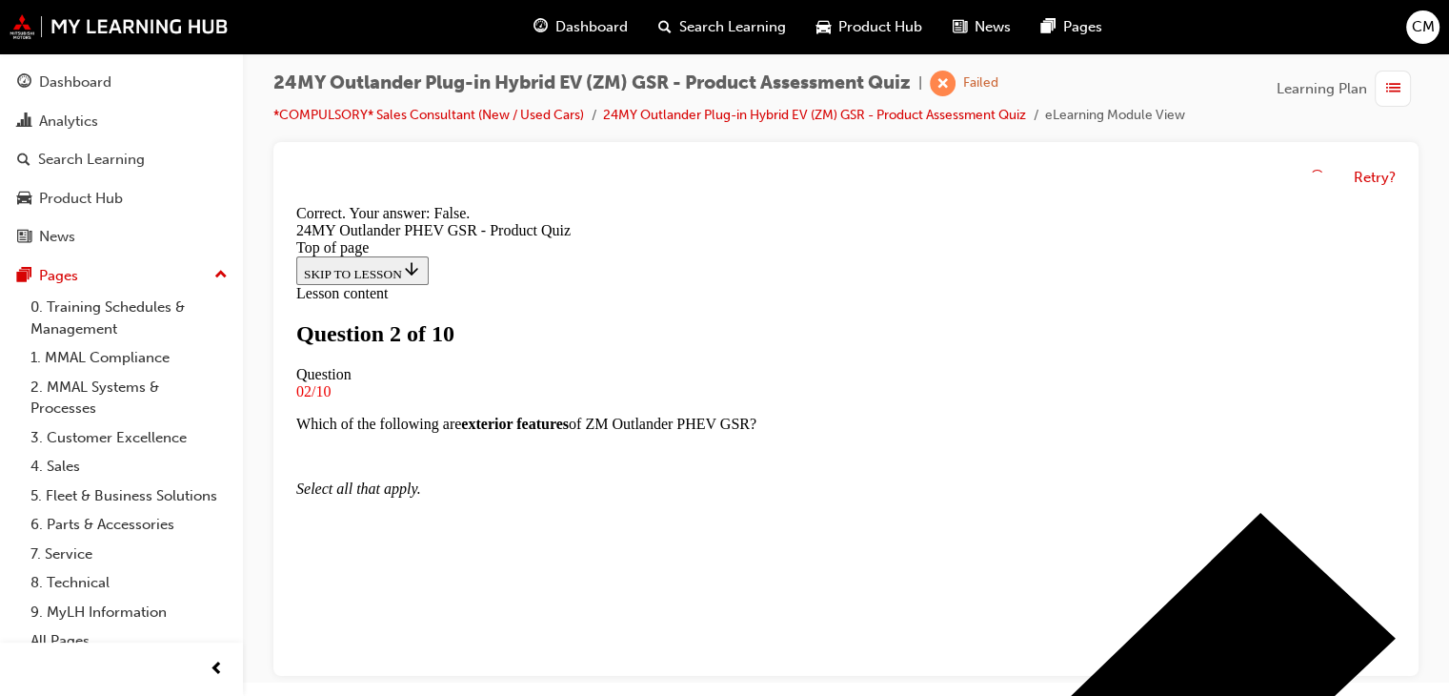
scroll to position [408, 0]
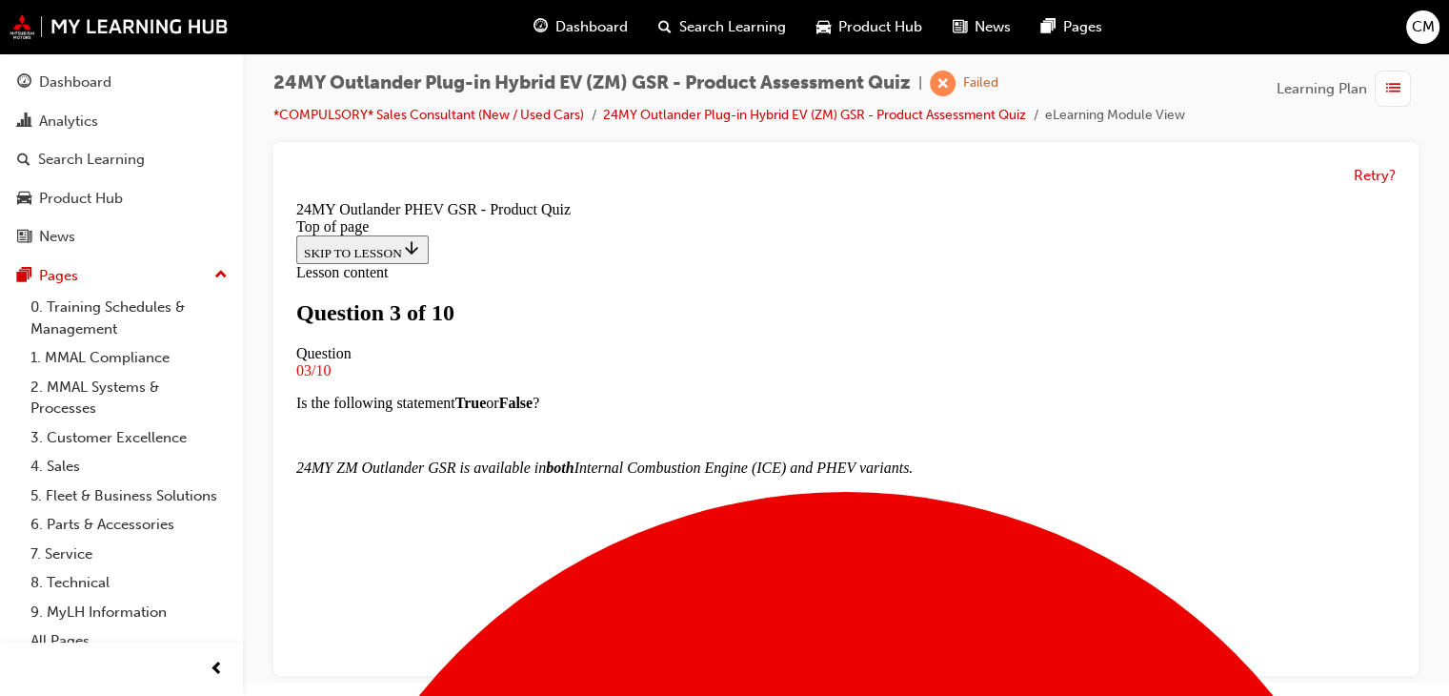
scroll to position [193, 0]
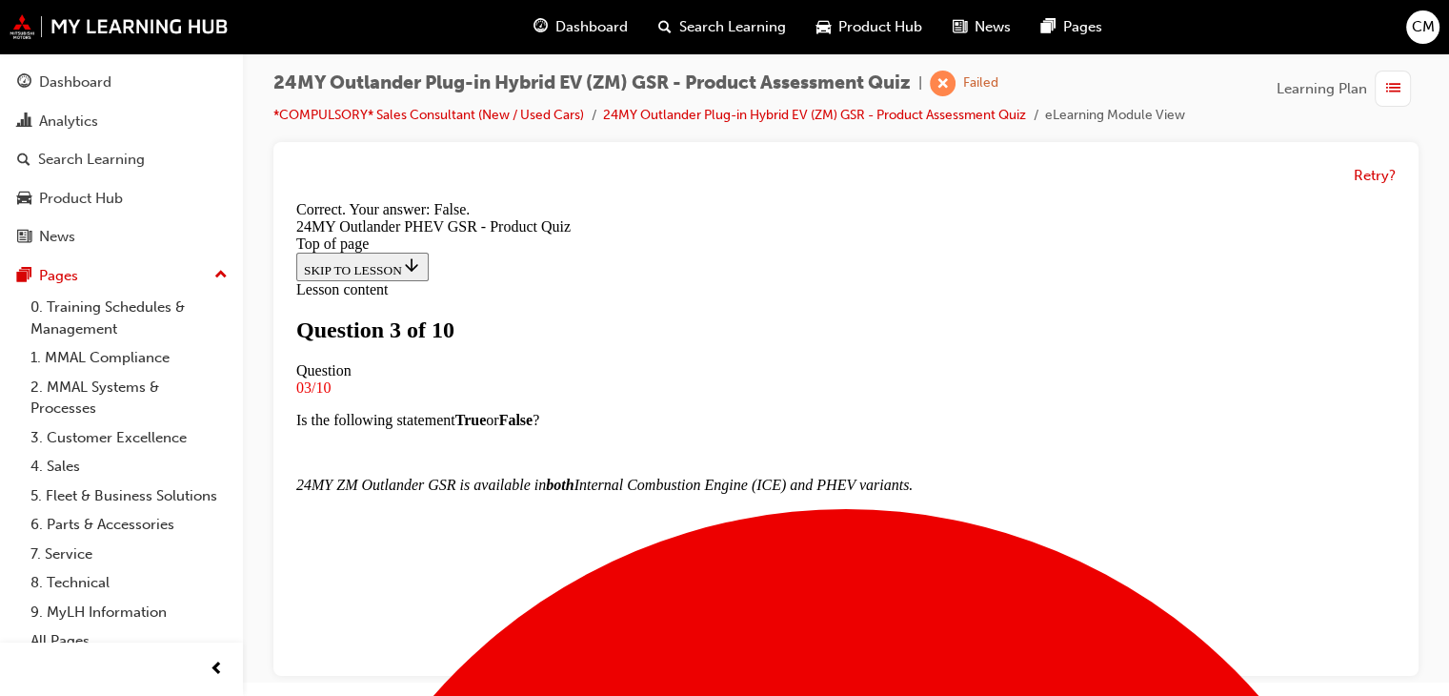
scroll to position [376, 0]
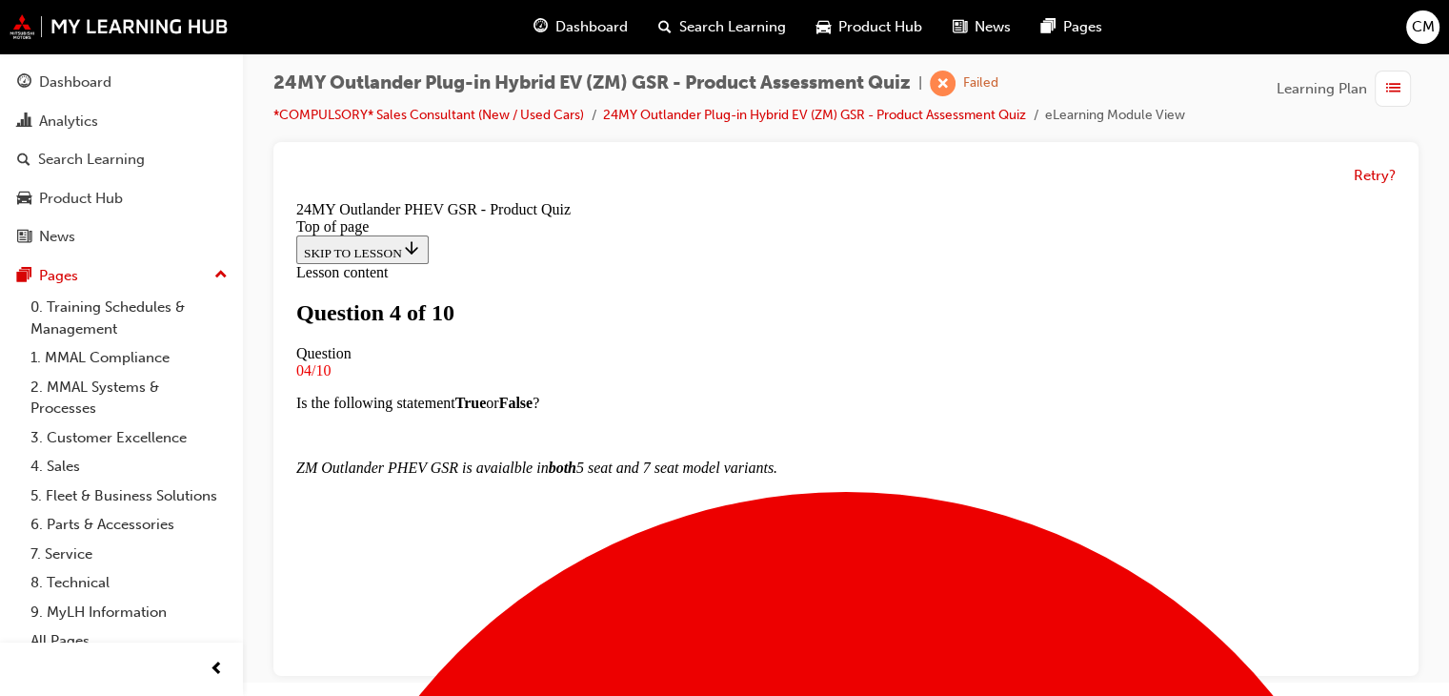
scroll to position [193, 0]
drag, startPoint x: 859, startPoint y: 621, endPoint x: 856, endPoint y: 601, distance: 20.2
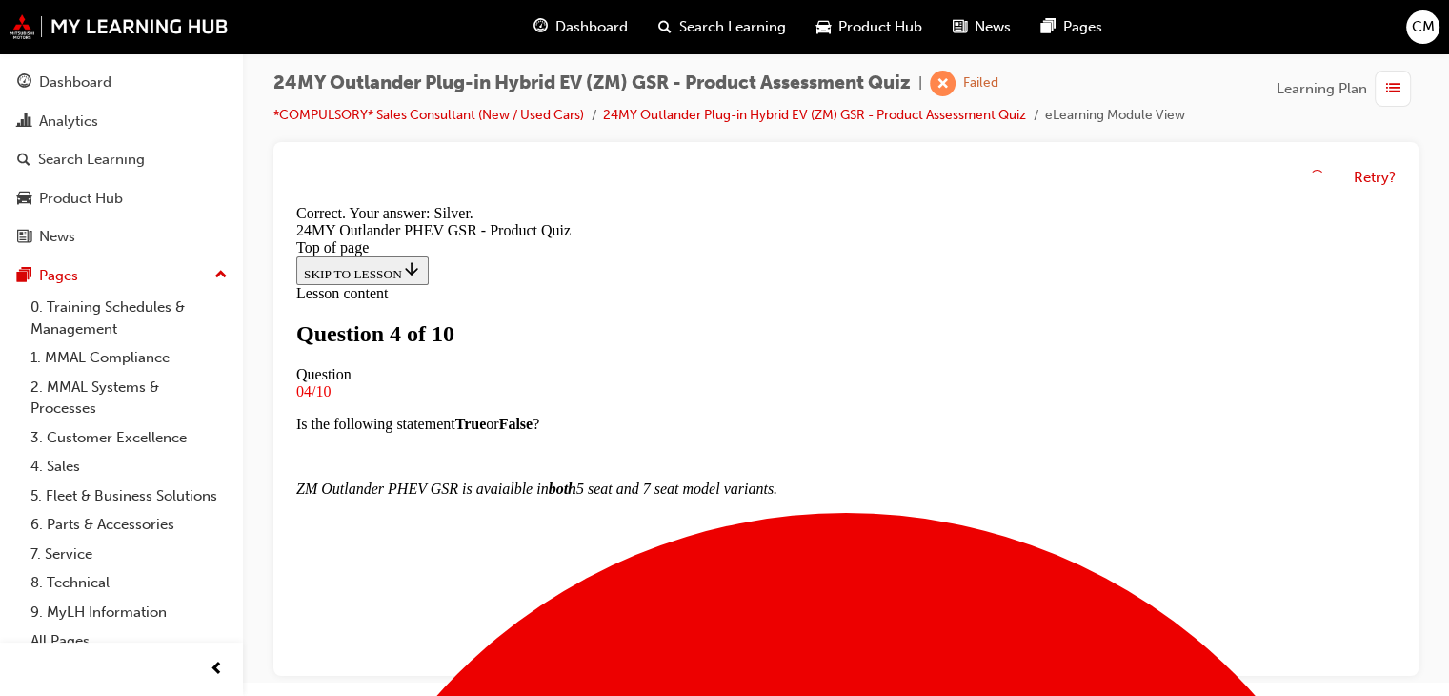
scroll to position [540, 0]
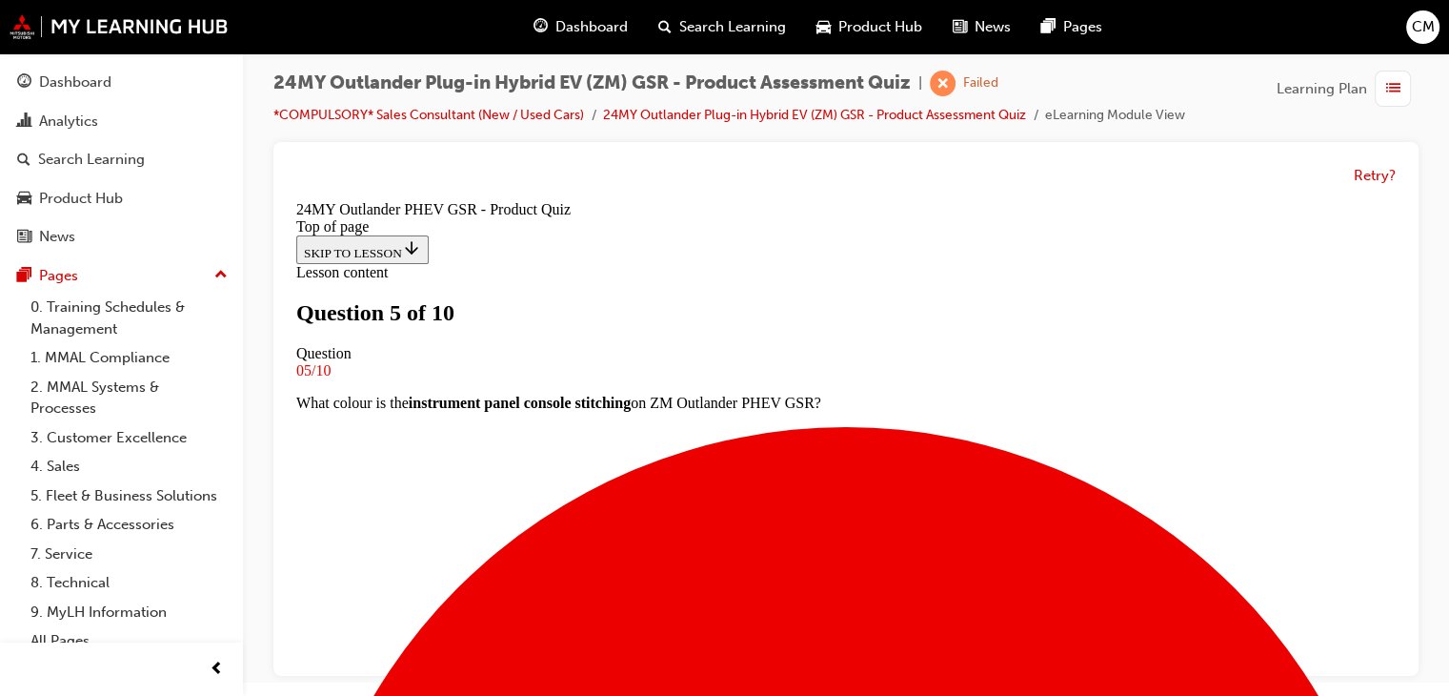
scroll to position [98, 0]
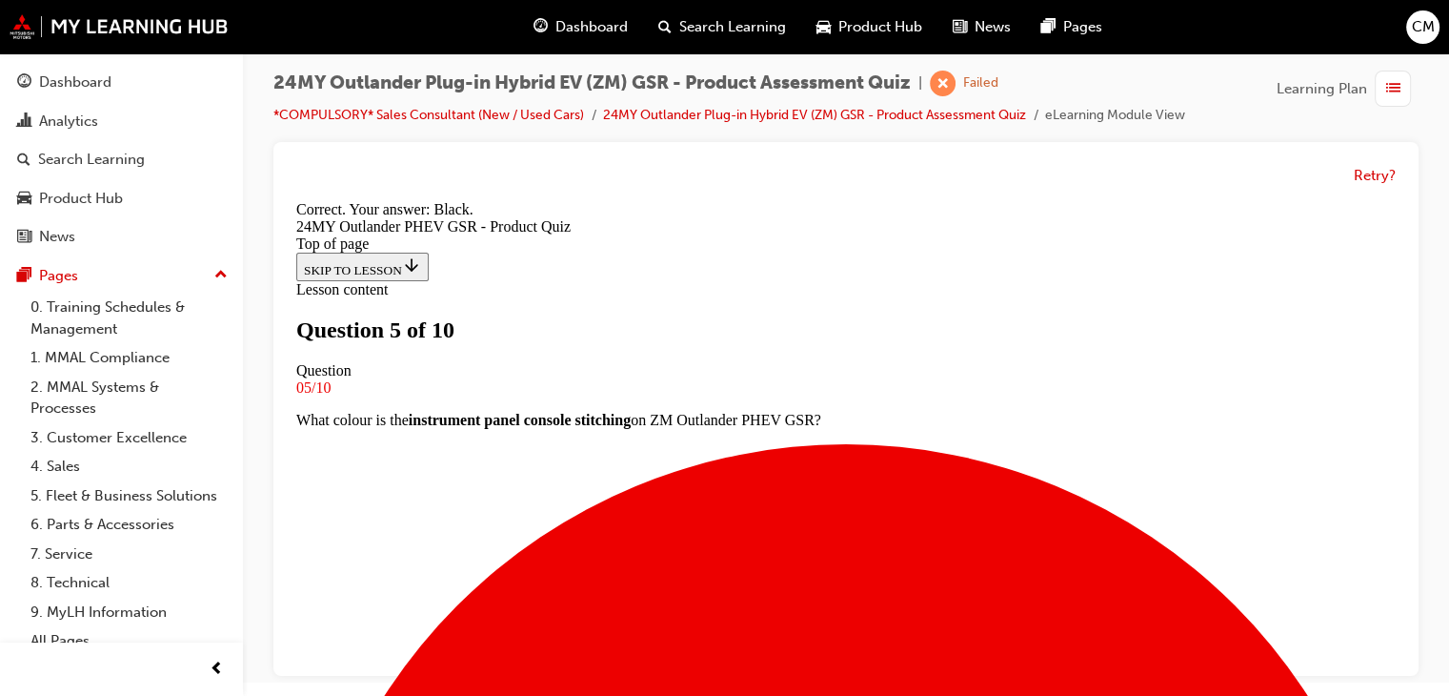
scroll to position [540, 0]
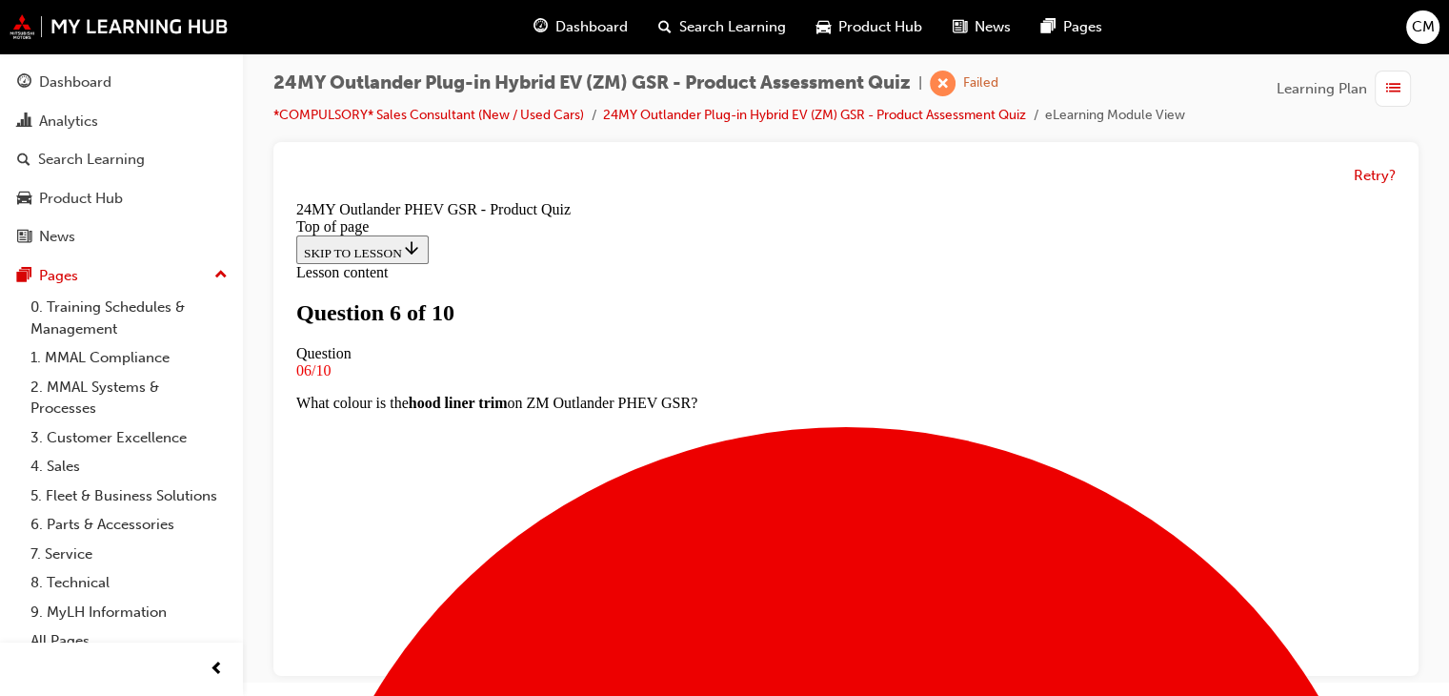
scroll to position [384, 0]
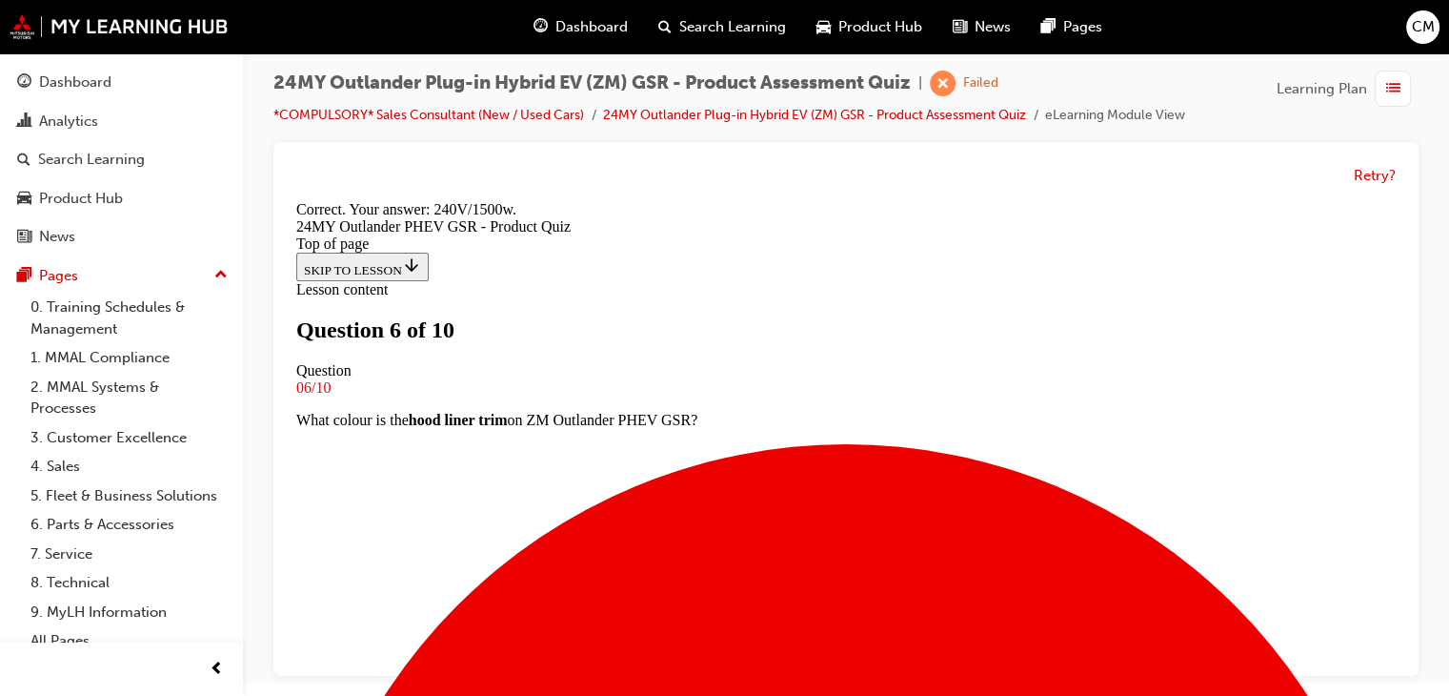
scroll to position [572, 0]
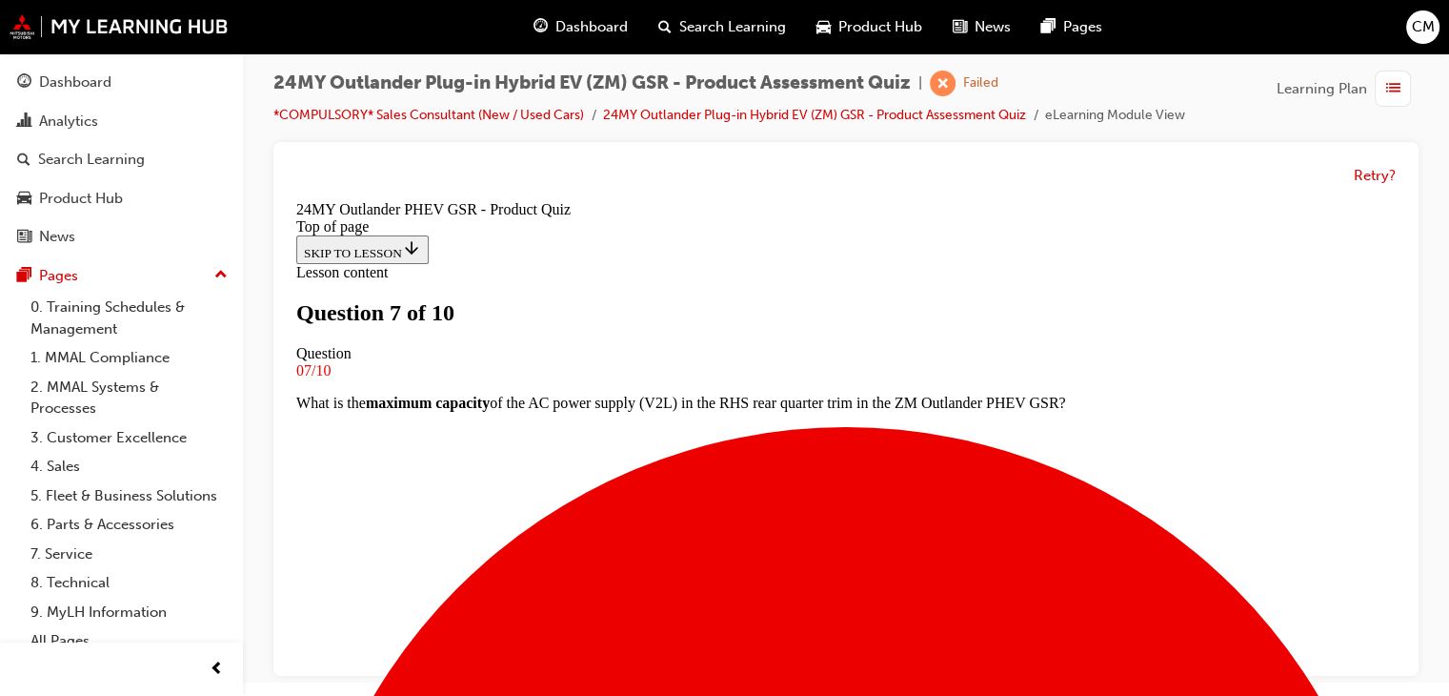
scroll to position [193, 0]
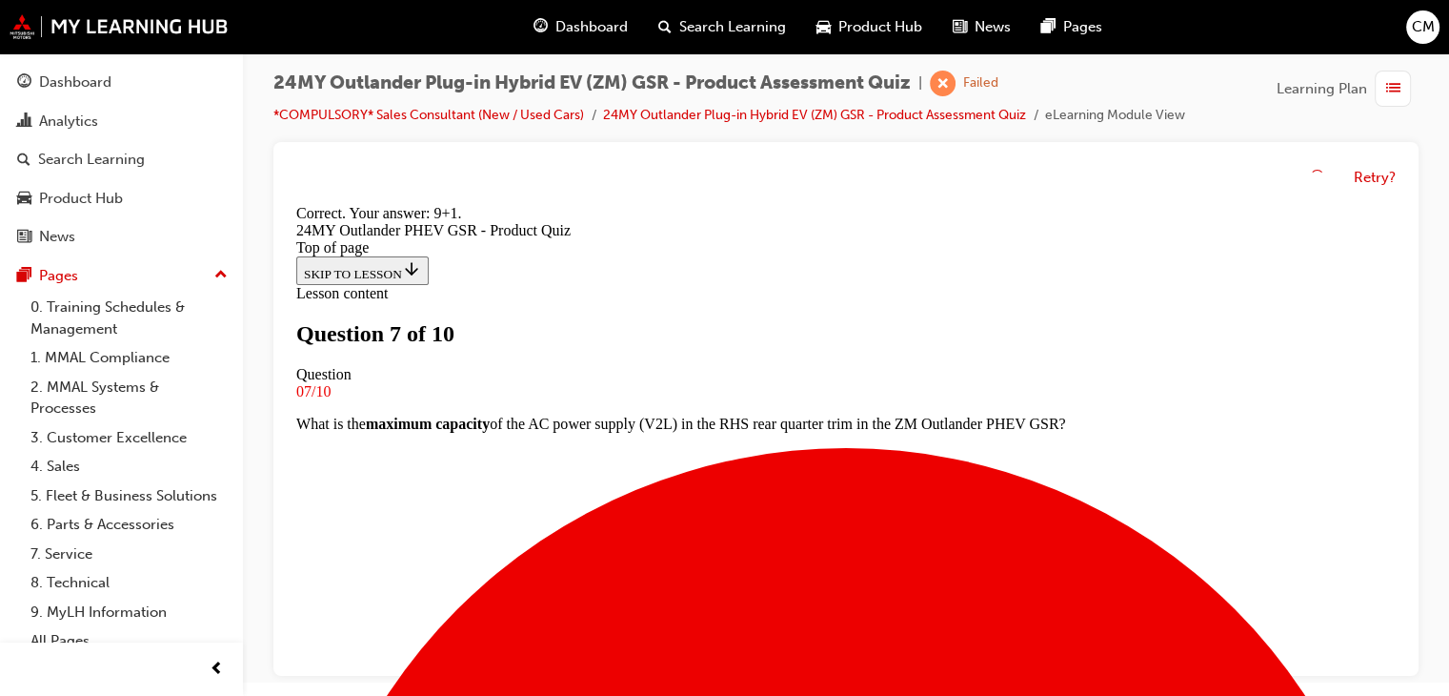
scroll to position [572, 0]
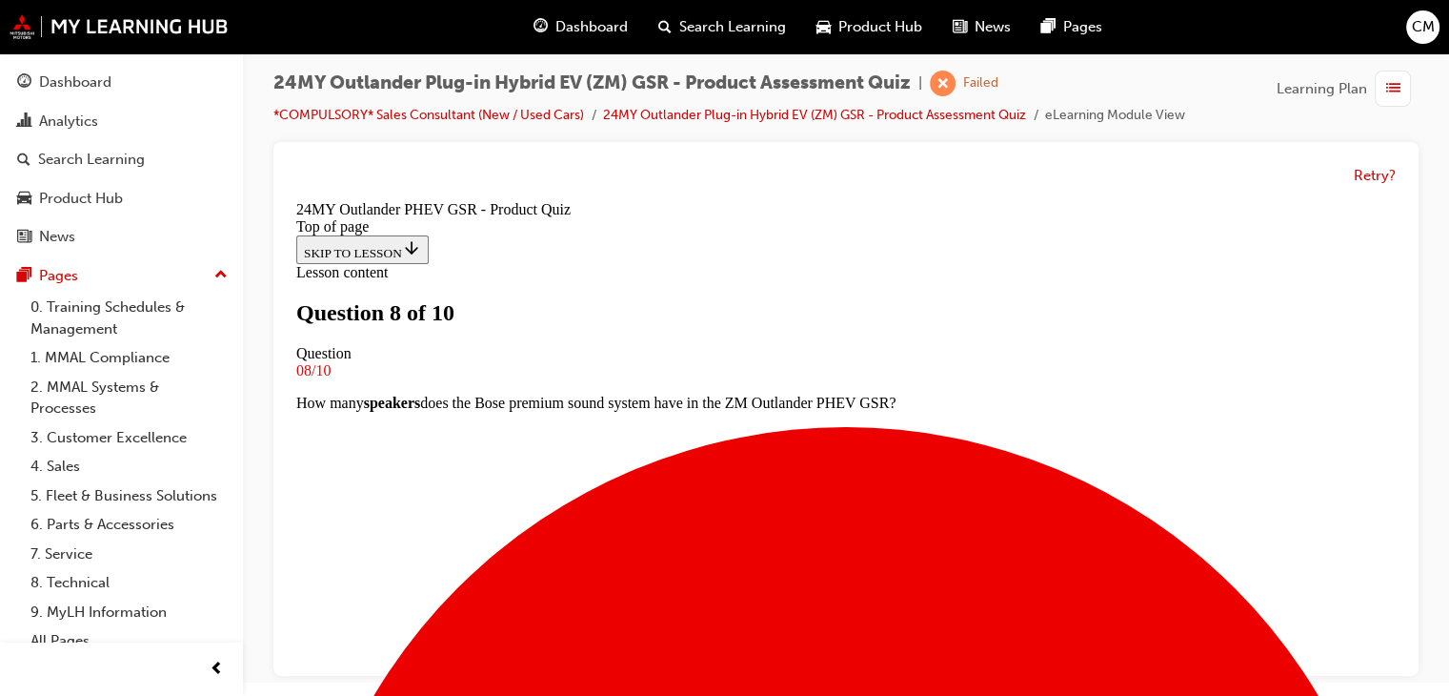
scroll to position [193, 0]
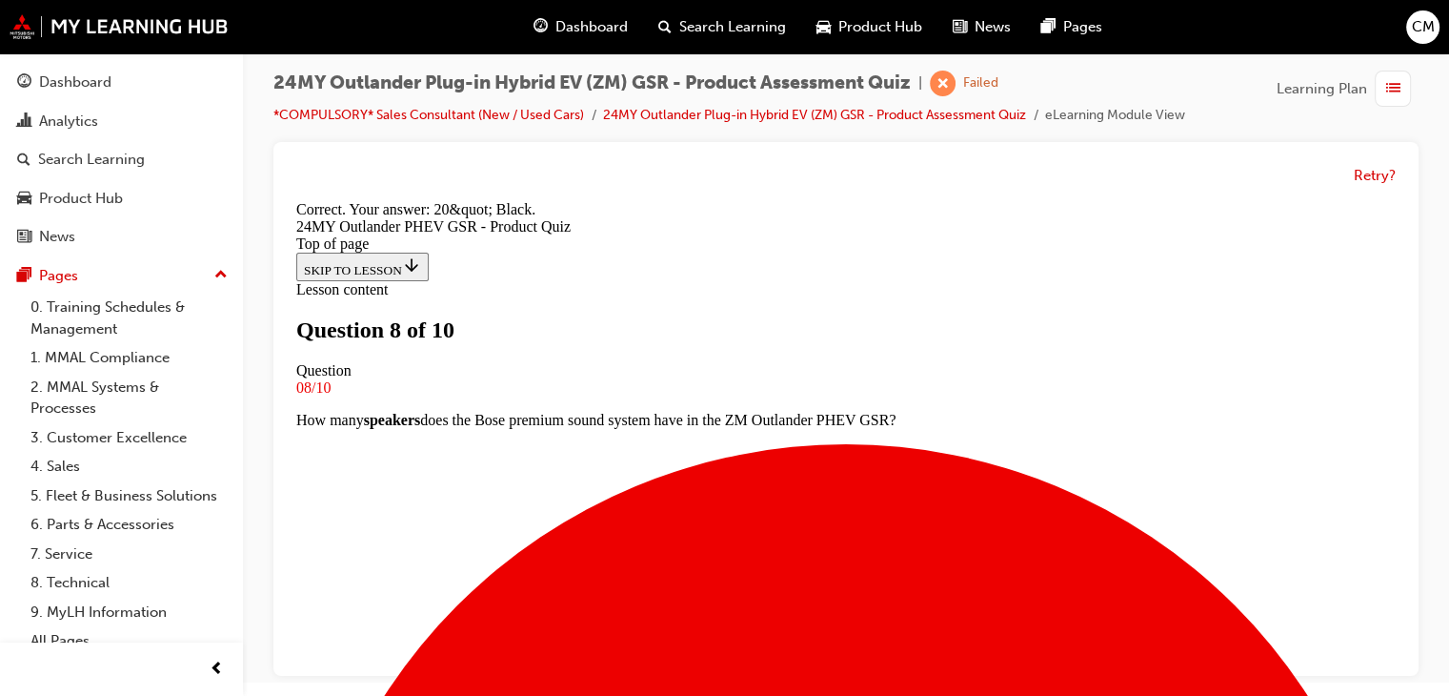
scroll to position [540, 0]
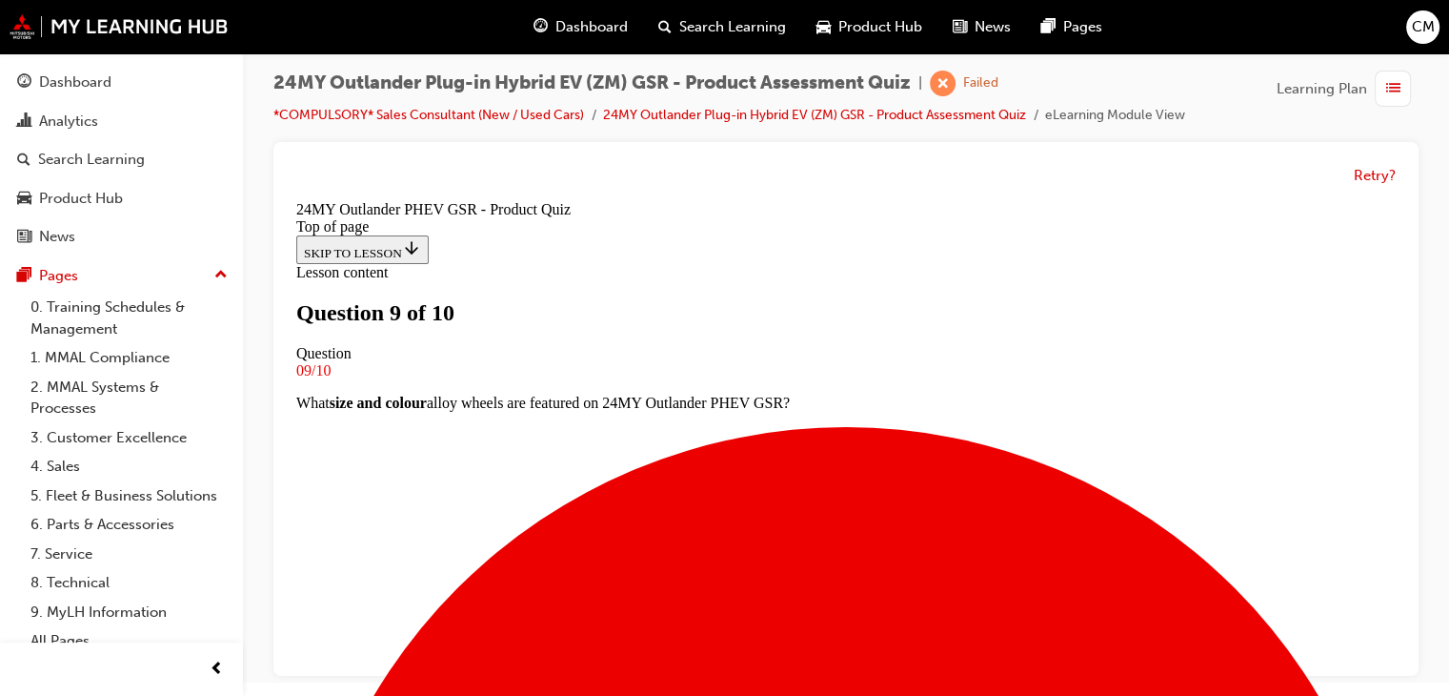
scroll to position [289, 0]
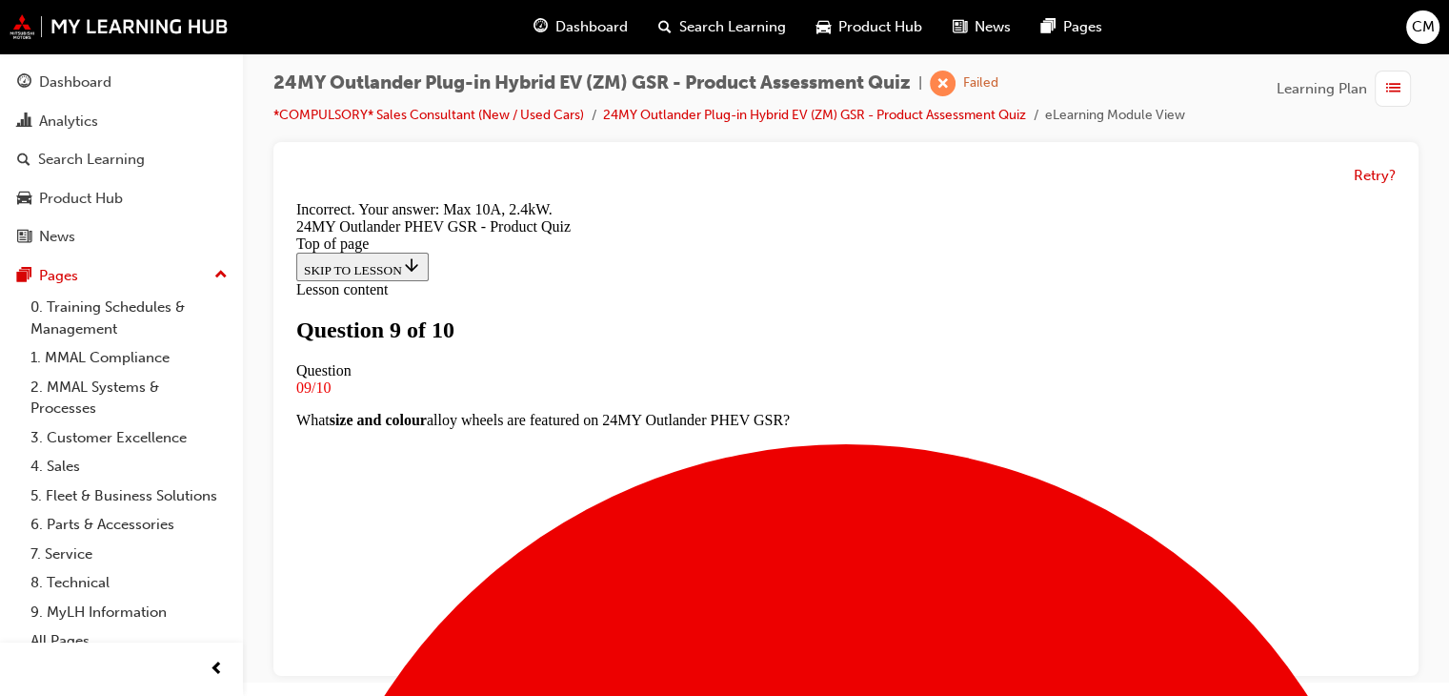
scroll to position [540, 0]
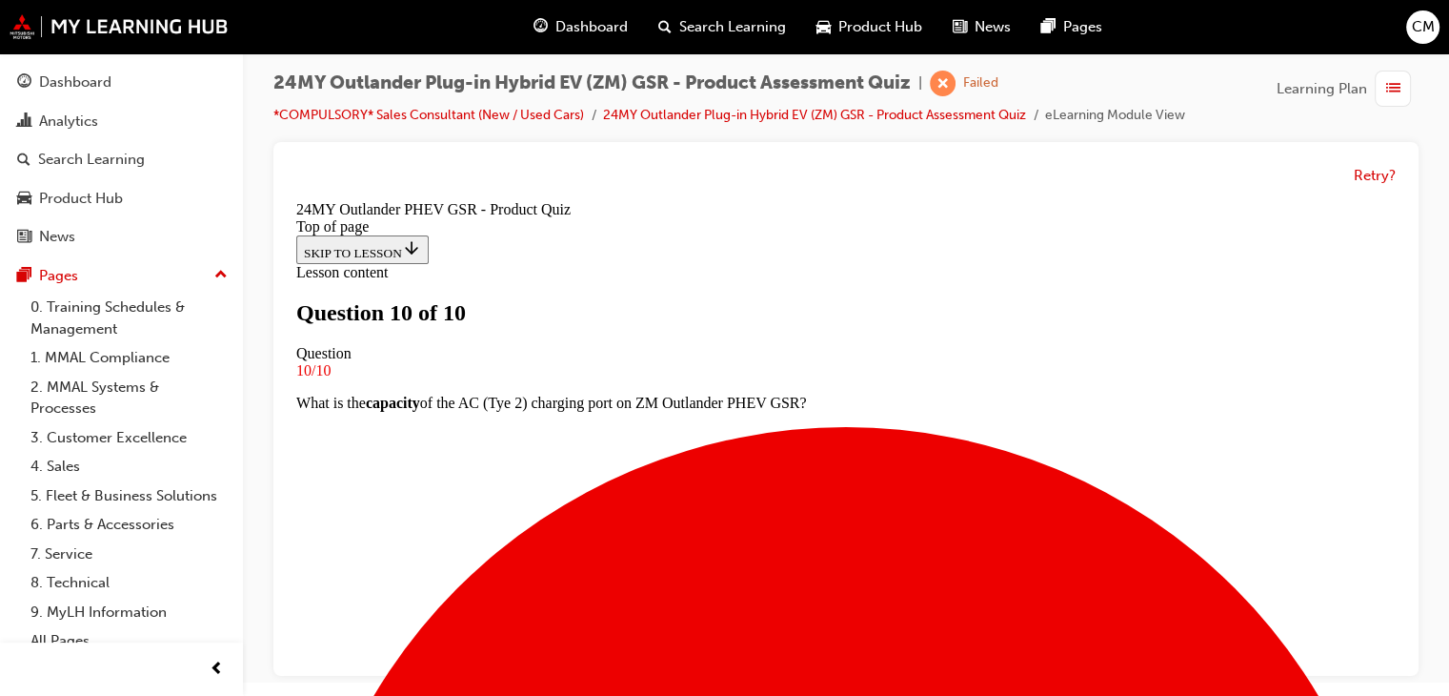
scroll to position [470, 0]
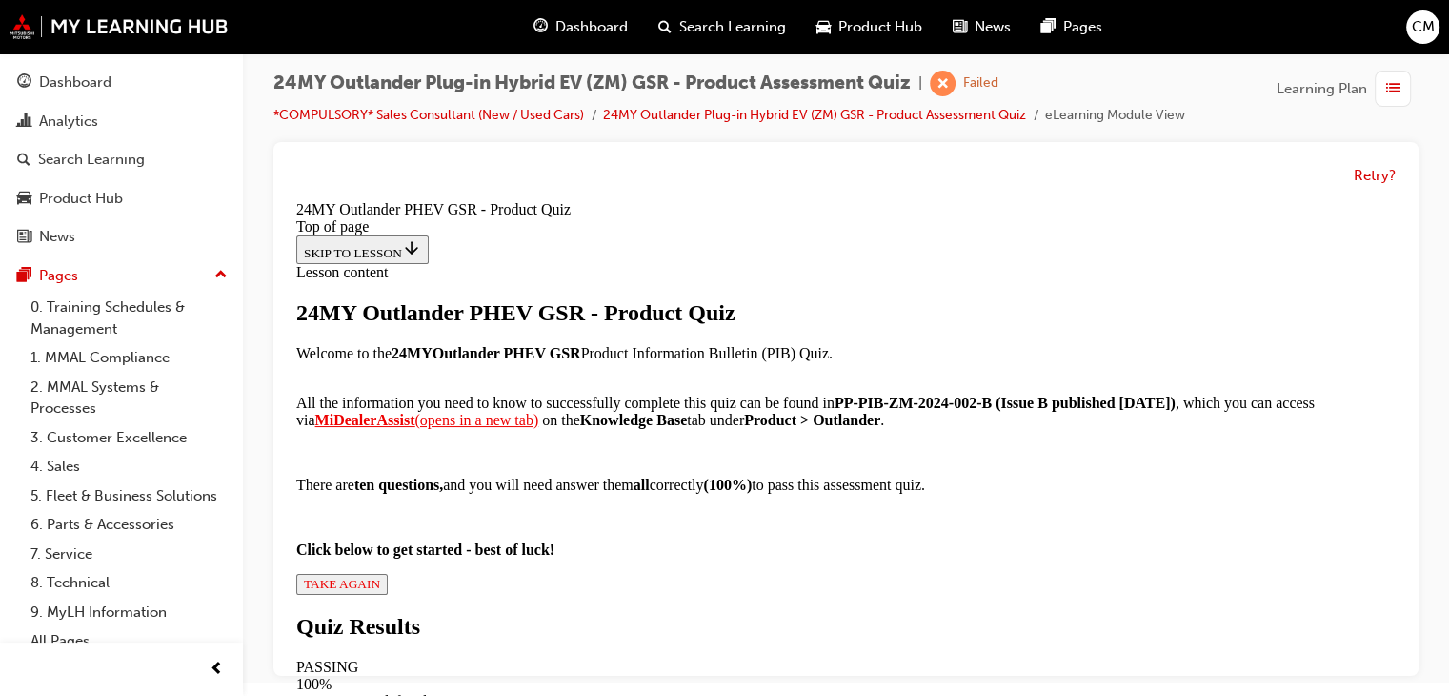
click at [380, 577] on span "TAKE AGAIN" at bounding box center [342, 584] width 76 height 14
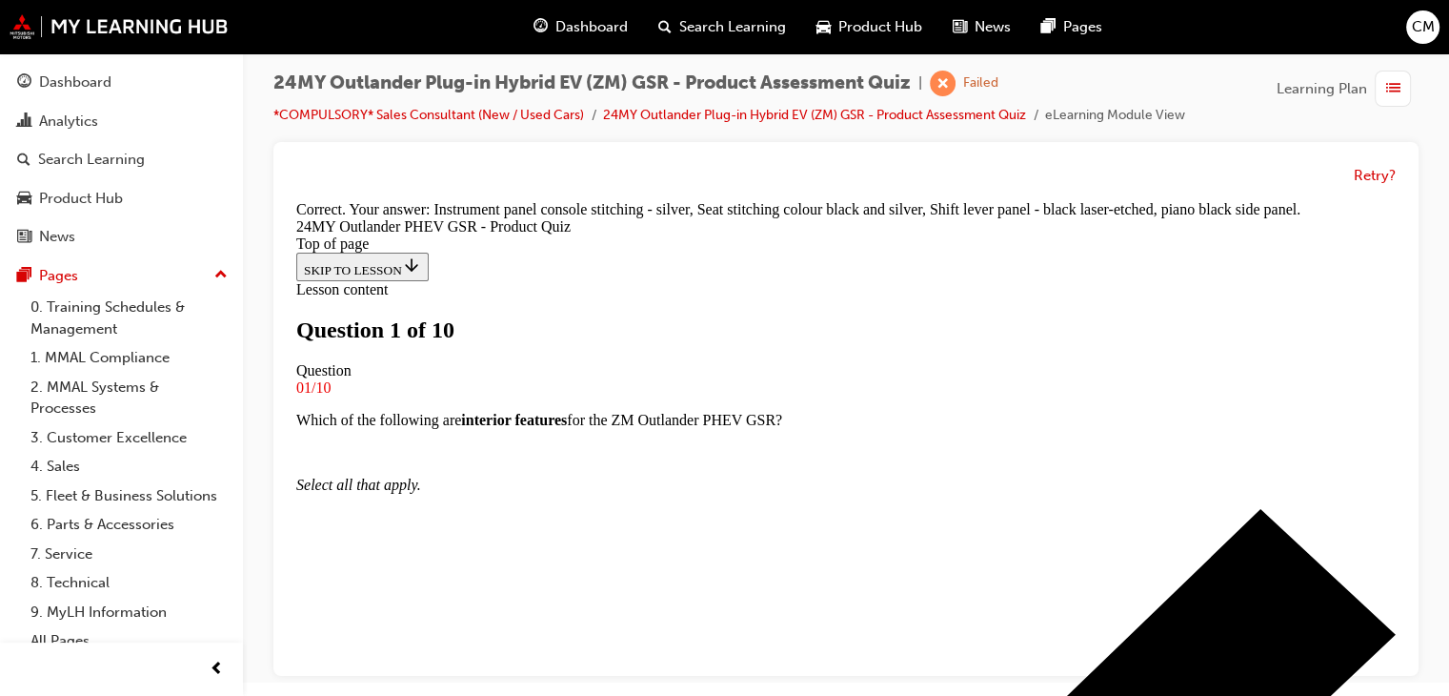
drag, startPoint x: 721, startPoint y: 434, endPoint x: 728, endPoint y: 443, distance: 11.6
drag, startPoint x: 751, startPoint y: 570, endPoint x: 789, endPoint y: 614, distance: 58.1
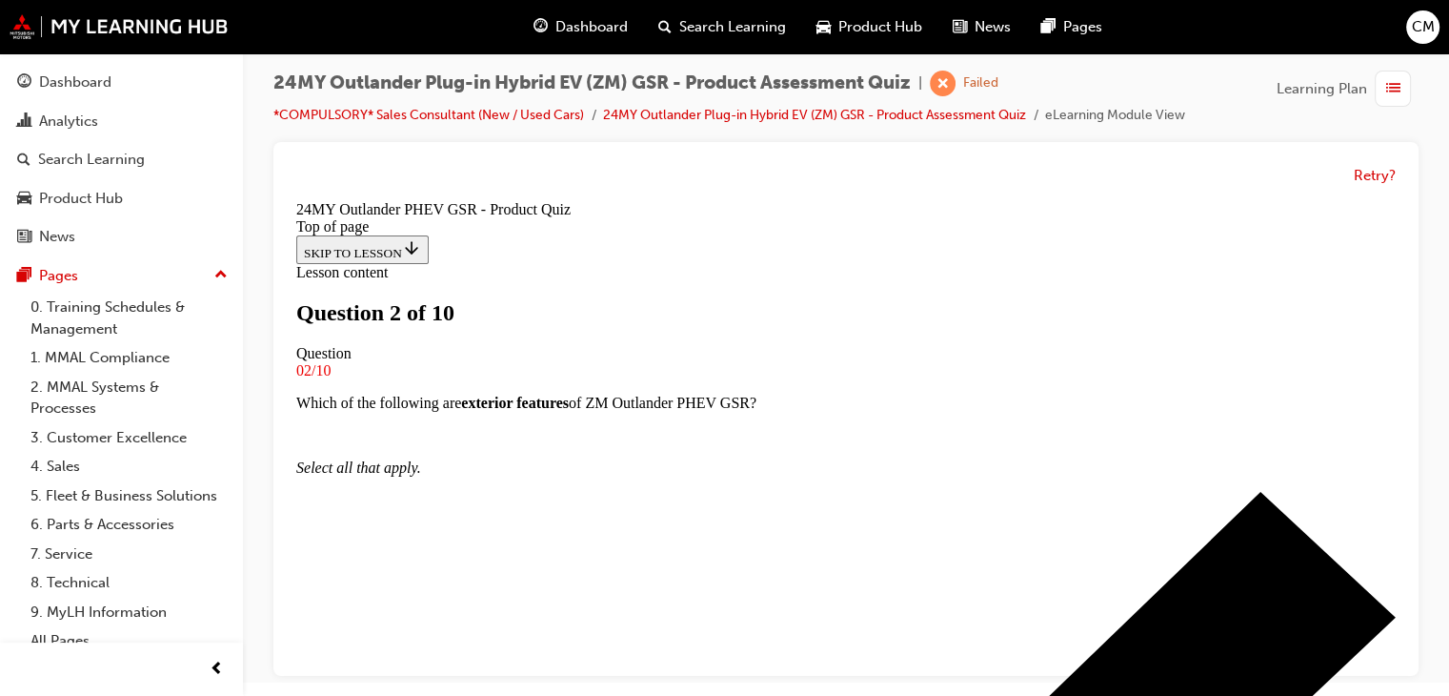
scroll to position [289, 0]
drag, startPoint x: 827, startPoint y: 579, endPoint x: 823, endPoint y: 530, distance: 49.7
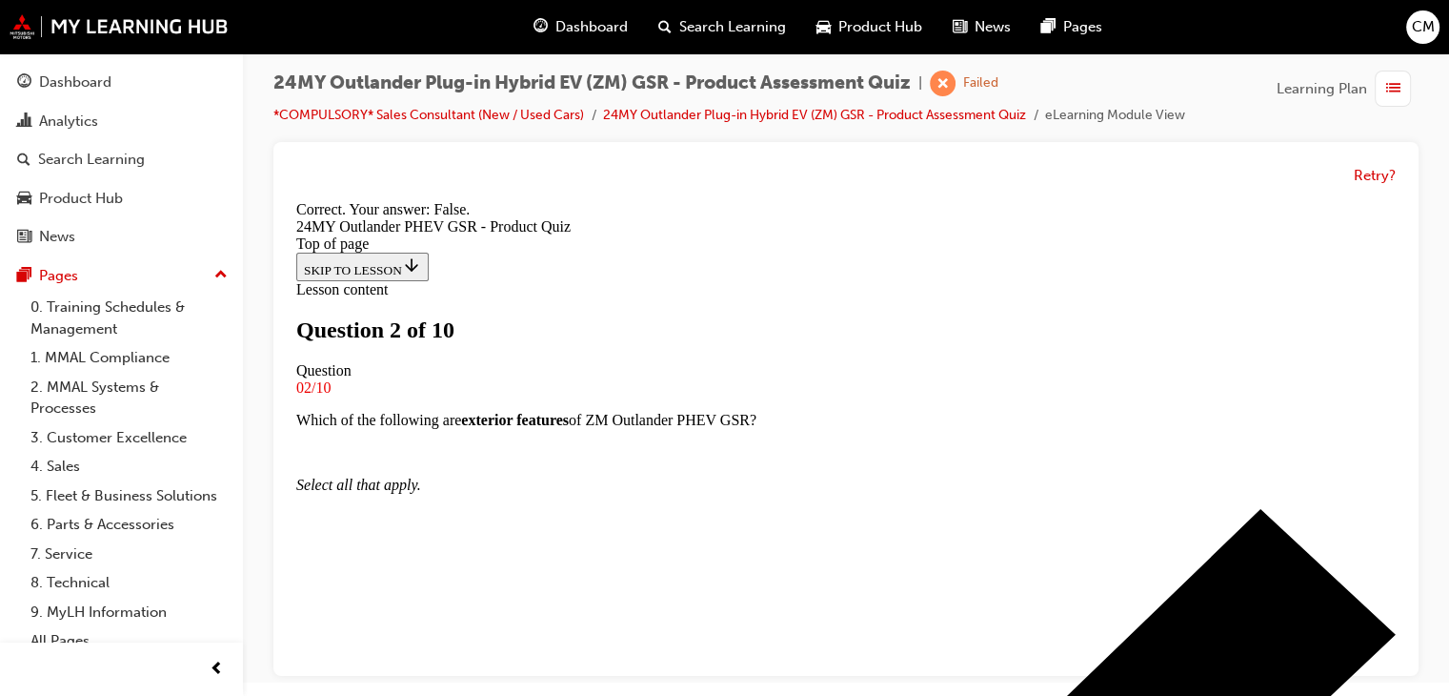
scroll to position [408, 0]
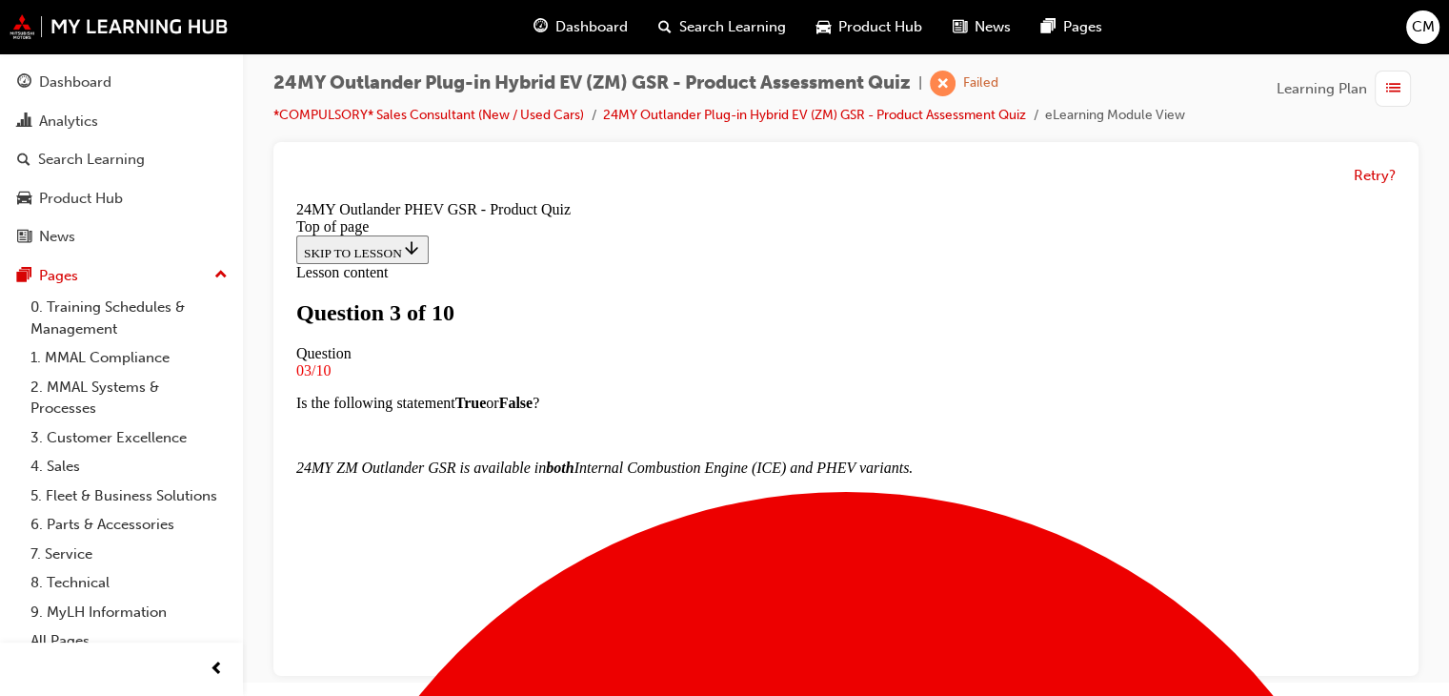
scroll to position [193, 0]
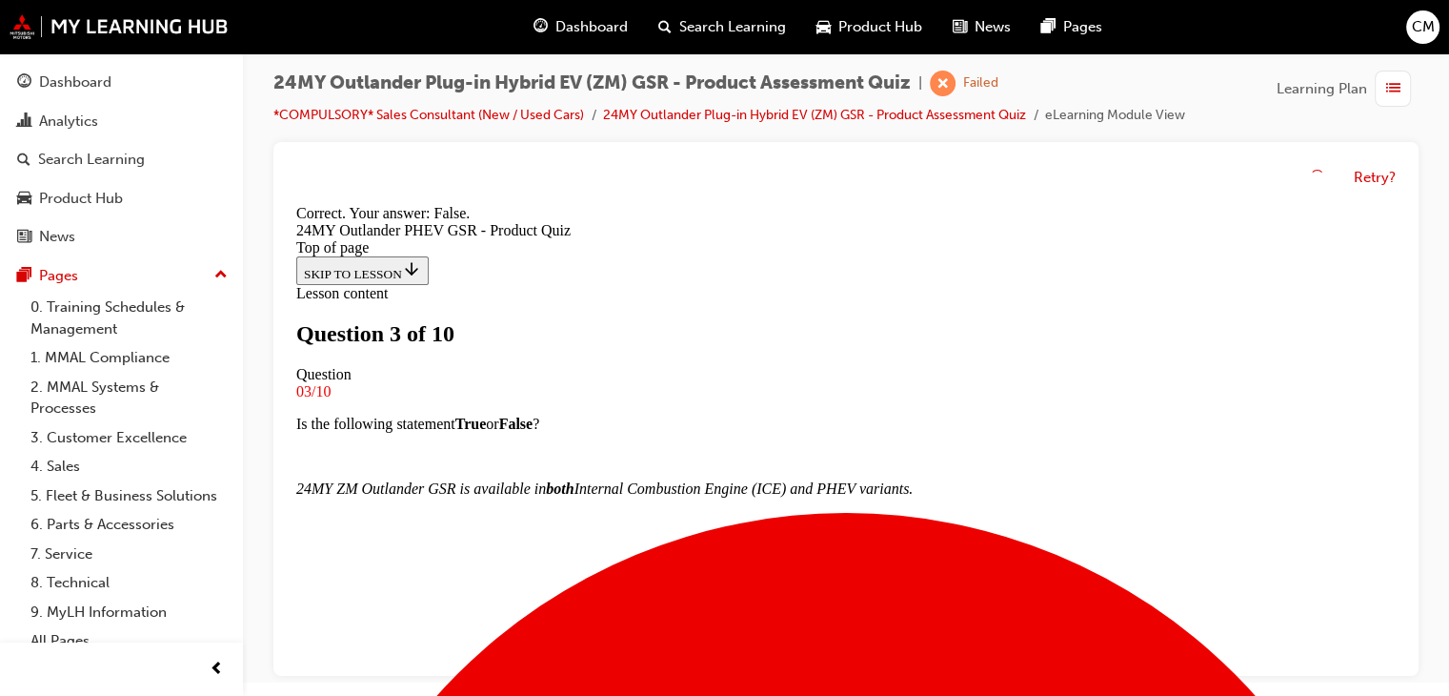
scroll to position [376, 0]
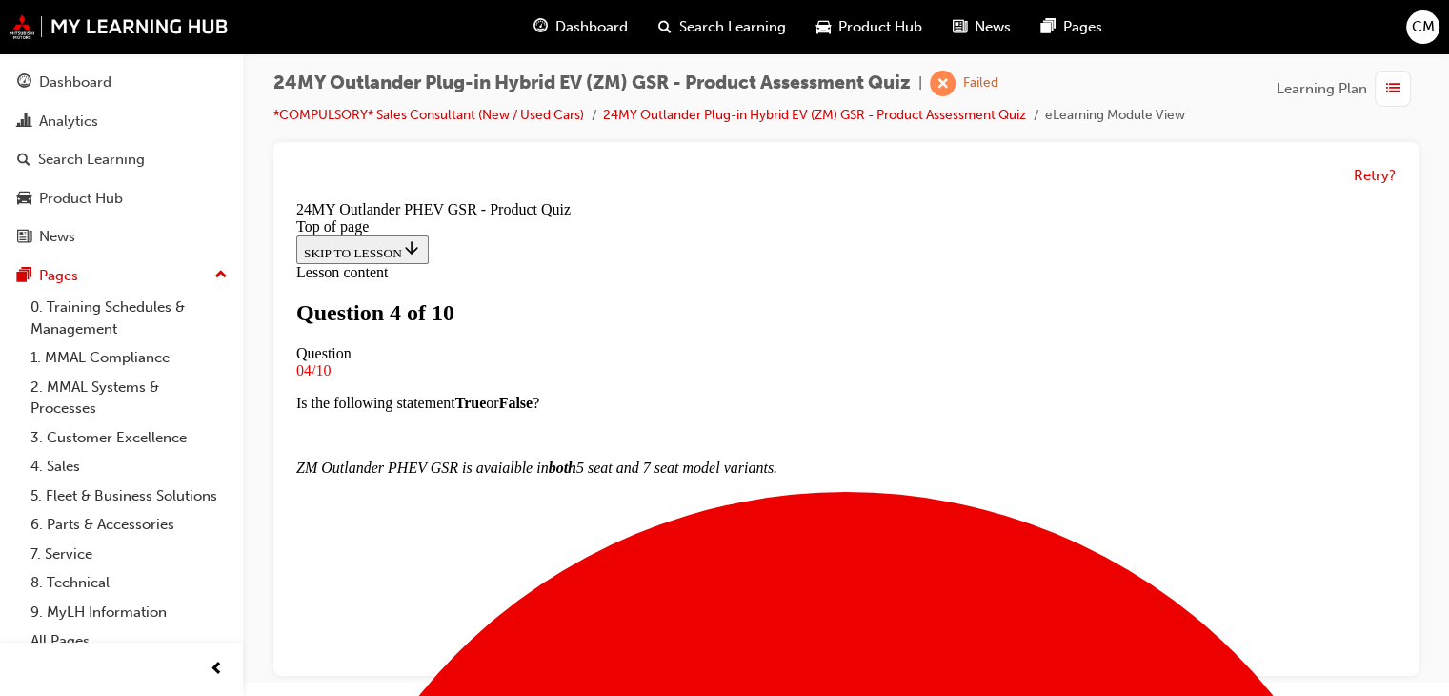
scroll to position [193, 0]
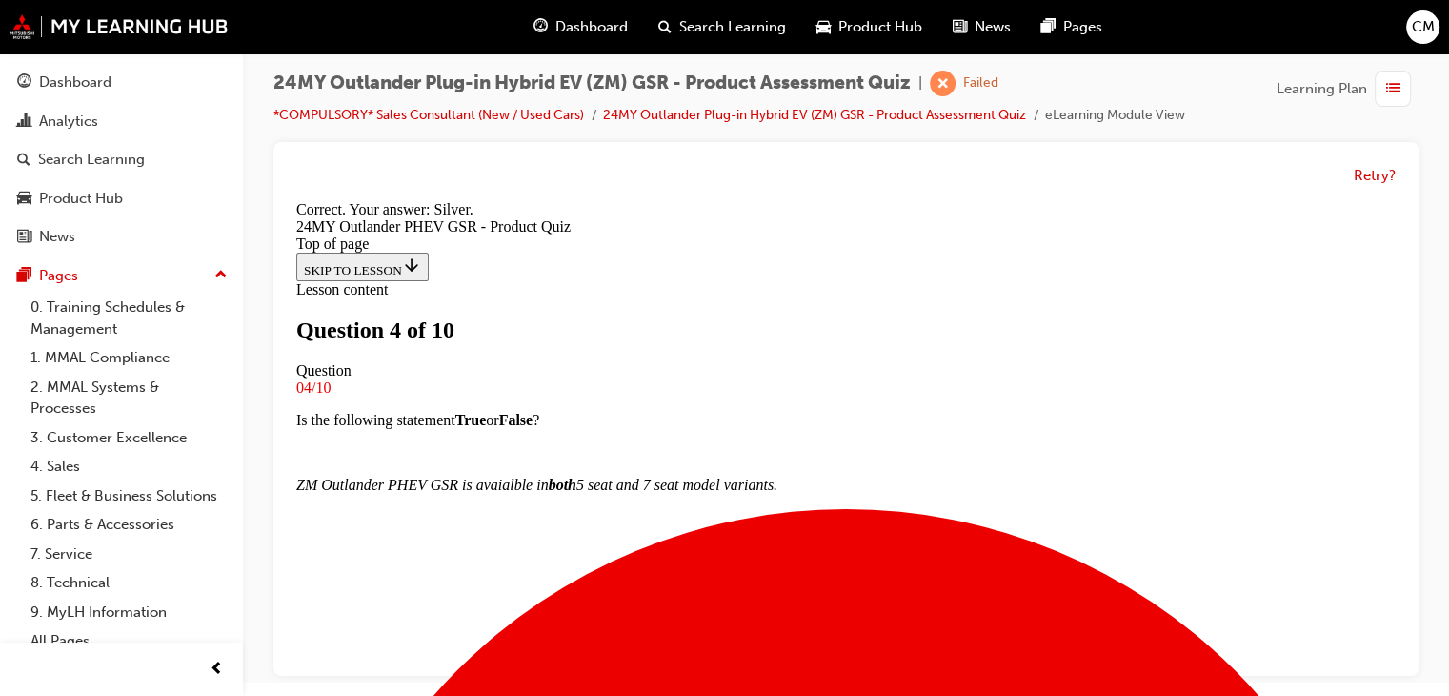
scroll to position [540, 0]
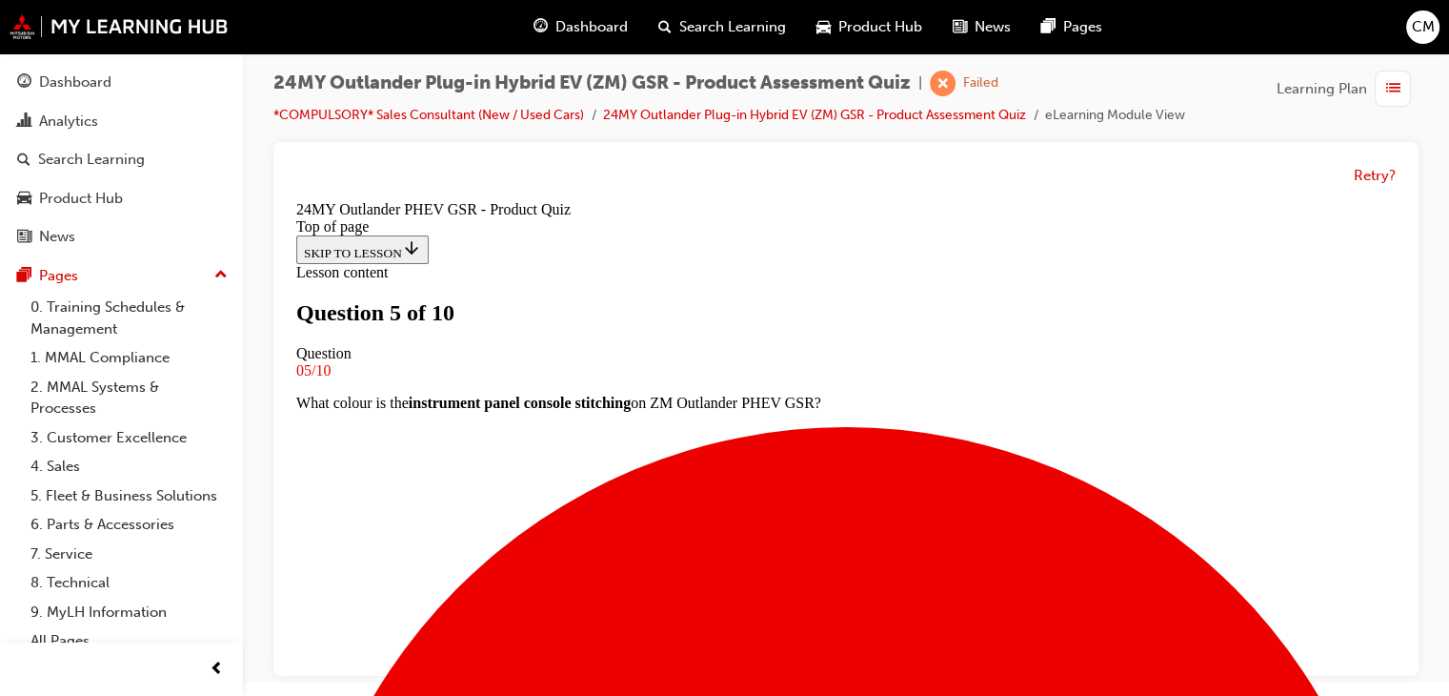
scroll to position [193, 0]
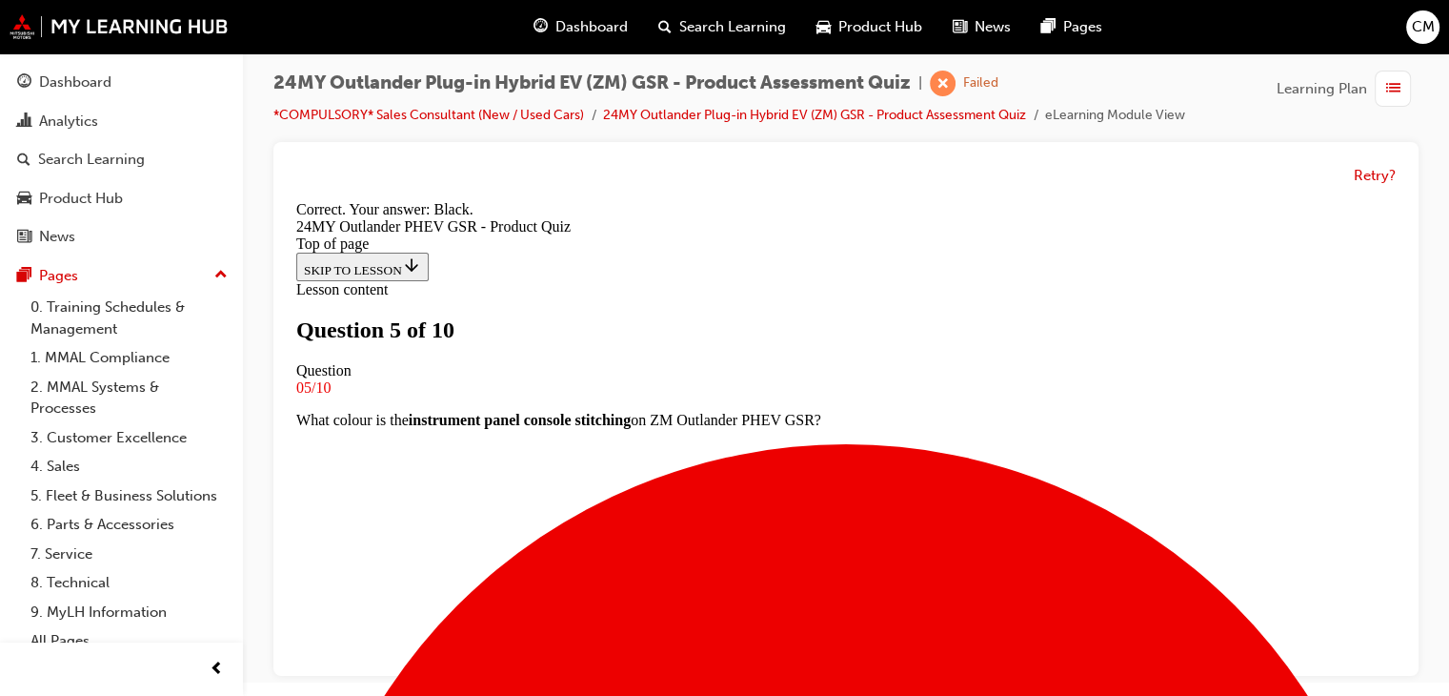
scroll to position [540, 0]
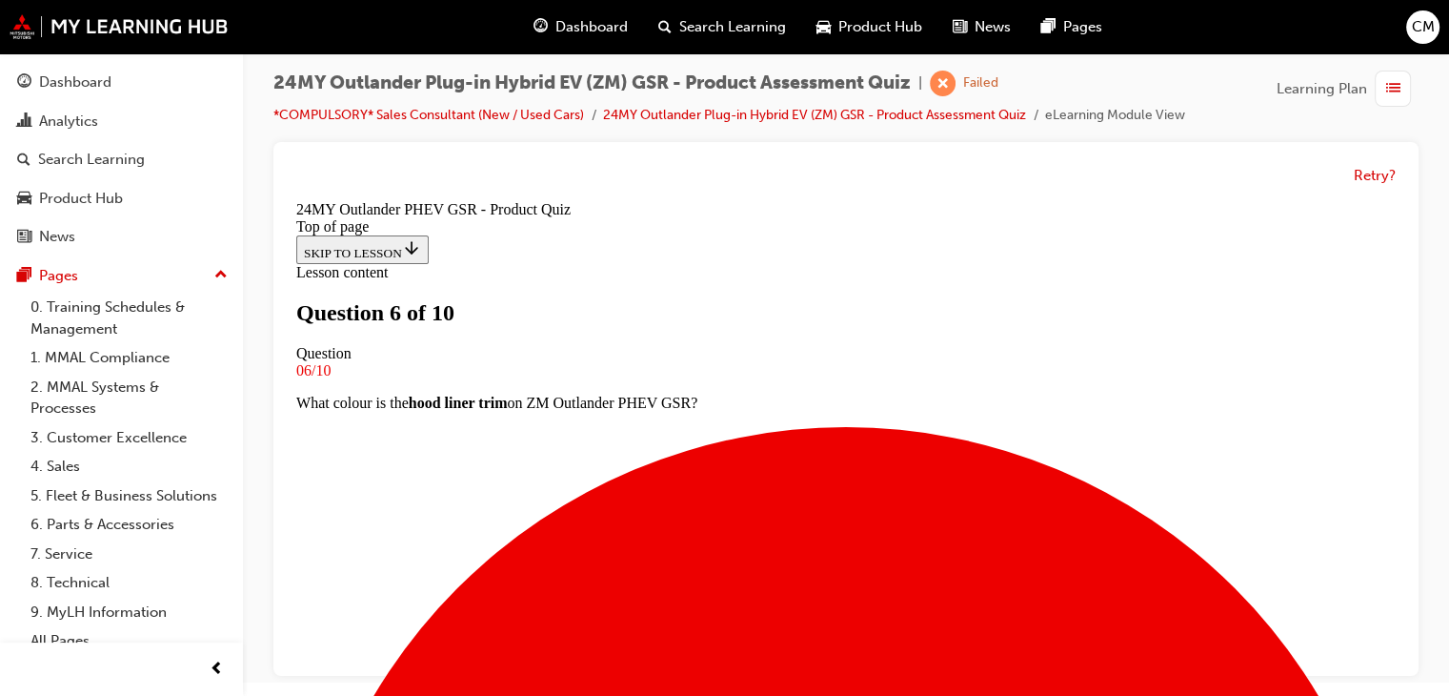
scroll to position [289, 0]
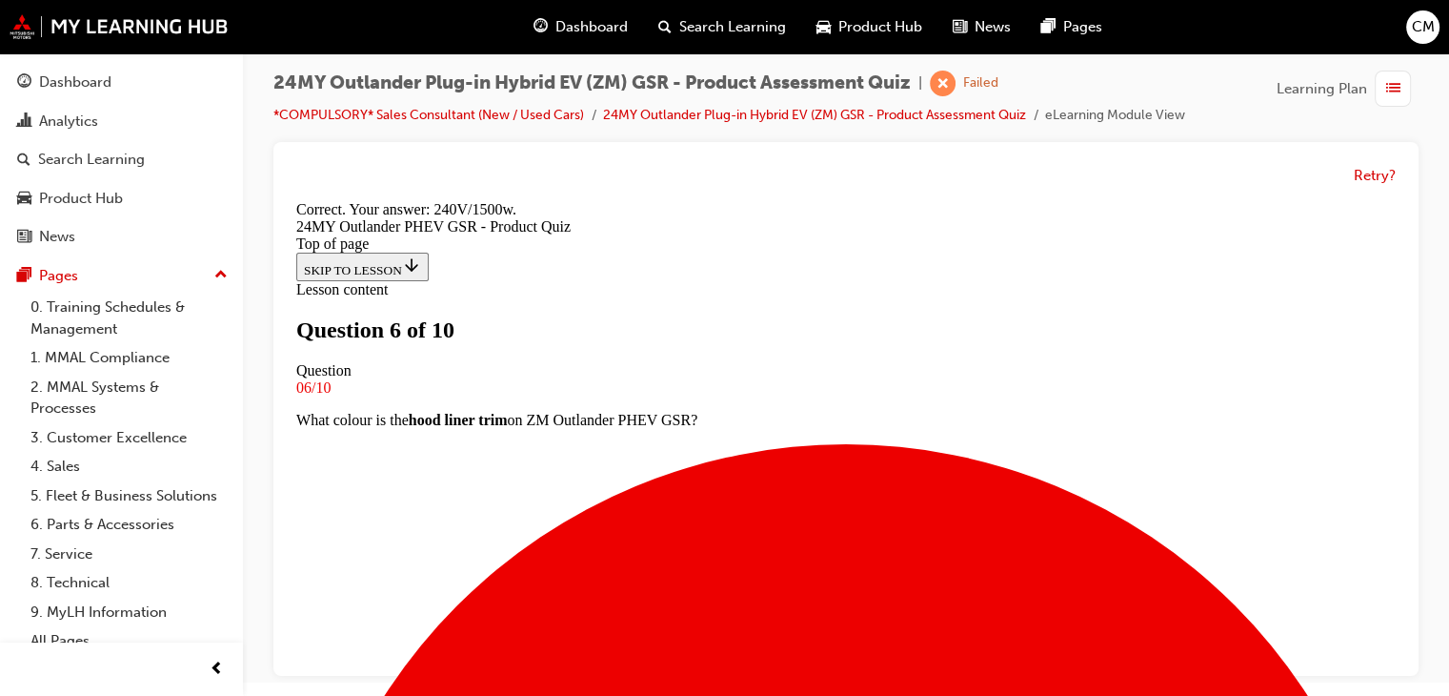
scroll to position [572, 0]
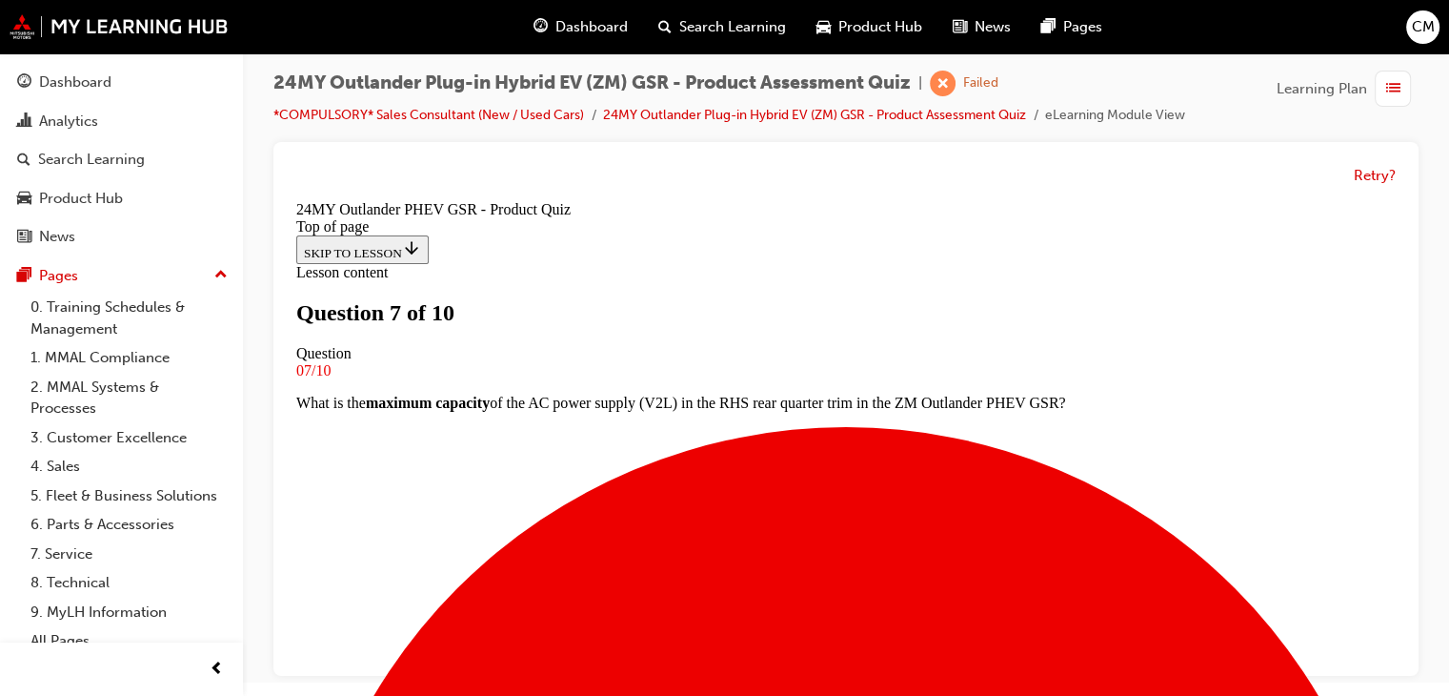
scroll to position [193, 0]
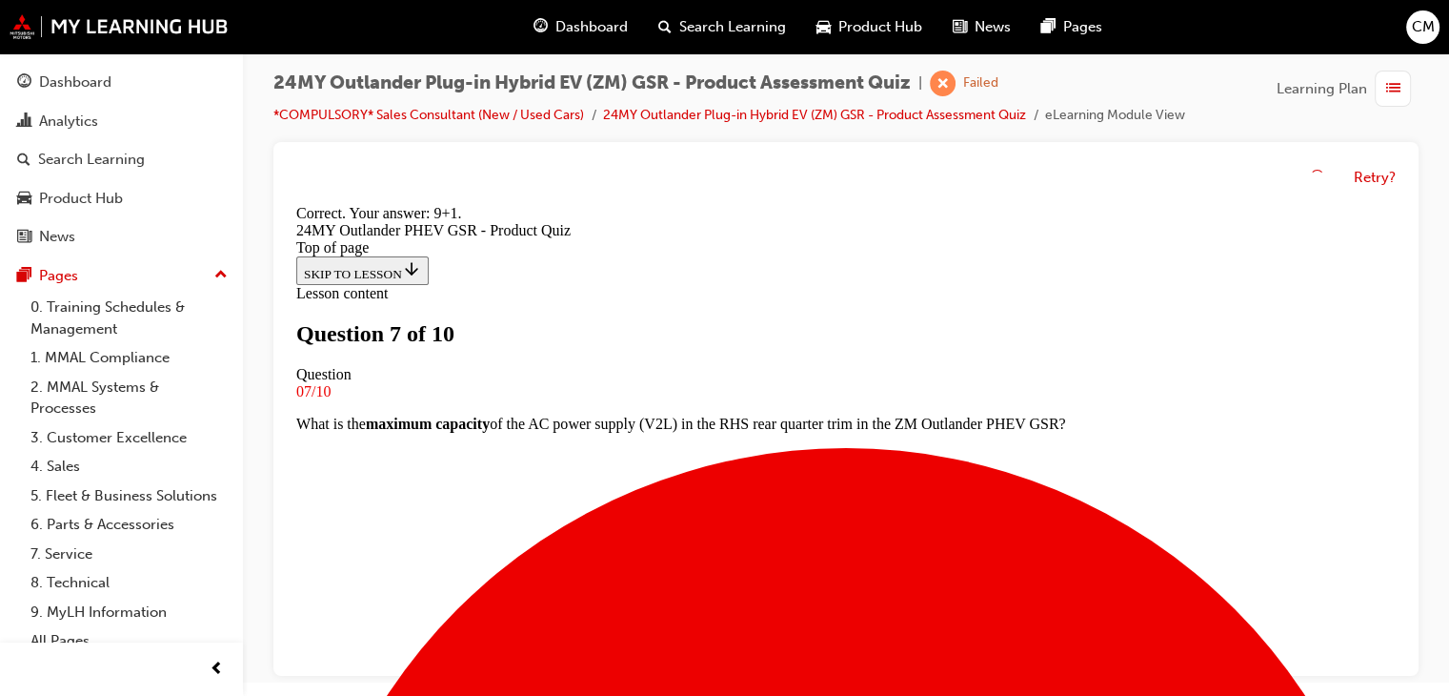
scroll to position [572, 0]
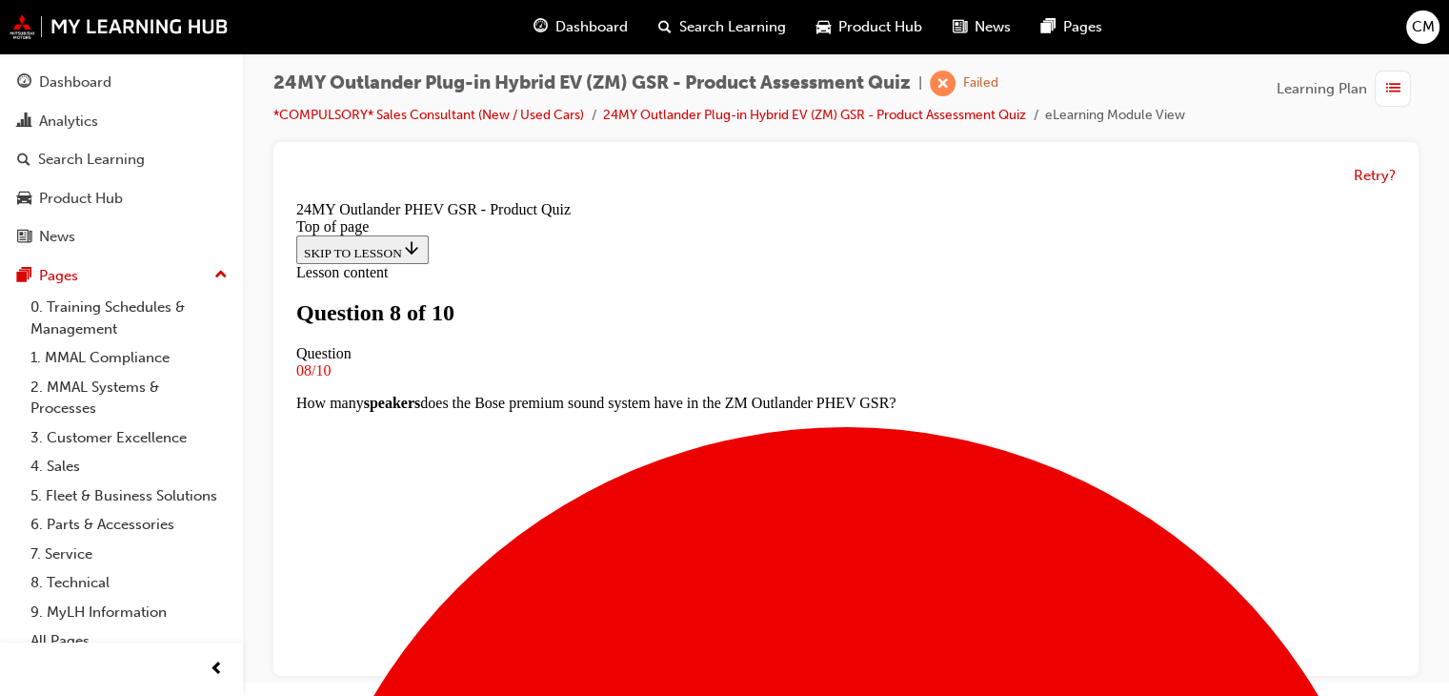
scroll to position [289, 0]
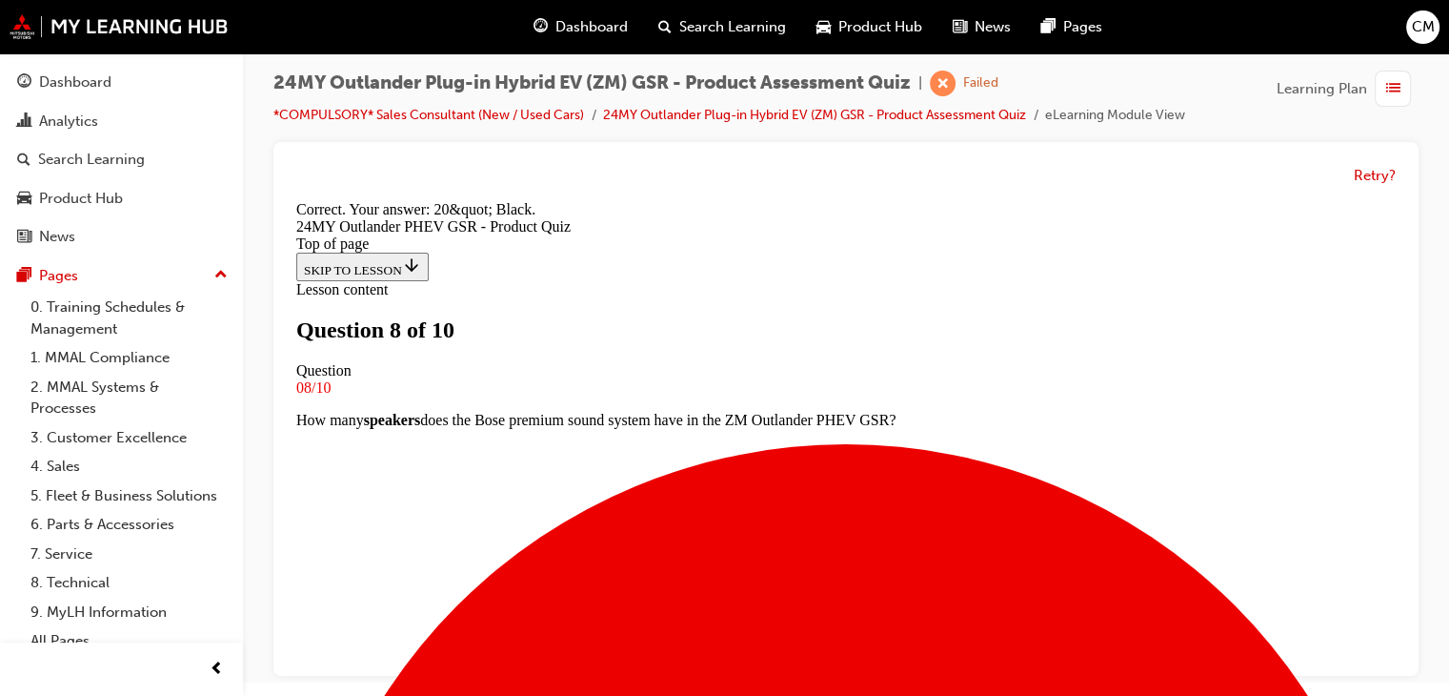
scroll to position [540, 0]
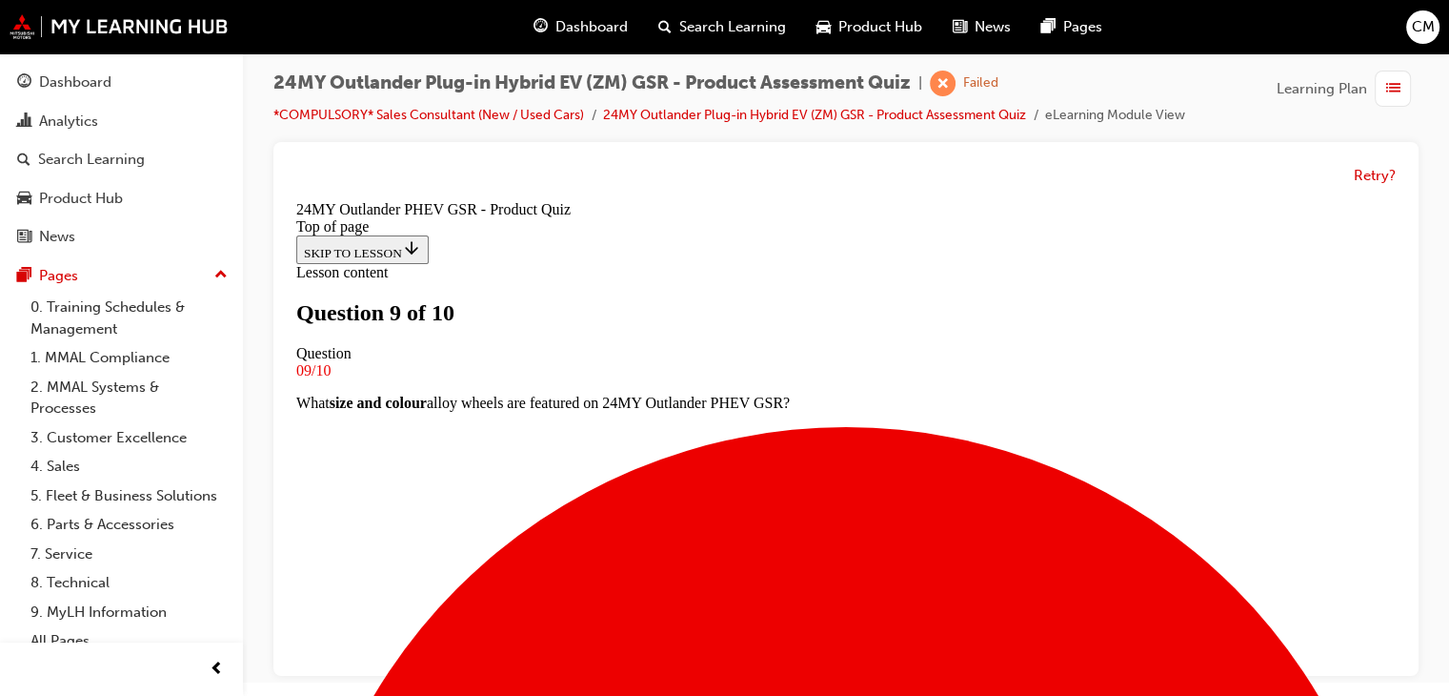
scroll to position [289, 0]
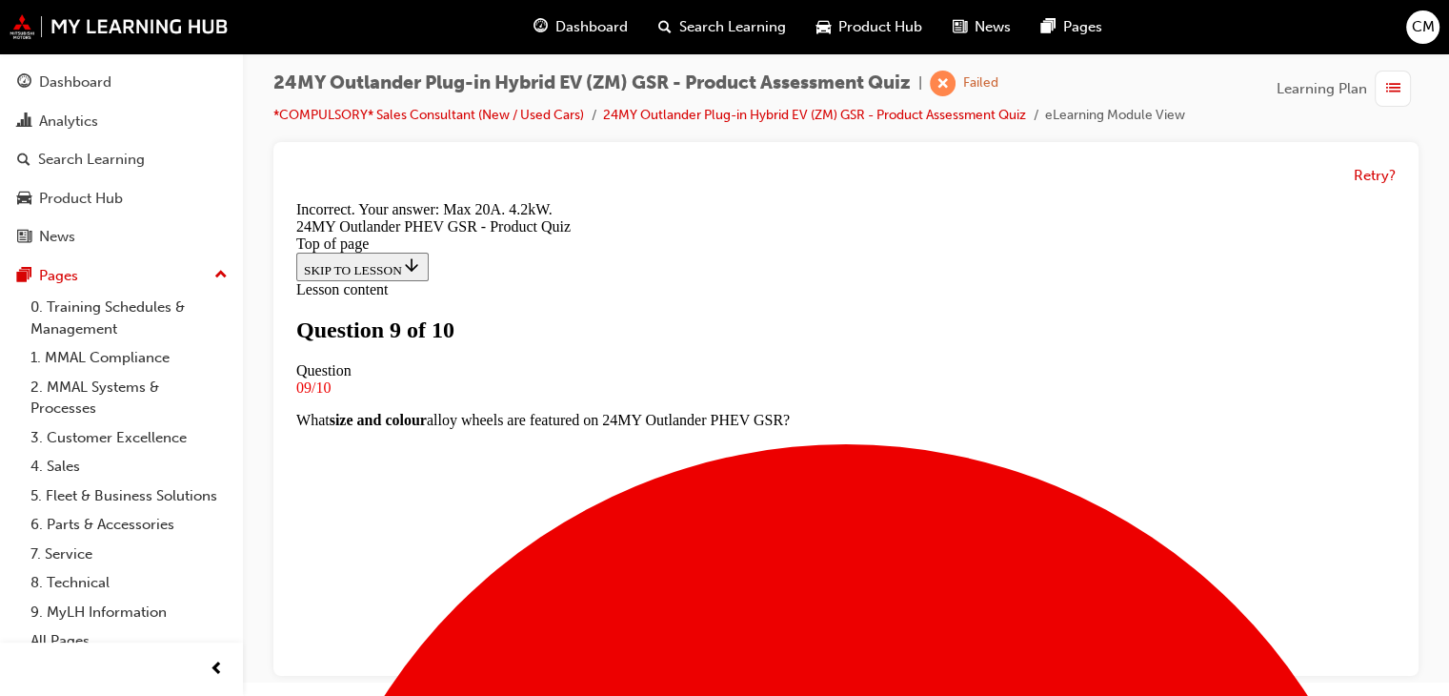
scroll to position [540, 0]
drag, startPoint x: 692, startPoint y: 258, endPoint x: 703, endPoint y: 332, distance: 74.3
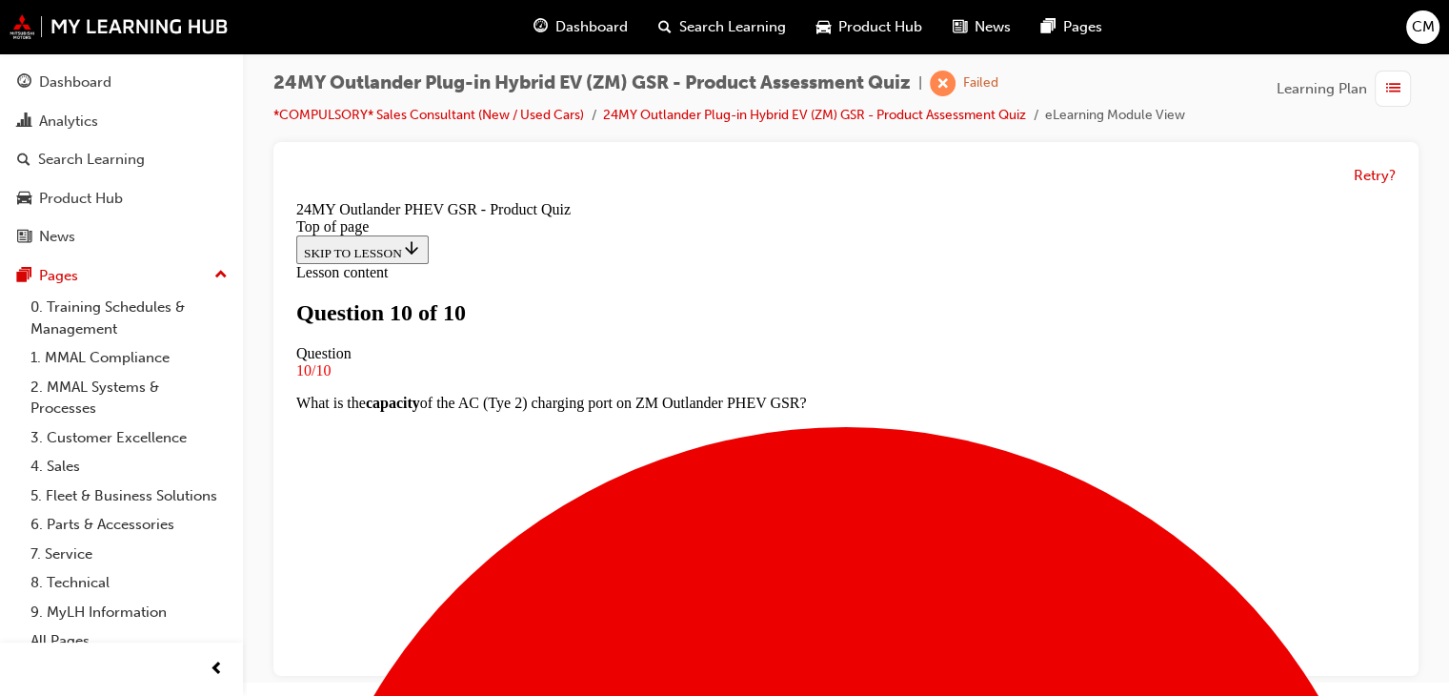
scroll to position [470, 0]
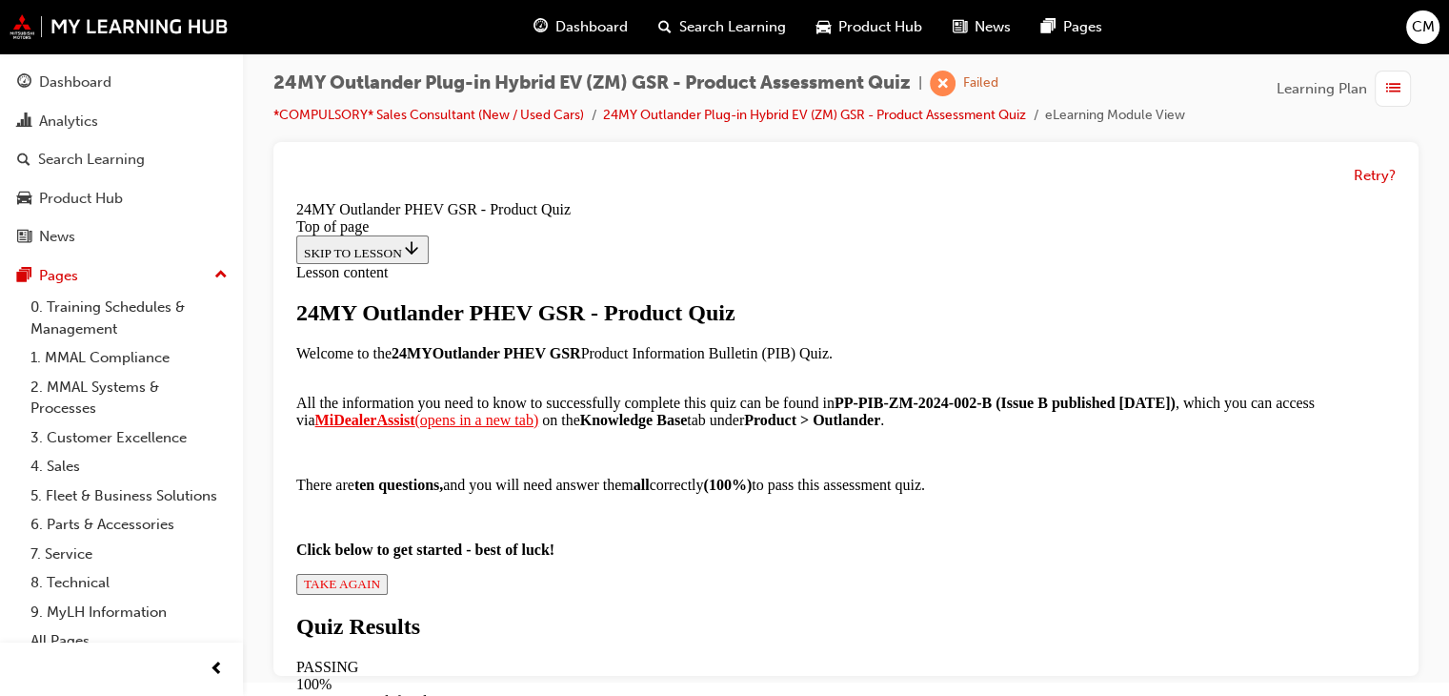
scroll to position [384, 0]
drag, startPoint x: 527, startPoint y: 551, endPoint x: 562, endPoint y: 564, distance: 37.7
click at [528, 551] on div "24MY Outlander PHEV GSR - Product Quiz Welcome to the 24MY Outlander PHEV GSR P…" at bounding box center [846, 447] width 1100 height 294
click at [380, 577] on span "TAKE AGAIN" at bounding box center [342, 584] width 76 height 14
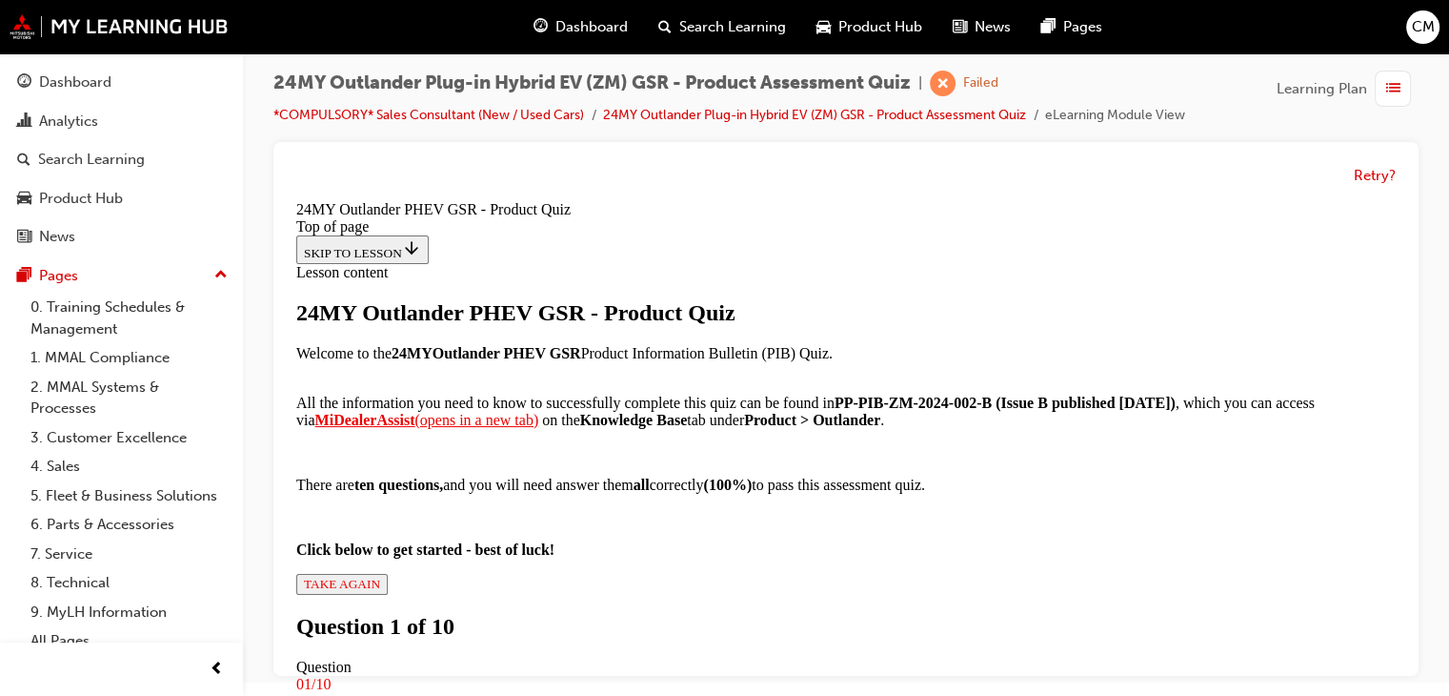
drag, startPoint x: 821, startPoint y: 390, endPoint x: 826, endPoint y: 410, distance: 20.8
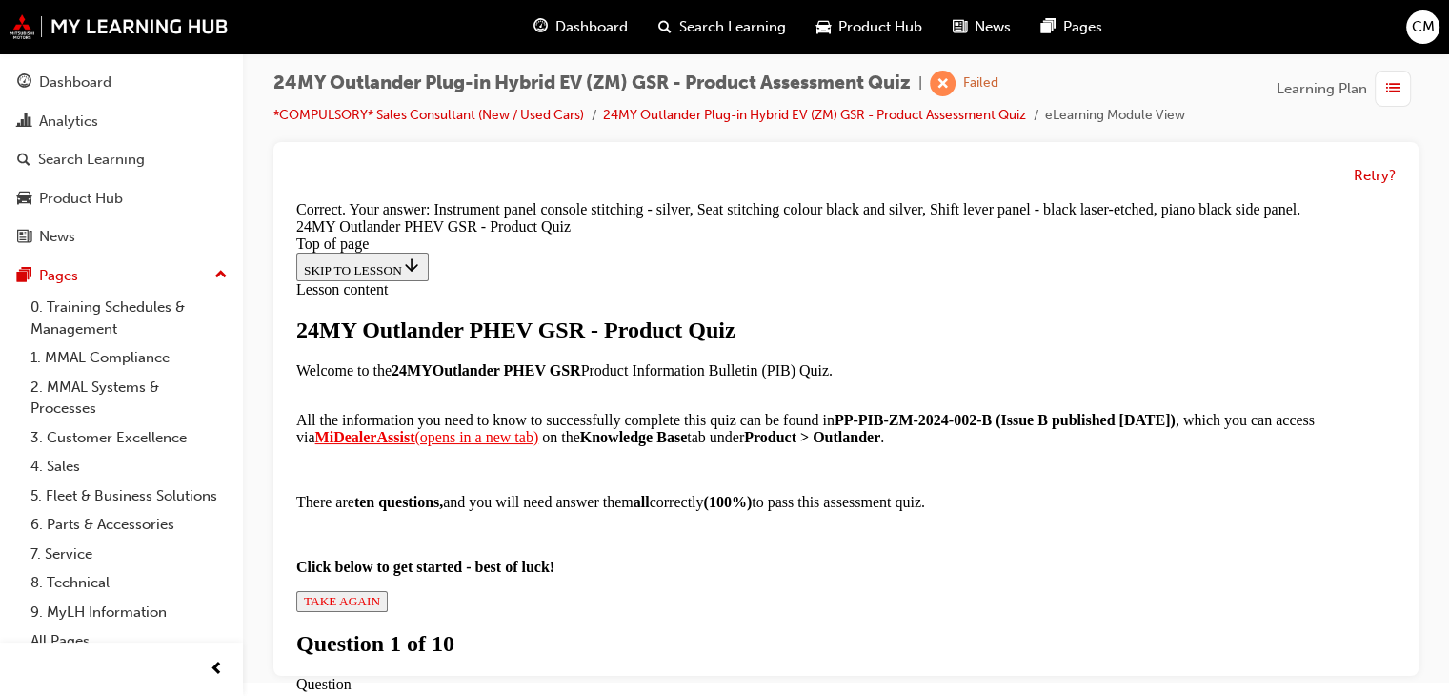
scroll to position [605, 0]
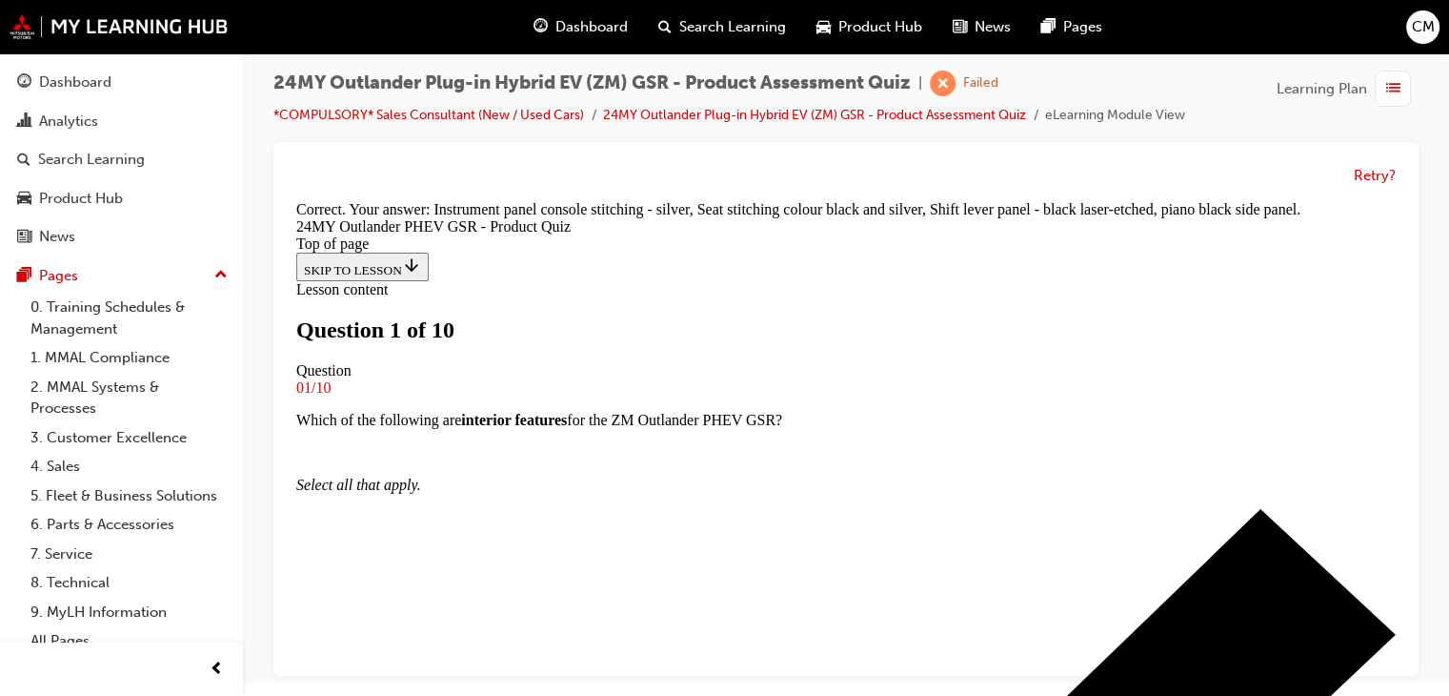
scroll to position [289, 0]
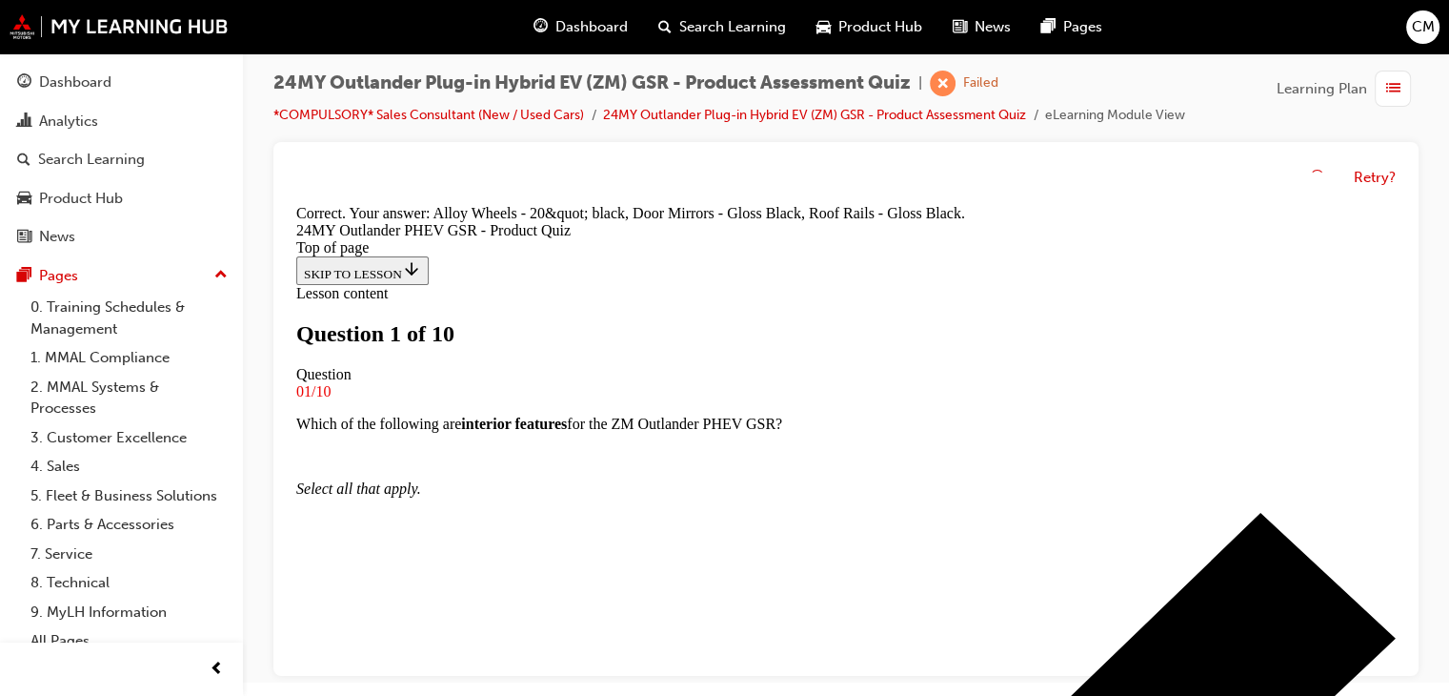
scroll to position [605, 0]
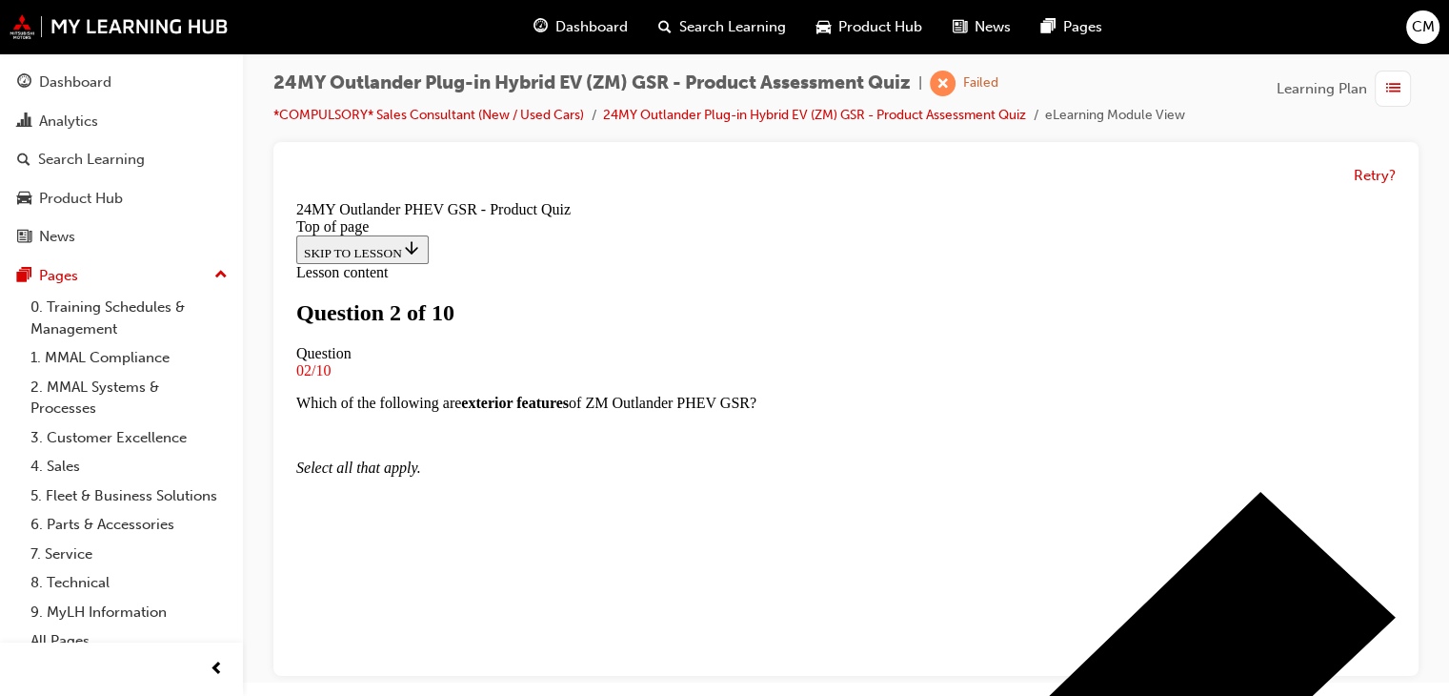
scroll to position [193, 0]
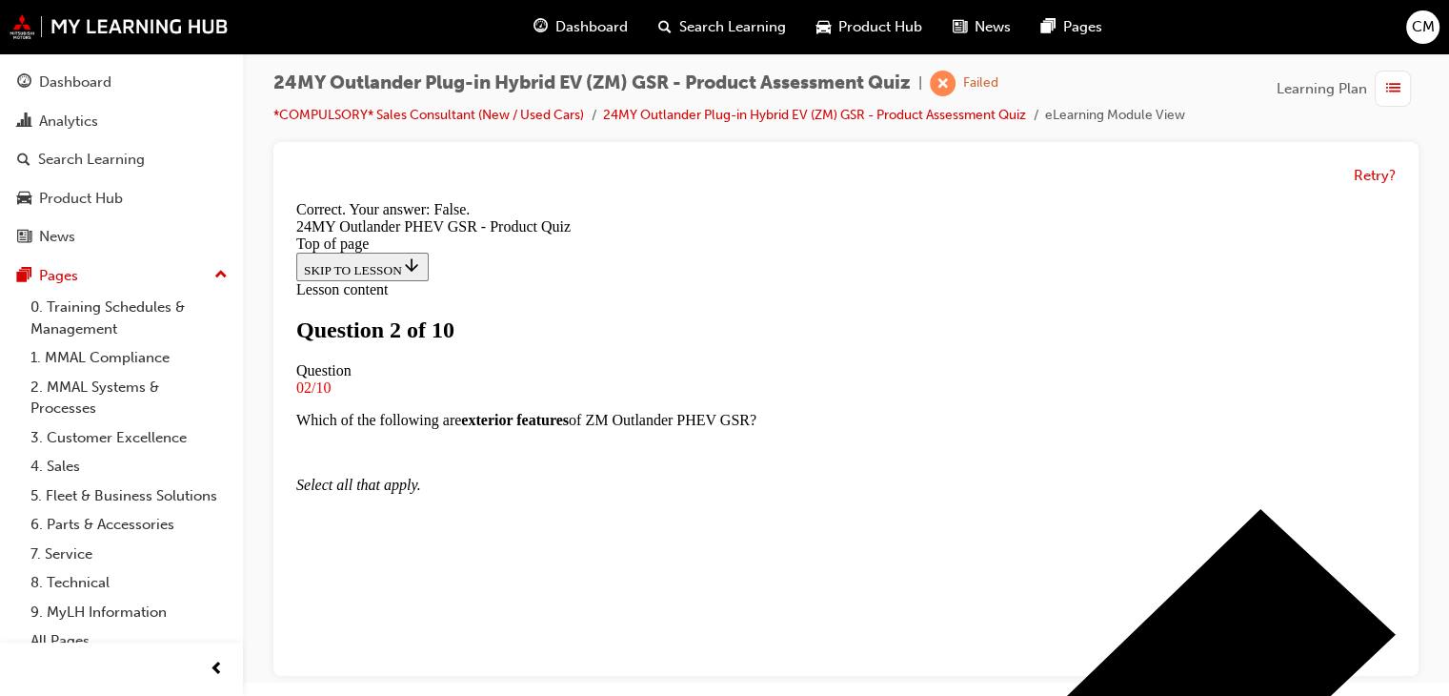
scroll to position [408, 0]
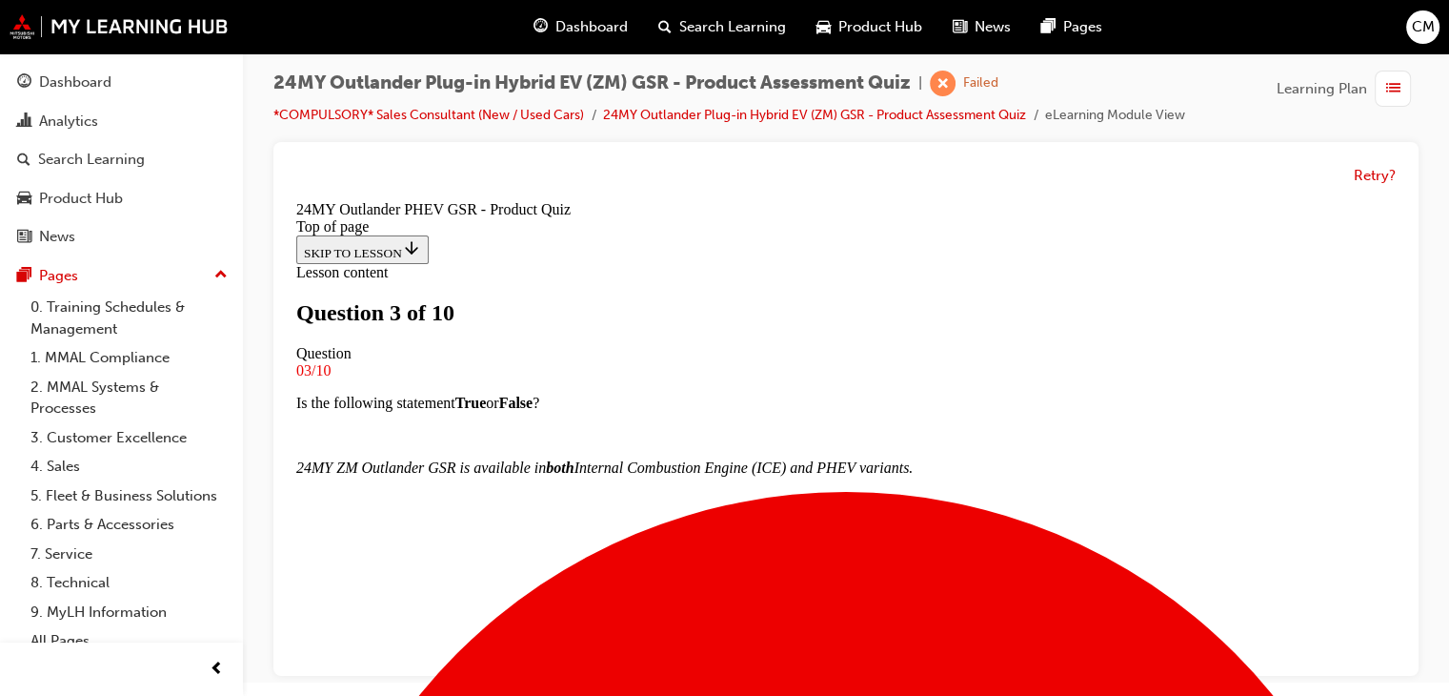
scroll to position [193, 0]
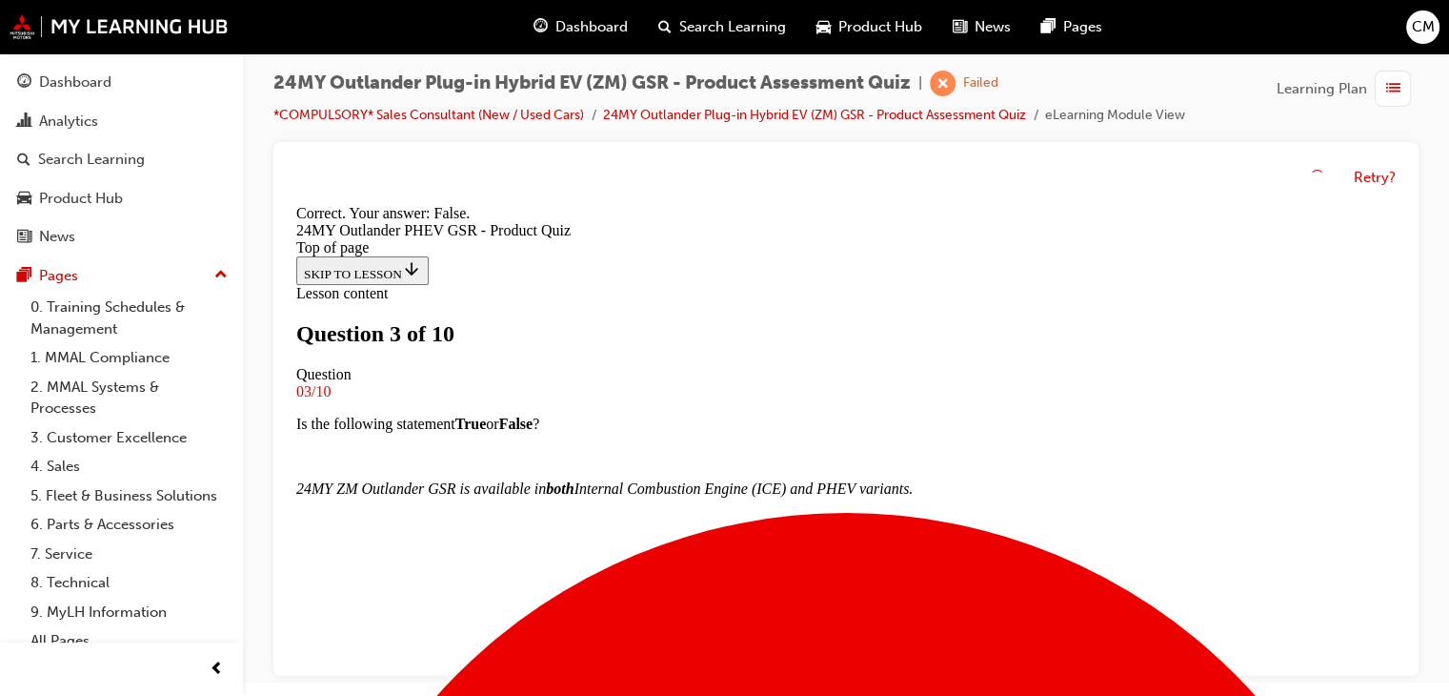
scroll to position [376, 0]
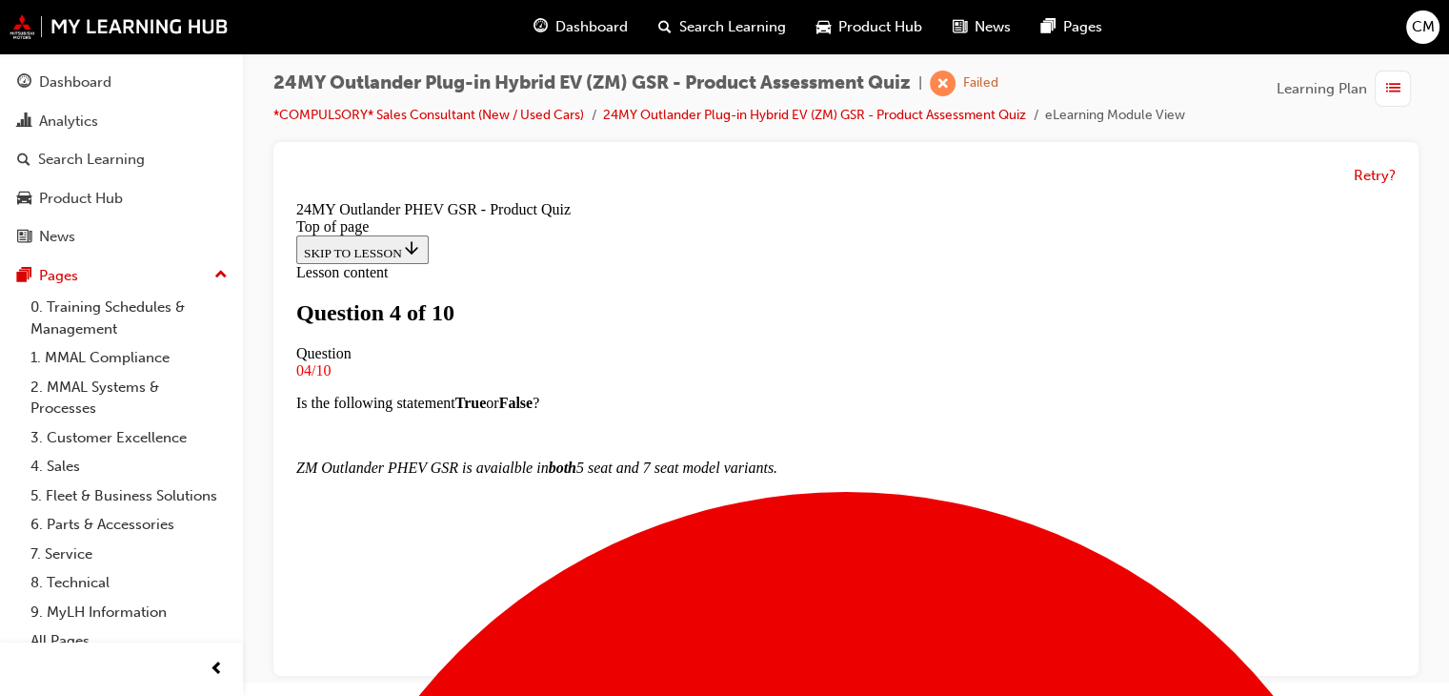
scroll to position [193, 0]
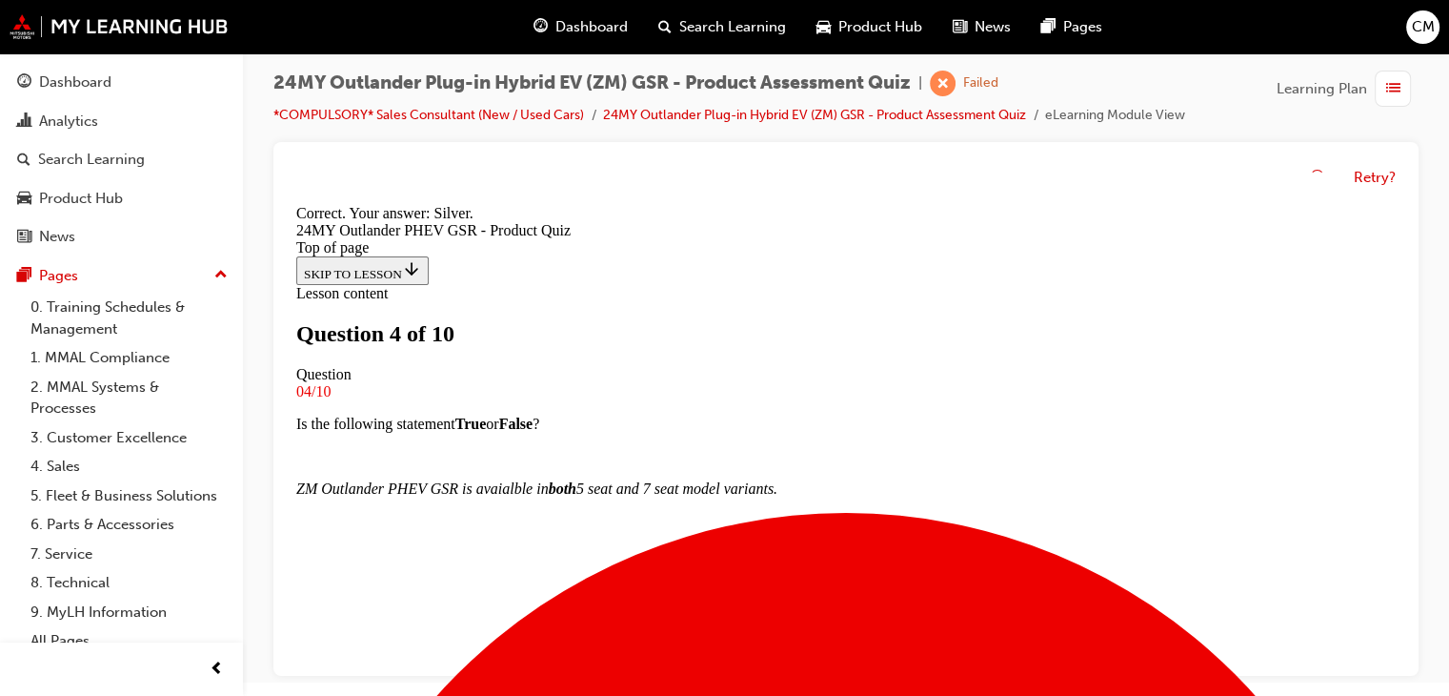
scroll to position [540, 0]
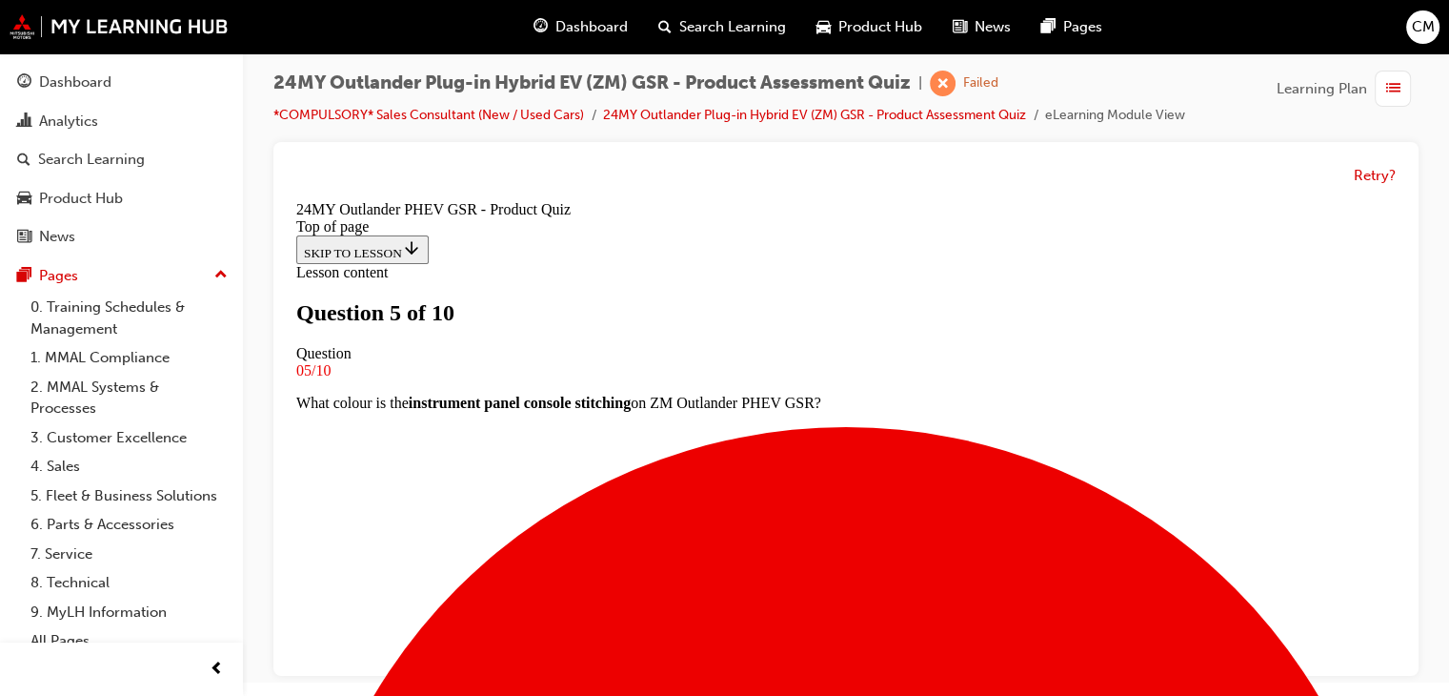
scroll to position [193, 0]
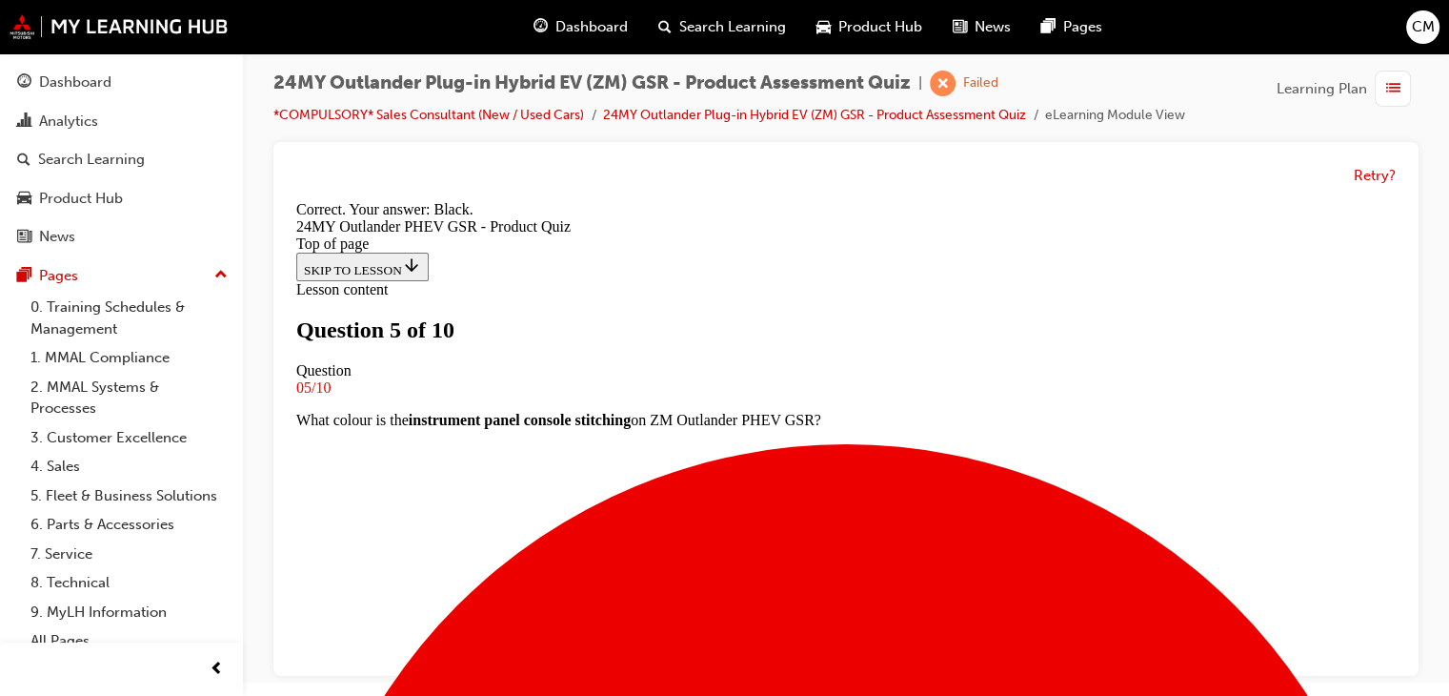
scroll to position [540, 0]
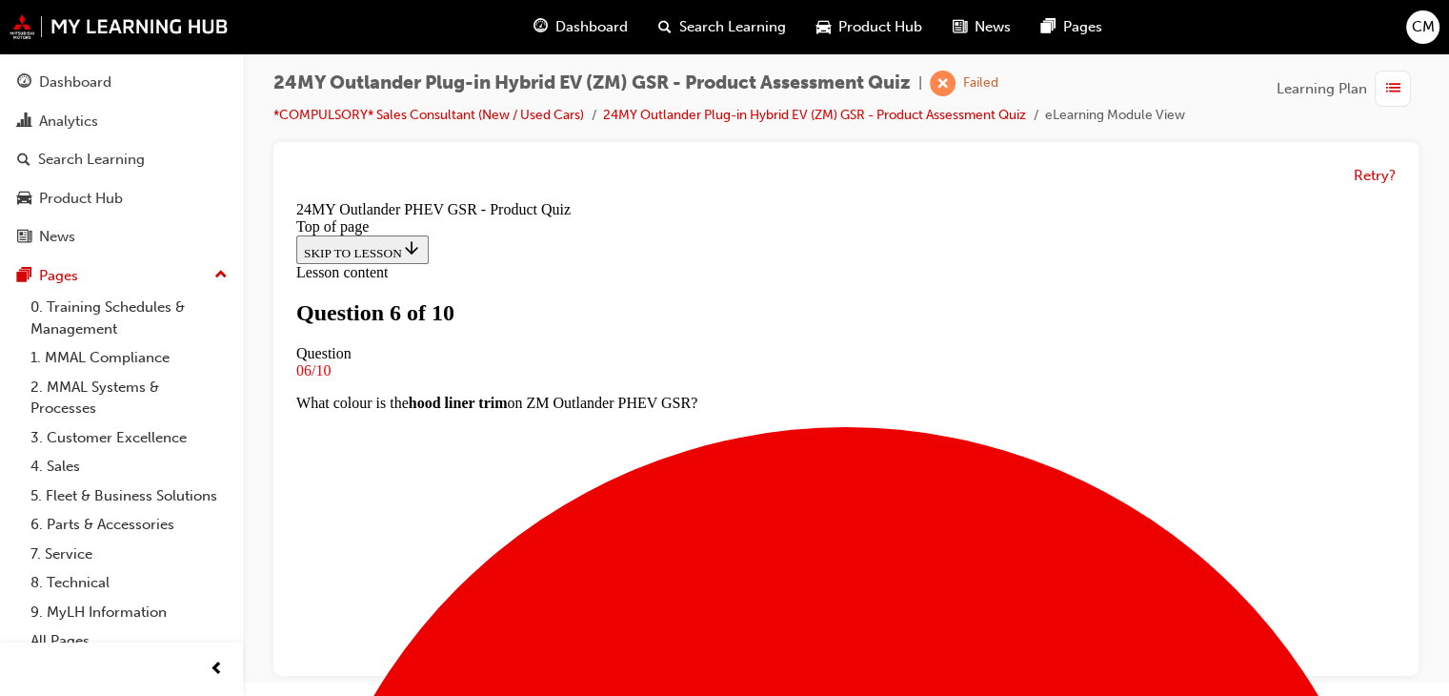
scroll to position [193, 0]
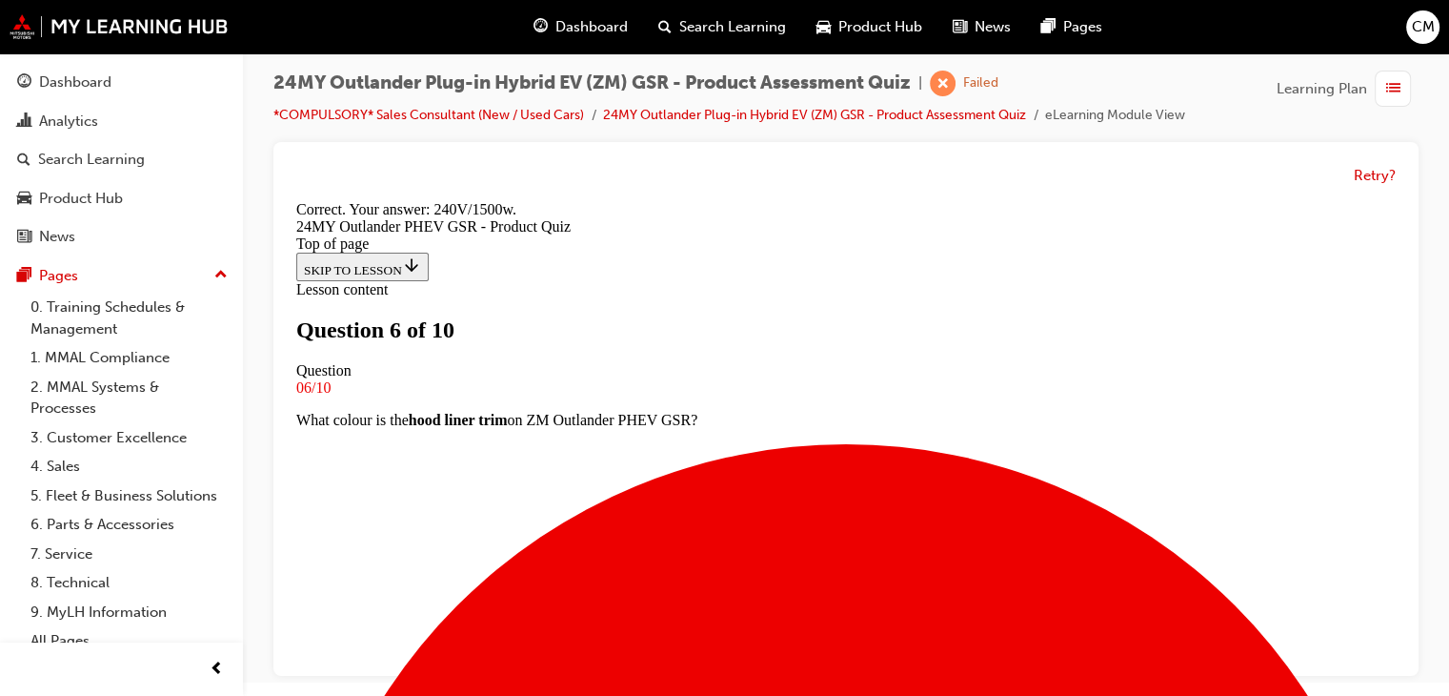
scroll to position [572, 0]
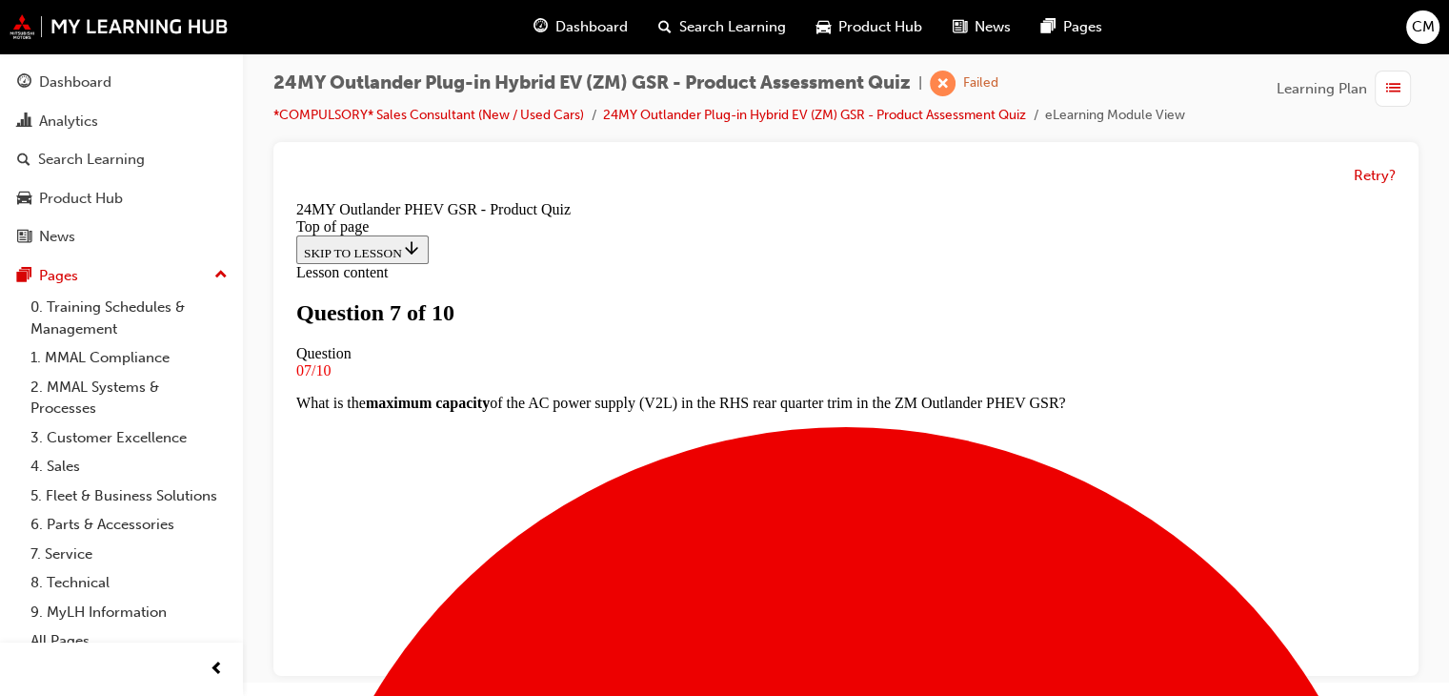
scroll to position [384, 0]
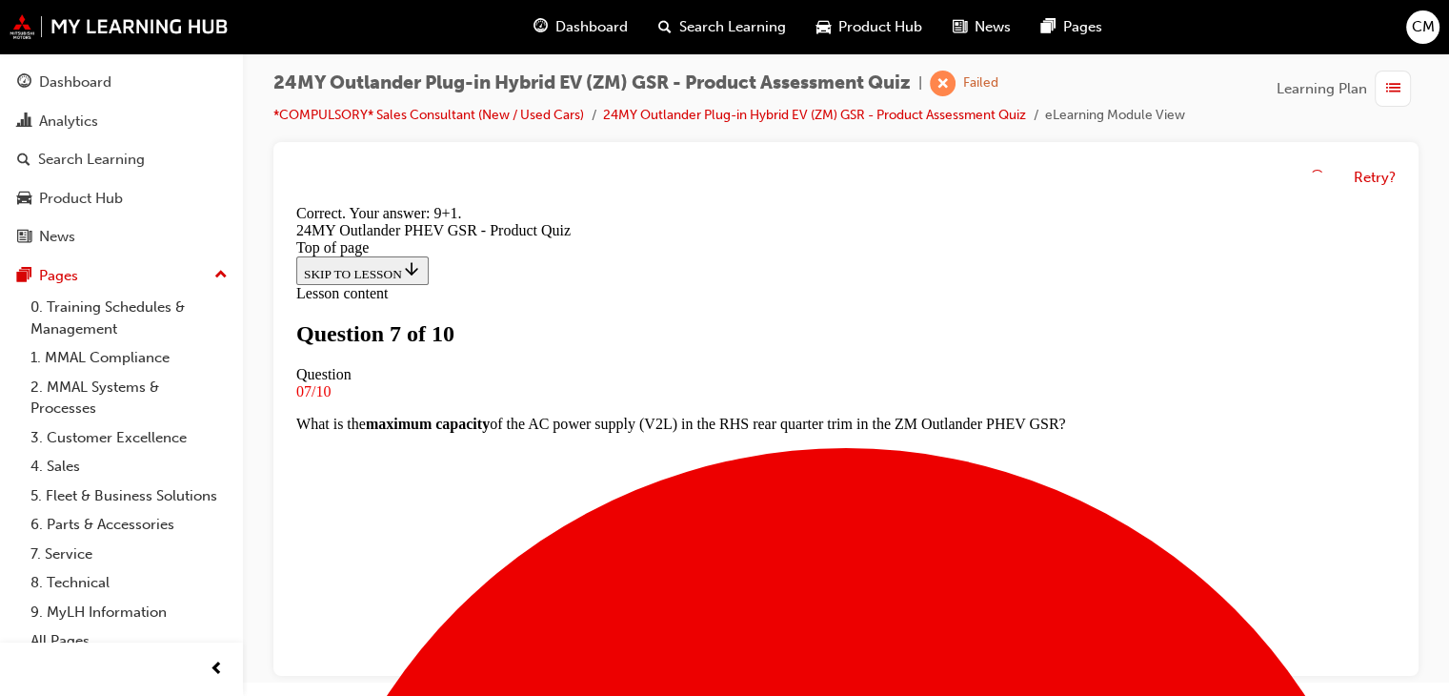
scroll to position [572, 0]
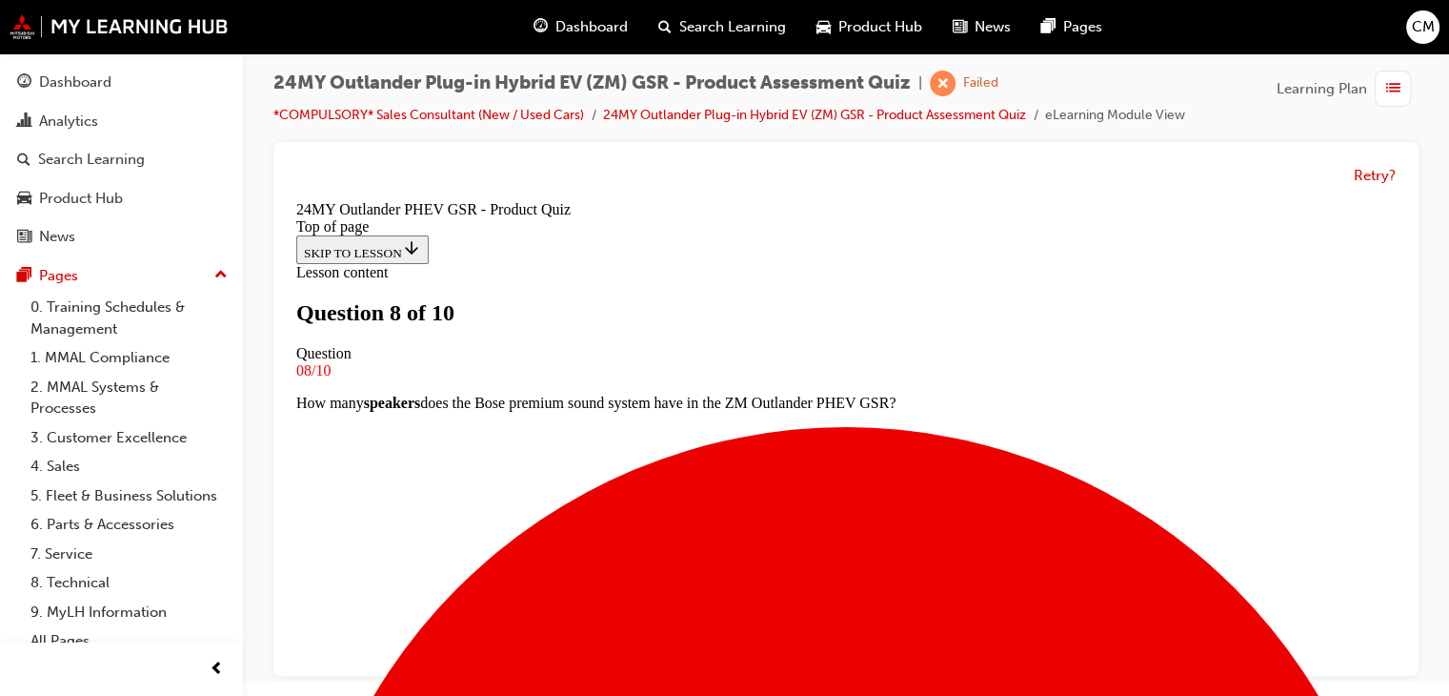
scroll to position [193, 0]
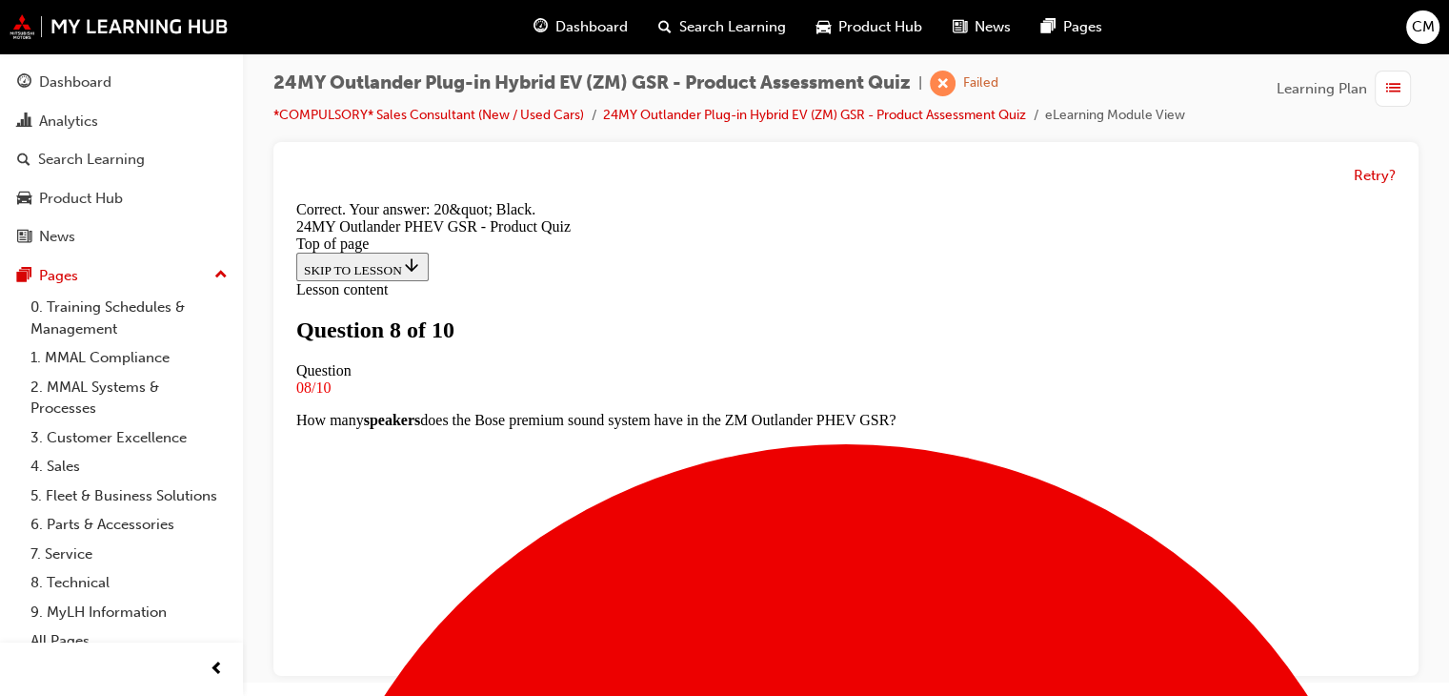
scroll to position [540, 0]
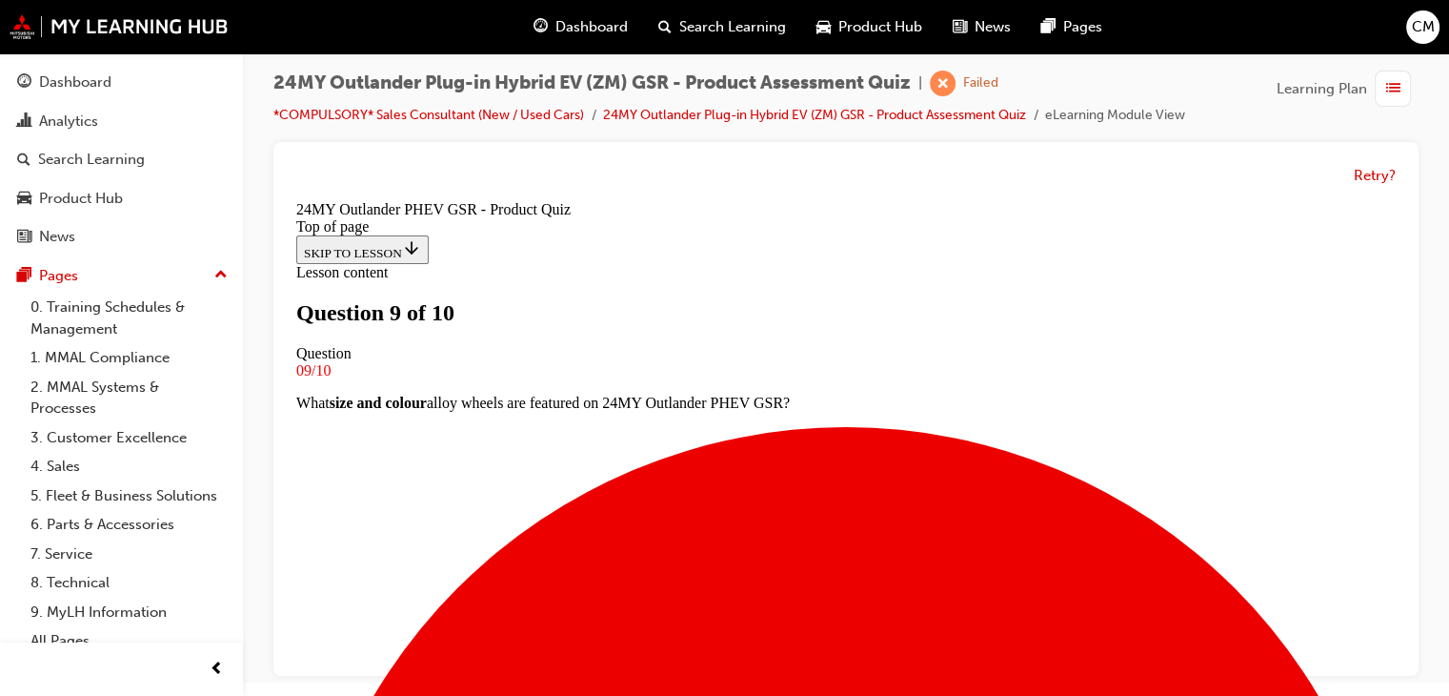
scroll to position [193, 0]
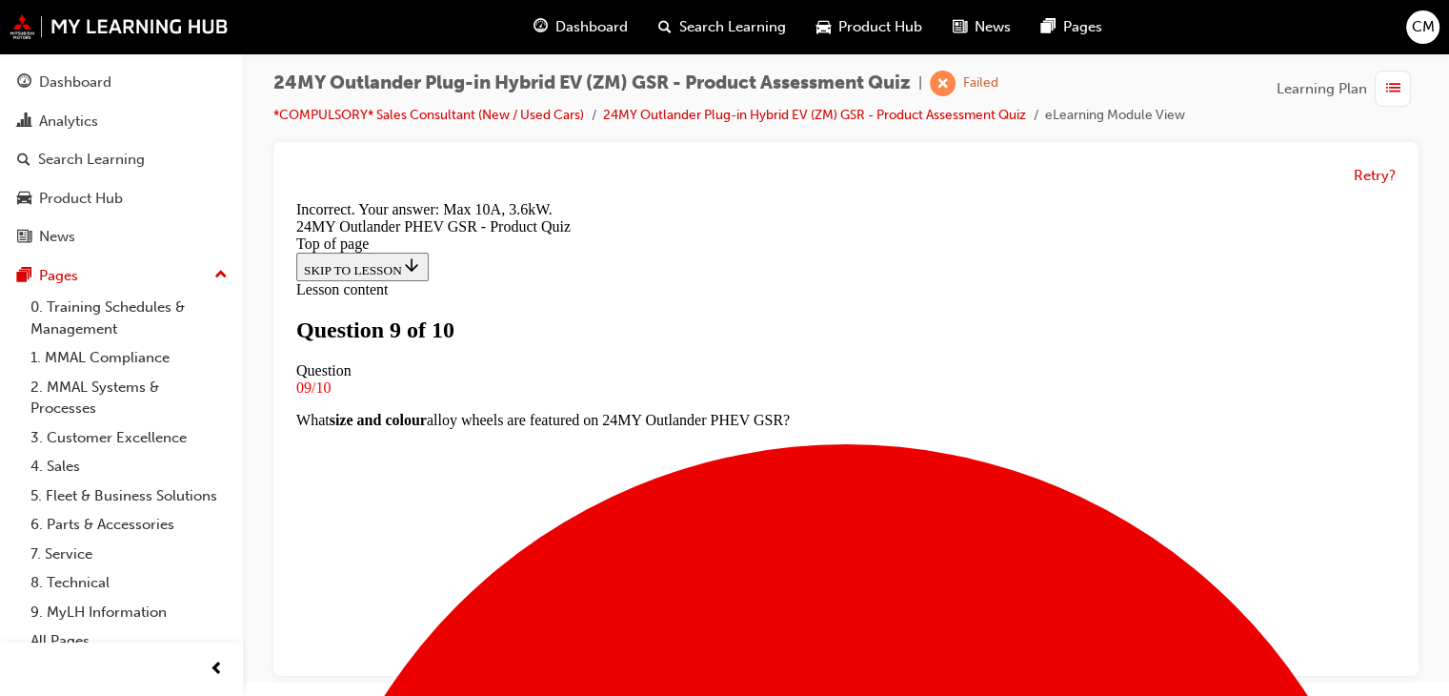
scroll to position [540, 0]
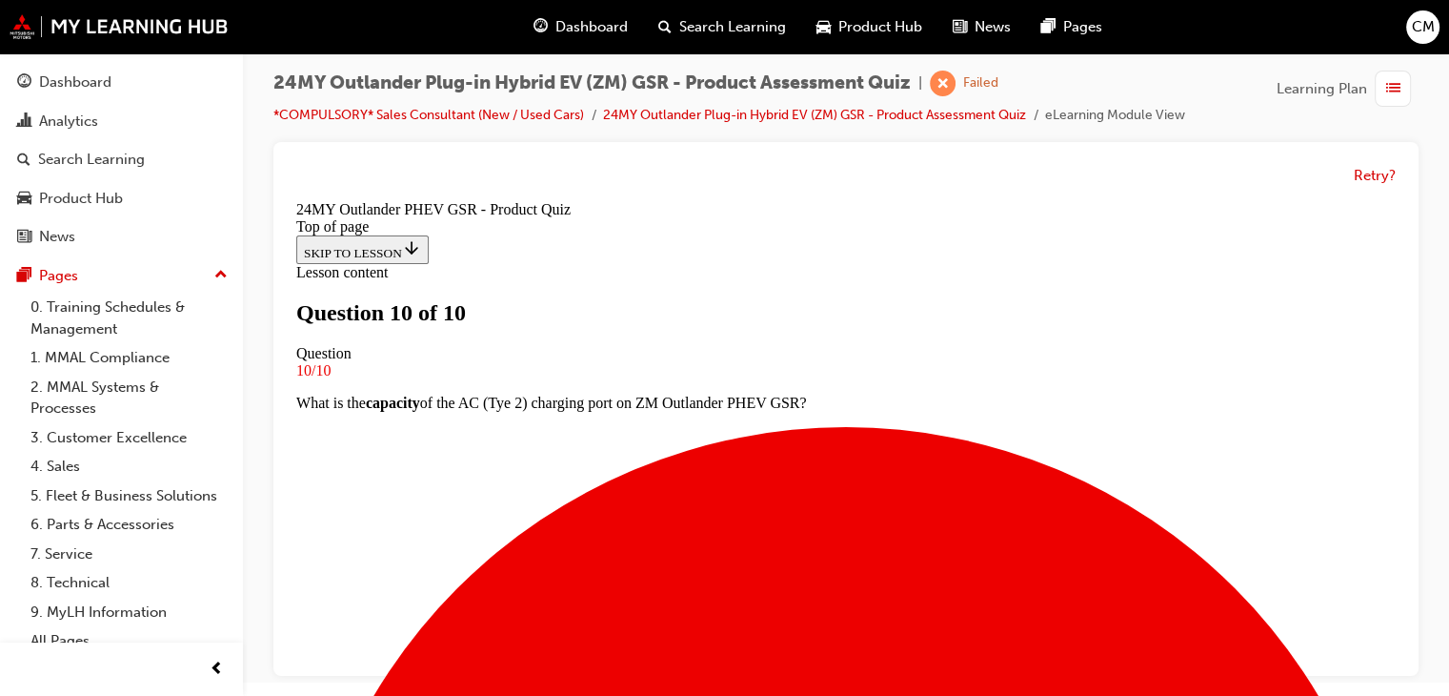
scroll to position [470, 0]
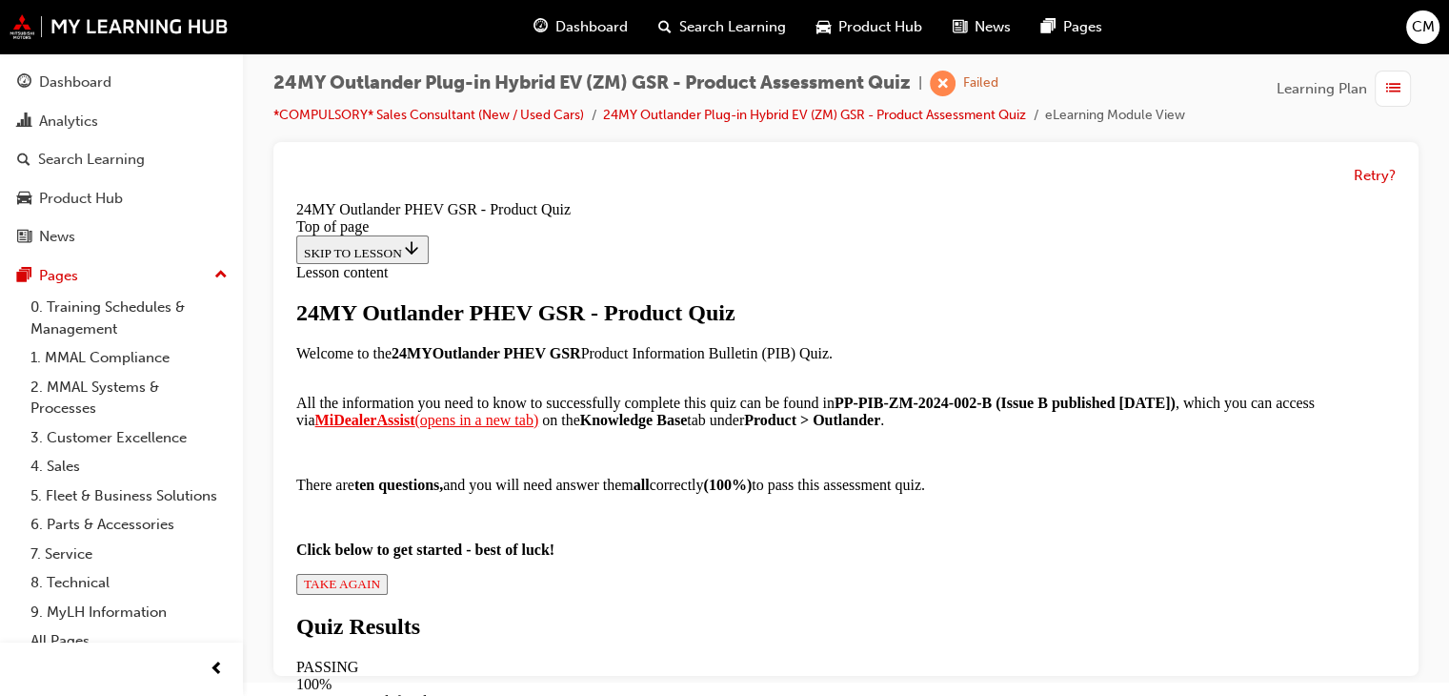
click at [388, 595] on button "TAKE AGAIN" at bounding box center [341, 584] width 91 height 21
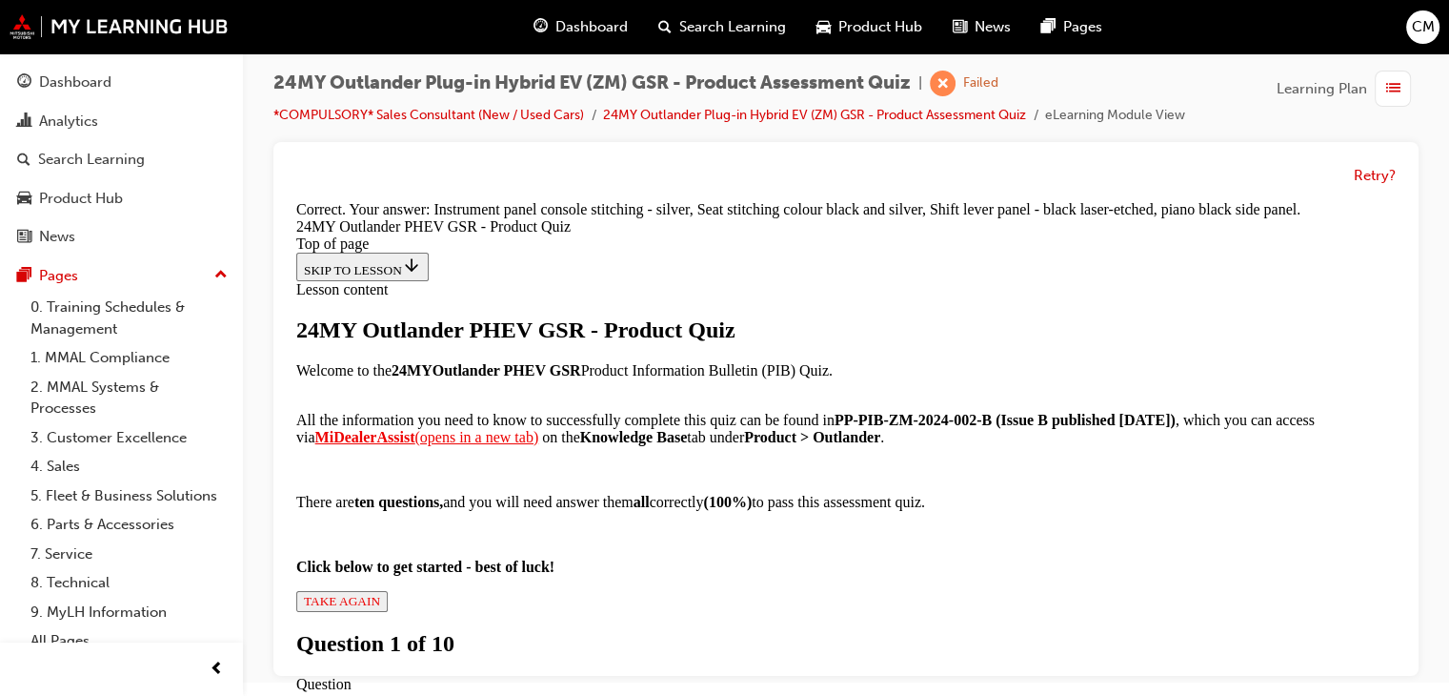
scroll to position [605, 0]
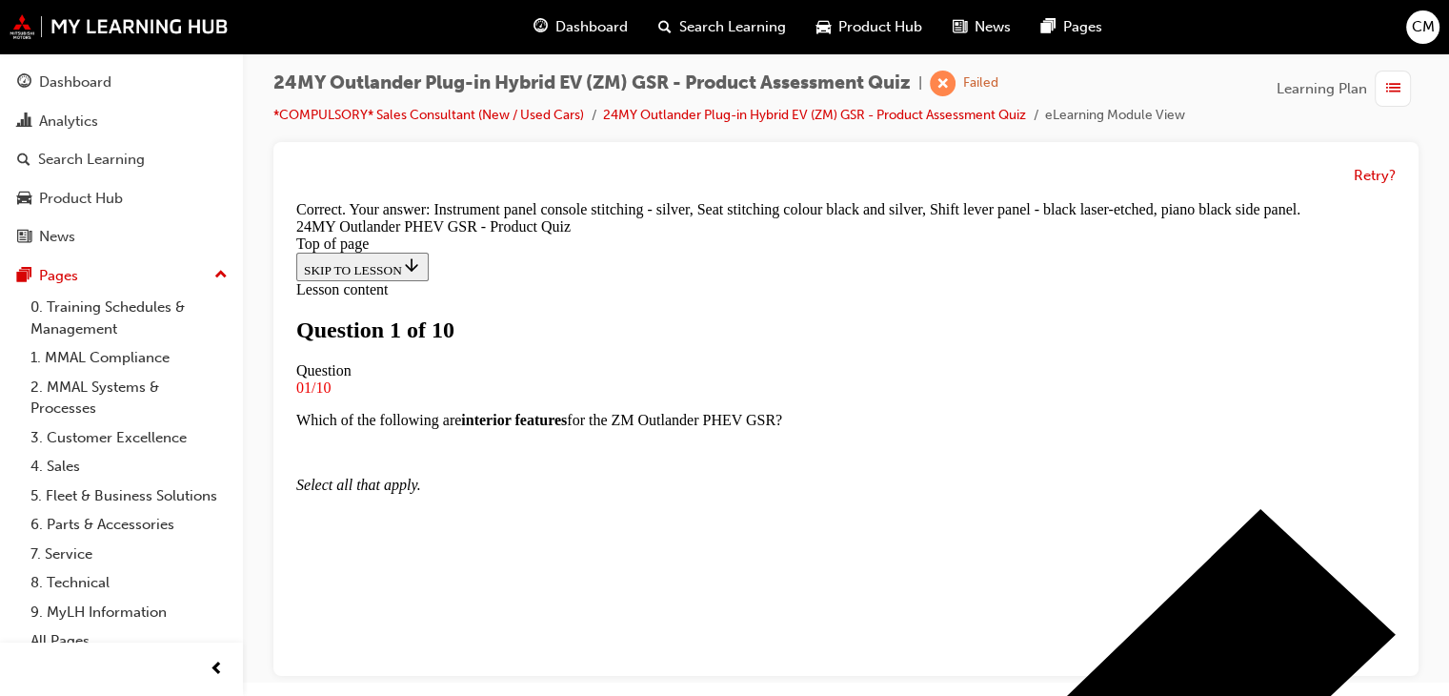
scroll to position [289, 0]
drag, startPoint x: 774, startPoint y: 401, endPoint x: 781, endPoint y: 425, distance: 25.0
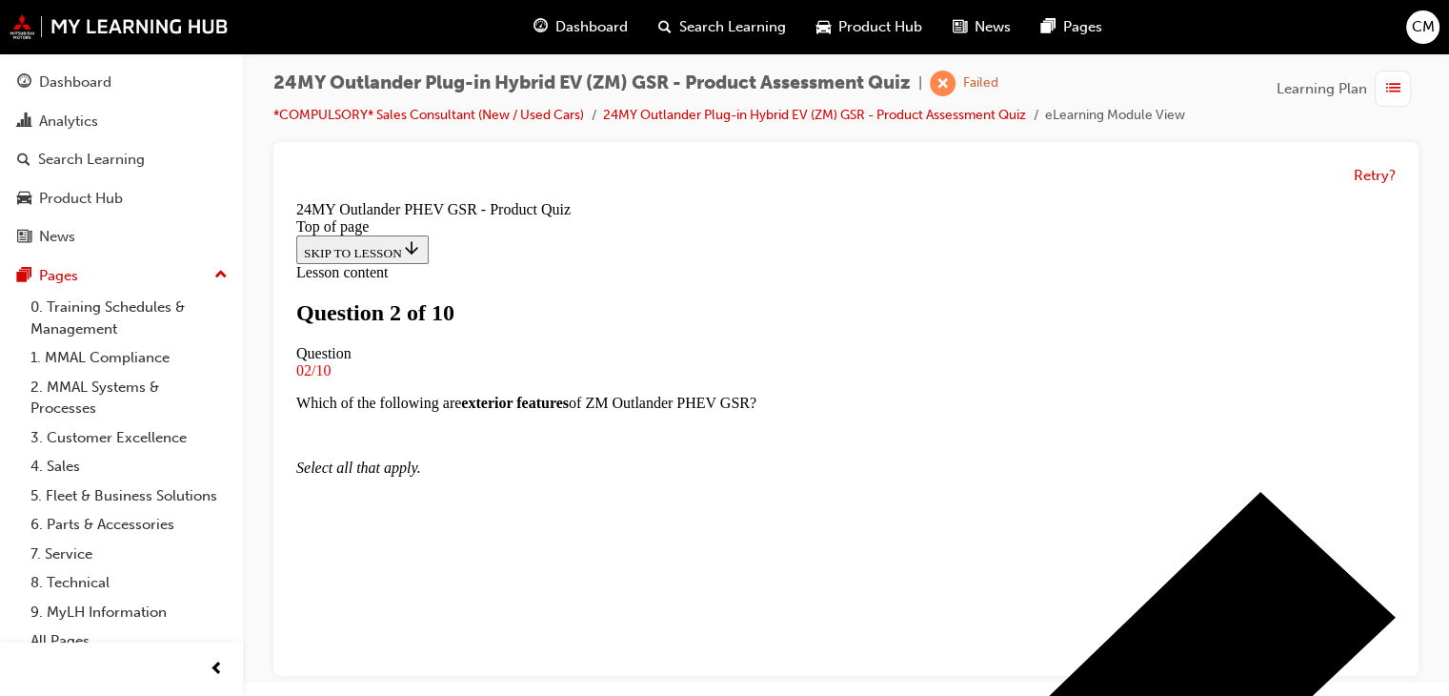
scroll to position [193, 0]
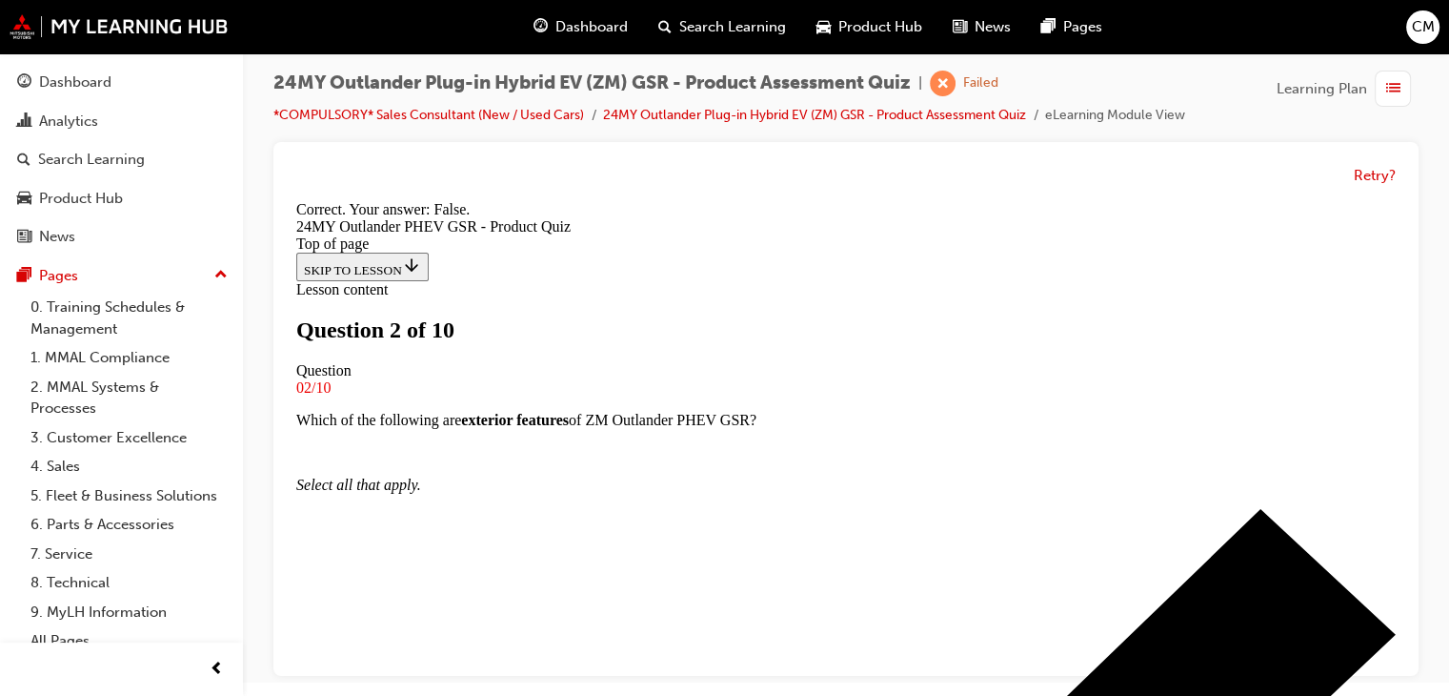
scroll to position [408, 0]
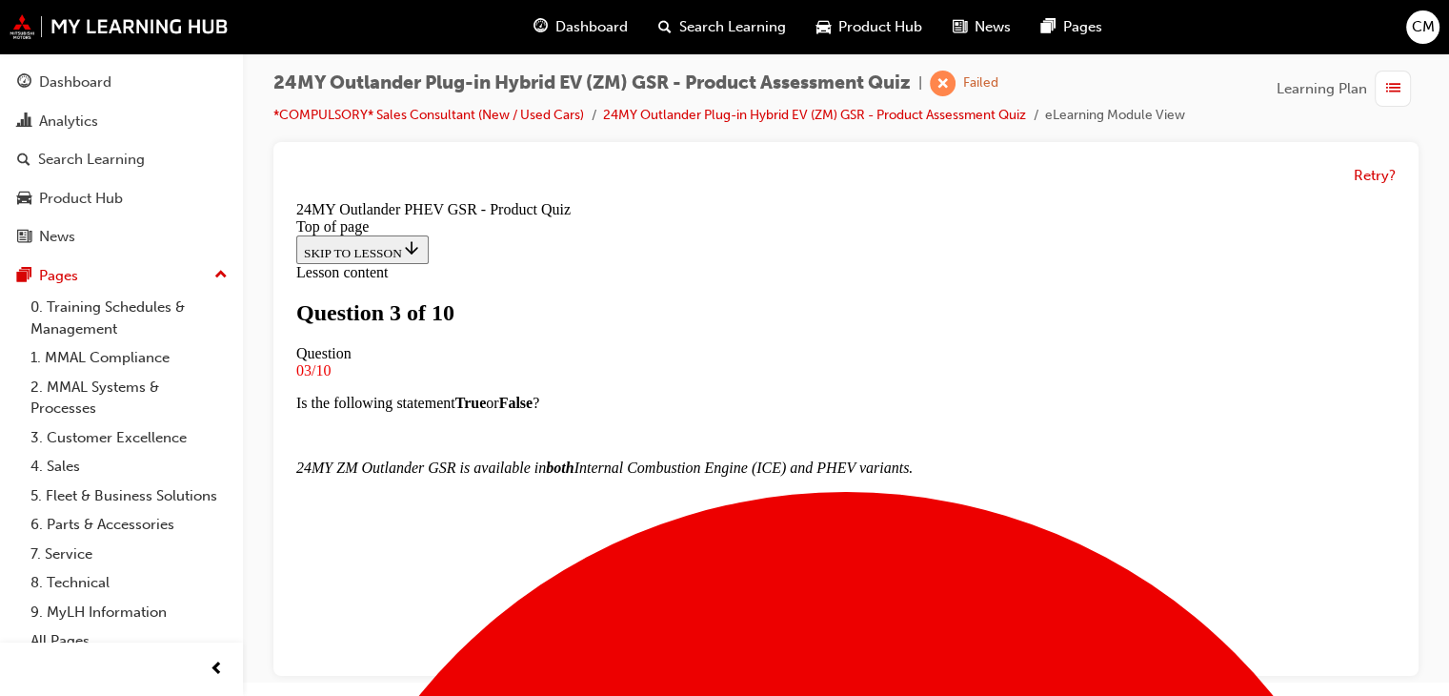
scroll to position [193, 0]
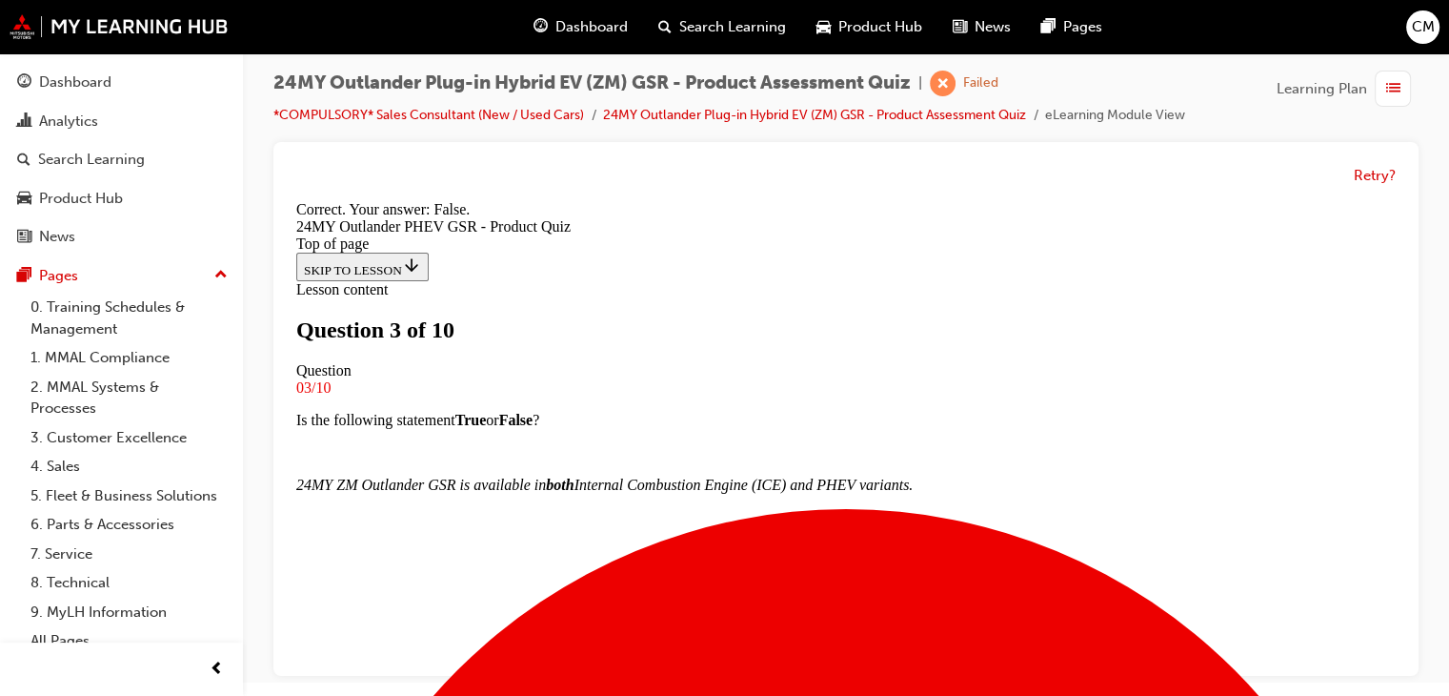
scroll to position [376, 0]
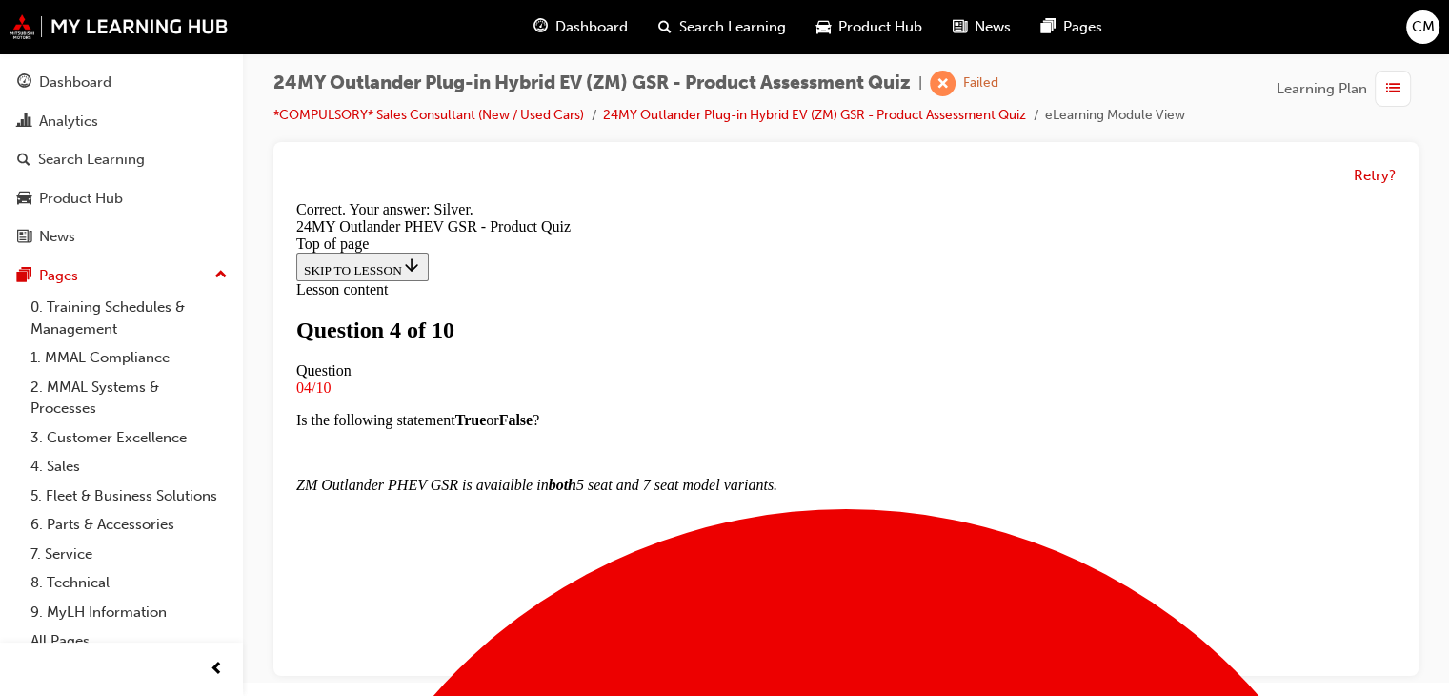
scroll to position [540, 0]
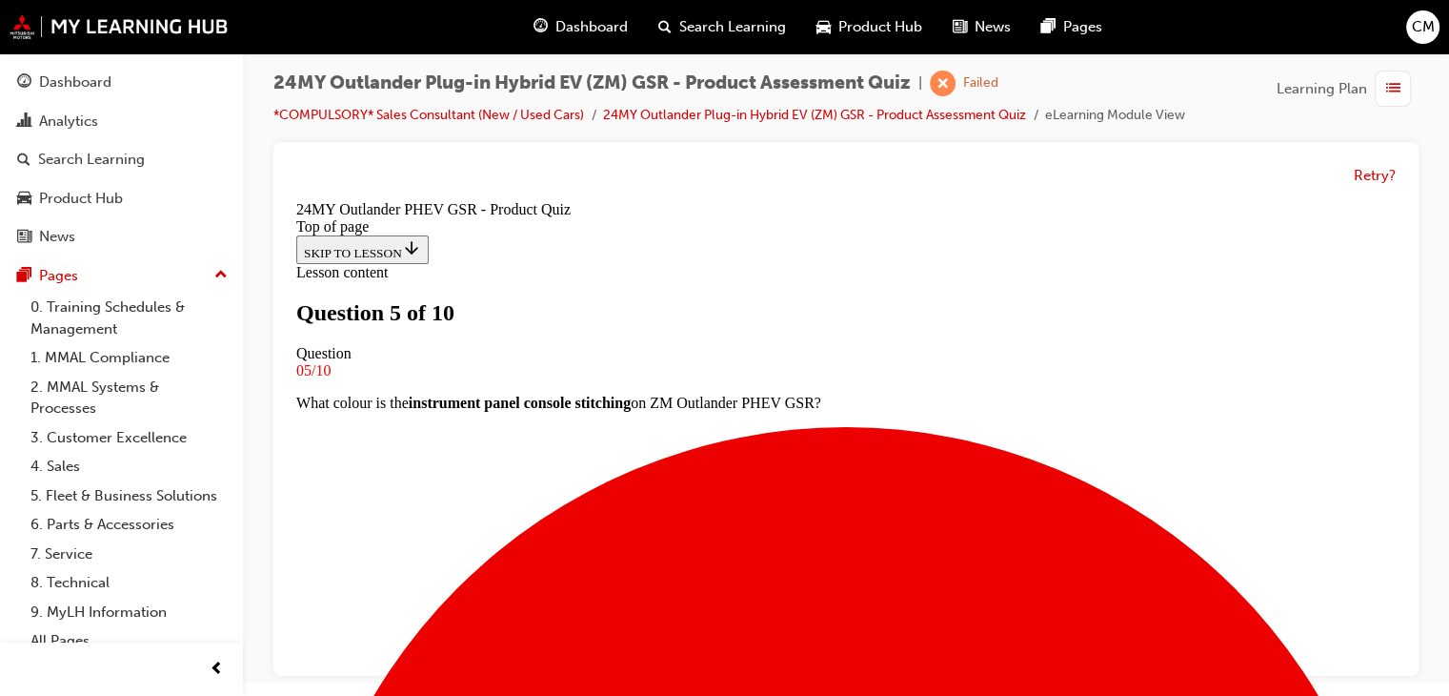
scroll to position [193, 0]
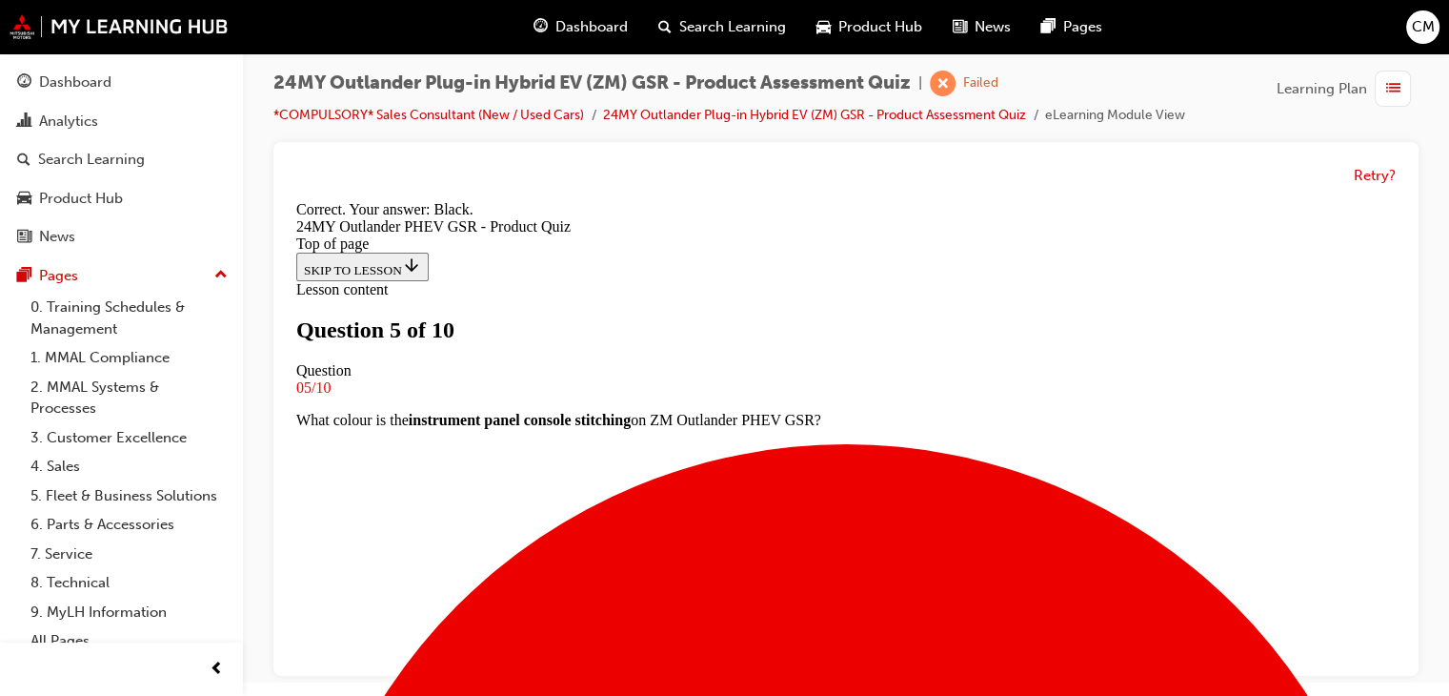
scroll to position [540, 0]
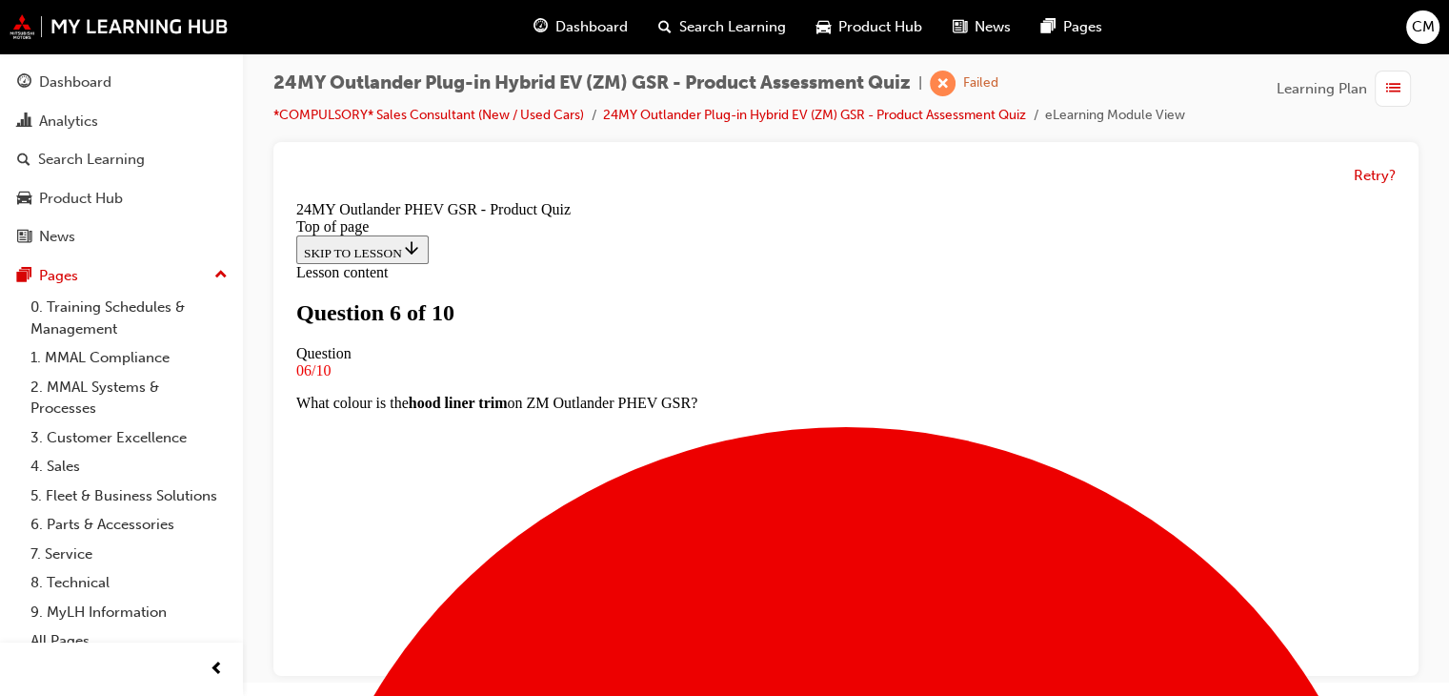
scroll to position [289, 0]
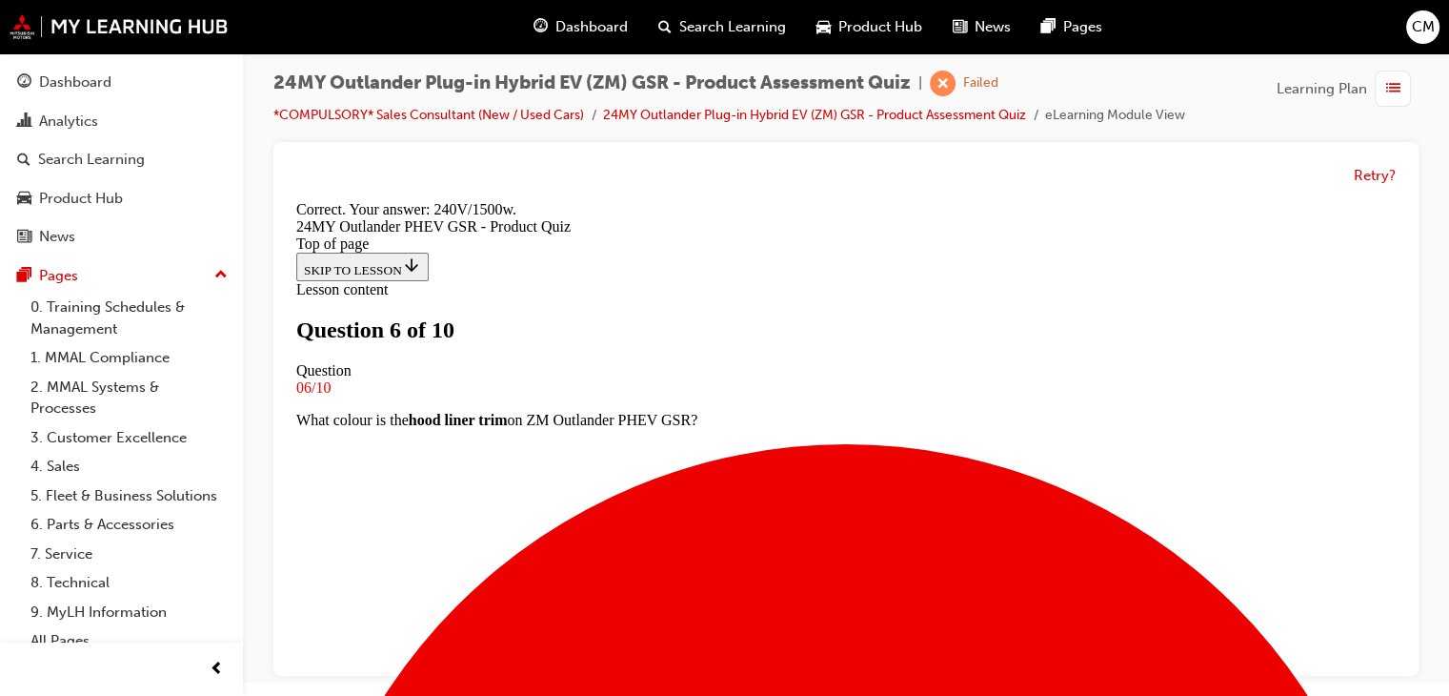
scroll to position [572, 0]
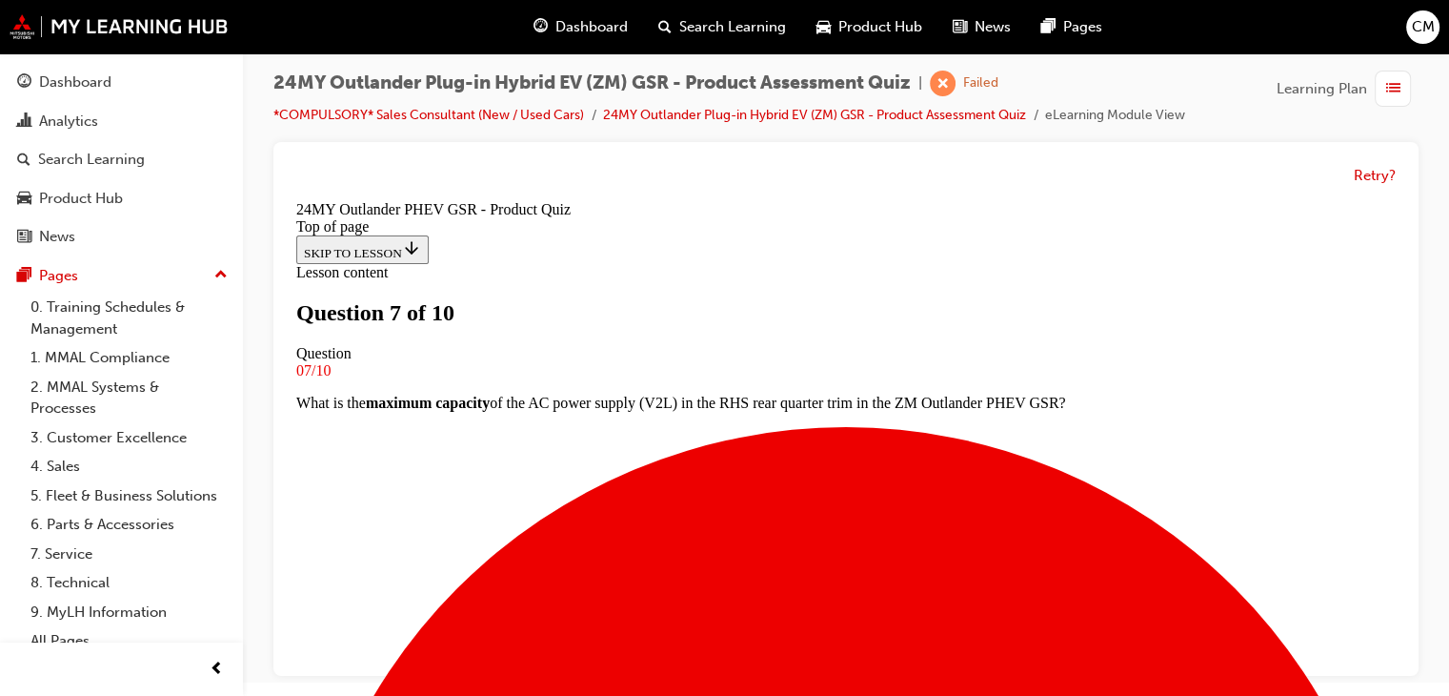
scroll to position [193, 0]
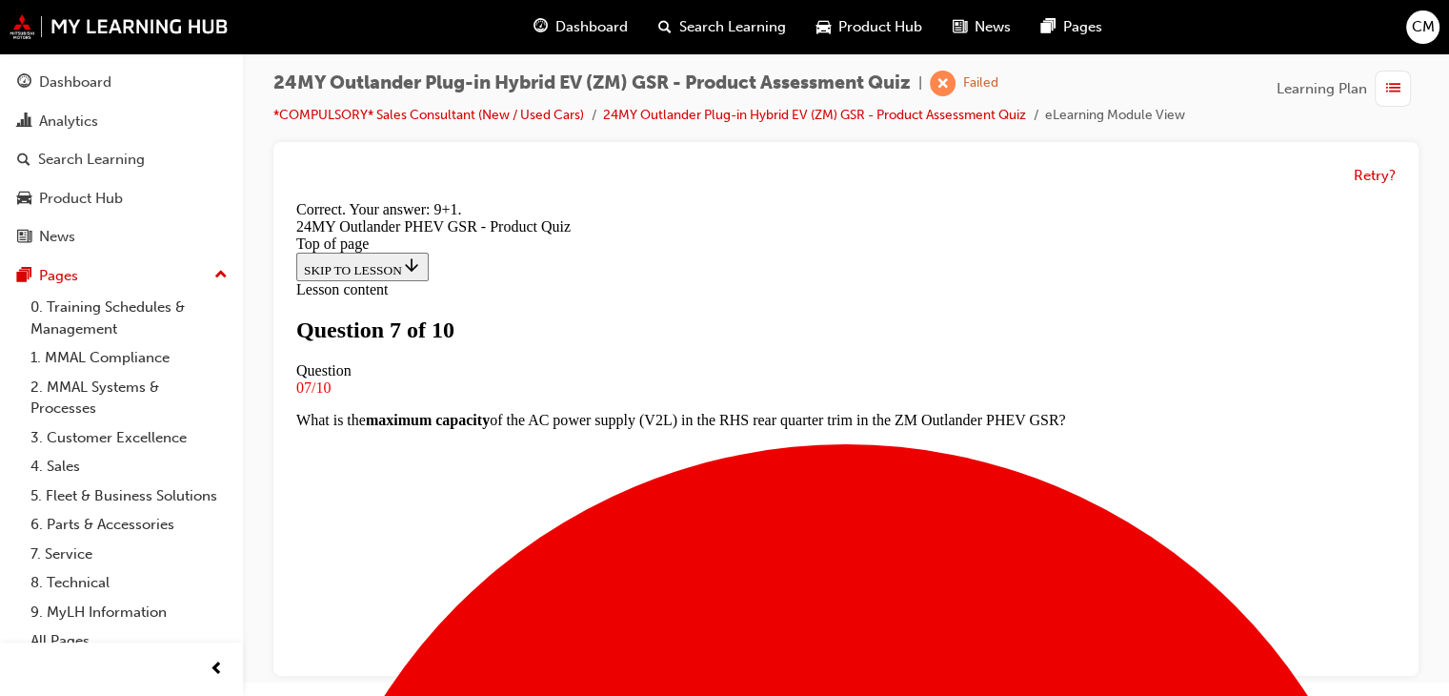
scroll to position [572, 0]
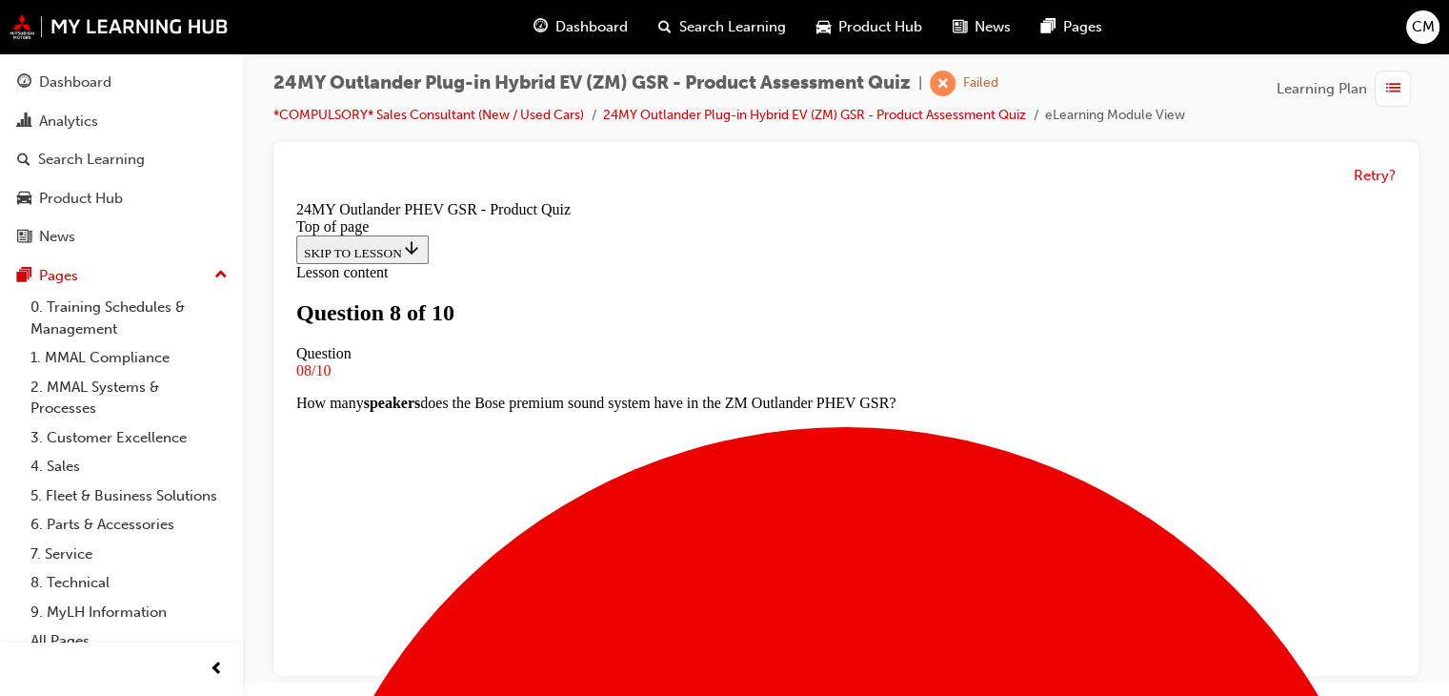
scroll to position [384, 0]
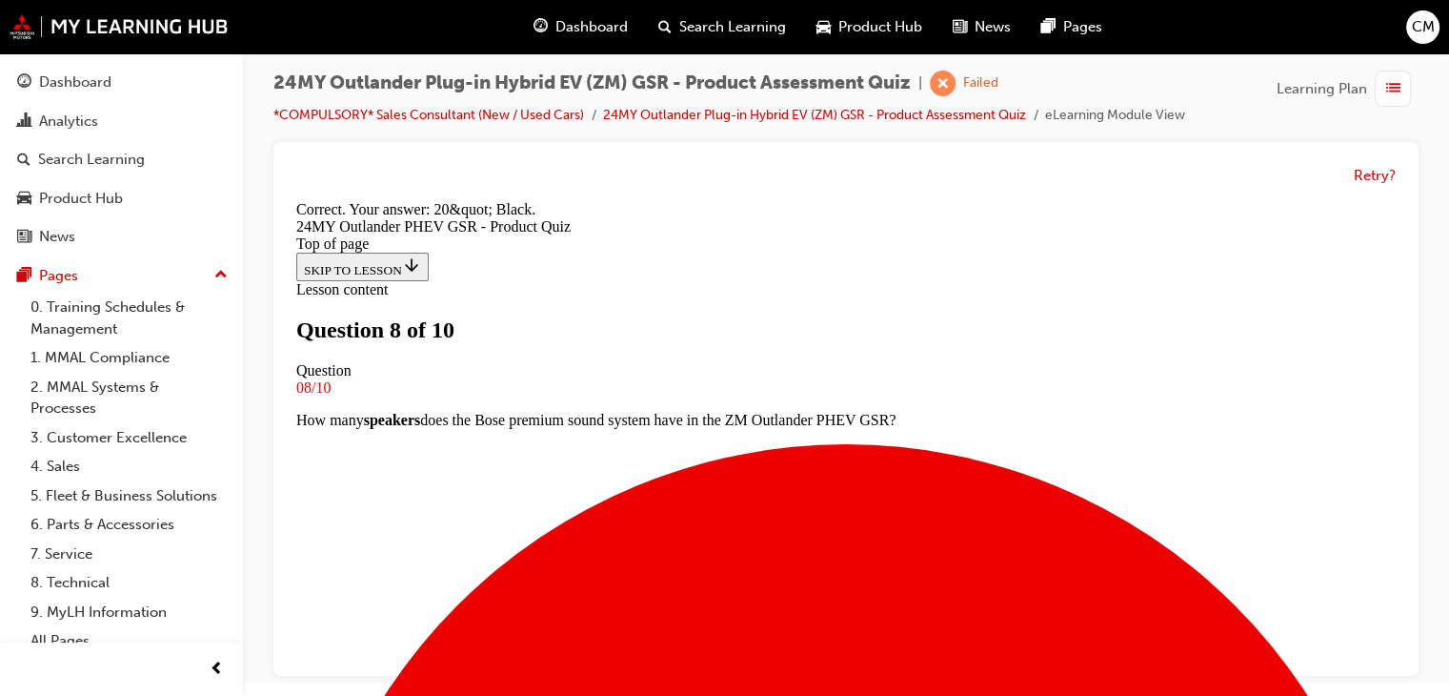
scroll to position [540, 0]
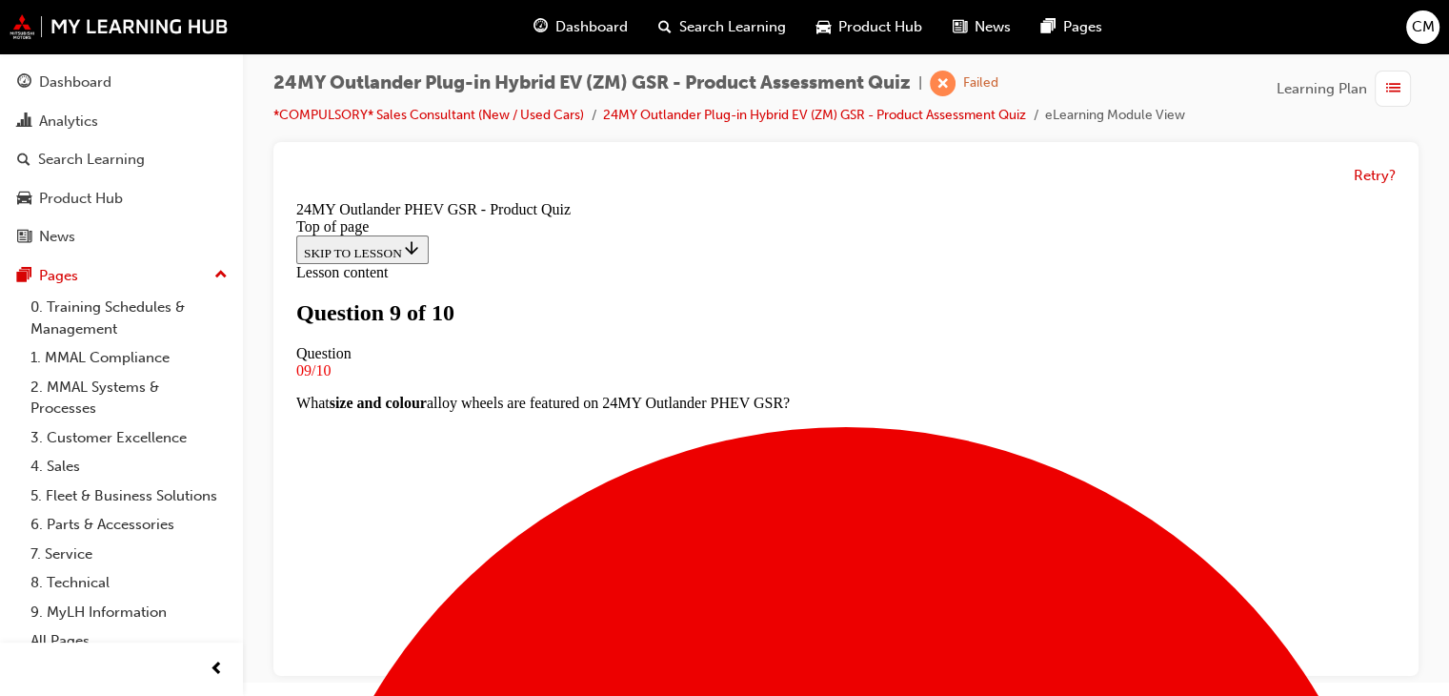
scroll to position [193, 0]
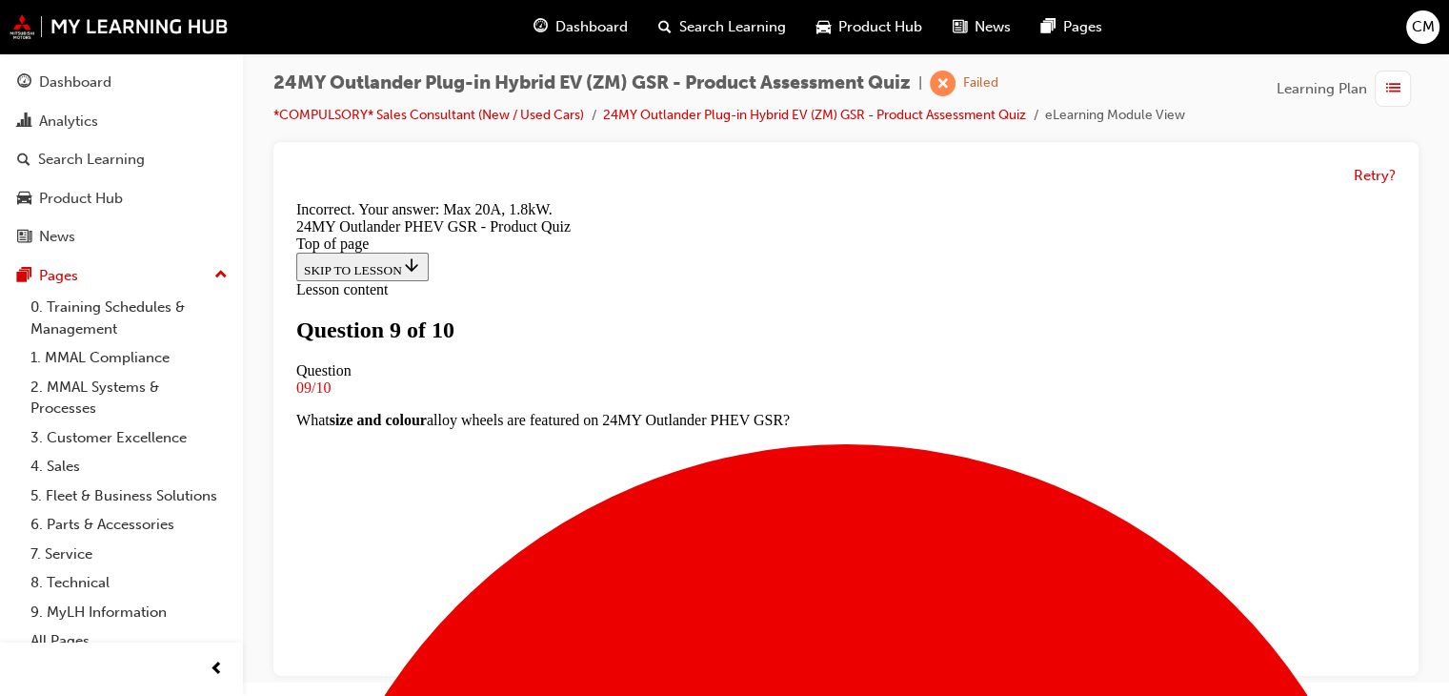
scroll to position [540, 0]
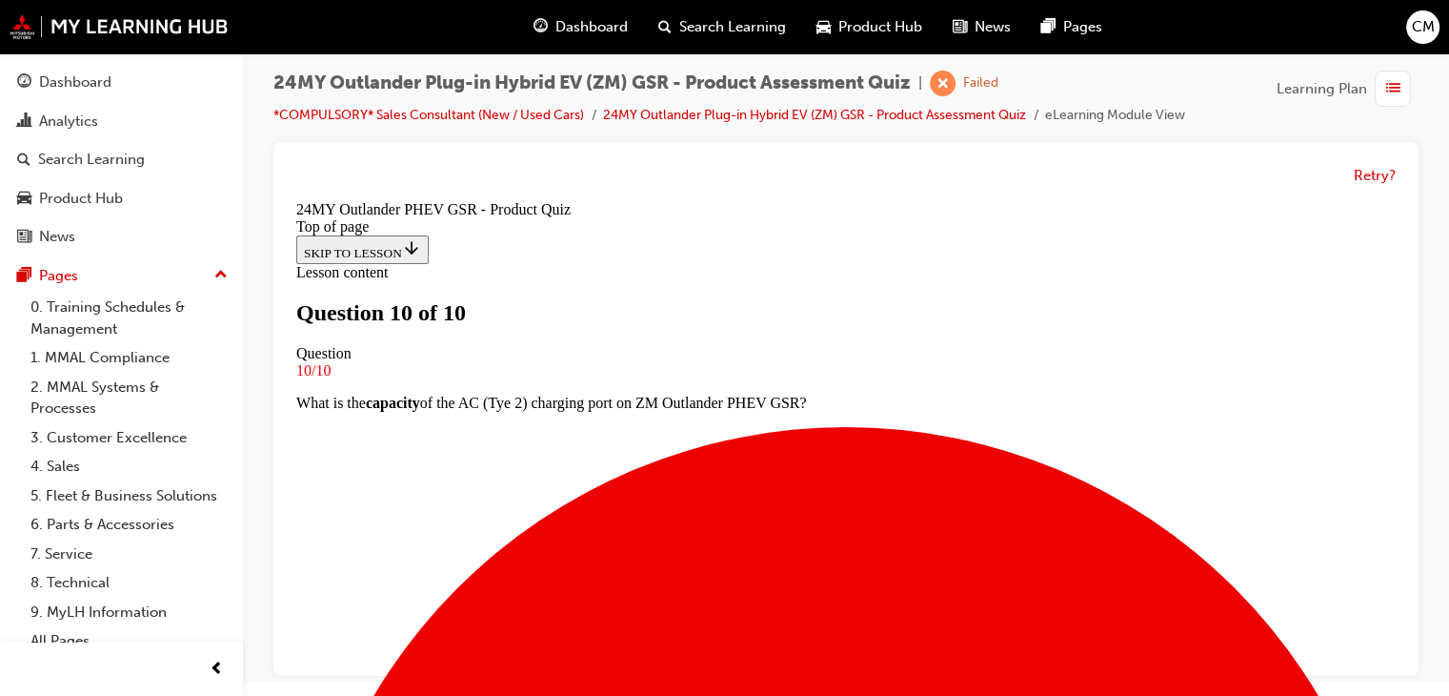
scroll to position [470, 0]
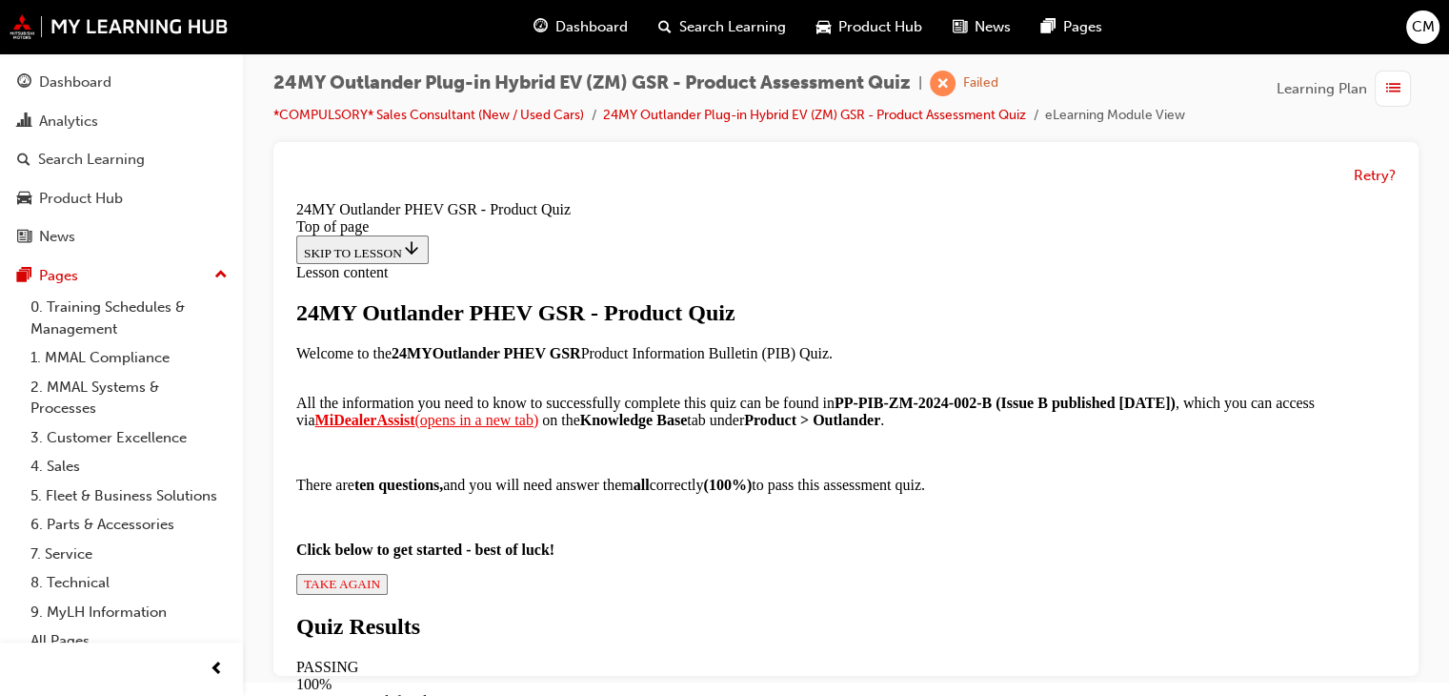
click at [380, 577] on span "TAKE AGAIN" at bounding box center [342, 584] width 76 height 14
drag, startPoint x: 715, startPoint y: 526, endPoint x: 720, endPoint y: 535, distance: 10.3
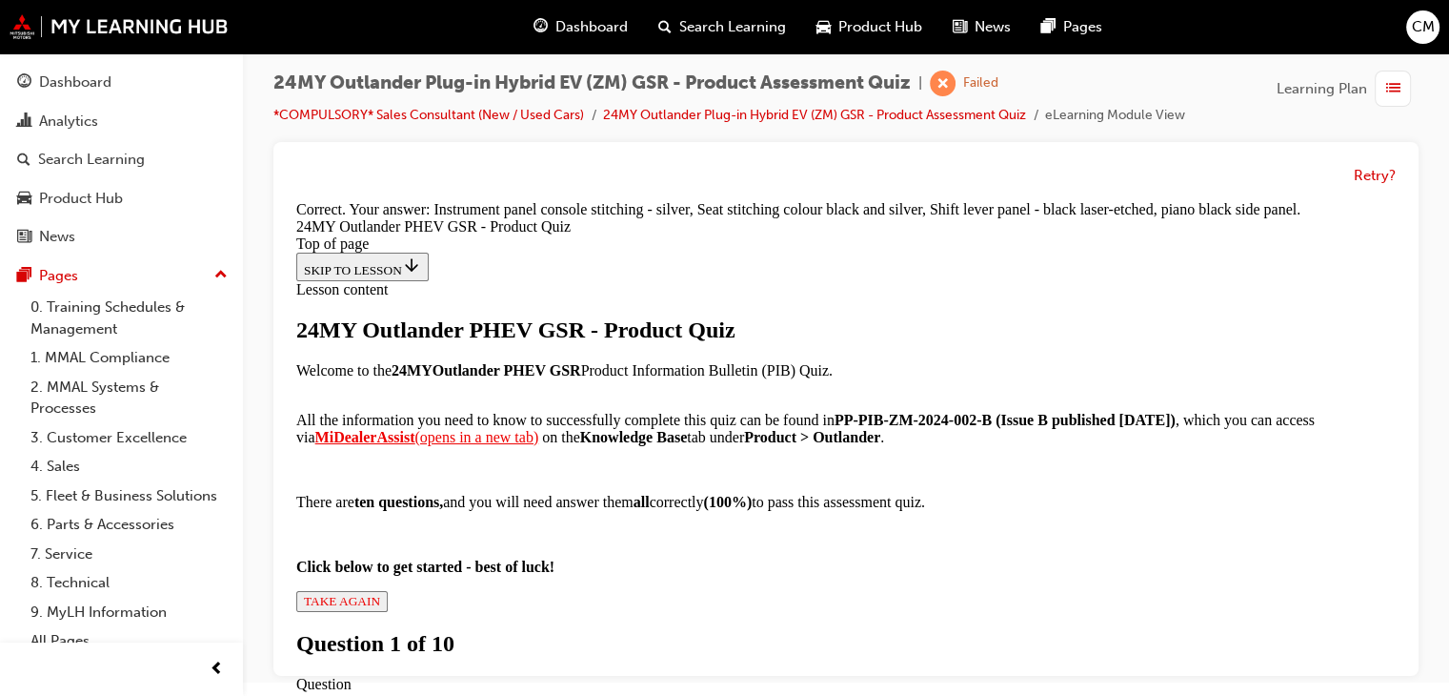
scroll to position [605, 0]
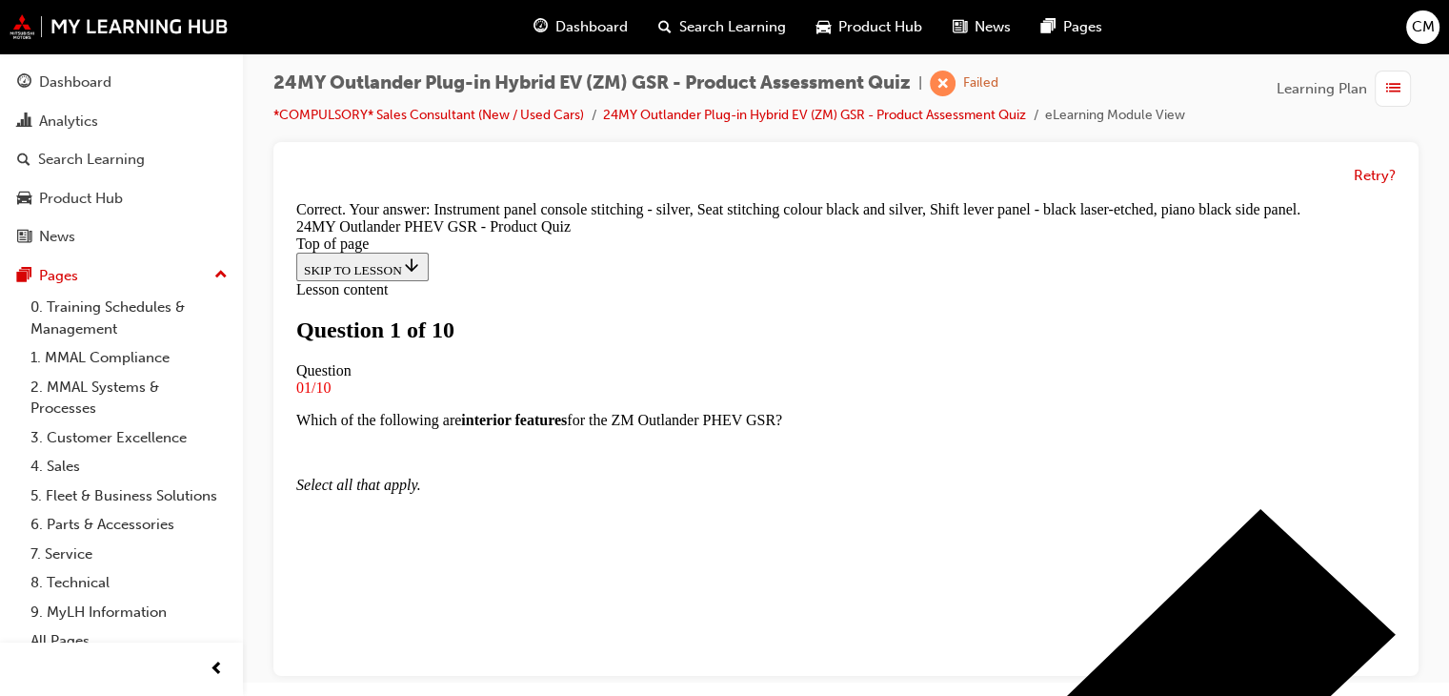
scroll to position [98, 0]
drag, startPoint x: 721, startPoint y: 540, endPoint x: 741, endPoint y: 584, distance: 48.2
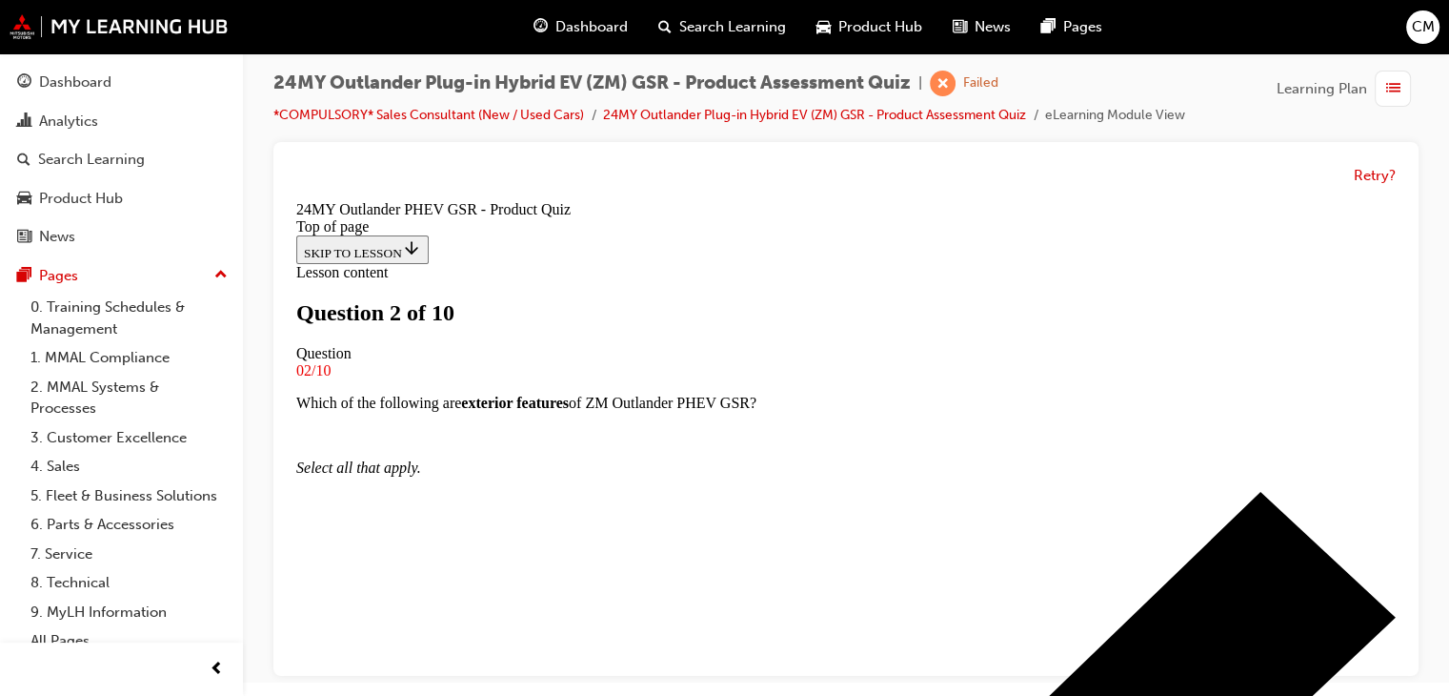
scroll to position [98, 0]
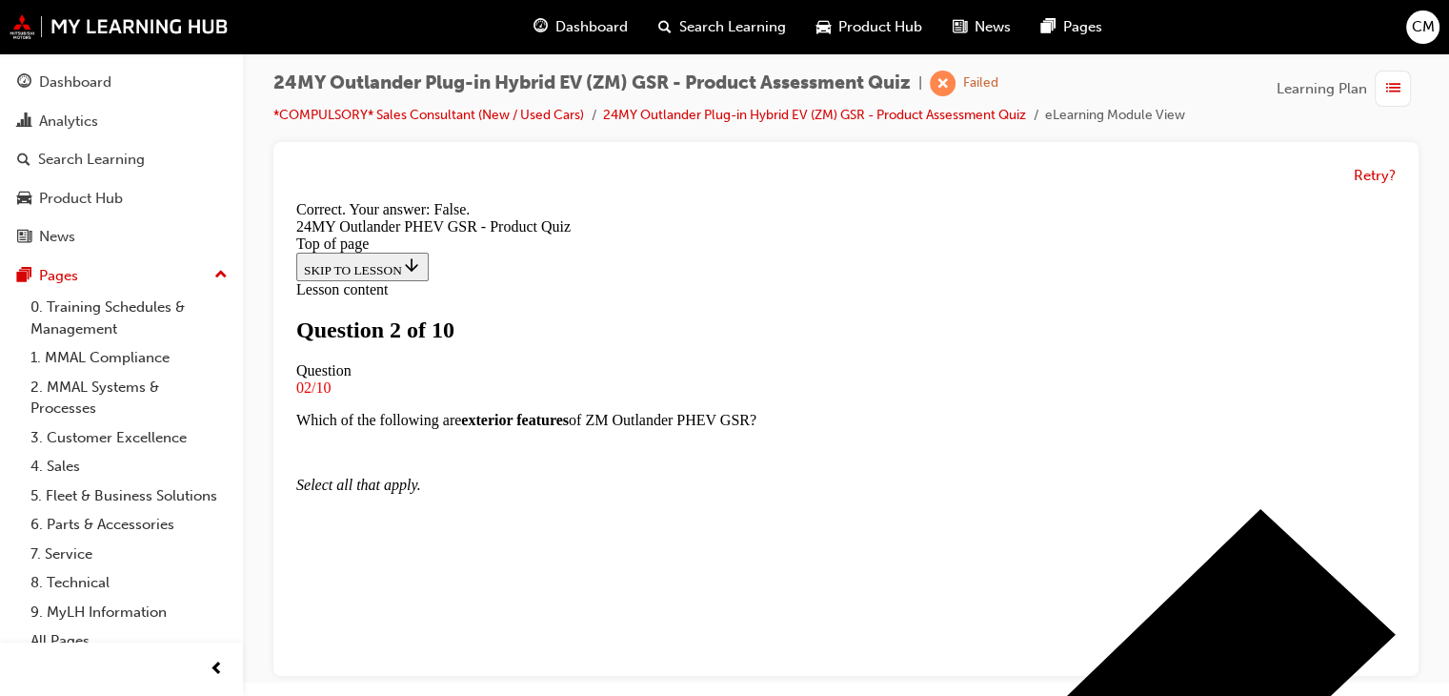
scroll to position [408, 0]
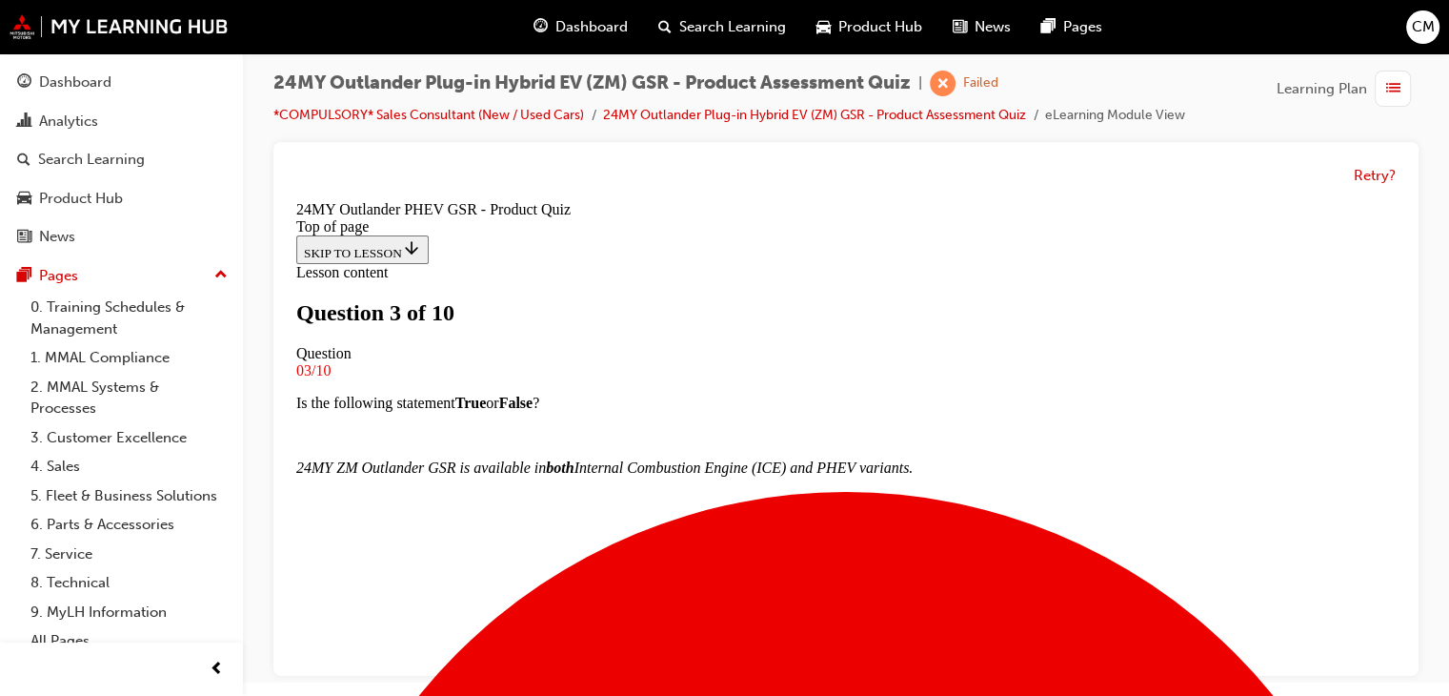
scroll to position [193, 0]
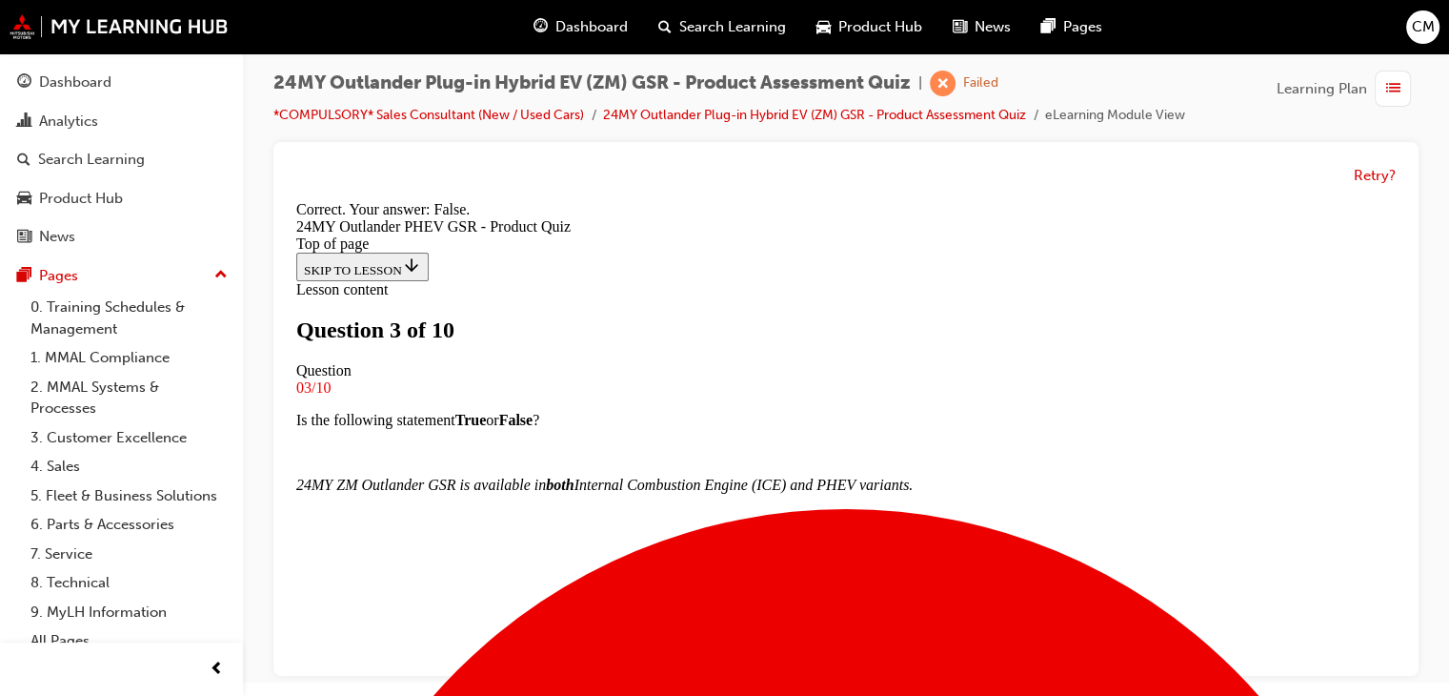
scroll to position [376, 0]
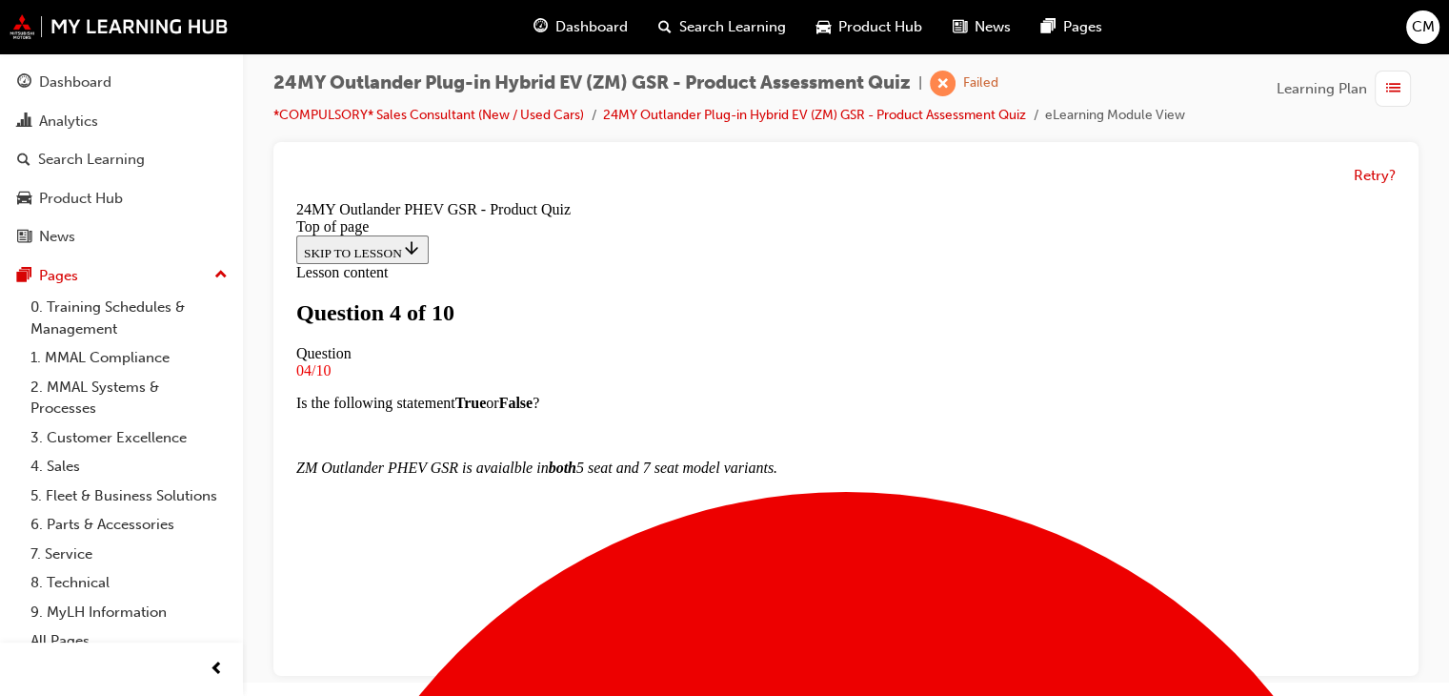
scroll to position [289, 0]
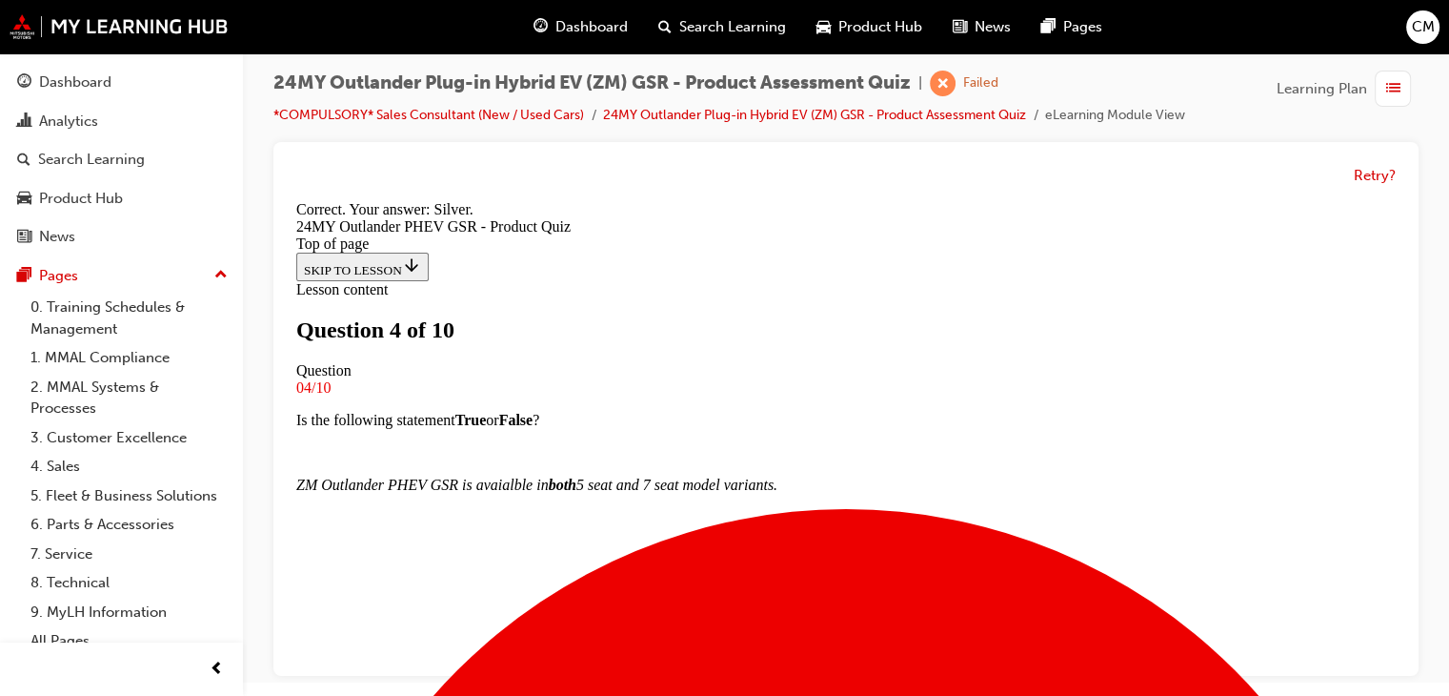
scroll to position [540, 0]
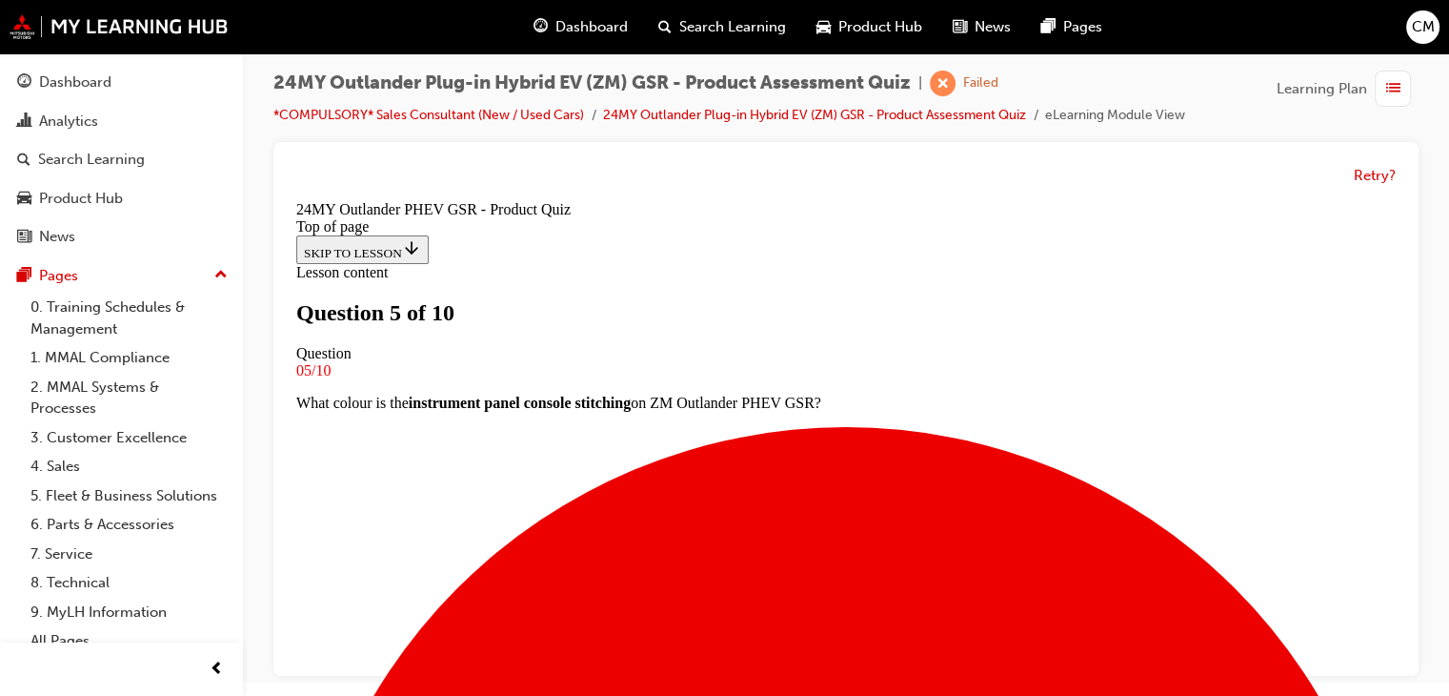
scroll to position [98, 0]
drag, startPoint x: 685, startPoint y: 640, endPoint x: 702, endPoint y: 632, distance: 19.2
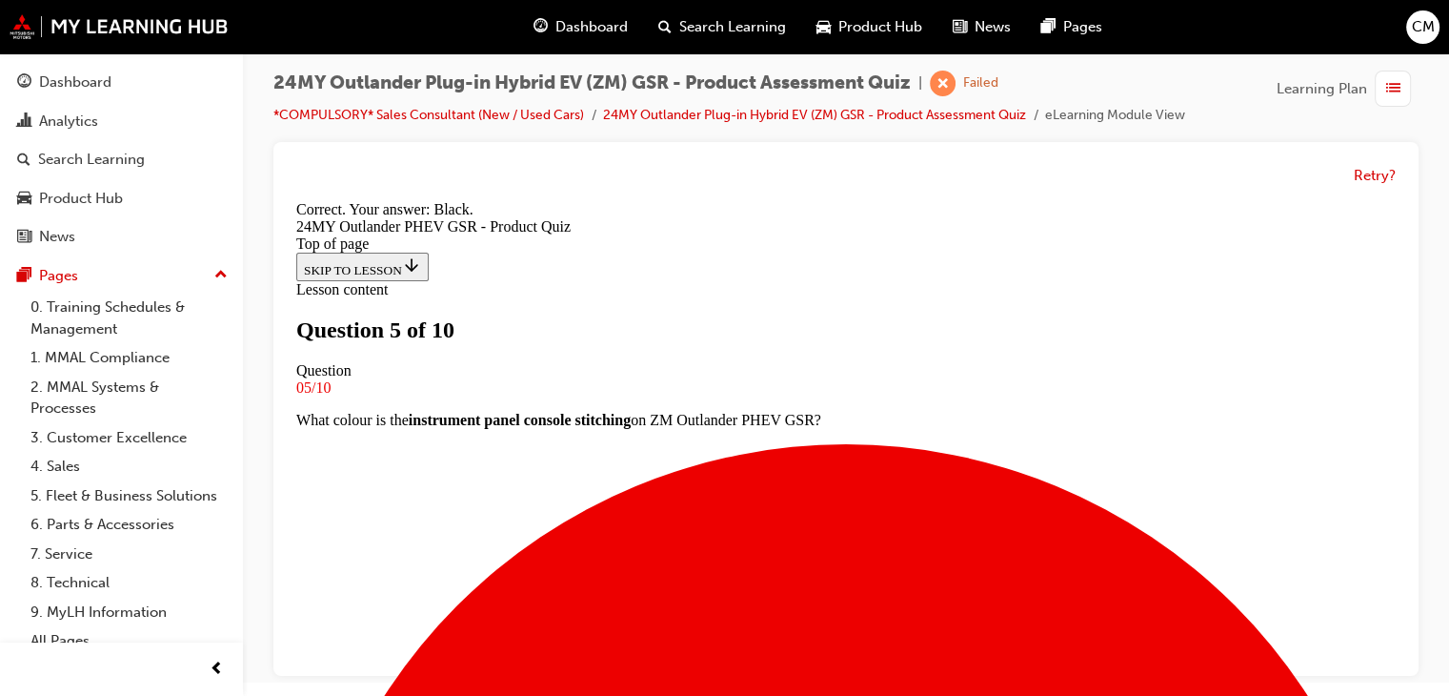
scroll to position [540, 0]
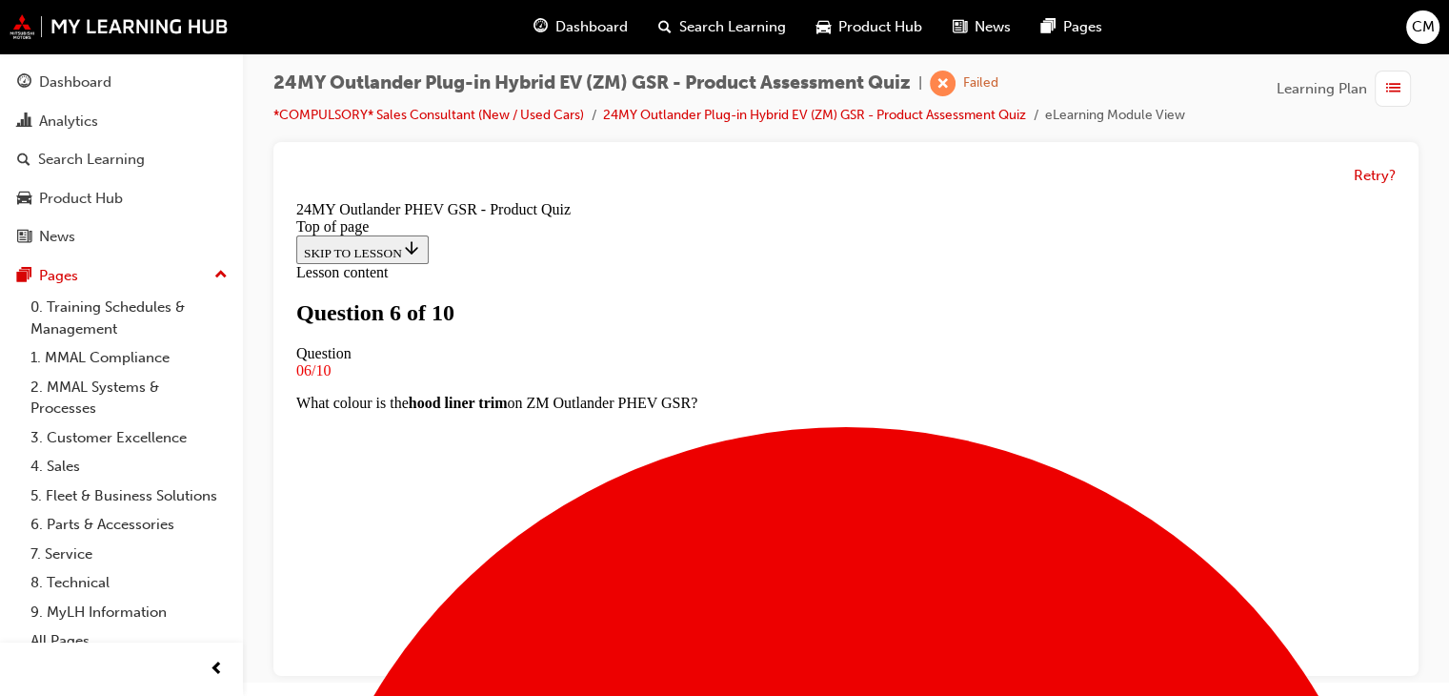
scroll to position [193, 0]
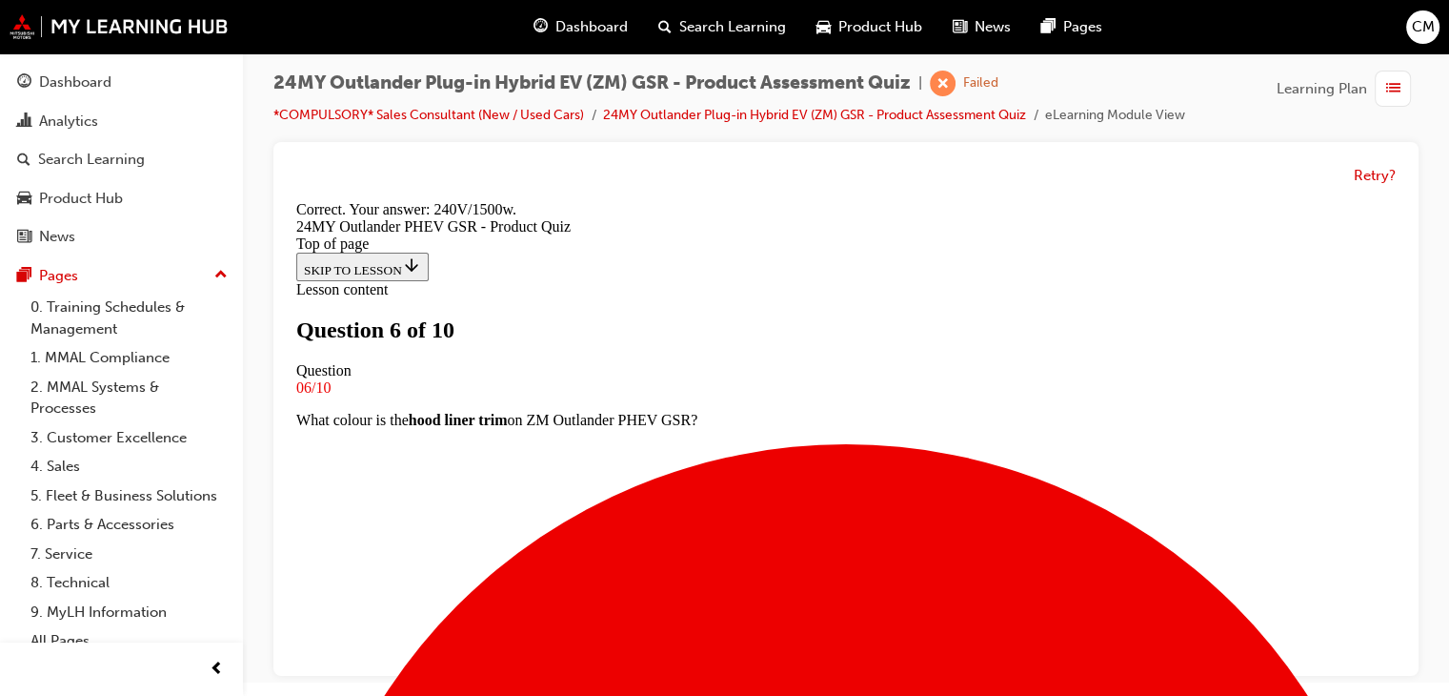
scroll to position [572, 0]
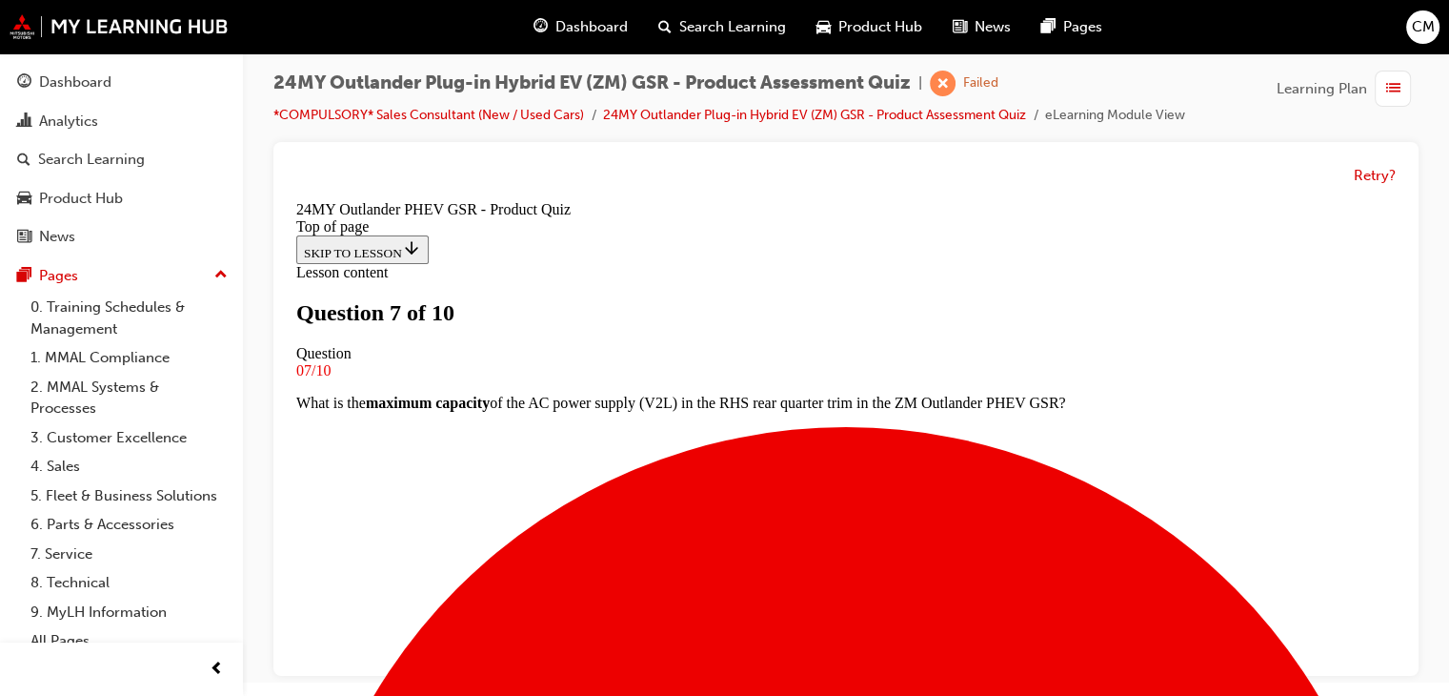
scroll to position [289, 0]
drag, startPoint x: 733, startPoint y: 540, endPoint x: 745, endPoint y: 537, distance: 13.0
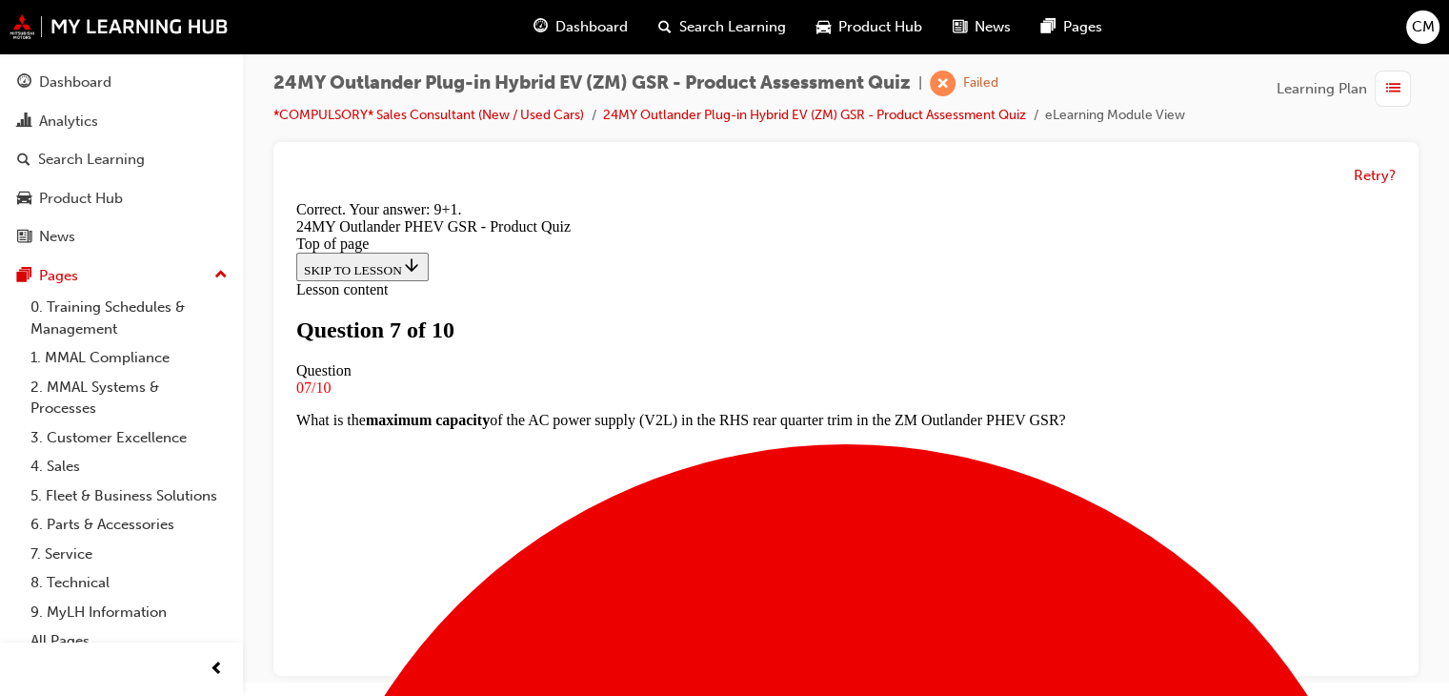
scroll to position [572, 0]
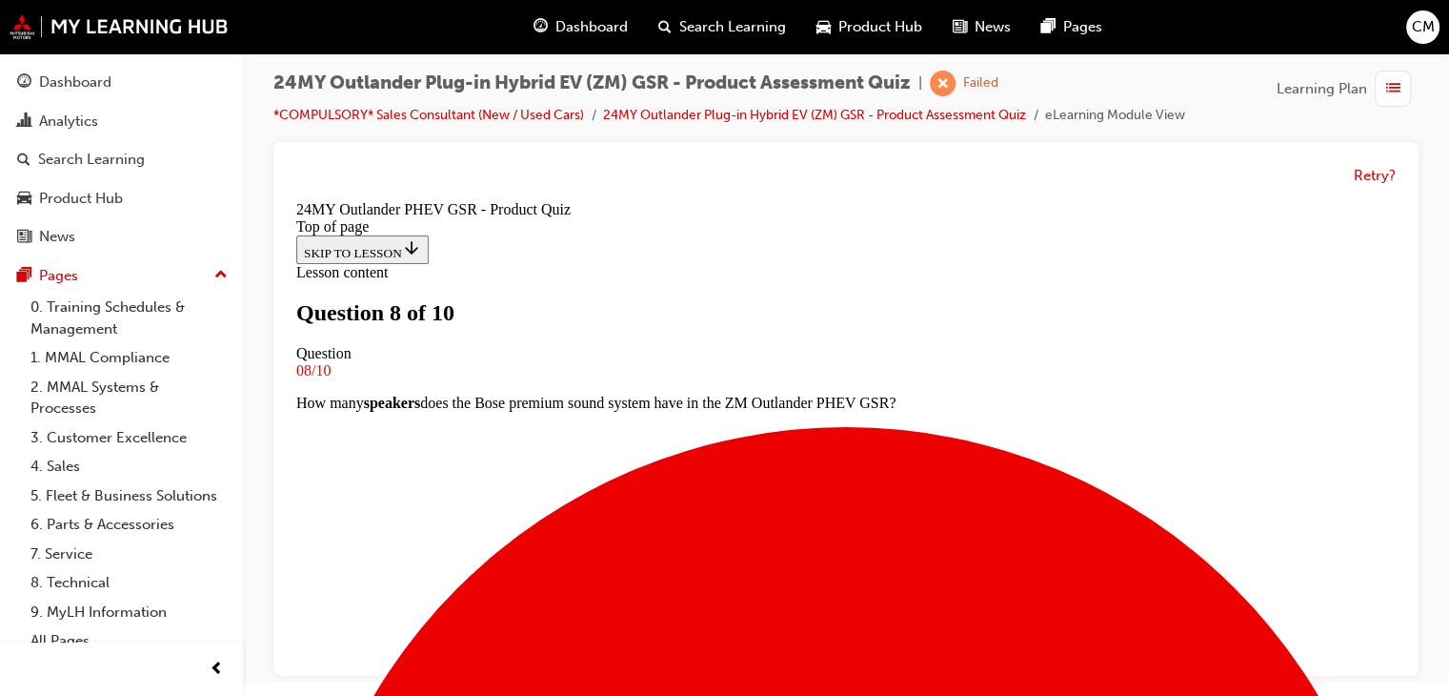
scroll to position [193, 0]
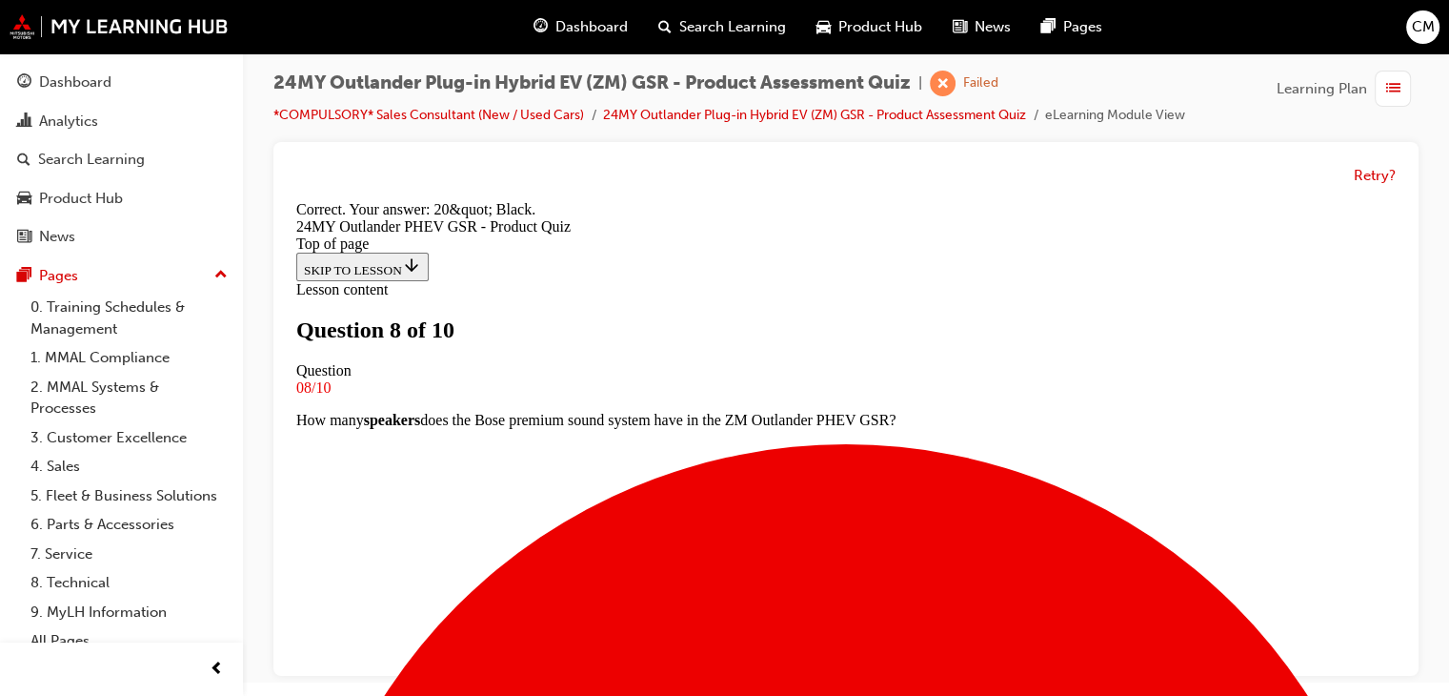
scroll to position [540, 0]
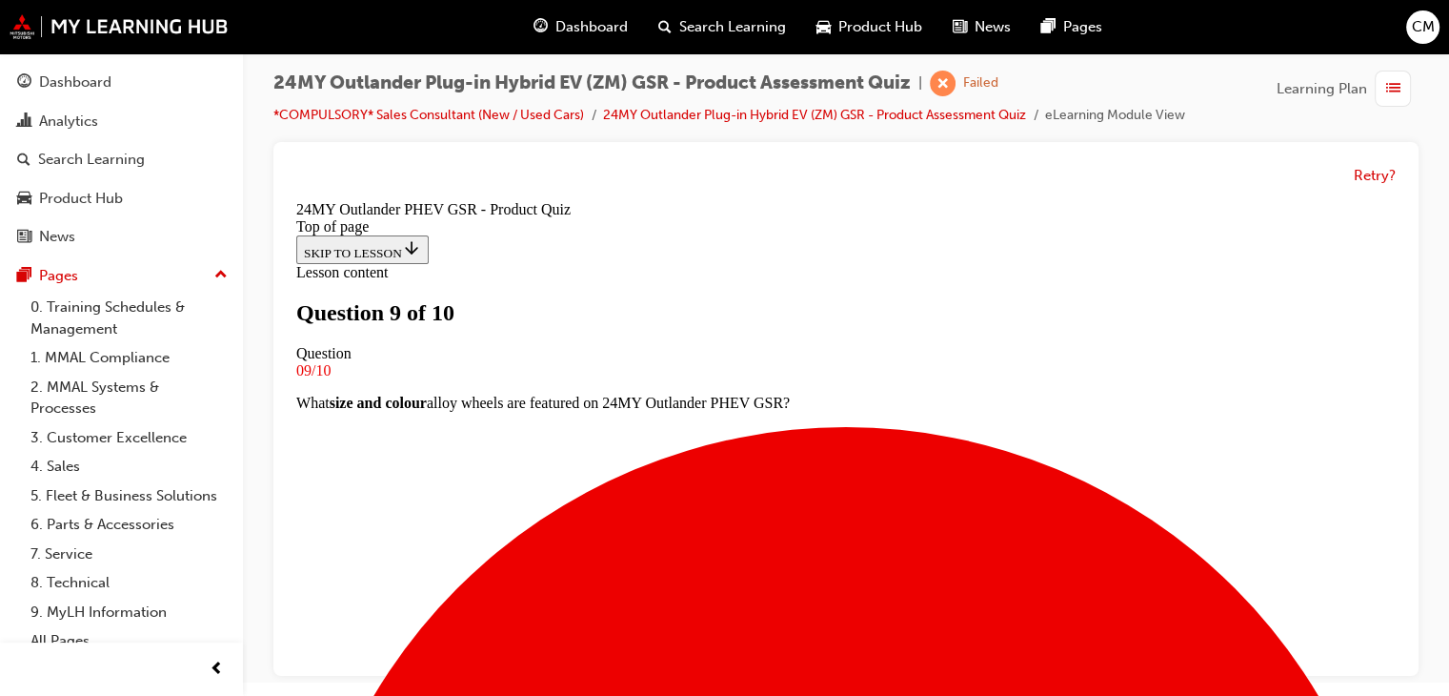
scroll to position [289, 0]
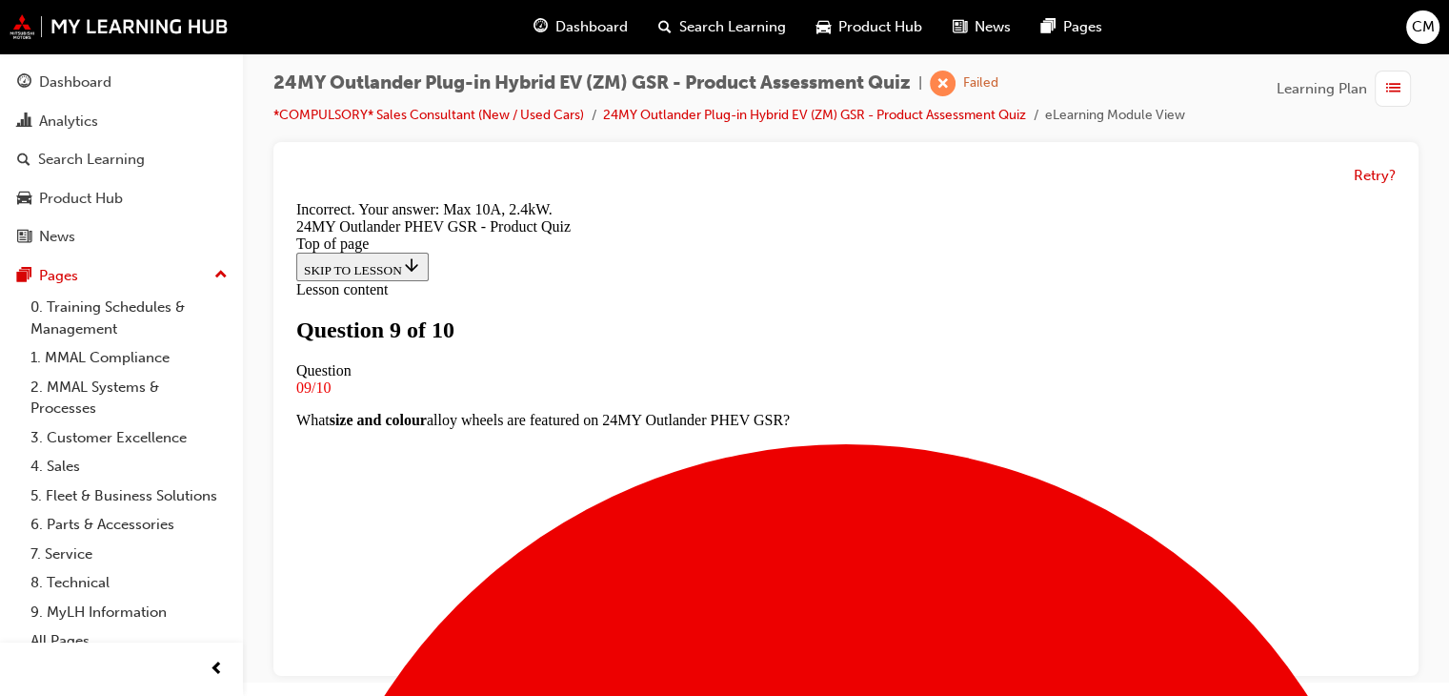
scroll to position [540, 0]
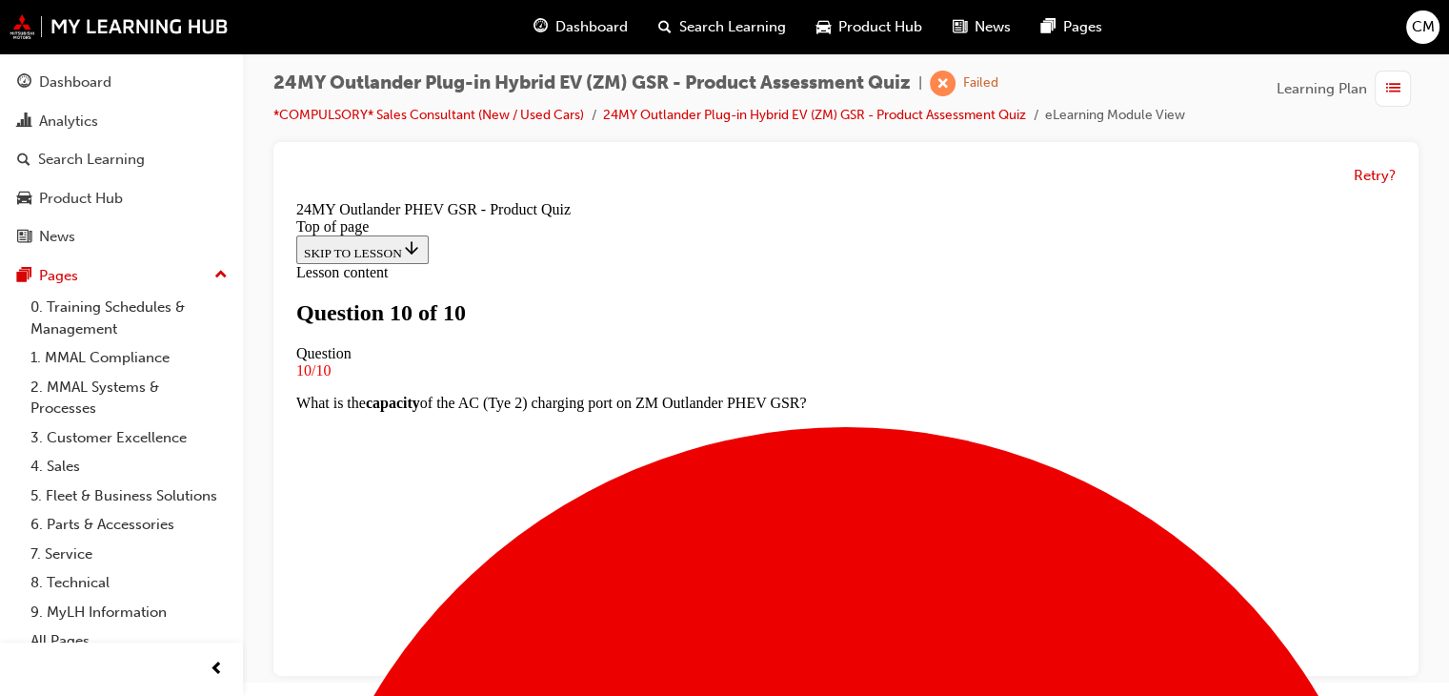
scroll to position [470, 0]
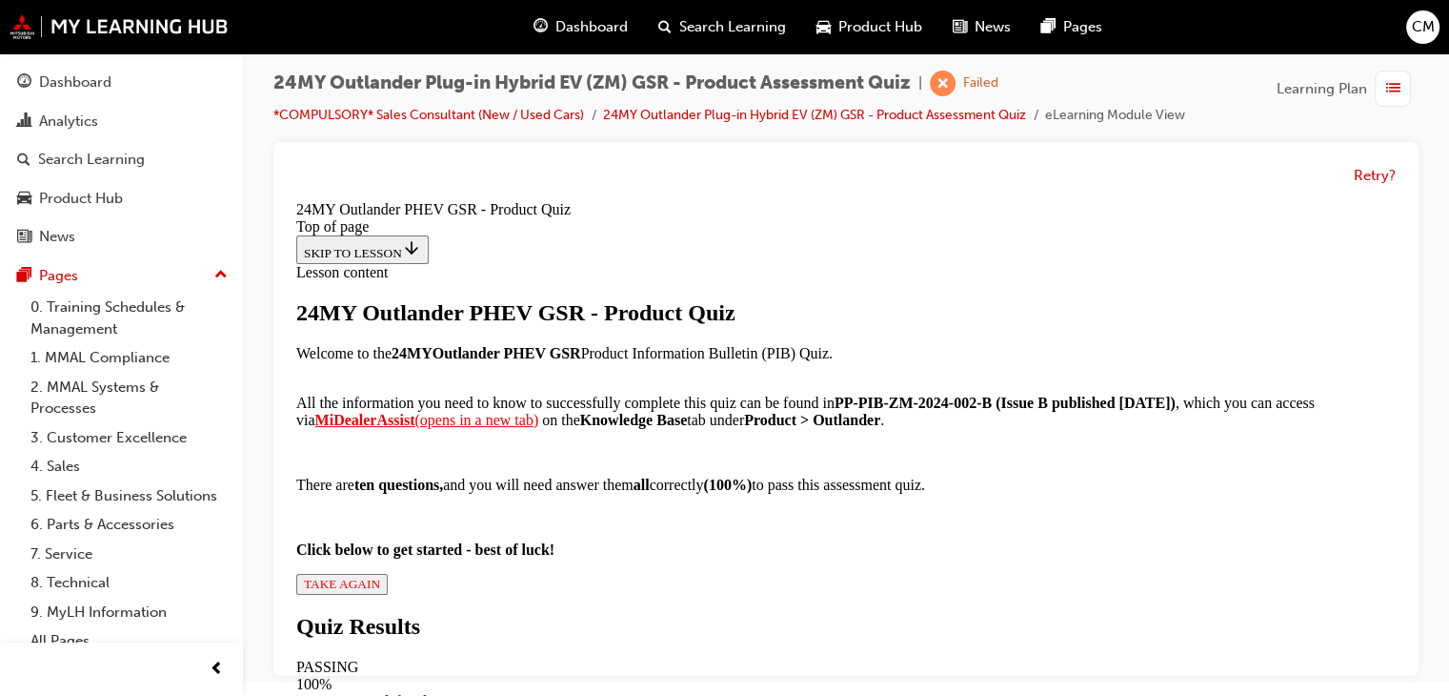
scroll to position [384, 0]
click at [553, 558] on div "24MY Outlander PHEV GSR - Product Quiz Welcome to the 24MY Outlander PHEV GSR P…" at bounding box center [846, 447] width 1100 height 294
click at [380, 577] on span "TAKE AGAIN" at bounding box center [342, 584] width 76 height 14
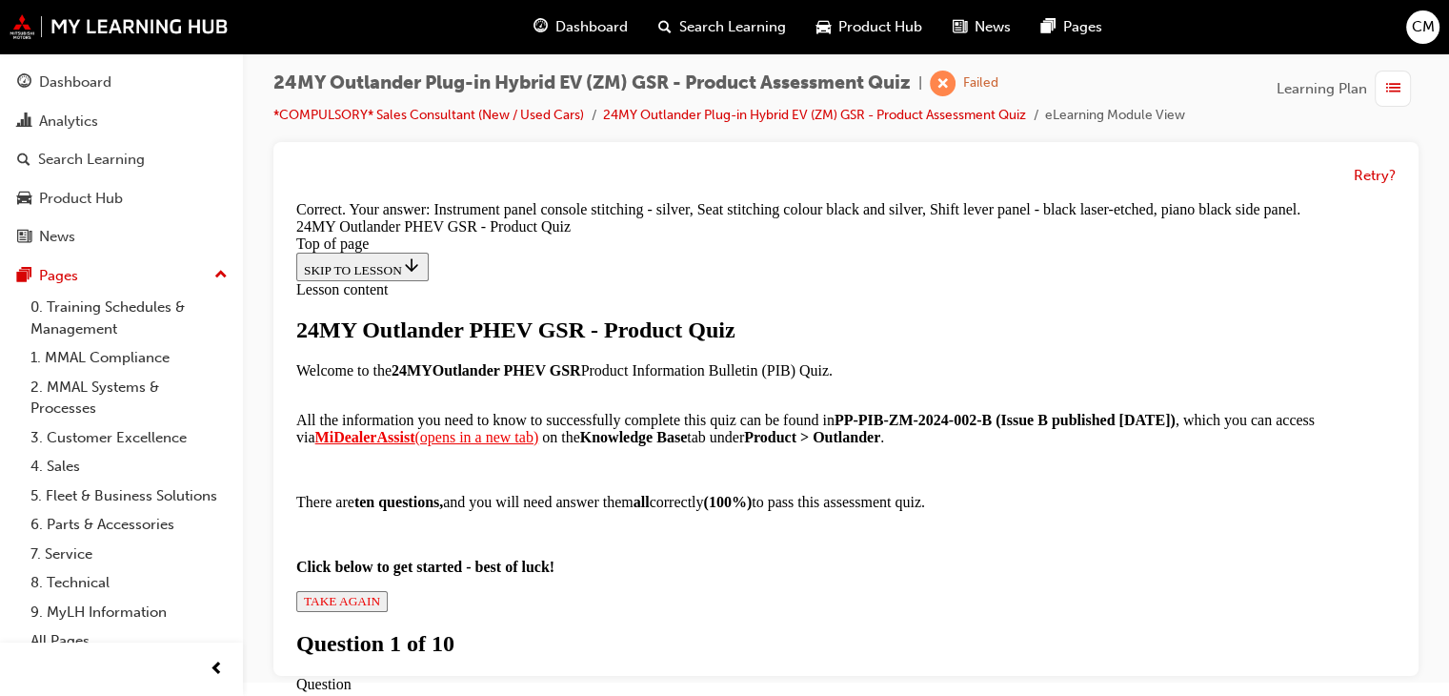
scroll to position [605, 0]
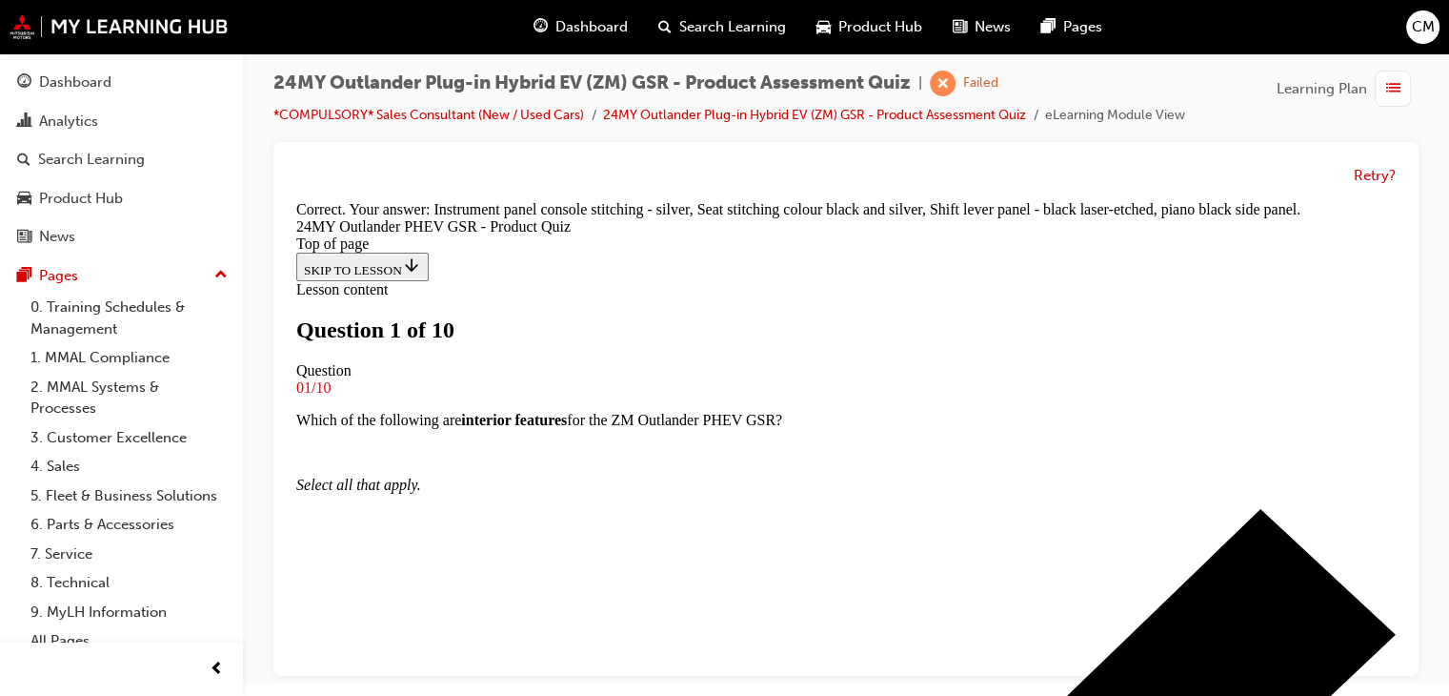
scroll to position [98, 0]
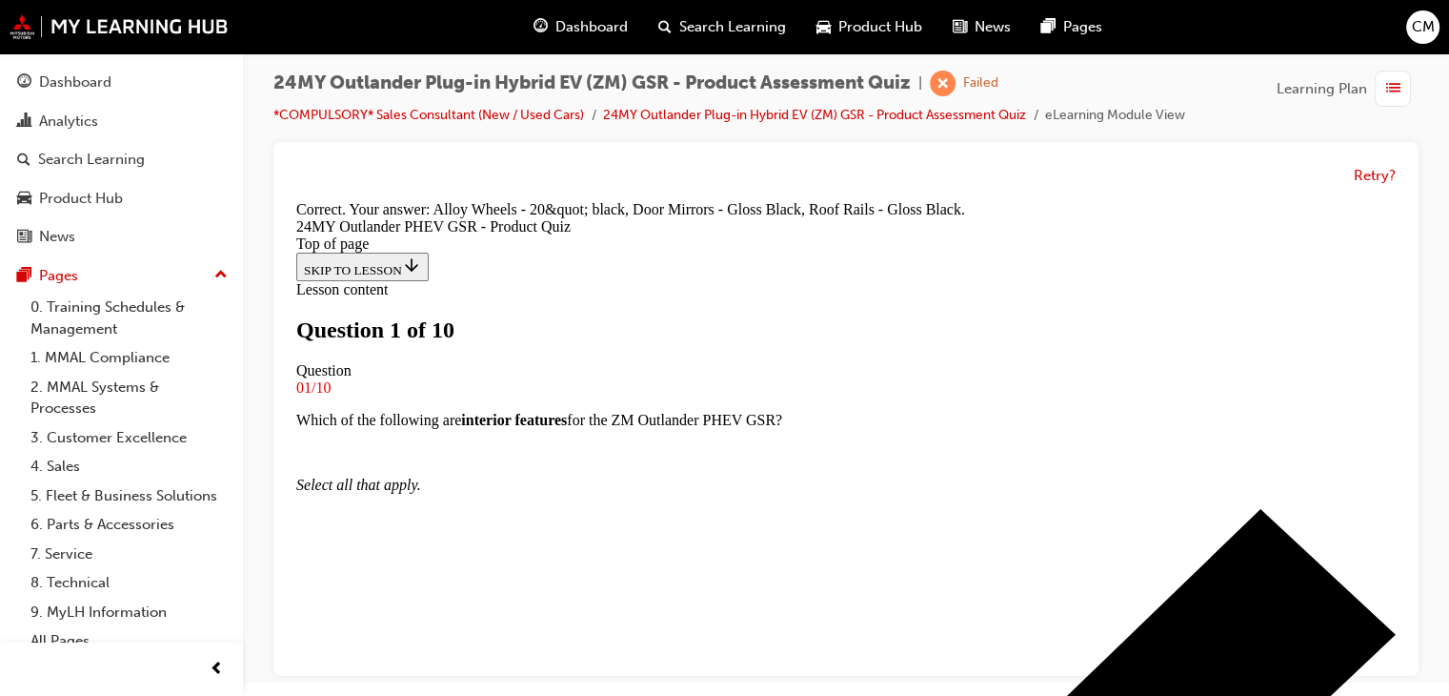
scroll to position [605, 0]
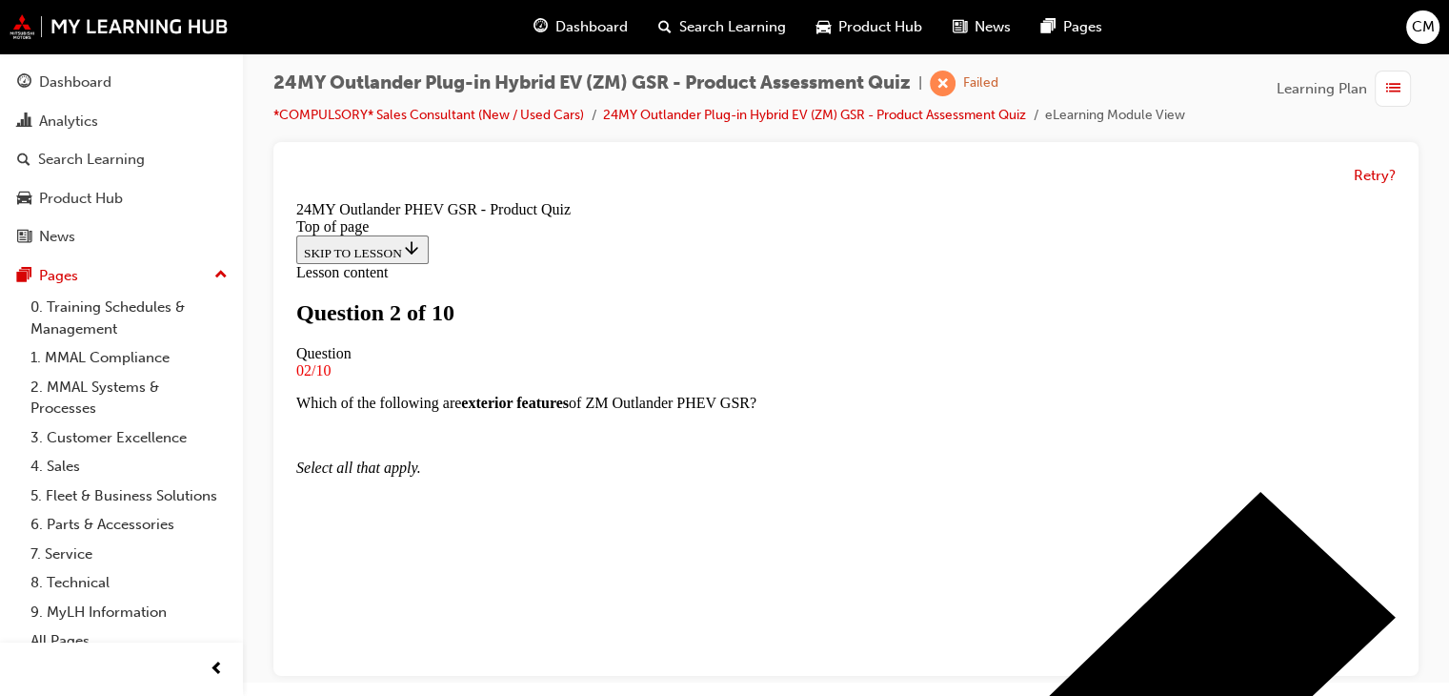
scroll to position [98, 0]
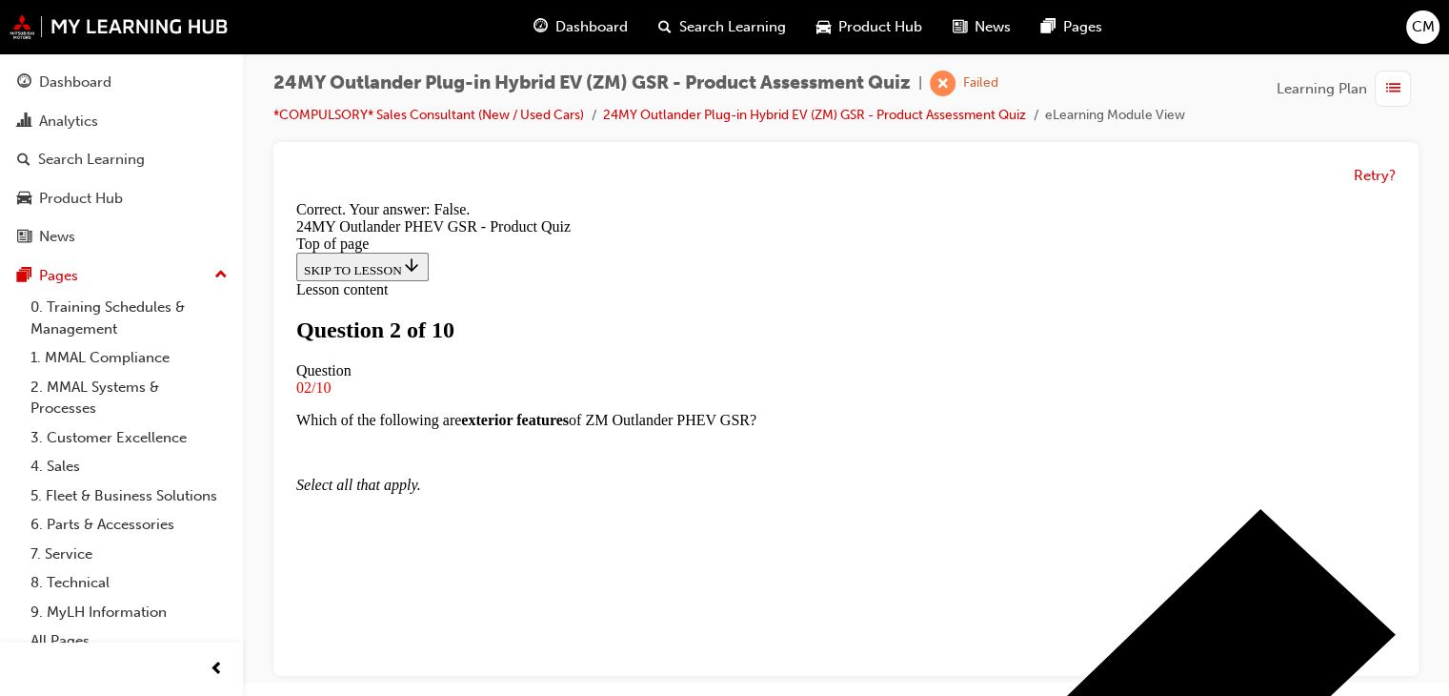
scroll to position [408, 0]
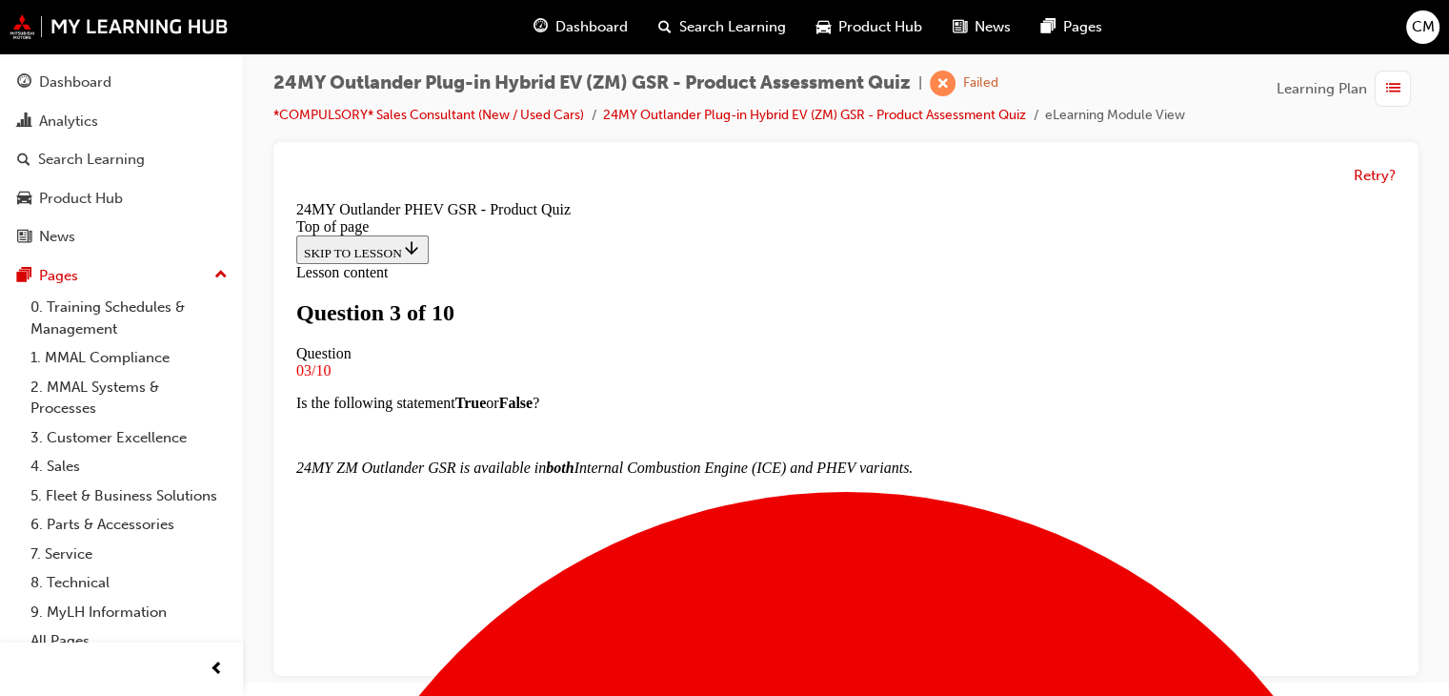
scroll to position [3, 0]
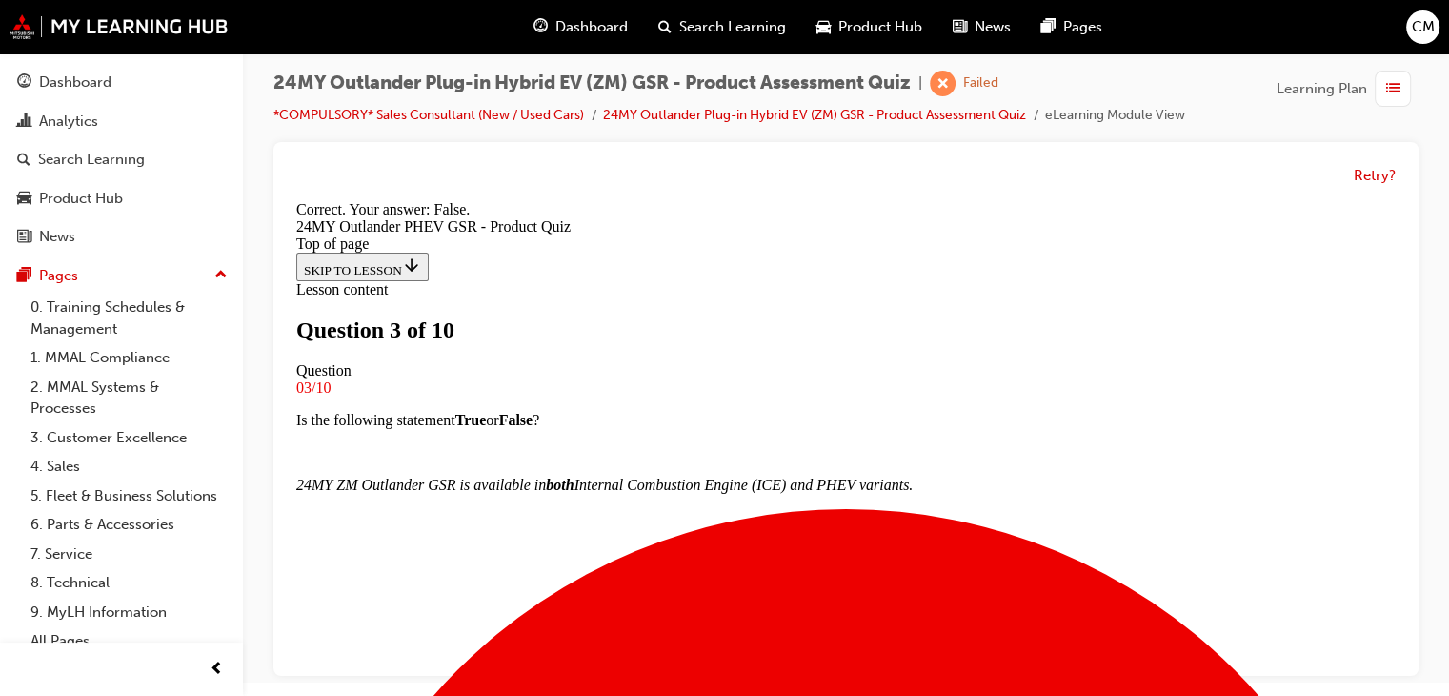
scroll to position [376, 0]
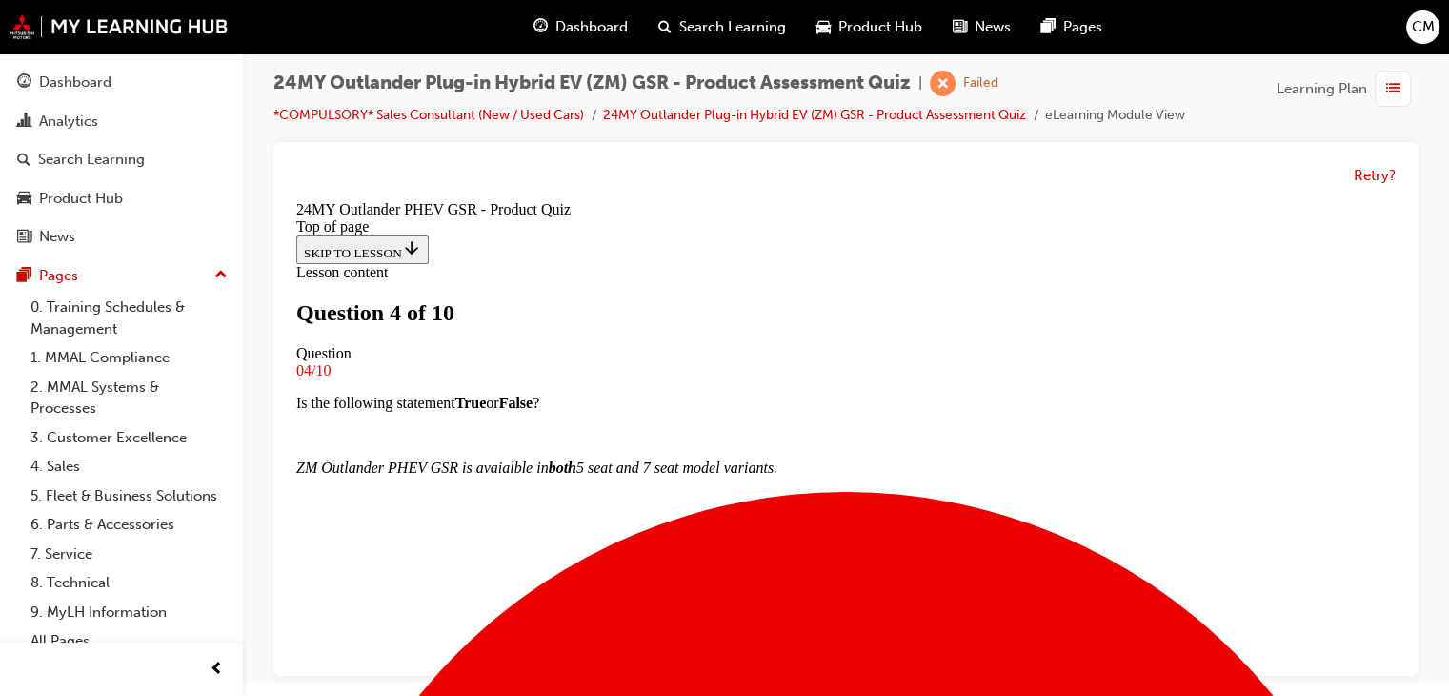
scroll to position [193, 0]
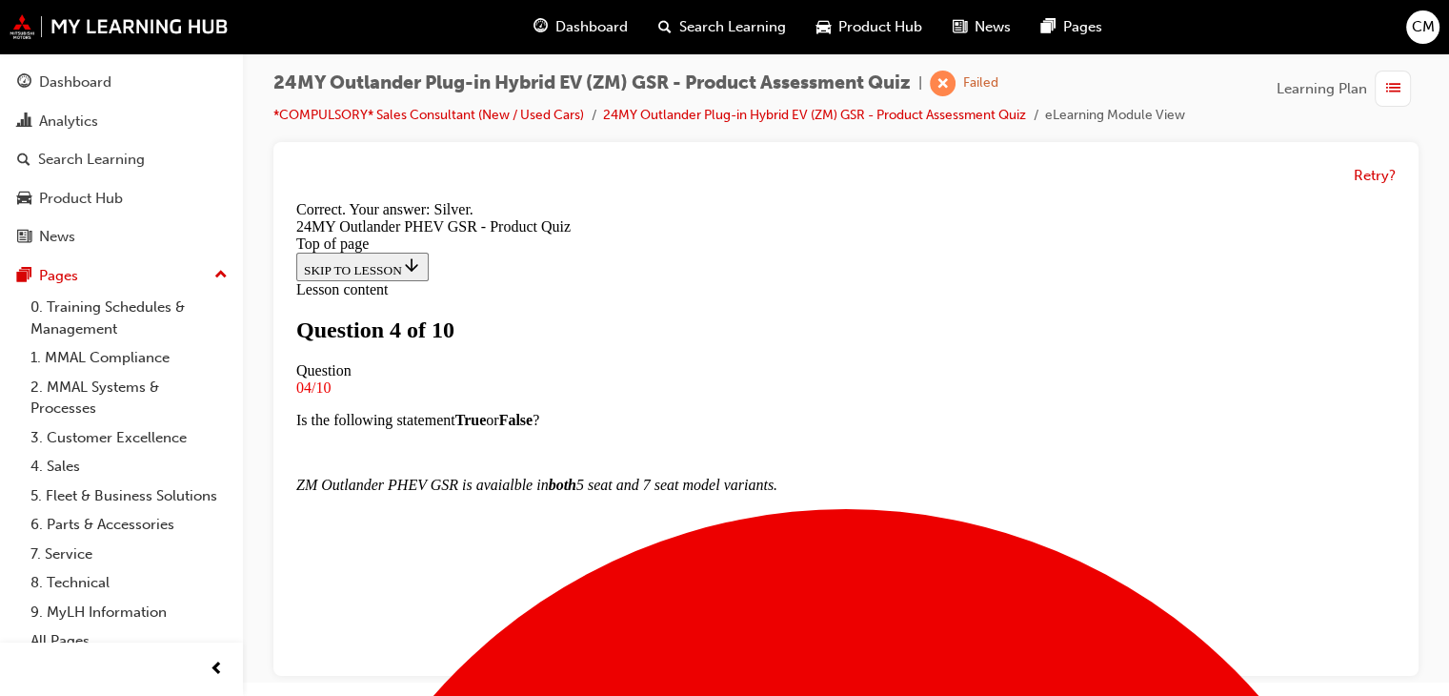
scroll to position [540, 0]
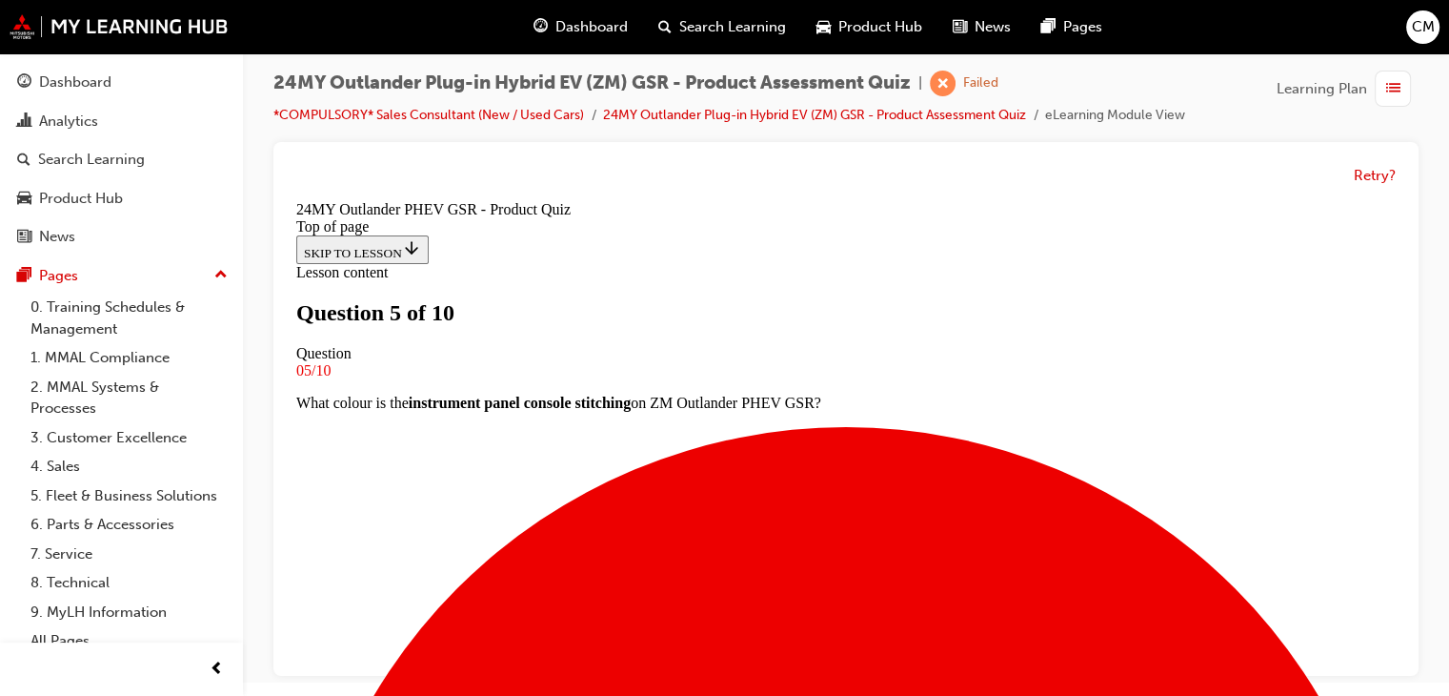
scroll to position [193, 0]
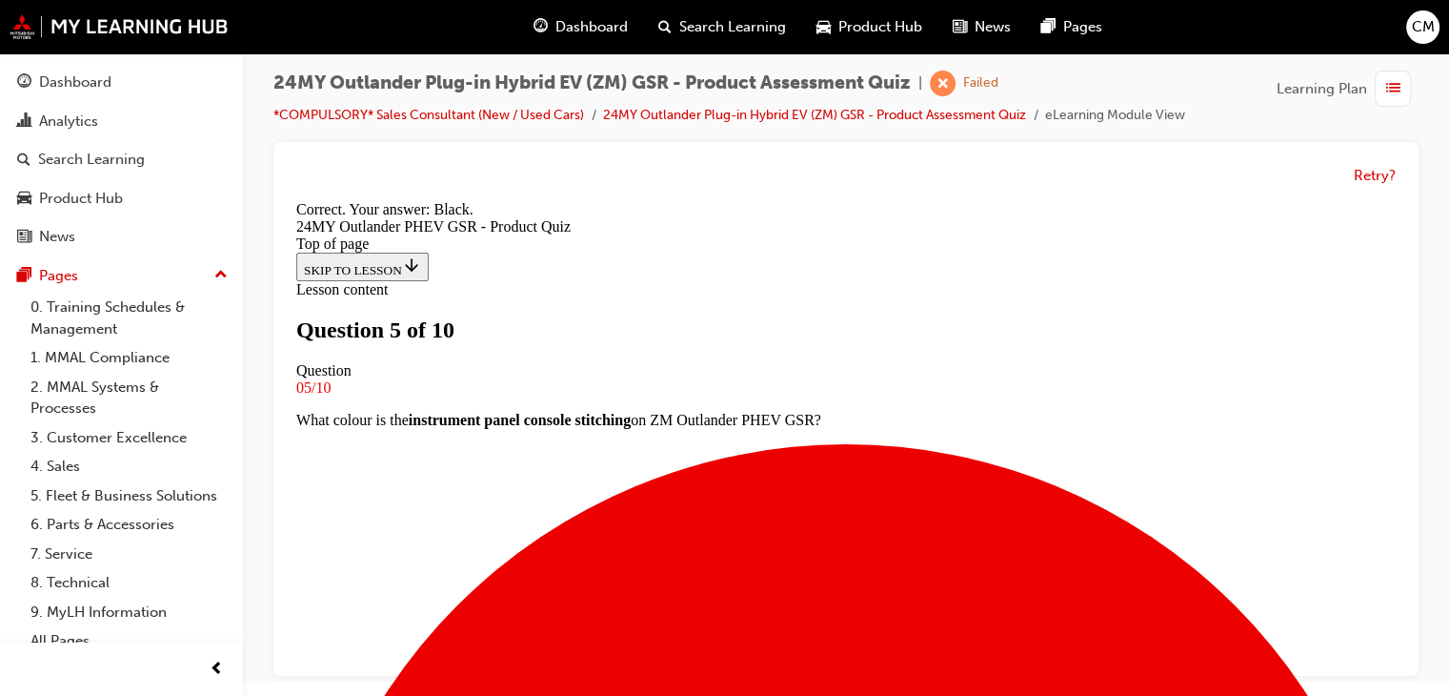
scroll to position [540, 0]
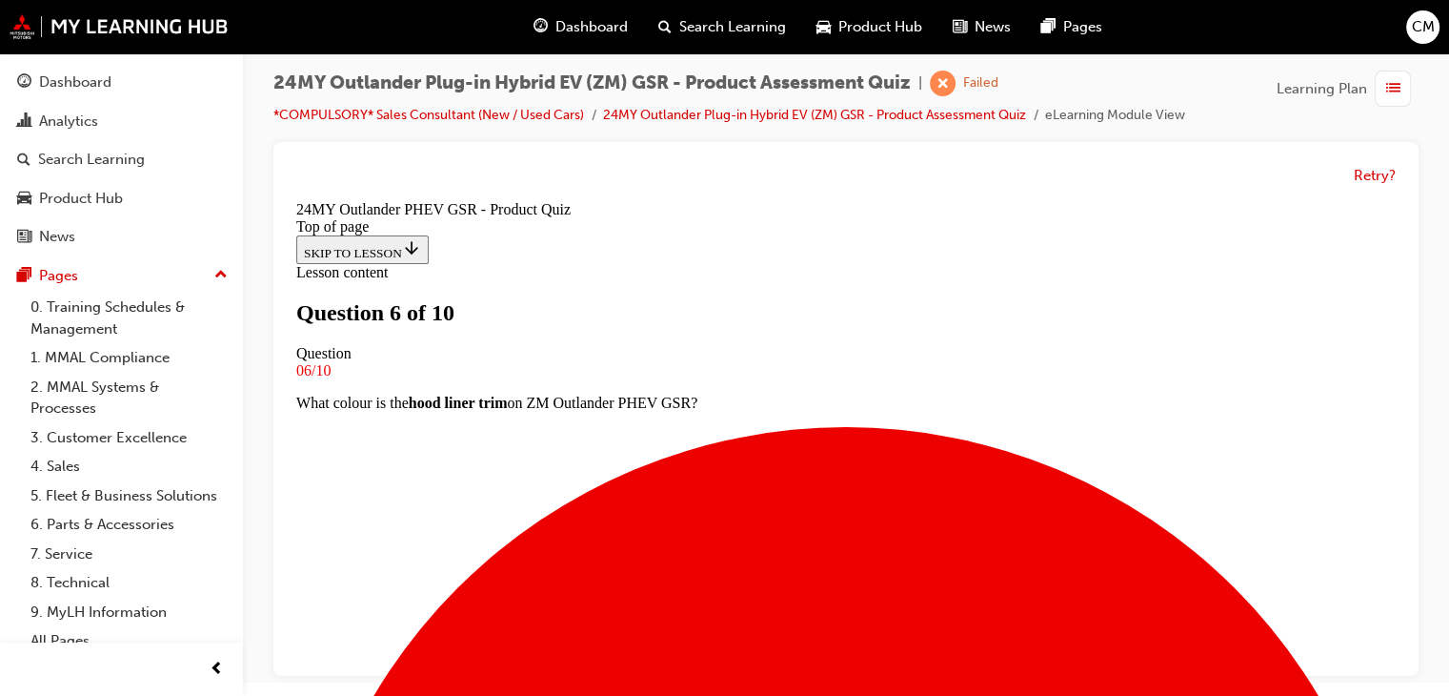
scroll to position [289, 0]
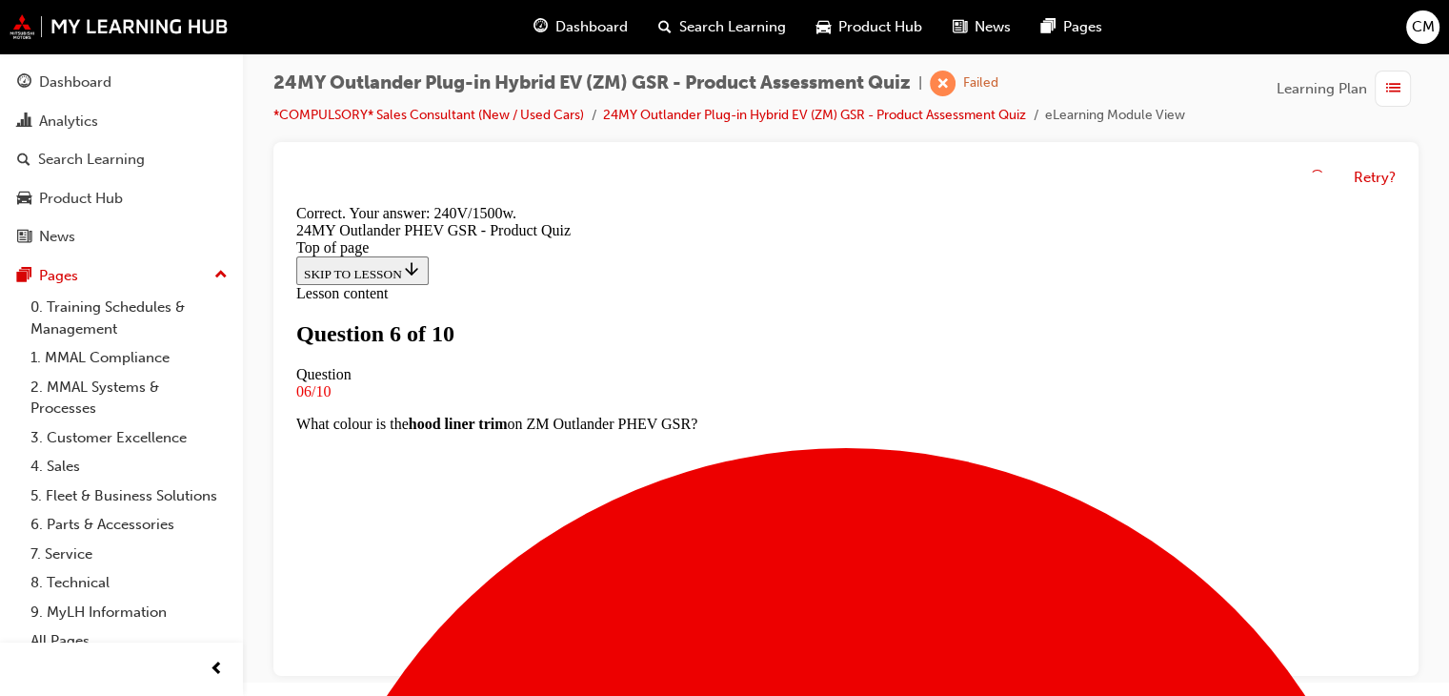
scroll to position [572, 0]
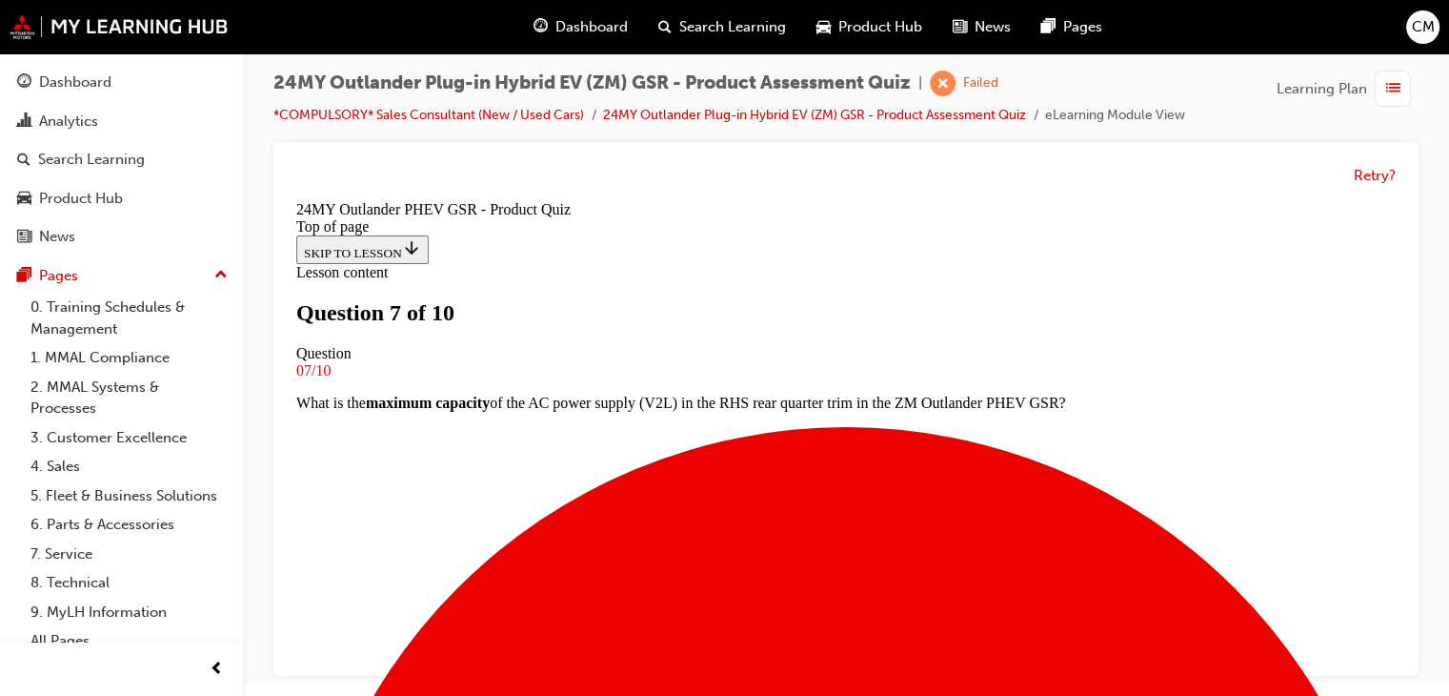
scroll to position [193, 0]
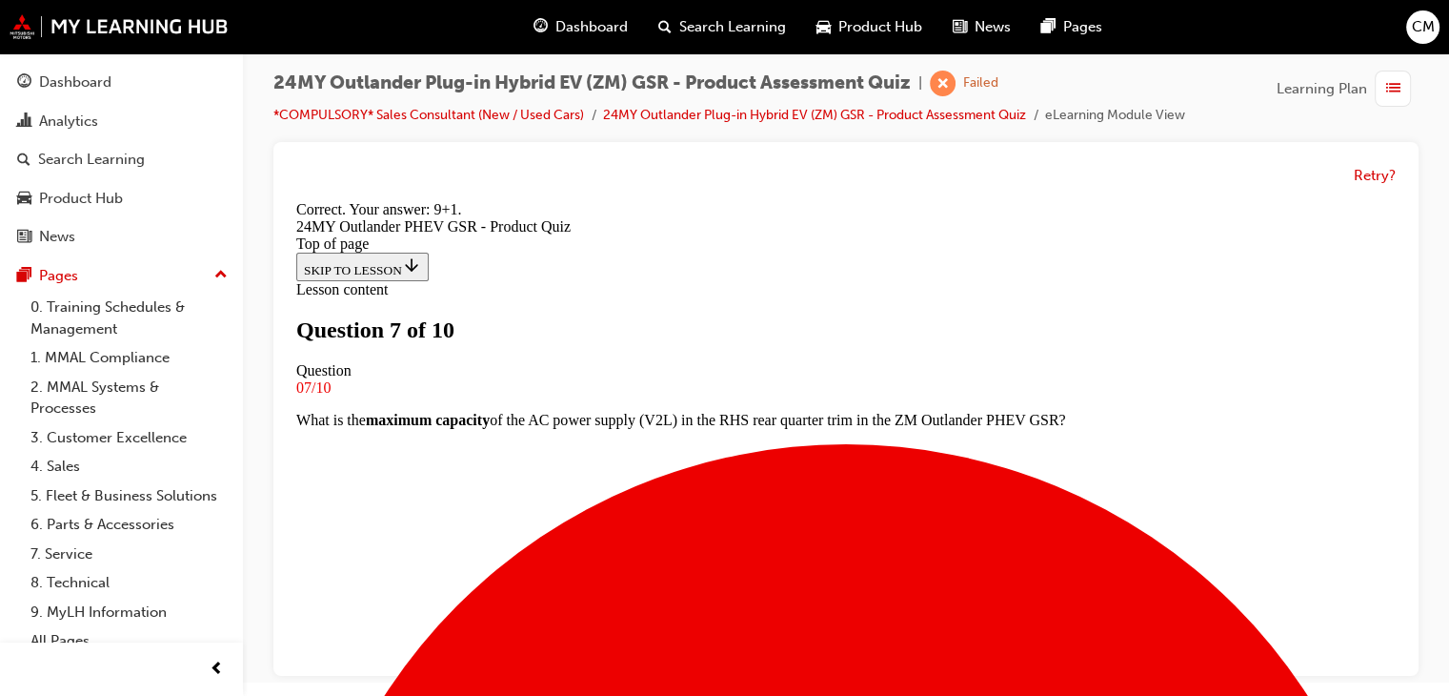
scroll to position [572, 0]
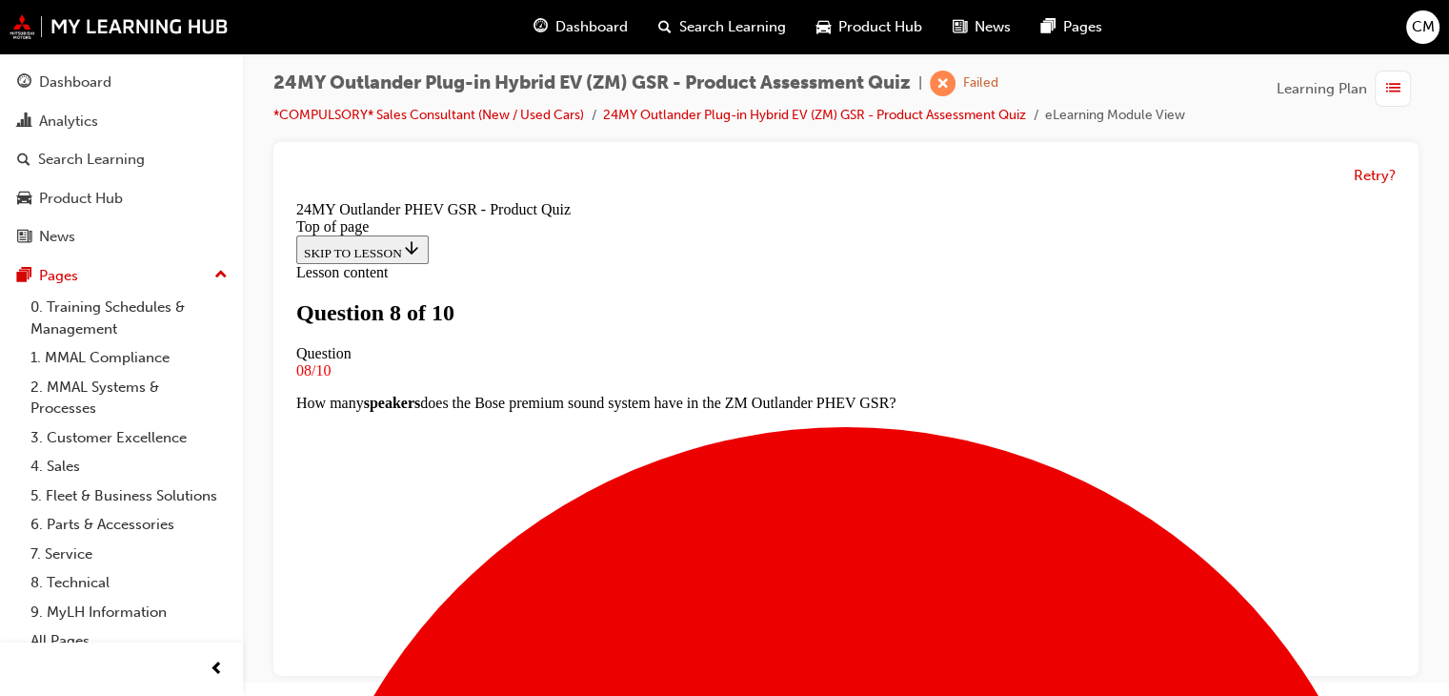
scroll to position [193, 0]
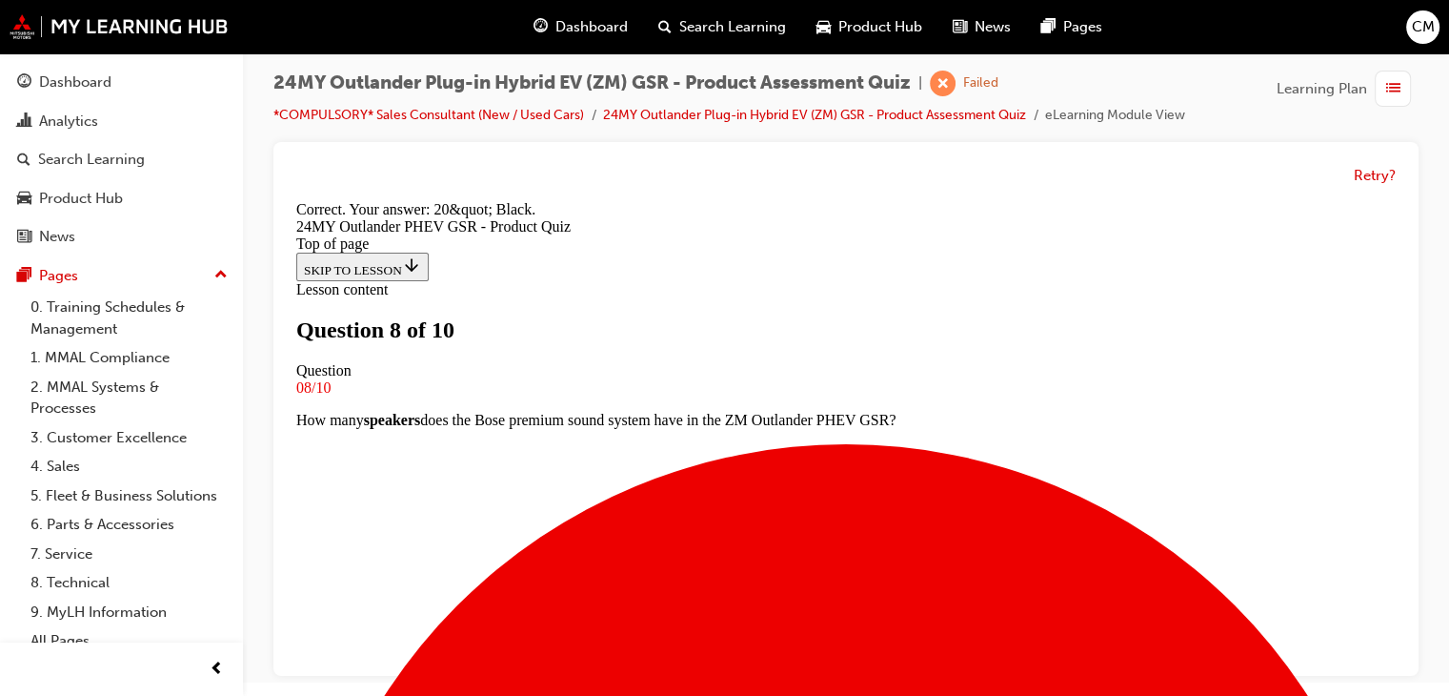
scroll to position [540, 0]
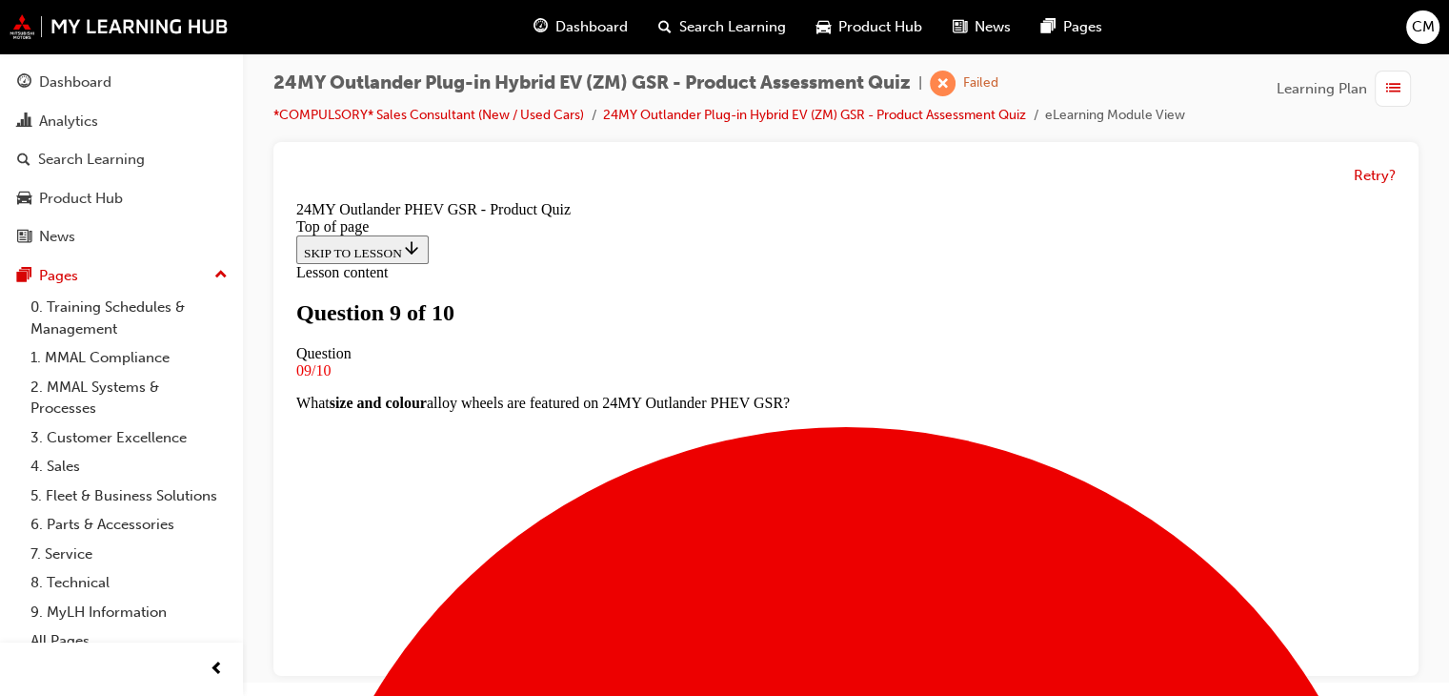
scroll to position [3, 0]
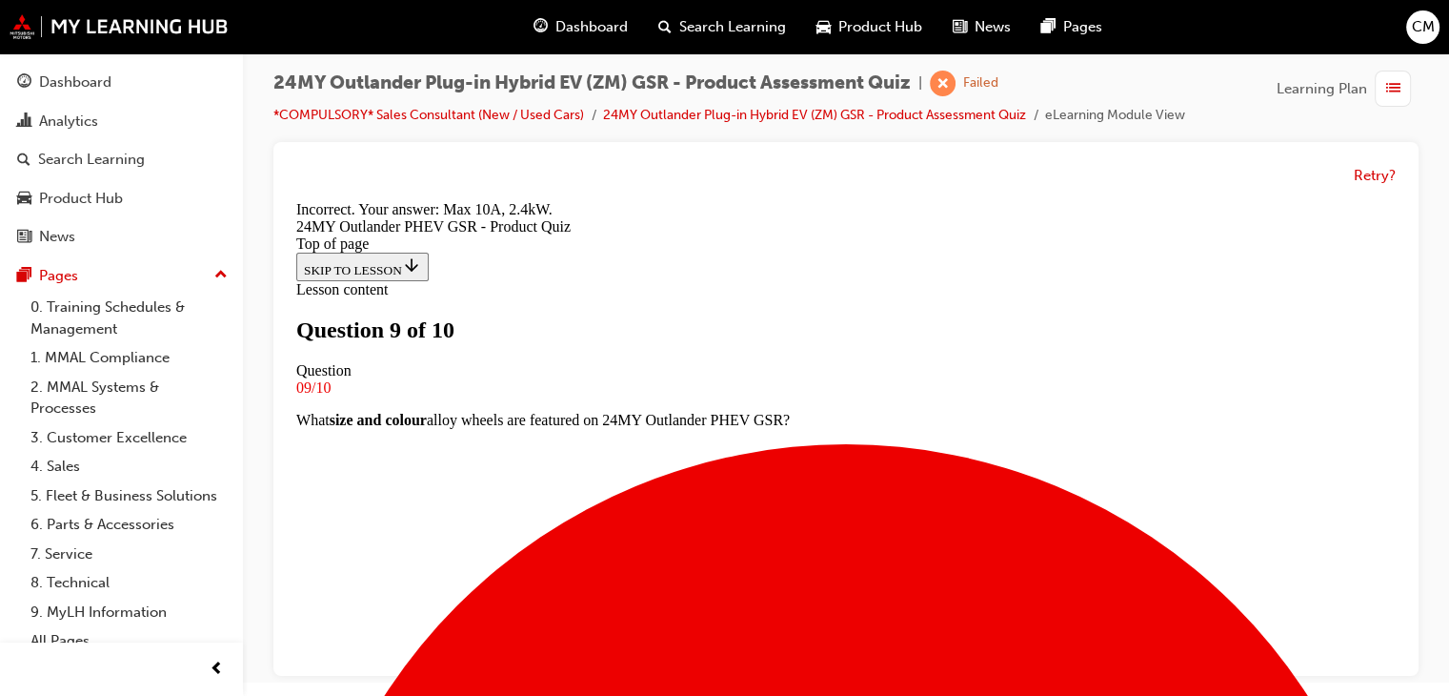
scroll to position [540, 0]
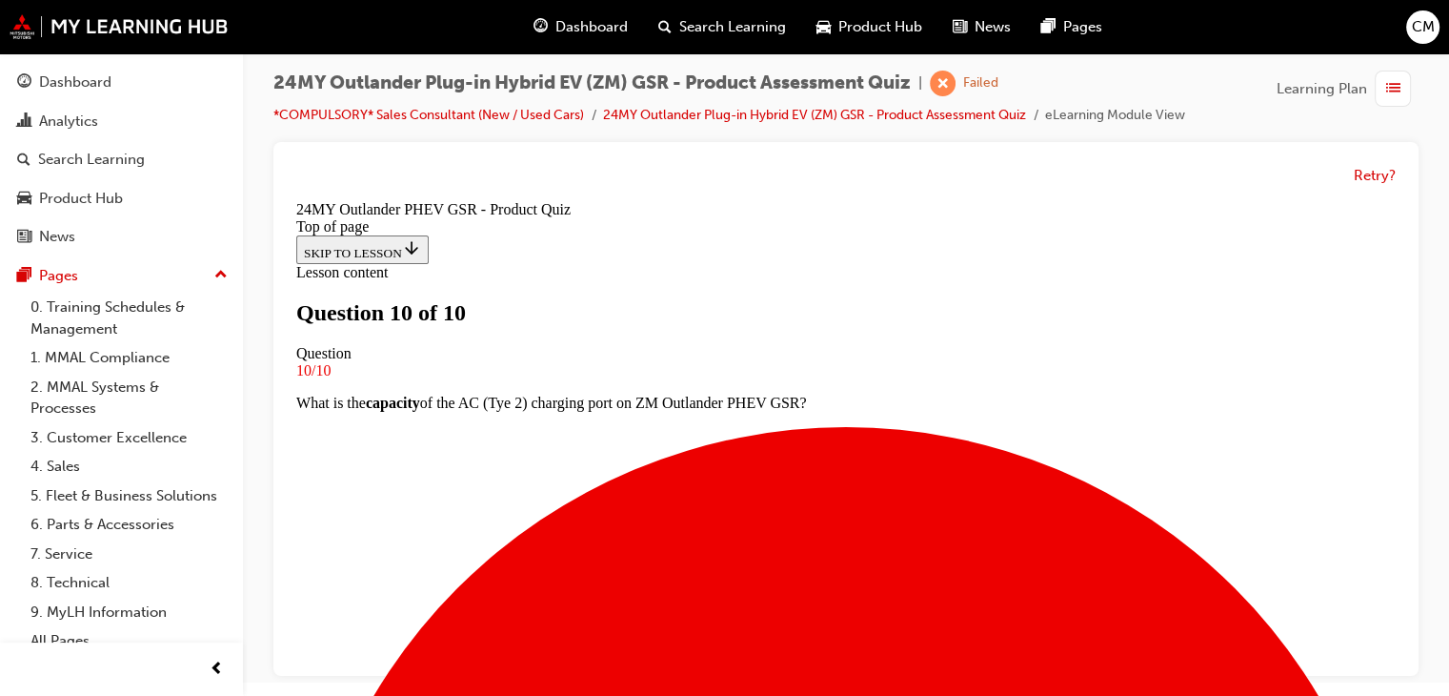
scroll to position [470, 0]
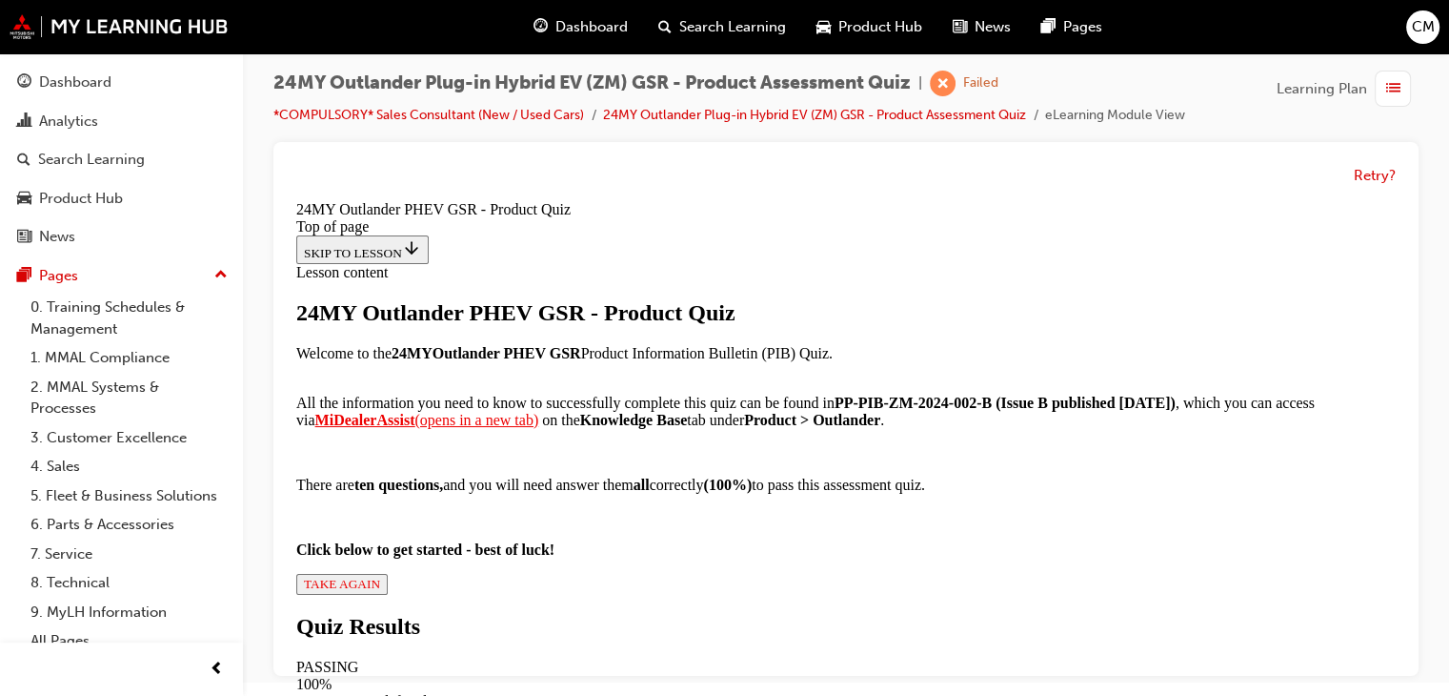
scroll to position [384, 0]
drag, startPoint x: 573, startPoint y: 547, endPoint x: 572, endPoint y: 579, distance: 32.4
click at [572, 550] on div "24MY Outlander PHEV GSR - Product Quiz Welcome to the 24MY Outlander PHEV GSR P…" at bounding box center [846, 447] width 1100 height 294
click at [388, 579] on button "TAKE AGAIN" at bounding box center [341, 584] width 91 height 21
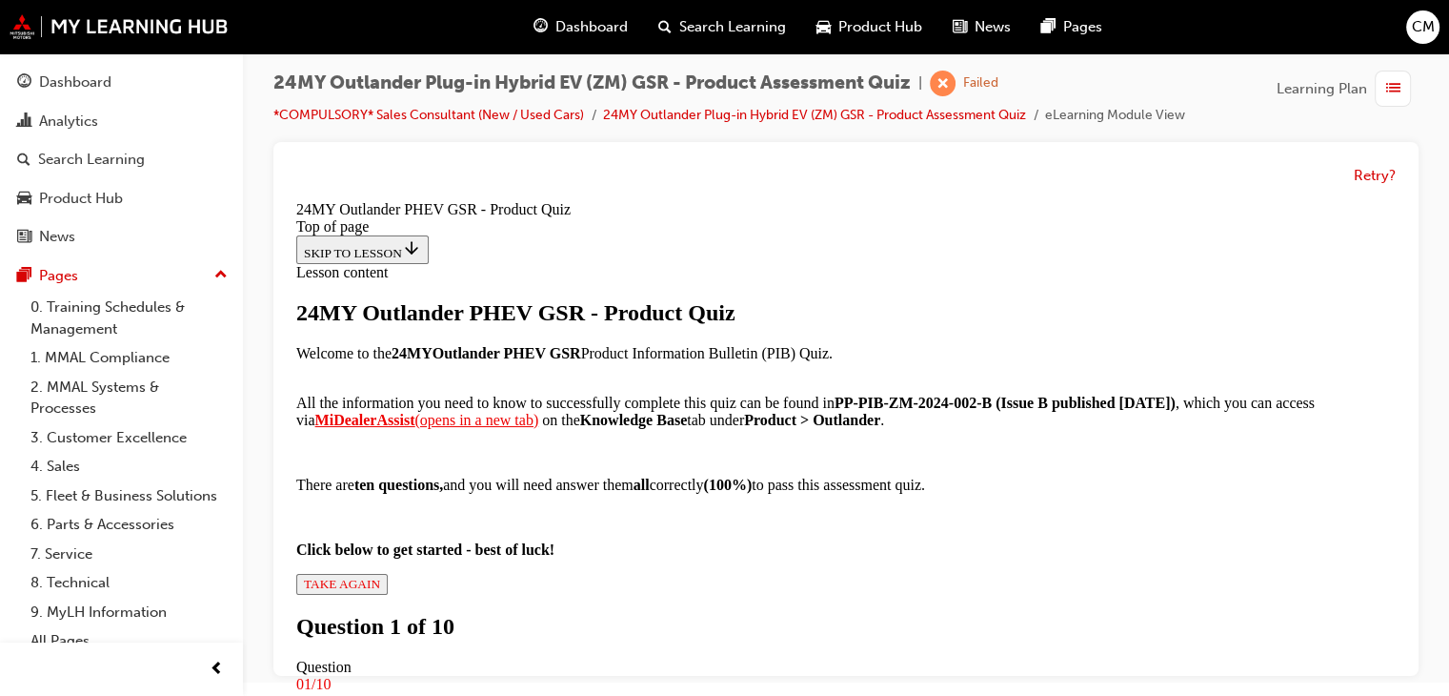
drag, startPoint x: 815, startPoint y: 325, endPoint x: 810, endPoint y: 412, distance: 86.9
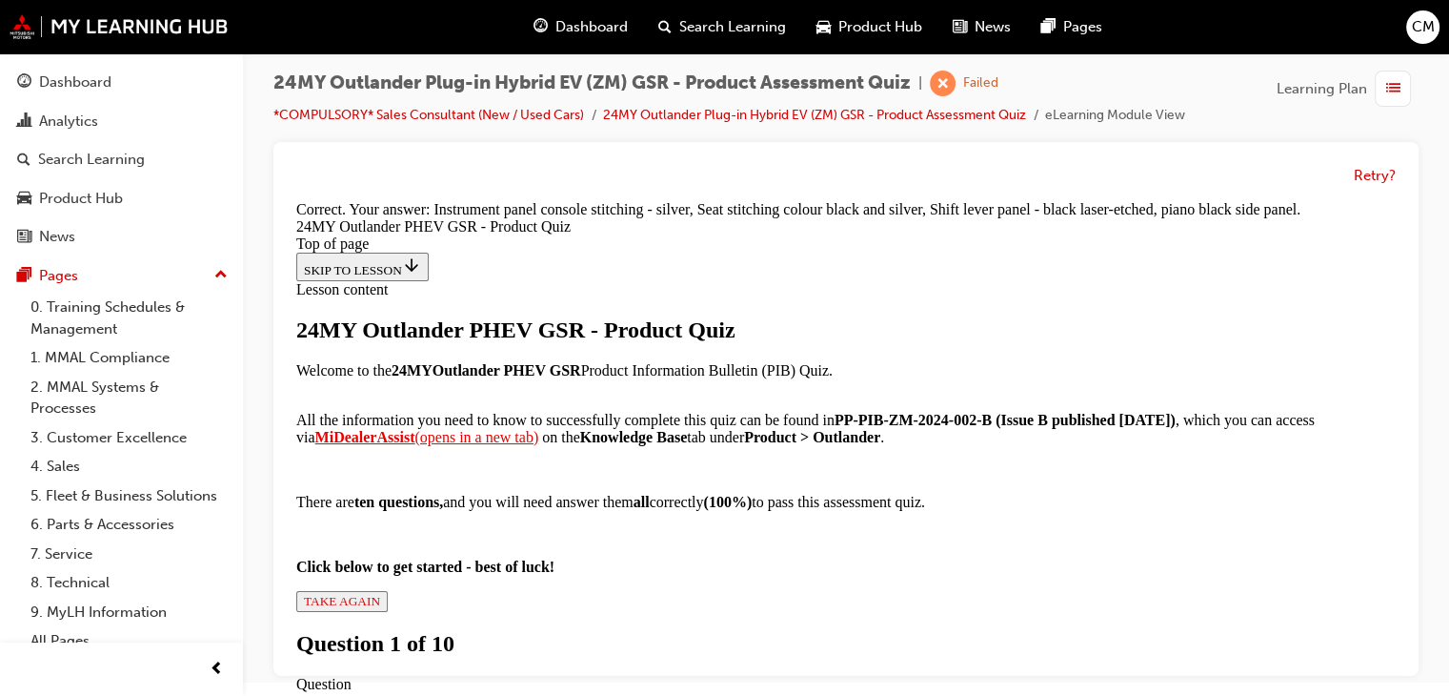
scroll to position [605, 0]
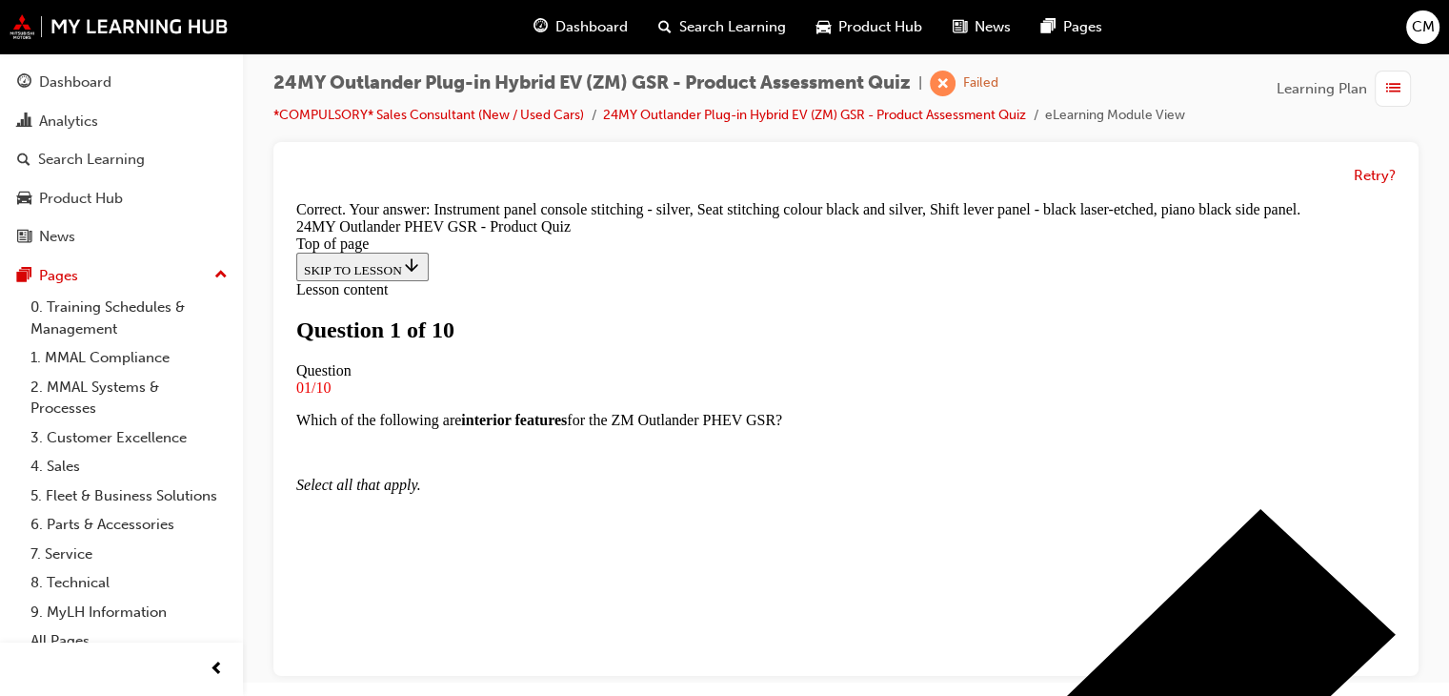
scroll to position [289, 0]
drag, startPoint x: 771, startPoint y: 465, endPoint x: 770, endPoint y: 496, distance: 30.5
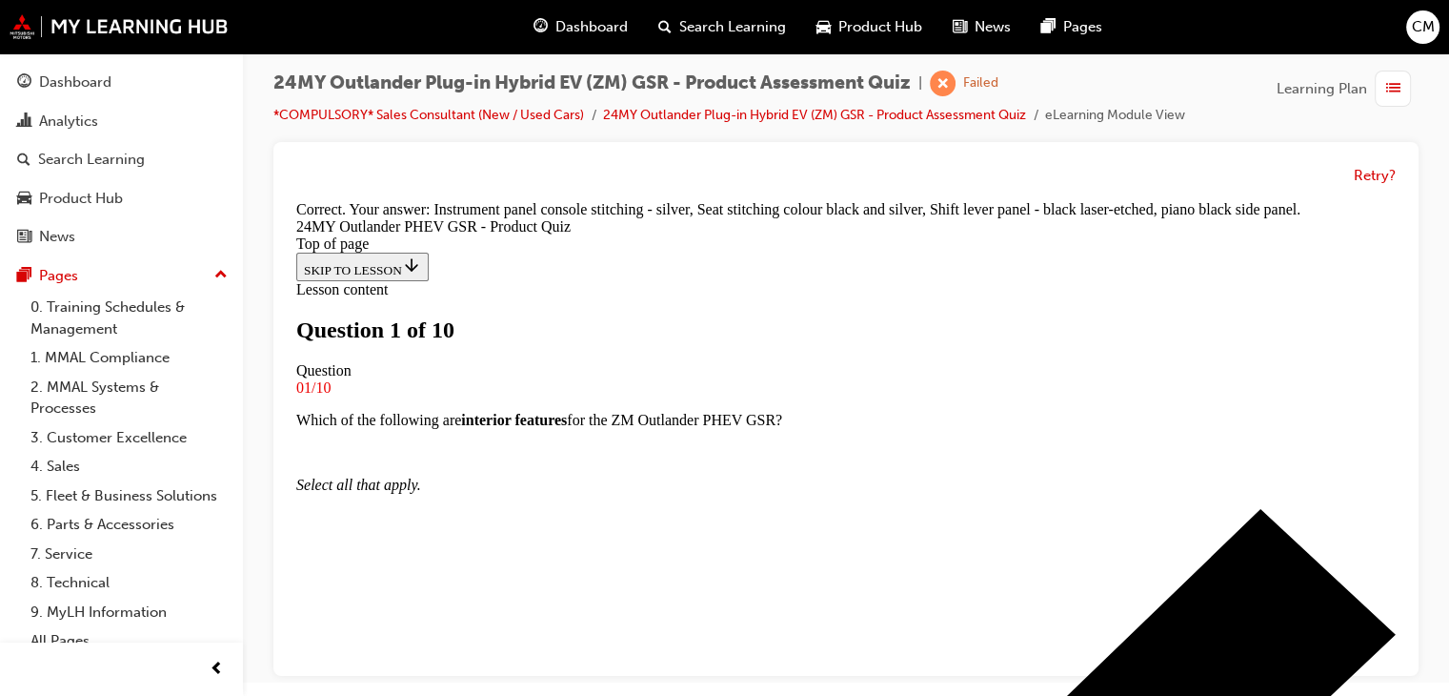
drag, startPoint x: 794, startPoint y: 586, endPoint x: 797, endPoint y: 576, distance: 10.9
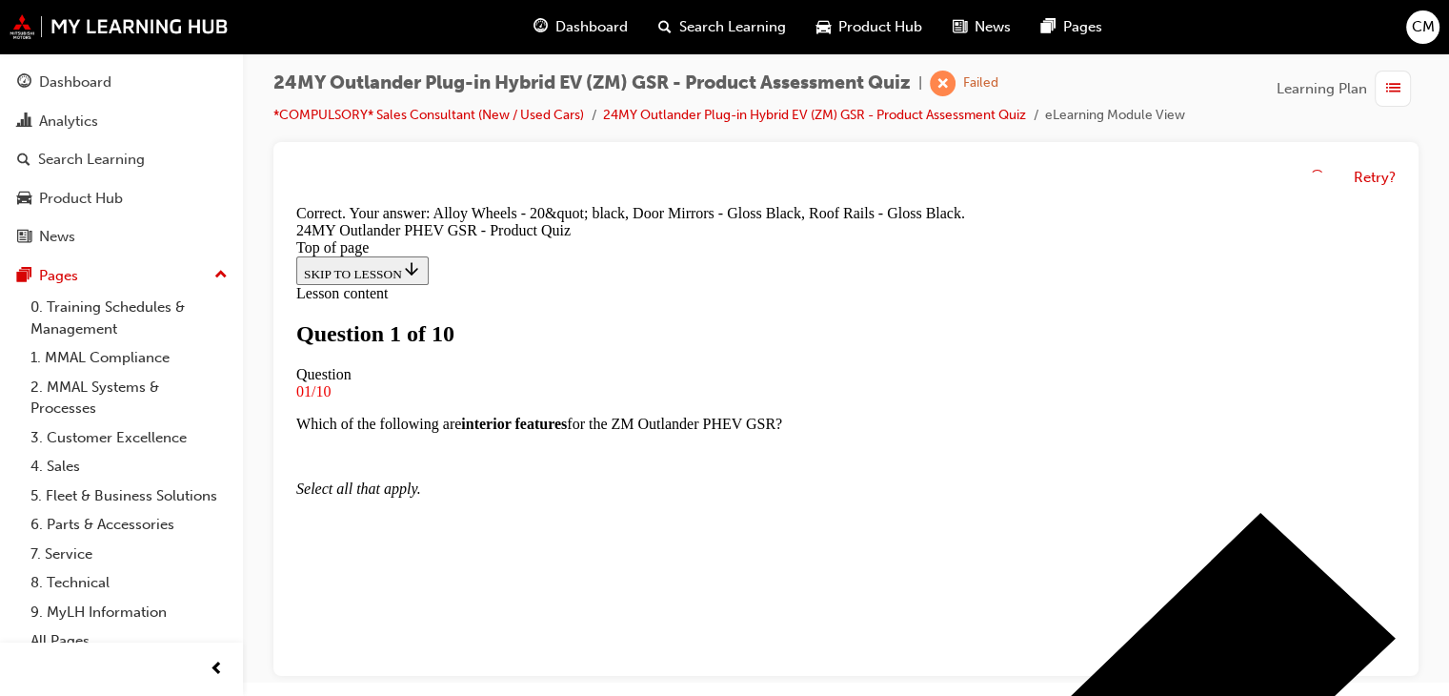
scroll to position [605, 0]
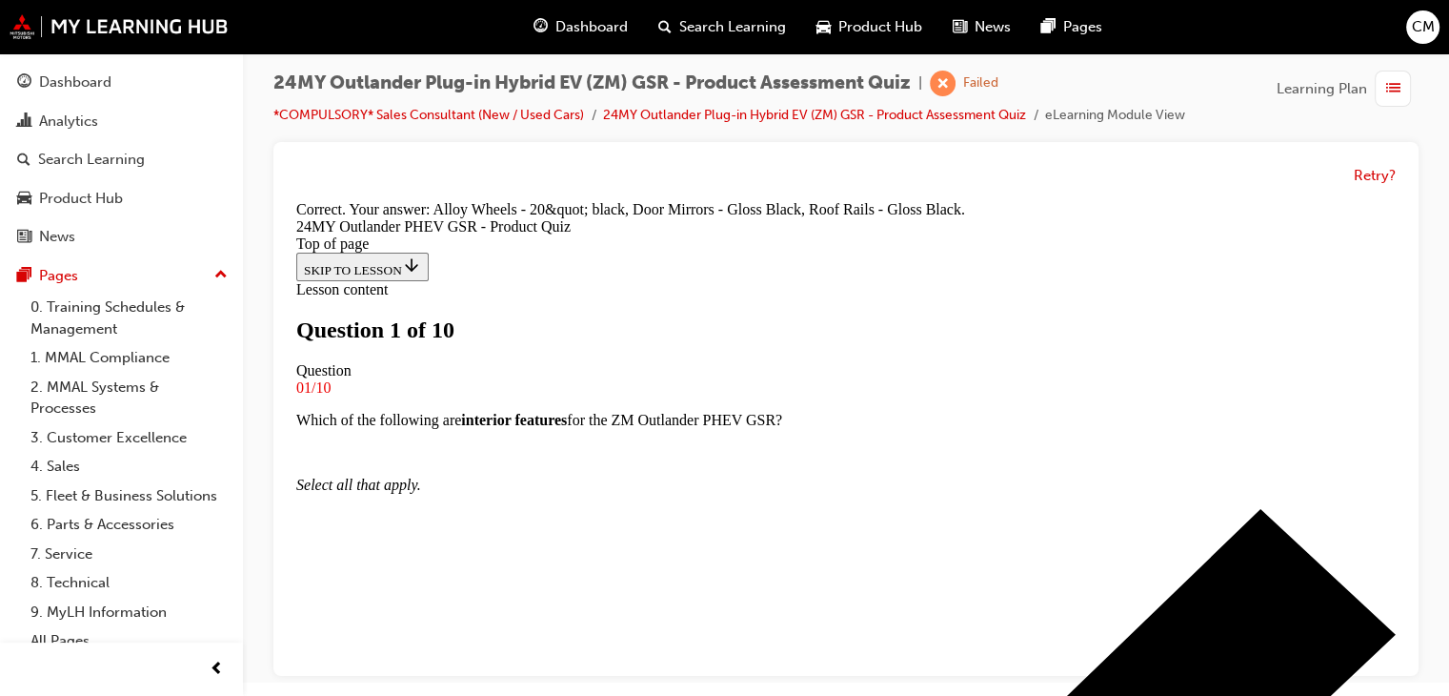
drag, startPoint x: 854, startPoint y: 625, endPoint x: 853, endPoint y: 604, distance: 21.0
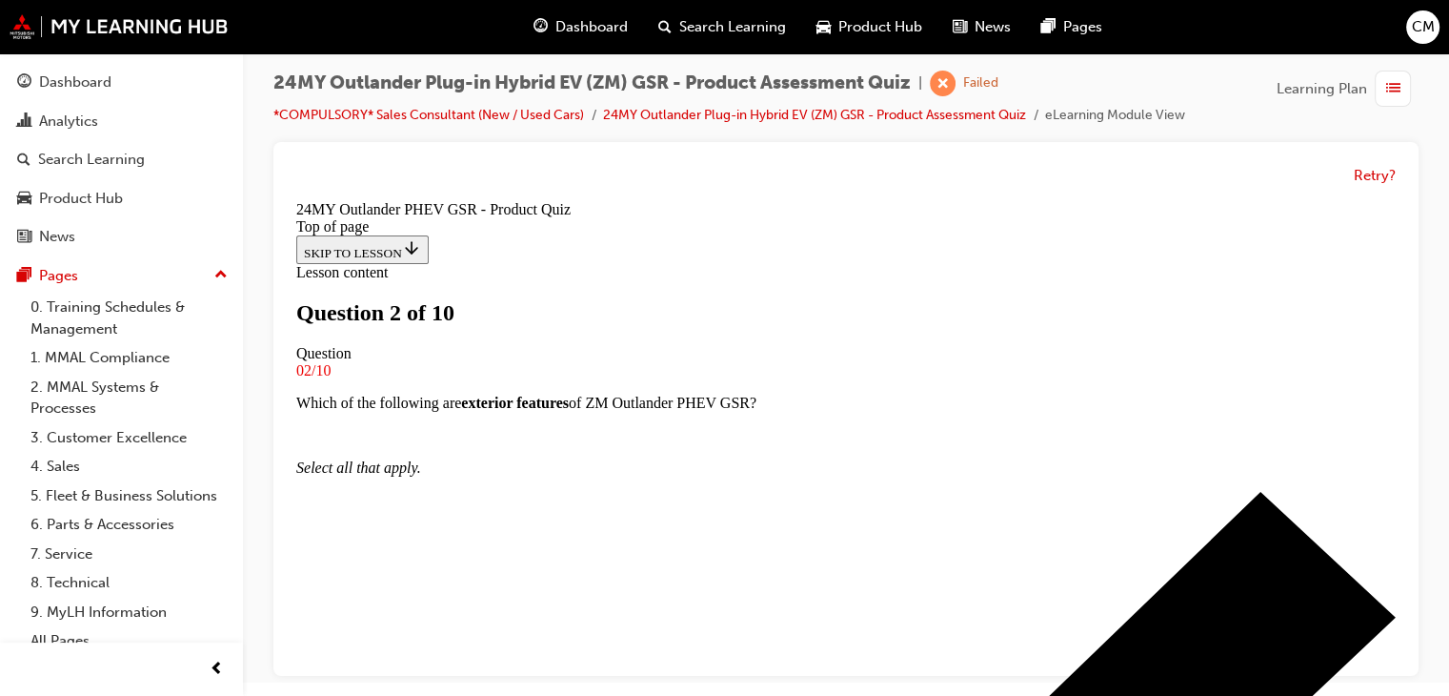
scroll to position [289, 0]
drag, startPoint x: 687, startPoint y: 455, endPoint x: 738, endPoint y: 511, distance: 75.6
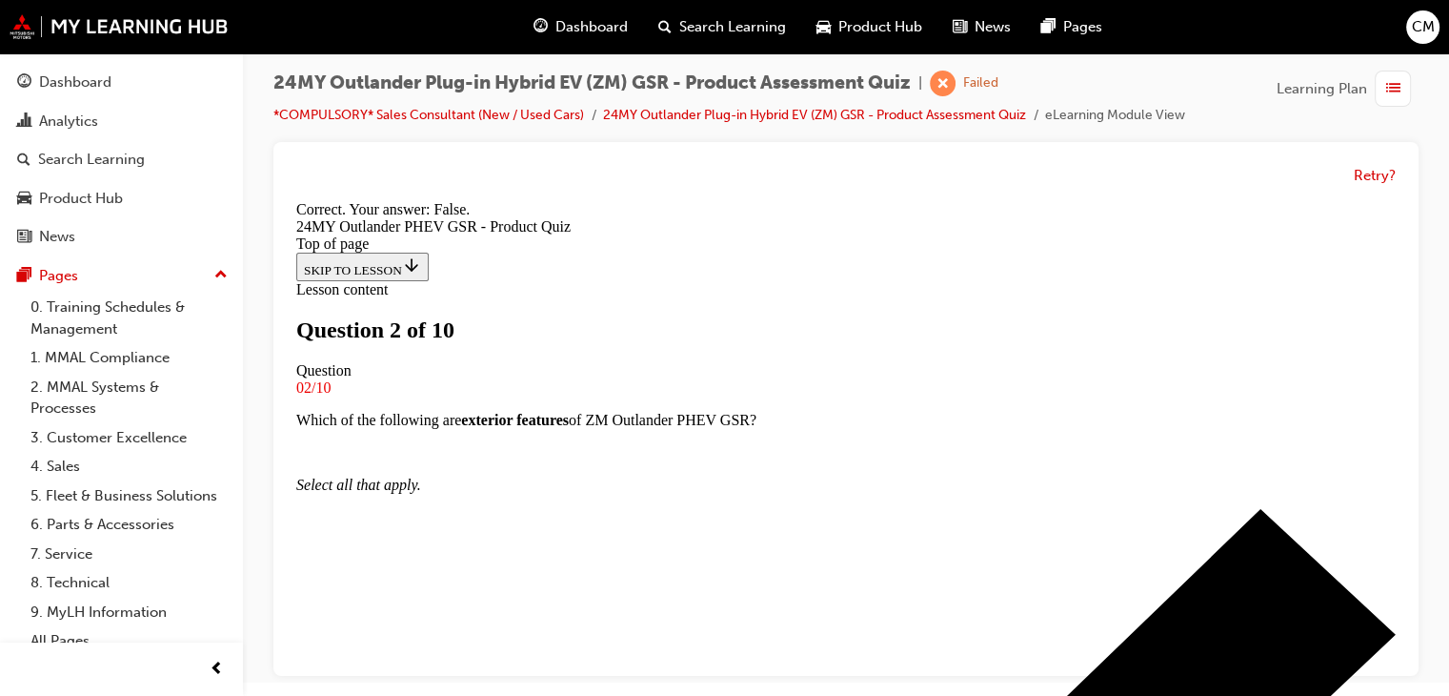
scroll to position [408, 0]
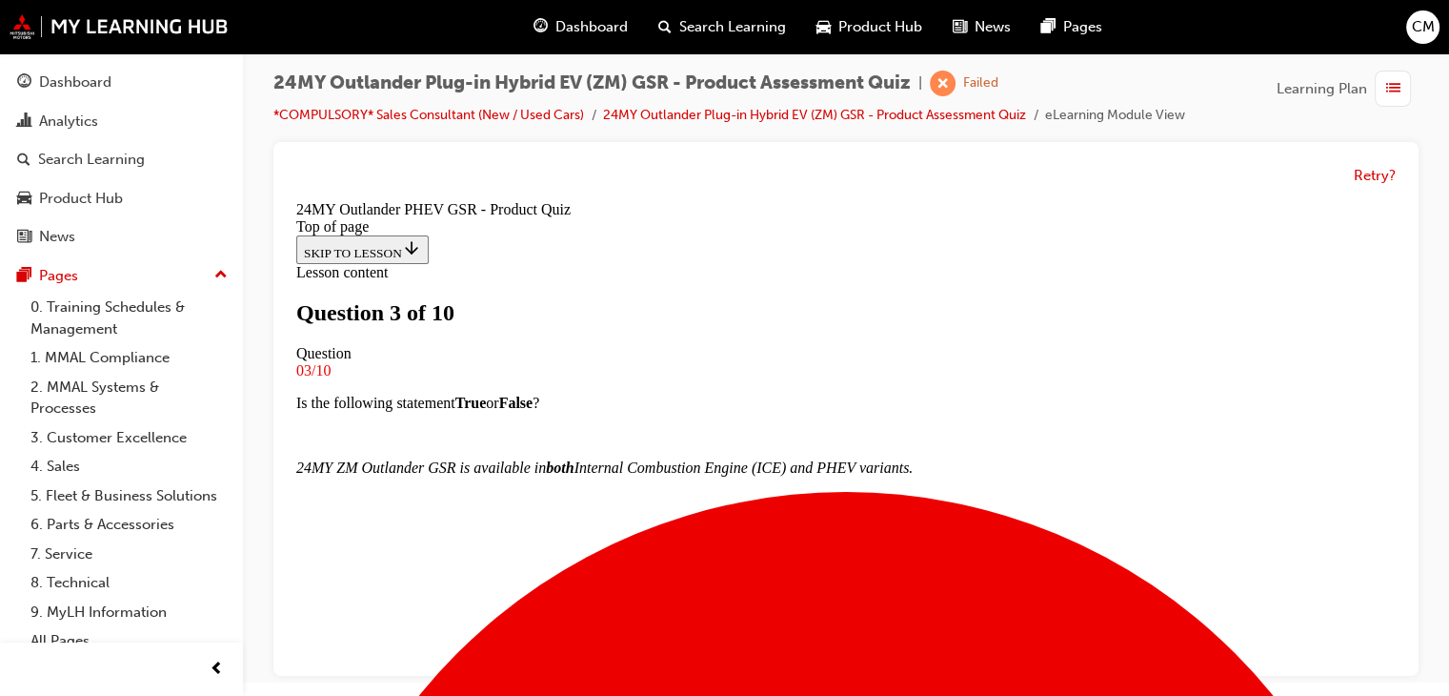
scroll to position [193, 0]
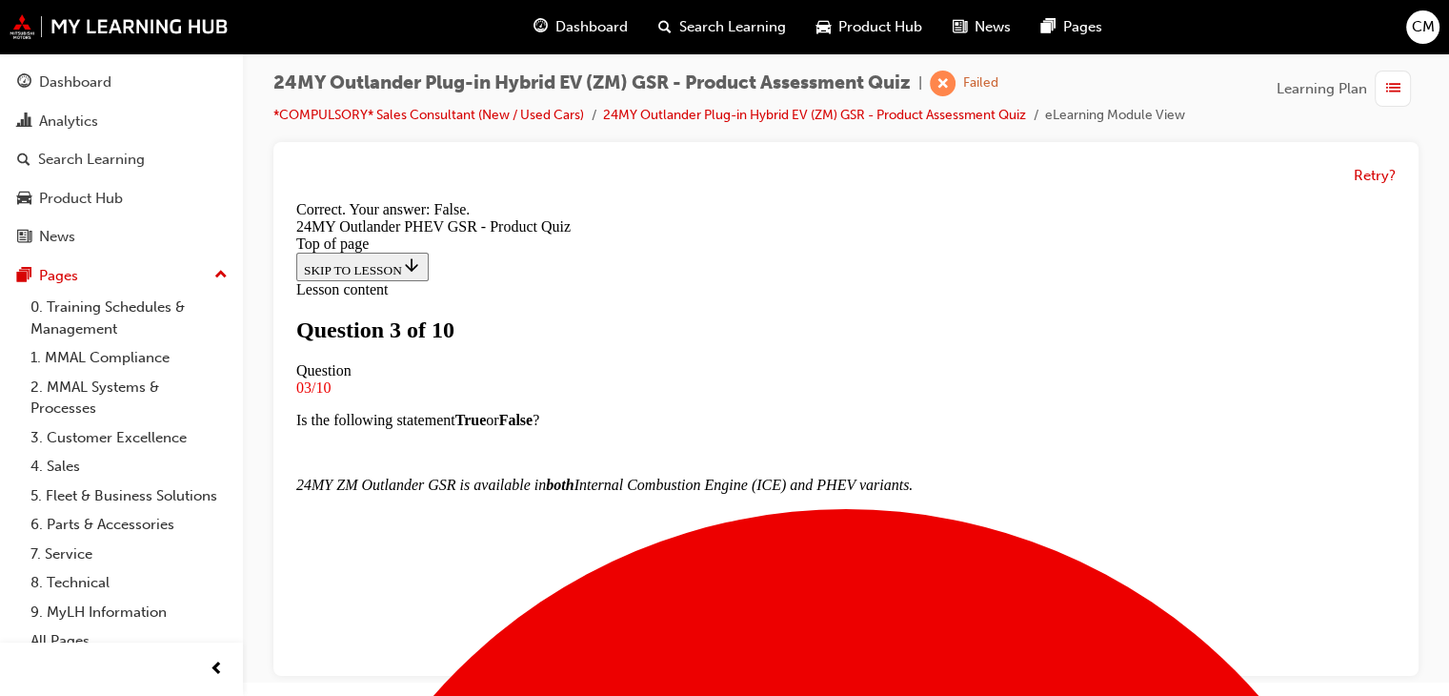
scroll to position [376, 0]
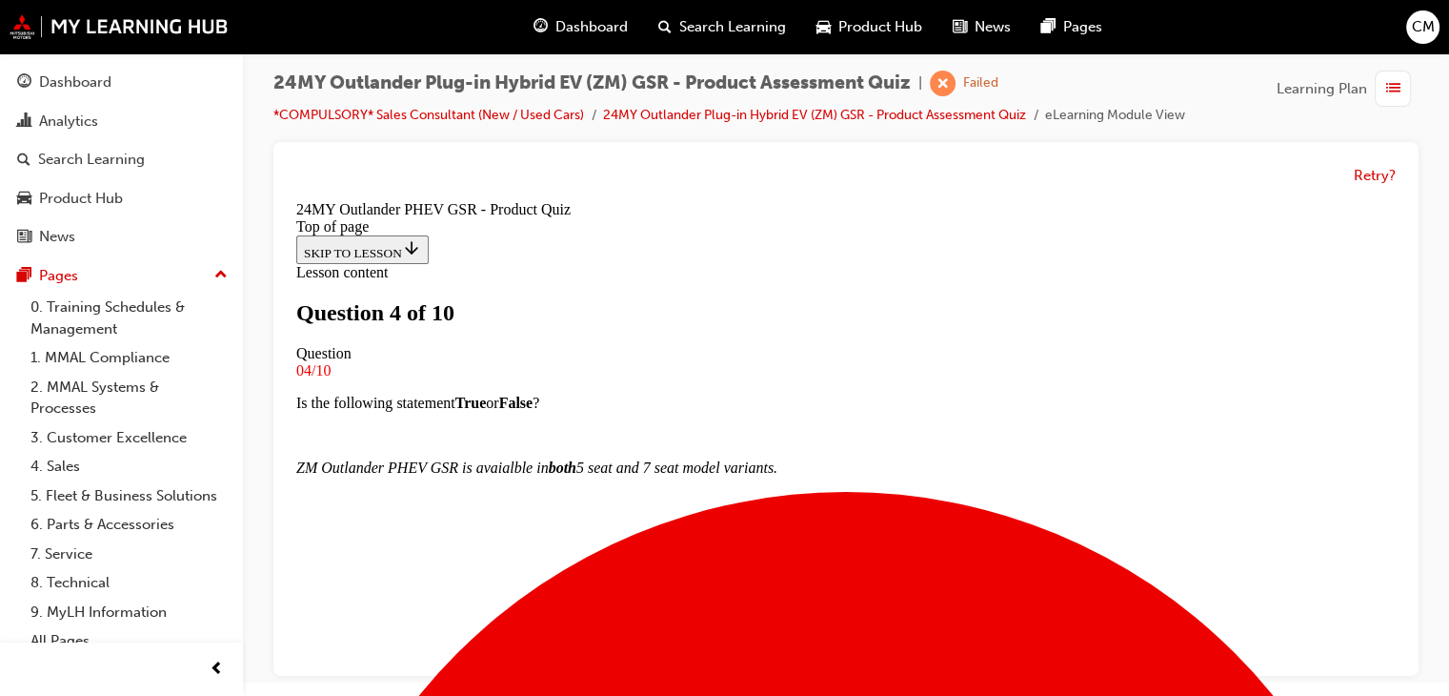
scroll to position [98, 0]
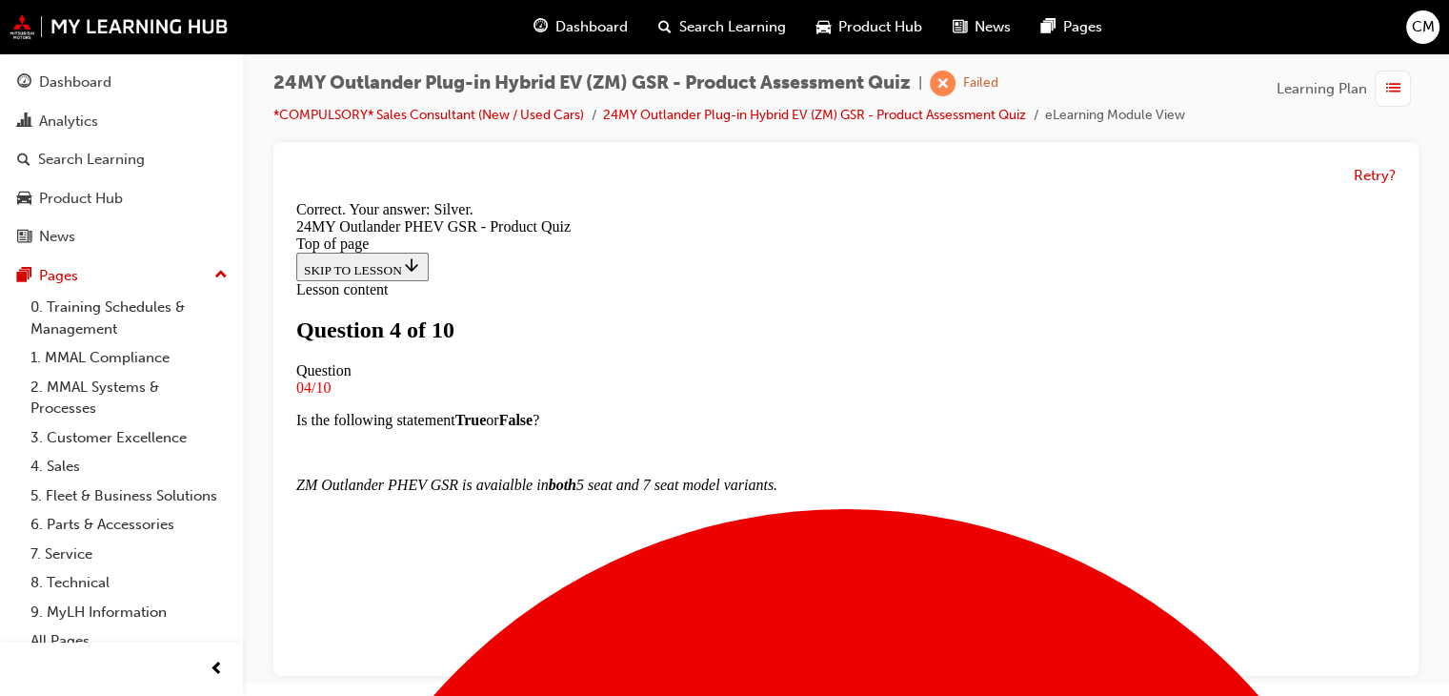
scroll to position [540, 0]
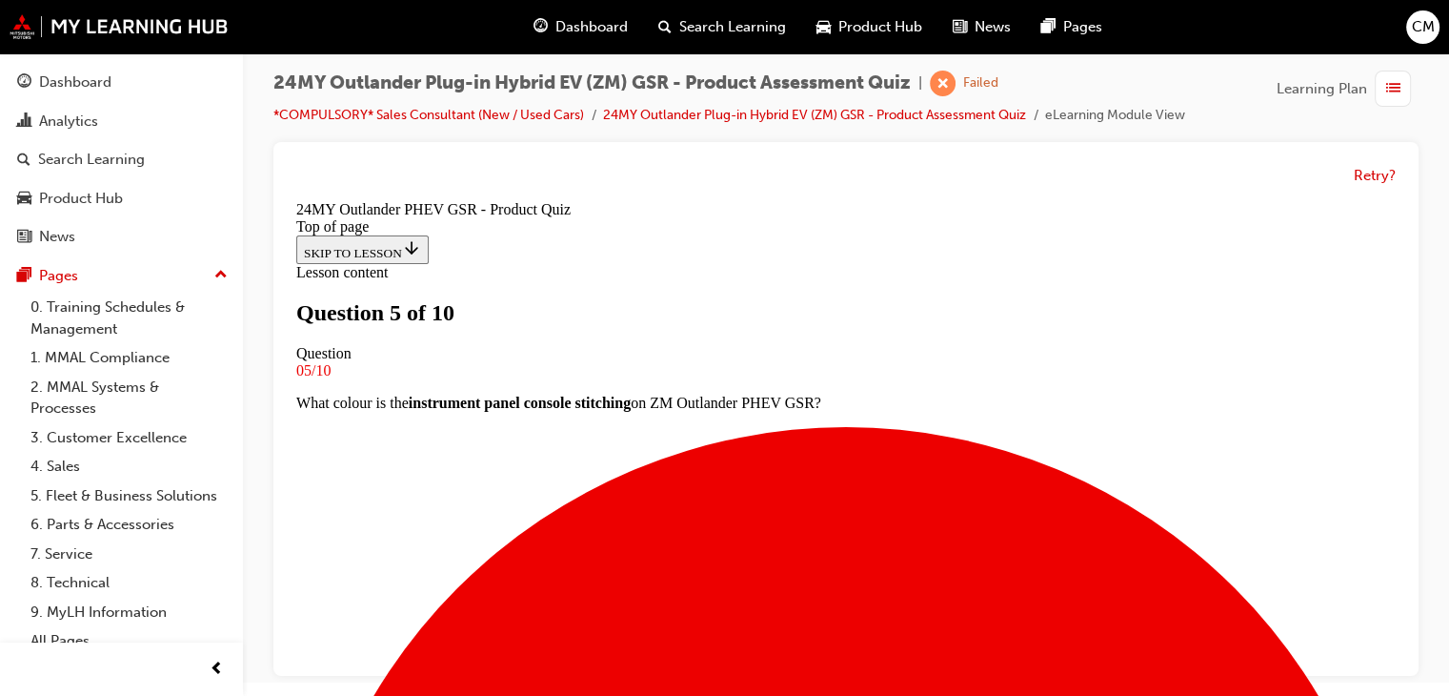
scroll to position [3, 0]
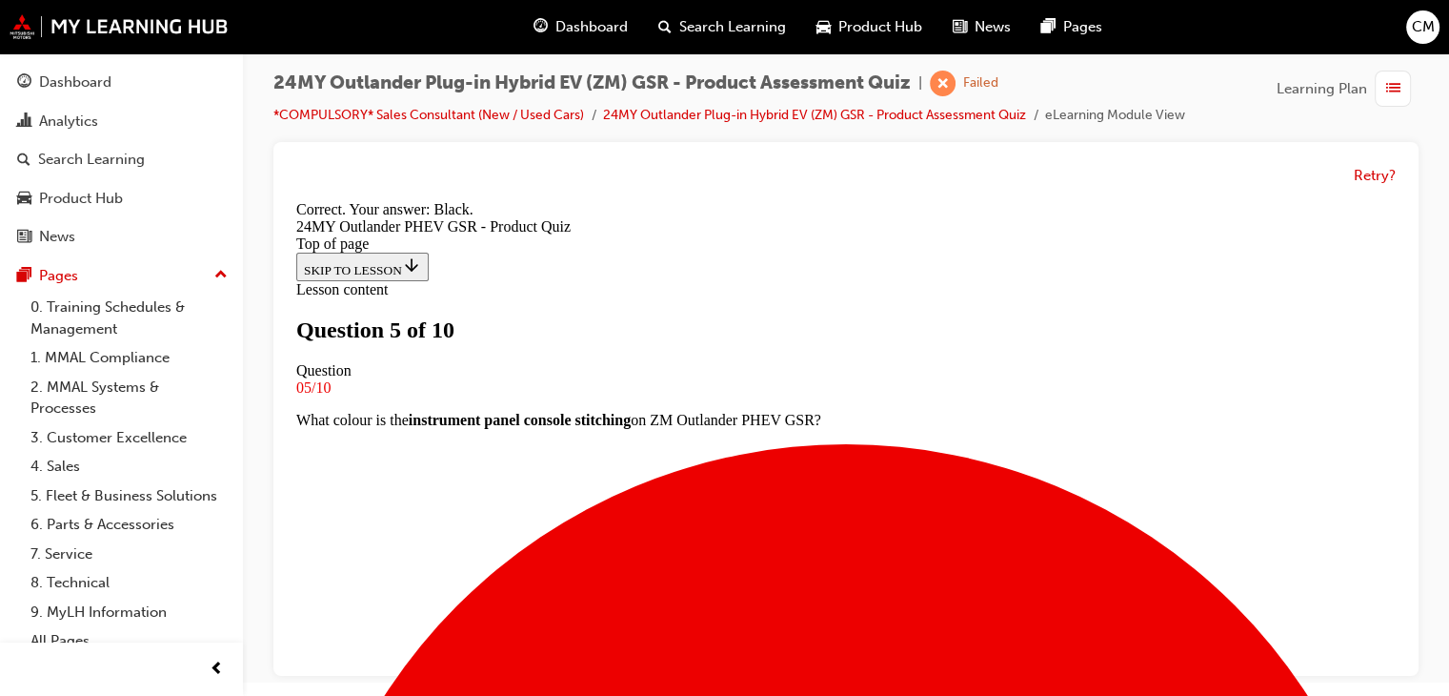
scroll to position [540, 0]
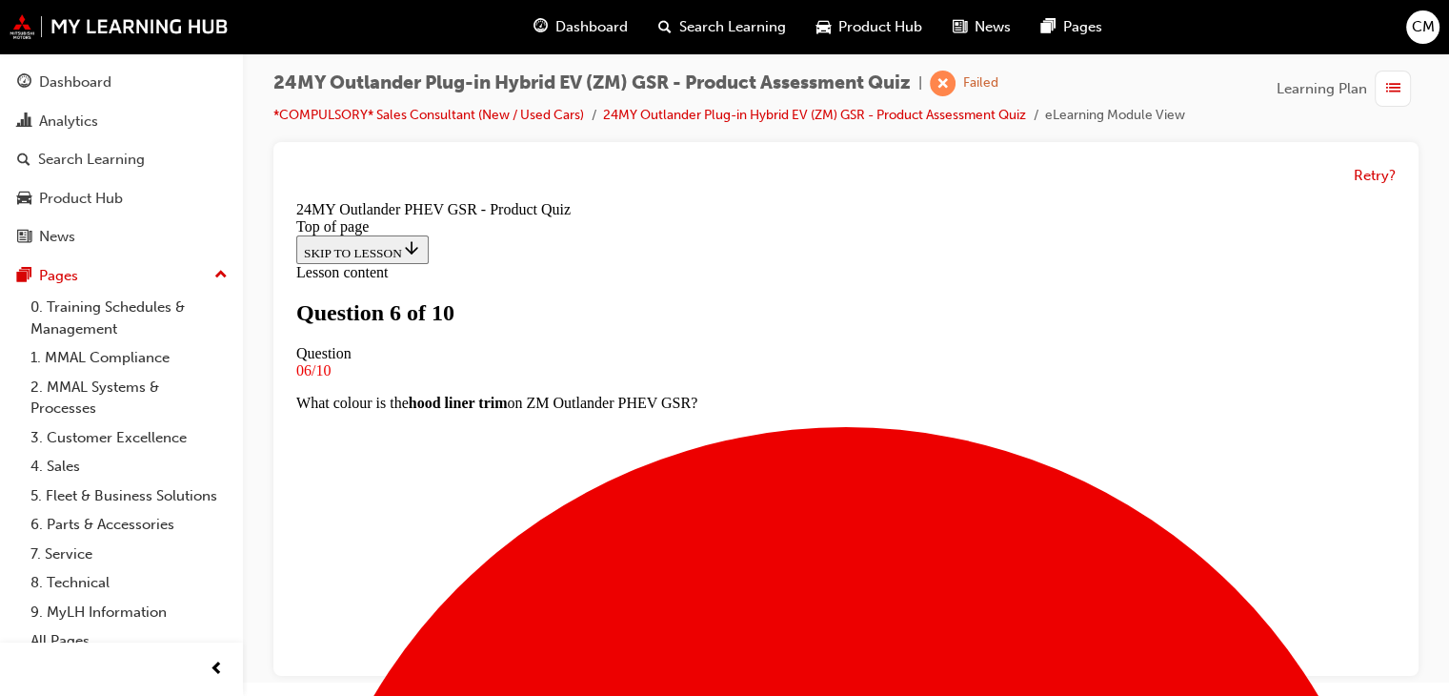
scroll to position [289, 0]
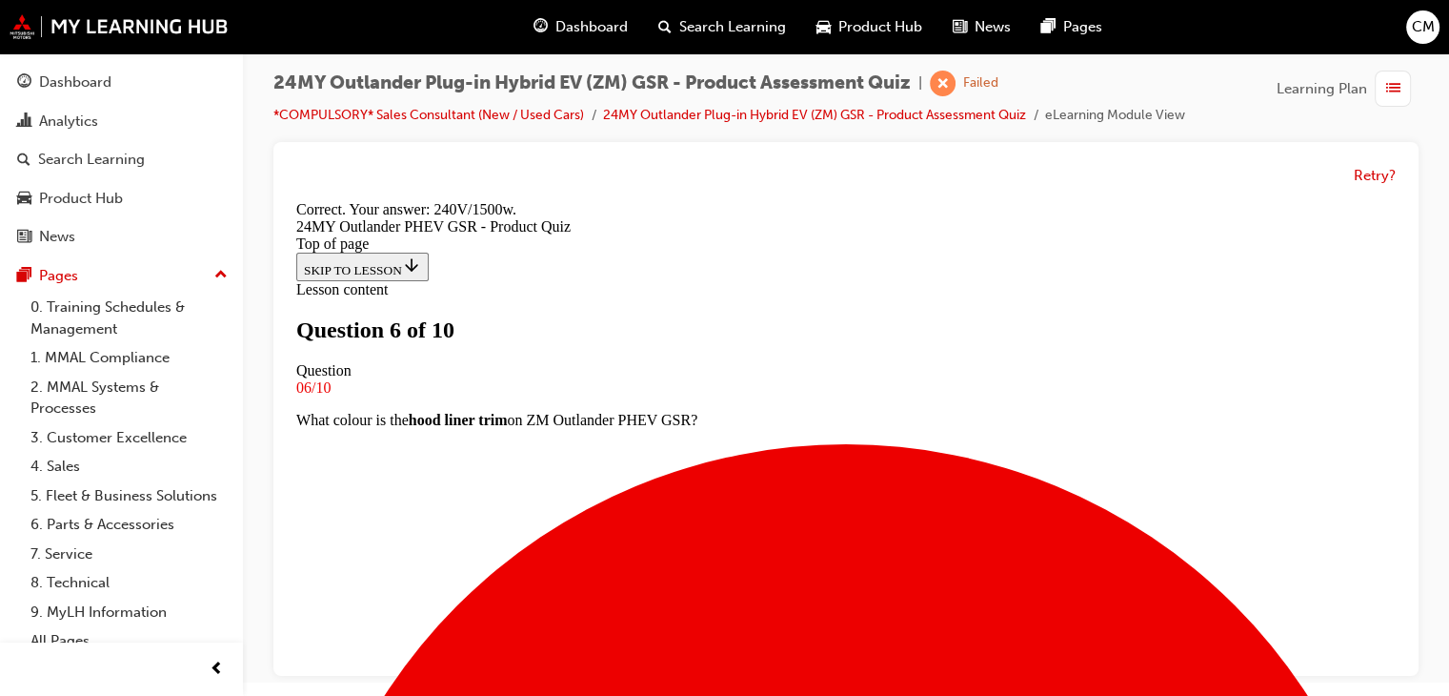
scroll to position [572, 0]
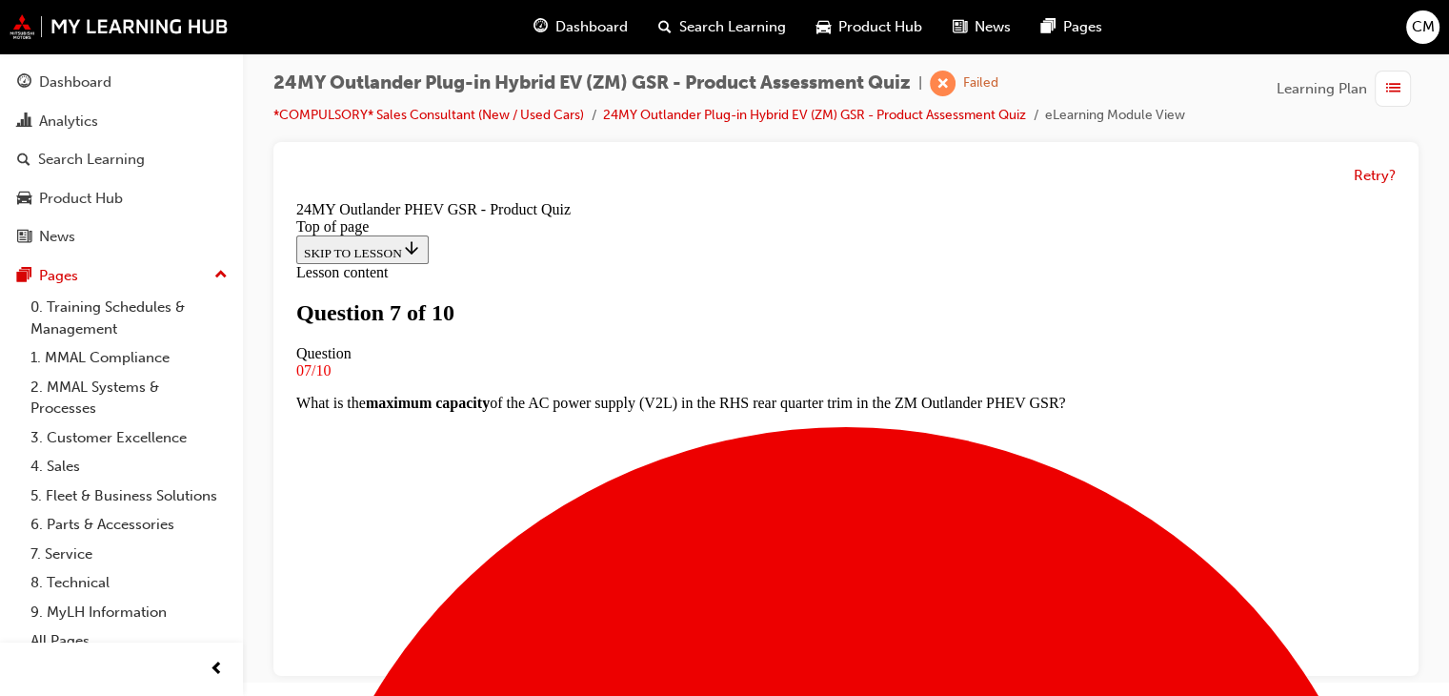
scroll to position [193, 0]
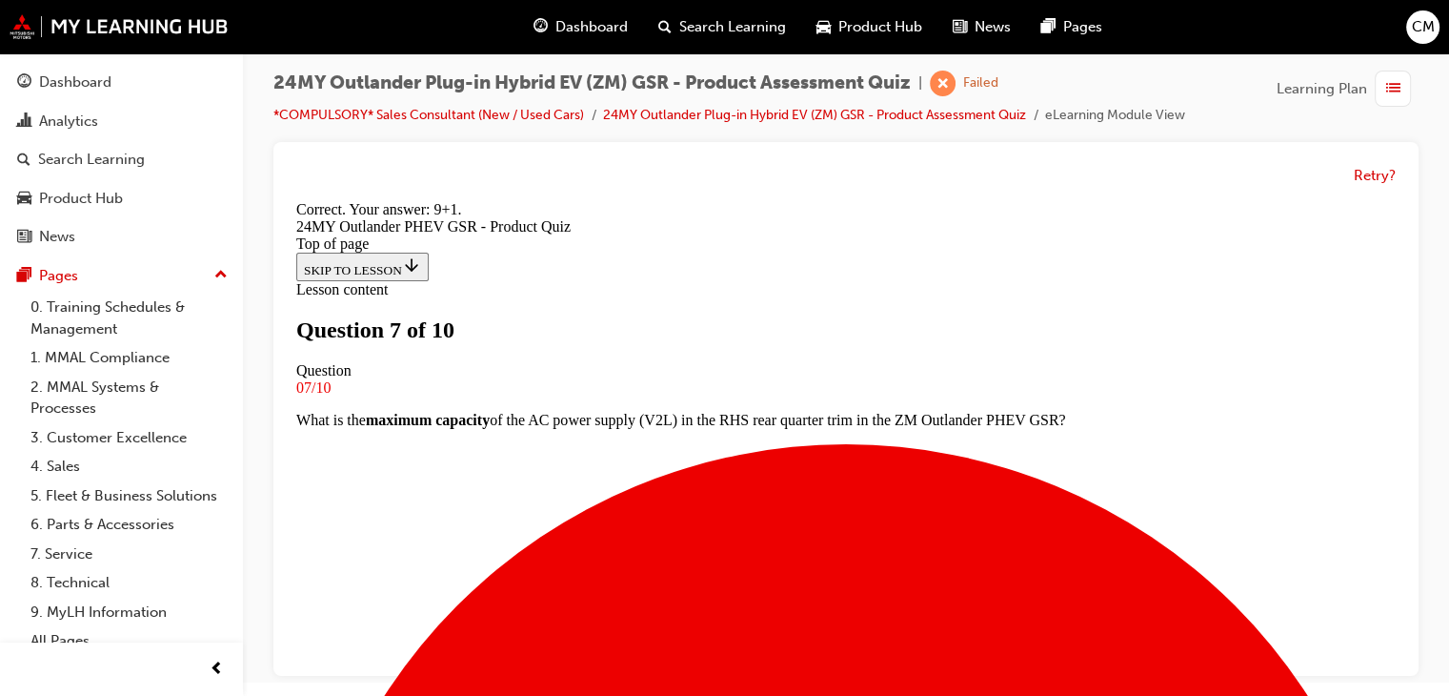
scroll to position [572, 0]
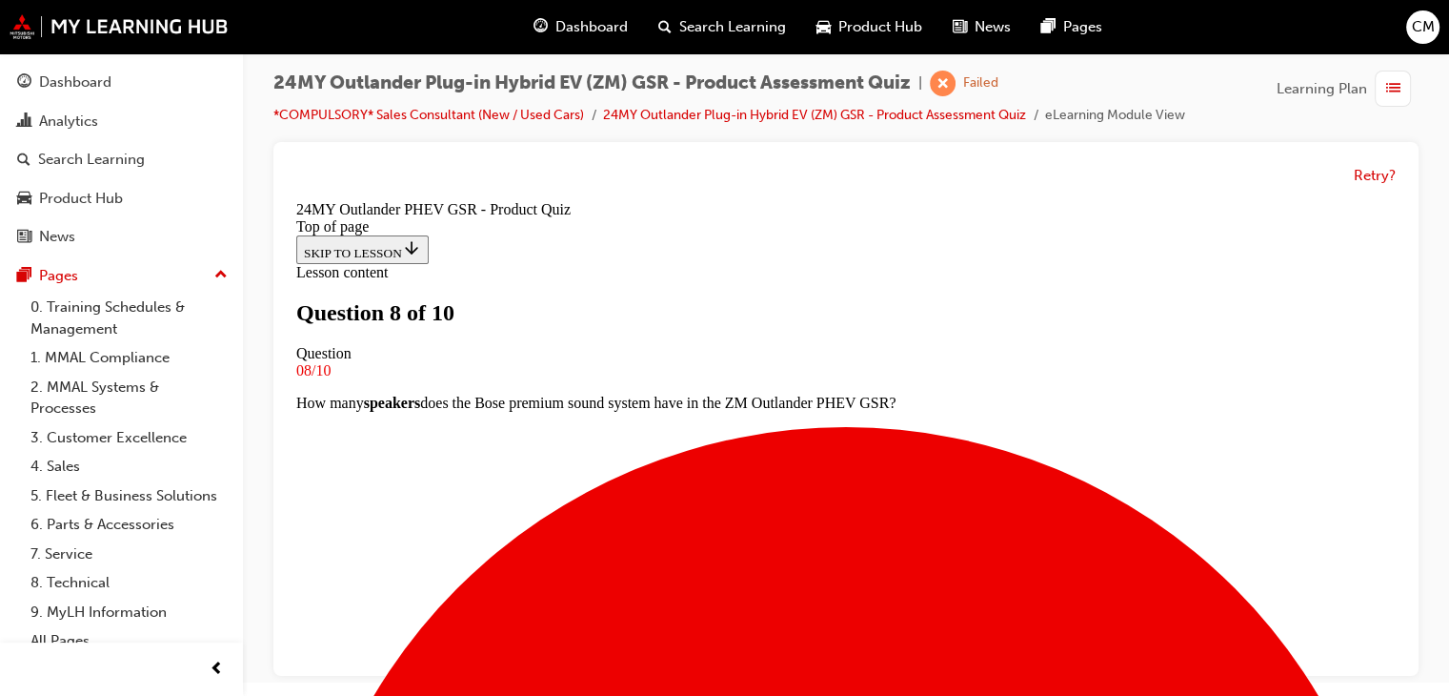
scroll to position [289, 0]
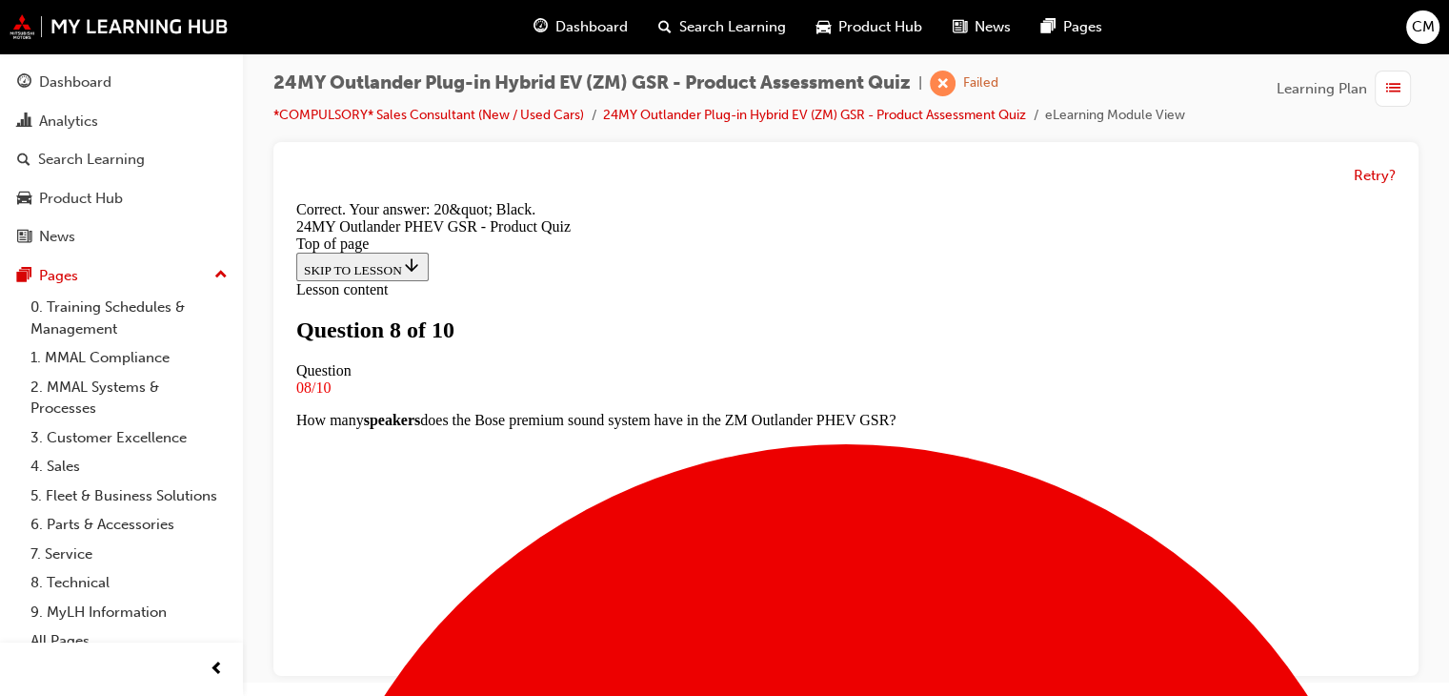
scroll to position [540, 0]
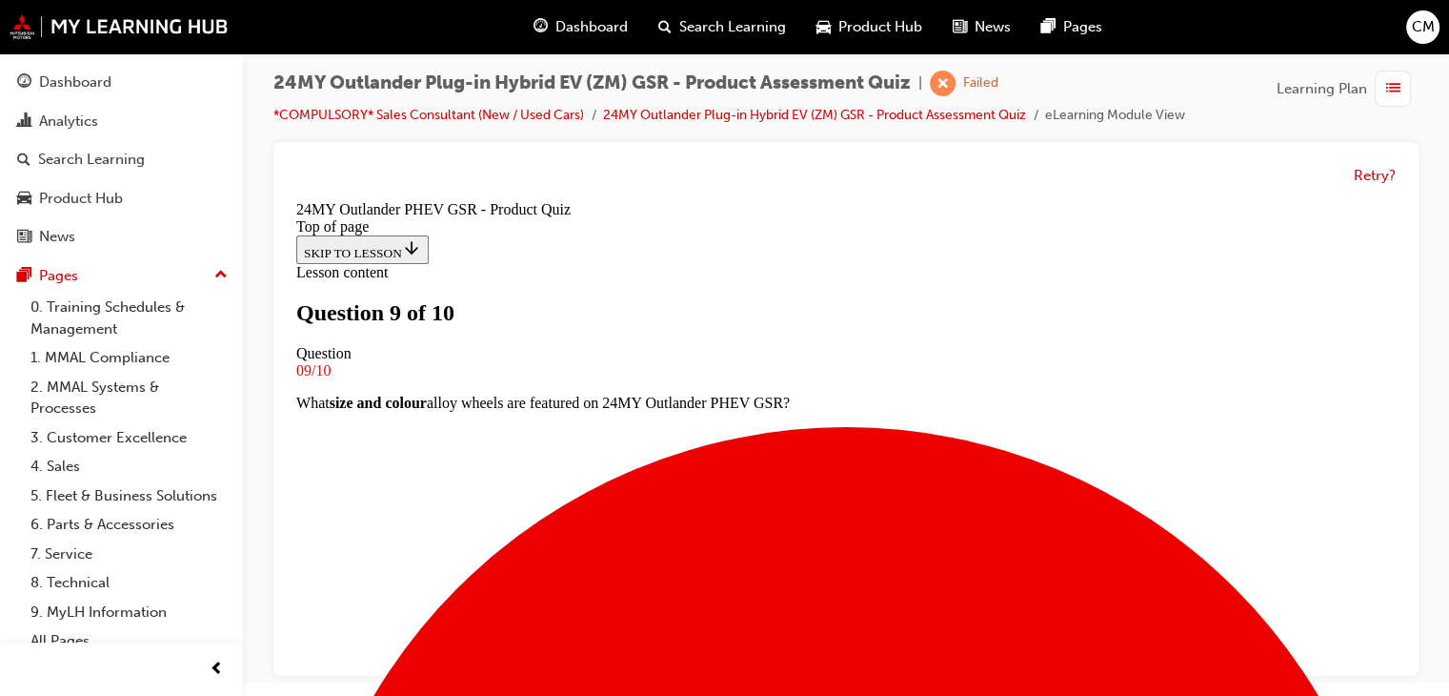
scroll to position [289, 0]
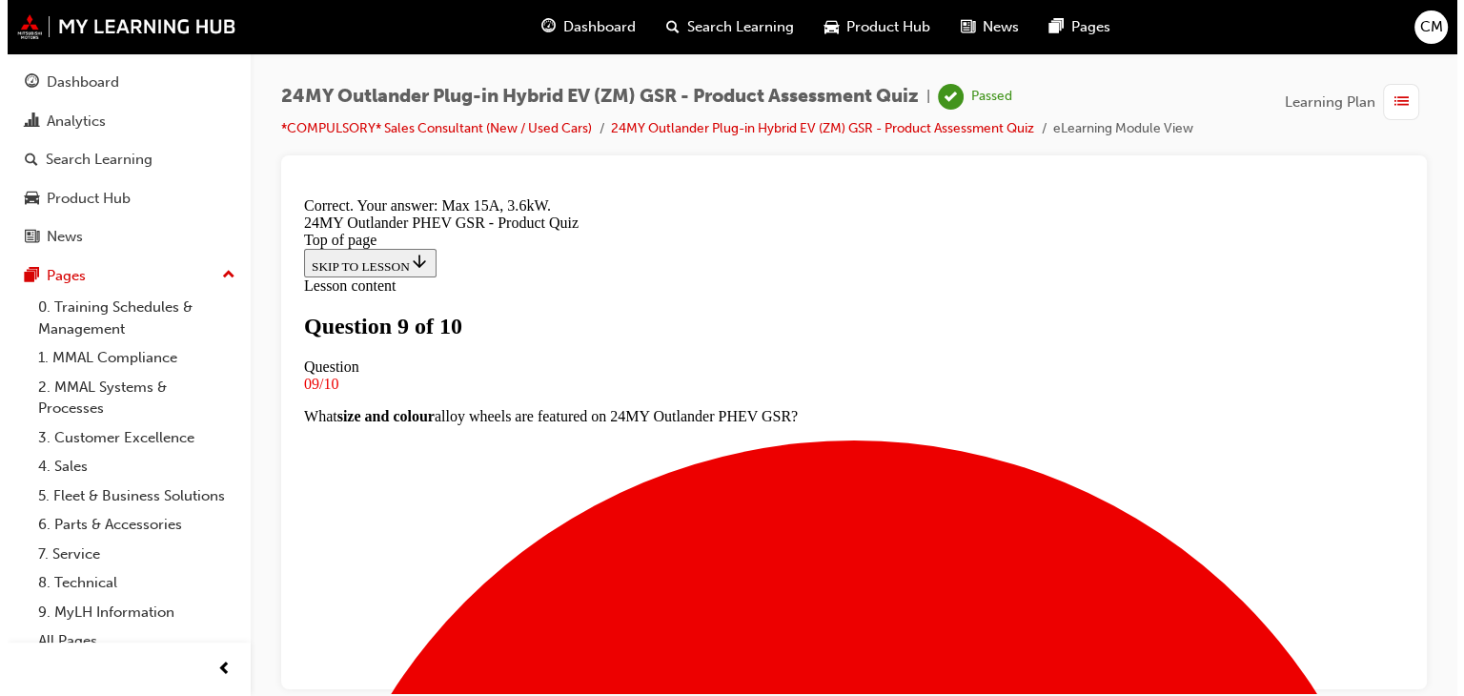
scroll to position [0, 0]
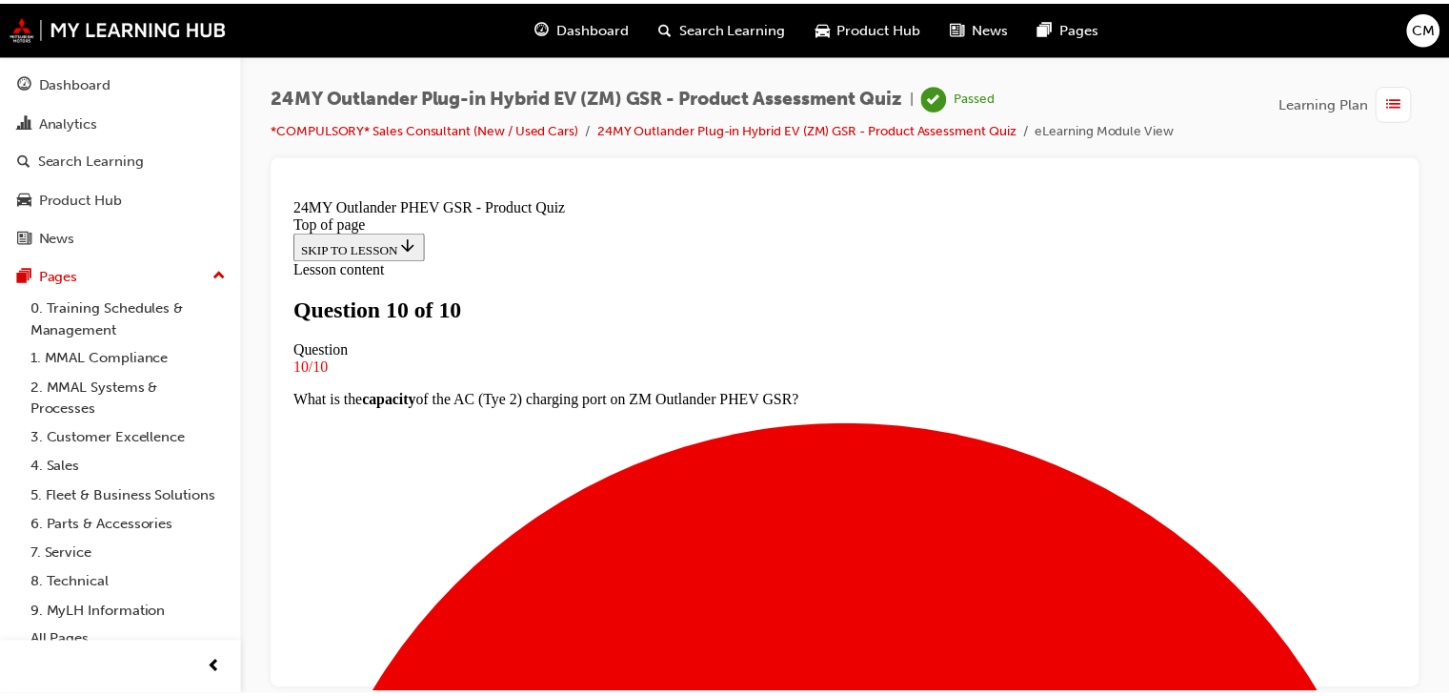
scroll to position [467, 0]
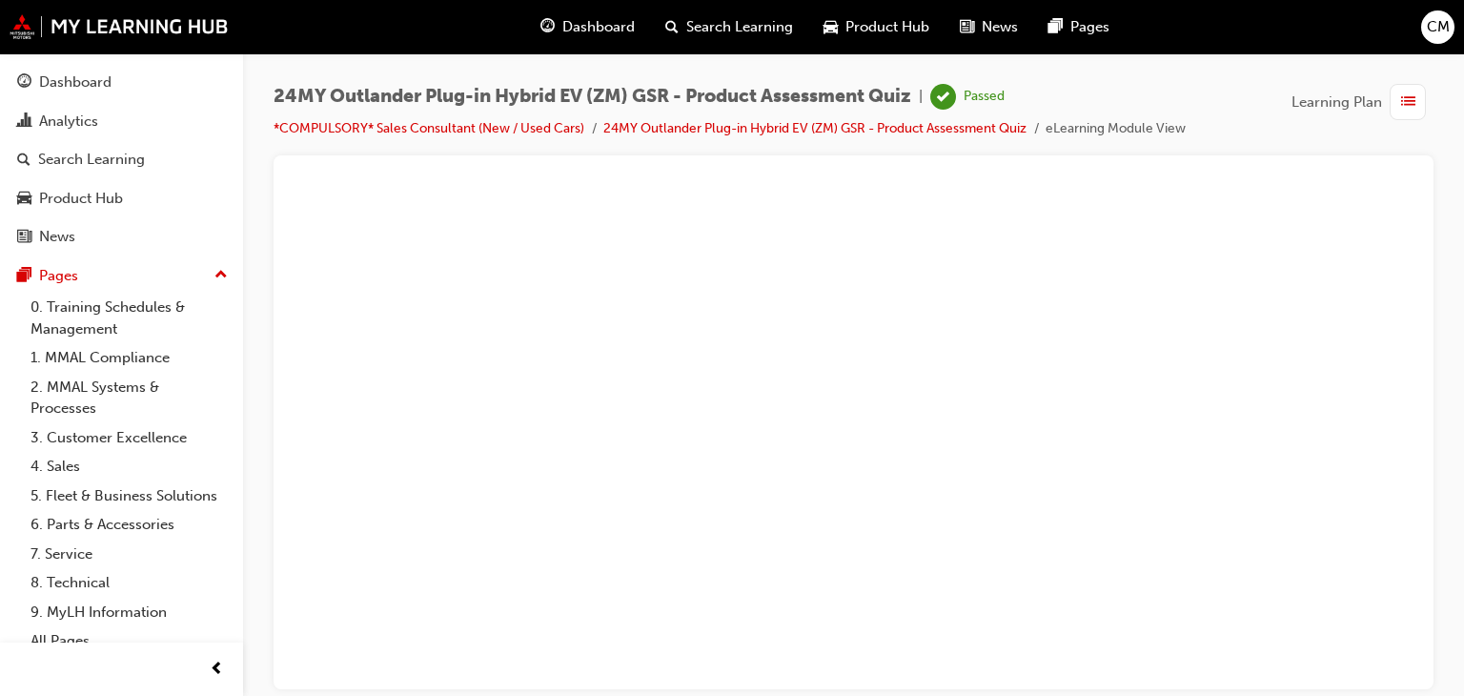
click at [871, 196] on div at bounding box center [853, 196] width 1114 height 0
click at [995, 141] on div "24MY Outlander Plug-in Hybrid EV (ZM) GSR - Product Assessment Quiz | Passed *C…" at bounding box center [854, 119] width 1160 height 71
click at [591, 32] on span "Dashboard" at bounding box center [598, 27] width 72 height 22
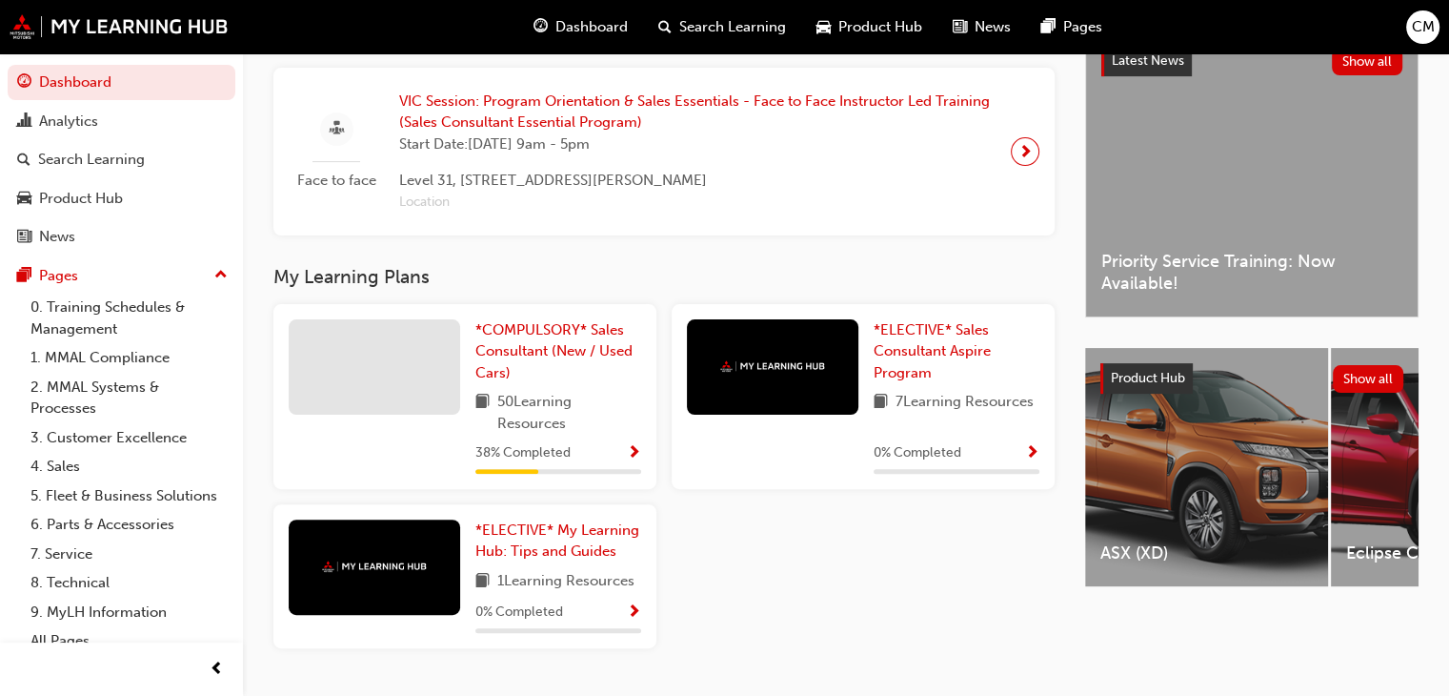
scroll to position [476, 0]
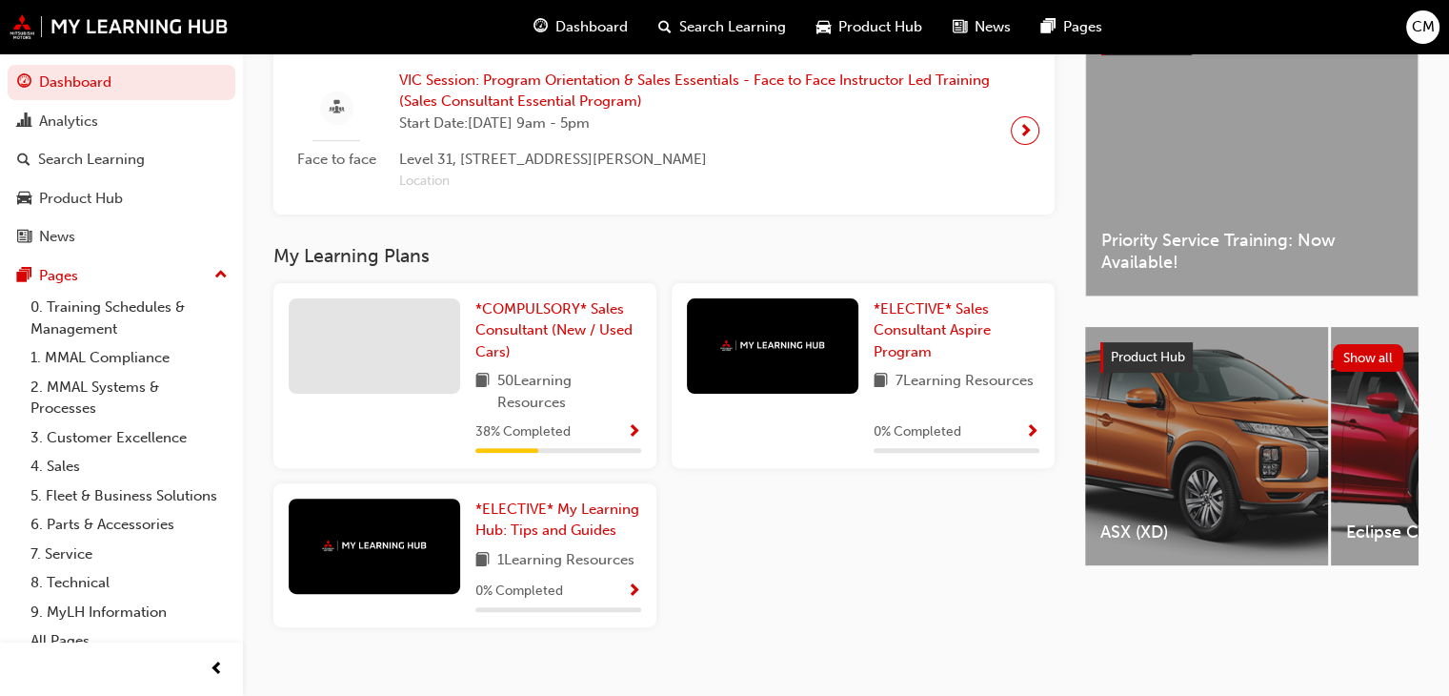
click at [646, 451] on div "*COMPULSORY* Sales Consultant (New / Used Cars) 50 Learning Resources 38 % Comp…" at bounding box center [465, 375] width 383 height 185
click at [627, 440] on span "Show Progress" at bounding box center [634, 432] width 14 height 17
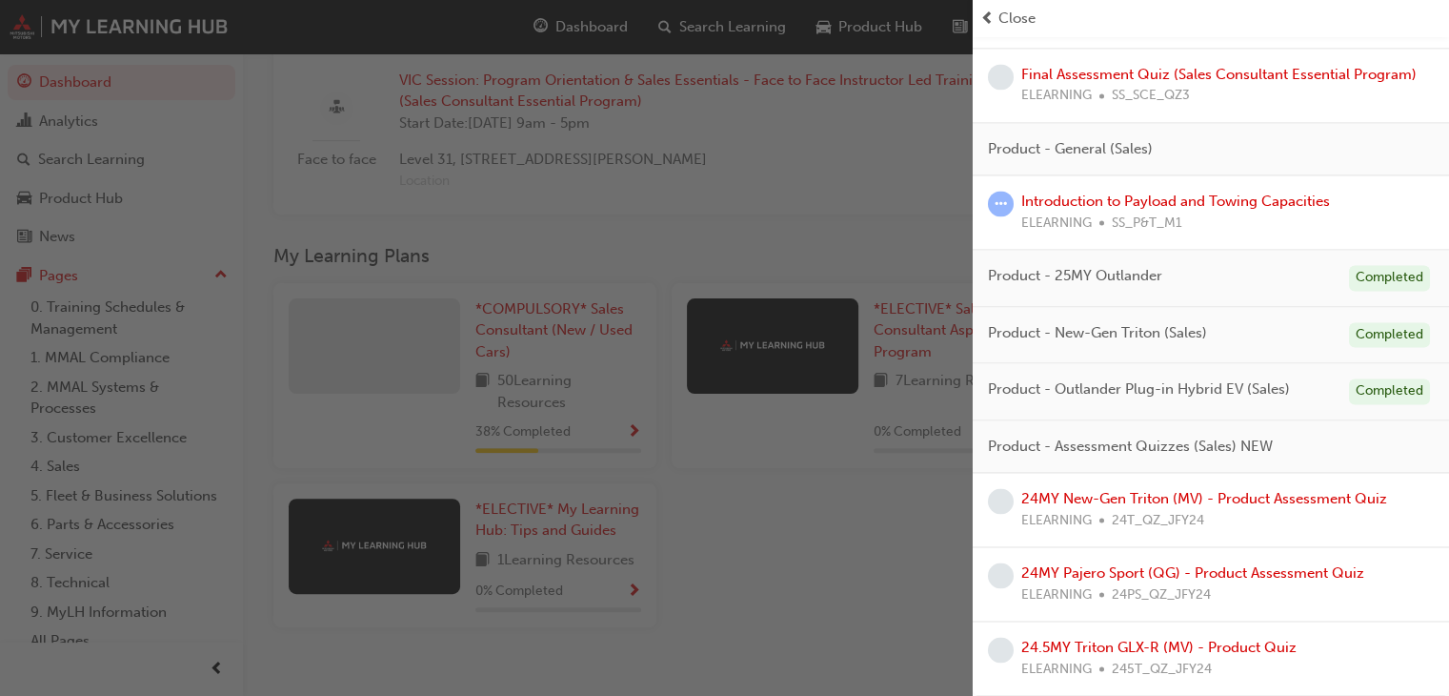
scroll to position [2853, 0]
click at [1370, 497] on link "24MY New-Gen Triton (MV) - Product Assessment Quiz" at bounding box center [1205, 498] width 366 height 17
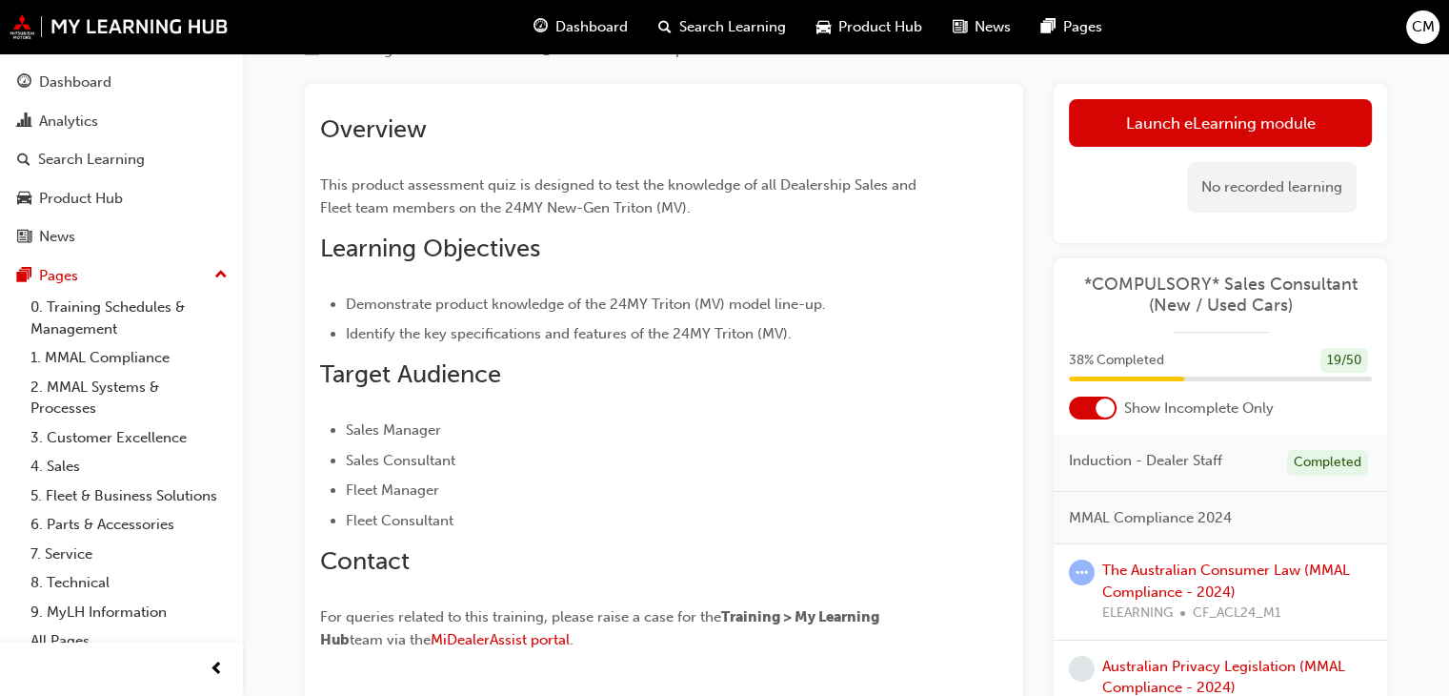
scroll to position [30, 0]
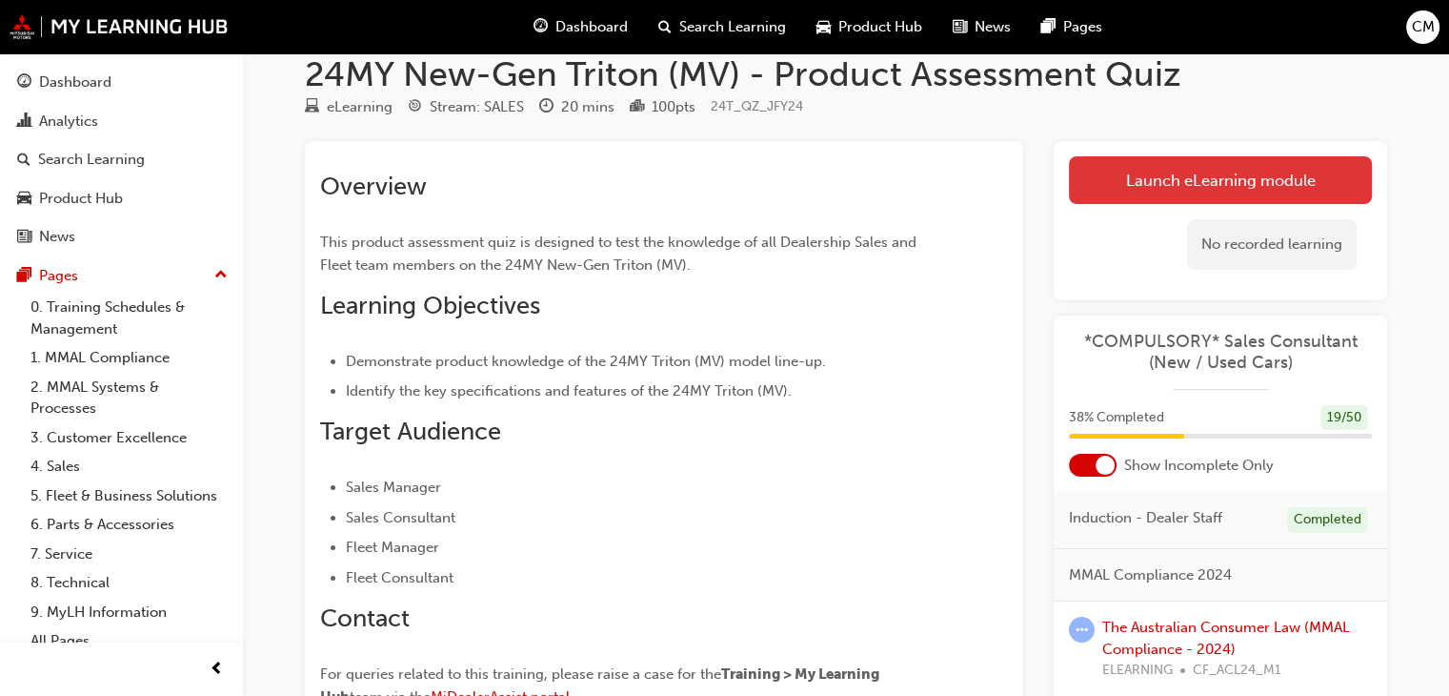
click at [1251, 174] on link "Launch eLearning module" at bounding box center [1220, 180] width 303 height 48
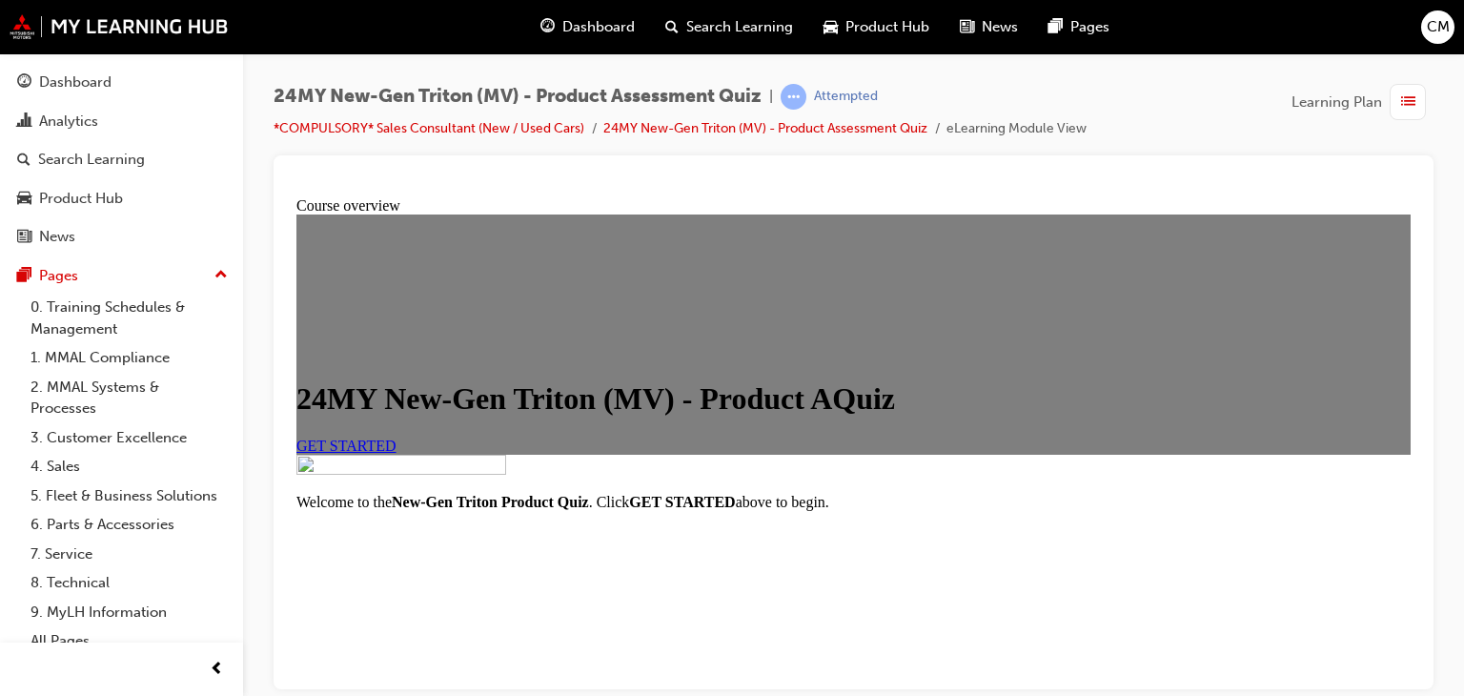
click at [396, 453] on link "GET STARTED" at bounding box center [346, 444] width 100 height 16
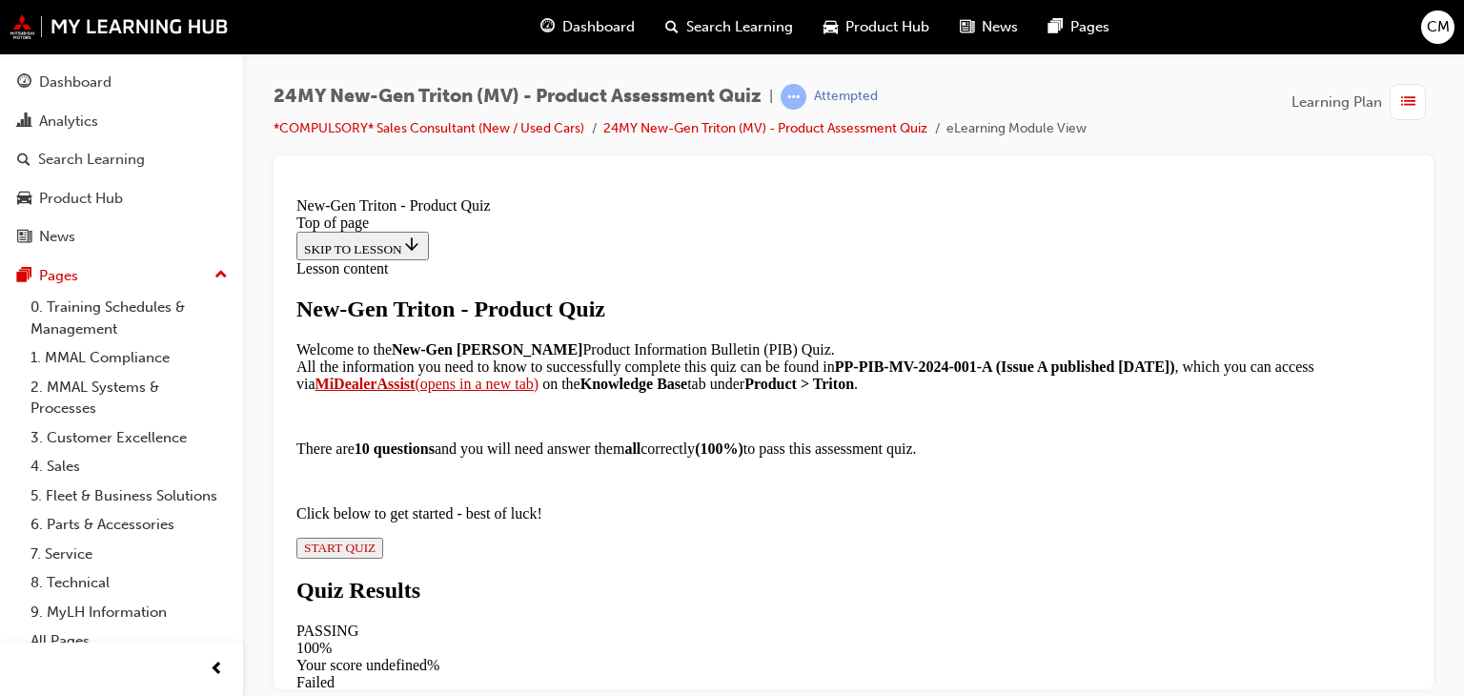
click at [383, 557] on button "START QUIZ" at bounding box center [339, 547] width 87 height 21
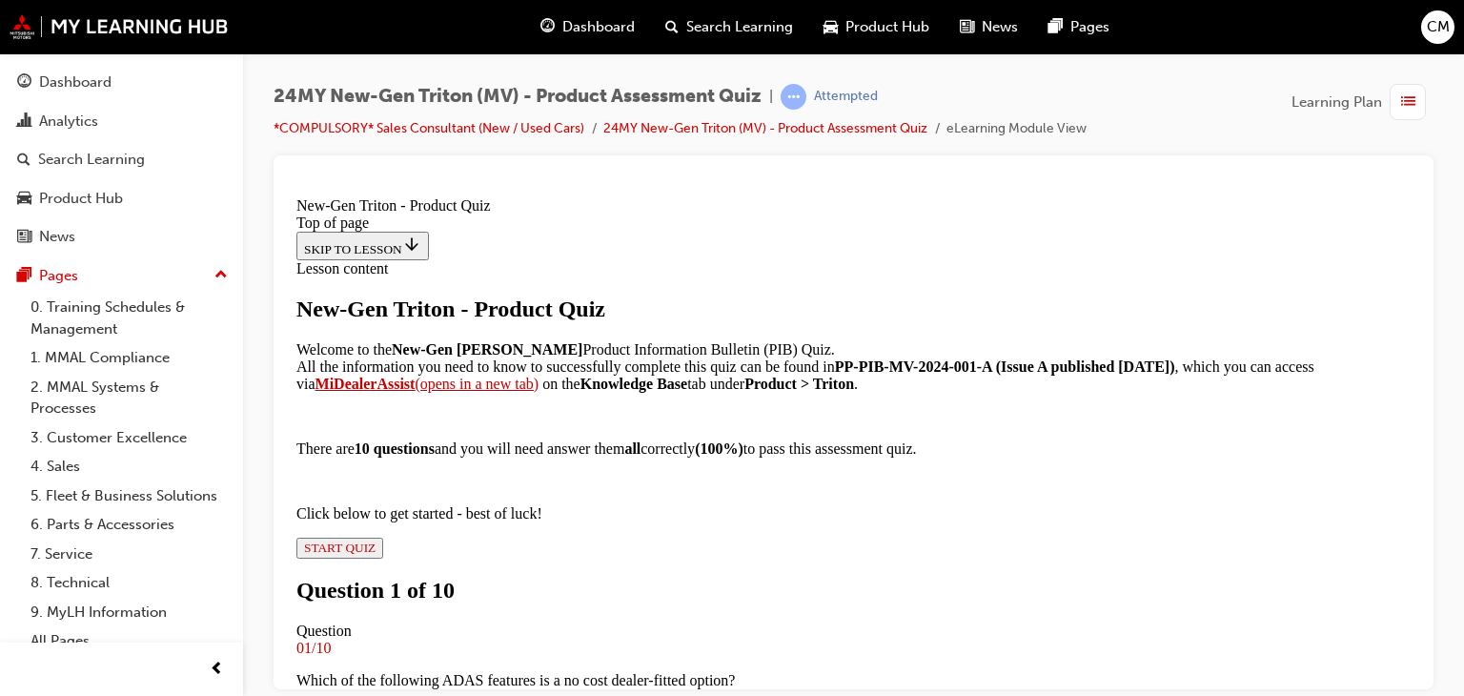
scroll to position [286, 0]
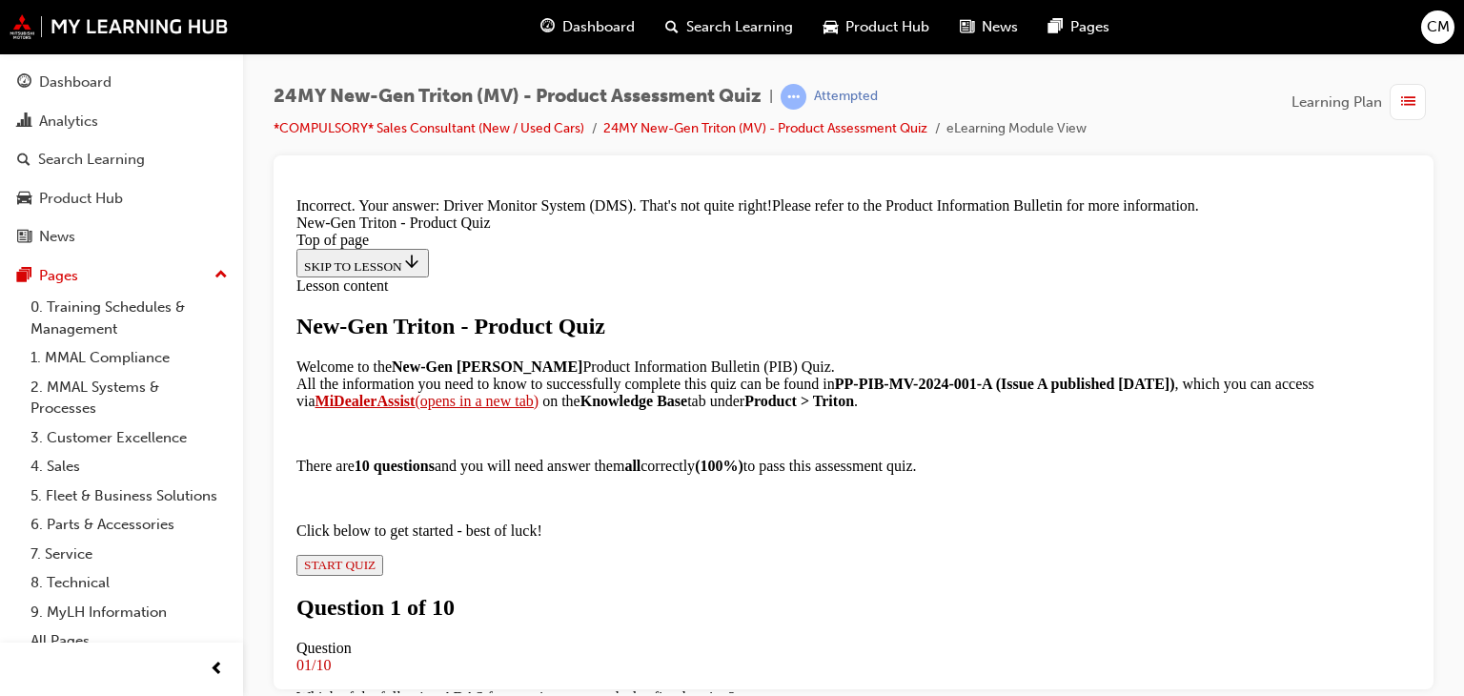
scroll to position [572, 0]
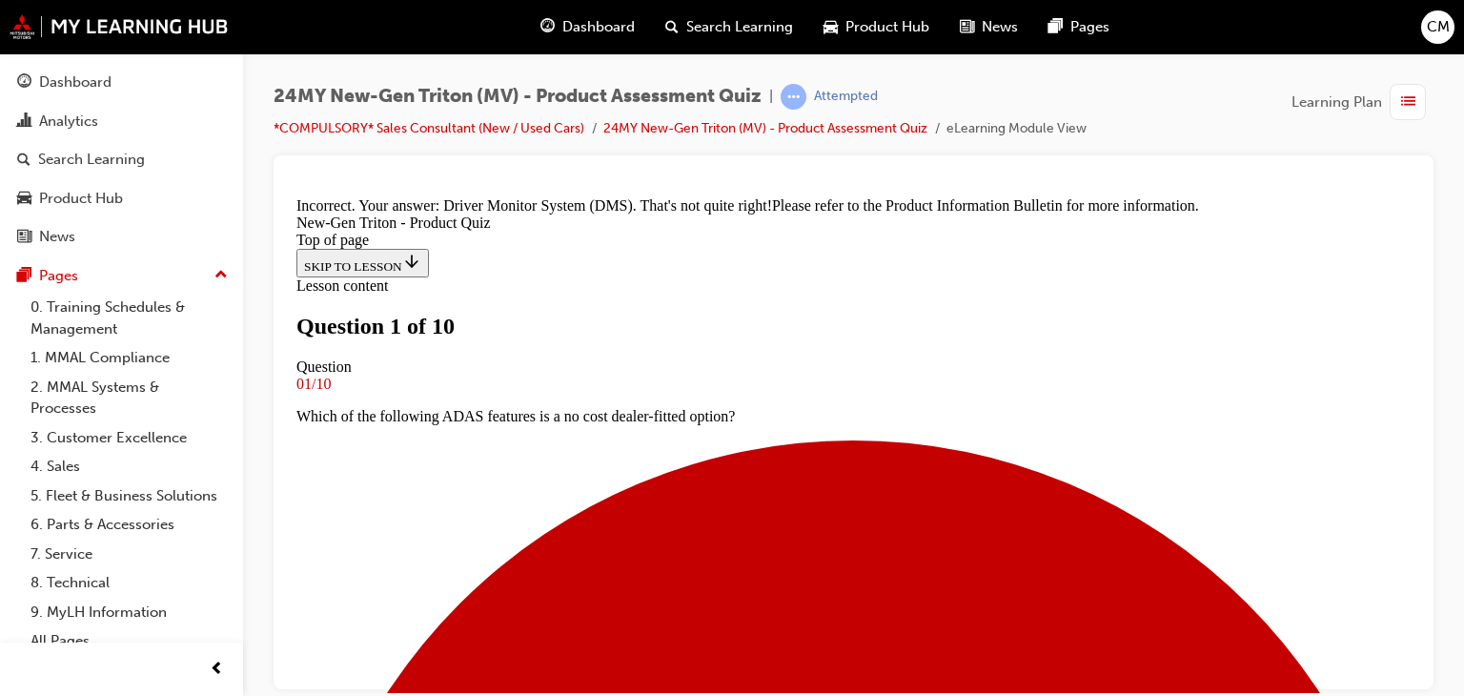
scroll to position [384, 0]
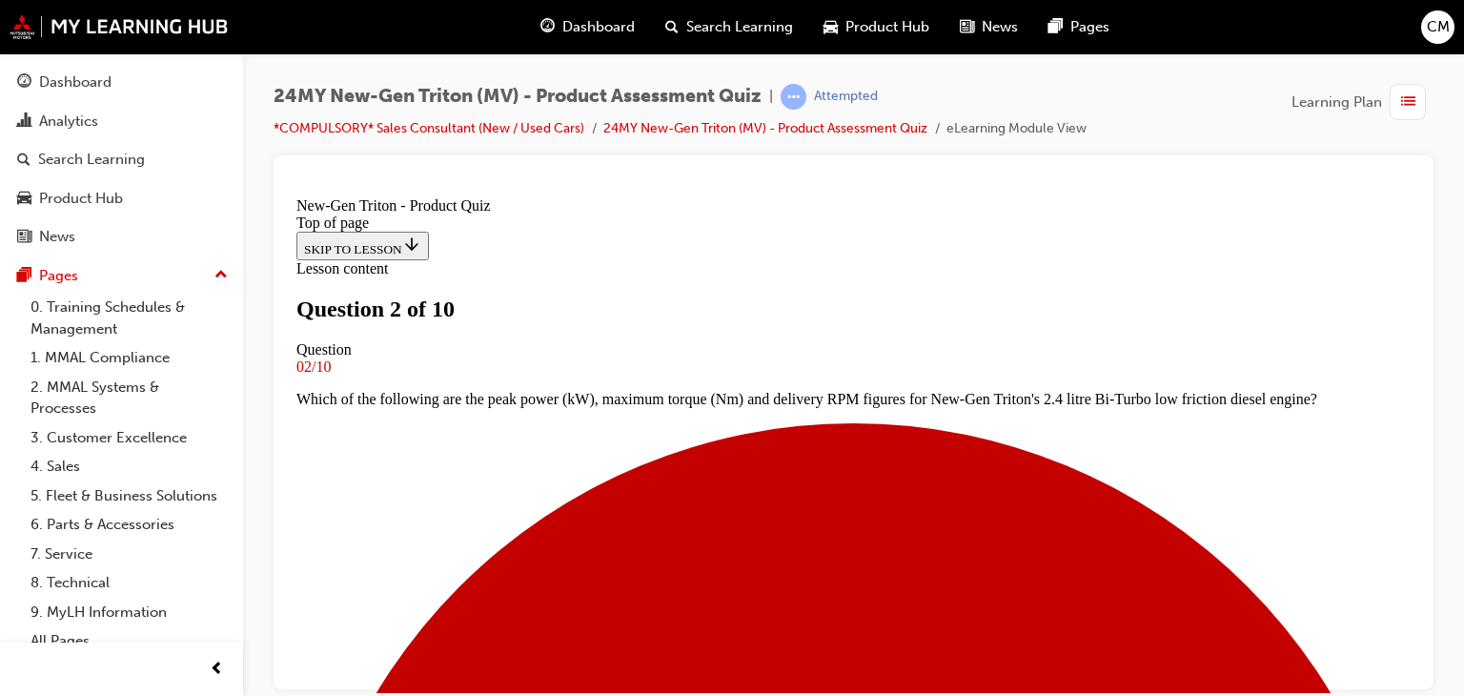
scroll to position [384, 0]
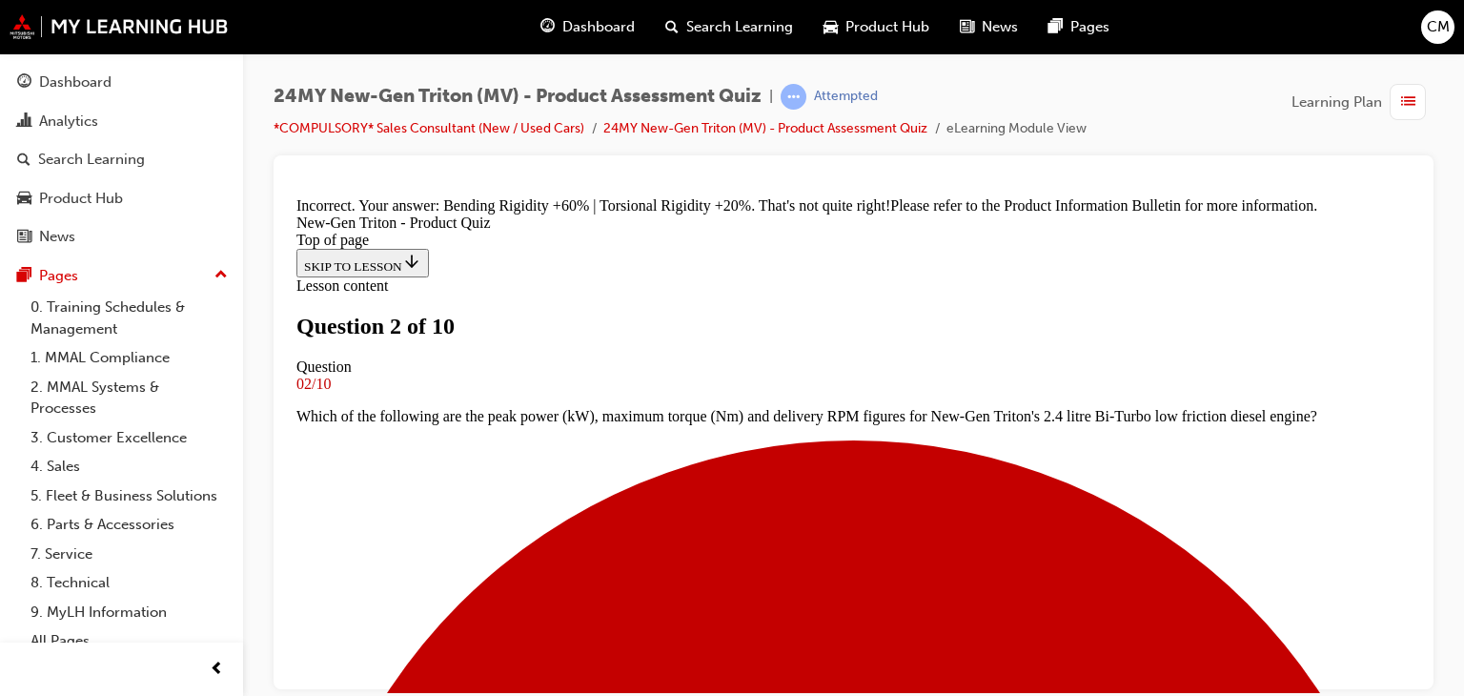
scroll to position [721, 0]
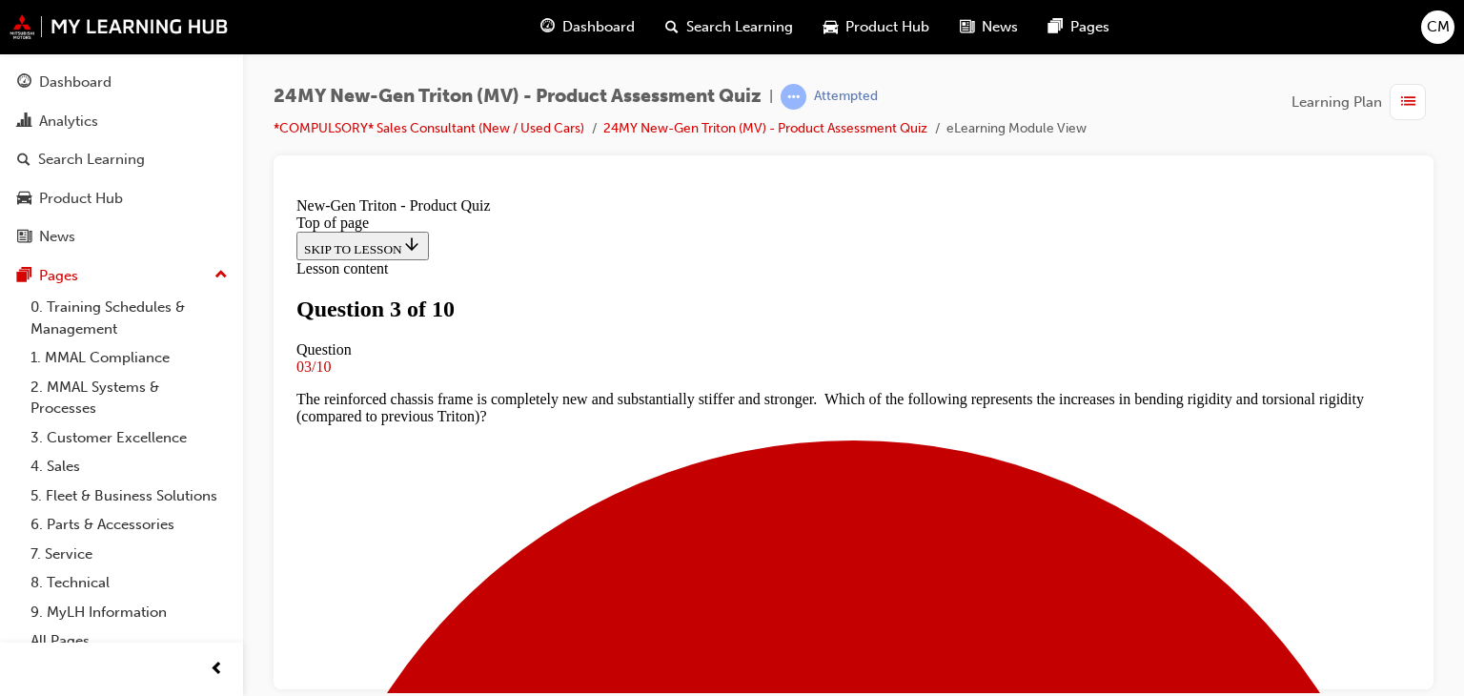
scroll to position [193, 0]
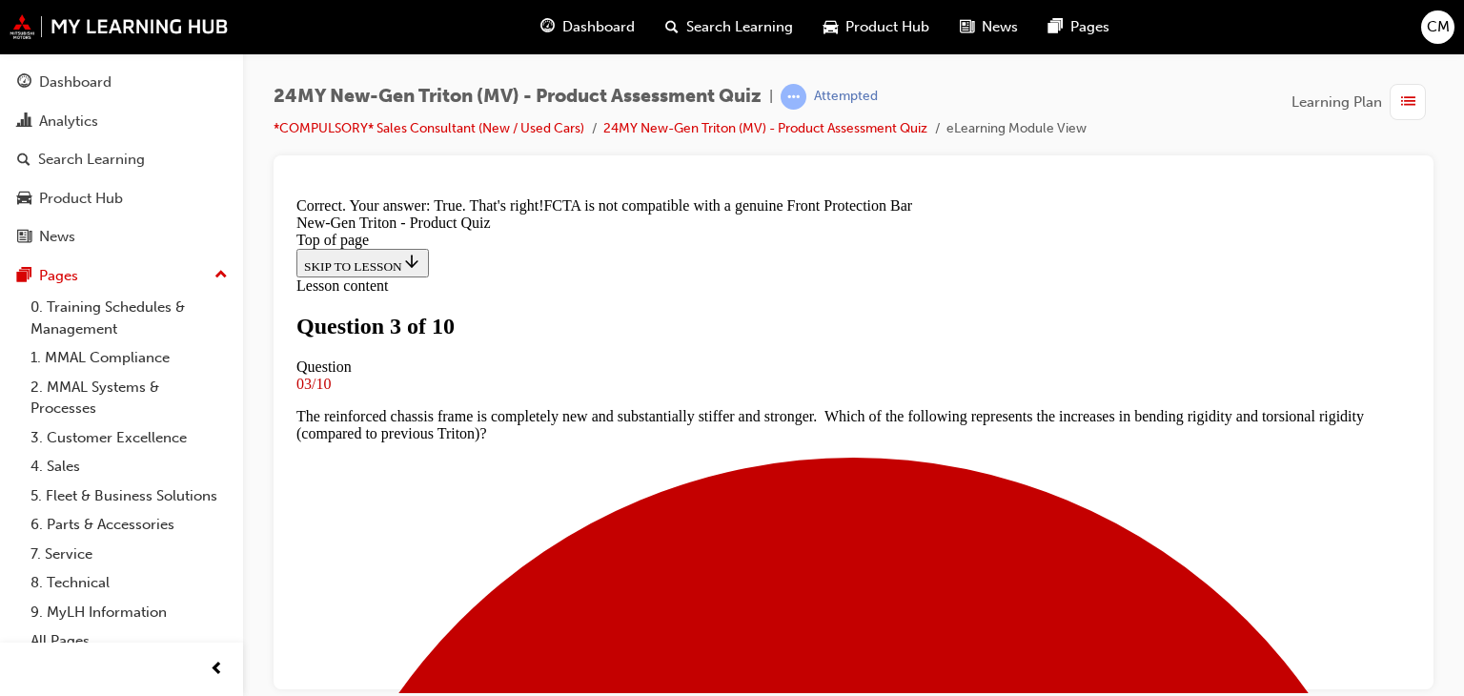
scroll to position [525, 0]
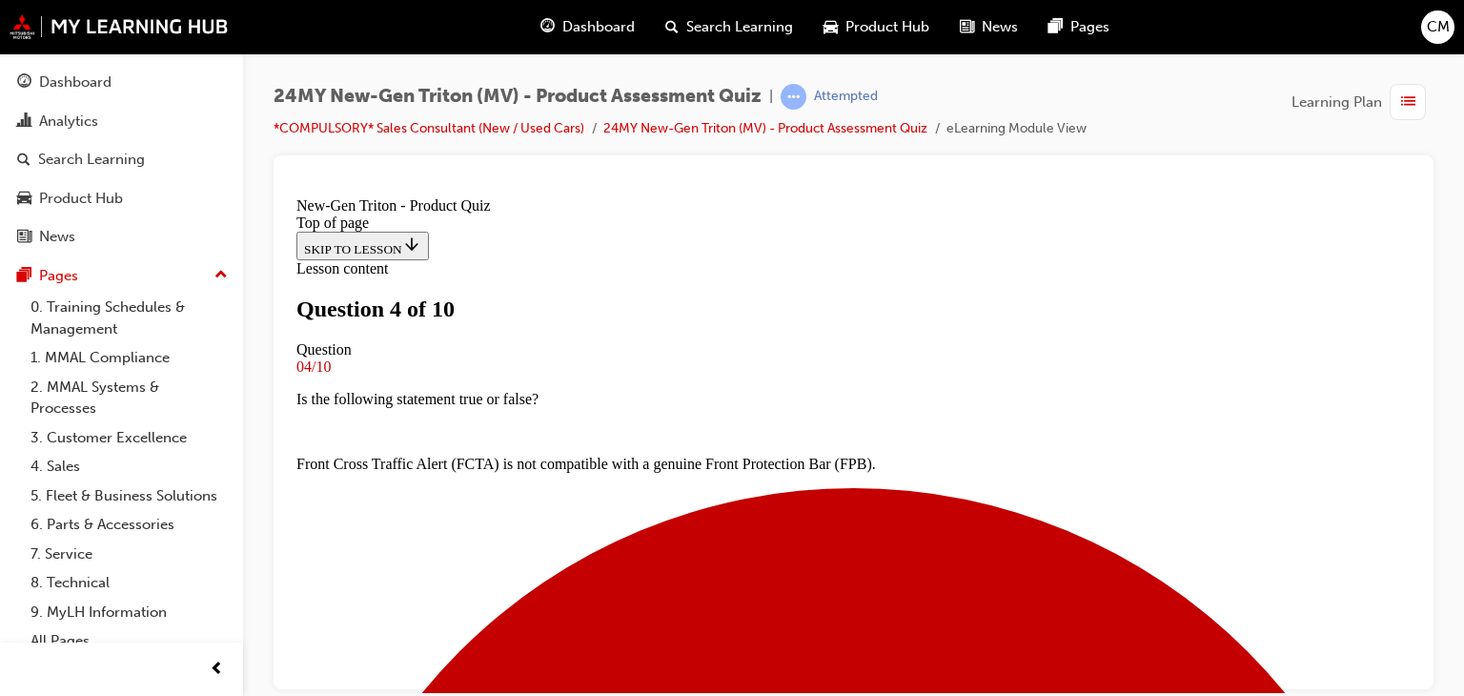
scroll to position [193, 0]
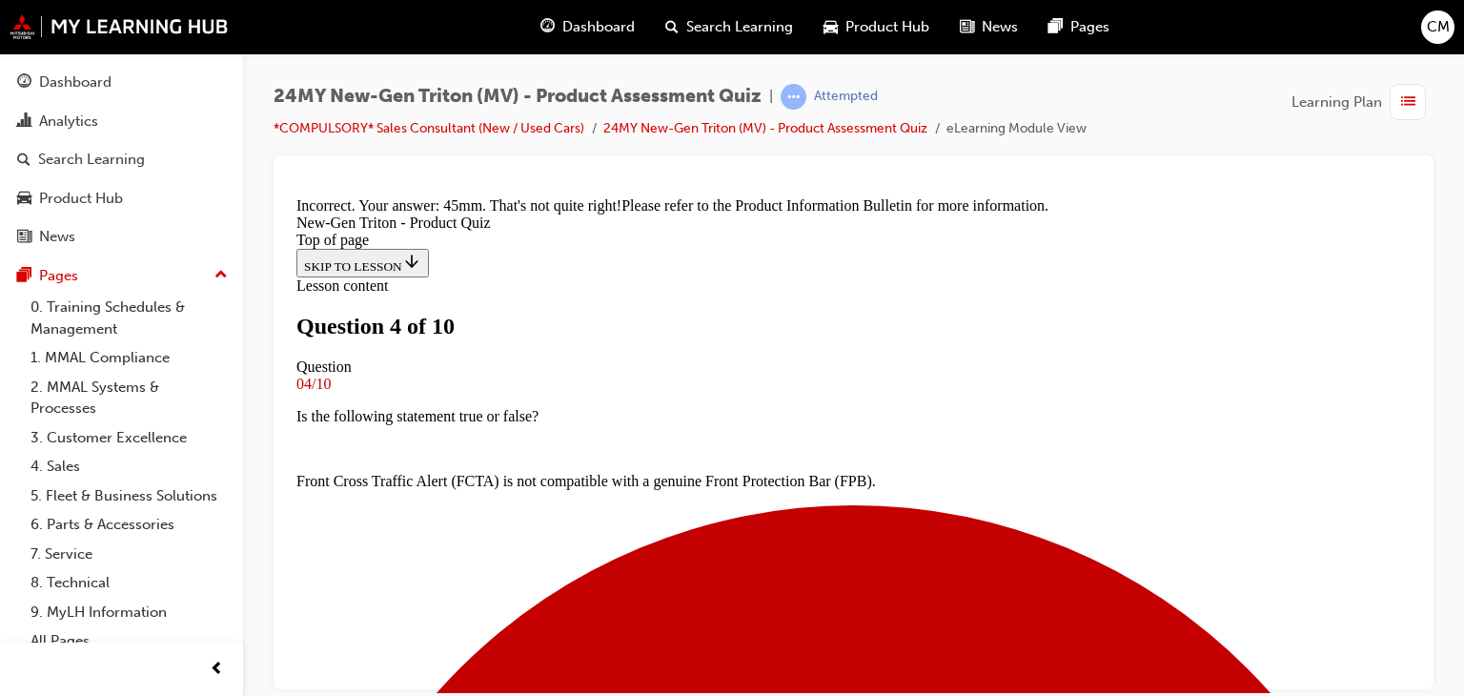
scroll to position [689, 0]
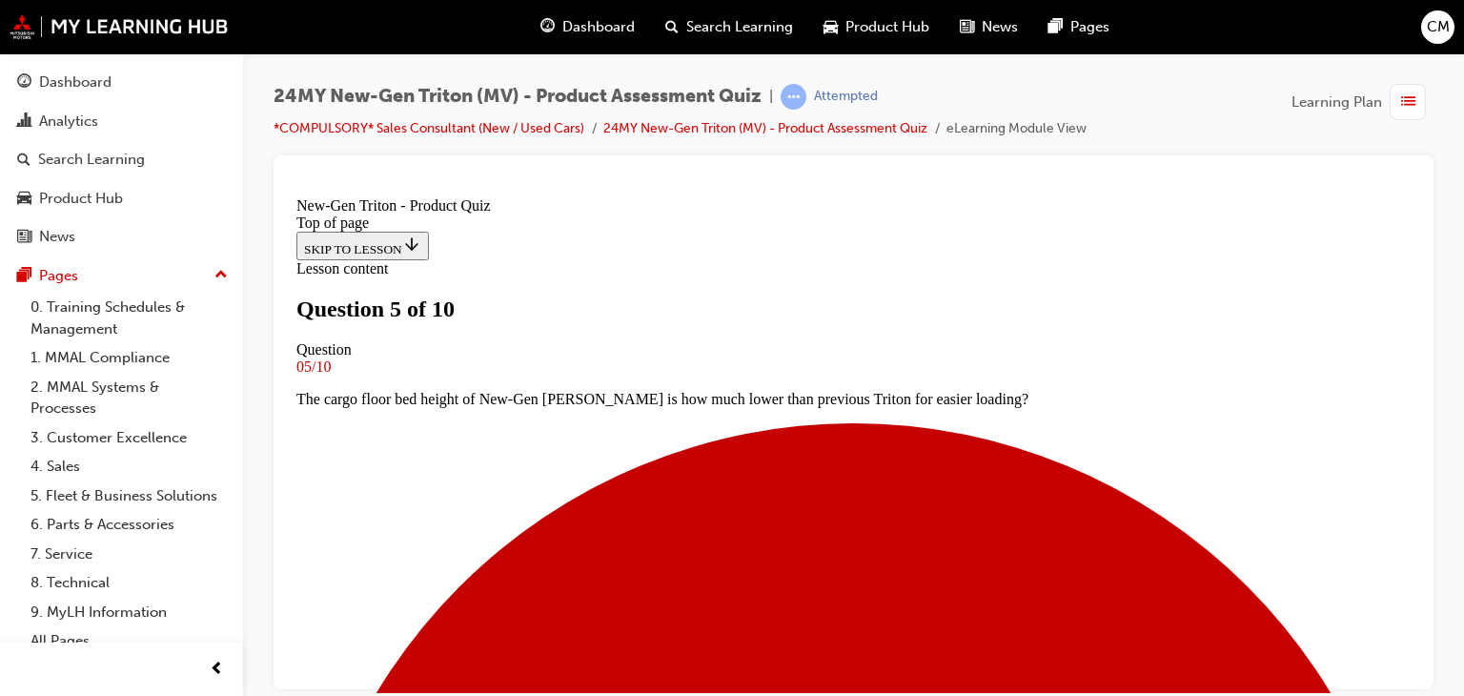
scroll to position [554, 0]
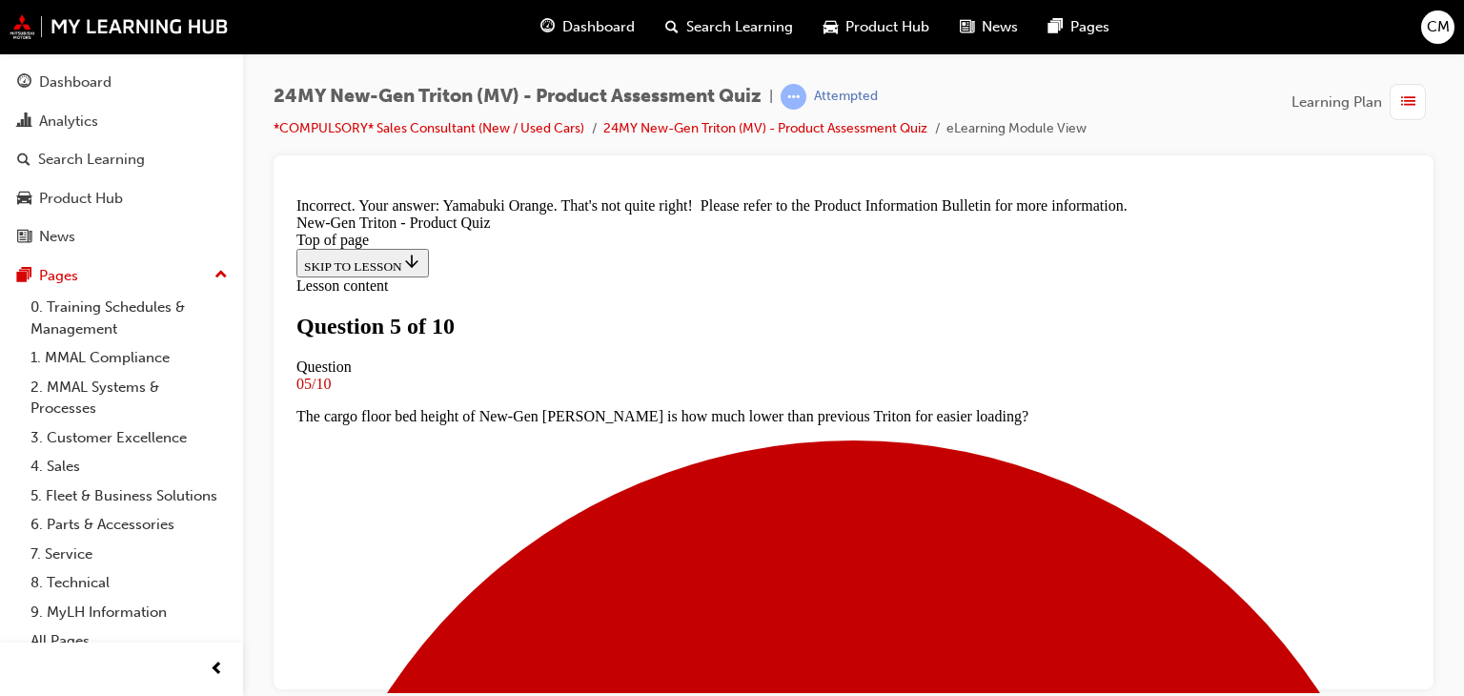
scroll to position [731, 0]
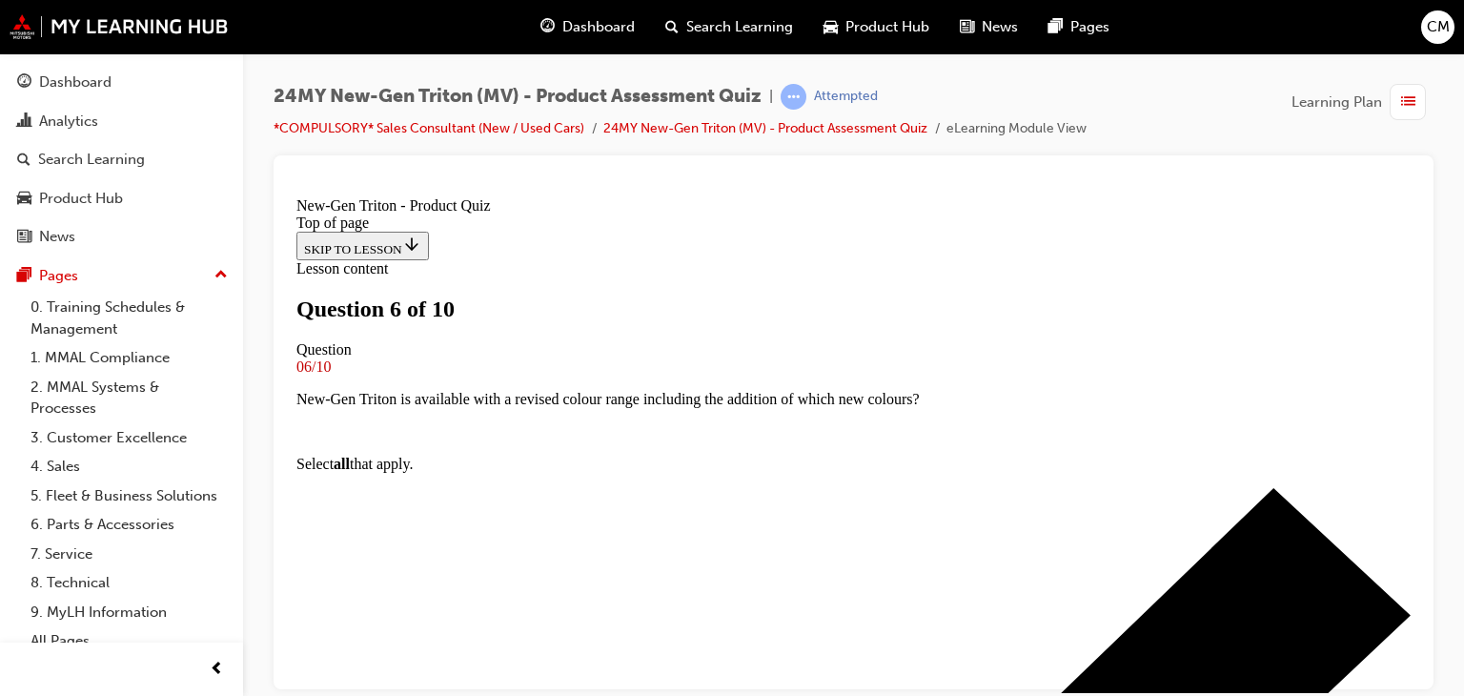
scroll to position [289, 0]
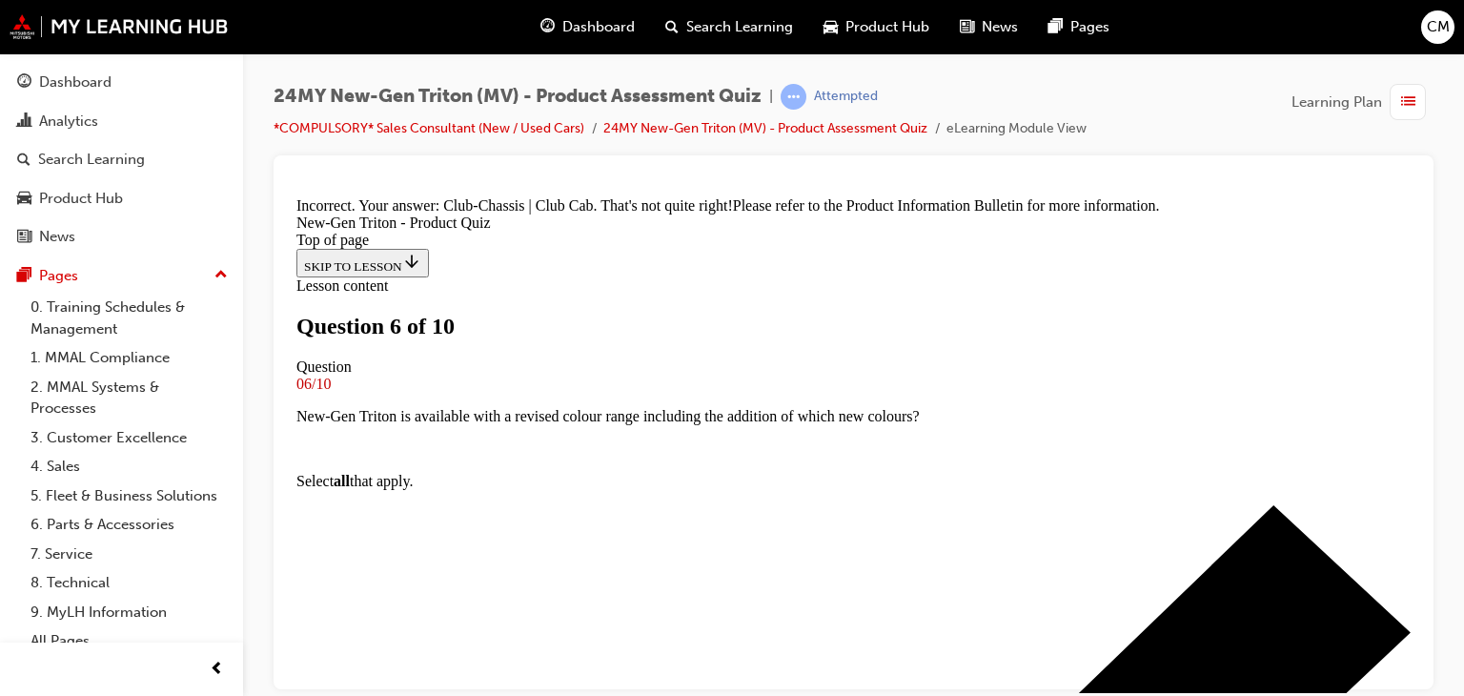
scroll to position [689, 0]
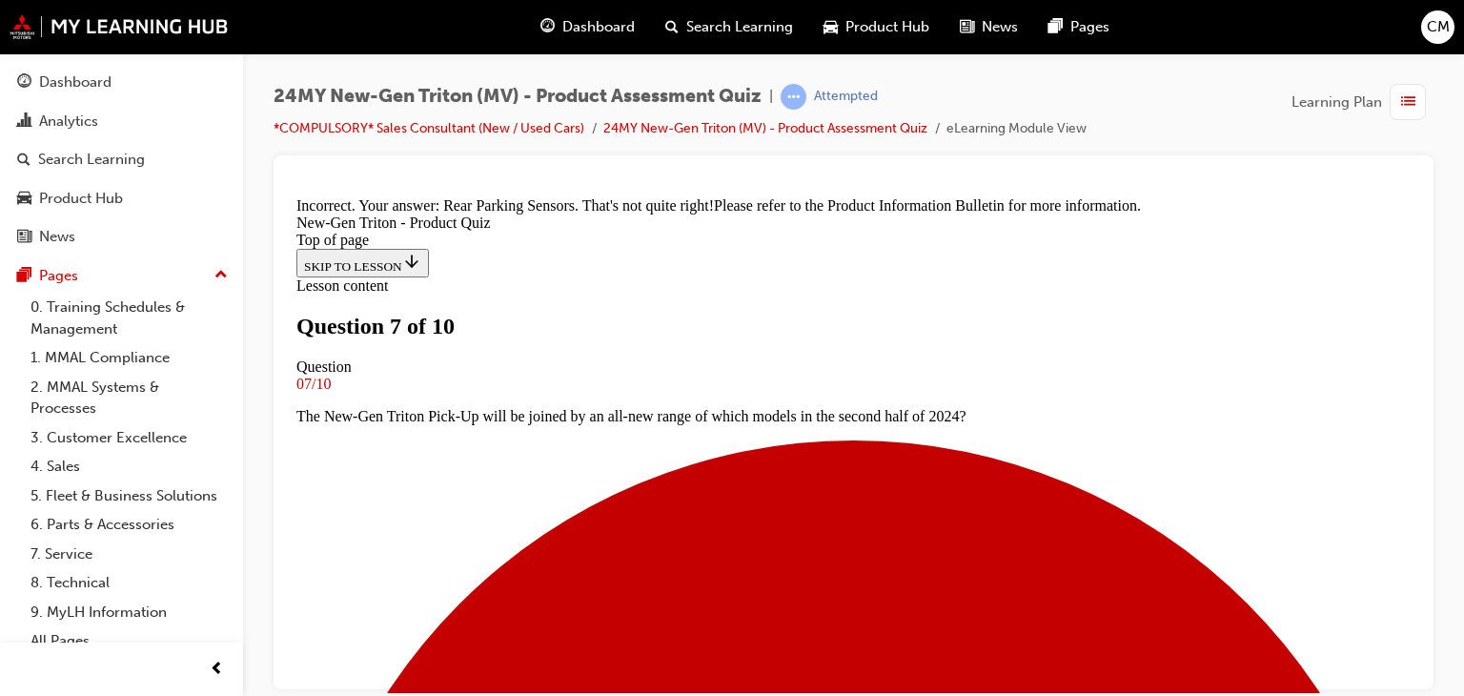
scroll to position [721, 0]
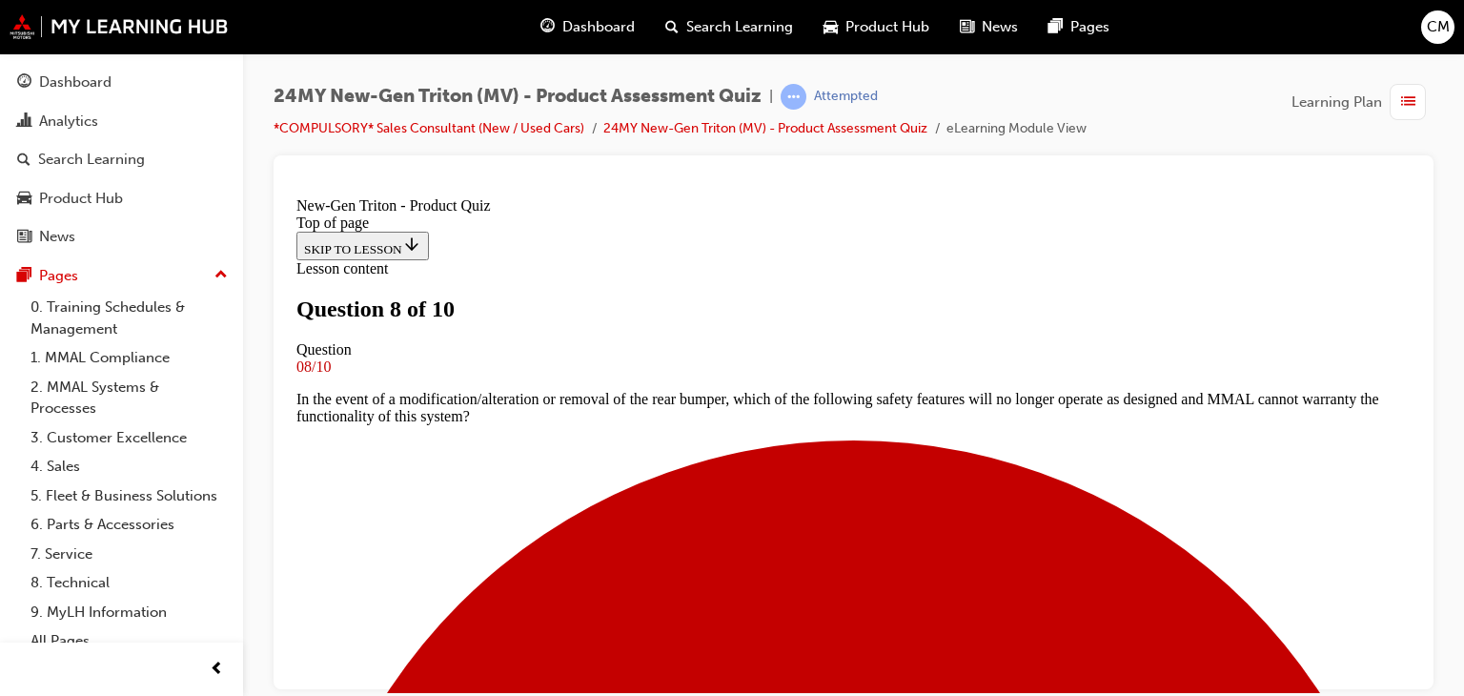
scroll to position [193, 0]
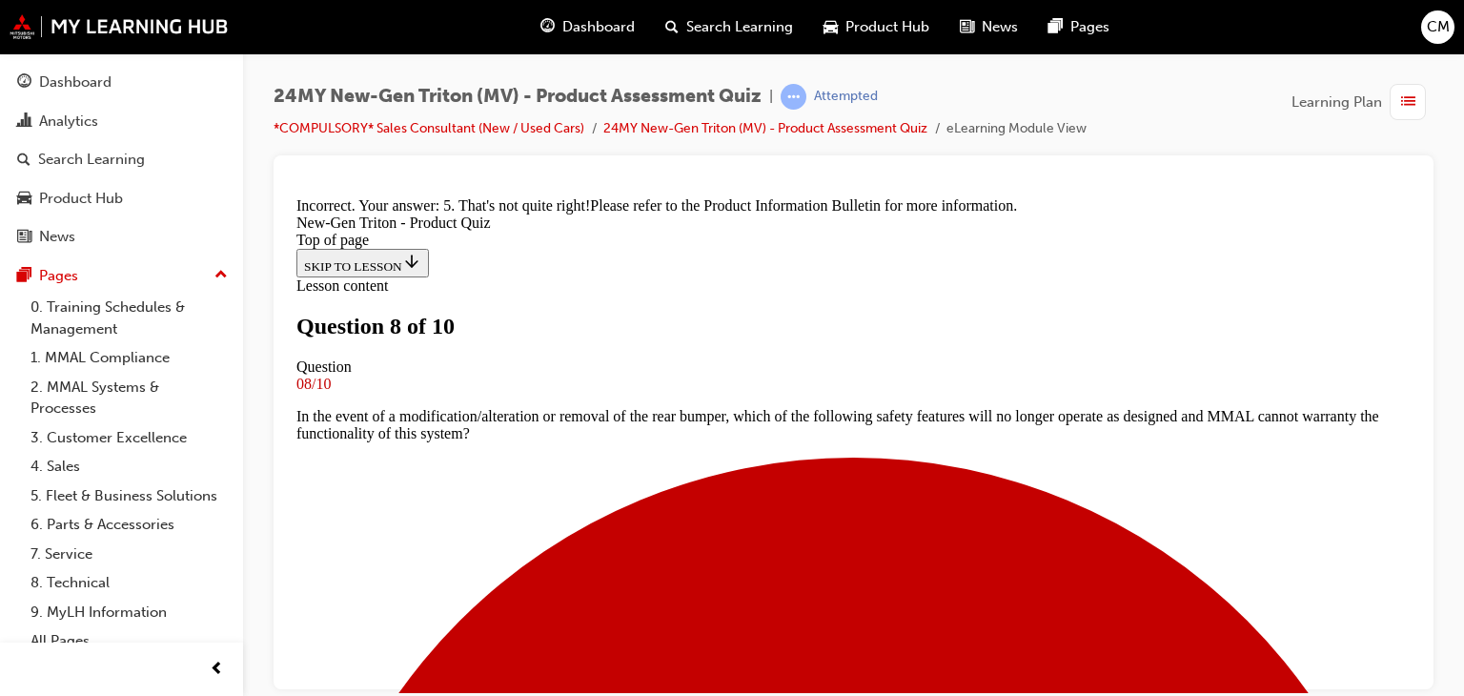
scroll to position [689, 0]
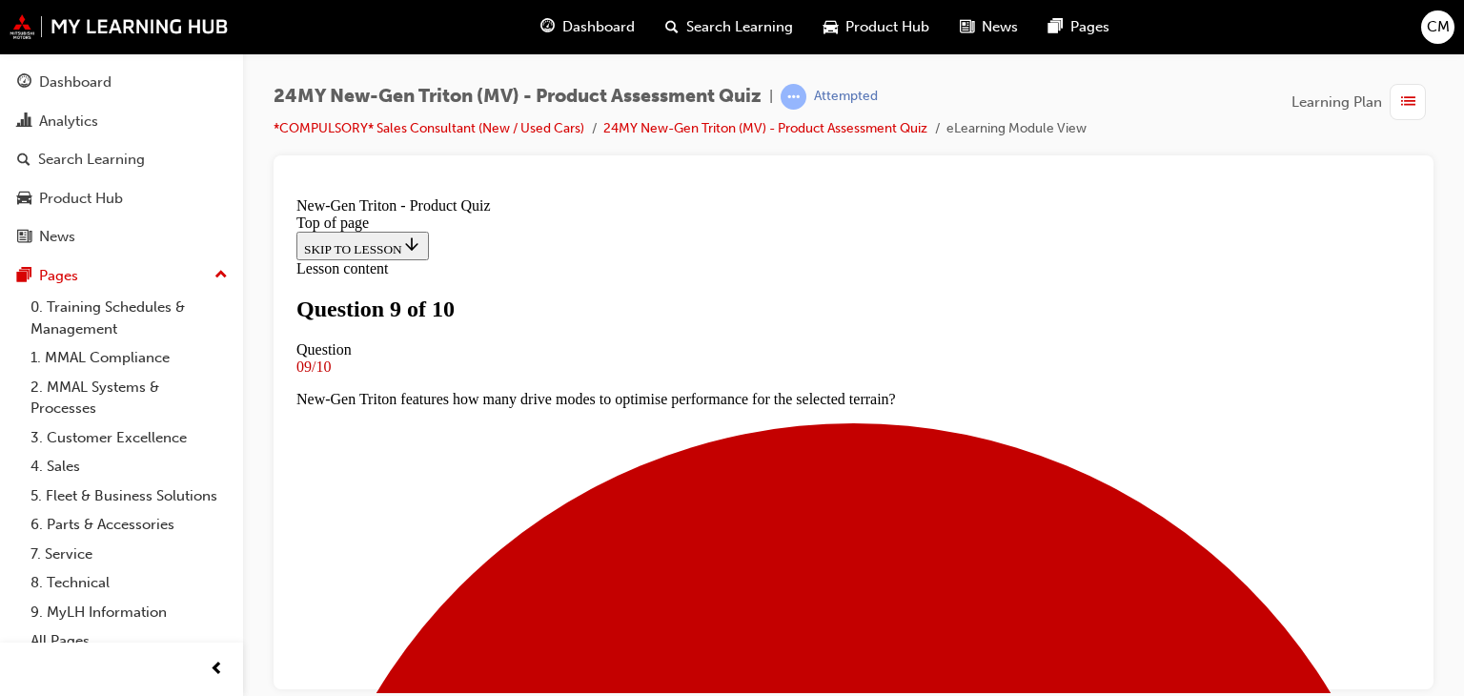
scroll to position [3, 0]
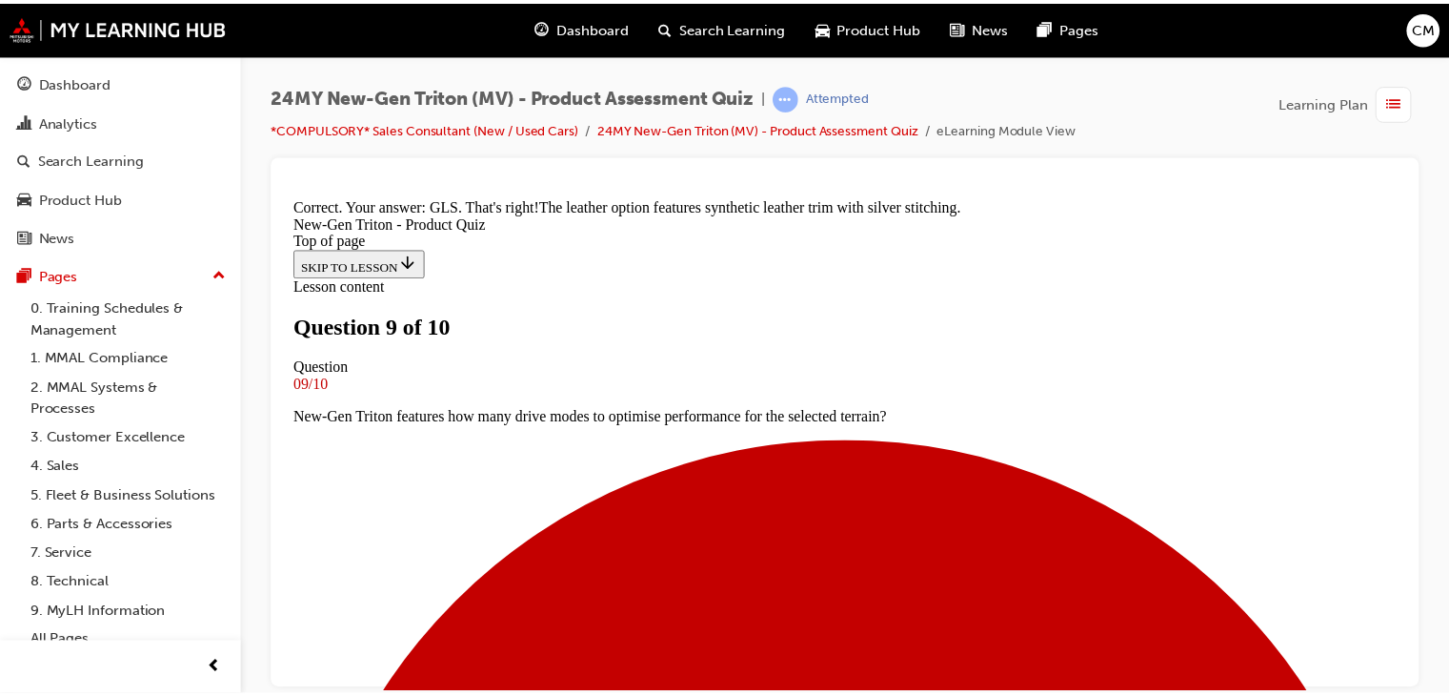
scroll to position [657, 0]
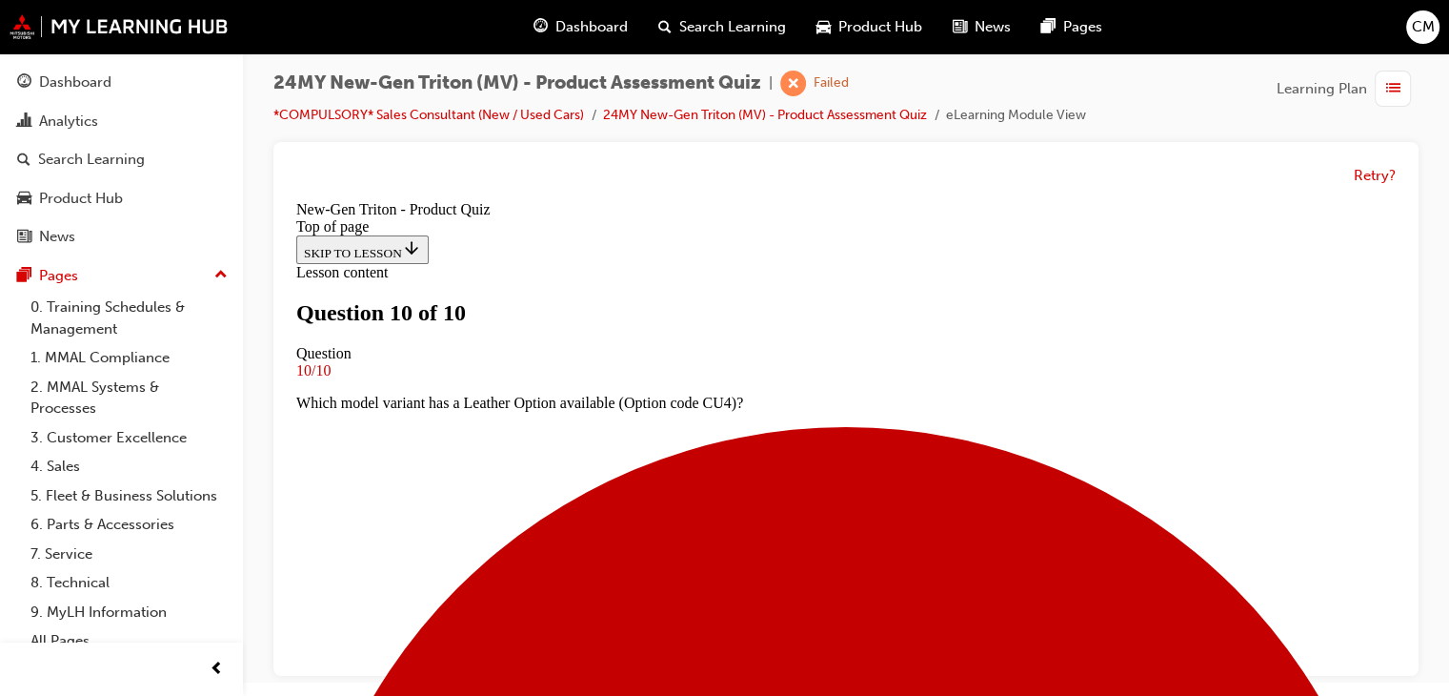
scroll to position [279, 0]
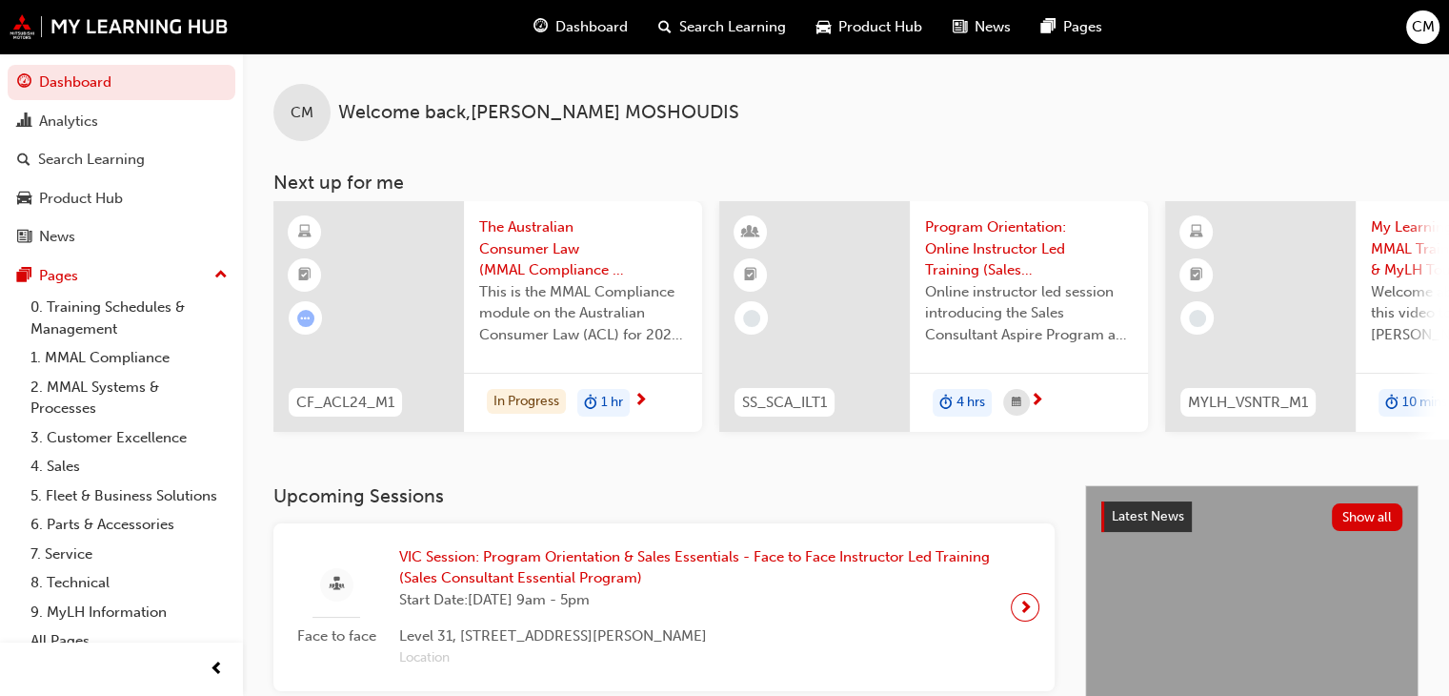
click at [904, 32] on span "Product Hub" at bounding box center [881, 27] width 84 height 22
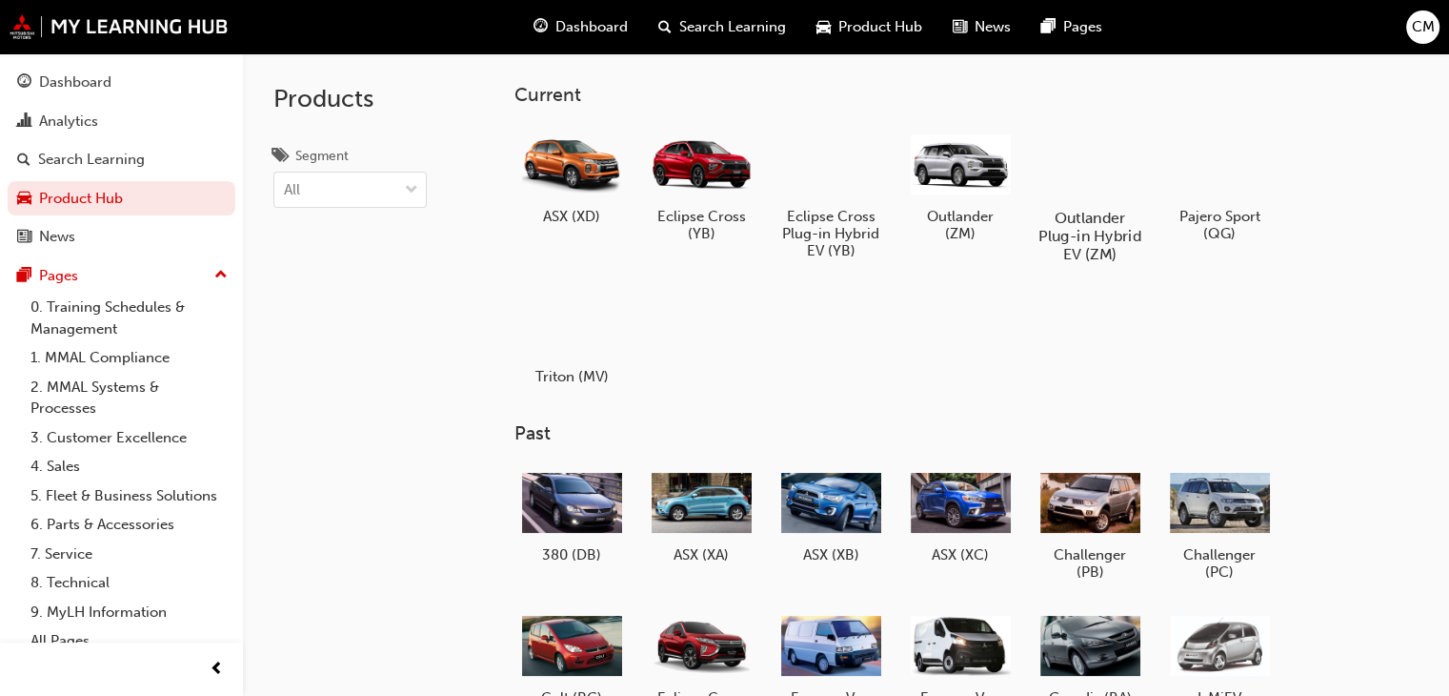
click at [1117, 241] on h5 "Outlander Plug-in Hybrid EV (ZM)" at bounding box center [1091, 236] width 106 height 54
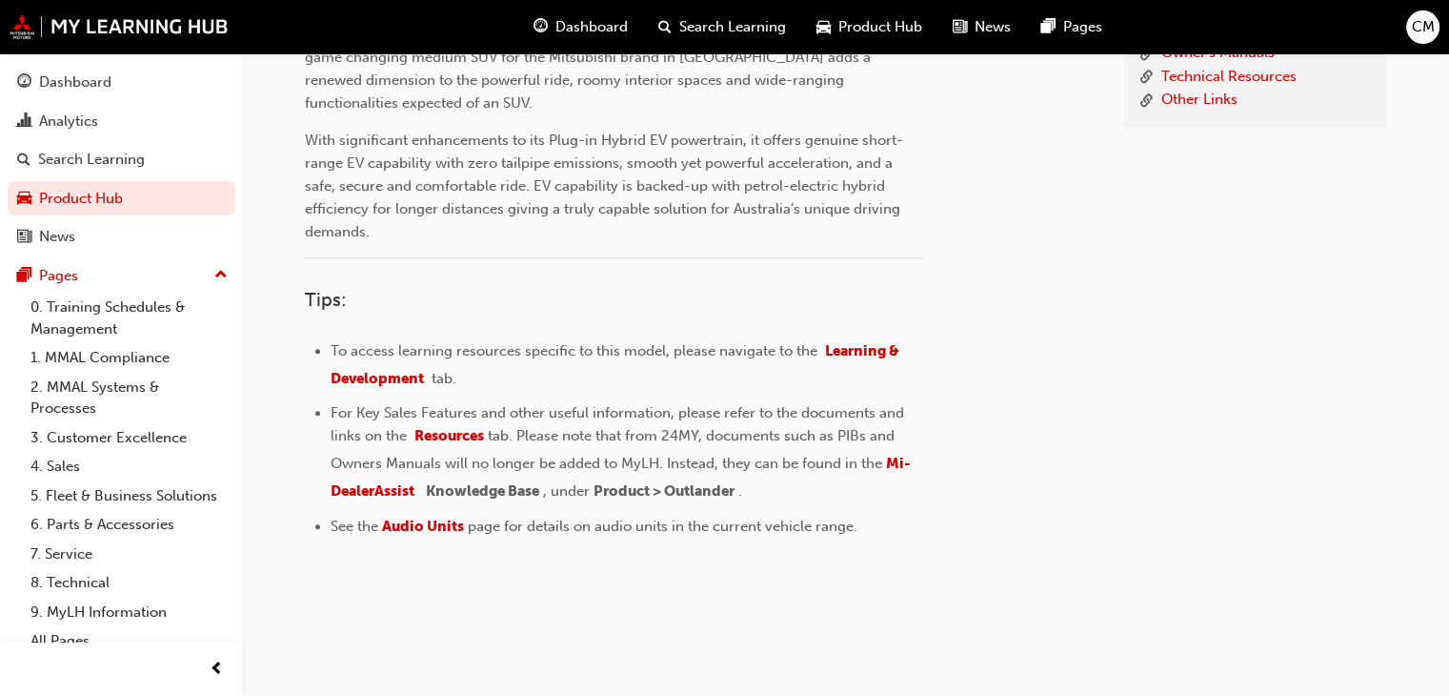
scroll to position [429, 0]
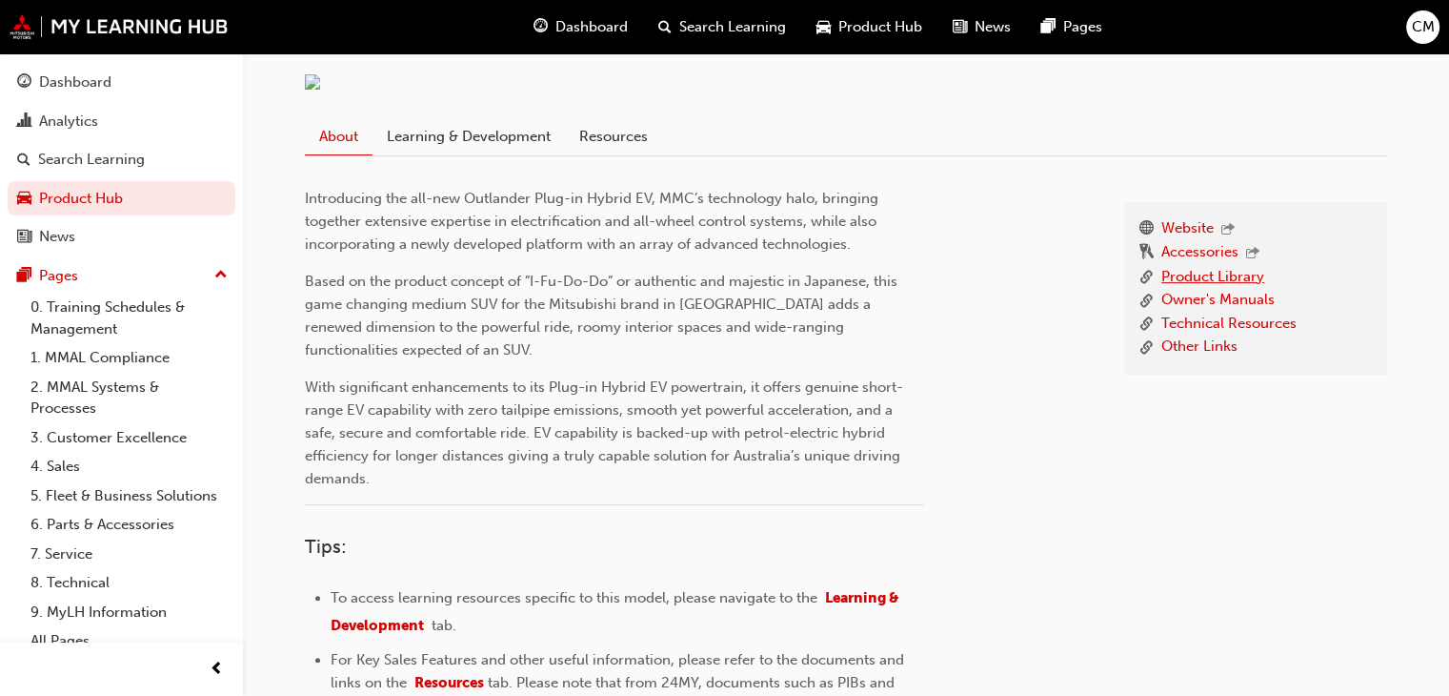
click at [1237, 290] on link "Product Library" at bounding box center [1213, 278] width 103 height 24
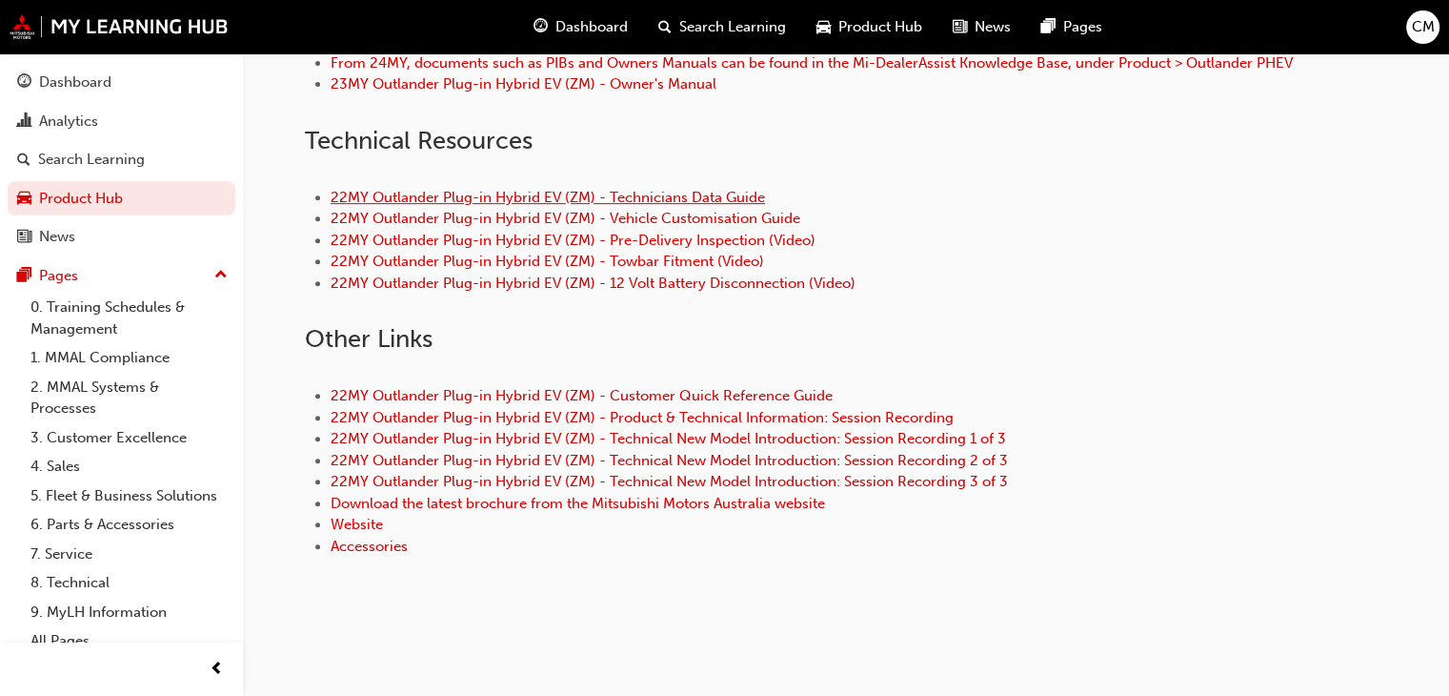
scroll to position [810, 0]
click at [690, 292] on link "22MY Outlander Plug-in Hybrid EV (ZM) - 12 Volt Battery Disconnection (Video)" at bounding box center [593, 282] width 525 height 17
